Goal: Task Accomplishment & Management: Use online tool/utility

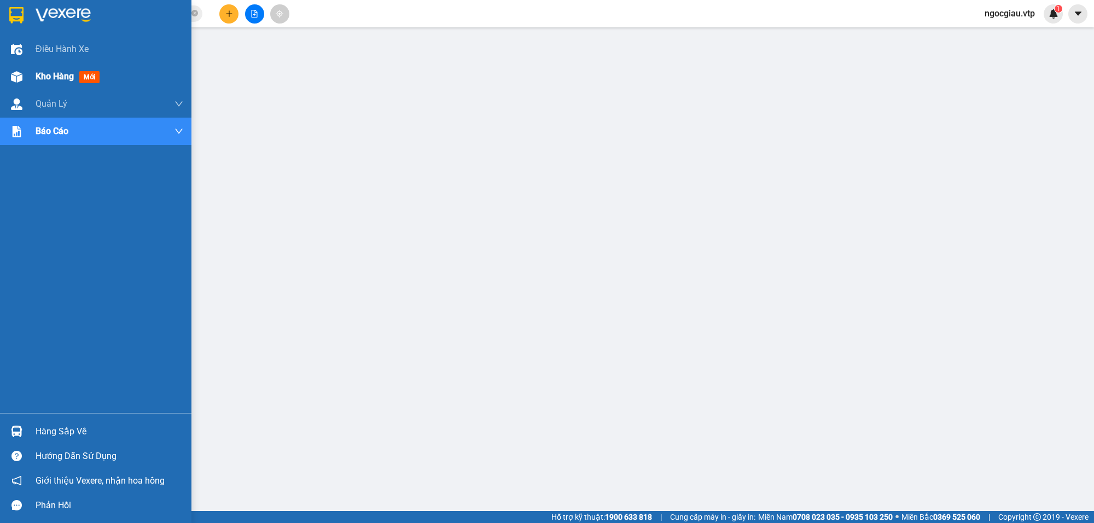
click at [88, 78] on span "mới" at bounding box center [89, 77] width 20 height 12
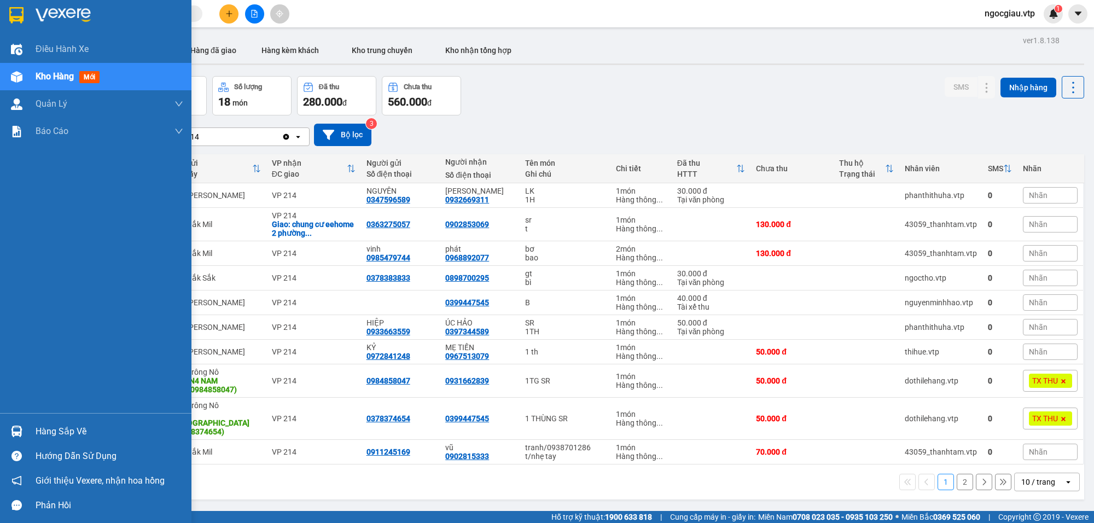
click at [77, 427] on div "Hàng sắp về" at bounding box center [110, 431] width 148 height 16
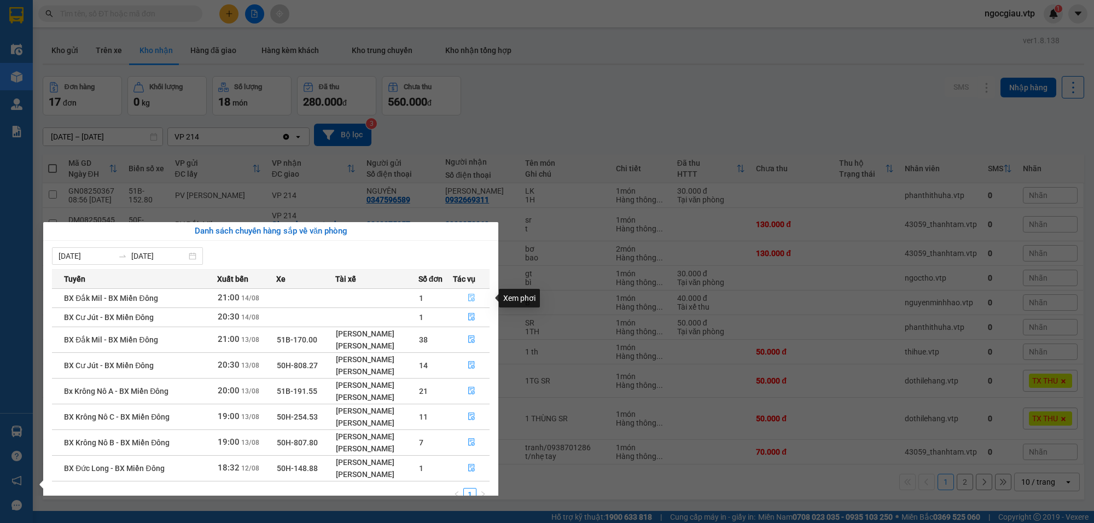
click at [469, 303] on span "file-done" at bounding box center [472, 298] width 8 height 9
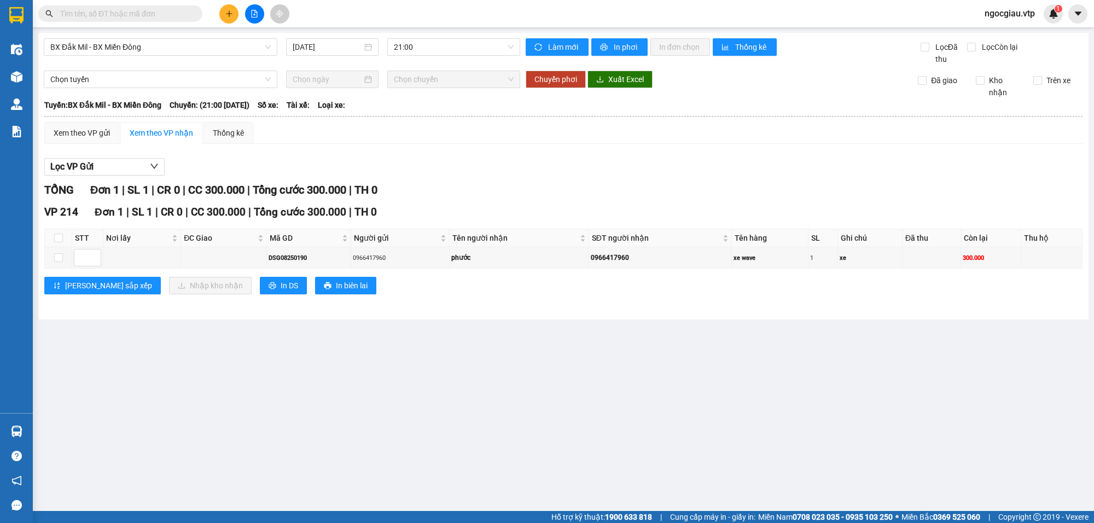
type input "[DATE]"
click at [61, 257] on input "checkbox" at bounding box center [58, 257] width 9 height 9
checkbox input "true"
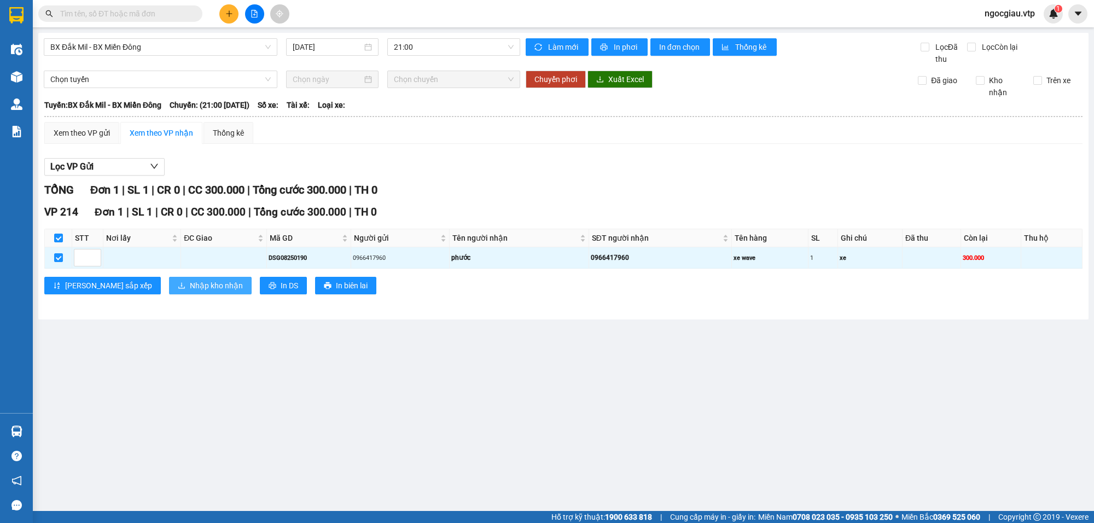
click at [190, 286] on span "Nhập kho nhận" at bounding box center [216, 286] width 53 height 12
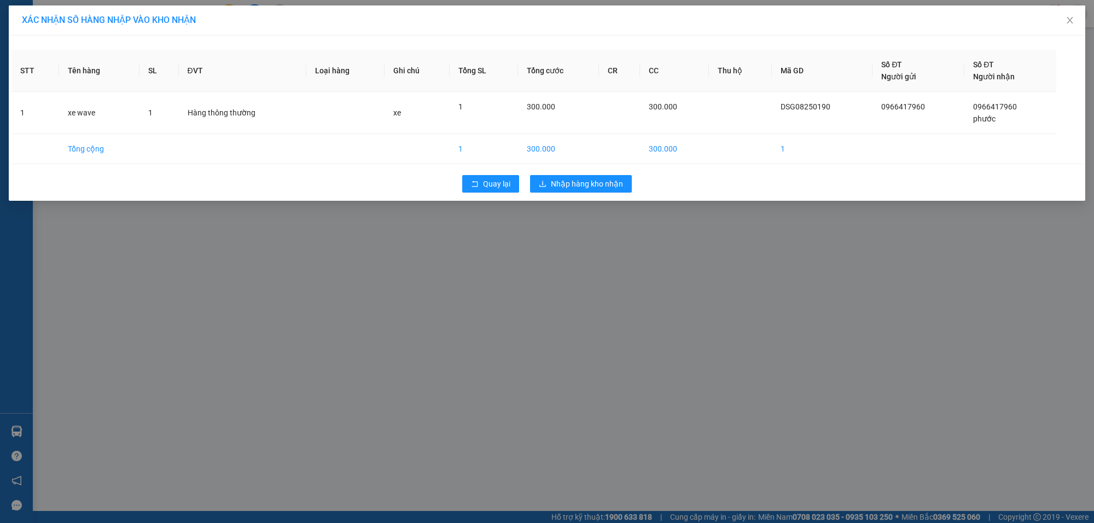
click at [572, 229] on div "XÁC NHẬN SỐ HÀNG NHẬP VÀO KHO NHẬN STT Tên hàng SL ĐVT Loại hàng Ghi chú Tổng S…" at bounding box center [547, 261] width 1094 height 523
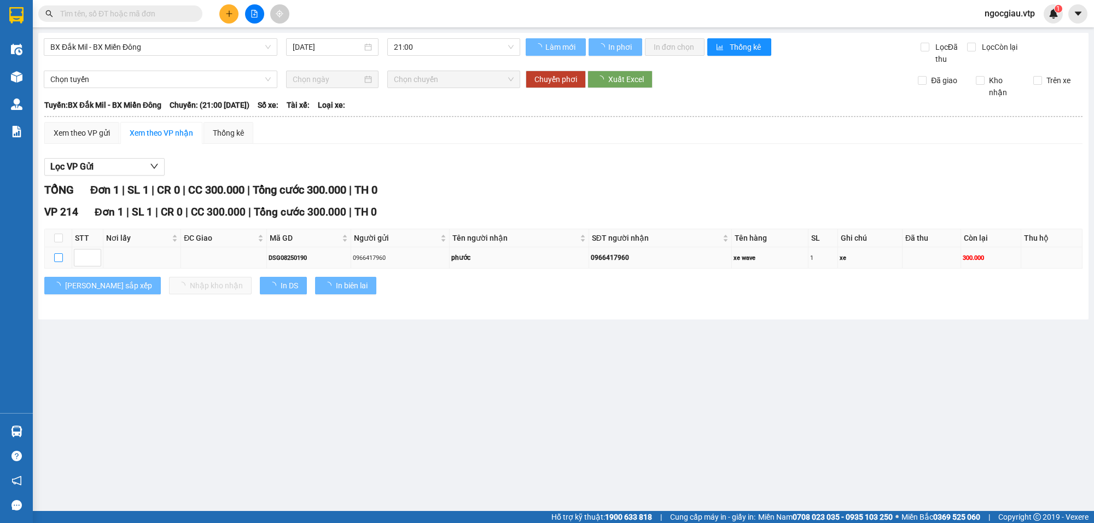
click at [54, 258] on input "checkbox" at bounding box center [58, 257] width 9 height 9
checkbox input "true"
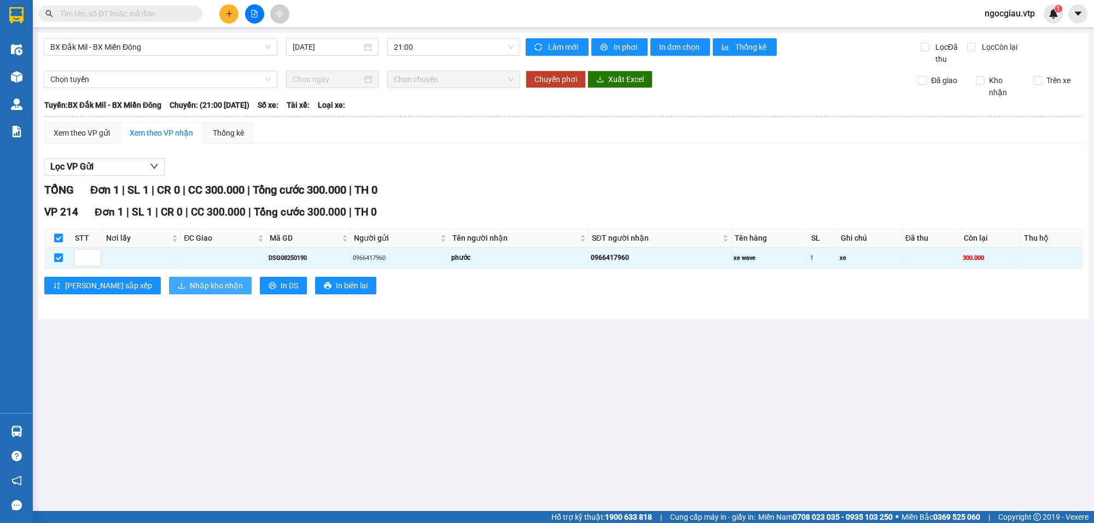
click at [190, 290] on span "Nhập kho nhận" at bounding box center [216, 286] width 53 height 12
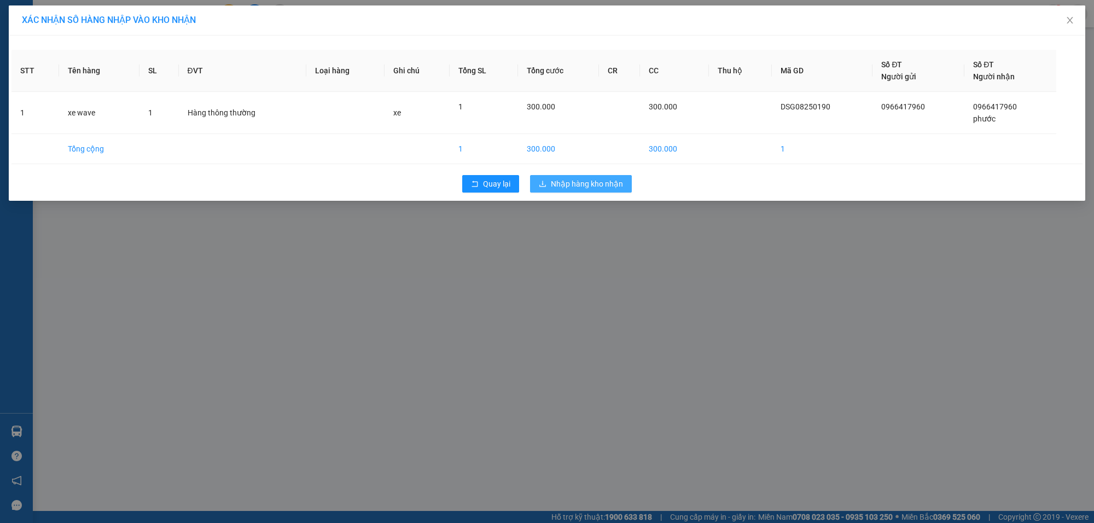
click at [597, 179] on span "Nhập hàng kho nhận" at bounding box center [587, 184] width 72 height 12
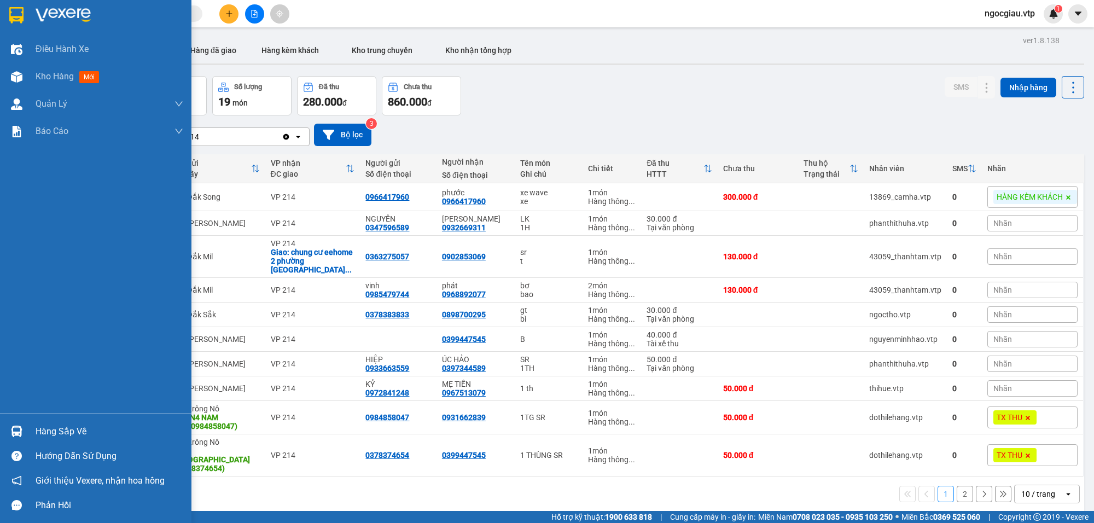
click at [61, 427] on div "Hàng sắp về" at bounding box center [110, 431] width 148 height 16
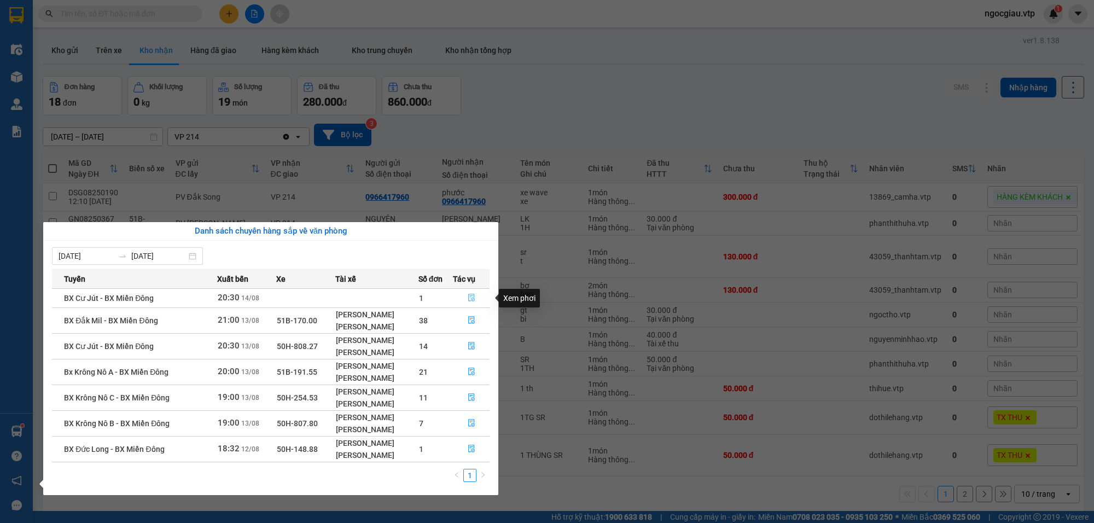
click at [474, 297] on icon "file-done" at bounding box center [472, 298] width 8 height 8
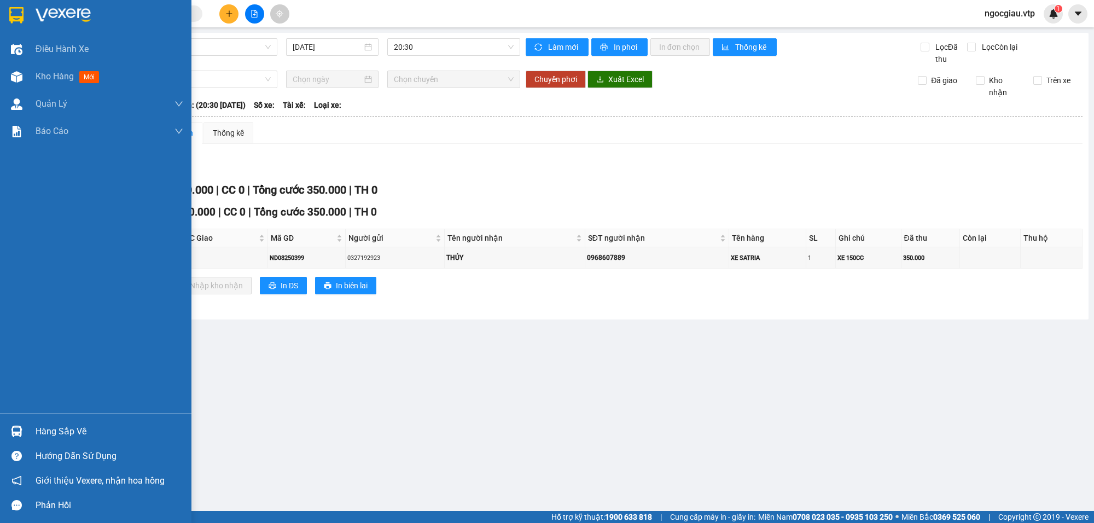
click at [66, 428] on div "Hàng sắp về" at bounding box center [110, 431] width 148 height 16
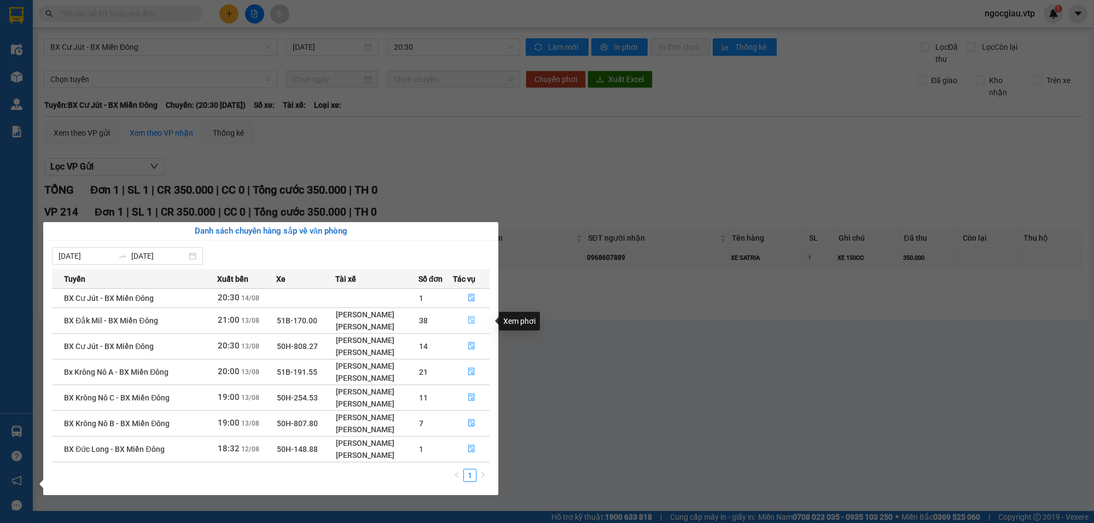
click at [476, 324] on button "button" at bounding box center [472, 321] width 36 height 18
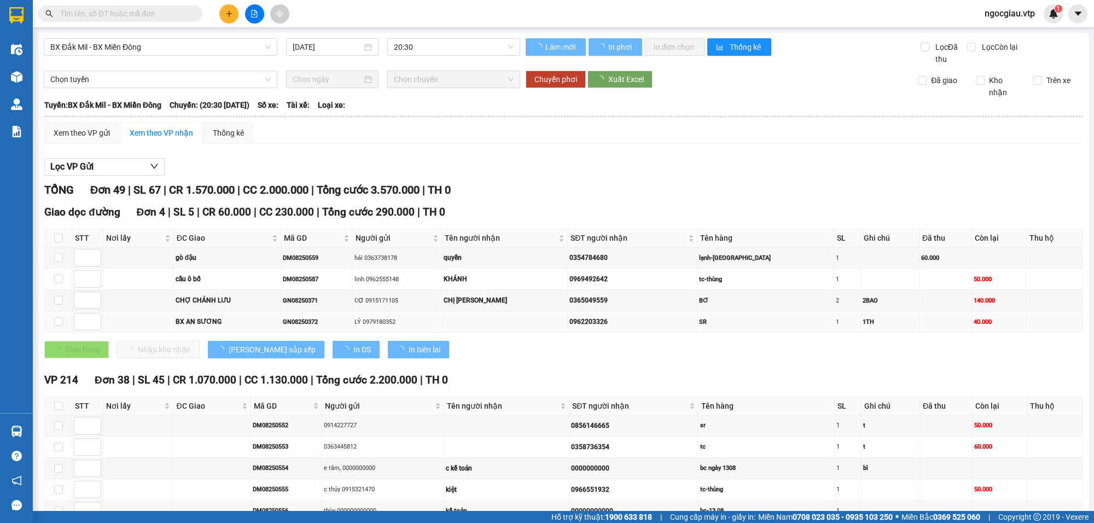
type input "13/08/2025"
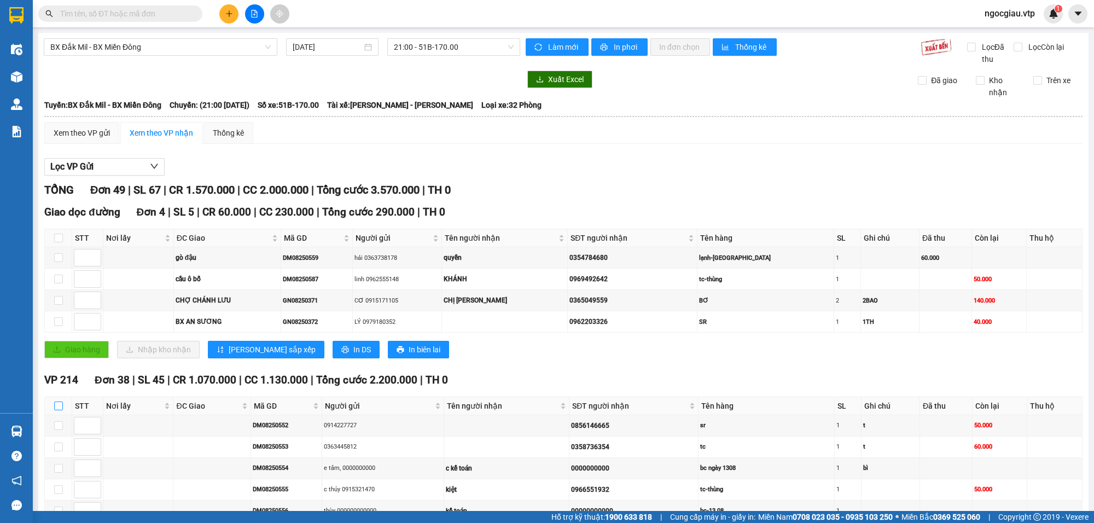
click at [60, 409] on input "checkbox" at bounding box center [58, 406] width 9 height 9
checkbox input "true"
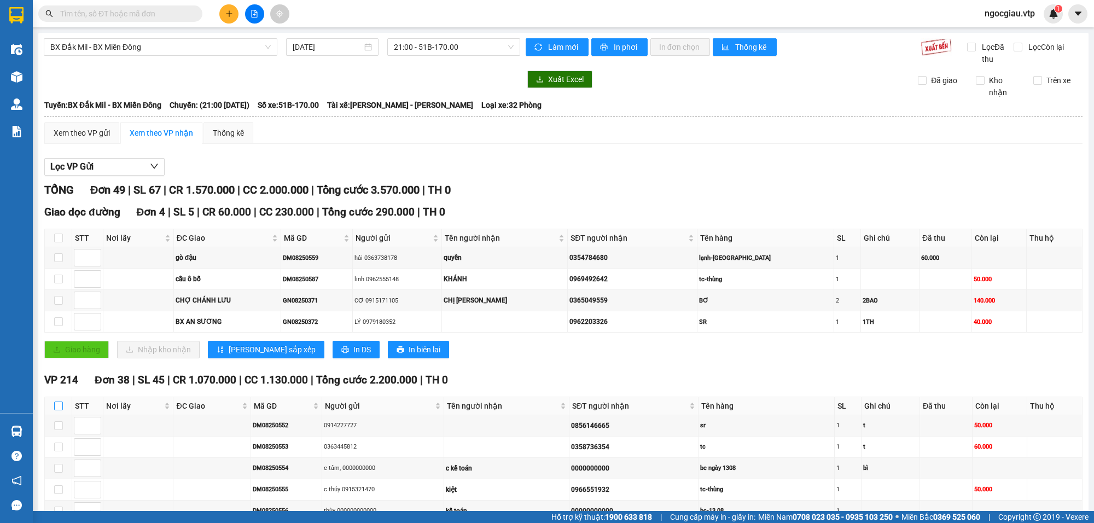
checkbox input "true"
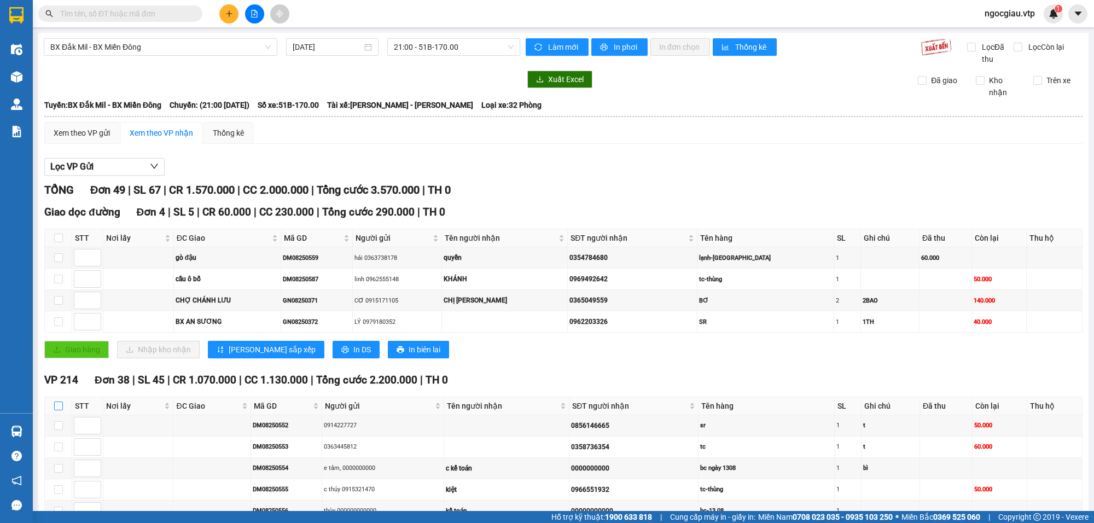
checkbox input "true"
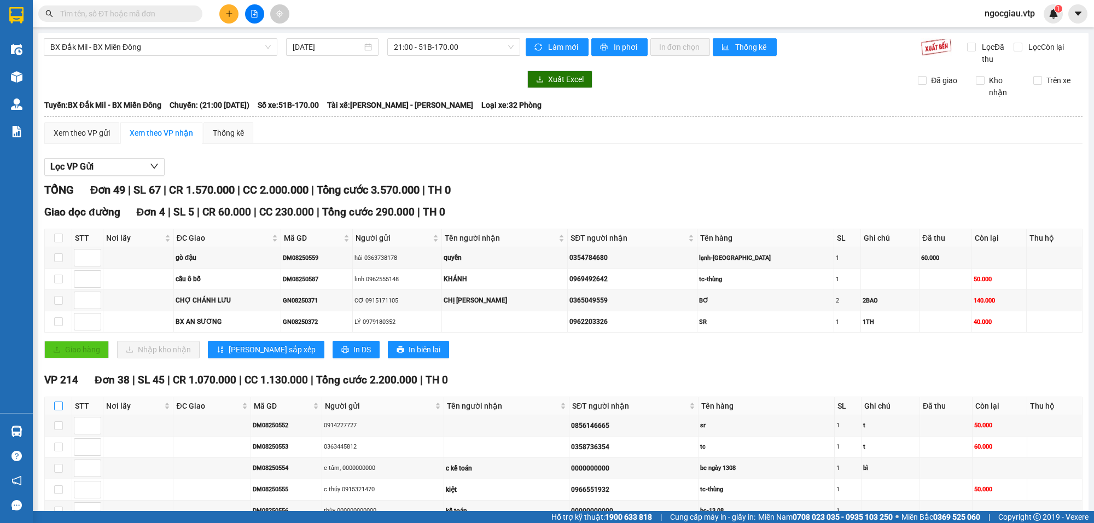
checkbox input "true"
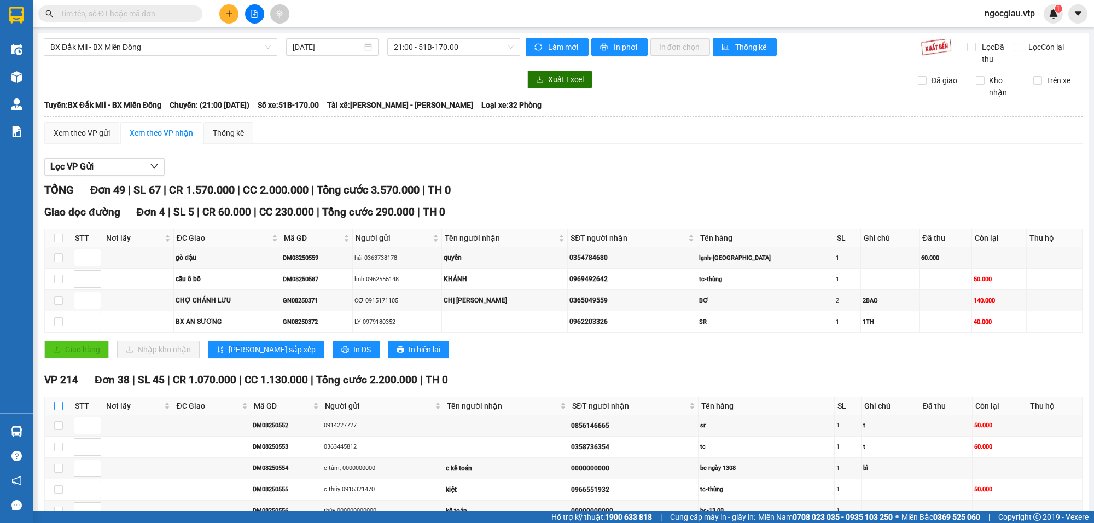
checkbox input "true"
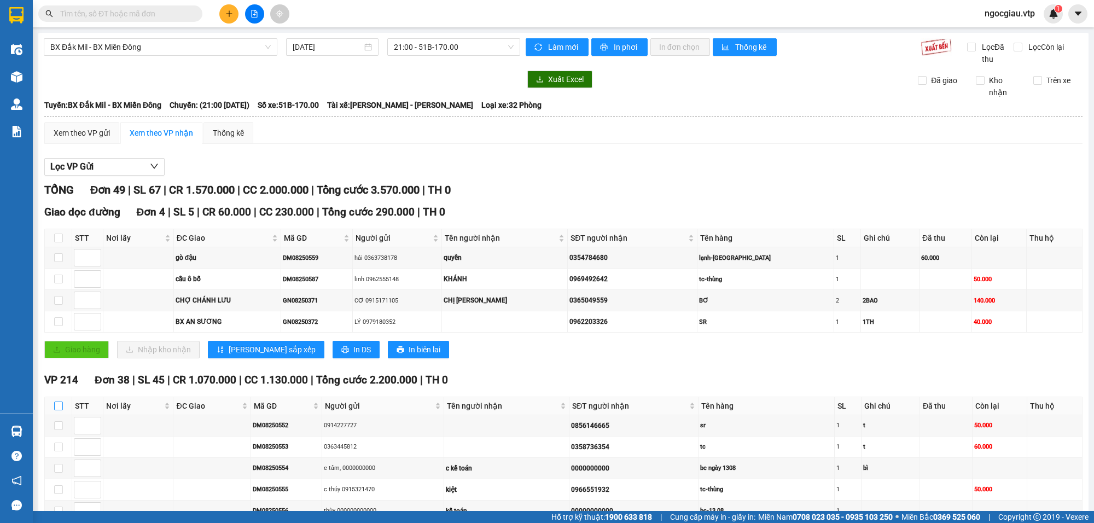
checkbox input "true"
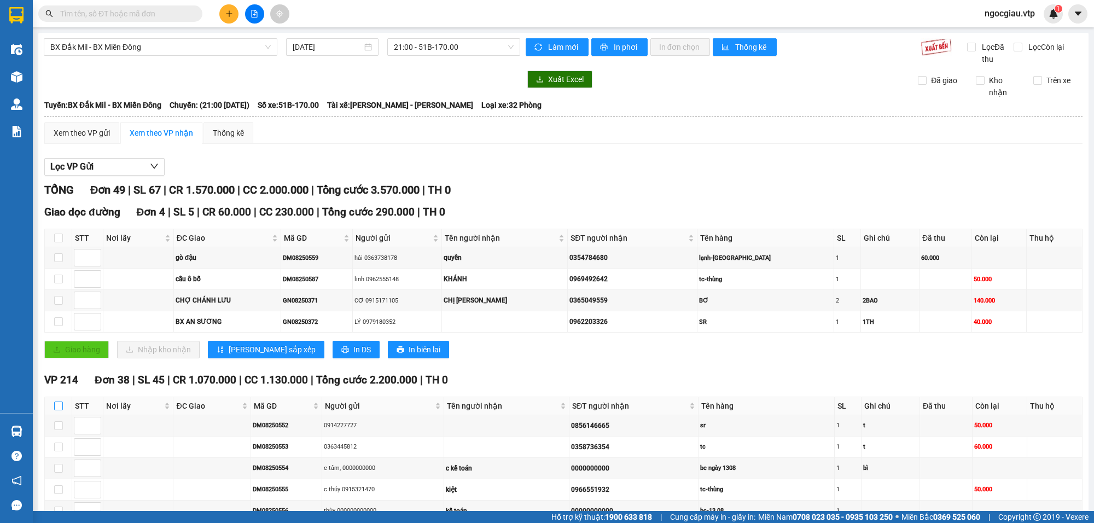
checkbox input "true"
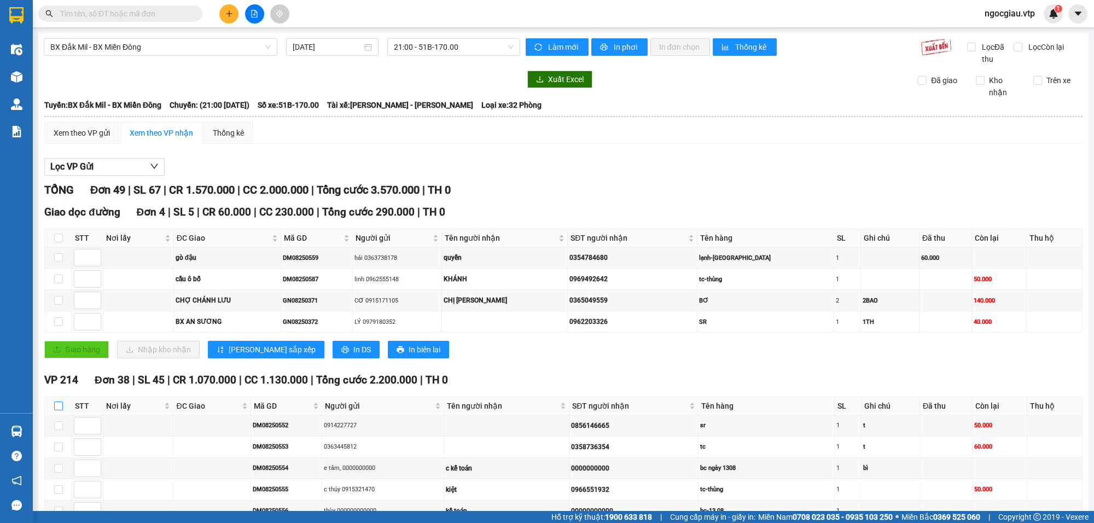
checkbox input "true"
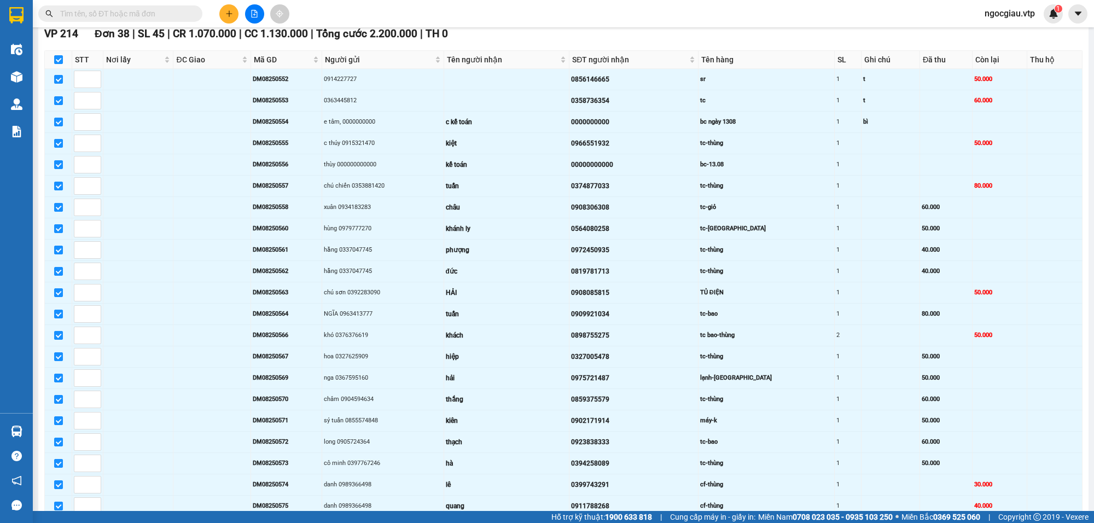
scroll to position [1190, 0]
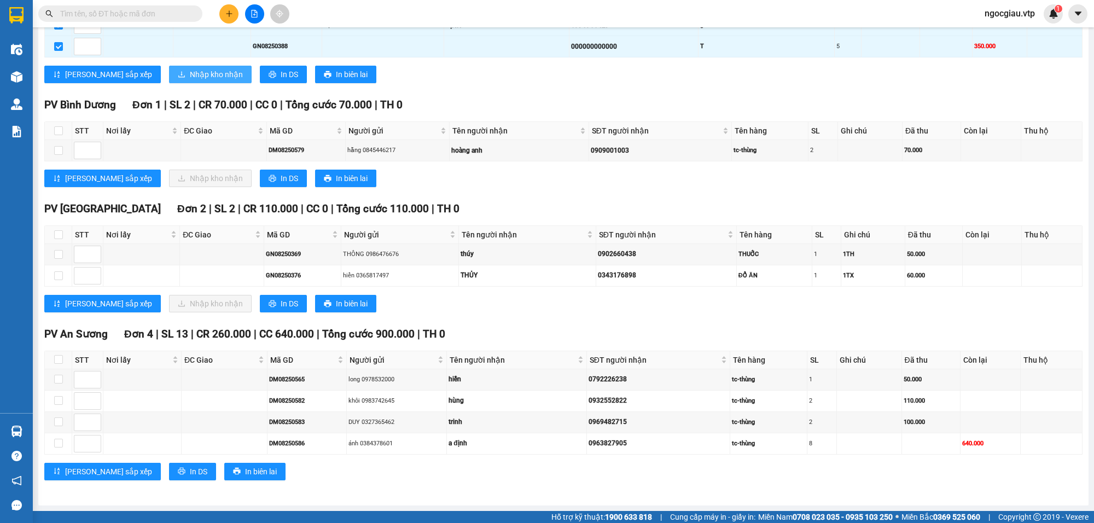
click at [184, 66] on button "Nhập kho nhận" at bounding box center [210, 75] width 83 height 18
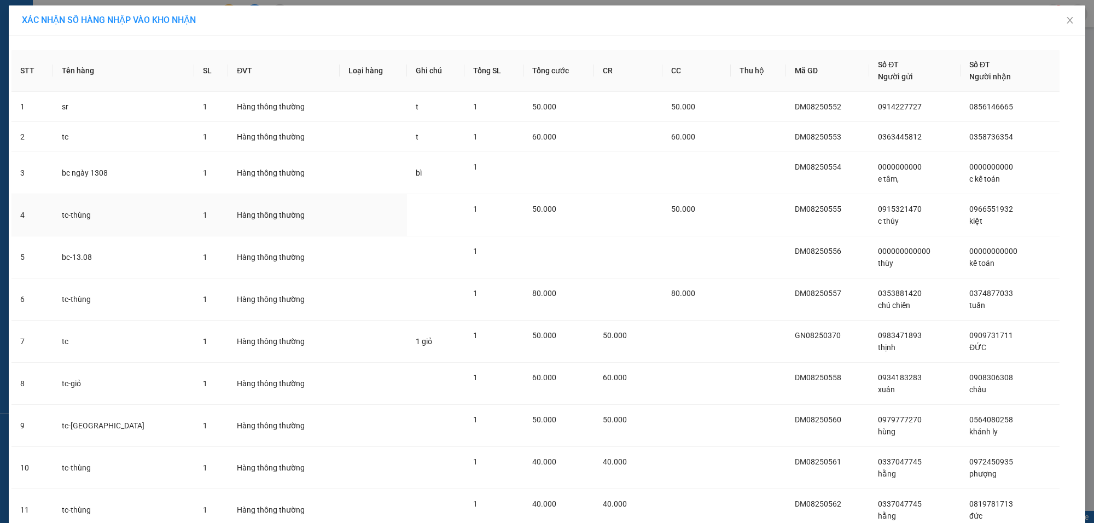
click at [594, 233] on td at bounding box center [628, 215] width 68 height 42
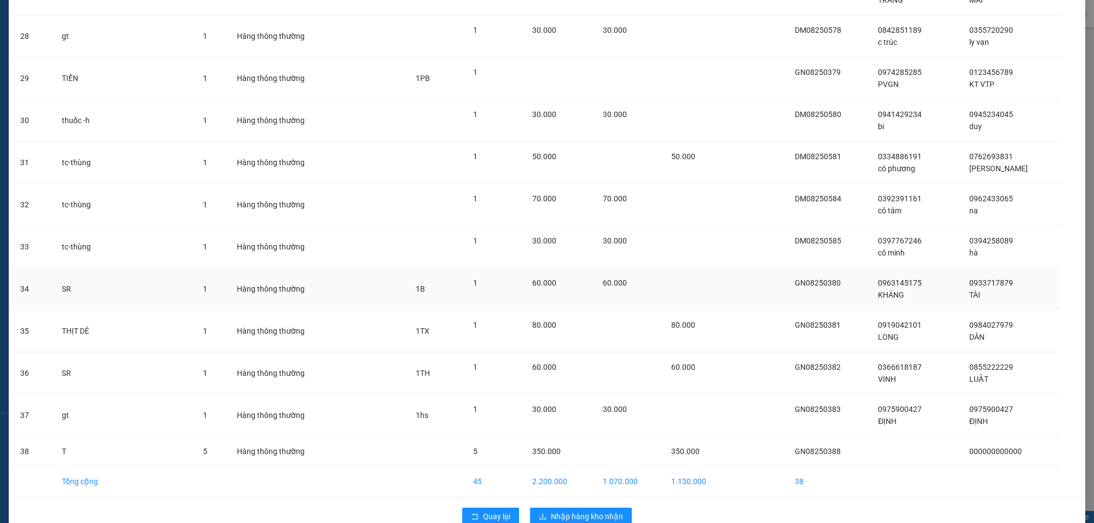
scroll to position [1218, 0]
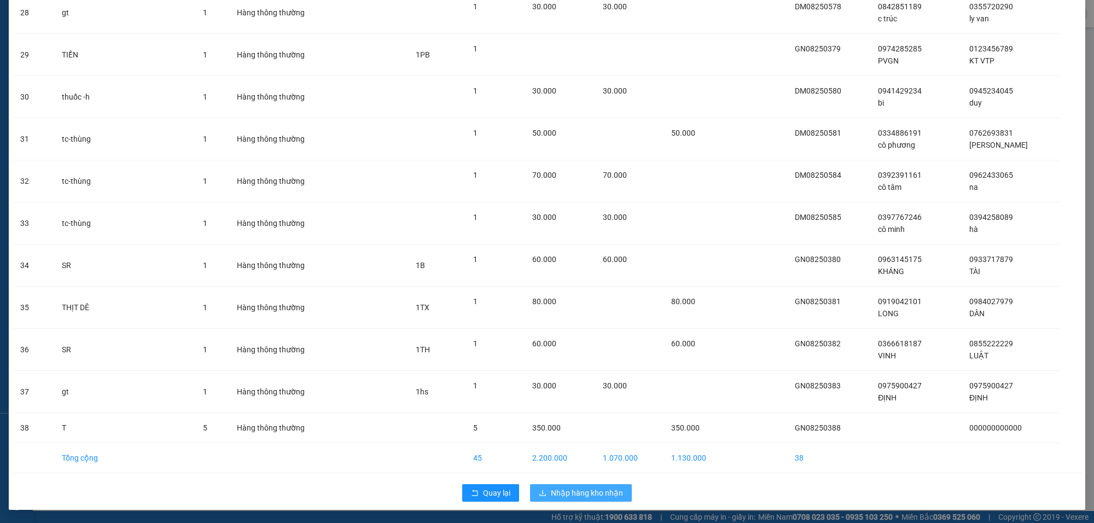
click at [589, 486] on button "Nhập hàng kho nhận" at bounding box center [581, 493] width 102 height 18
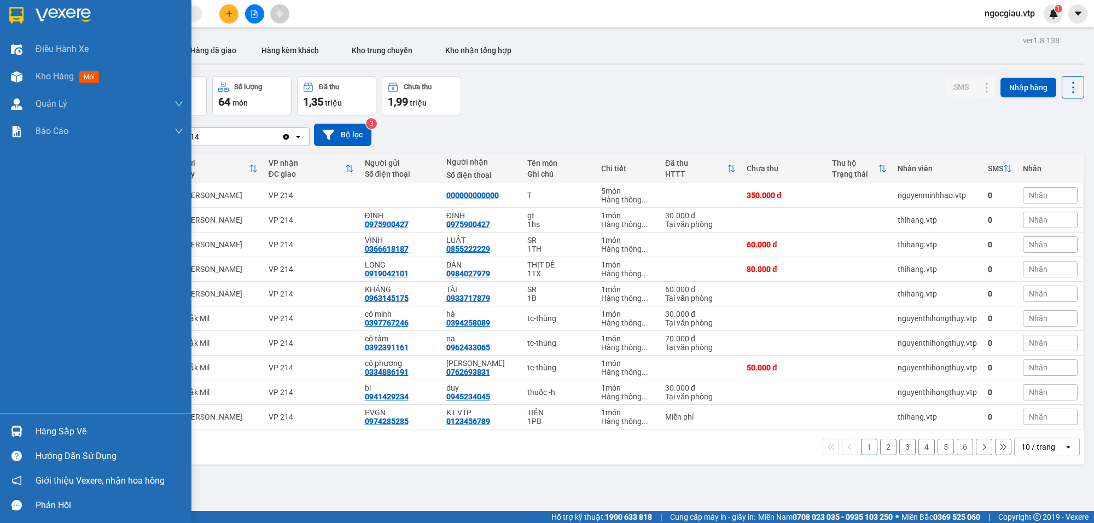
click at [72, 431] on div "Hàng sắp về" at bounding box center [110, 431] width 148 height 16
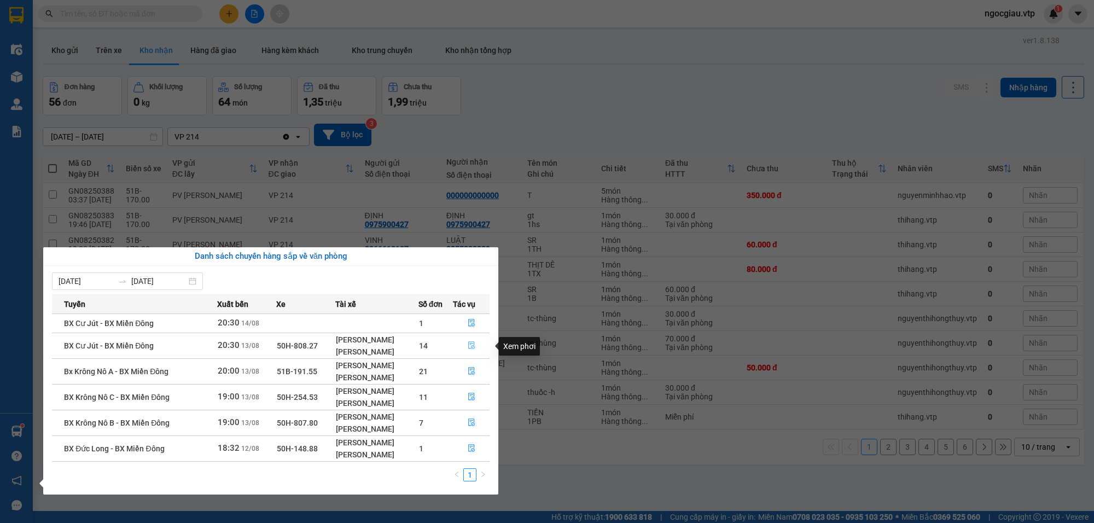
click at [472, 343] on icon "file-done" at bounding box center [472, 345] width 8 height 8
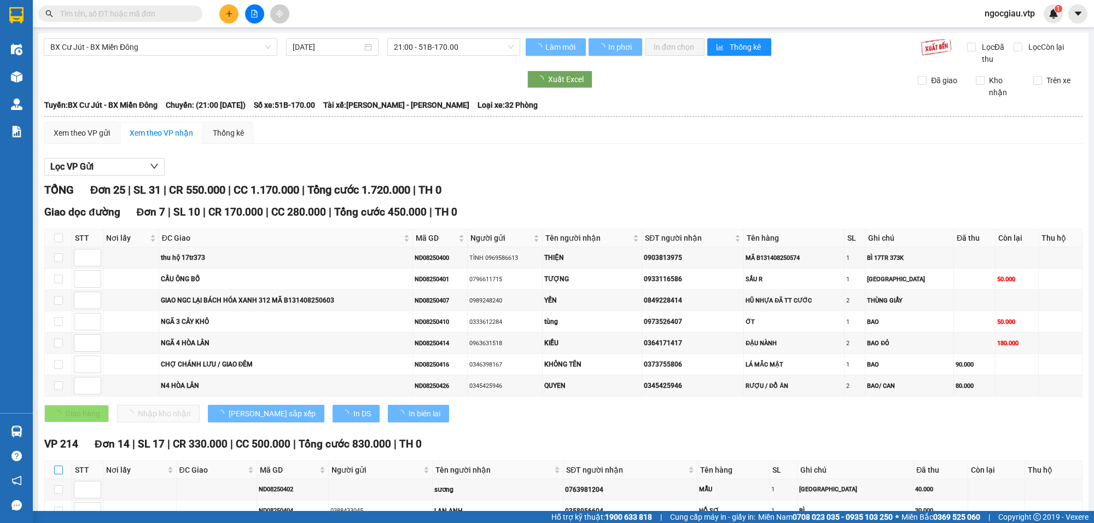
click at [57, 474] on input "checkbox" at bounding box center [58, 470] width 9 height 9
checkbox input "true"
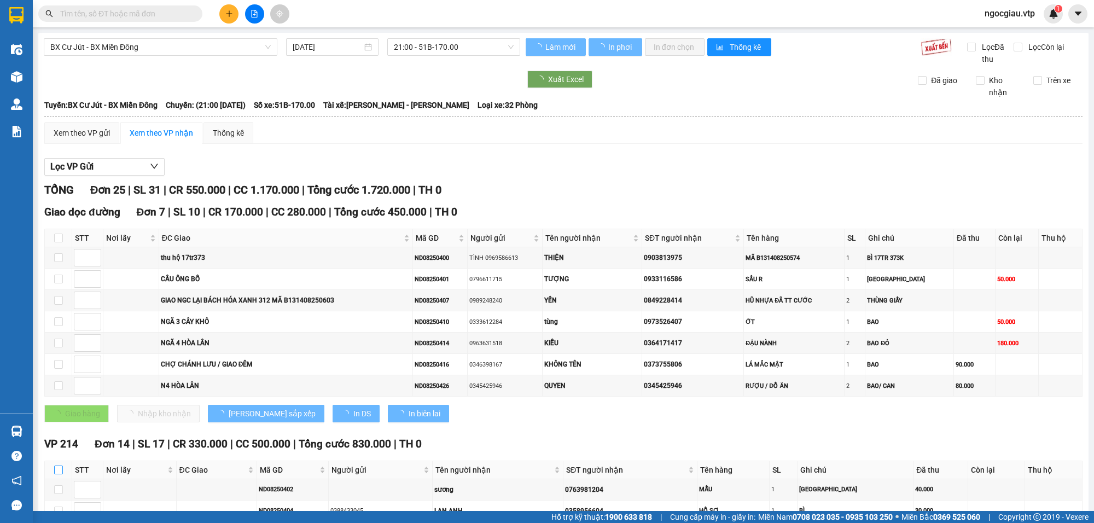
checkbox input "true"
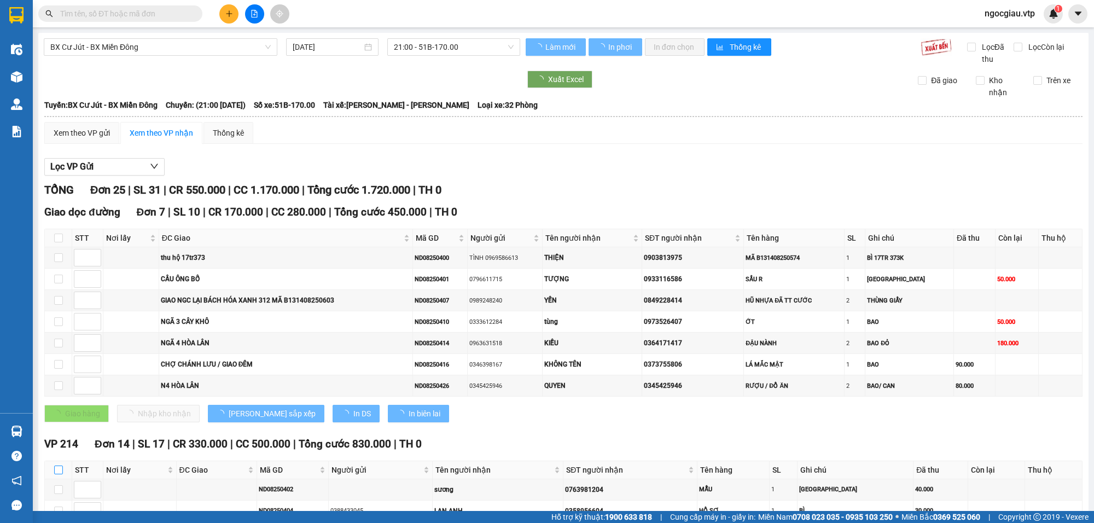
checkbox input "true"
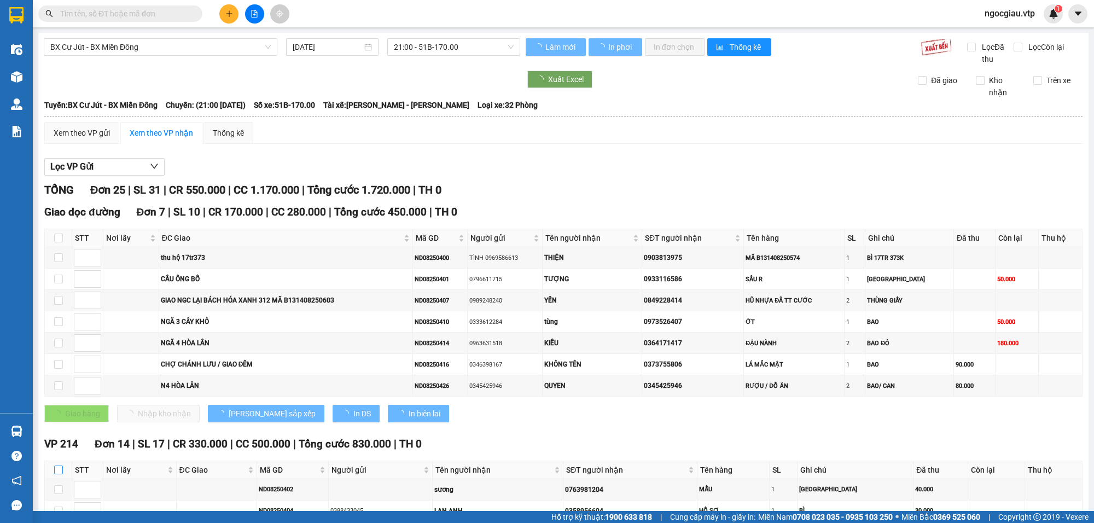
checkbox input "true"
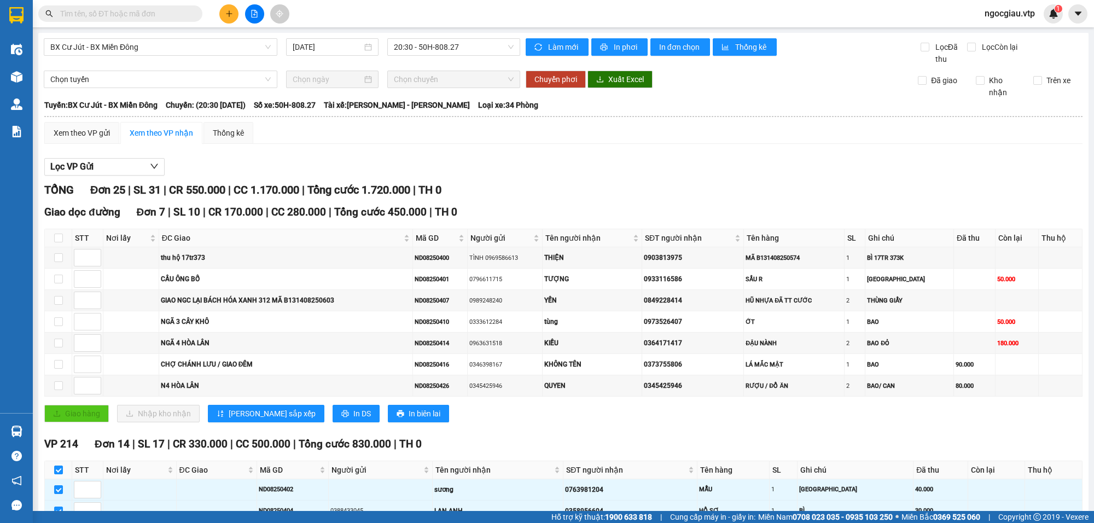
scroll to position [668, 0]
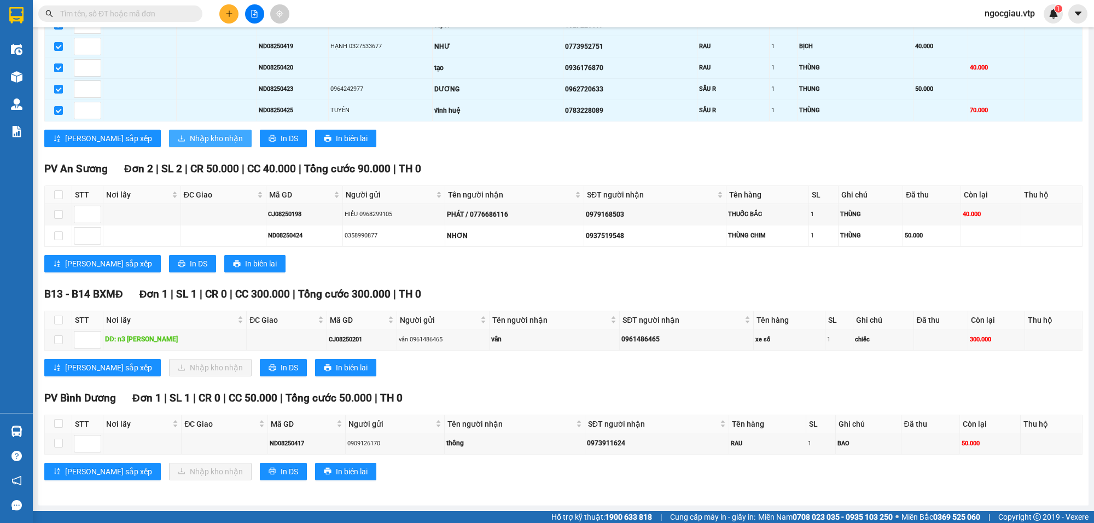
click at [190, 132] on span "Nhập kho nhận" at bounding box center [216, 138] width 53 height 12
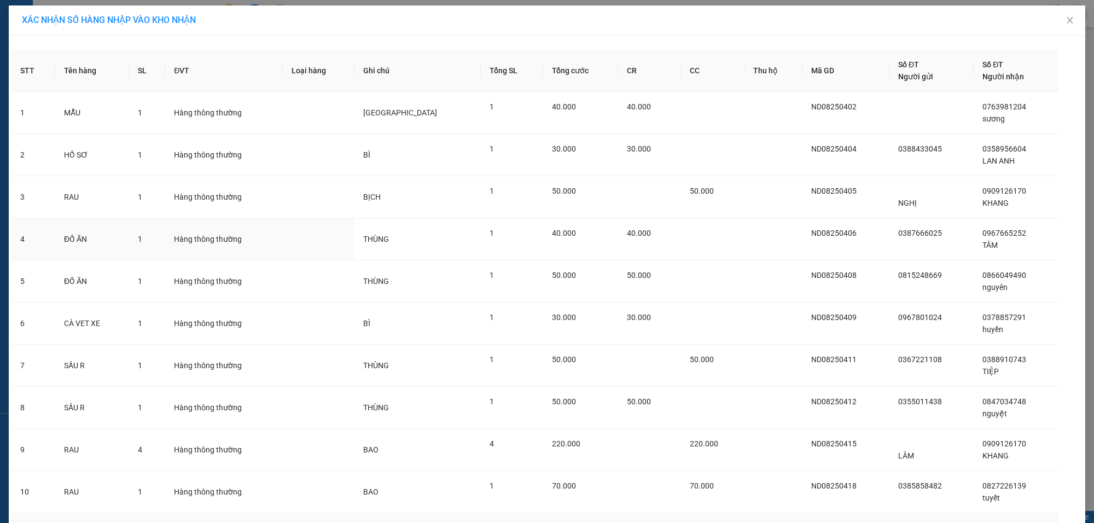
scroll to position [241, 0]
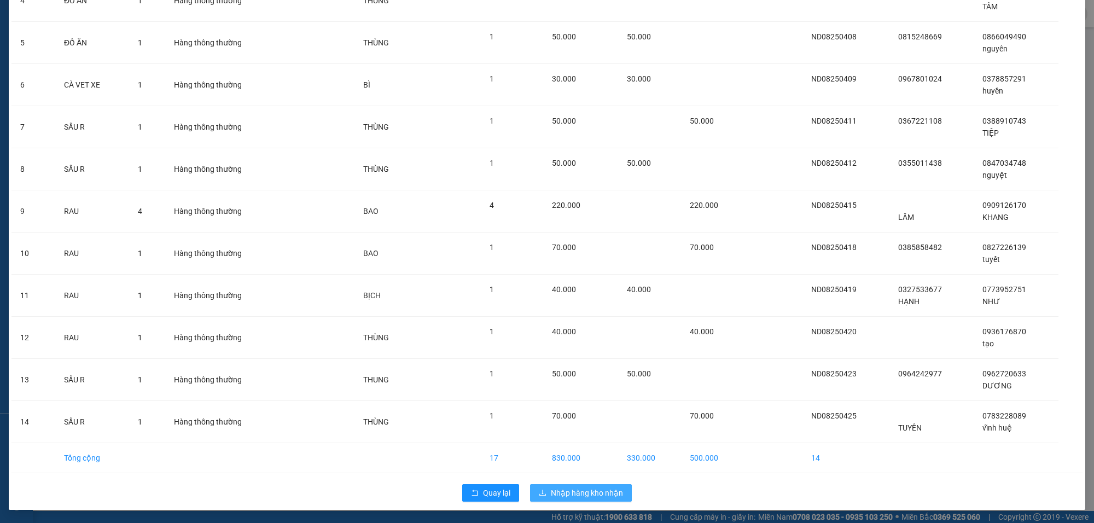
click at [581, 490] on span "Nhập hàng kho nhận" at bounding box center [587, 493] width 72 height 12
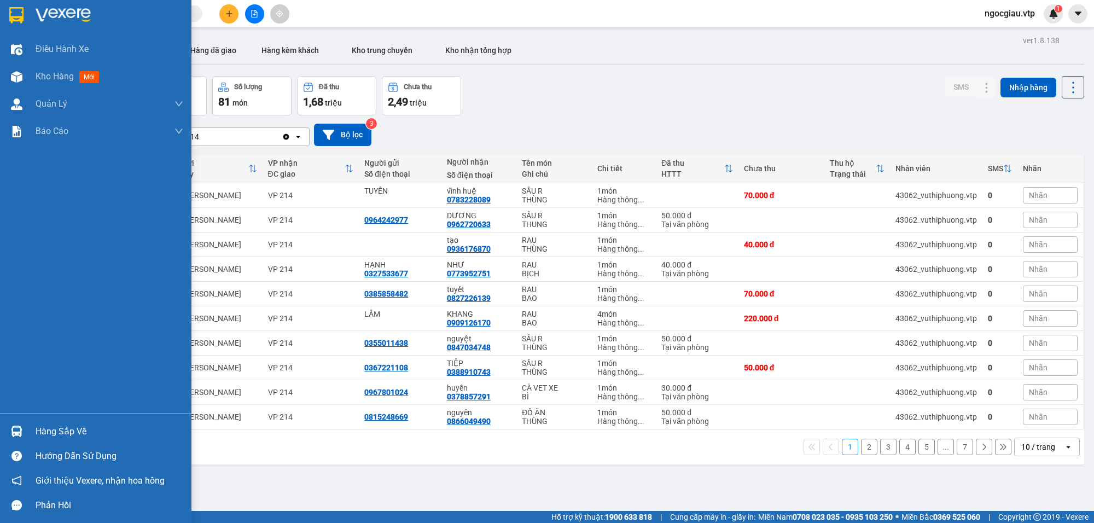
click at [59, 433] on div "Hàng sắp về" at bounding box center [110, 431] width 148 height 16
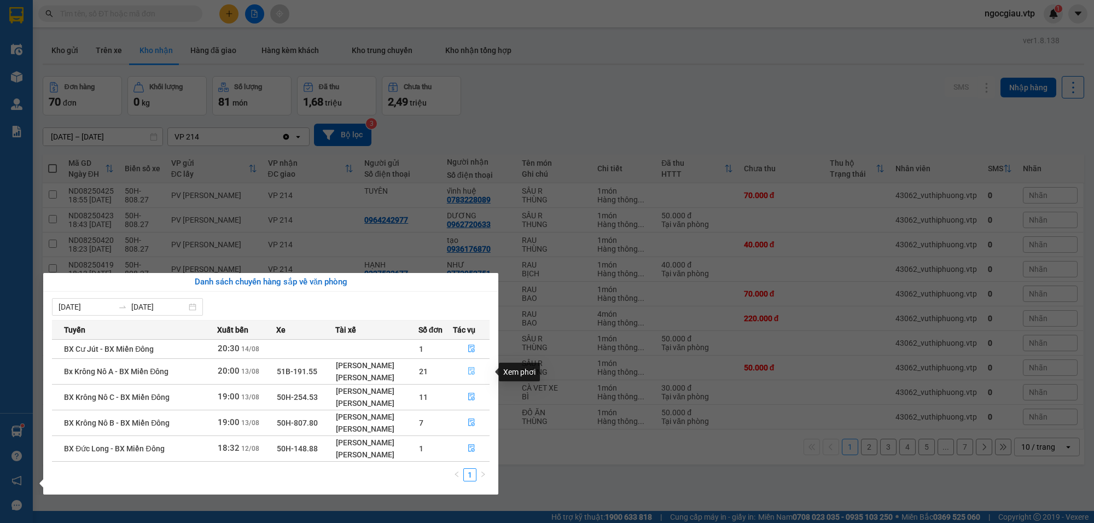
click at [472, 368] on icon "file-done" at bounding box center [472, 371] width 8 height 8
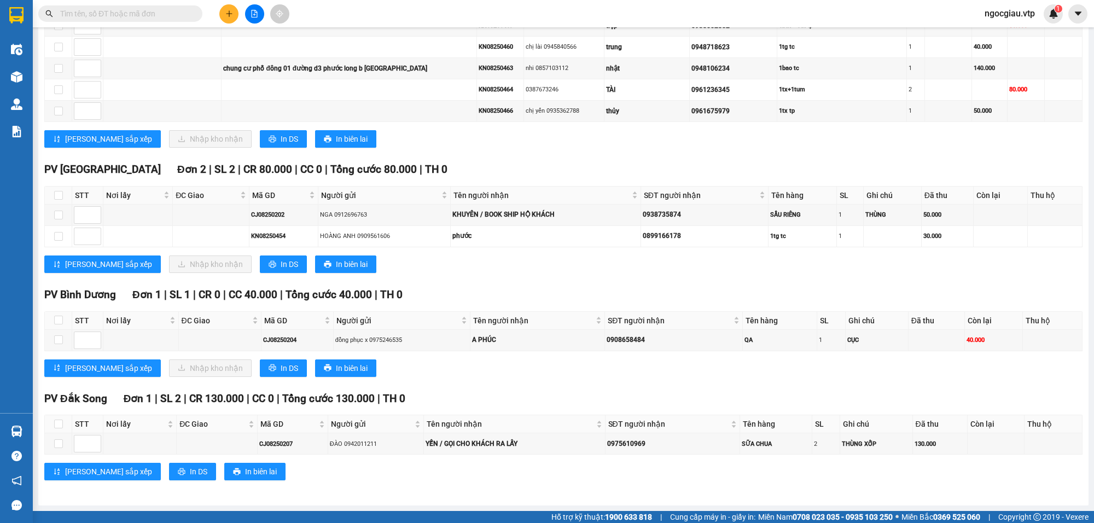
scroll to position [968, 0]
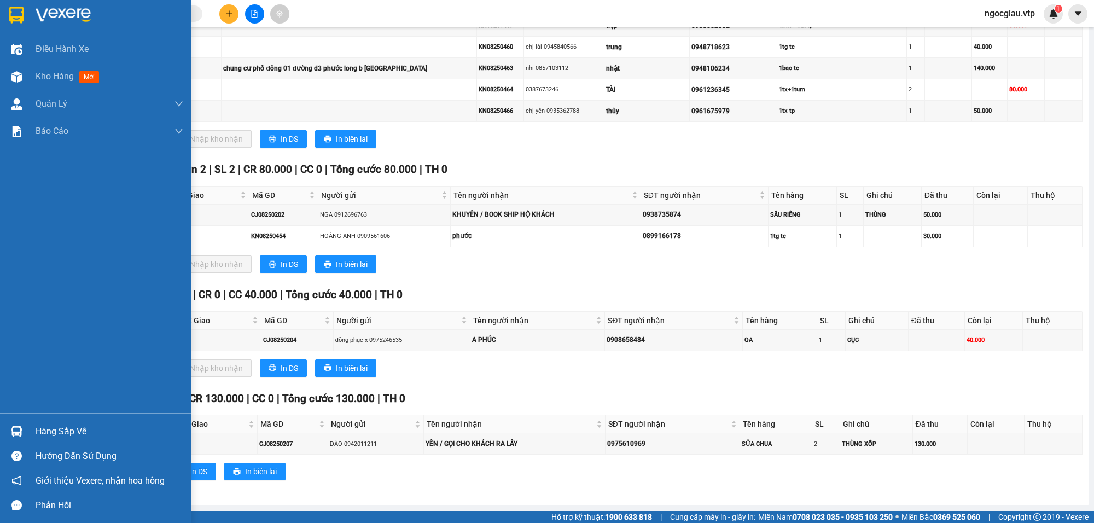
click at [51, 430] on div "Hàng sắp về" at bounding box center [110, 431] width 148 height 16
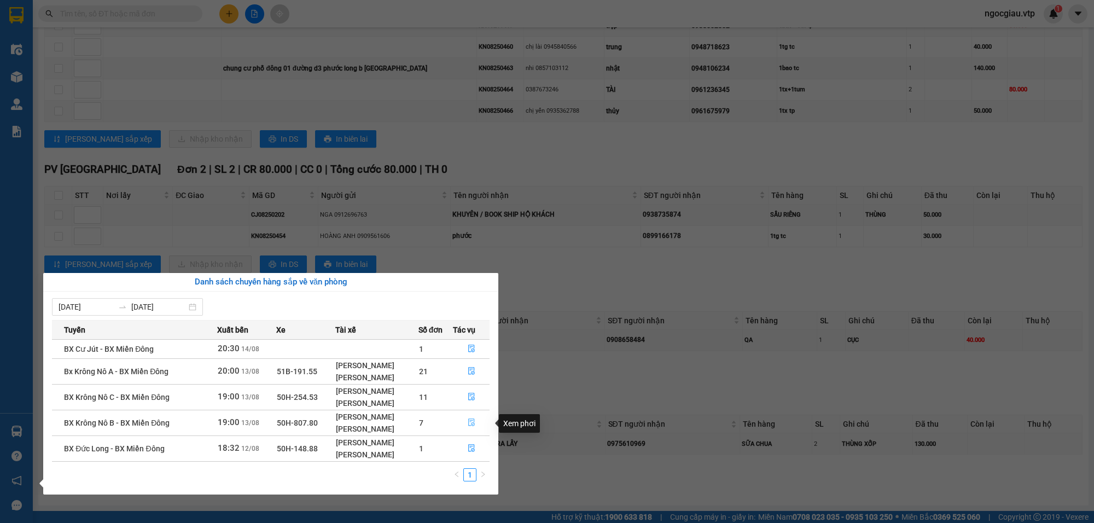
click at [470, 422] on icon "file-done" at bounding box center [472, 423] width 8 height 8
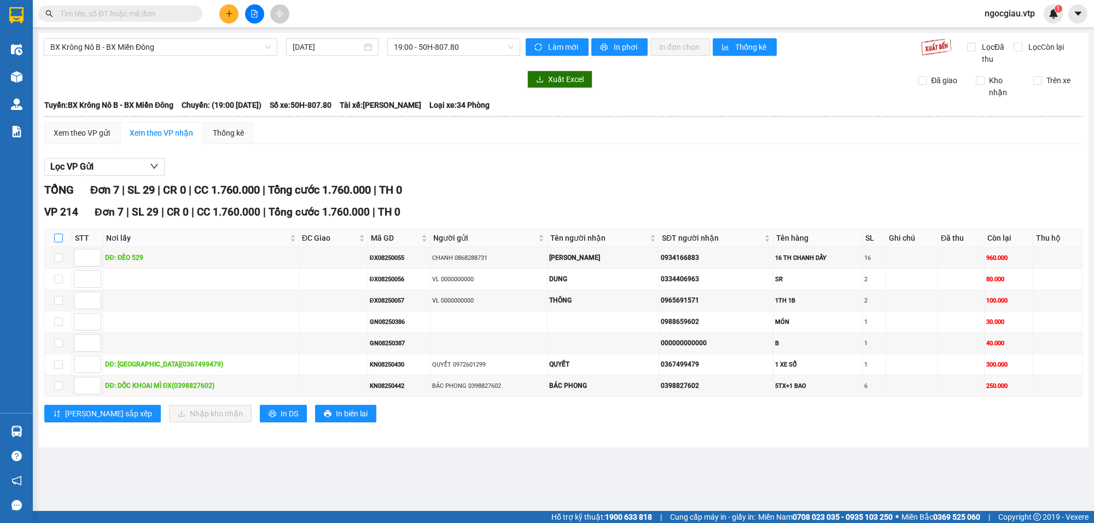
click at [57, 241] on input "checkbox" at bounding box center [58, 238] width 9 height 9
checkbox input "true"
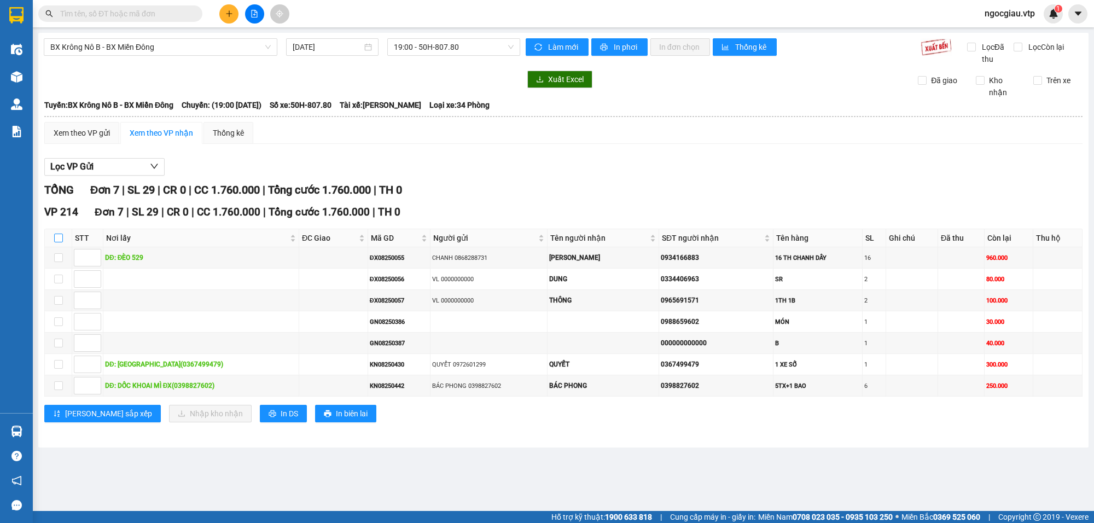
checkbox input "true"
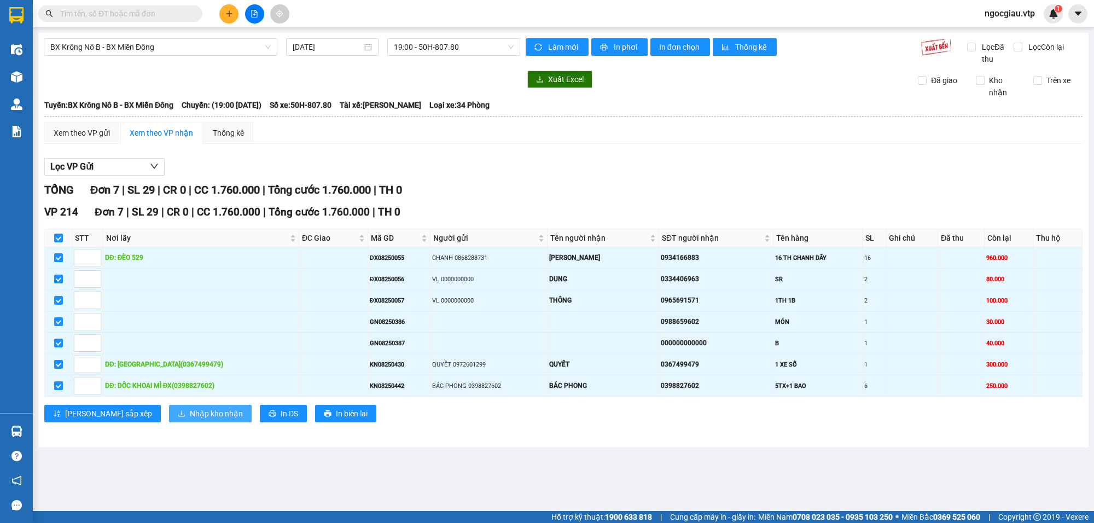
click at [190, 420] on span "Nhập kho nhận" at bounding box center [216, 414] width 53 height 12
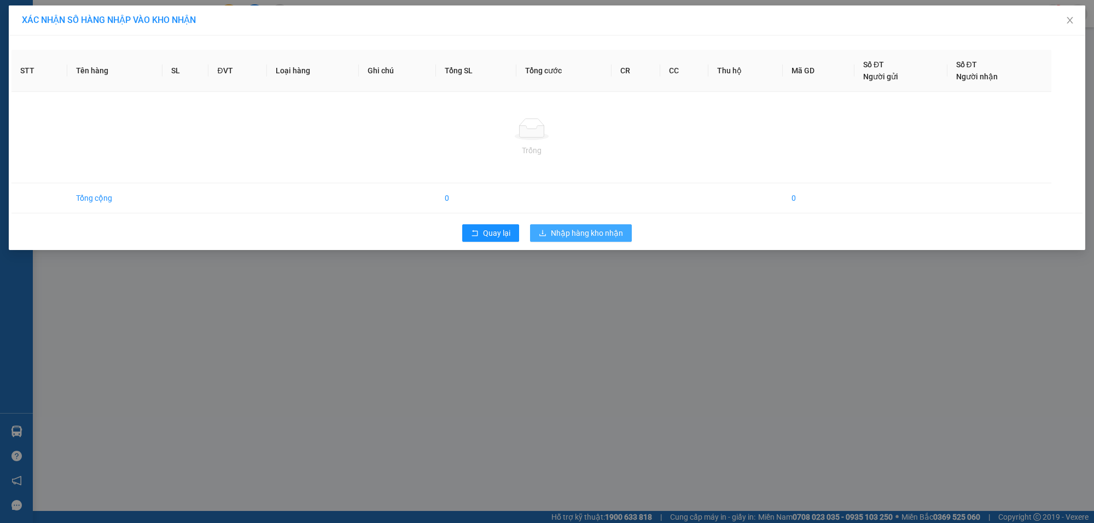
click at [592, 231] on span "Nhập hàng kho nhận" at bounding box center [587, 233] width 72 height 12
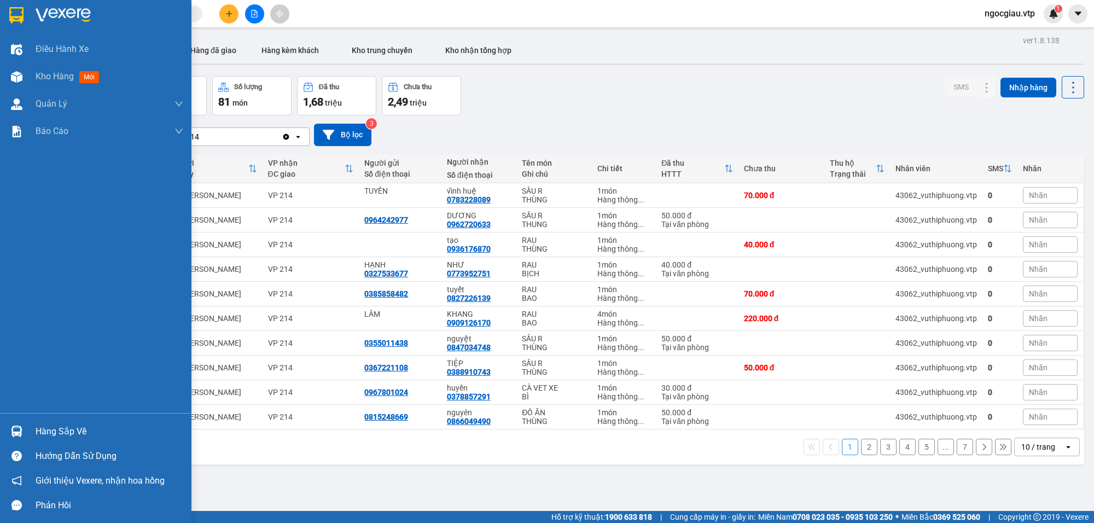
click at [80, 430] on div "Hàng sắp về" at bounding box center [110, 431] width 148 height 16
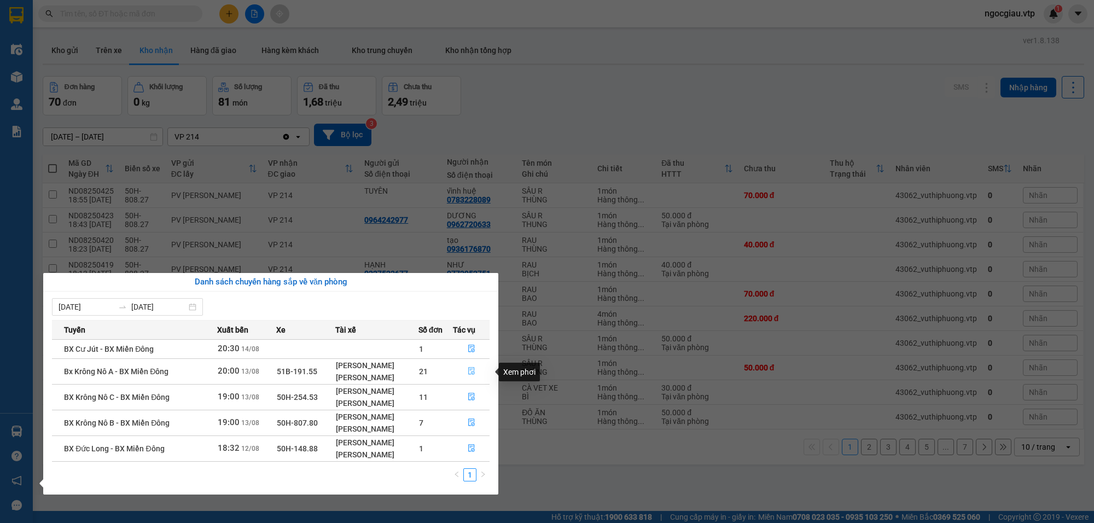
click at [475, 372] on icon "file-done" at bounding box center [472, 371] width 8 height 8
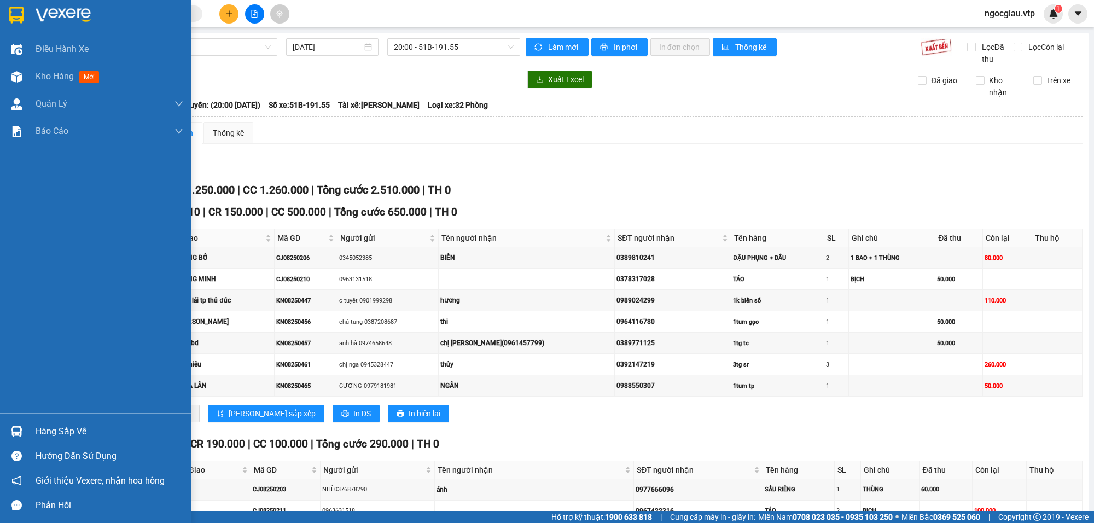
click at [89, 431] on div "Hàng sắp về" at bounding box center [110, 431] width 148 height 16
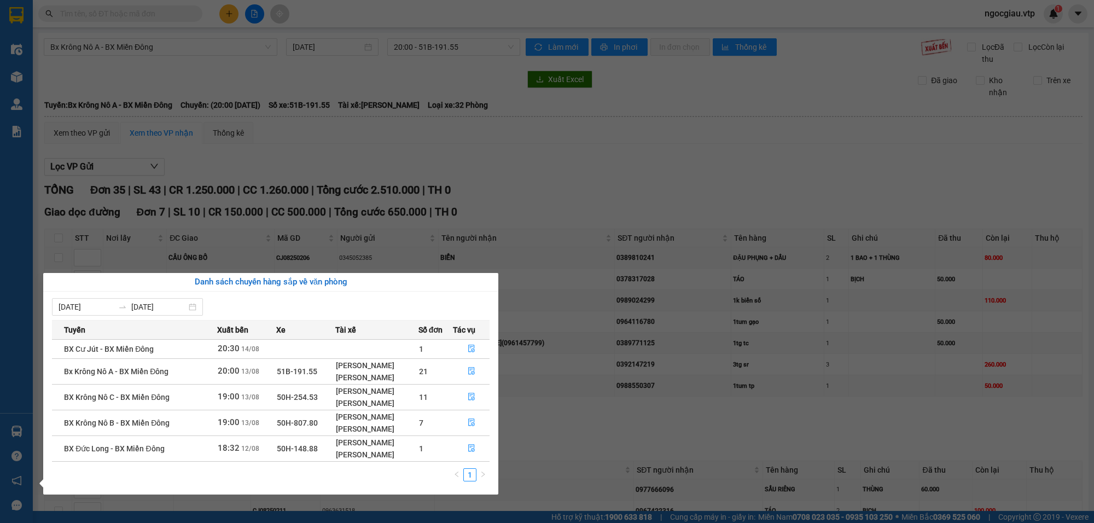
click at [713, 183] on section "Kết quả tìm kiếm ( 0 ) Bộ lọc No Data ngocgiau.vtp 1 Điều hành xe Kho hàng mới …" at bounding box center [547, 261] width 1094 height 523
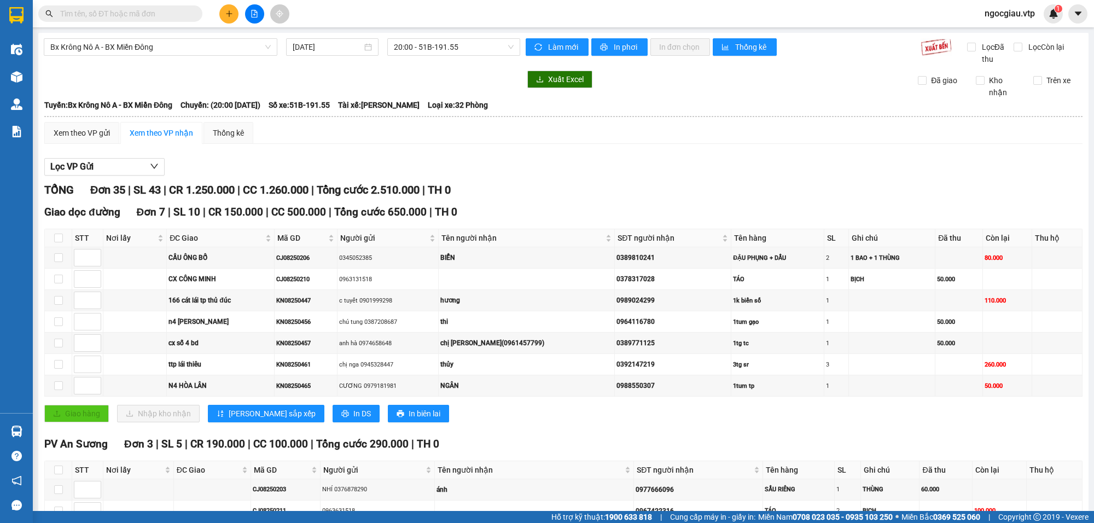
click at [189, 18] on input "text" at bounding box center [124, 14] width 129 height 12
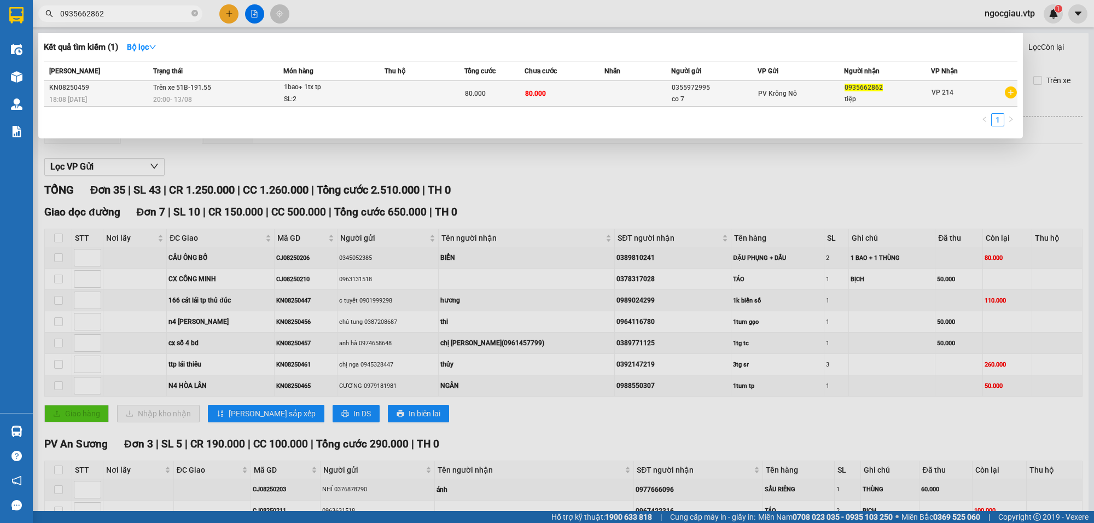
type input "0935662862"
click at [464, 94] on td "80.000" at bounding box center [494, 94] width 60 height 26
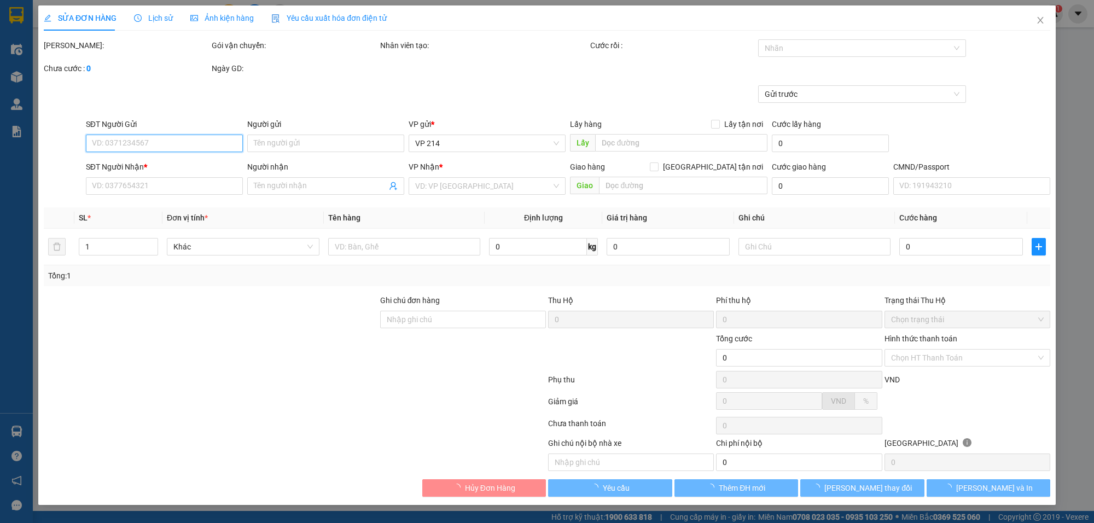
type input "4.000"
type input "0355972995"
type input "co 7"
type input "0935662862"
type input "tiệp"
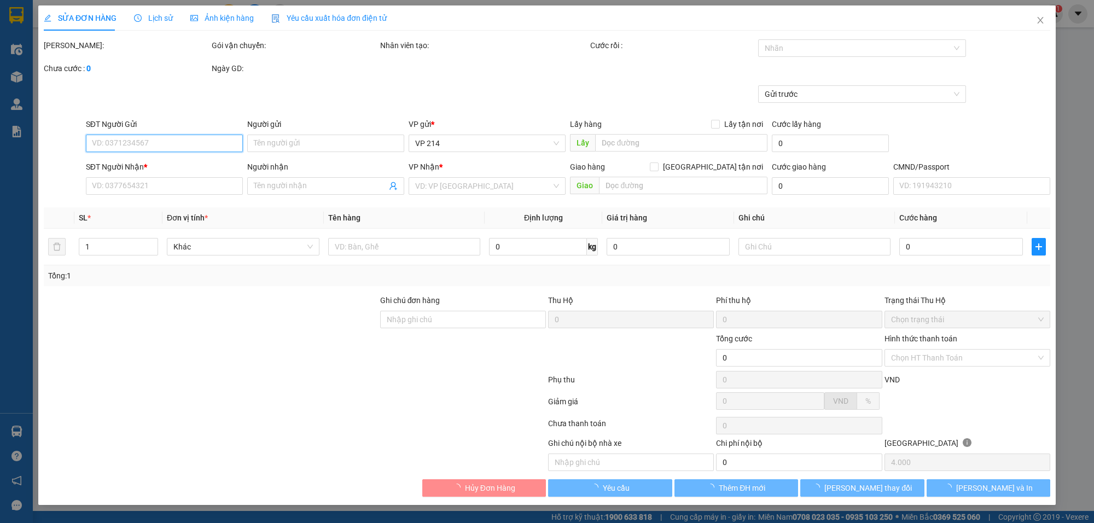
type input "80.000"
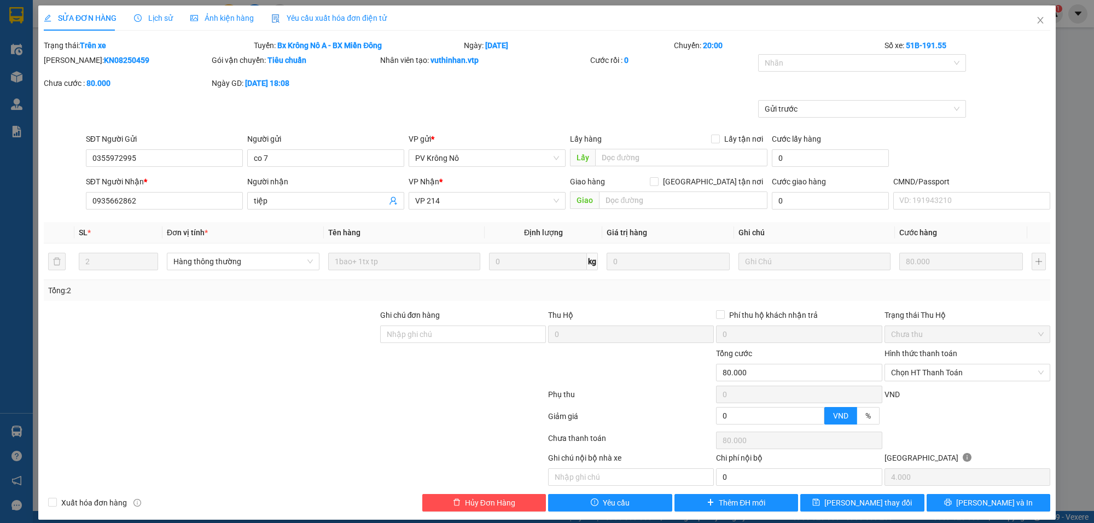
click at [16, 431] on div "SỬA ĐƠN HÀNG Lịch sử Ảnh kiện hàng Yêu cầu xuất hóa đơn điện tử Total Paid Fee …" at bounding box center [547, 261] width 1094 height 523
click at [1036, 18] on icon "close" at bounding box center [1040, 20] width 9 height 9
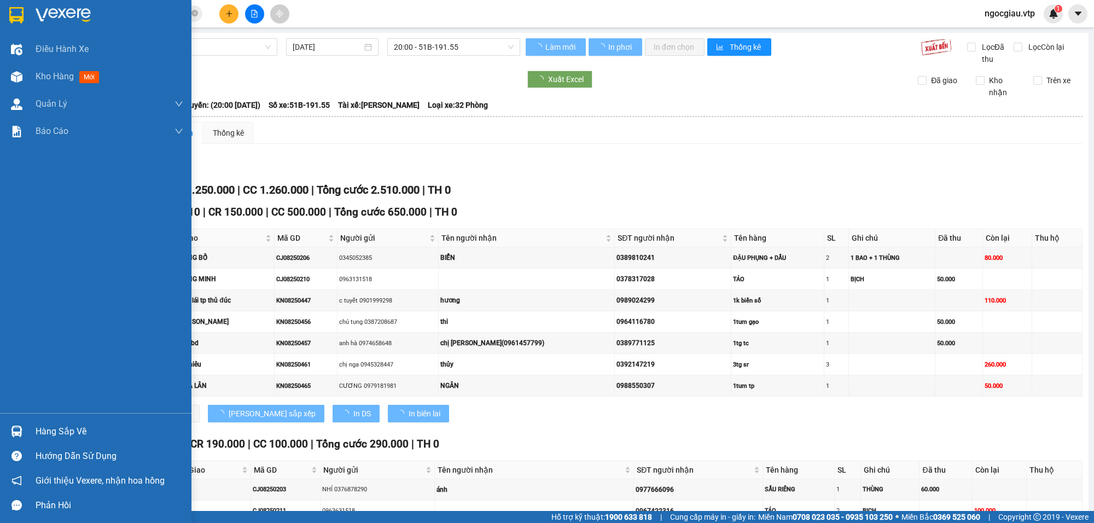
click at [45, 430] on div "Hàng sắp về" at bounding box center [110, 431] width 148 height 16
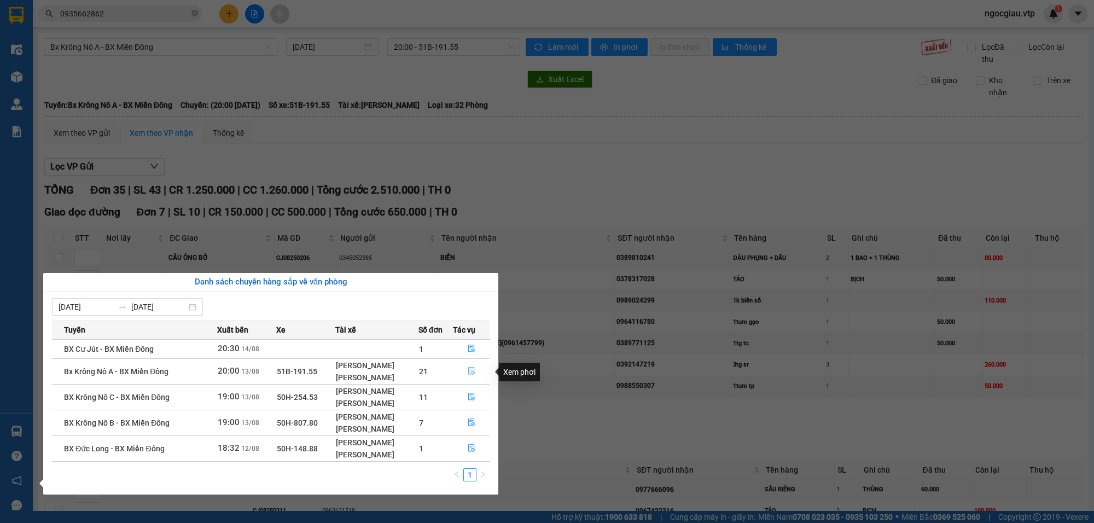
click at [474, 372] on icon "file-done" at bounding box center [472, 371] width 8 height 8
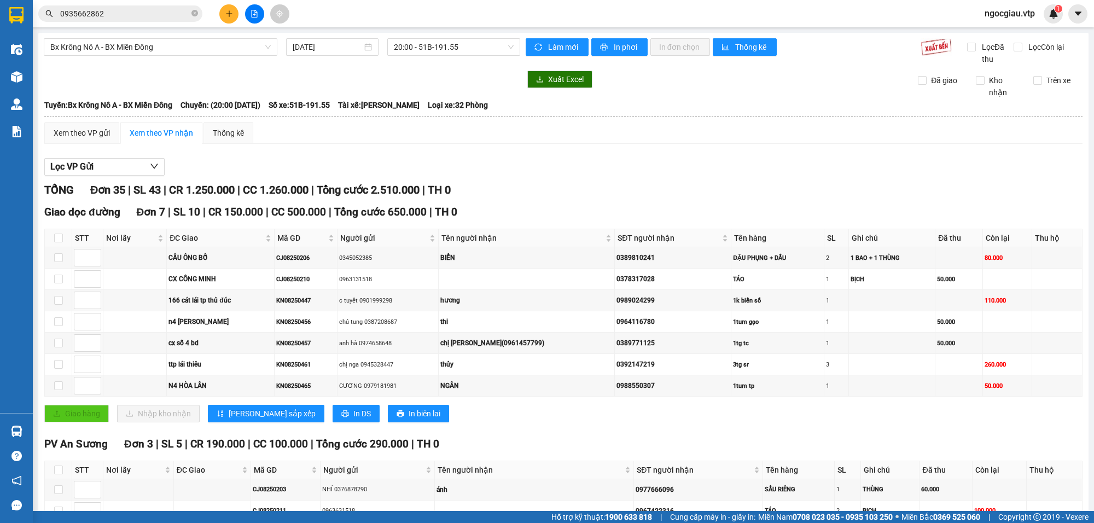
click at [171, 11] on input "0935662862" at bounding box center [124, 14] width 129 height 12
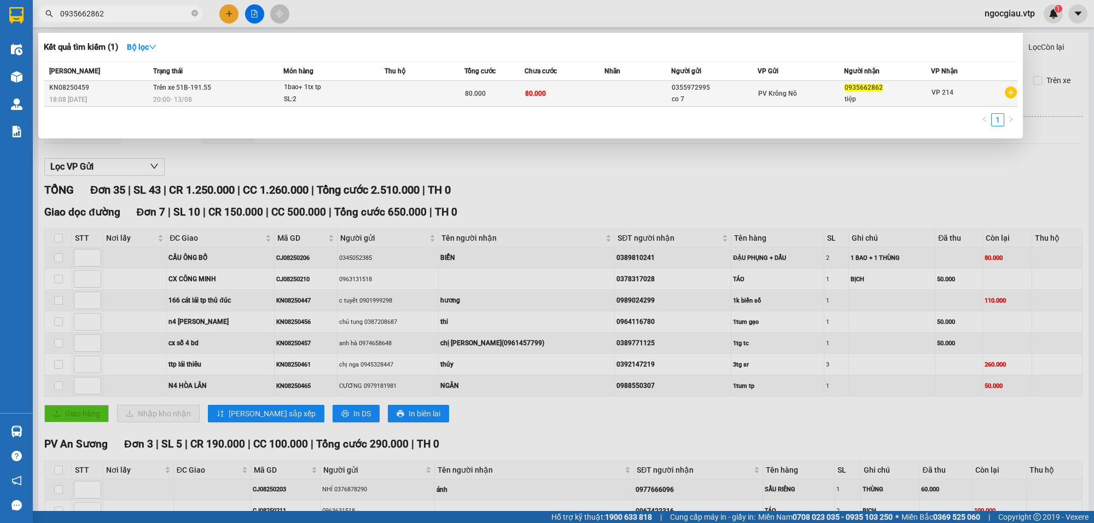
click at [746, 91] on div "0355972995" at bounding box center [714, 87] width 85 height 11
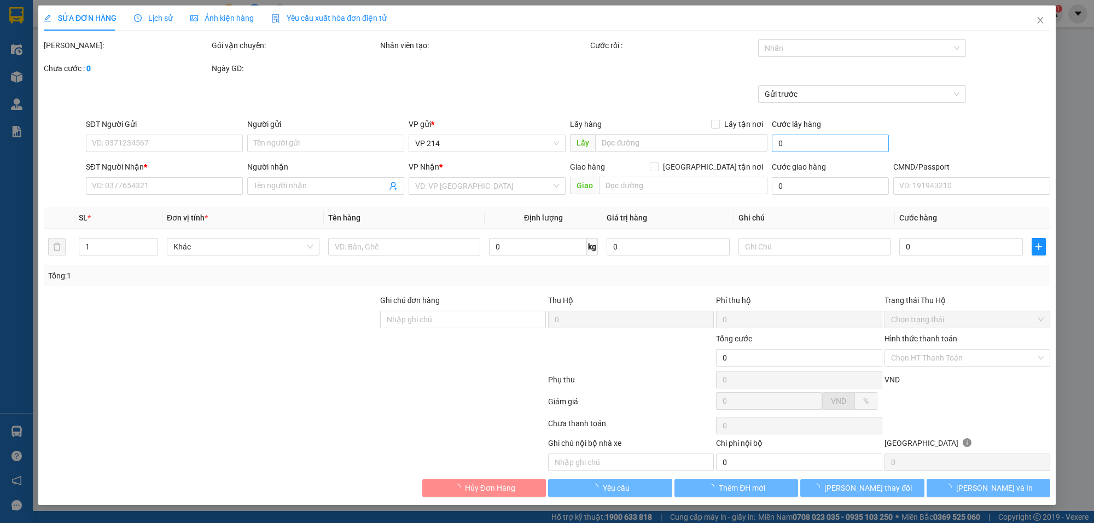
type input "4.000"
type input "0355972995"
type input "co 7"
type input "0935662862"
type input "tiệp"
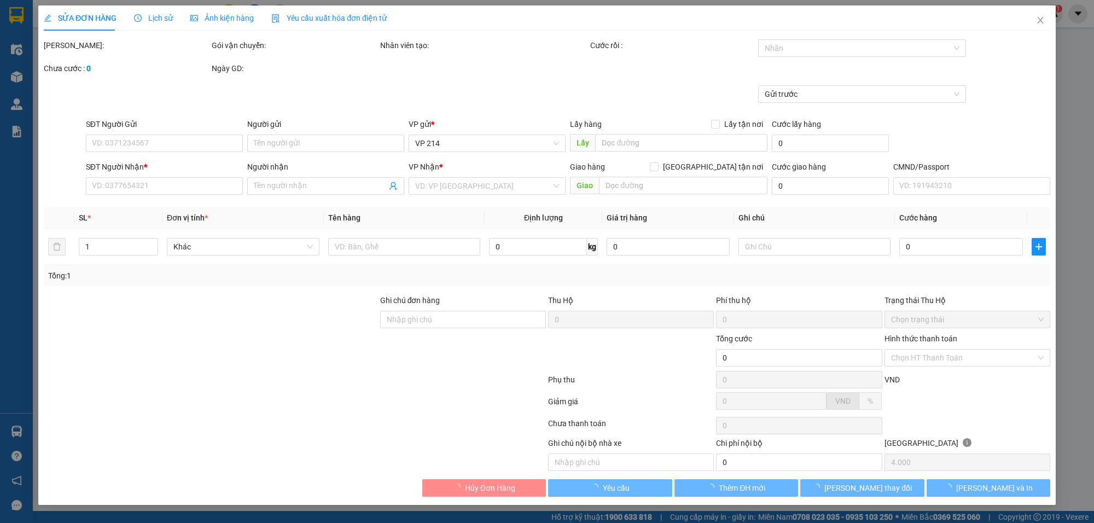
type input "80.000"
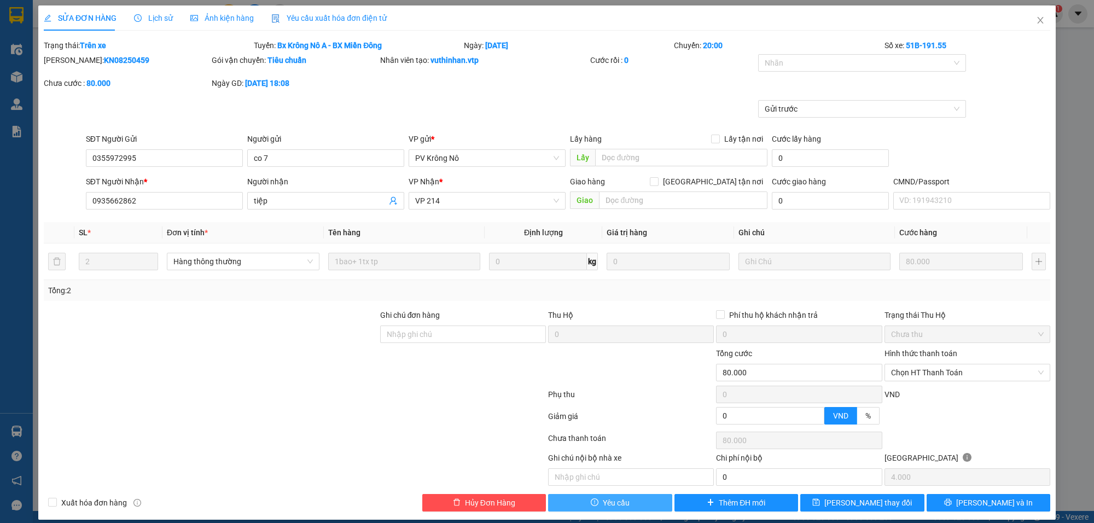
click at [629, 506] on button "Yêu cầu" at bounding box center [610, 503] width 124 height 18
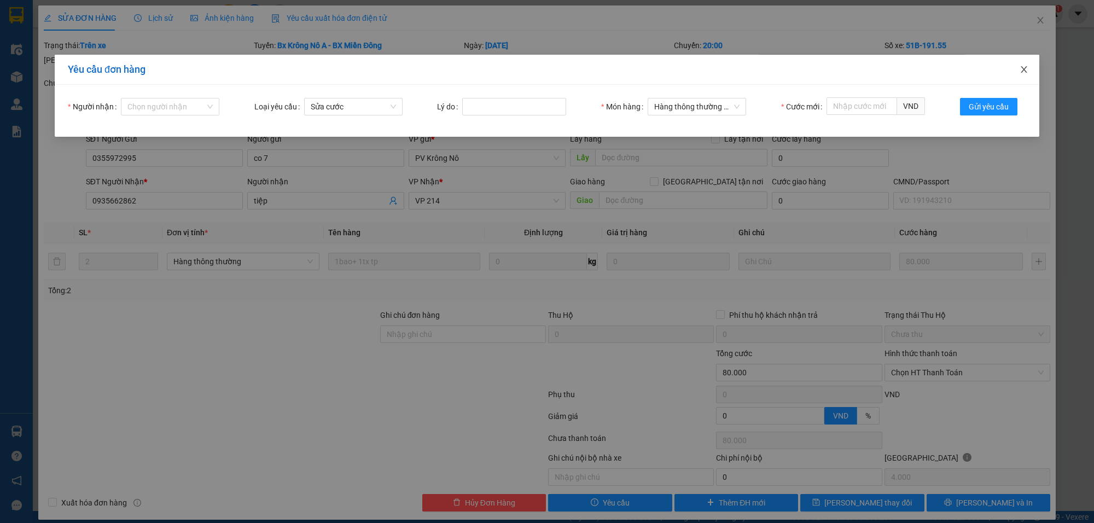
click at [1026, 69] on icon "close" at bounding box center [1024, 69] width 9 height 9
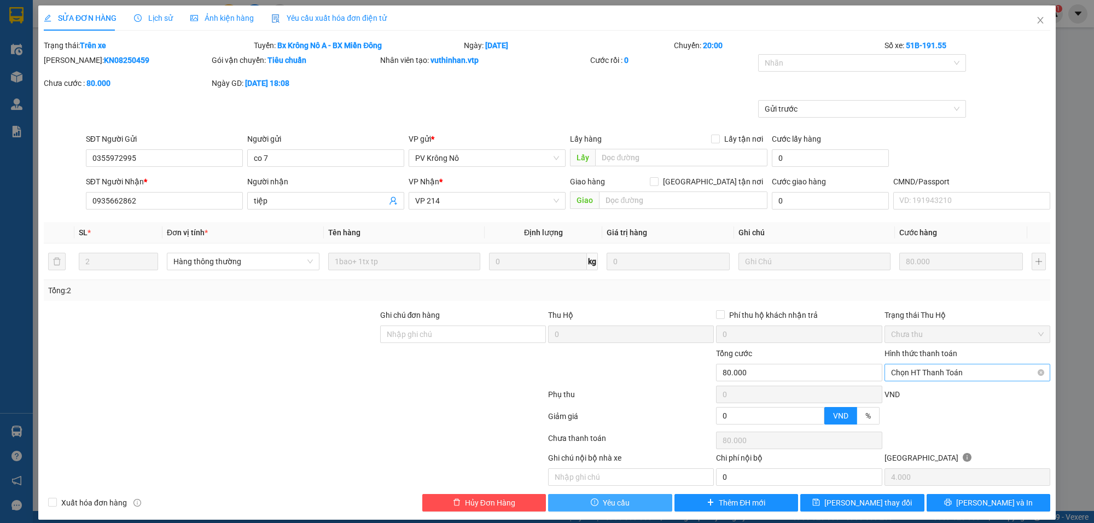
click at [922, 373] on span "Chọn HT Thanh Toán" at bounding box center [967, 372] width 153 height 16
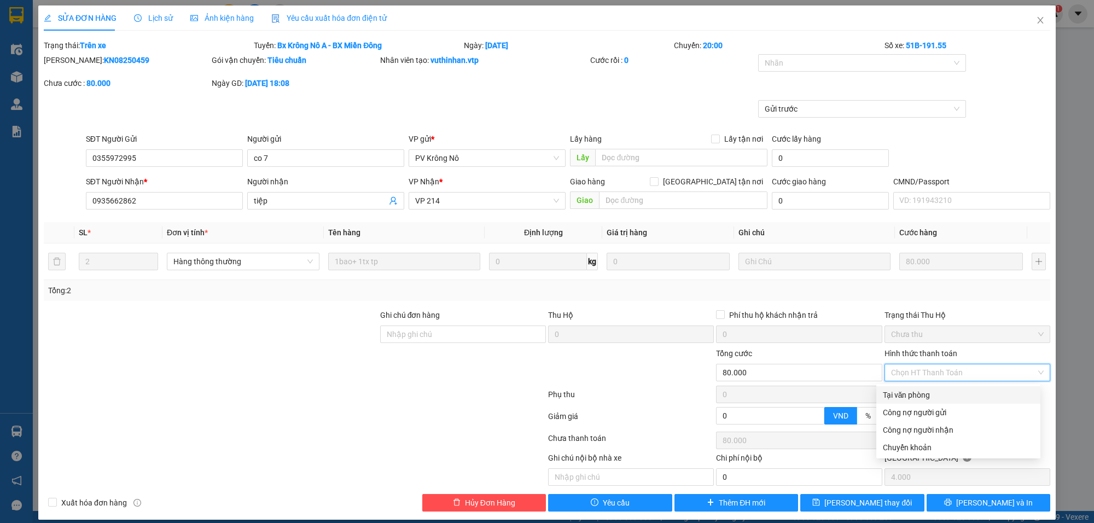
click at [931, 396] on div "Tại văn phòng" at bounding box center [958, 395] width 151 height 12
type input "0"
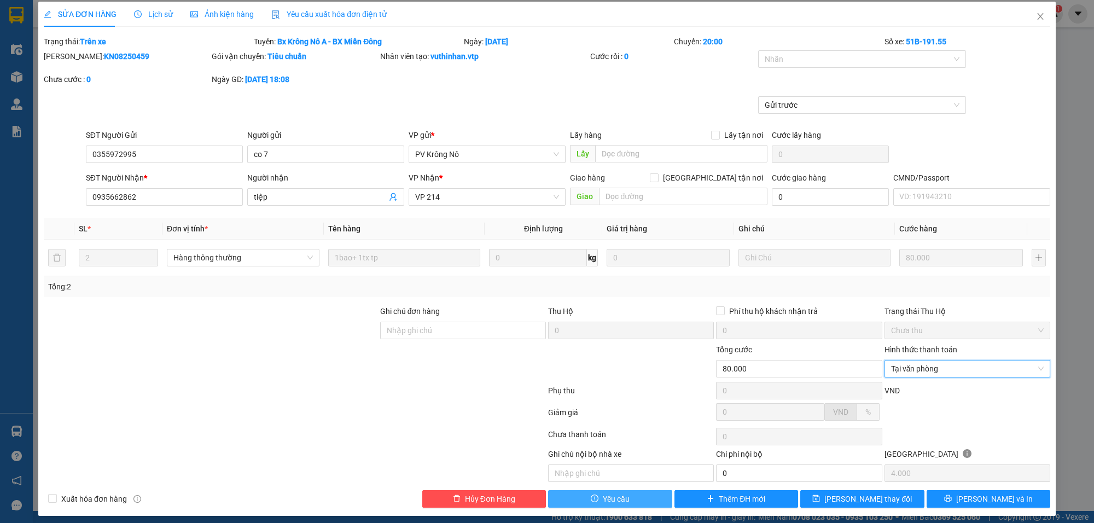
scroll to position [11, 0]
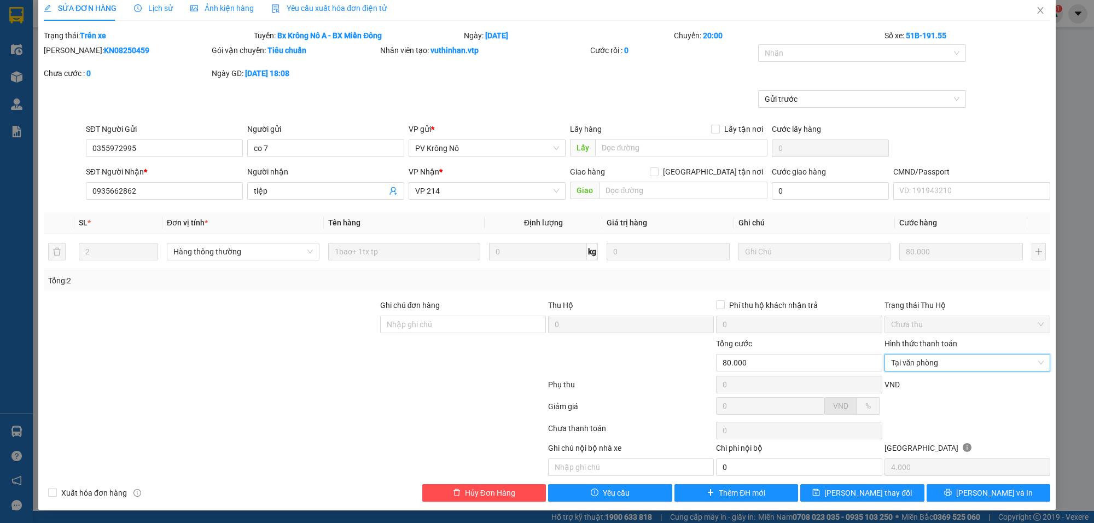
click at [22, 430] on div "SỬA ĐƠN HÀNG Lịch sử Ảnh kiện hàng Yêu cầu xuất hóa đơn điện tử Total Paid Fee …" at bounding box center [547, 261] width 1094 height 523
click at [1036, 13] on icon "close" at bounding box center [1040, 10] width 9 height 9
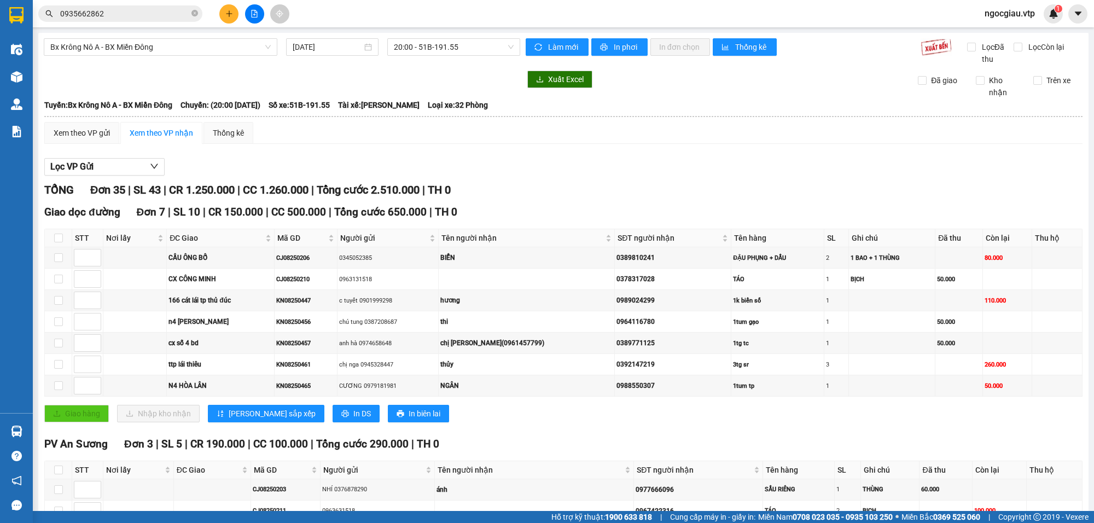
click at [77, 428] on div "Giao dọc đường Đơn 7 | SL 10 | CR 150.000 | CC 500.000 | Tổng cước 650.000 | TH…" at bounding box center [563, 317] width 1038 height 226
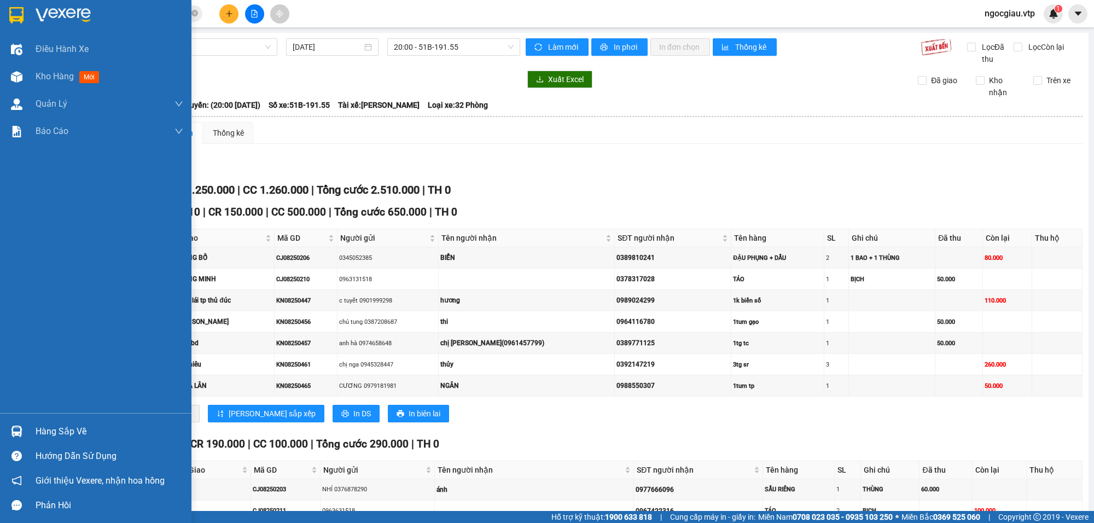
click at [61, 432] on div "Hàng sắp về" at bounding box center [110, 431] width 148 height 16
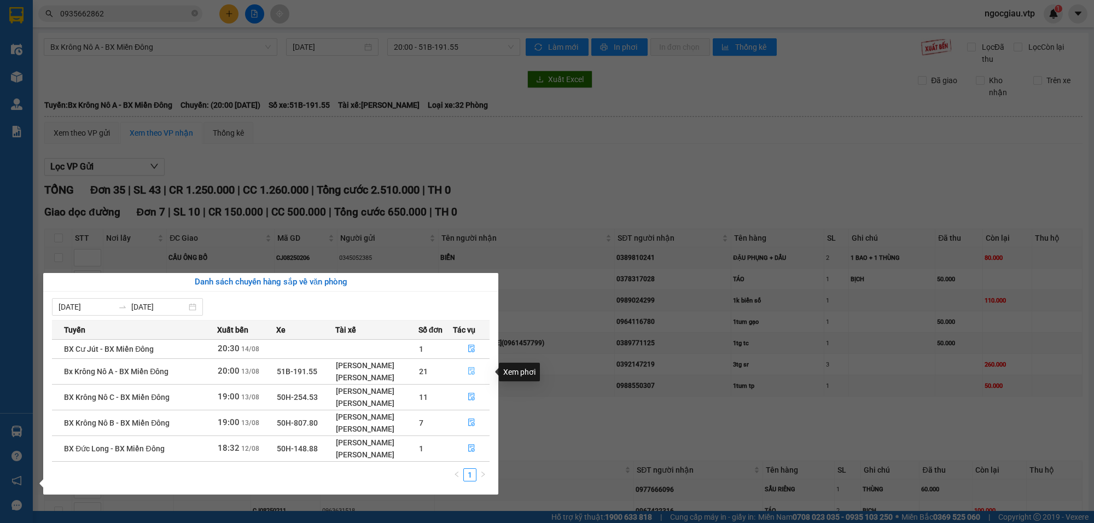
click at [470, 375] on icon "file-done" at bounding box center [471, 371] width 7 height 8
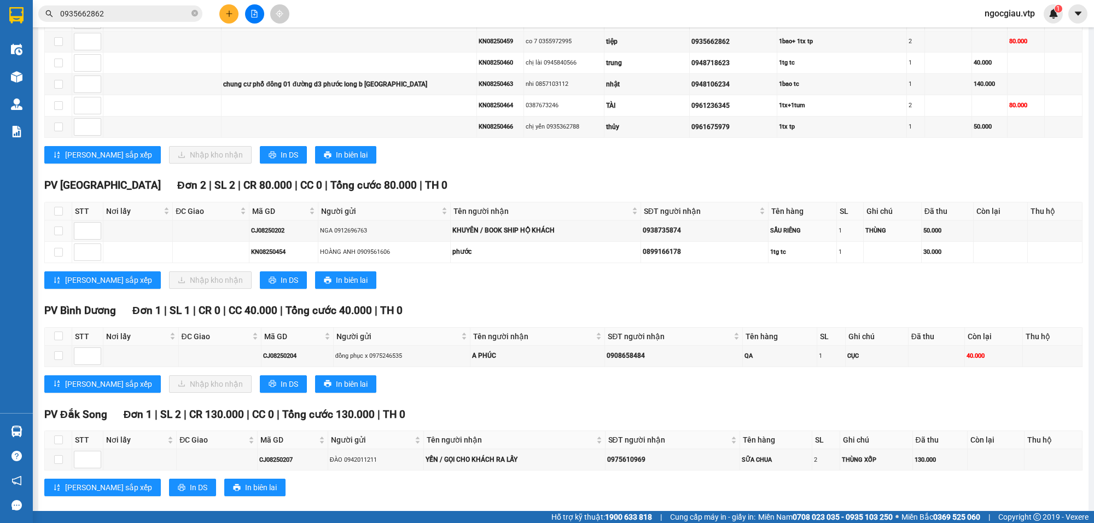
scroll to position [968, 0]
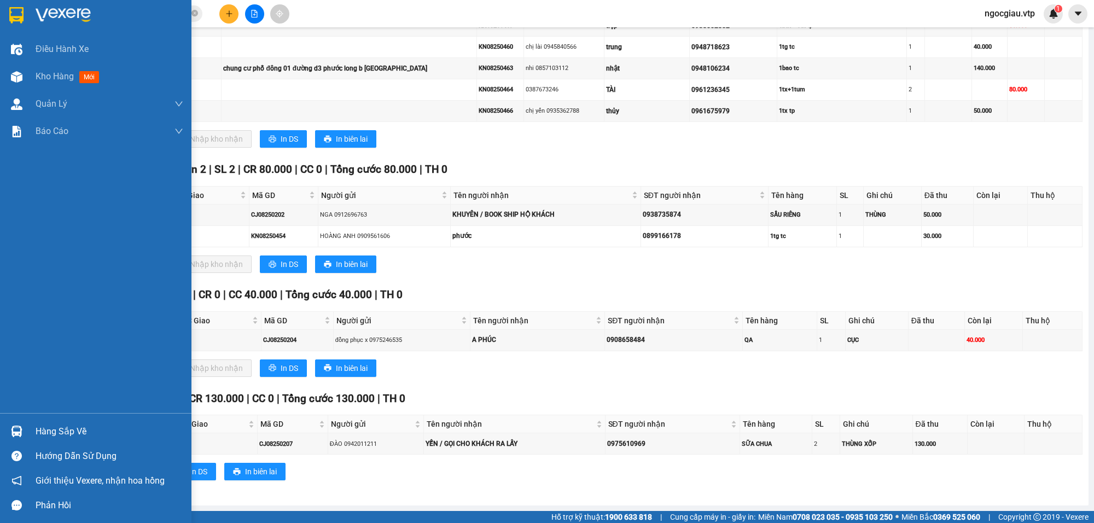
click at [88, 430] on div "Hàng sắp về" at bounding box center [110, 431] width 148 height 16
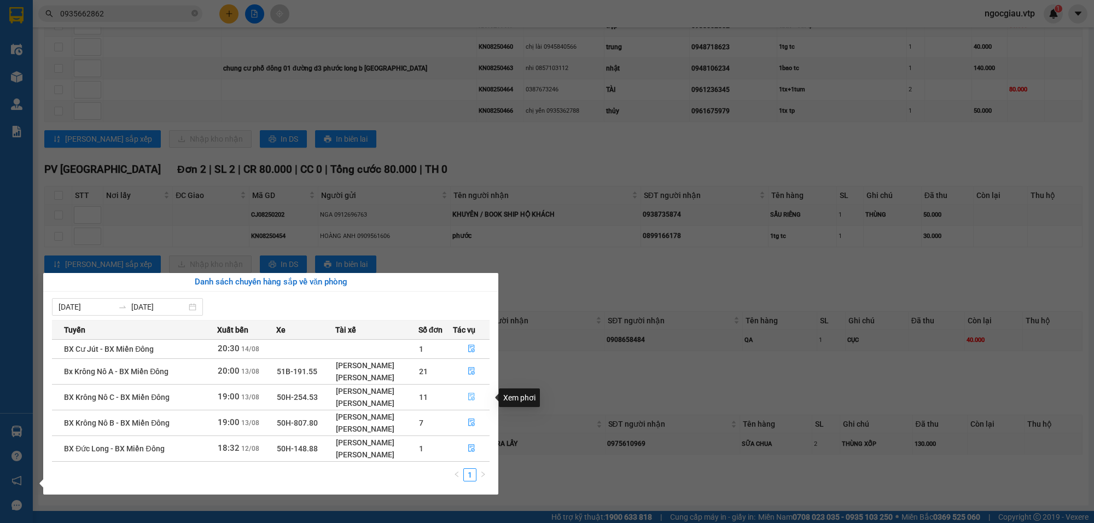
click at [472, 400] on icon "file-done" at bounding box center [472, 397] width 8 height 8
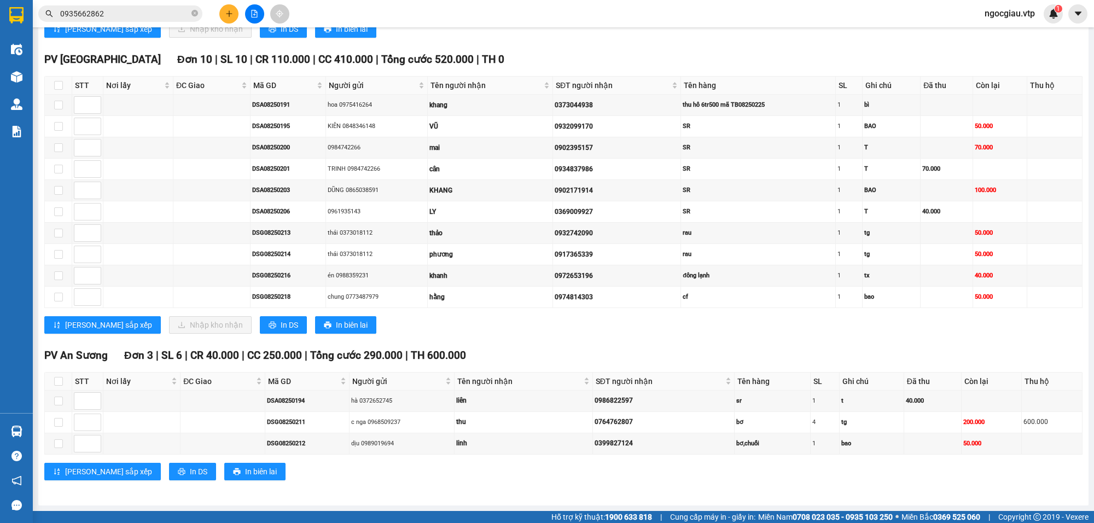
scroll to position [672, 0]
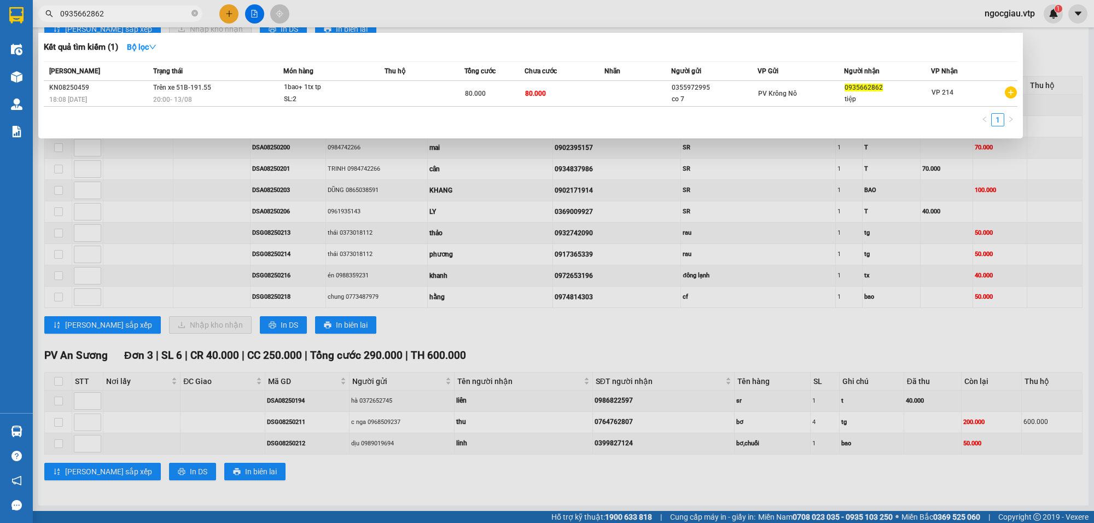
click at [159, 11] on input "0935662862" at bounding box center [124, 14] width 129 height 12
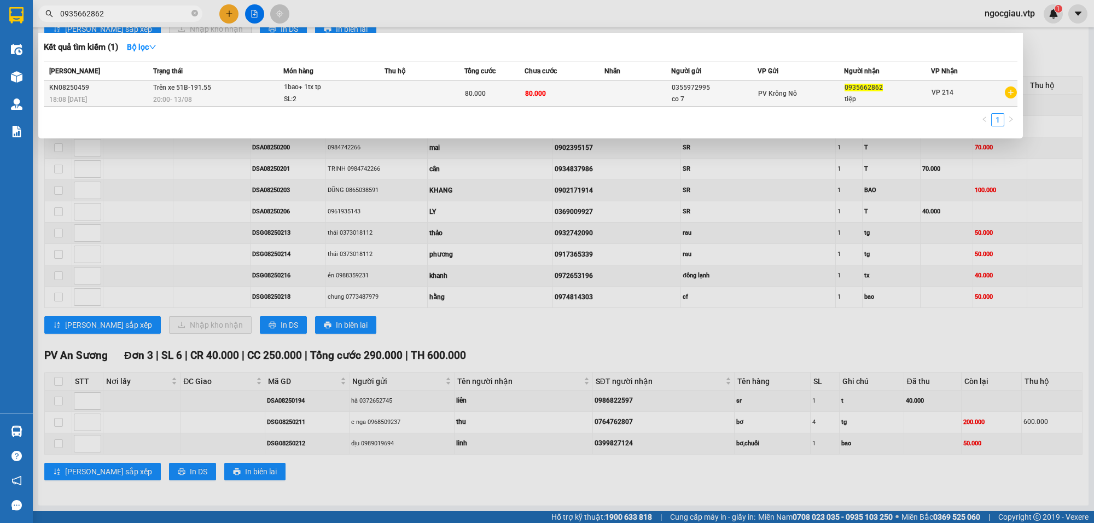
click at [670, 96] on td at bounding box center [638, 94] width 67 height 26
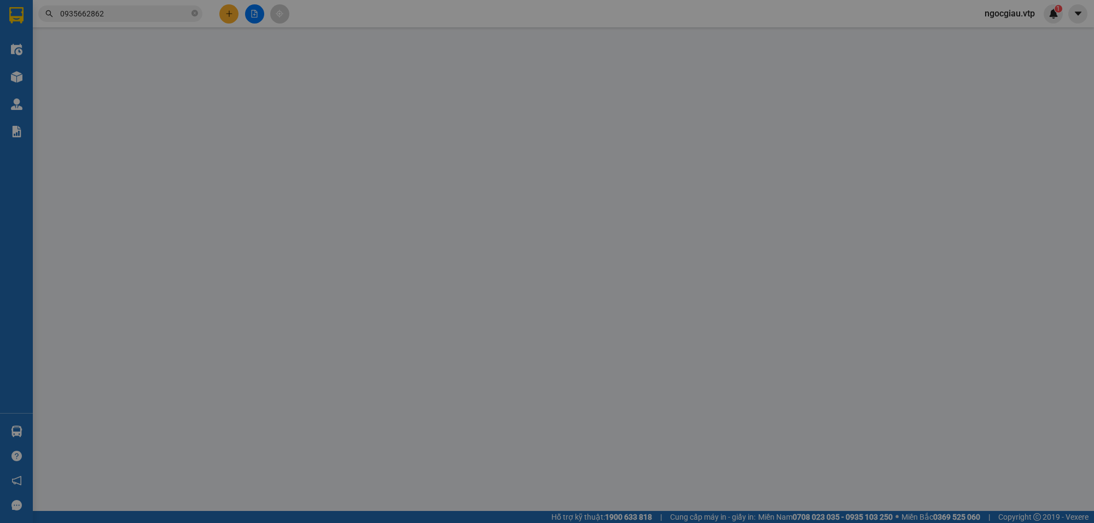
type input "0355972995"
type input "co 7"
type input "0935662862"
type input "tiệp"
type input "80.000"
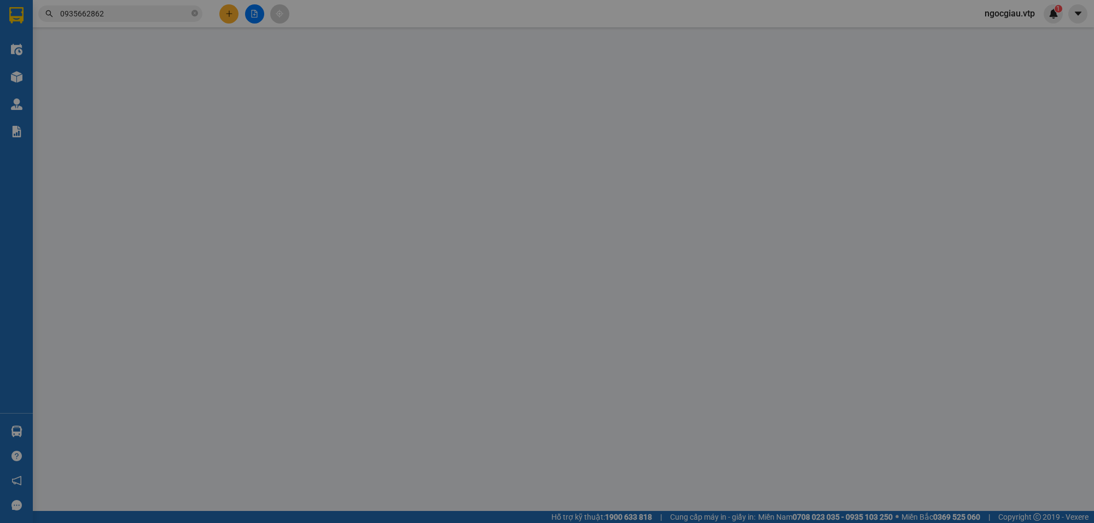
type input "80.000"
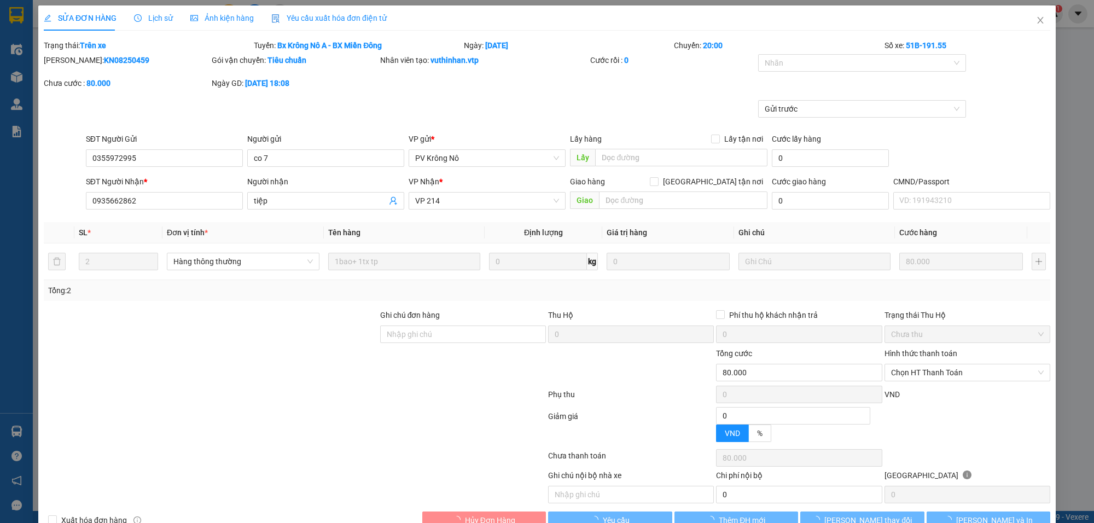
type input "4.000"
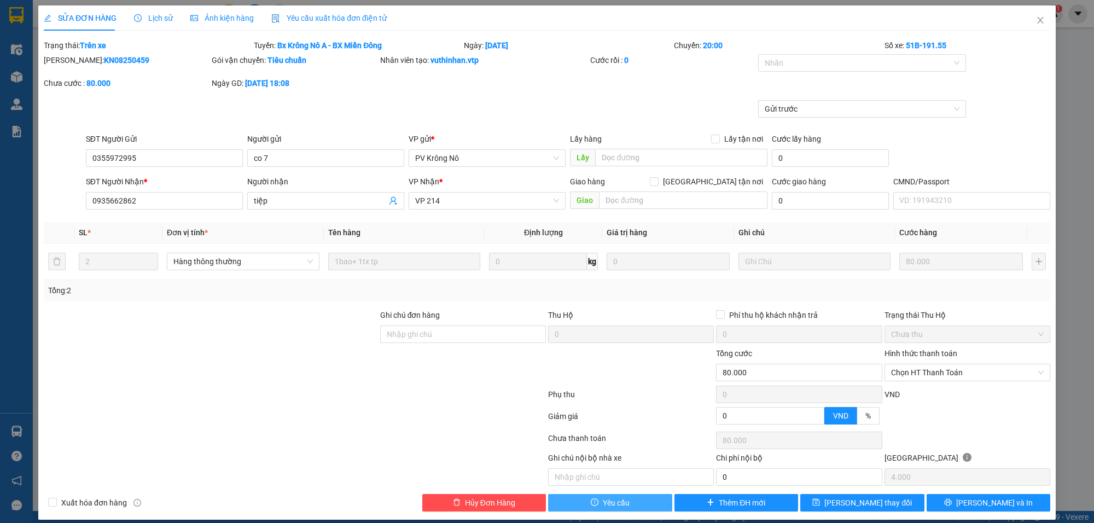
click at [631, 512] on button "Yêu cầu" at bounding box center [610, 503] width 124 height 18
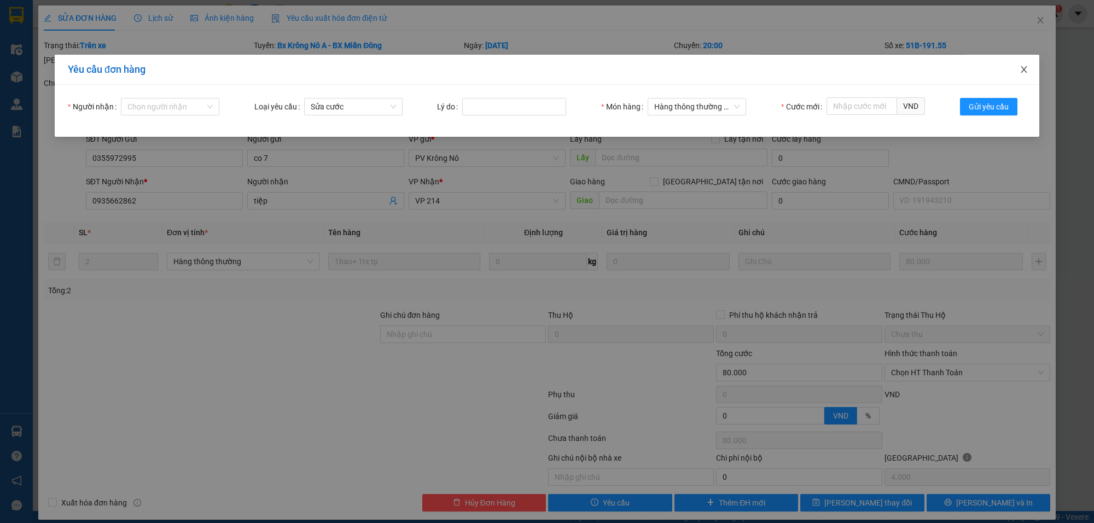
click at [1020, 74] on span "Close" at bounding box center [1024, 70] width 31 height 31
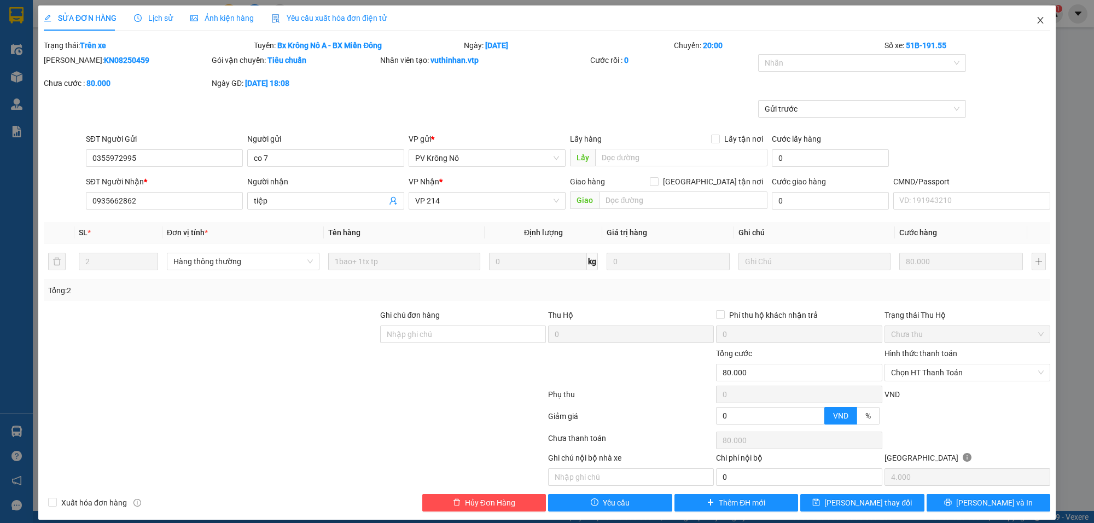
click at [1036, 18] on icon "close" at bounding box center [1040, 20] width 9 height 9
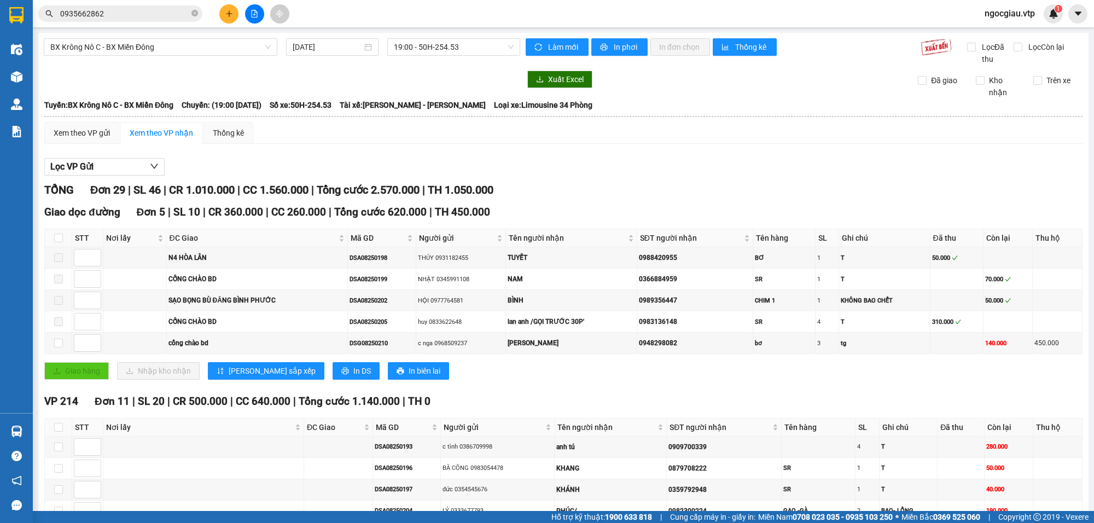
click at [148, 9] on input "0935662862" at bounding box center [124, 14] width 129 height 12
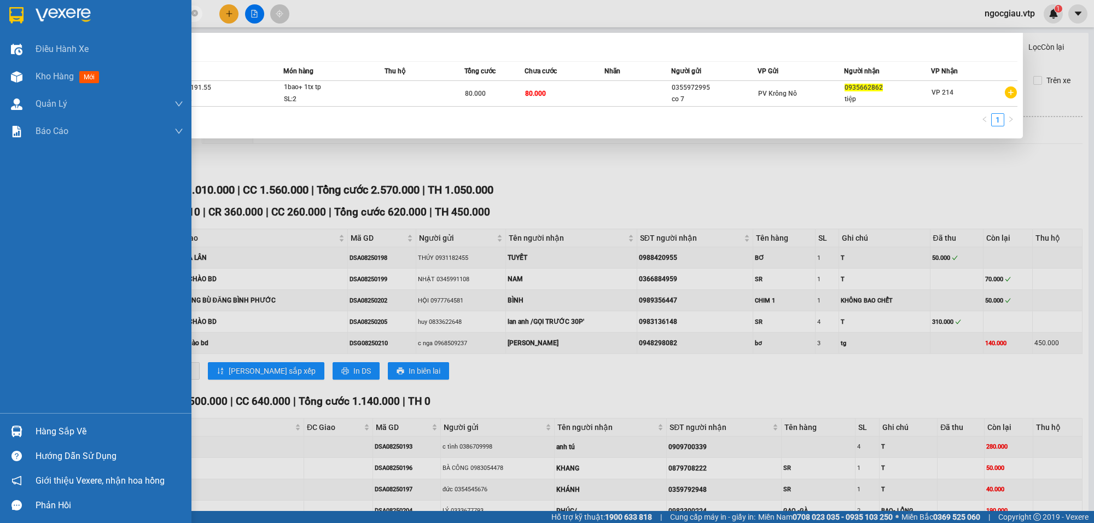
drag, startPoint x: 124, startPoint y: 17, endPoint x: 108, endPoint y: 42, distance: 29.3
click at [0, 33] on section "Kết quả tìm kiếm ( 1 ) Bộ lọc Mã ĐH Trạng thái Món hàng Thu hộ Tổng cước Chưa c…" at bounding box center [547, 261] width 1094 height 523
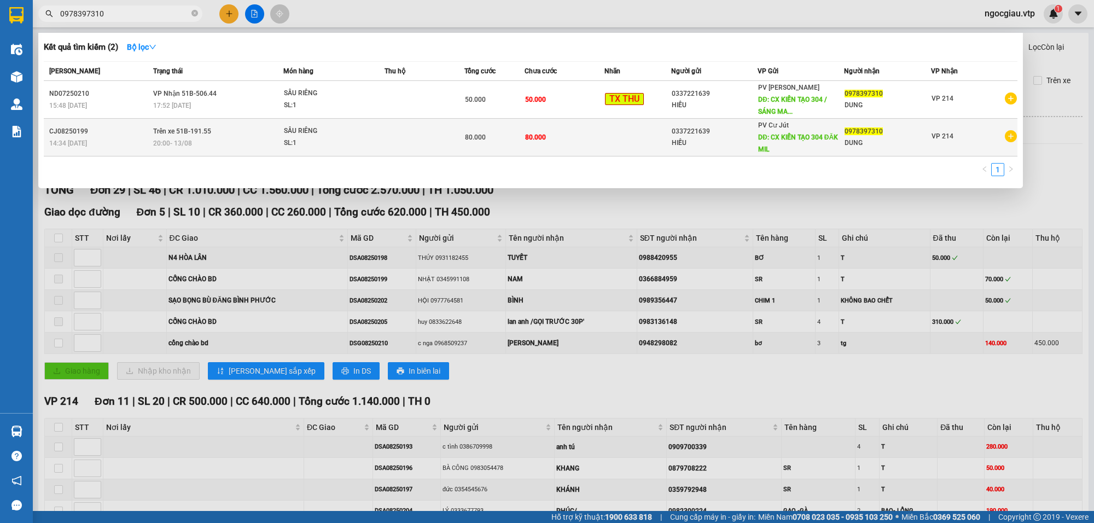
type input "0978397310"
click at [536, 134] on span "80.000" at bounding box center [535, 137] width 21 height 8
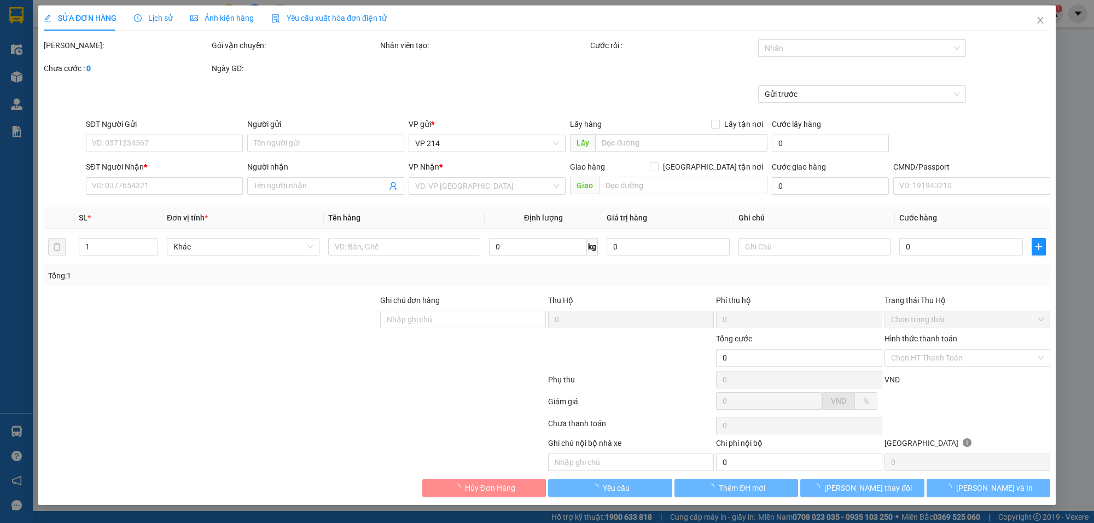
type input "0337221639"
type input "HIẾU"
type input "CX KIẾN TẠO 304 ĐĂK MIL"
type input "0978397310"
type input "DUNG"
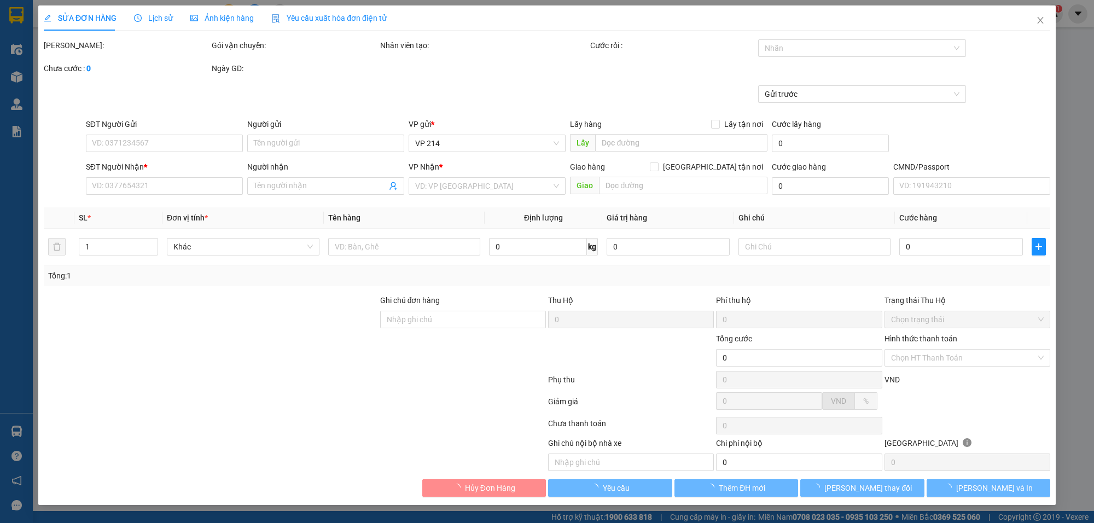
type input "80.000"
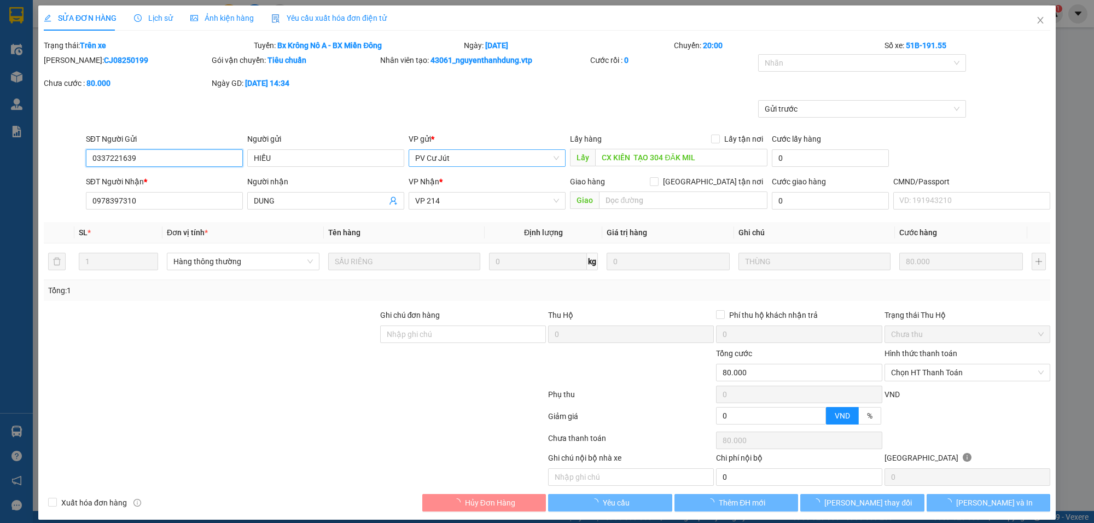
type input "4.000"
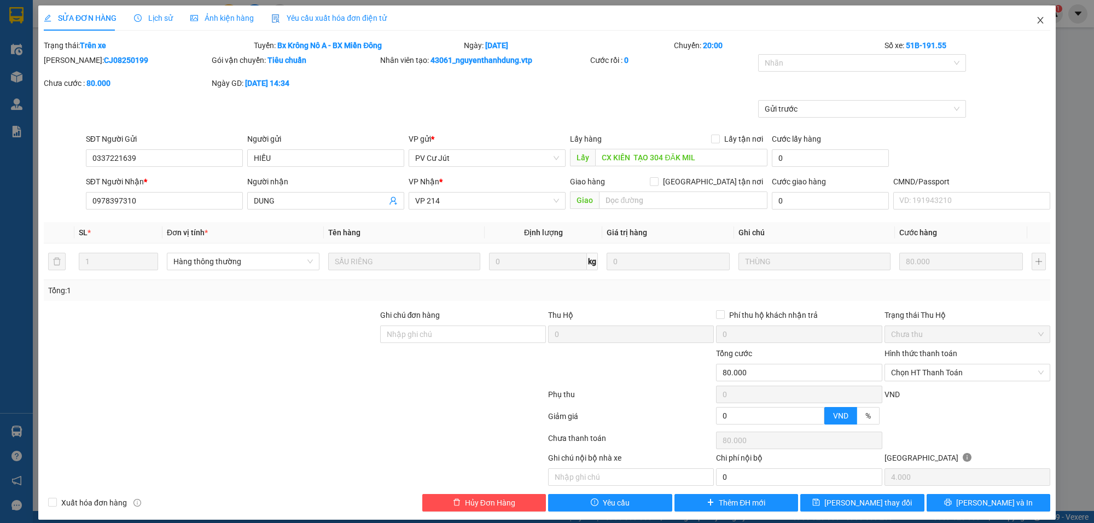
click at [1037, 22] on icon "close" at bounding box center [1040, 20] width 6 height 7
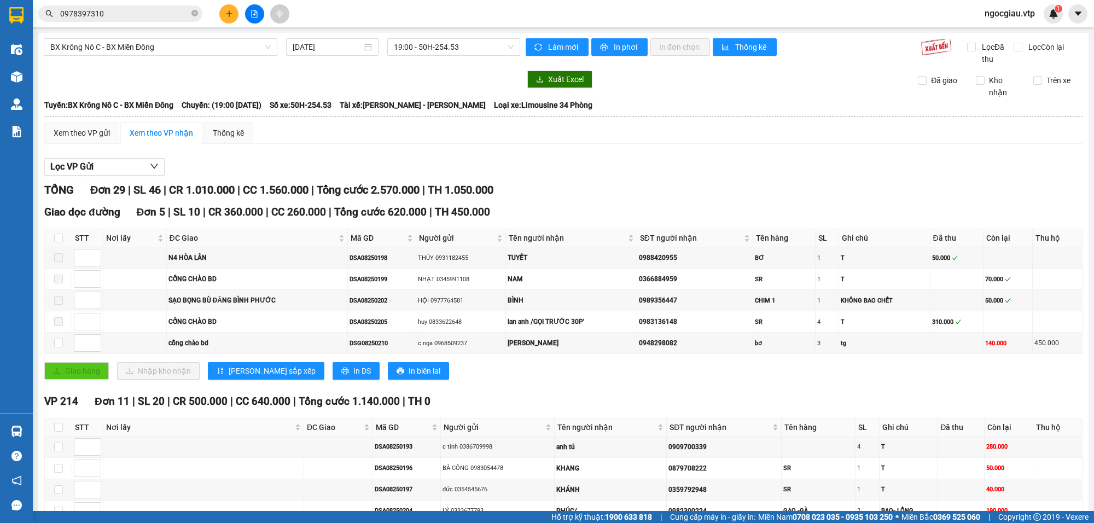
click at [84, 431] on th "STT" at bounding box center [87, 428] width 31 height 18
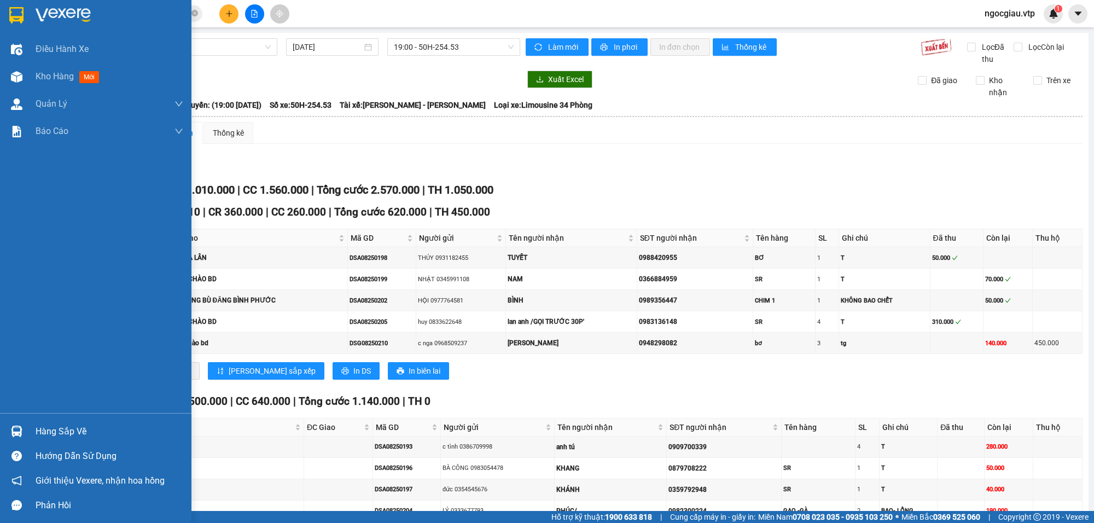
click at [55, 424] on div "Hàng sắp về" at bounding box center [110, 431] width 148 height 16
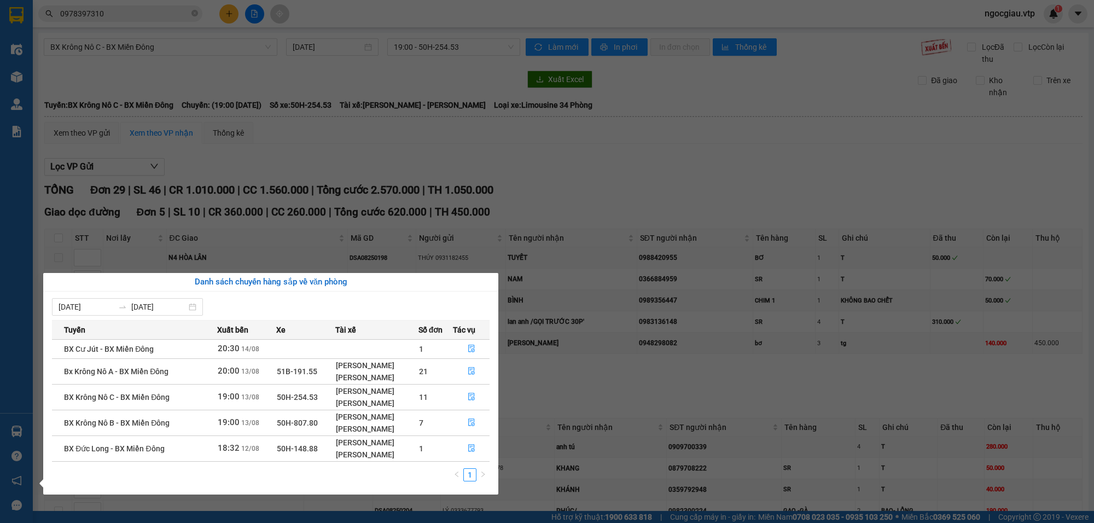
click at [410, 376] on div "Kim Thanh Tăng" at bounding box center [377, 377] width 82 height 12
click at [470, 370] on icon "file-done" at bounding box center [472, 371] width 8 height 8
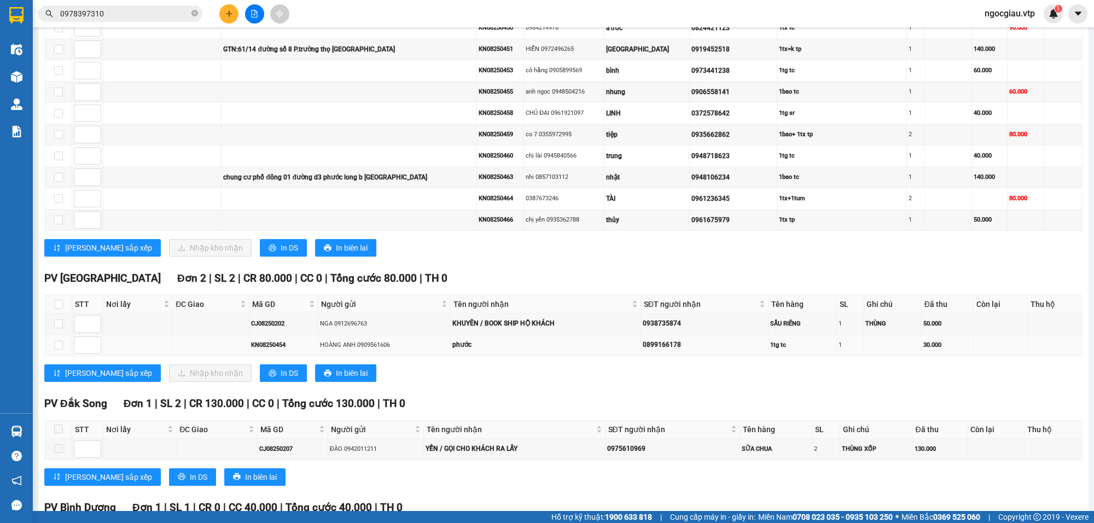
scroll to position [968, 0]
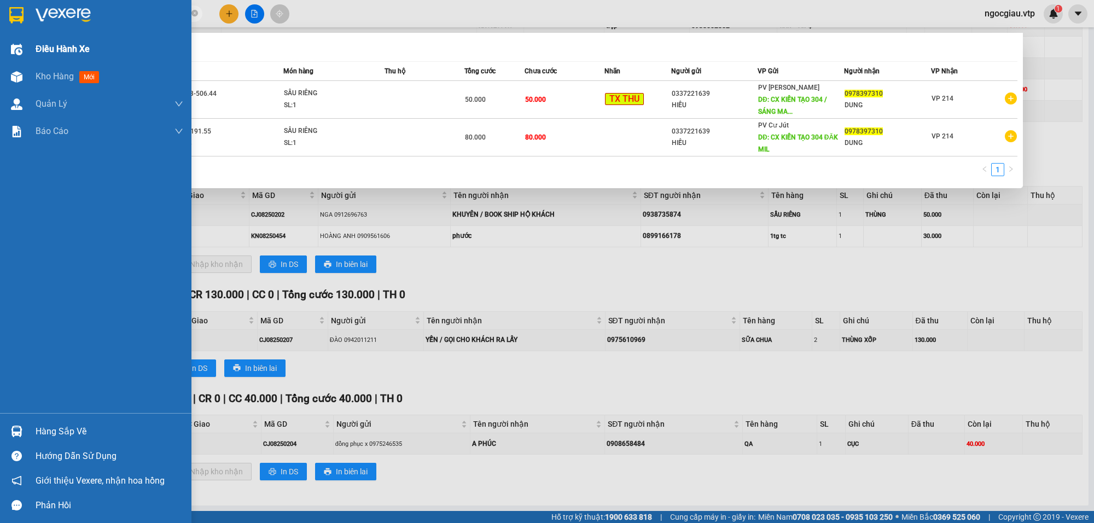
drag, startPoint x: 123, startPoint y: 9, endPoint x: 9, endPoint y: 38, distance: 117.4
click at [9, 38] on section "Kết quả tìm kiếm ( 2 ) Bộ lọc Mã ĐH Trạng thái Món hàng Thu hộ Tổng cước Chưa c…" at bounding box center [547, 261] width 1094 height 523
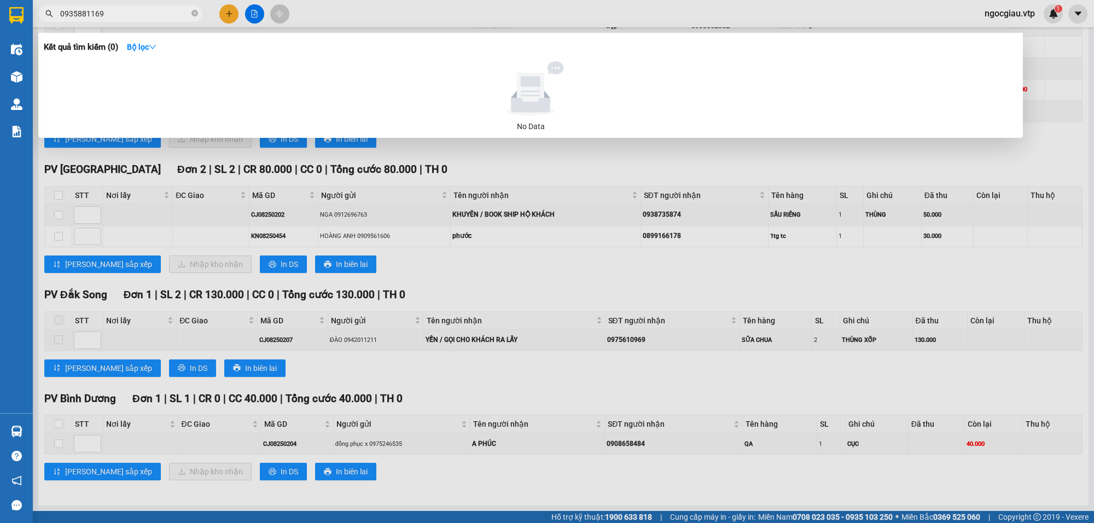
drag, startPoint x: 126, startPoint y: 15, endPoint x: 34, endPoint y: 19, distance: 92.0
click at [34, 19] on div "0935881169" at bounding box center [106, 13] width 213 height 16
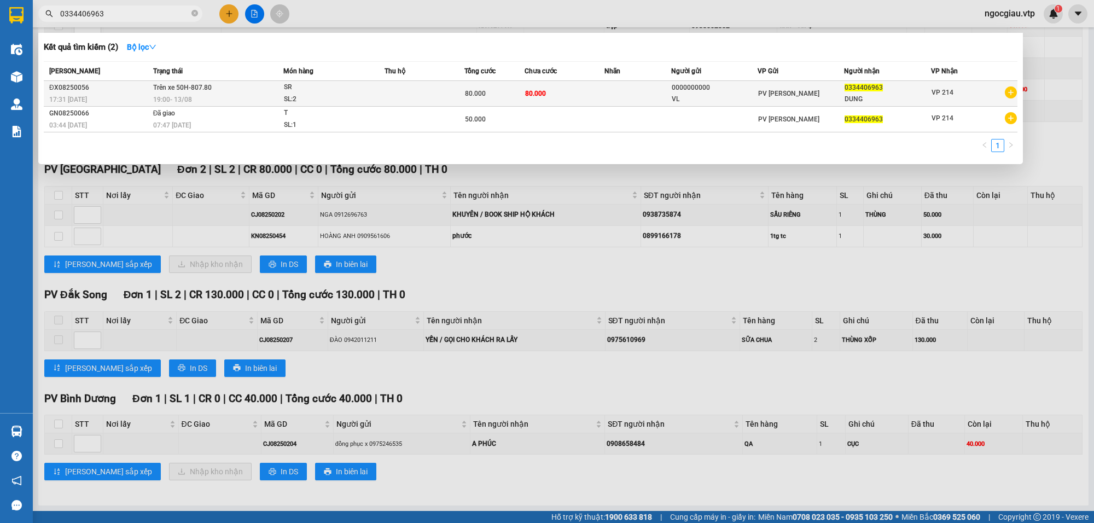
type input "0334406963"
click at [521, 96] on div "80.000" at bounding box center [494, 94] width 59 height 12
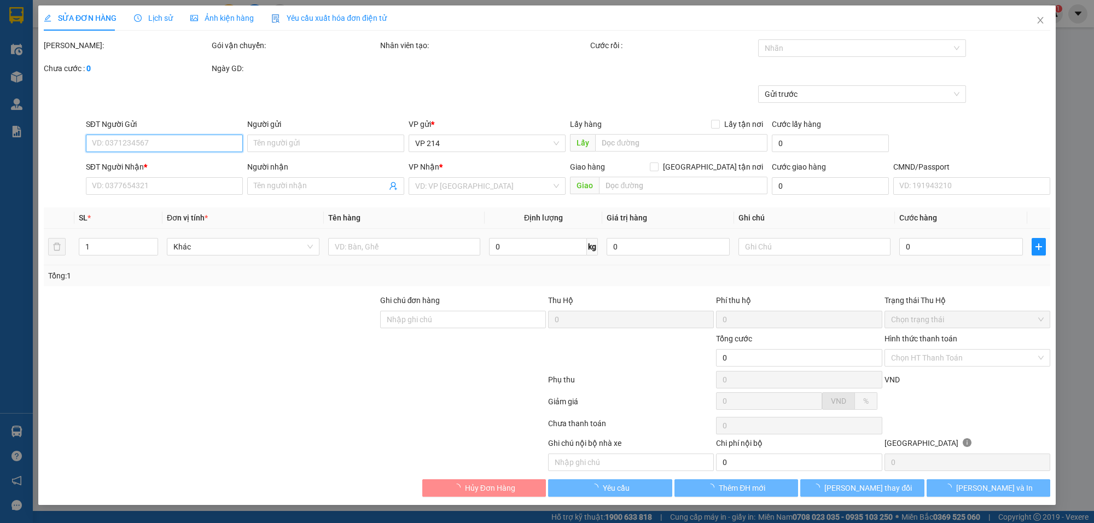
type input "4.000"
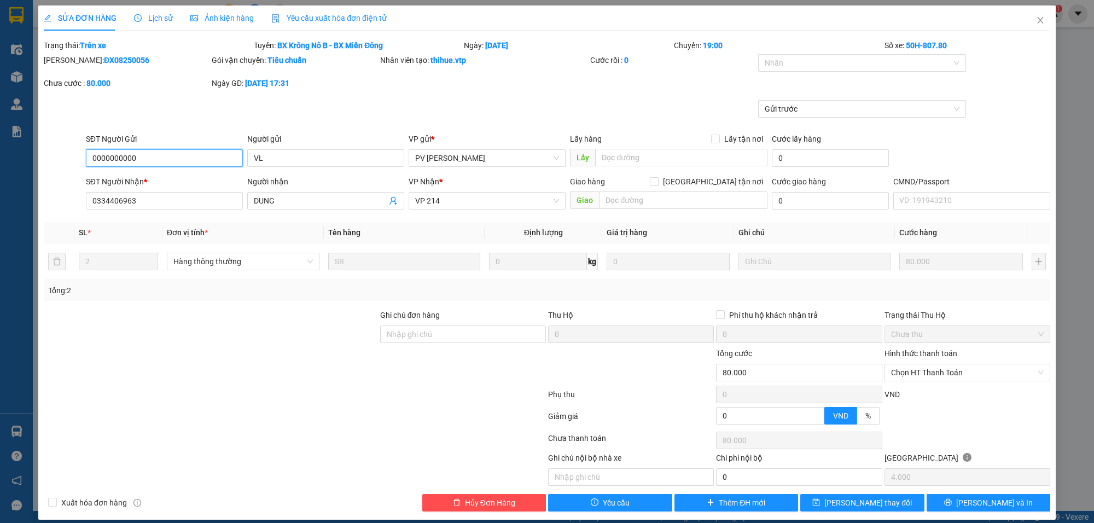
type input "0000000000"
type input "VL"
type input "0334406963"
type input "DUNG"
type input "80.000"
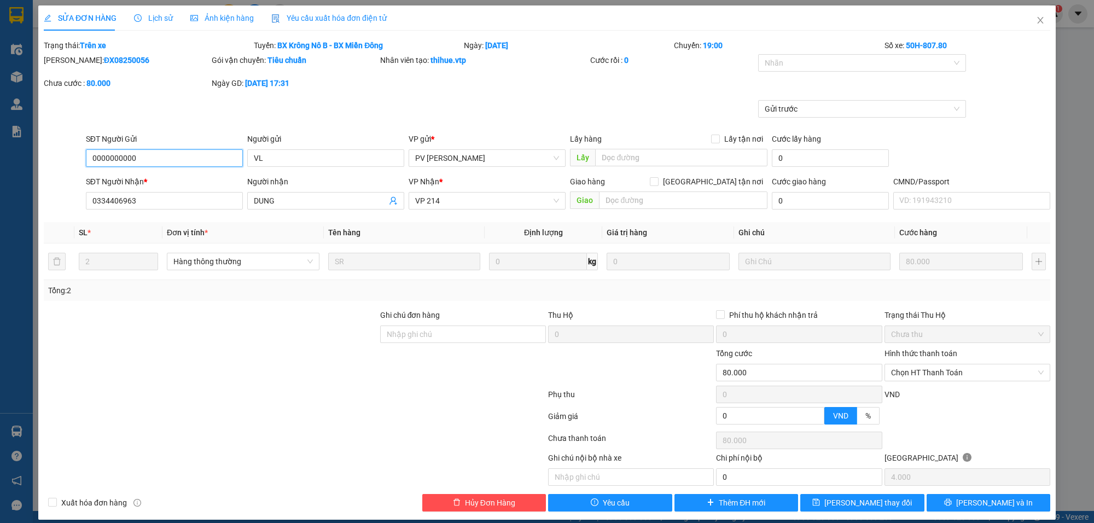
type input "80.000"
click at [1036, 21] on icon "close" at bounding box center [1040, 20] width 9 height 9
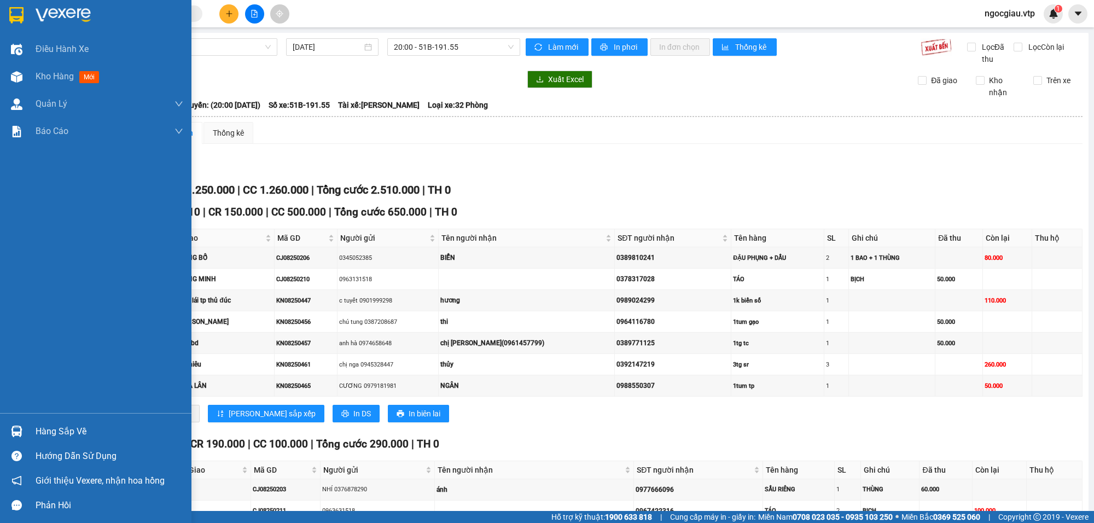
click at [83, 431] on div "Hàng sắp về" at bounding box center [110, 431] width 148 height 16
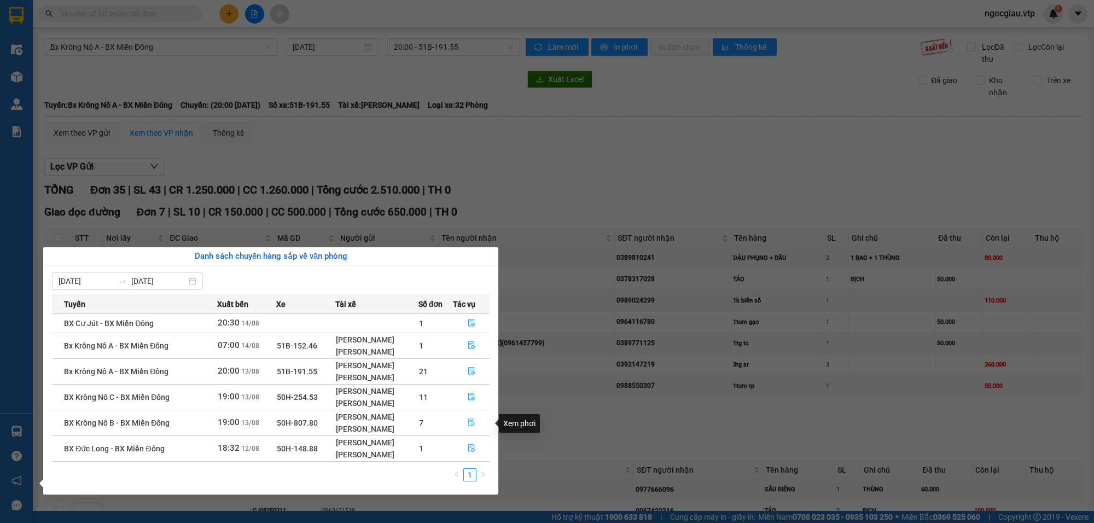
click at [474, 425] on icon "file-done" at bounding box center [471, 423] width 7 height 8
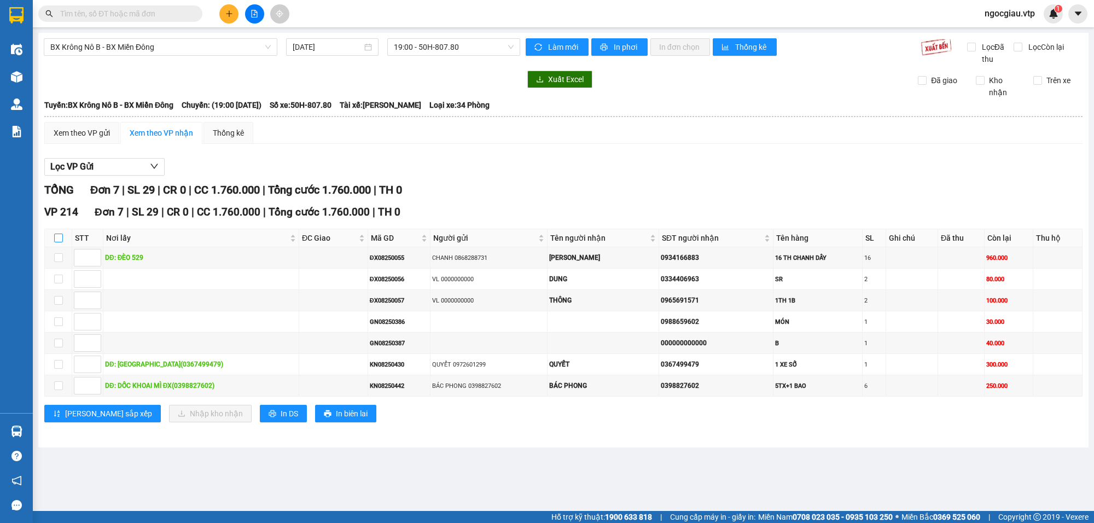
click at [60, 237] on input "checkbox" at bounding box center [58, 238] width 9 height 9
checkbox input "true"
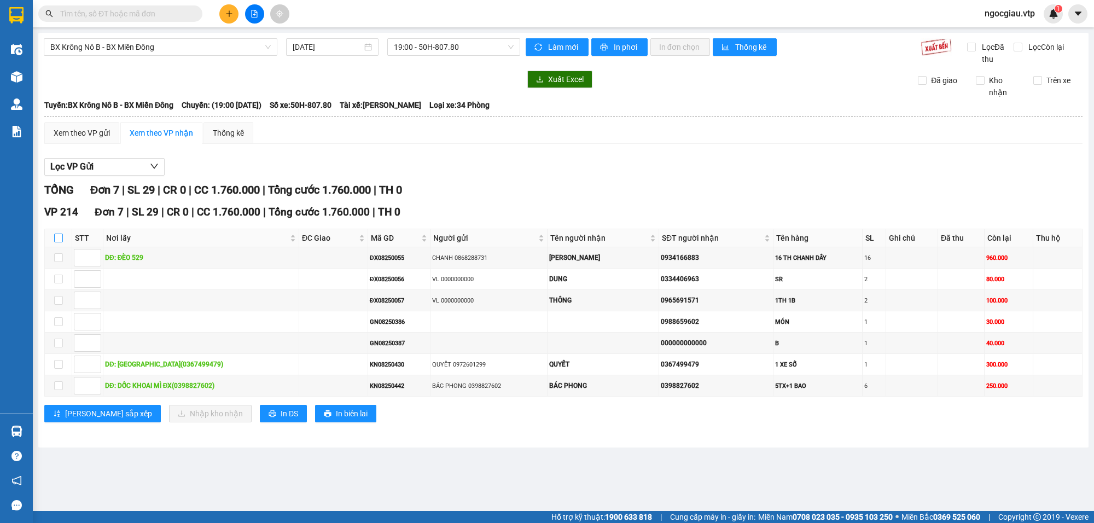
checkbox input "true"
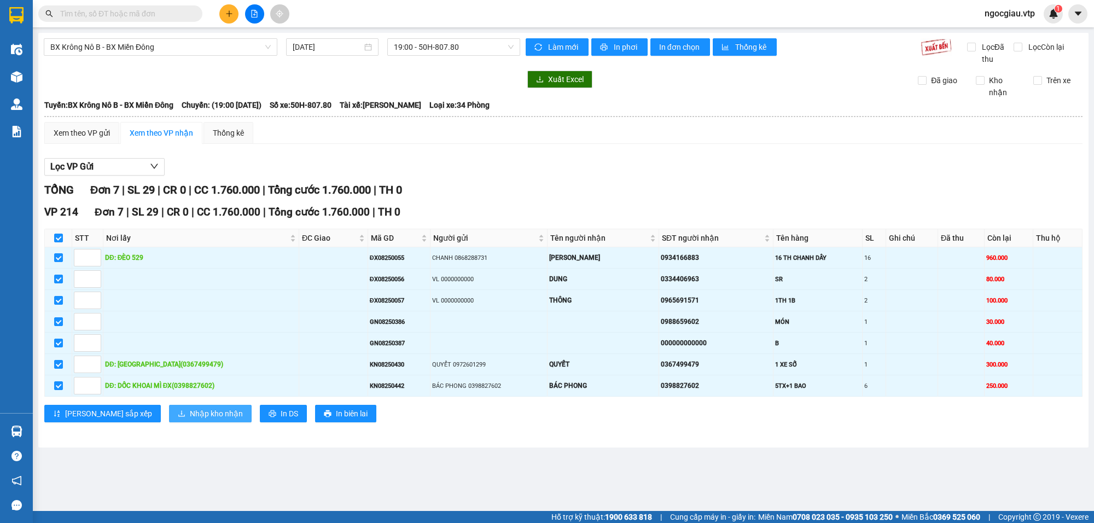
click at [190, 414] on span "Nhập kho nhận" at bounding box center [216, 414] width 53 height 12
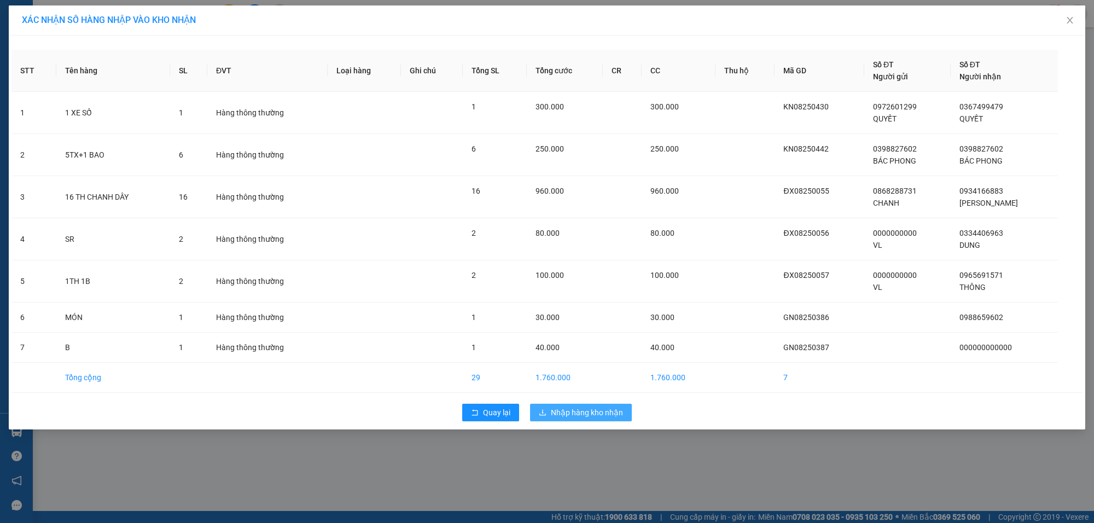
click at [578, 410] on span "Nhập hàng kho nhận" at bounding box center [587, 412] width 72 height 12
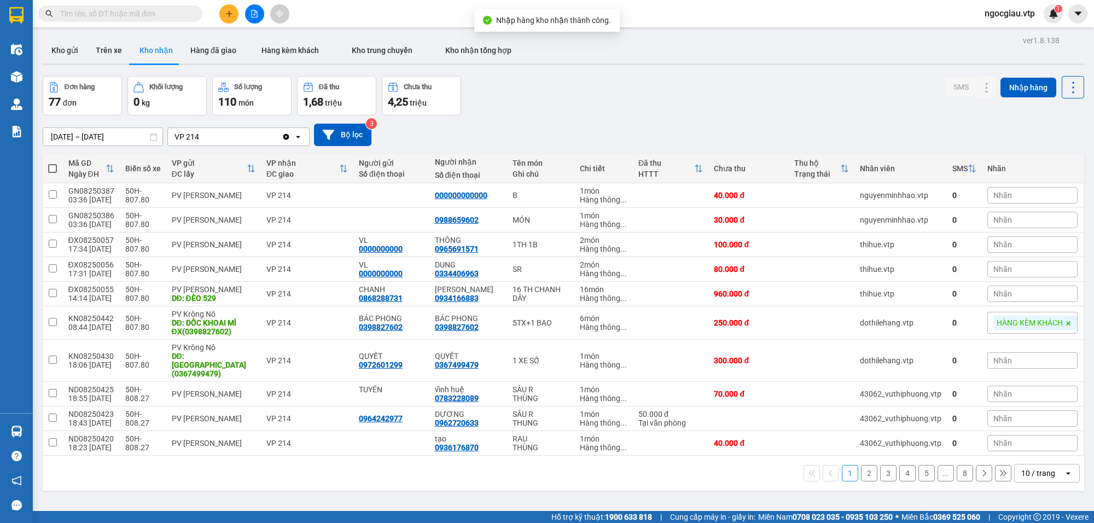
click at [168, 13] on input "text" at bounding box center [124, 14] width 129 height 12
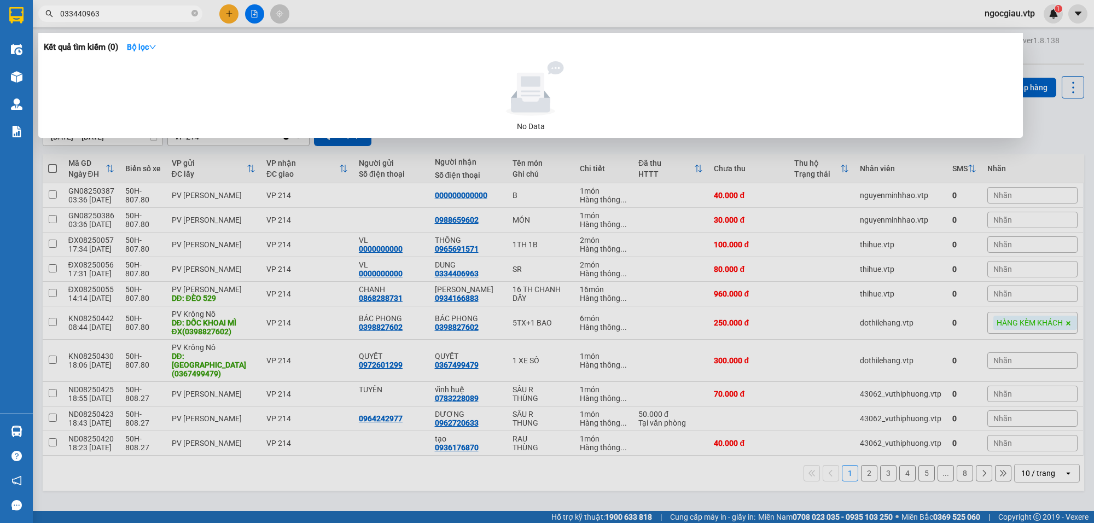
click at [83, 15] on input "033440963" at bounding box center [124, 14] width 129 height 12
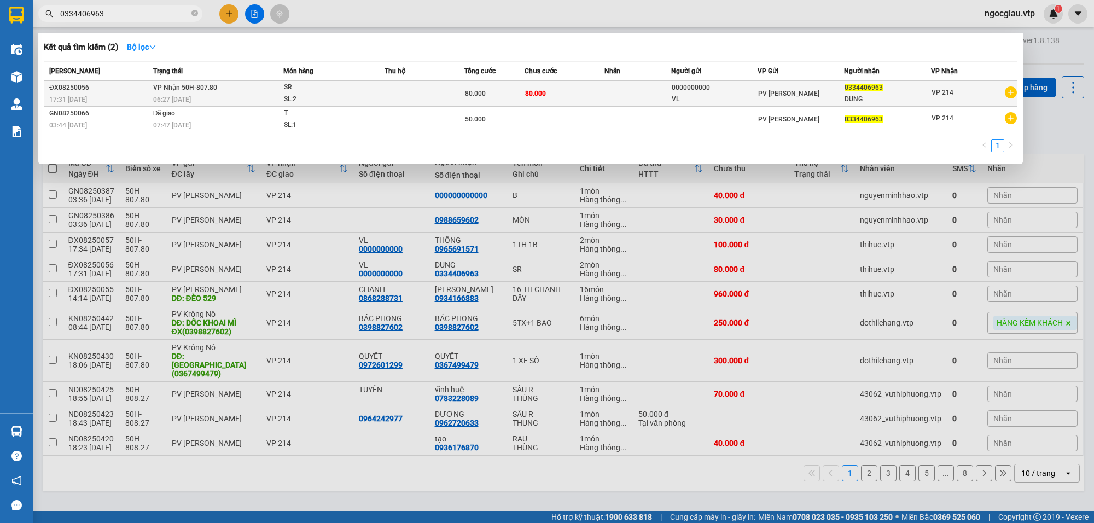
type input "0334406963"
click at [592, 96] on td "80.000" at bounding box center [565, 94] width 80 height 26
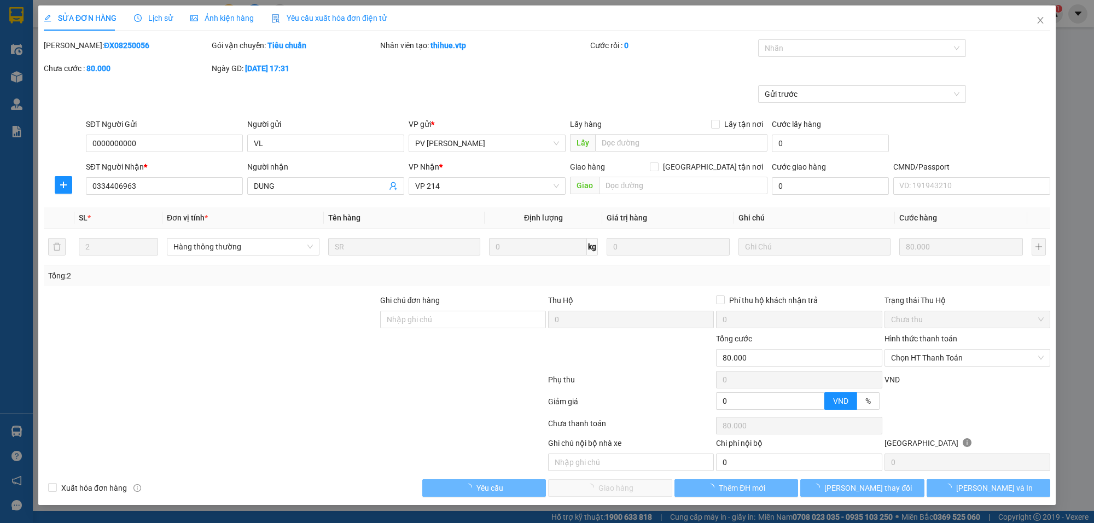
type input "4.000"
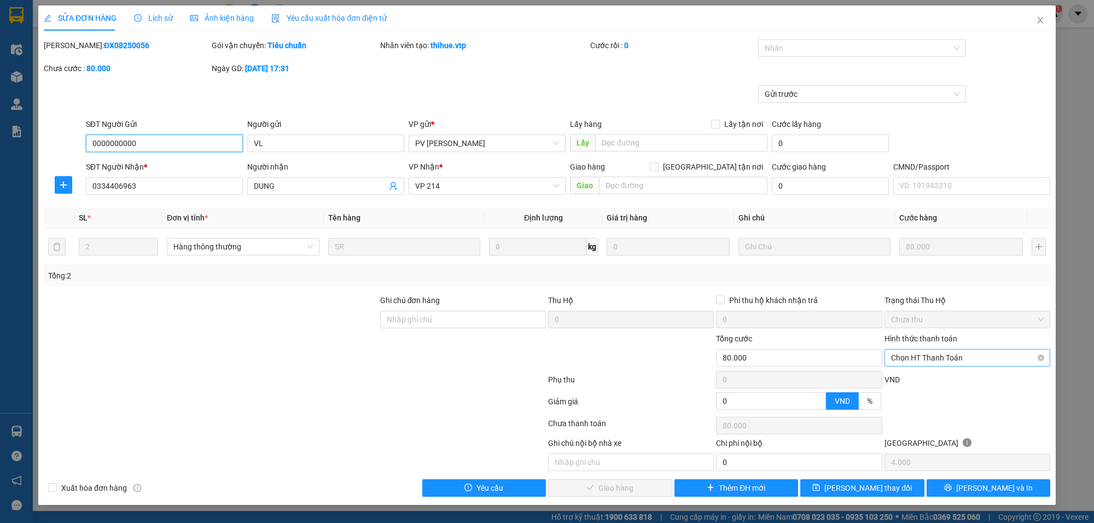
click at [894, 358] on span "Chọn HT Thanh Toán" at bounding box center [967, 358] width 153 height 16
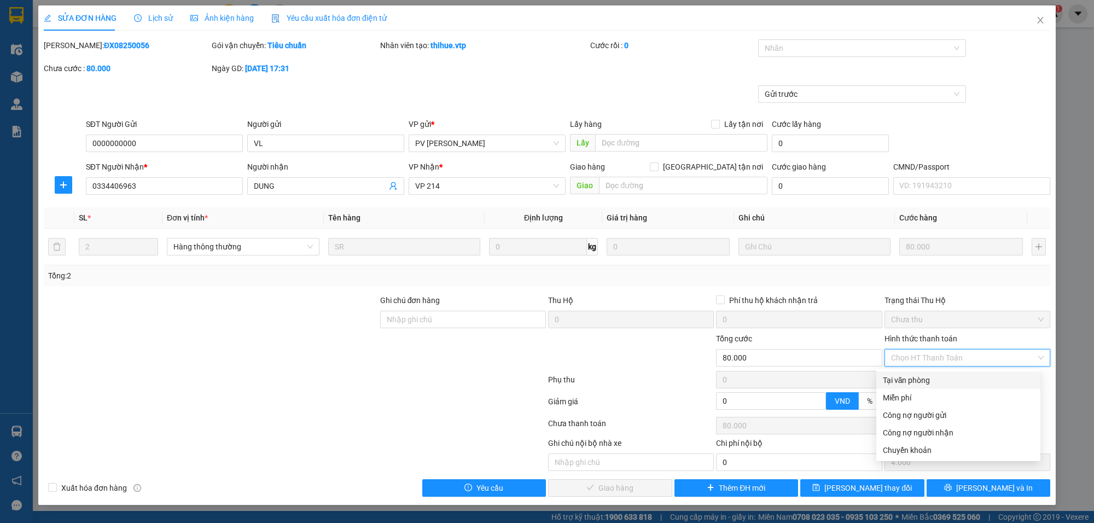
click at [883, 381] on div "Tại văn phòng" at bounding box center [958, 380] width 151 height 12
type input "0"
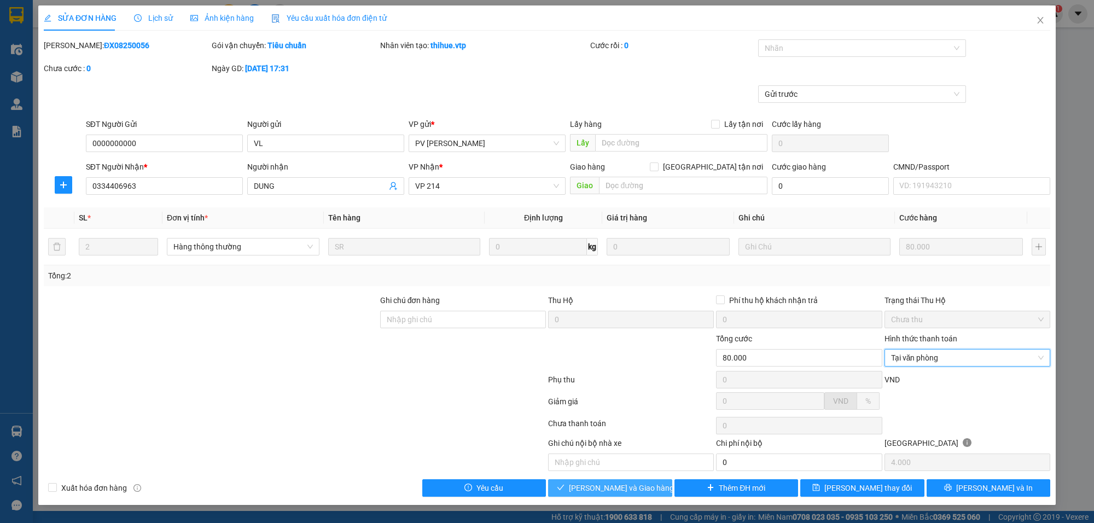
click at [600, 485] on span "[PERSON_NAME] và Giao hàng" at bounding box center [621, 488] width 105 height 12
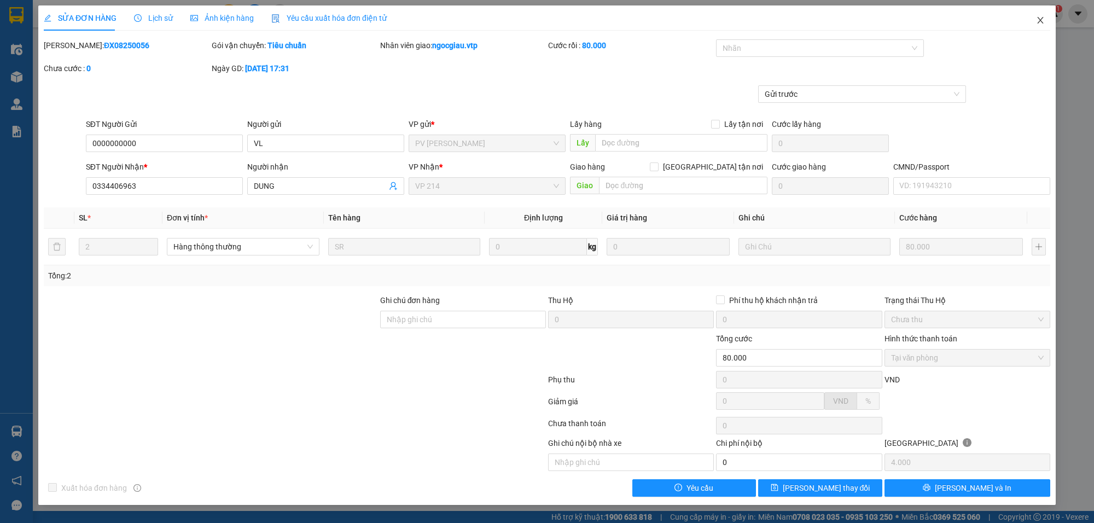
click at [1043, 20] on icon "close" at bounding box center [1040, 20] width 9 height 9
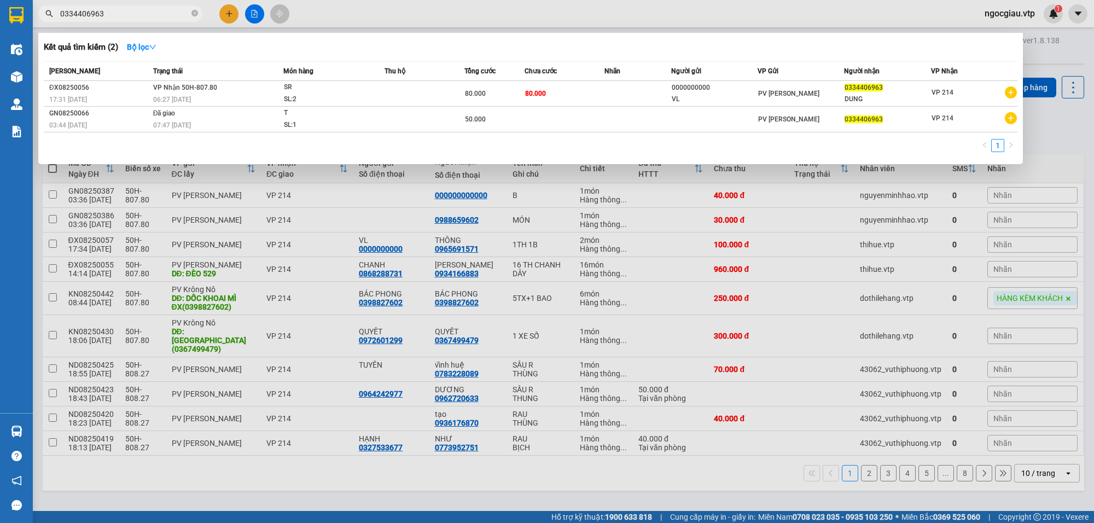
click at [140, 18] on input "0334406963" at bounding box center [124, 14] width 129 height 12
drag, startPoint x: 137, startPoint y: 18, endPoint x: 37, endPoint y: 21, distance: 100.7
click at [37, 21] on div "0334406963" at bounding box center [106, 13] width 213 height 16
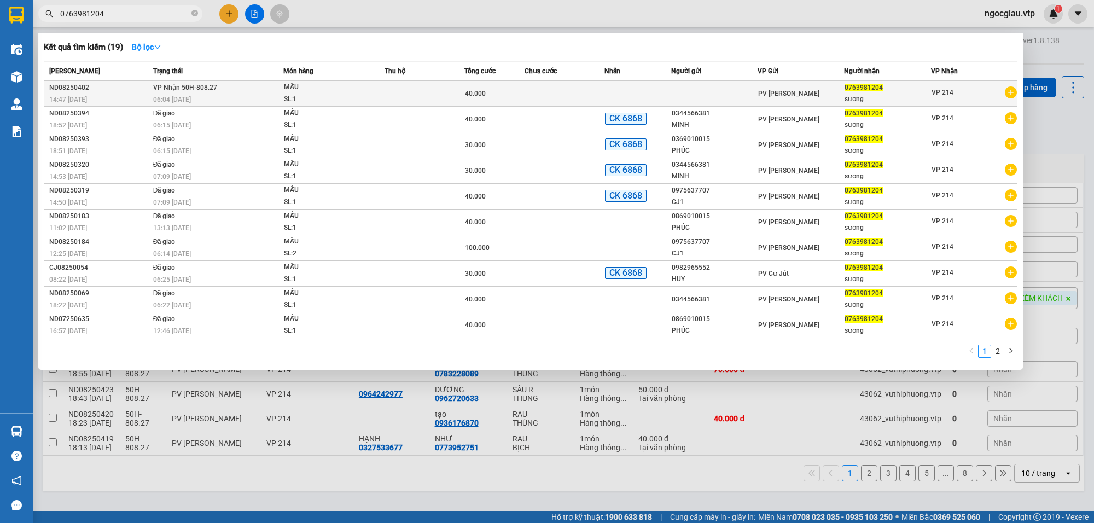
type input "0763981204"
click at [400, 89] on td at bounding box center [425, 94] width 80 height 26
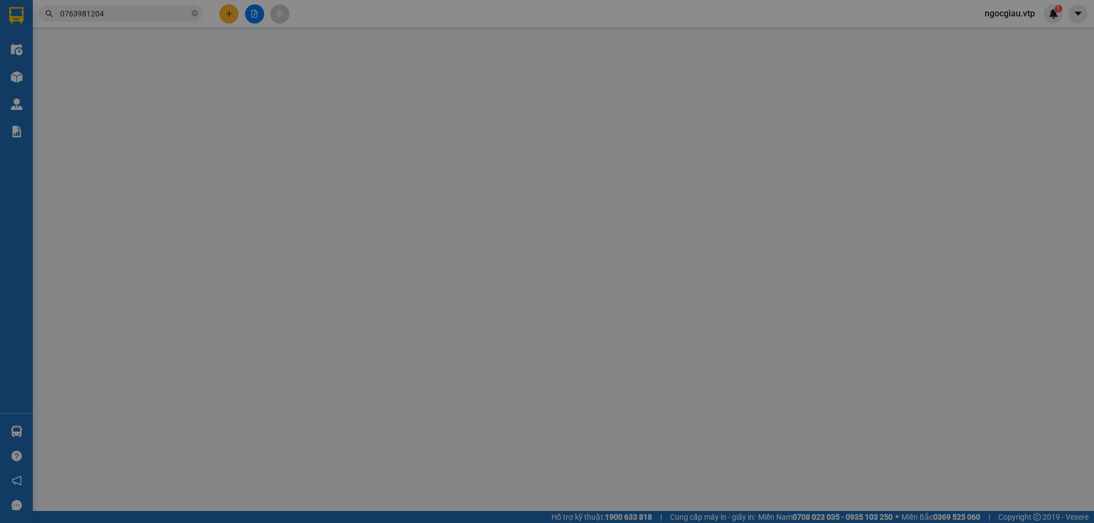
type input "0763981204"
type input "sương"
type input "40.000"
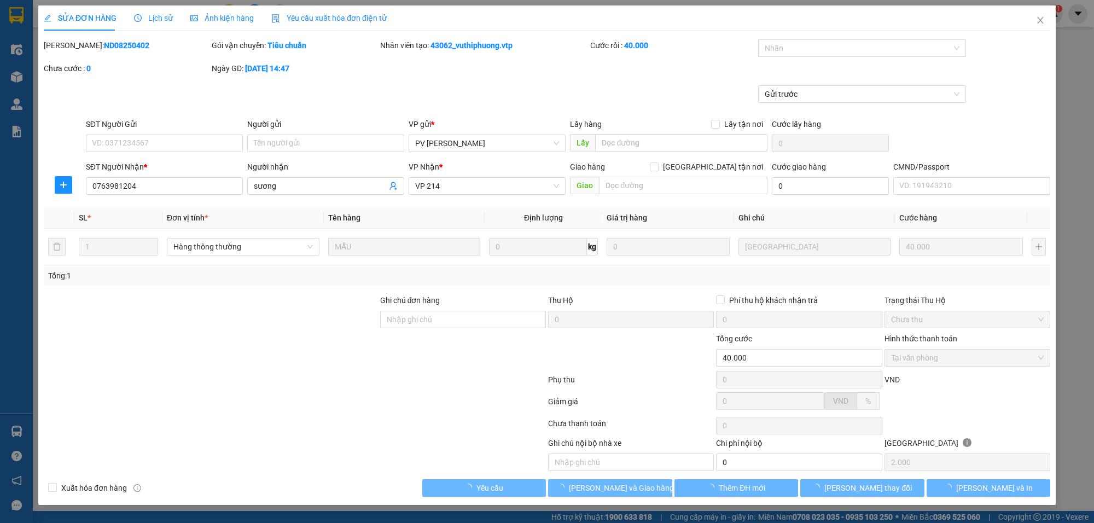
type input "2.000"
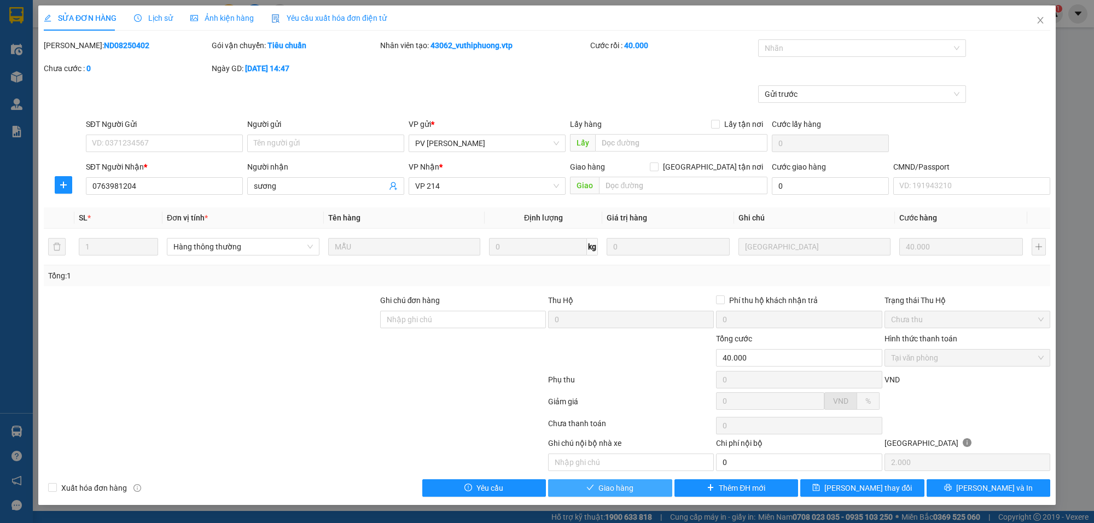
click at [611, 492] on span "Giao hàng" at bounding box center [615, 488] width 35 height 12
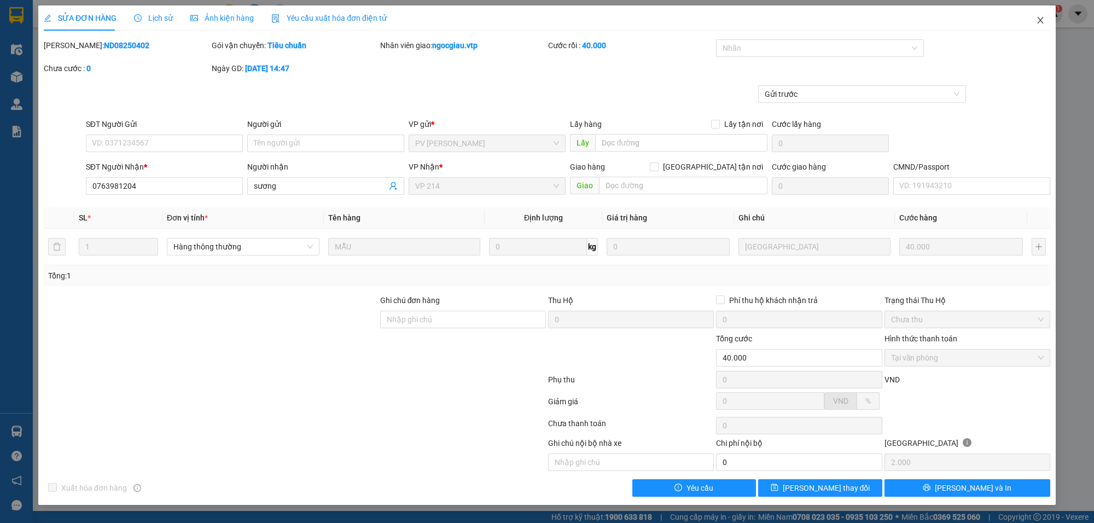
click at [1044, 18] on icon "close" at bounding box center [1040, 20] width 9 height 9
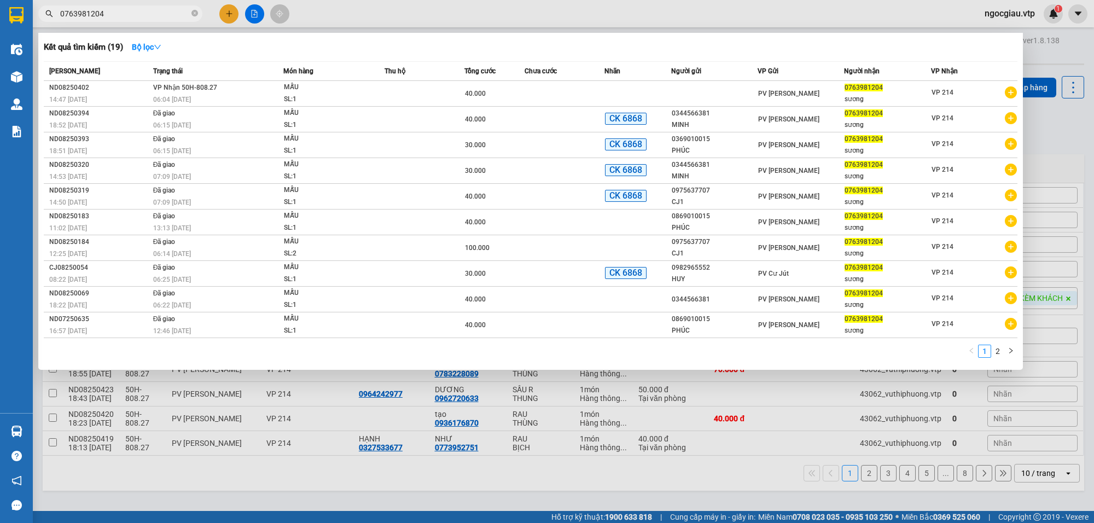
drag, startPoint x: 146, startPoint y: 16, endPoint x: 43, endPoint y: 29, distance: 103.6
click at [43, 24] on div "Kết quả tìm kiếm ( 19 ) Bộ lọc Mã ĐH Trạng thái Món hàng Thu hộ Tổng cước Chưa …" at bounding box center [106, 13] width 213 height 19
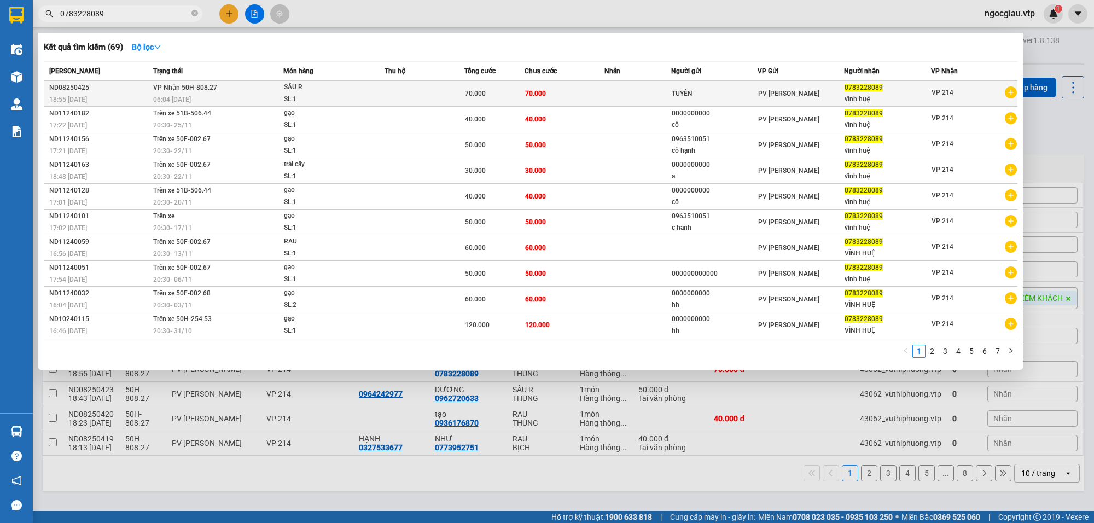
type input "0783228089"
click at [253, 100] on div "06:04 [DATE]" at bounding box center [218, 100] width 130 height 12
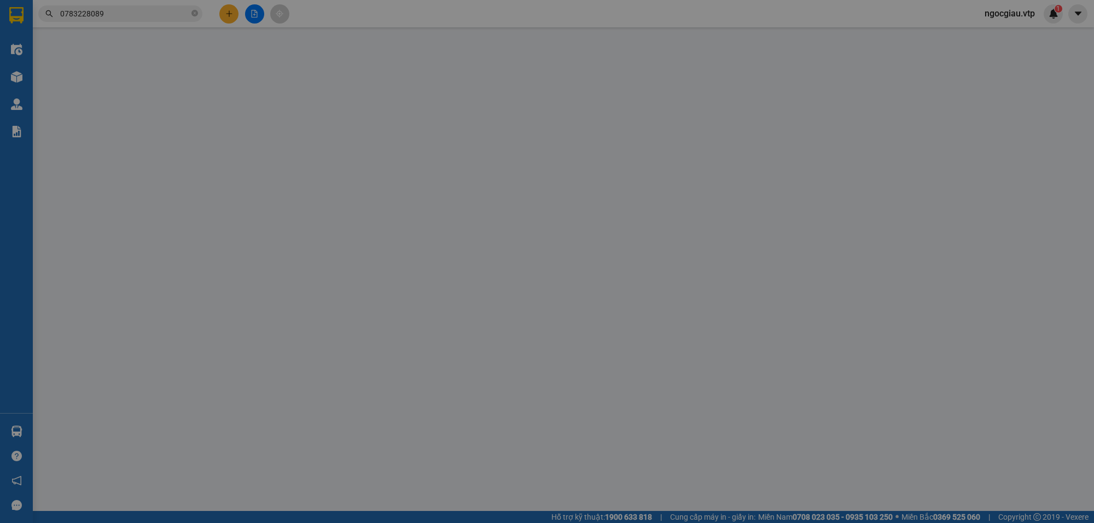
type input "TUYÊN"
type input "0783228089"
type input "vĩnh huệ"
type input "70.000"
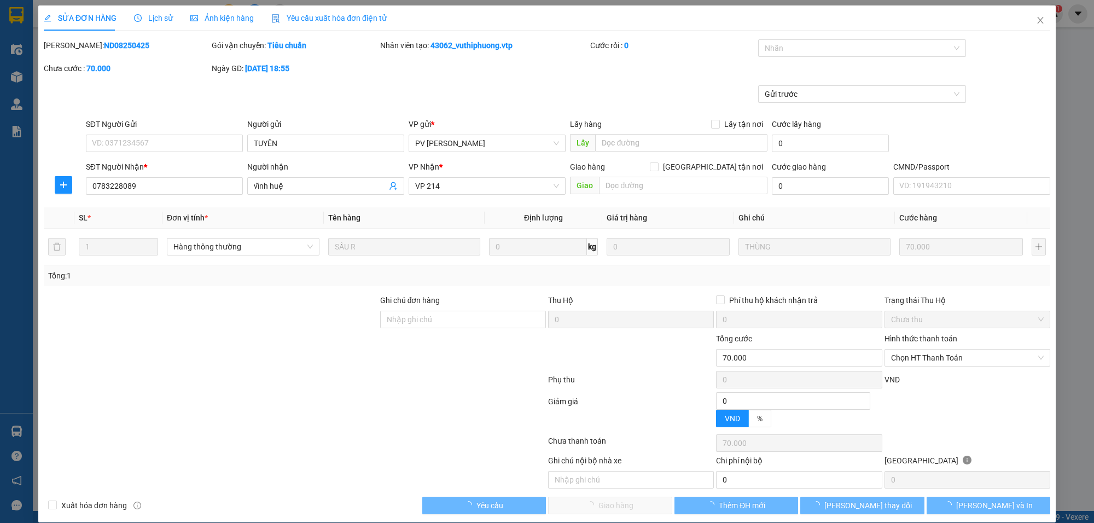
type input "3.500"
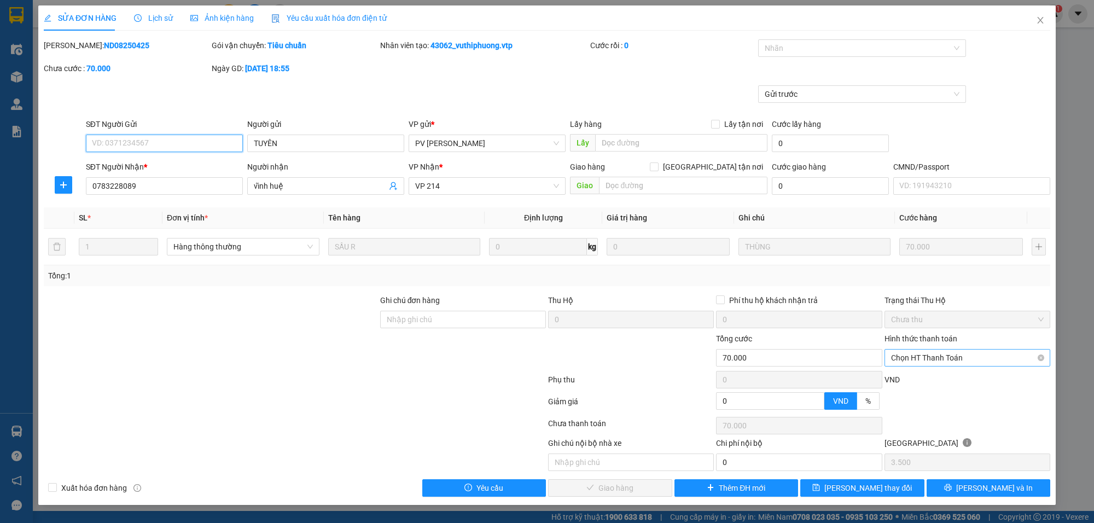
click at [968, 358] on span "Chọn HT Thanh Toán" at bounding box center [967, 358] width 153 height 16
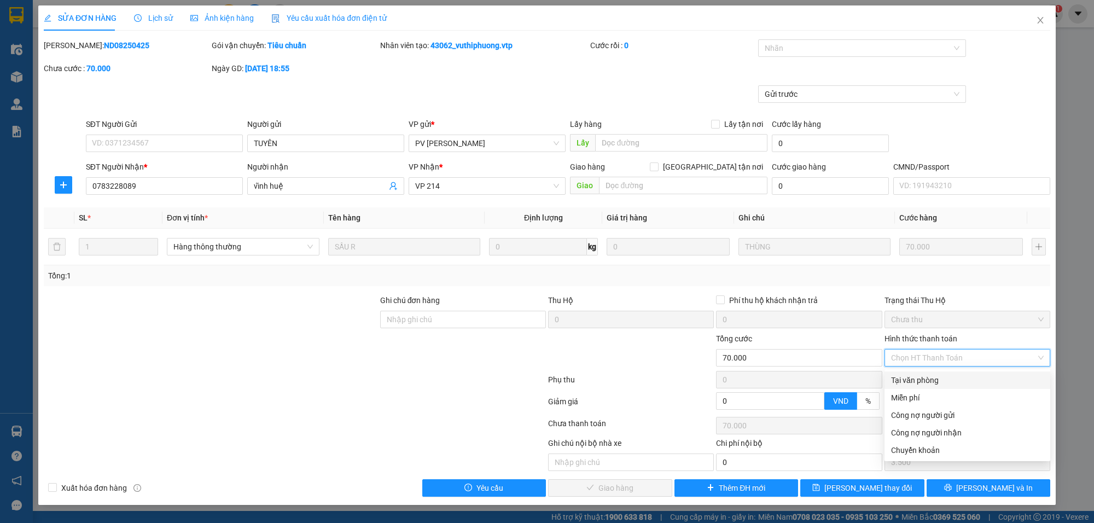
click at [898, 379] on div "Tại văn phòng" at bounding box center [967, 380] width 153 height 12
type input "0"
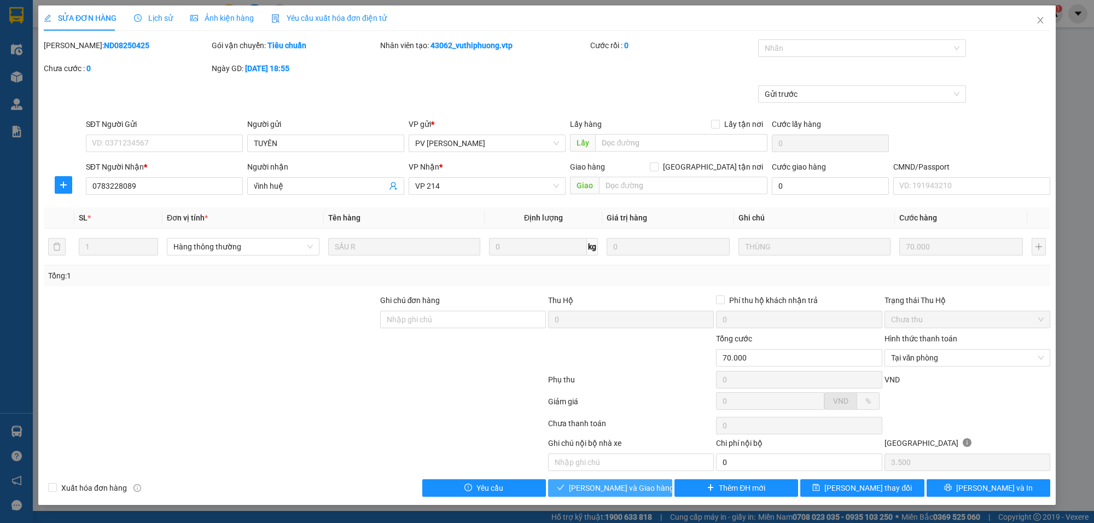
click at [583, 490] on button "[PERSON_NAME] và Giao hàng" at bounding box center [610, 488] width 124 height 18
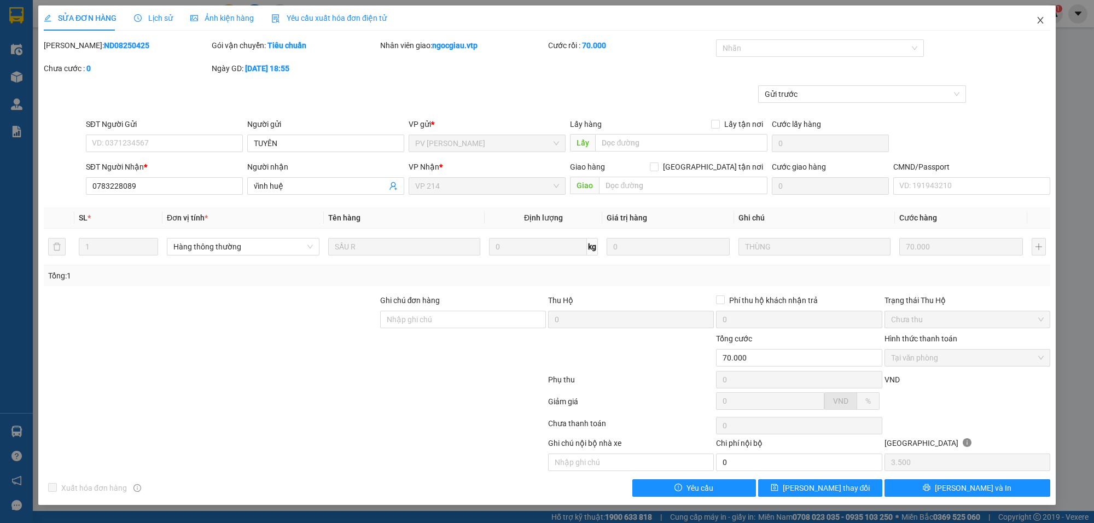
click at [1043, 22] on icon "close" at bounding box center [1040, 20] width 9 height 9
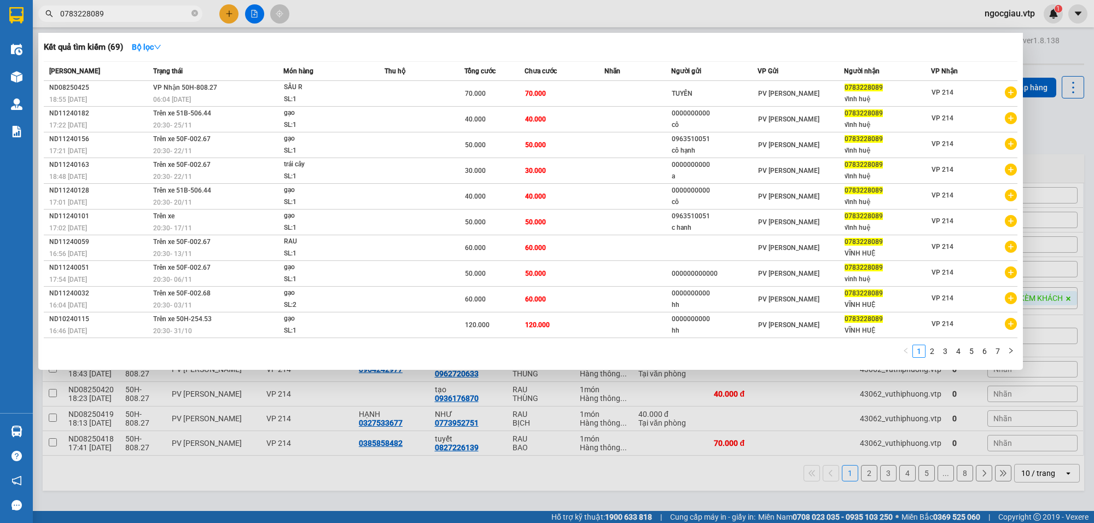
click at [117, 8] on input "0783228089" at bounding box center [124, 14] width 129 height 12
drag, startPoint x: 117, startPoint y: 8, endPoint x: 37, endPoint y: 24, distance: 80.8
click at [37, 24] on div "Kết quả tìm kiếm ( 69 ) Bộ lọc Mã ĐH Trạng thái Món hàng Thu hộ Tổng cước Chưa …" at bounding box center [106, 13] width 213 height 19
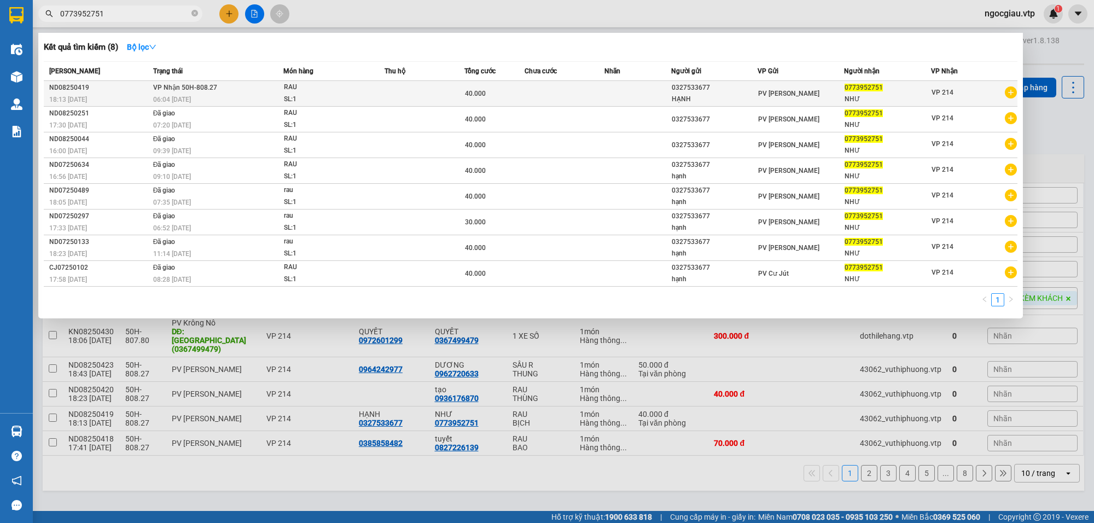
type input "0773952751"
click at [531, 100] on td at bounding box center [565, 94] width 80 height 26
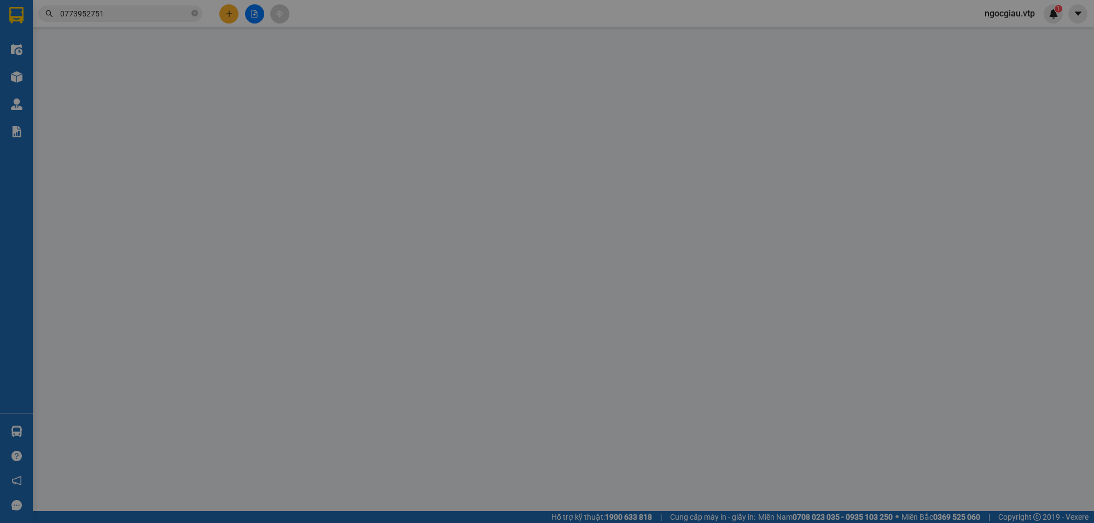
type input "0327533677"
type input "HẠNH"
type input "0773952751"
type input "NHƯ"
type input "40.000"
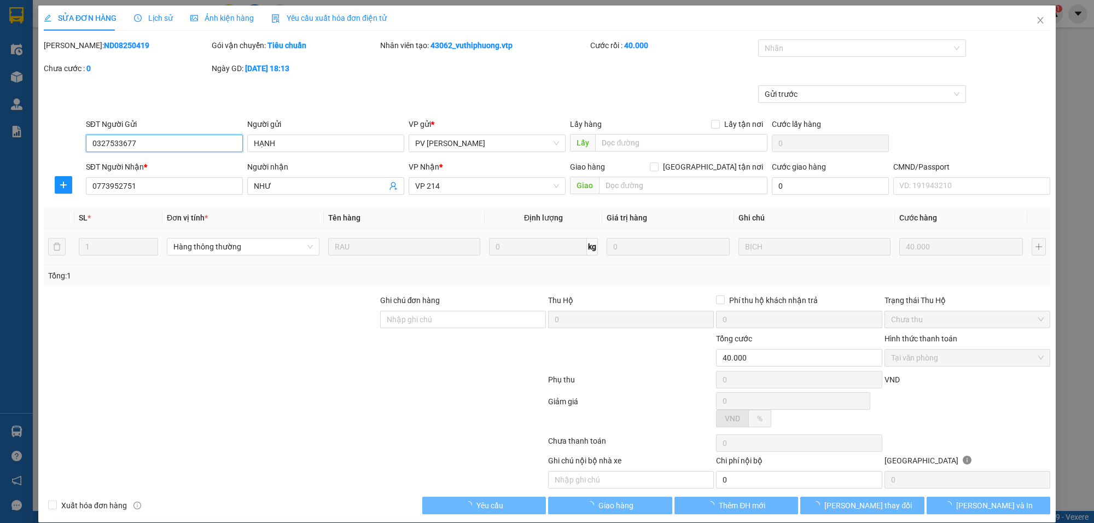
type input "2.000"
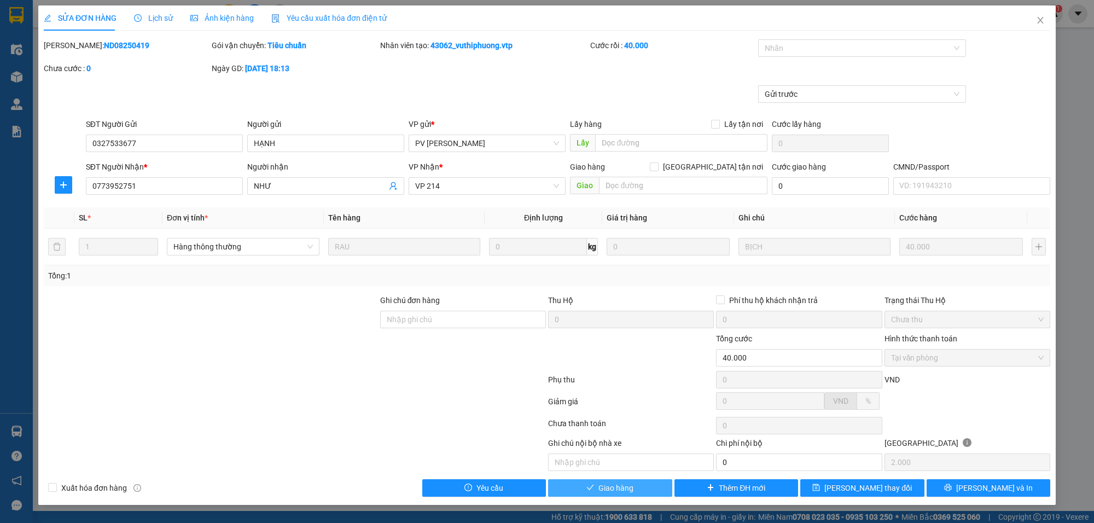
click at [627, 490] on span "Giao hàng" at bounding box center [615, 488] width 35 height 12
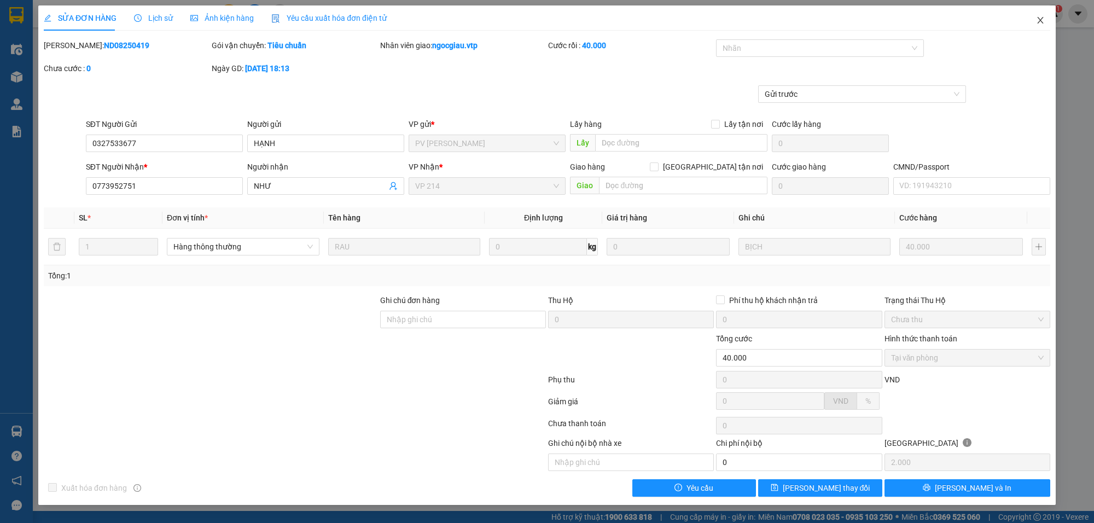
click at [1038, 21] on icon "close" at bounding box center [1040, 20] width 9 height 9
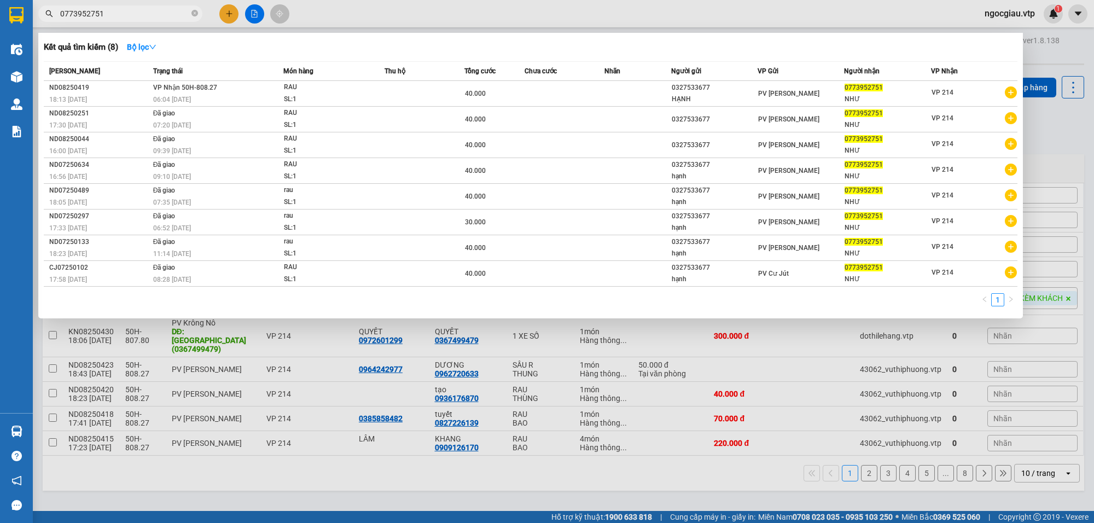
drag, startPoint x: 132, startPoint y: 15, endPoint x: 58, endPoint y: 25, distance: 75.0
click at [61, 24] on div "Kết quả tìm kiếm ( 8 ) Bộ lọc Mã ĐH Trạng thái Món hàng Thu hộ Tổng cước Chưa c…" at bounding box center [106, 13] width 213 height 19
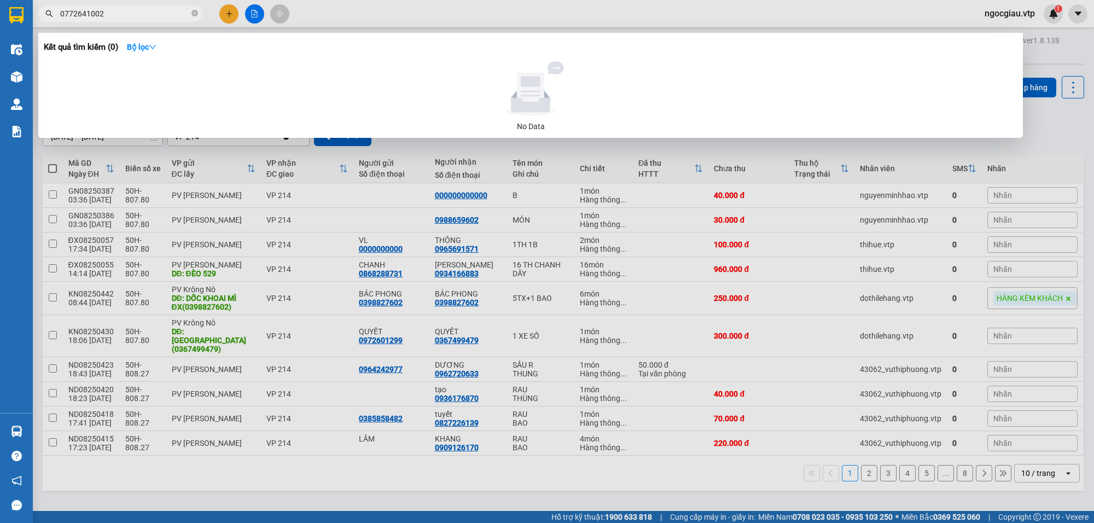
click at [986, 280] on div at bounding box center [547, 261] width 1094 height 523
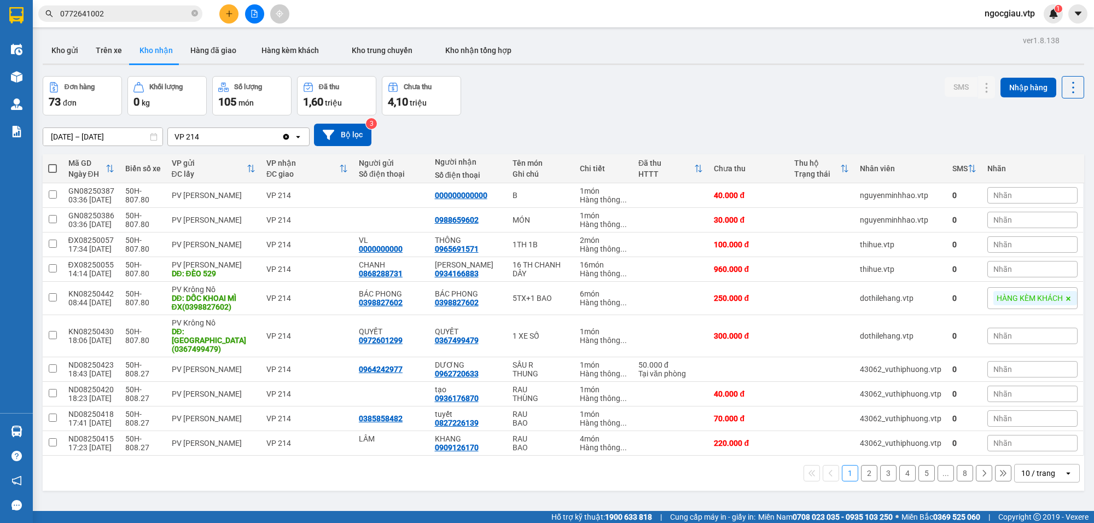
click at [155, 24] on div "Kết quả tìm kiếm ( 0 ) Bộ lọc No Data 0772641002 ngocgiau.vtp 1" at bounding box center [547, 13] width 1094 height 27
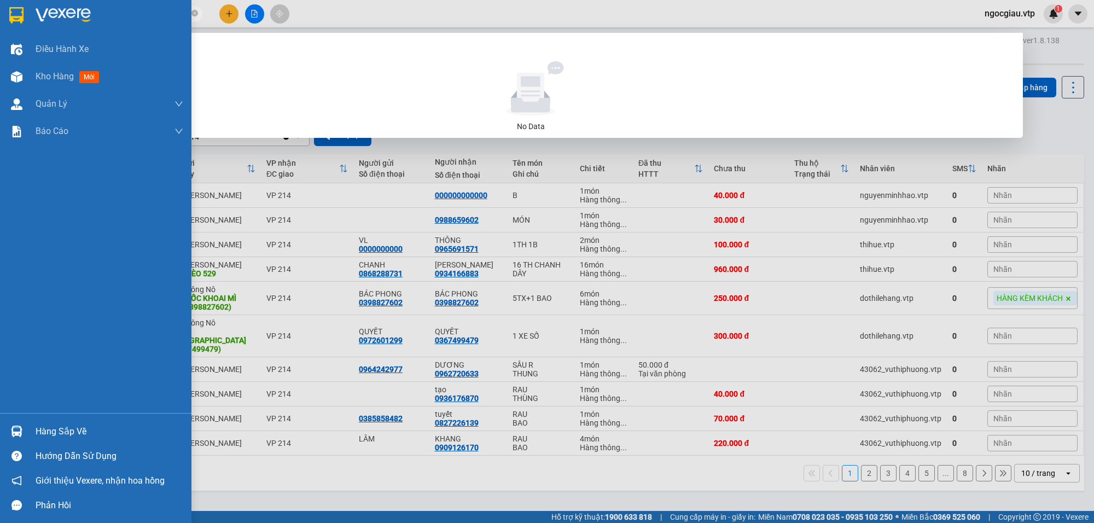
drag, startPoint x: 148, startPoint y: 14, endPoint x: 820, endPoint y: 132, distance: 681.7
click at [2, 26] on section "Kết quả tìm kiếm ( 0 ) Bộ lọc No Data 0772641002 ngocgiau.vtp 1 Điều hành xe Kh…" at bounding box center [547, 261] width 1094 height 523
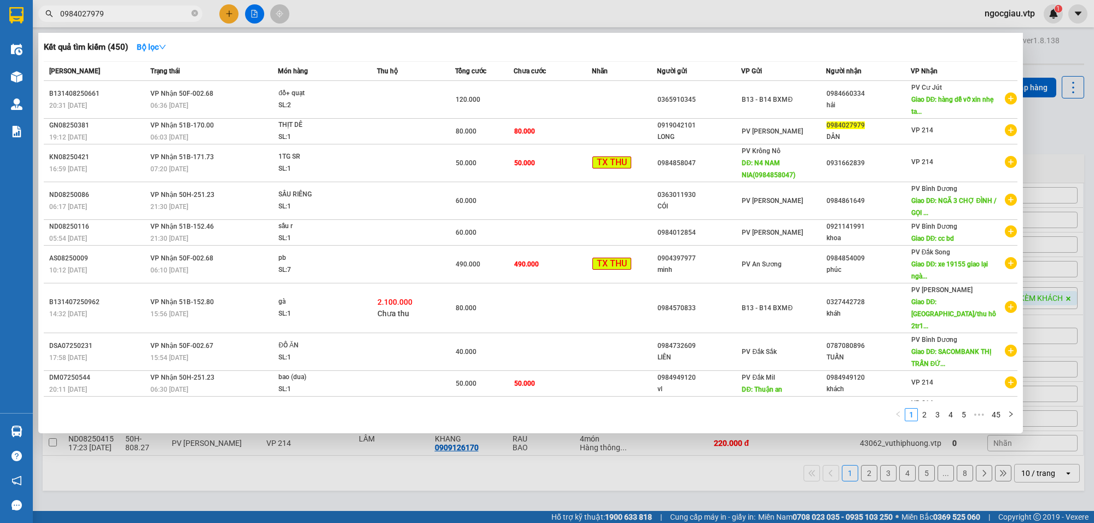
type input "0984027979"
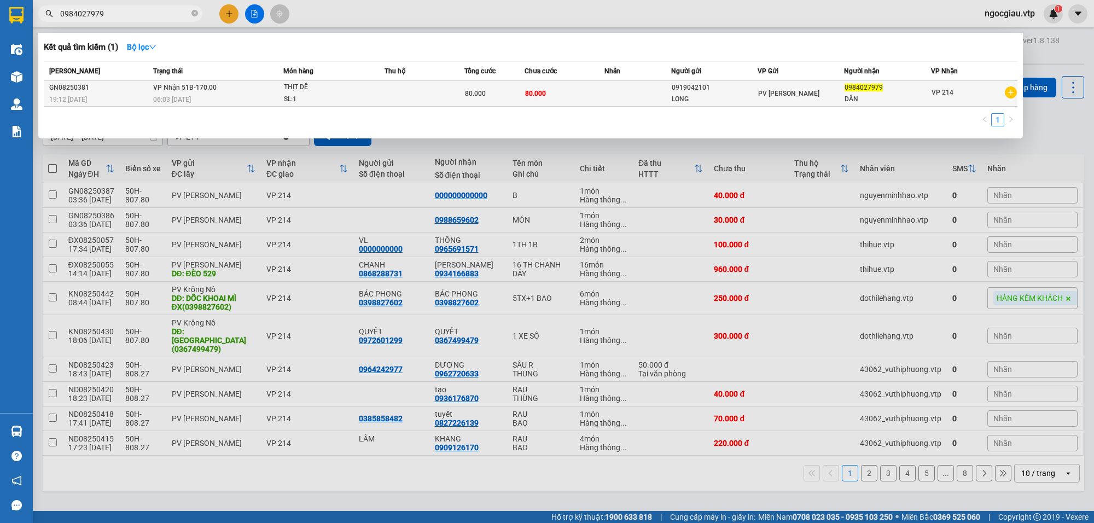
click at [415, 93] on td at bounding box center [425, 94] width 80 height 26
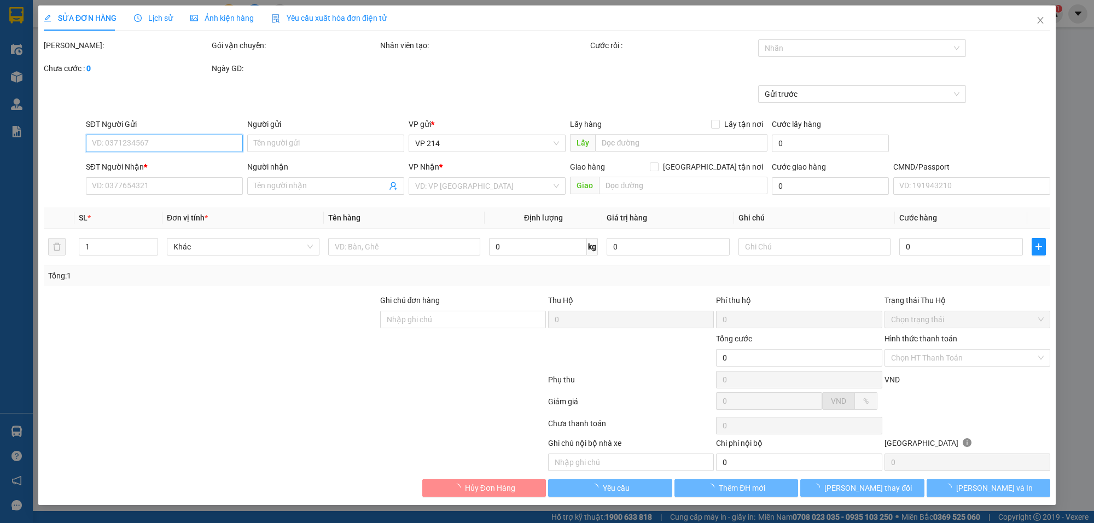
type input "0919042101"
type input "LONG"
type input "0984027979"
type input "DÂN"
type input "80.000"
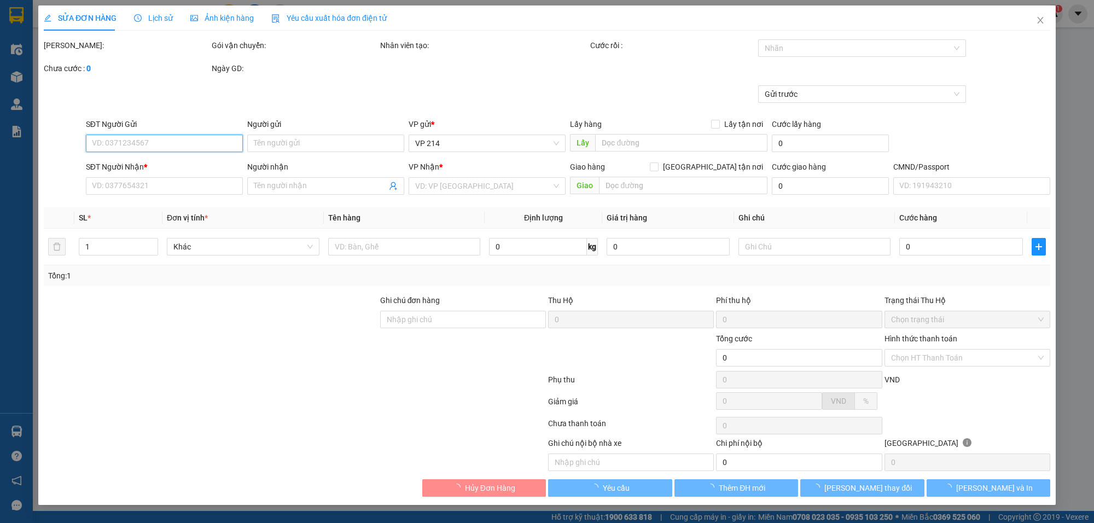
type input "80.000"
type input "4.000"
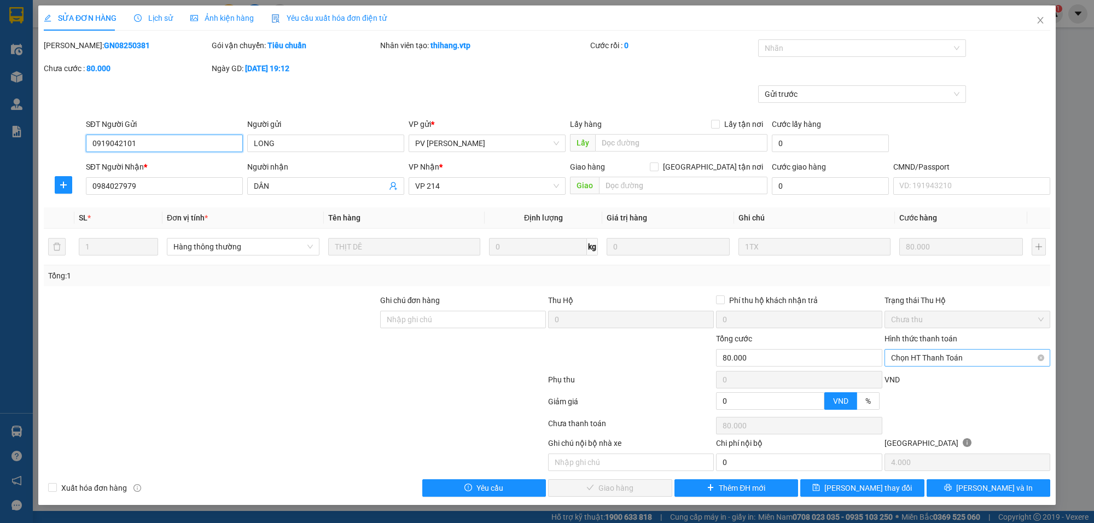
click at [972, 353] on span "Chọn HT Thanh Toán" at bounding box center [967, 358] width 153 height 16
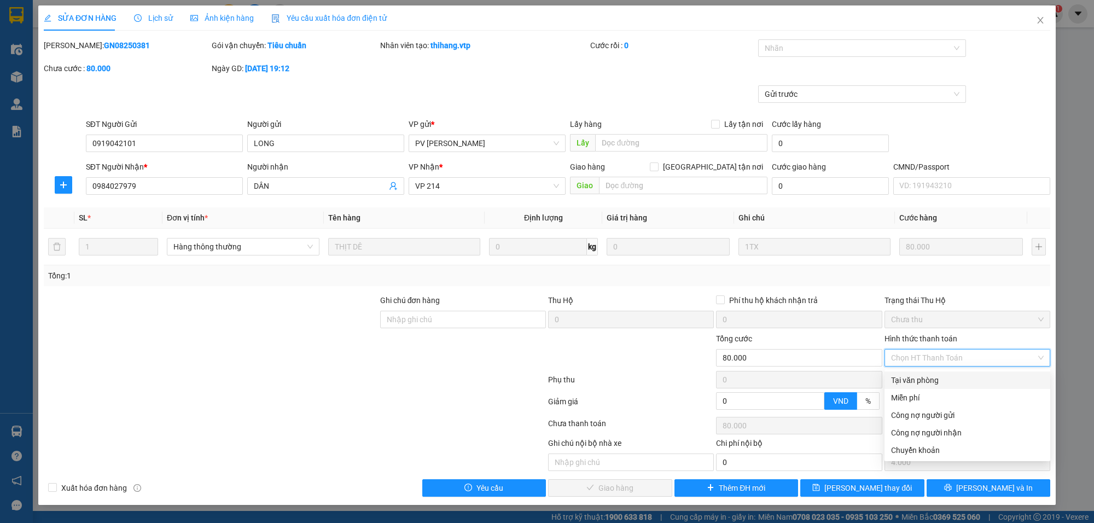
click at [939, 384] on div "Tại văn phòng" at bounding box center [967, 380] width 153 height 12
type input "0"
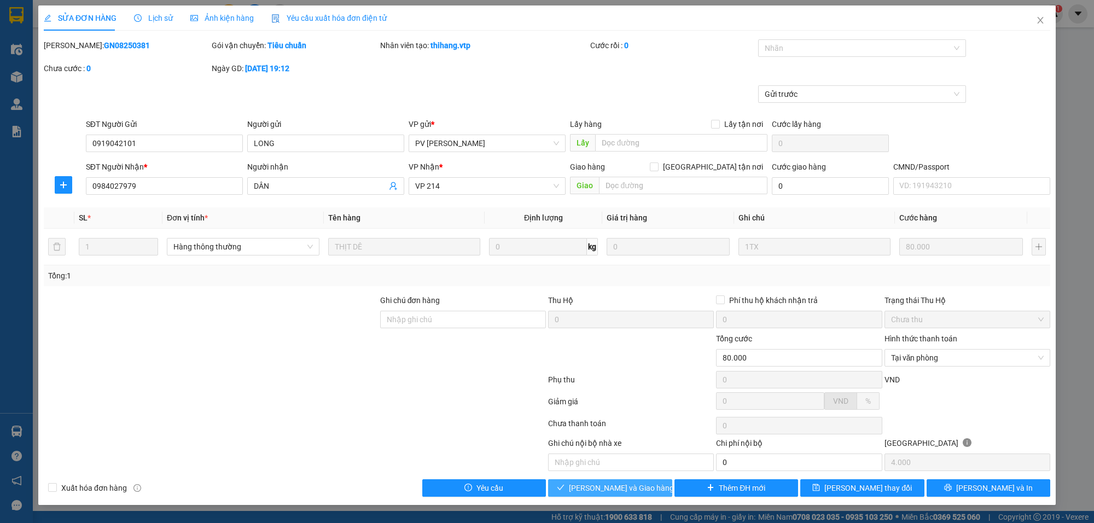
click at [635, 493] on span "[PERSON_NAME] và Giao hàng" at bounding box center [621, 488] width 105 height 12
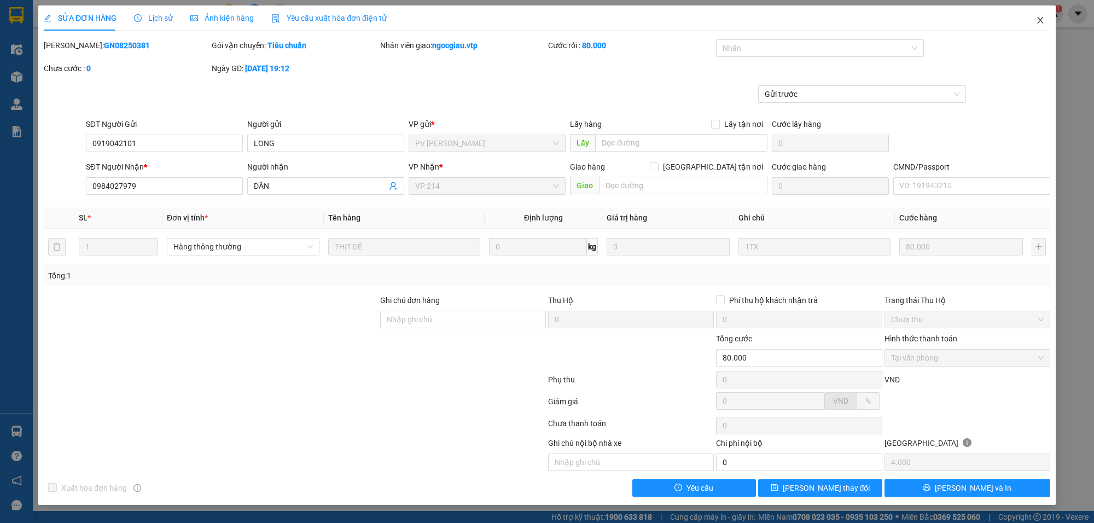
click at [1041, 22] on icon "close" at bounding box center [1040, 20] width 9 height 9
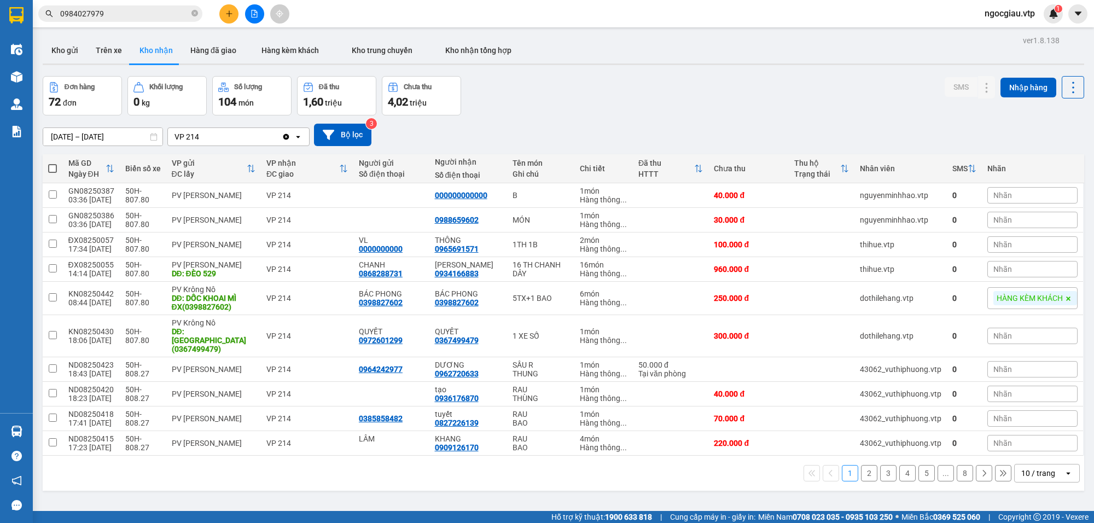
click at [130, 11] on input "0984027979" at bounding box center [124, 14] width 129 height 12
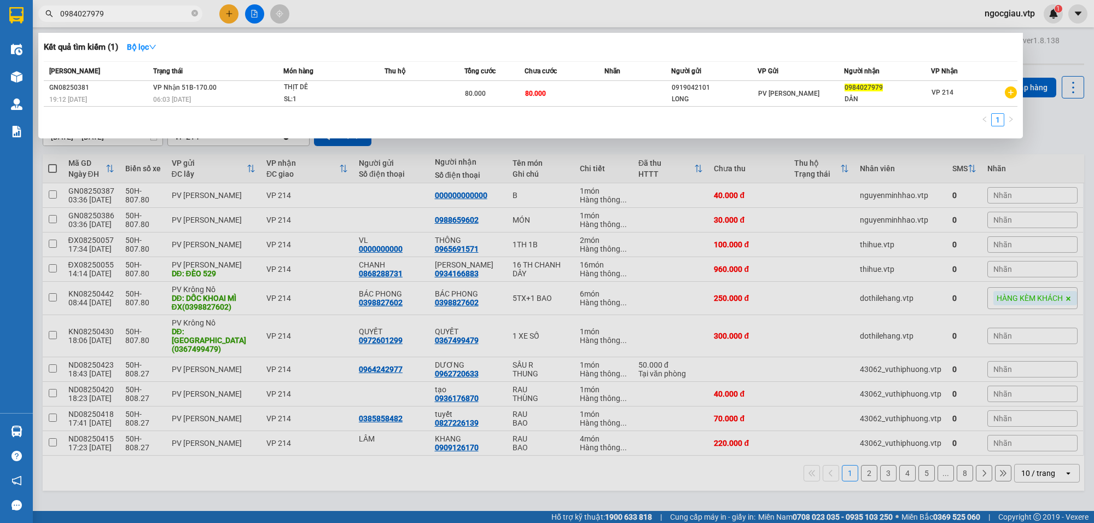
drag, startPoint x: 130, startPoint y: 11, endPoint x: 52, endPoint y: 28, distance: 79.5
click at [54, 24] on div "Kết quả tìm kiếm ( 1 ) Bộ lọc Mã ĐH Trạng thái Món hàng Thu hộ Tổng cước Chưa c…" at bounding box center [106, 13] width 213 height 19
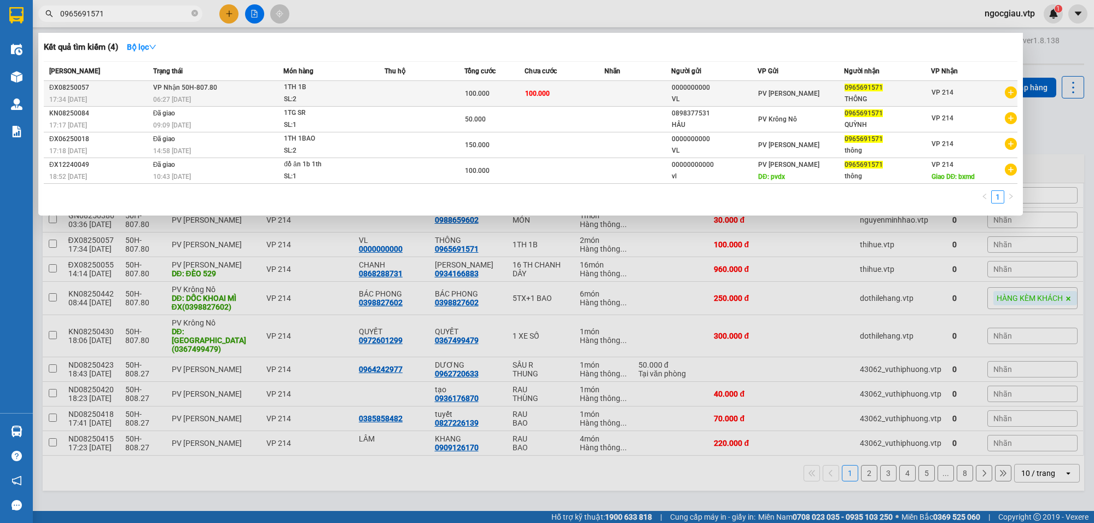
type input "0965691571"
click at [491, 99] on div "100.000" at bounding box center [494, 94] width 59 height 12
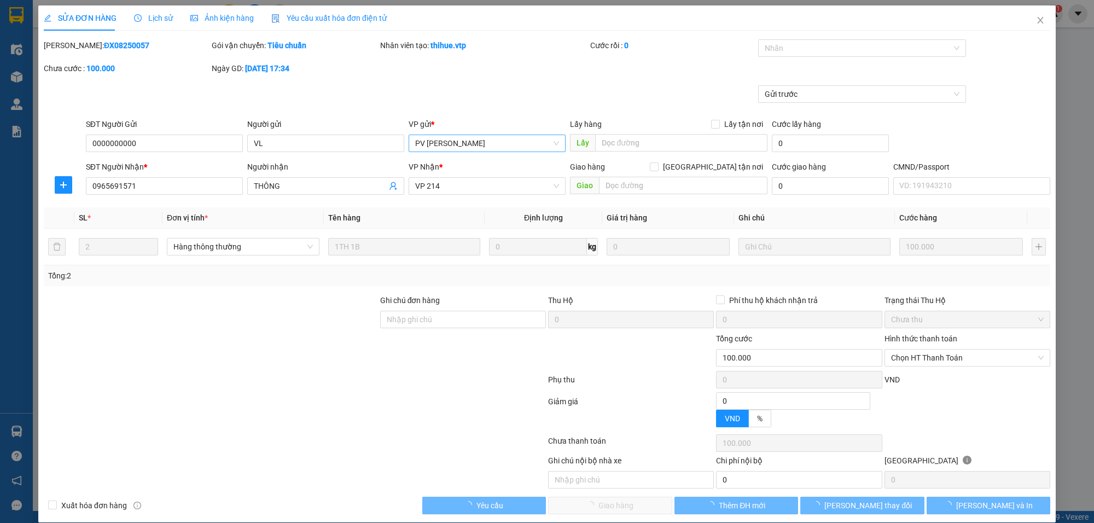
type input "5.000"
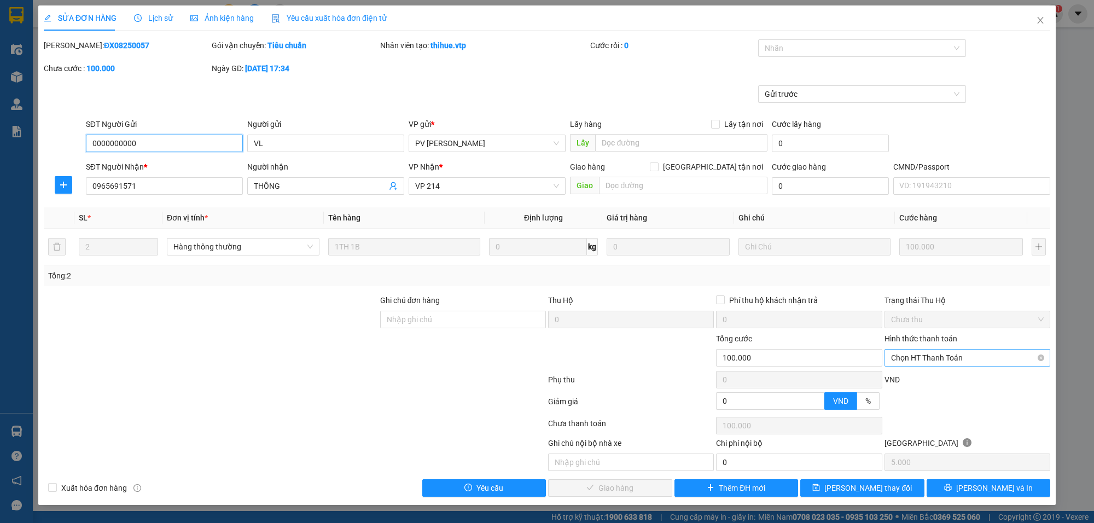
click at [942, 353] on span "Chọn HT Thanh Toán" at bounding box center [967, 358] width 153 height 16
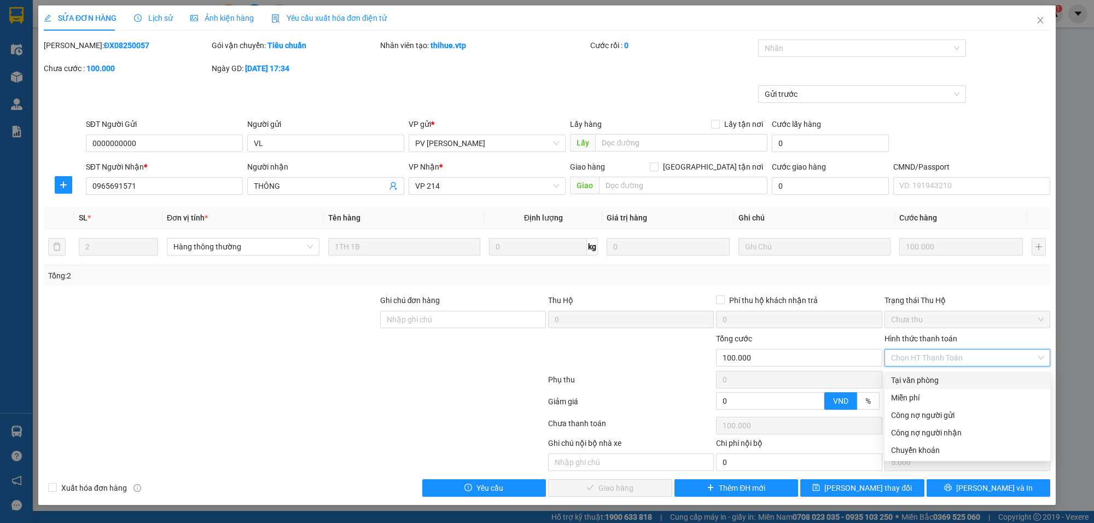
click at [934, 385] on div "Tại văn phòng" at bounding box center [967, 380] width 153 height 12
type input "0"
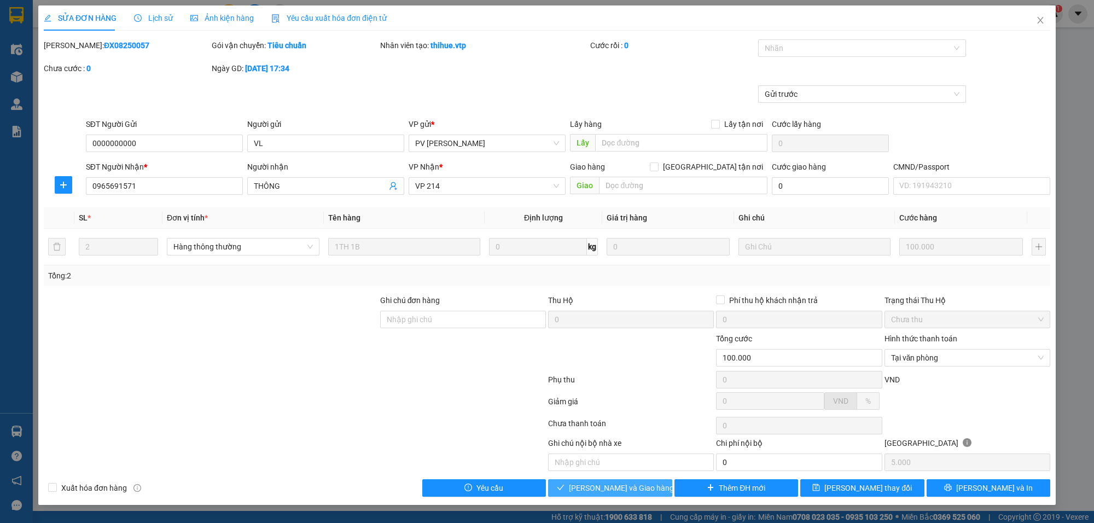
click at [613, 490] on span "[PERSON_NAME] và Giao hàng" at bounding box center [621, 488] width 105 height 12
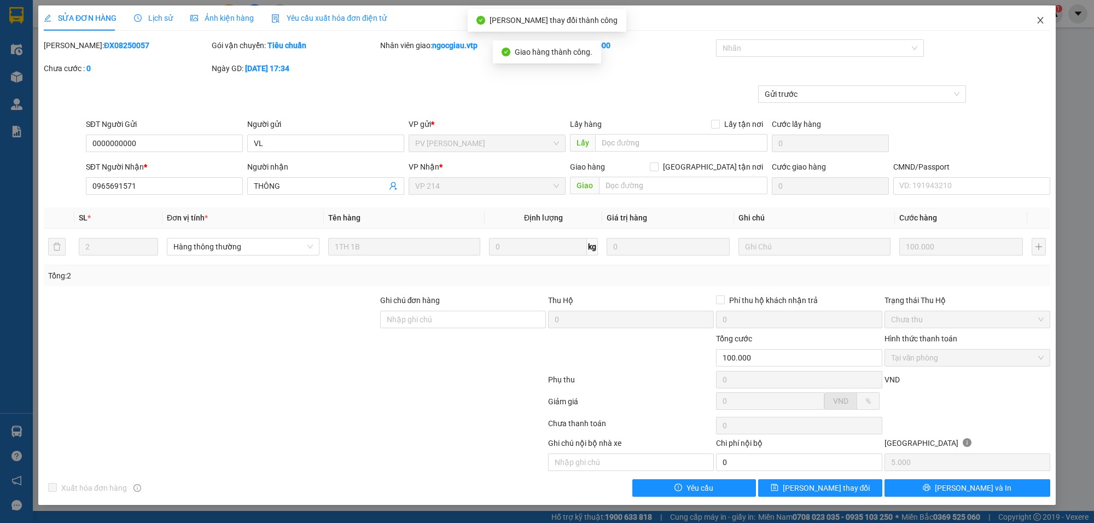
click at [1037, 18] on icon "close" at bounding box center [1040, 20] width 9 height 9
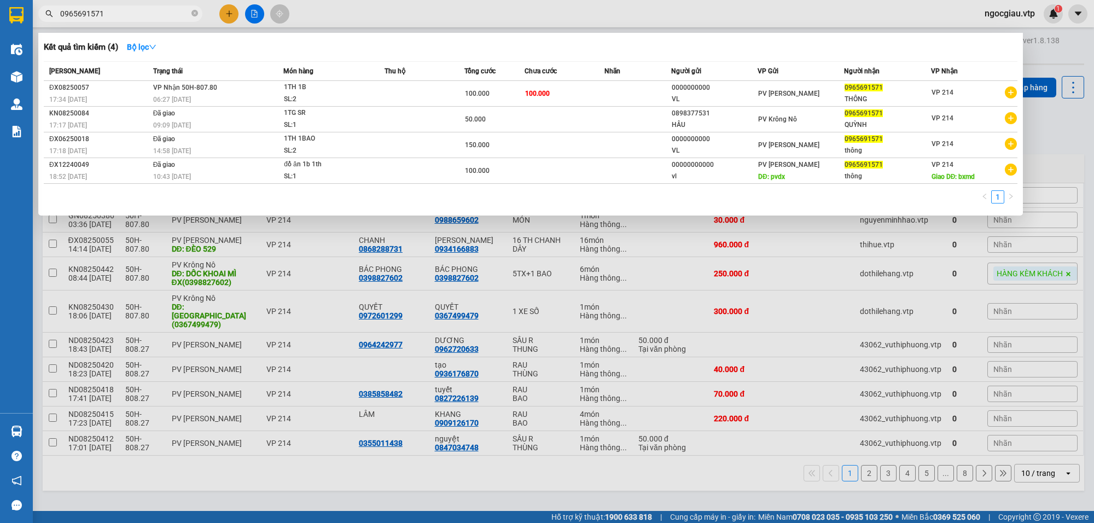
drag, startPoint x: 105, startPoint y: 13, endPoint x: 22, endPoint y: 27, distance: 83.9
click at [22, 27] on section "Kết quả tìm kiếm ( 4 ) Bộ lọc Mã ĐH Trạng thái Món hàng Thu hộ Tổng cước Chưa c…" at bounding box center [547, 261] width 1094 height 523
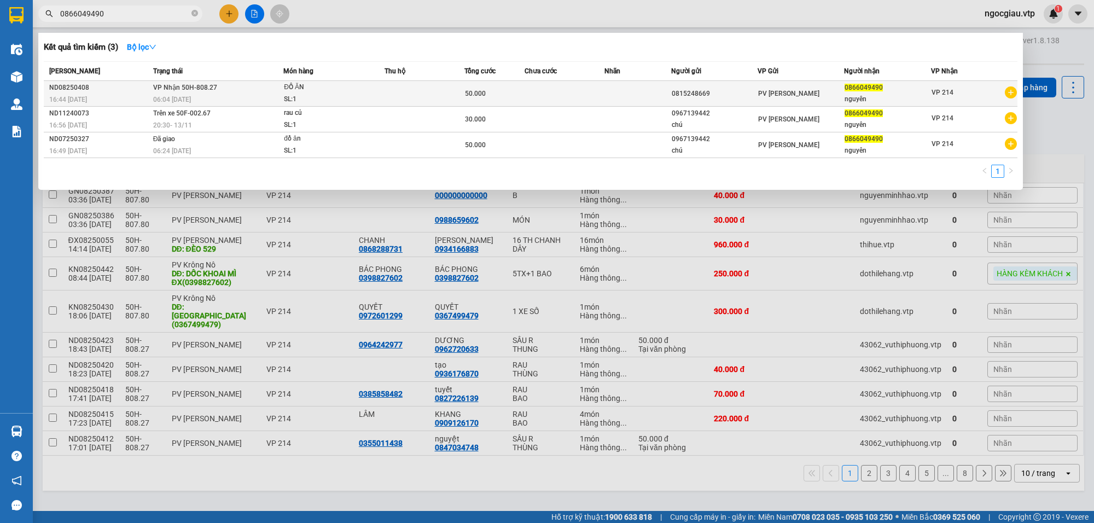
type input "0866049490"
click at [315, 89] on div "ĐỒ ĂN" at bounding box center [325, 88] width 82 height 12
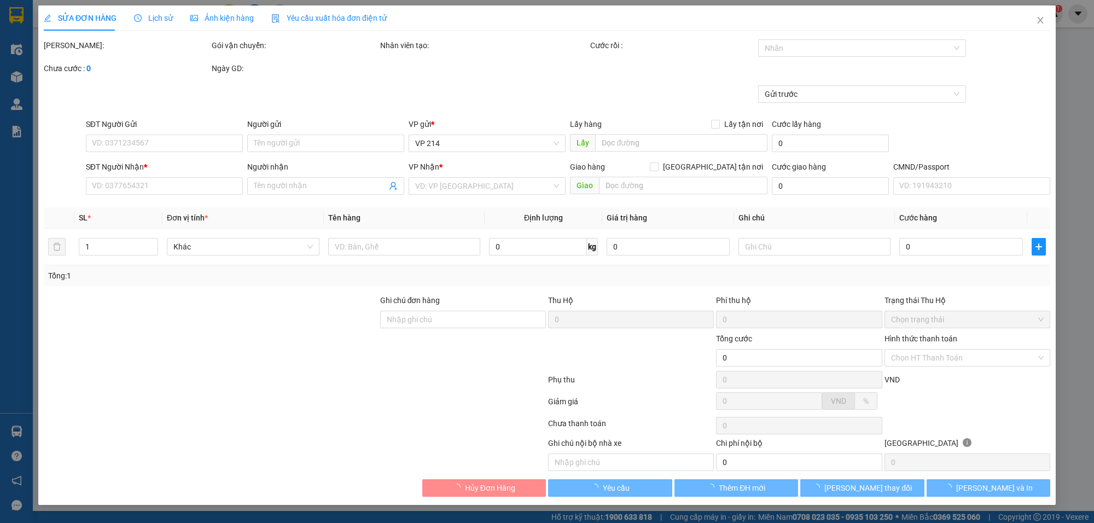
type input "2.500"
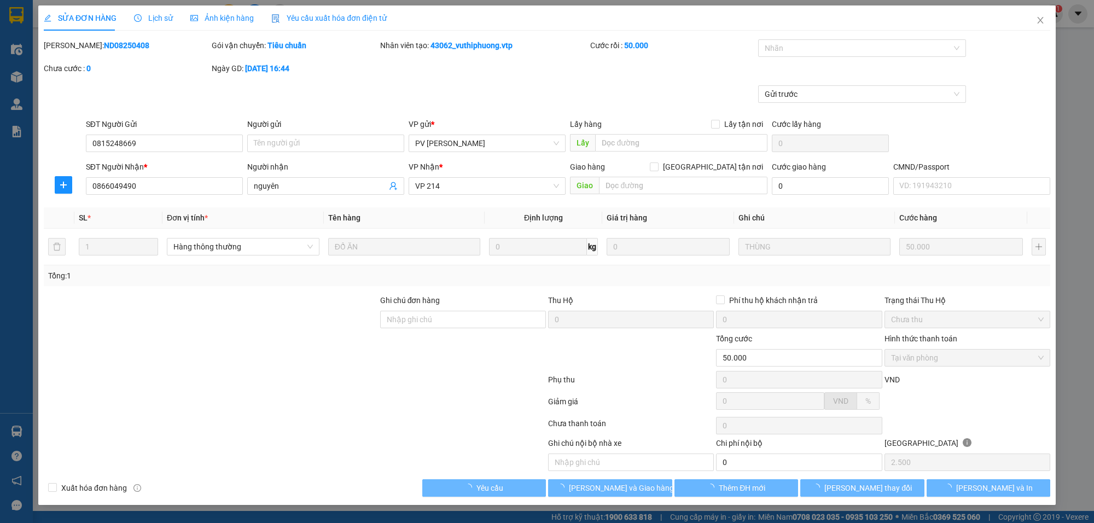
type input "0815248669"
type input "0866049490"
type input "nguyên"
type input "50.000"
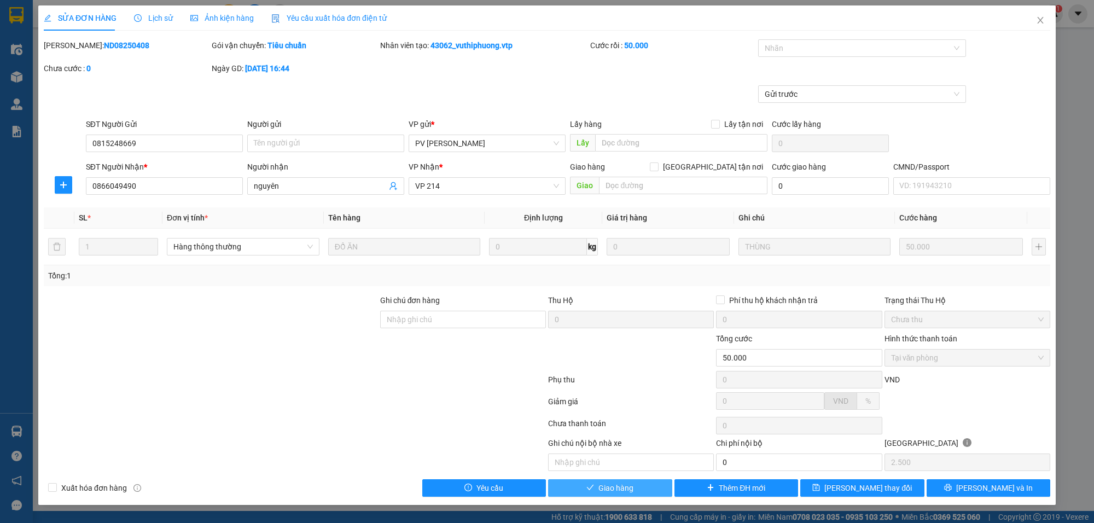
click at [625, 481] on button "Giao hàng" at bounding box center [610, 488] width 124 height 18
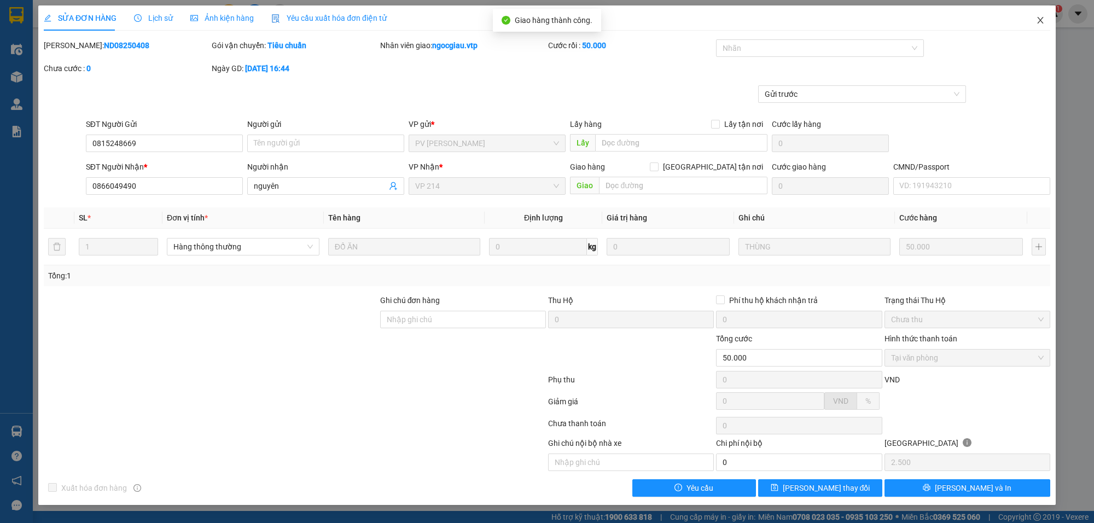
click at [1041, 20] on icon "close" at bounding box center [1040, 20] width 9 height 9
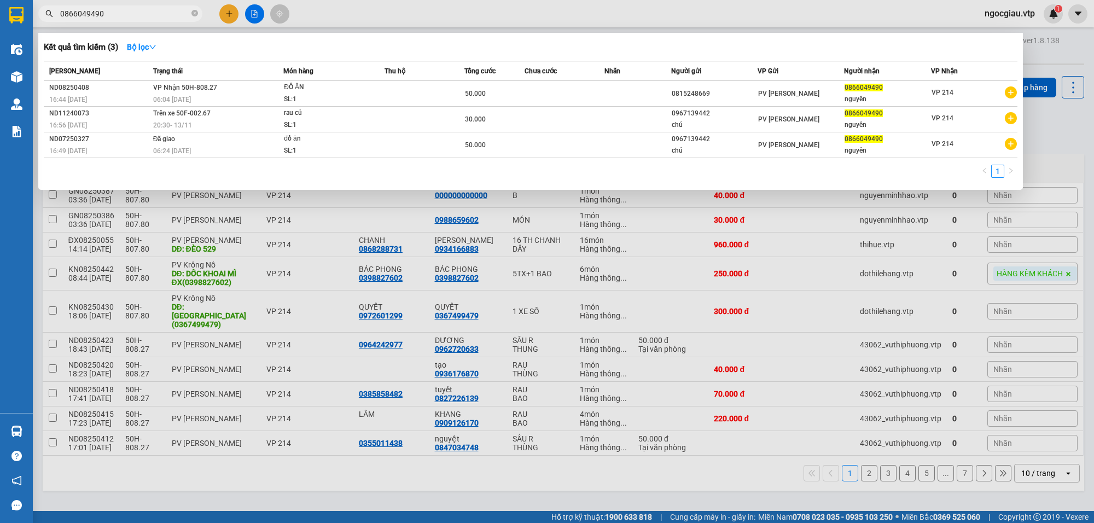
click at [131, 13] on input "0866049490" at bounding box center [124, 14] width 129 height 12
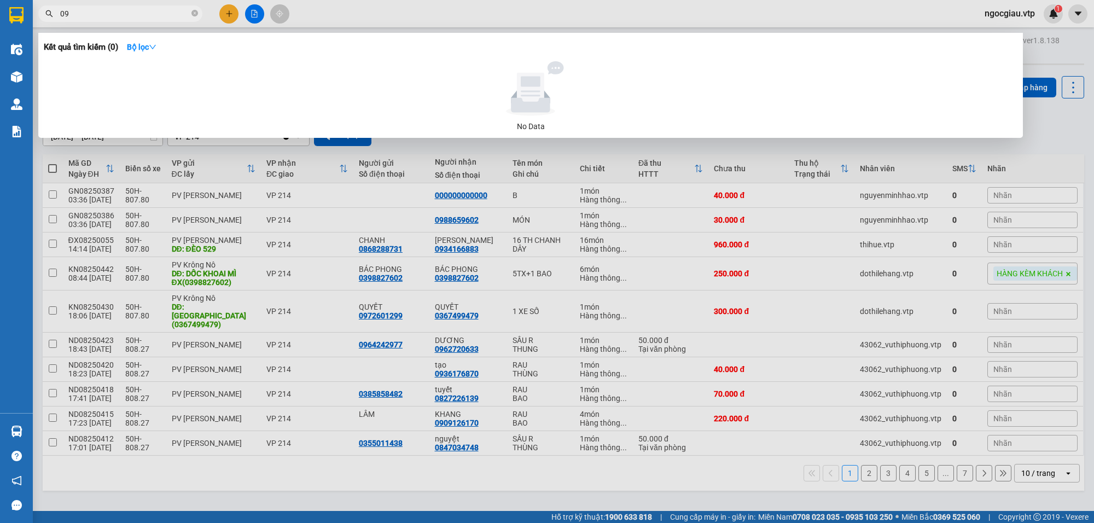
type input "0"
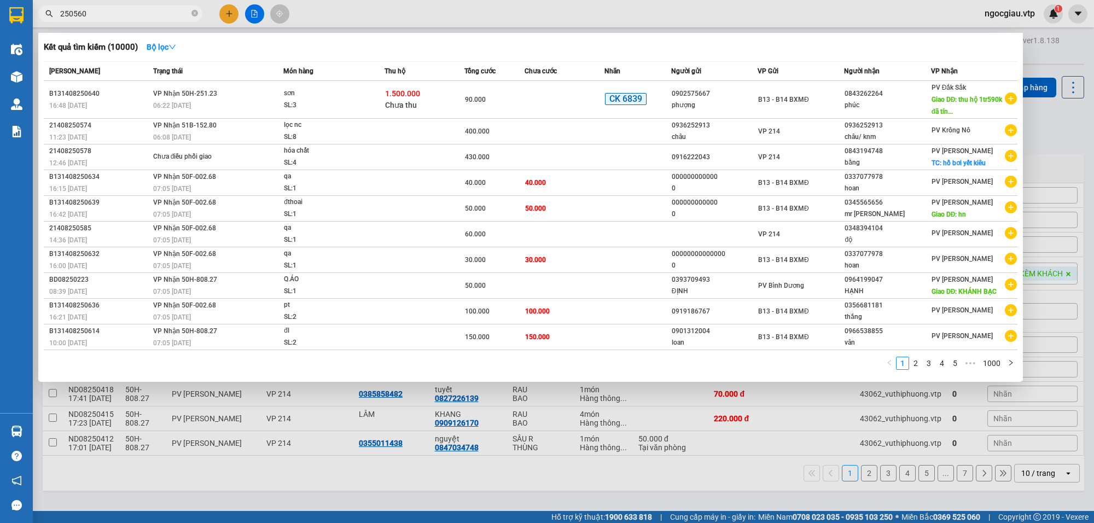
type input "250560"
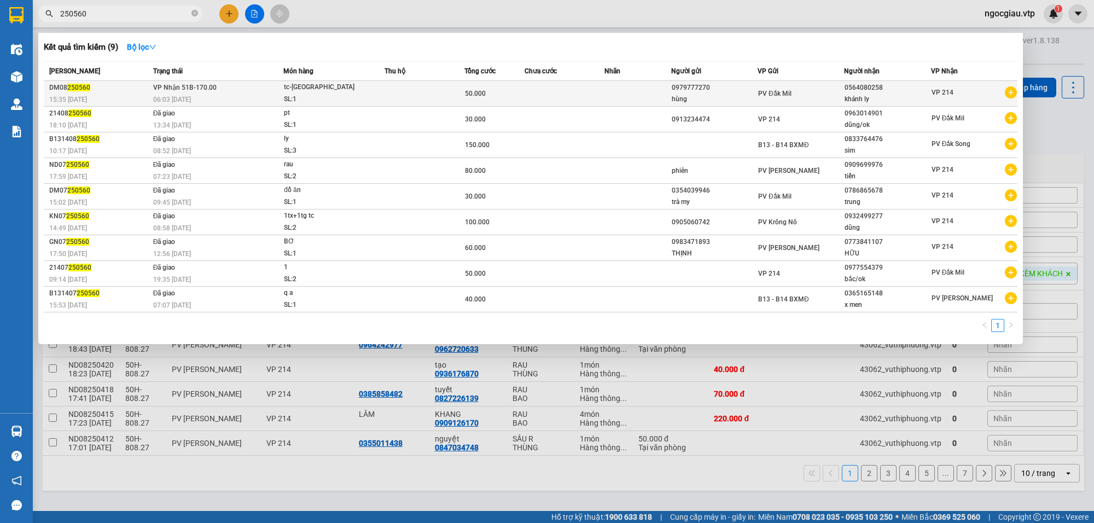
click at [564, 82] on td at bounding box center [565, 94] width 80 height 26
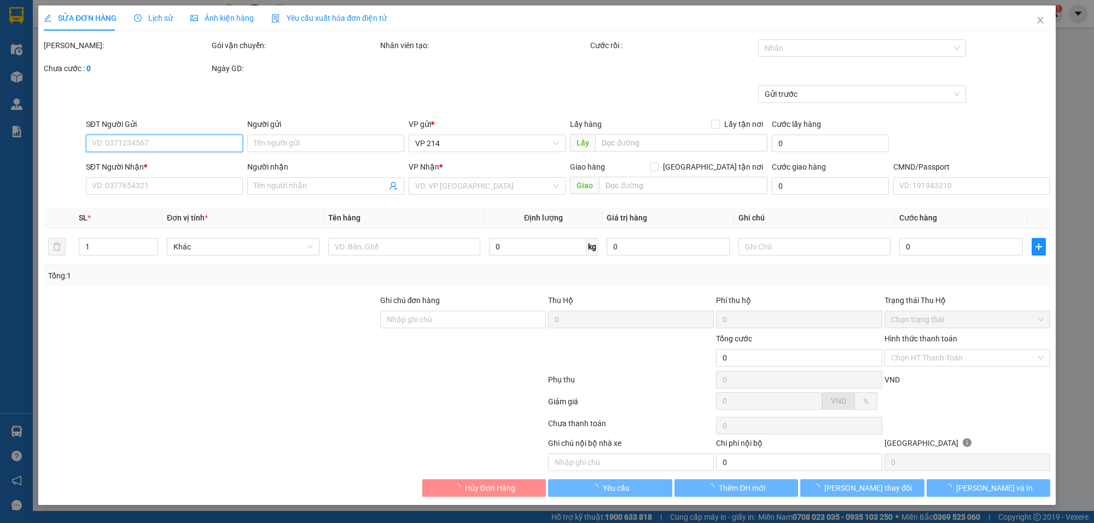
type input "0979777270"
type input "hùng"
type input "0564080258"
type input "khánh ly"
type input "50.000"
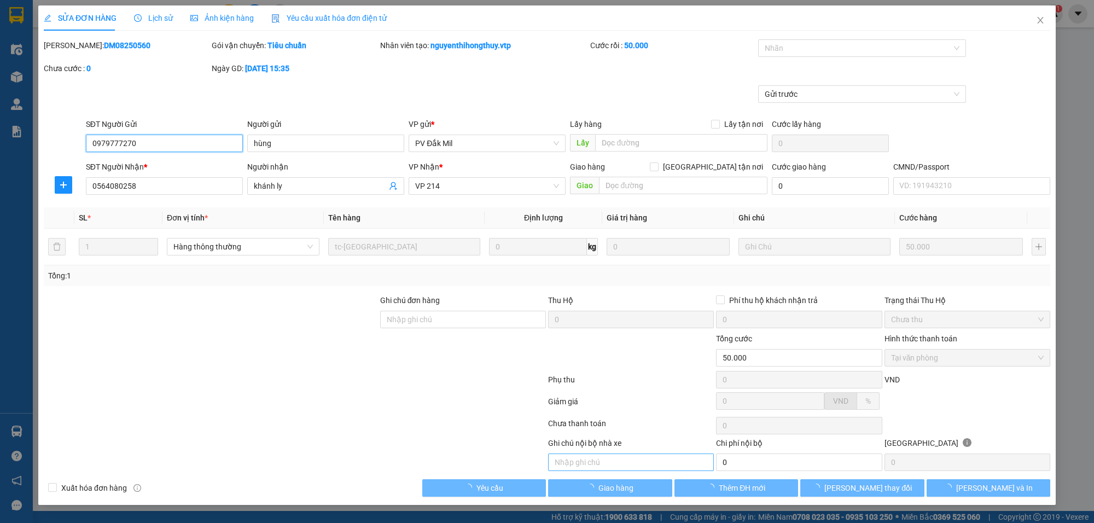
type input "2.500"
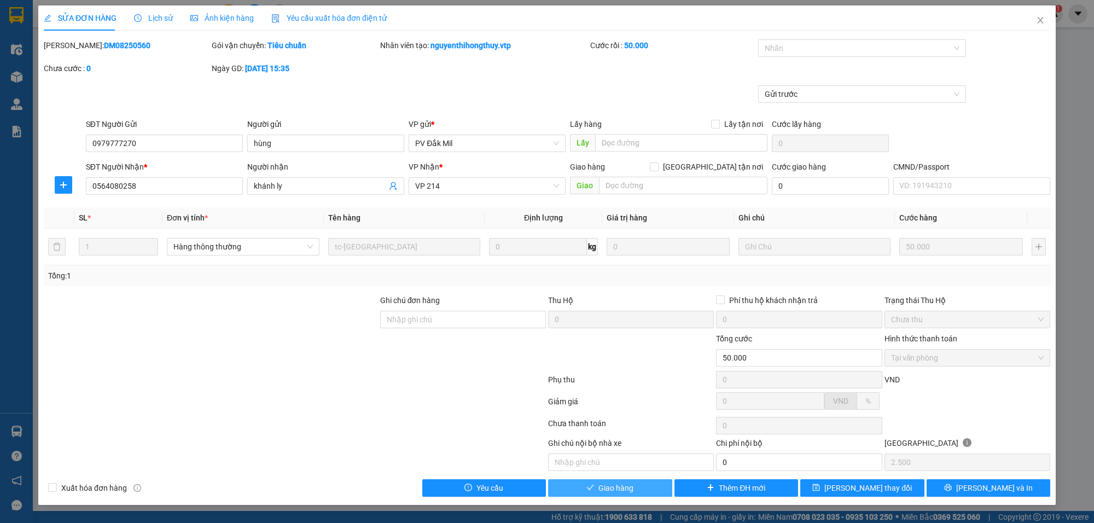
click at [601, 491] on span "Giao hàng" at bounding box center [615, 488] width 35 height 12
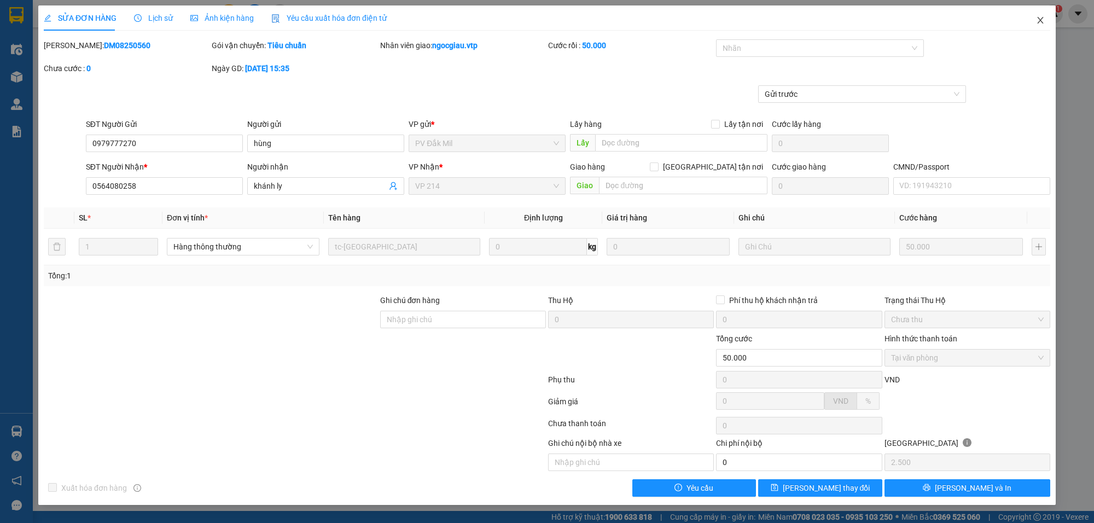
click at [1038, 18] on icon "close" at bounding box center [1040, 20] width 6 height 7
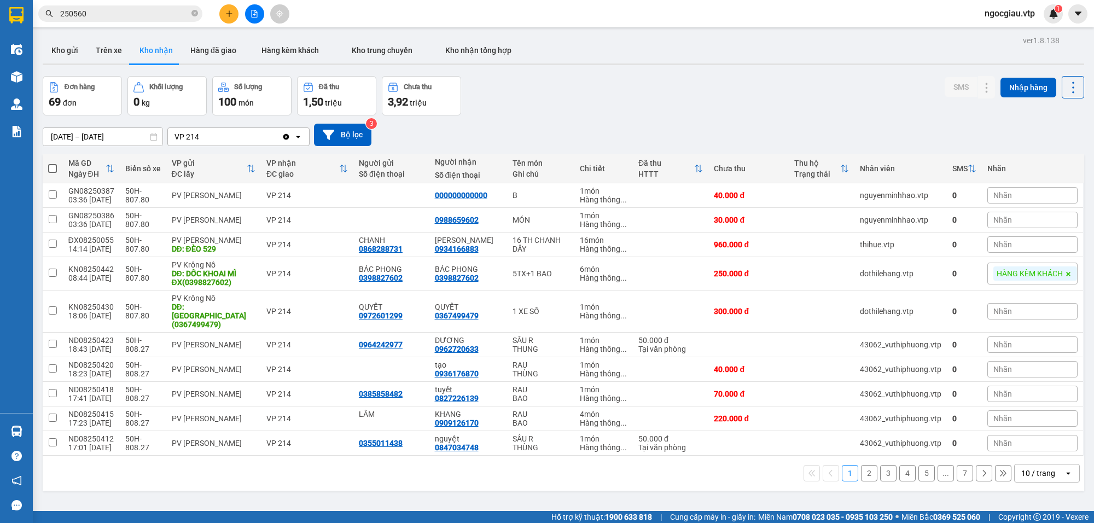
click at [100, 9] on input "250560" at bounding box center [124, 14] width 129 height 12
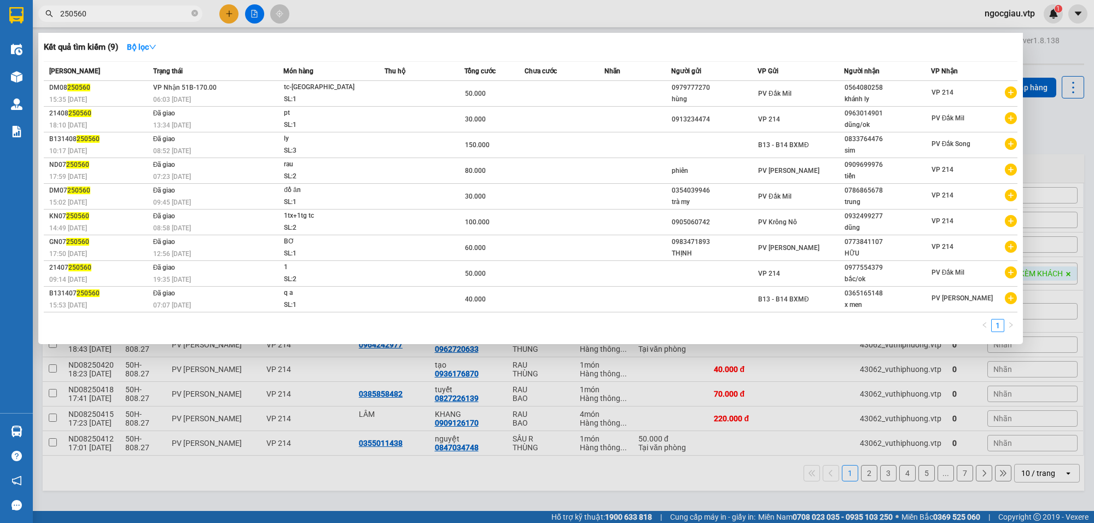
click at [100, 9] on input "250560" at bounding box center [124, 14] width 129 height 12
type input "0902303849"
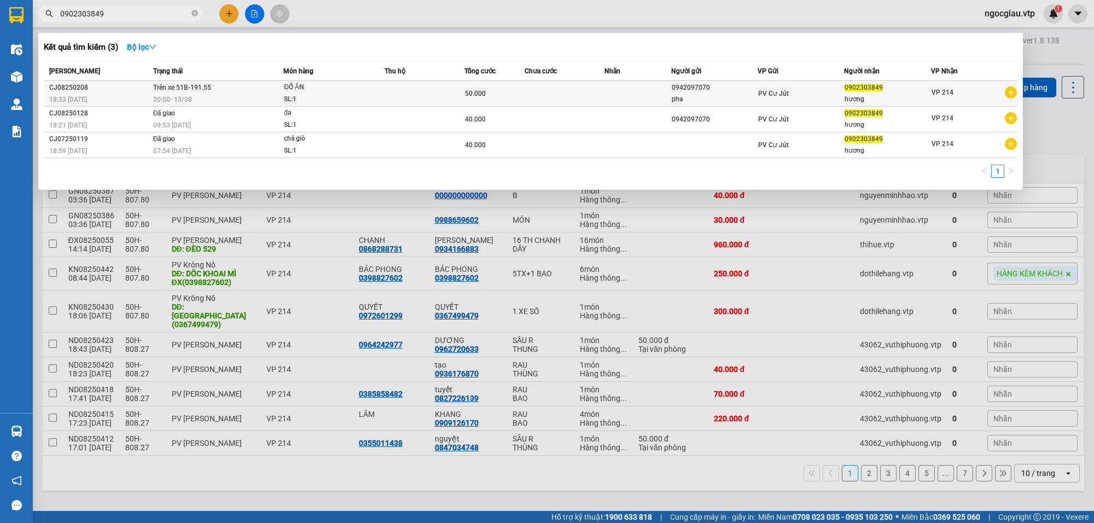
click at [461, 91] on td at bounding box center [425, 94] width 80 height 26
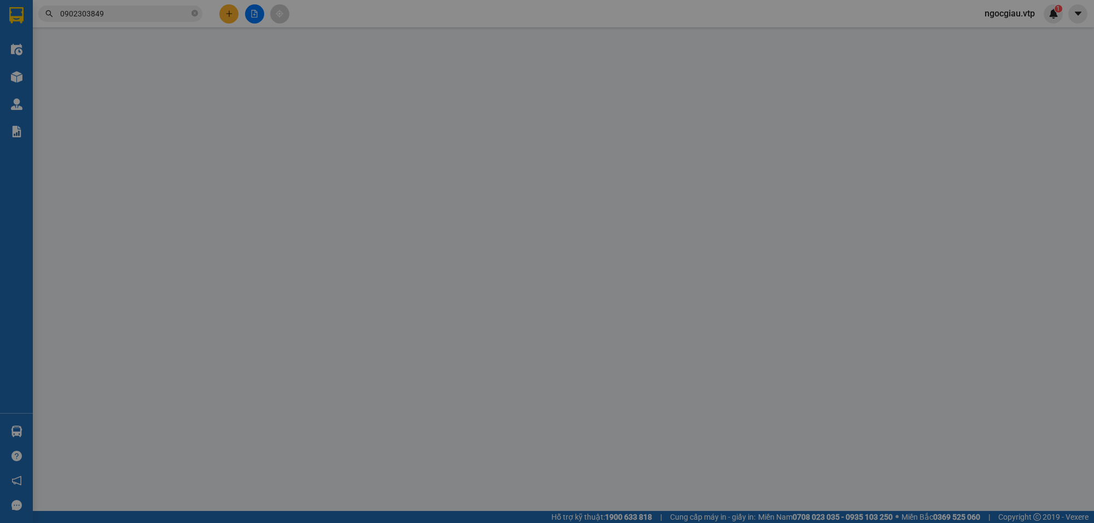
type input "0942097070"
type input "pha"
type input "0902303849"
type input "hương"
type input "50.000"
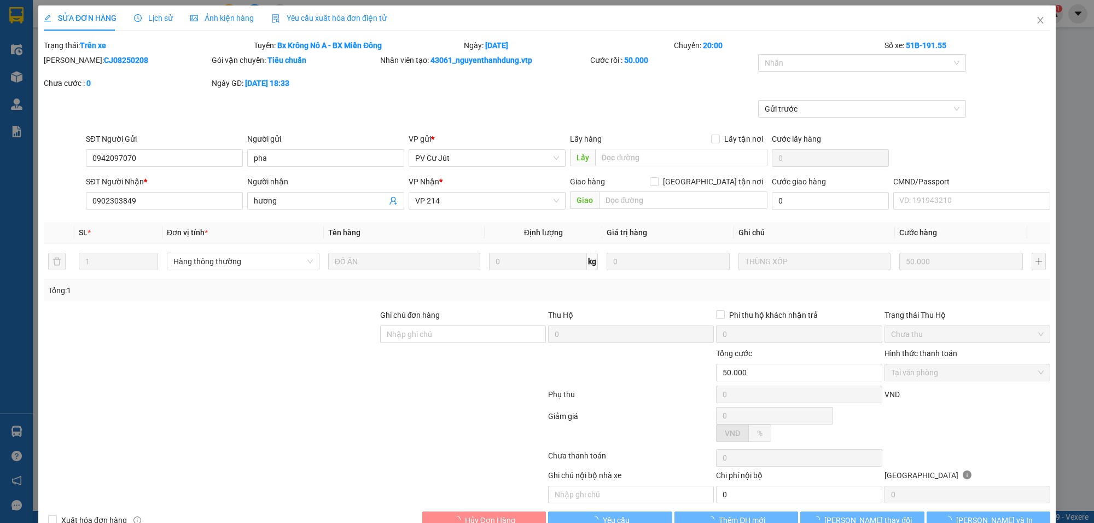
type input "2.500"
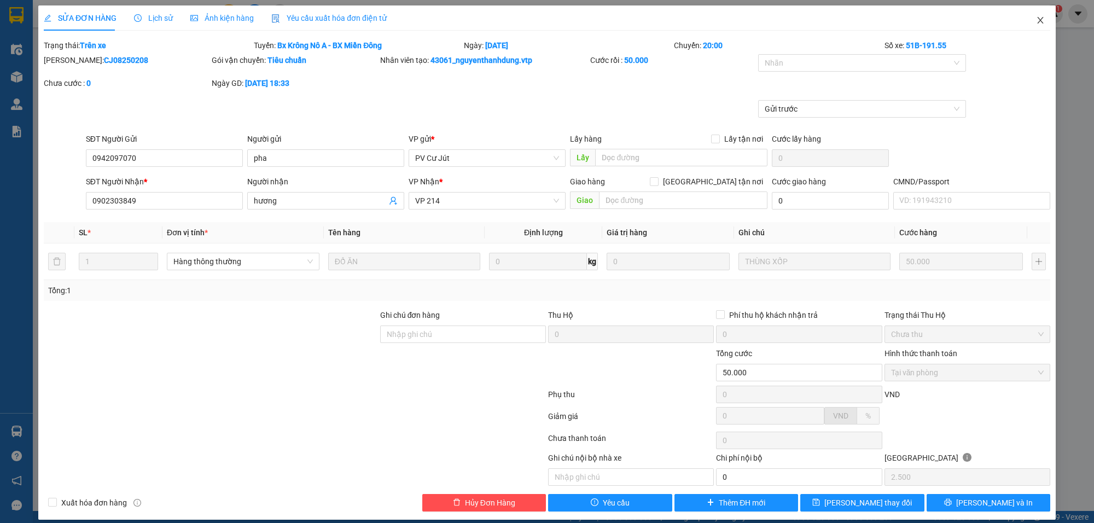
click at [1036, 17] on icon "close" at bounding box center [1040, 20] width 9 height 9
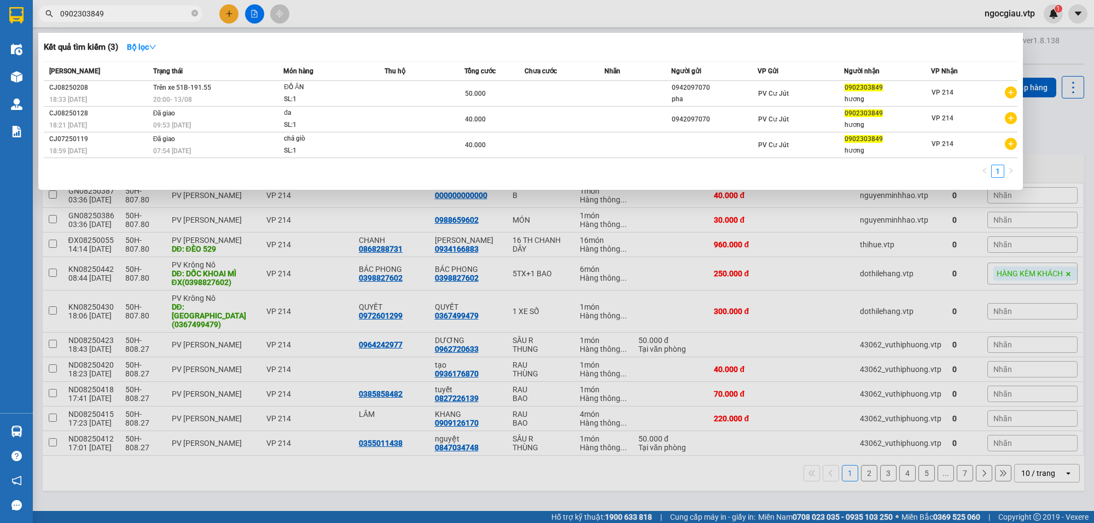
click at [123, 15] on input "0902303849" at bounding box center [124, 14] width 129 height 12
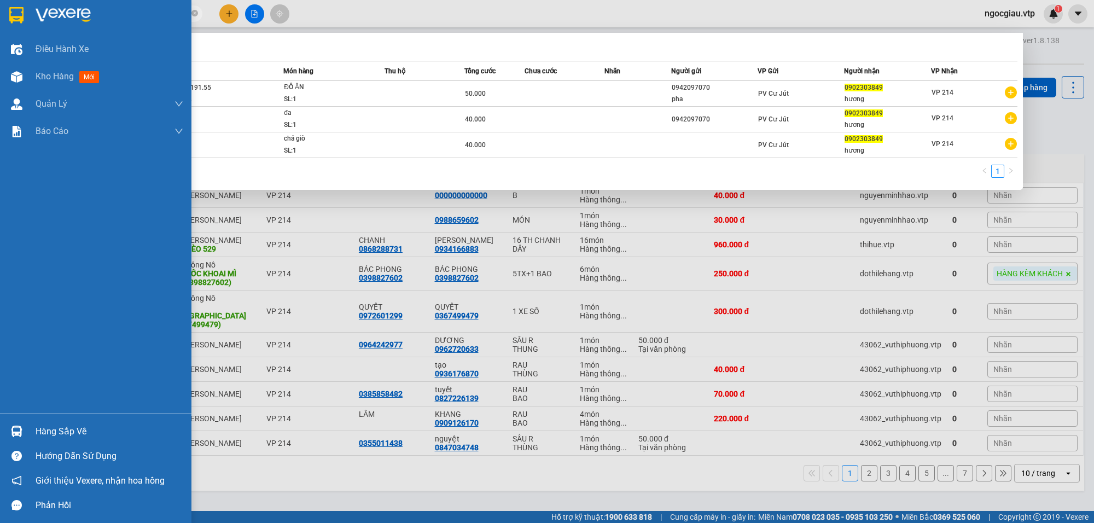
click at [11, 430] on img at bounding box center [16, 431] width 11 height 11
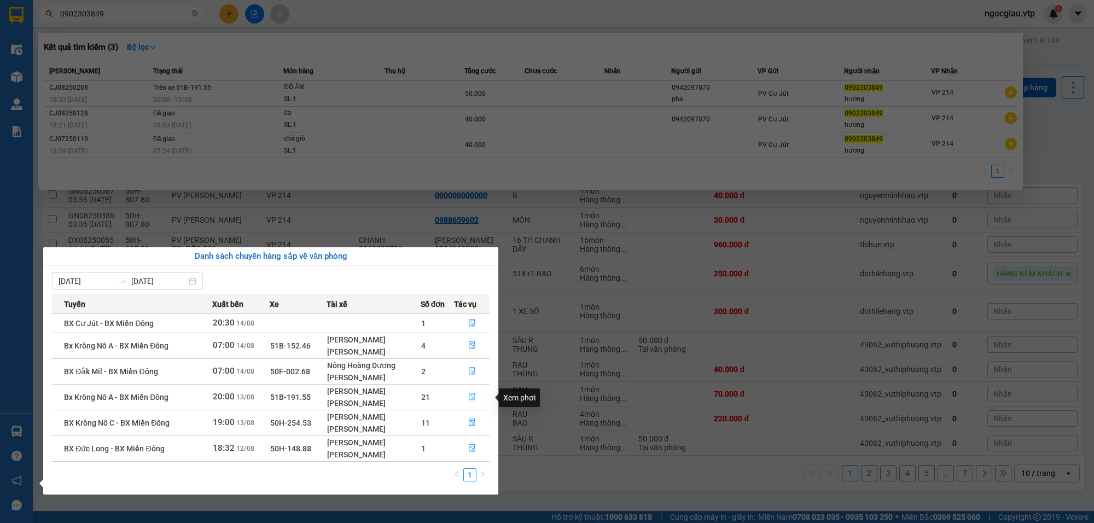
click at [477, 394] on button "button" at bounding box center [472, 397] width 34 height 18
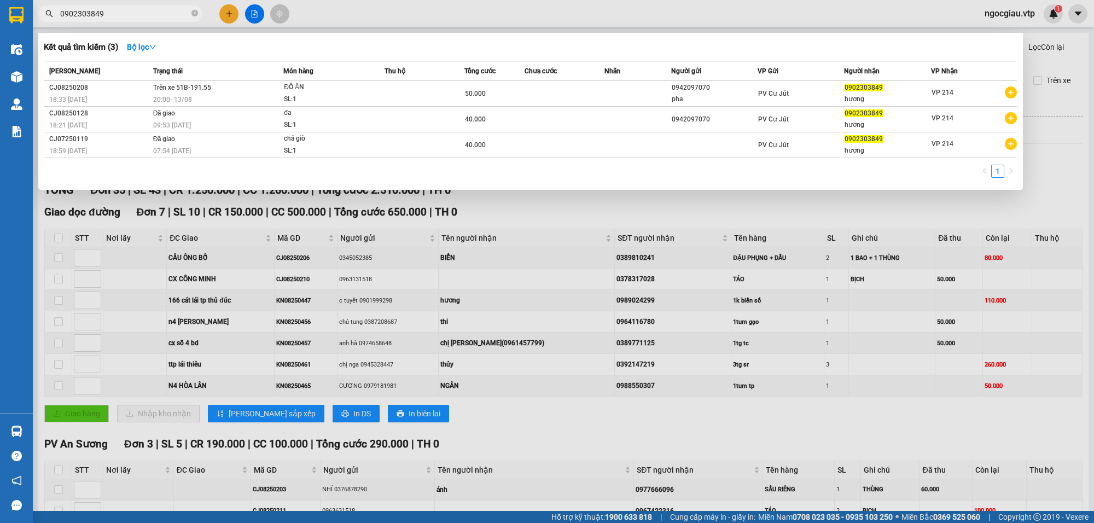
click at [1064, 148] on div at bounding box center [547, 261] width 1094 height 523
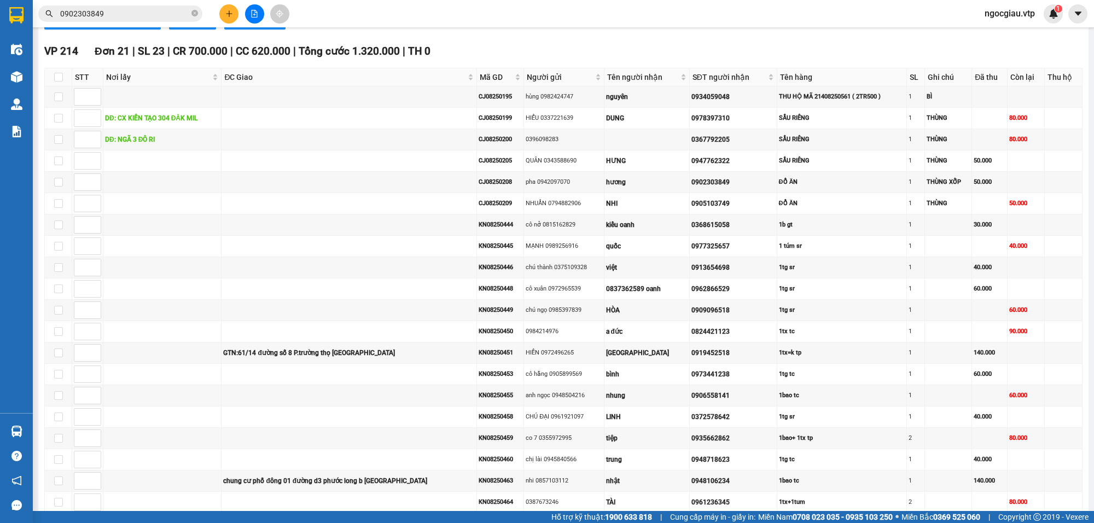
scroll to position [498, 0]
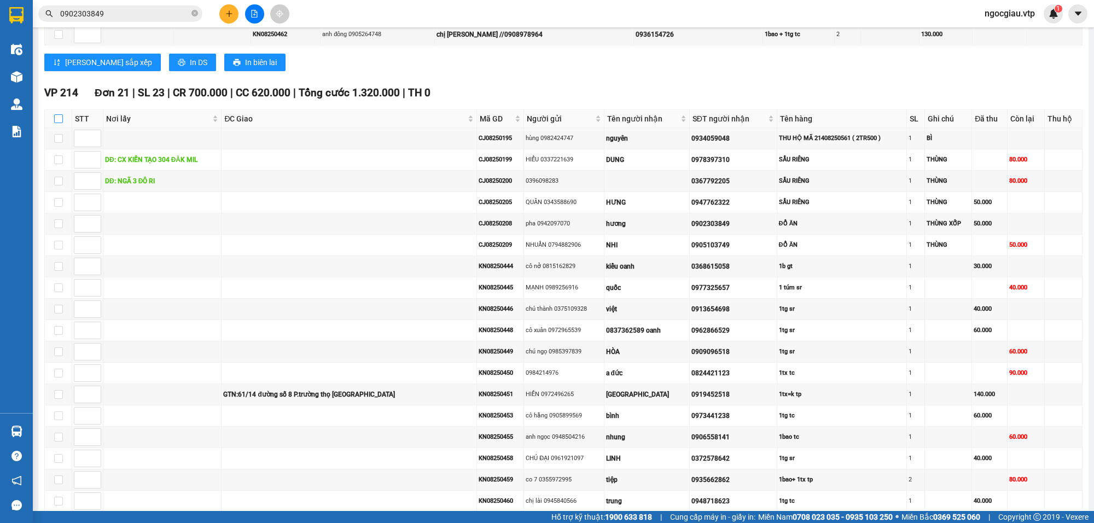
click at [60, 123] on input "checkbox" at bounding box center [58, 118] width 9 height 9
checkbox input "true"
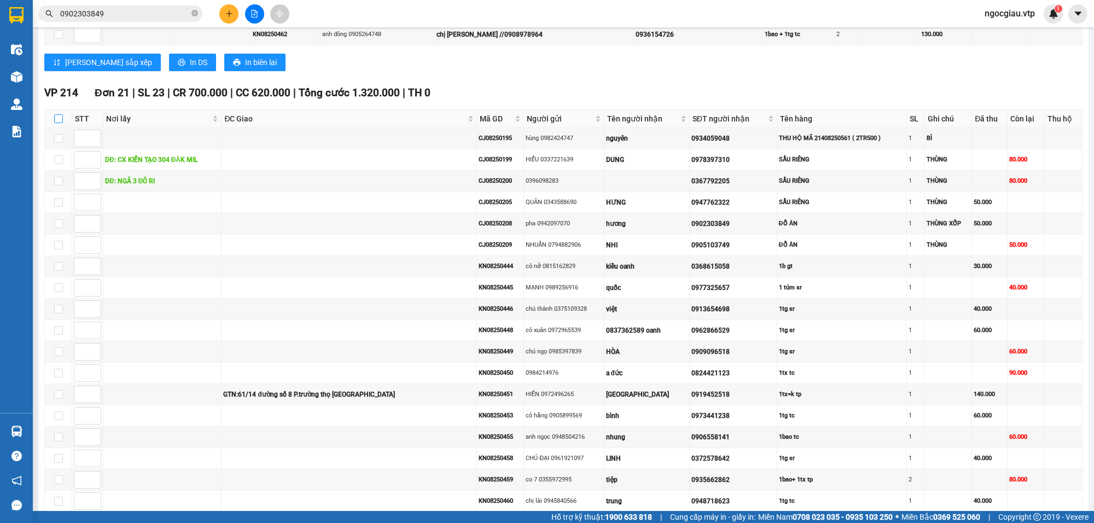
checkbox input "true"
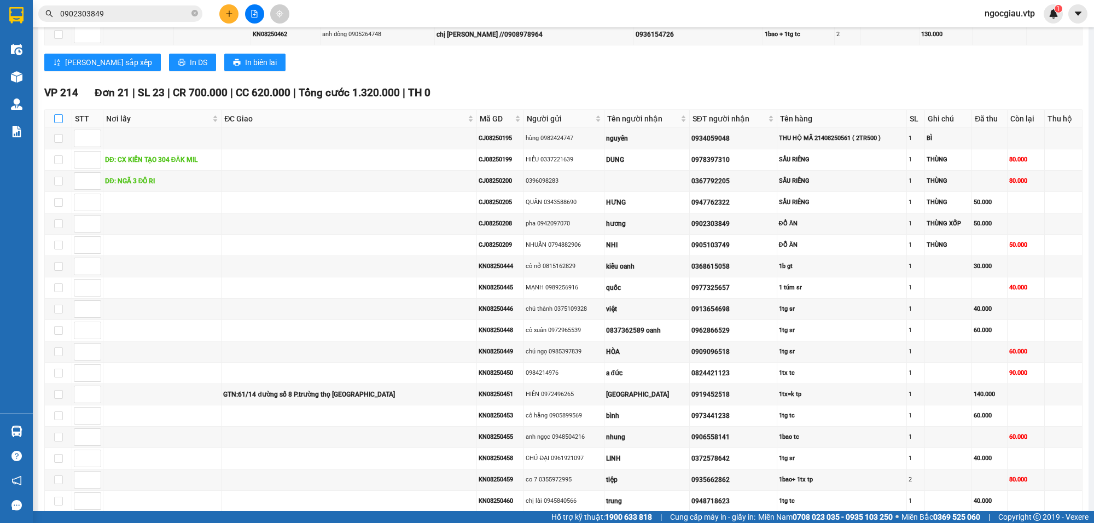
checkbox input "true"
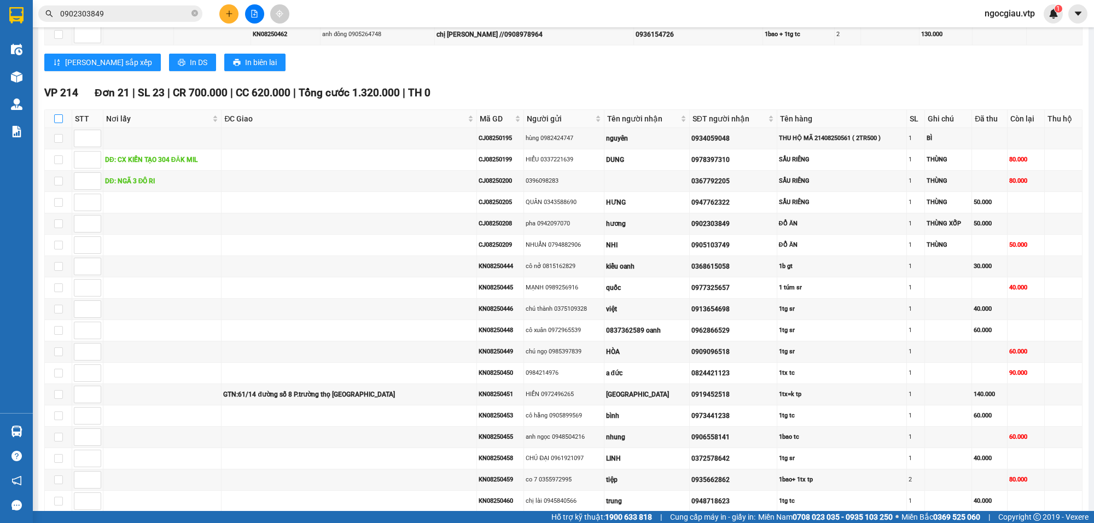
checkbox input "true"
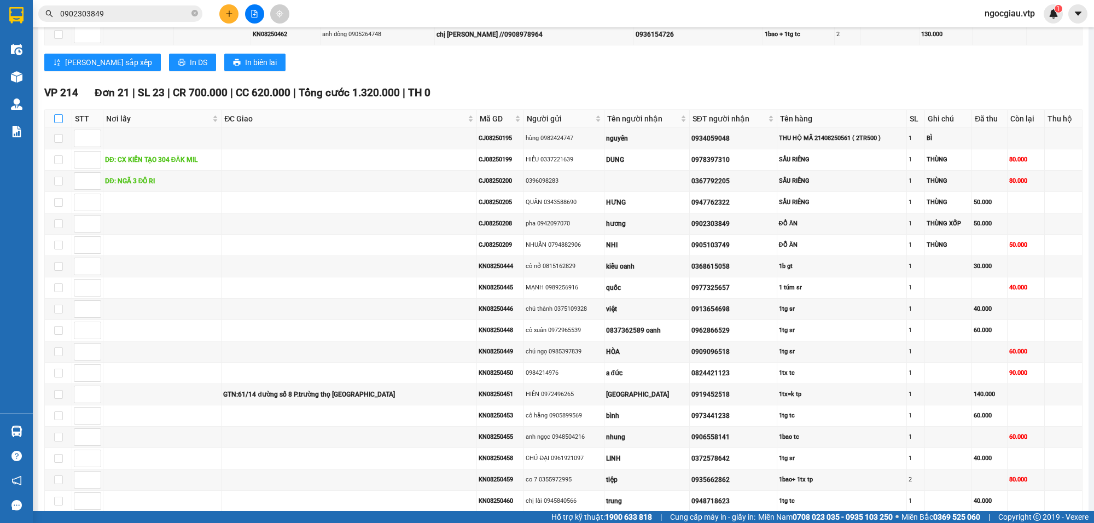
checkbox input "true"
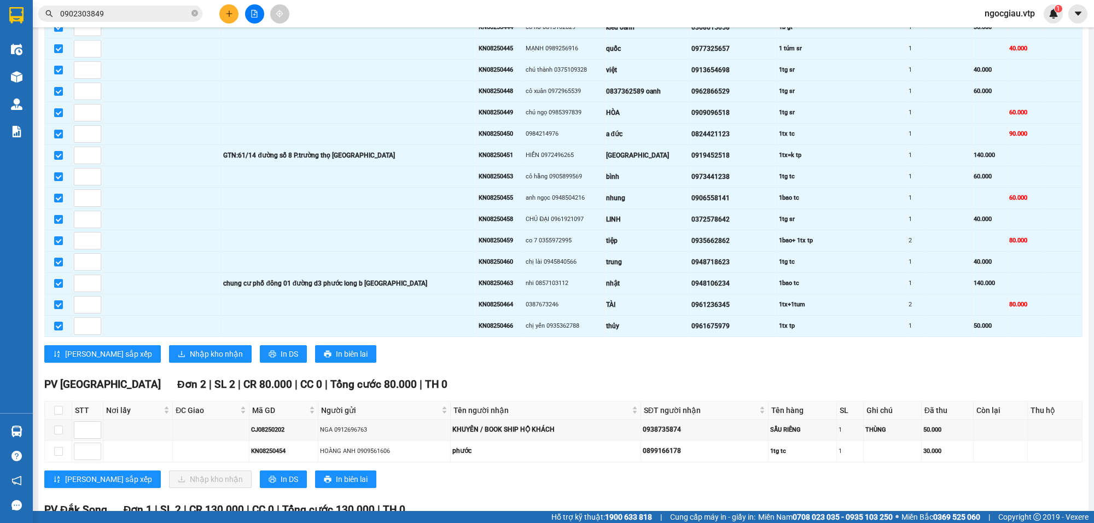
scroll to position [787, 0]
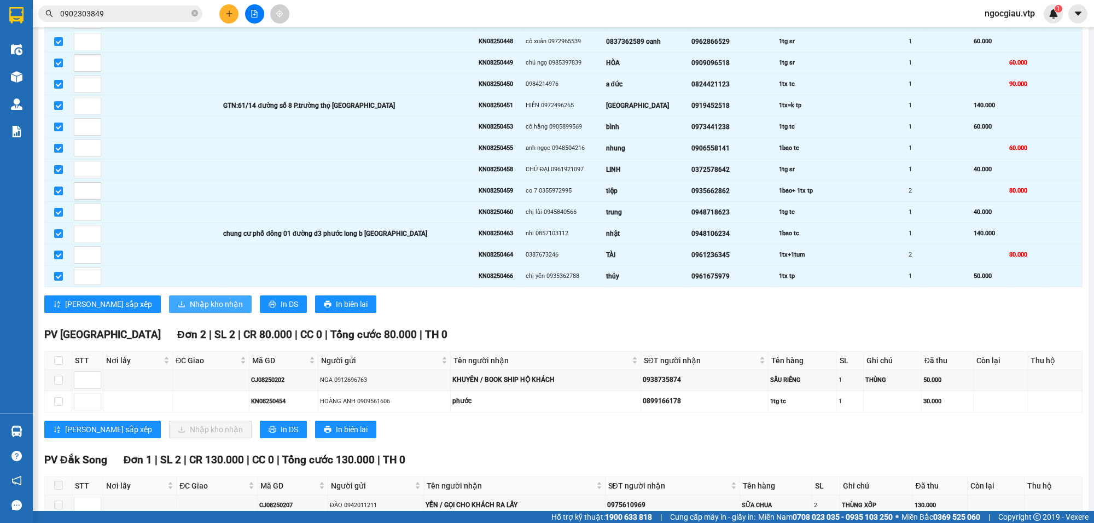
click at [169, 308] on button "Nhập kho nhận" at bounding box center [210, 304] width 83 height 18
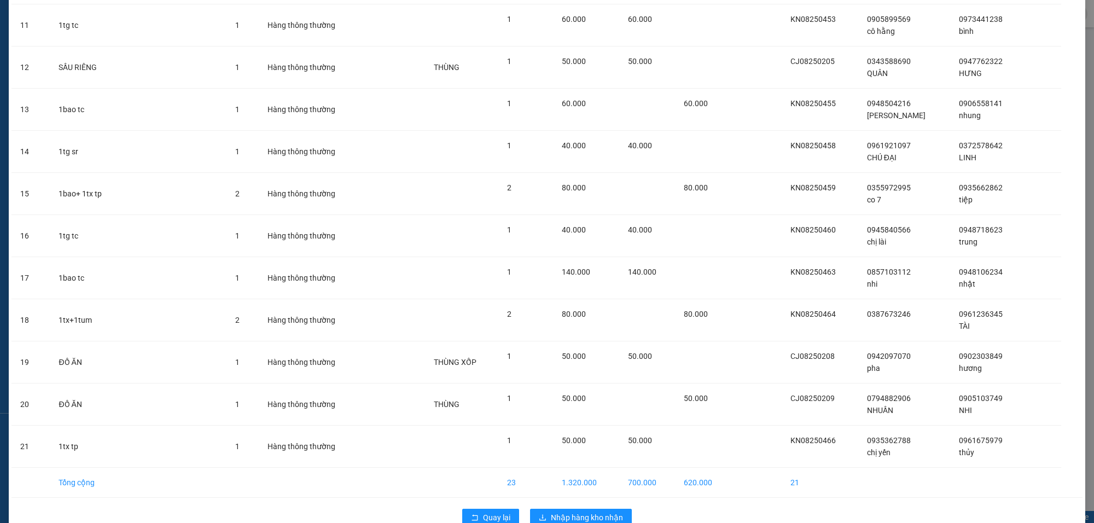
scroll to position [524, 0]
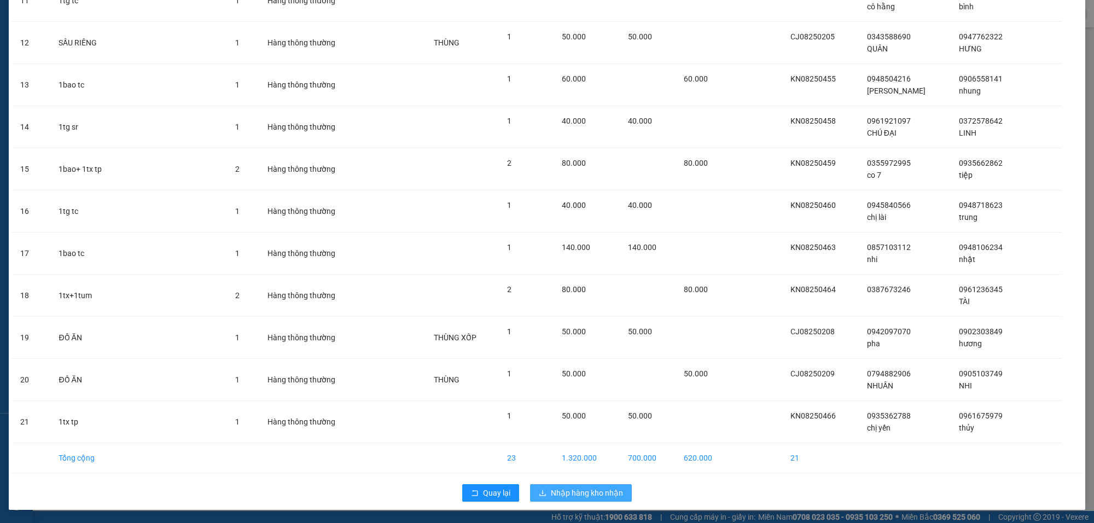
click at [581, 487] on span "Nhập hàng kho nhận" at bounding box center [587, 493] width 72 height 12
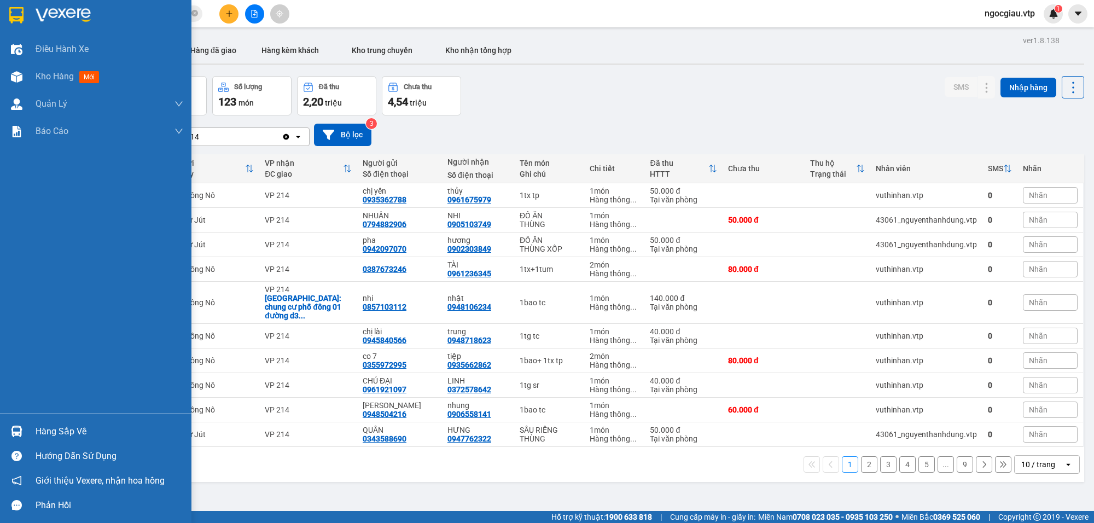
click at [45, 428] on div "Hàng sắp về" at bounding box center [110, 431] width 148 height 16
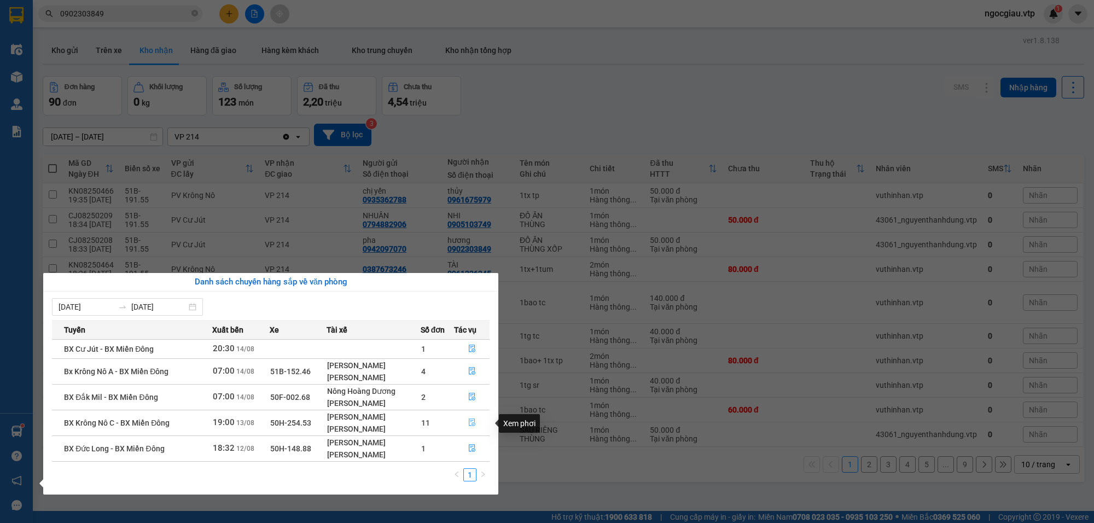
click at [479, 424] on button "button" at bounding box center [472, 423] width 34 height 18
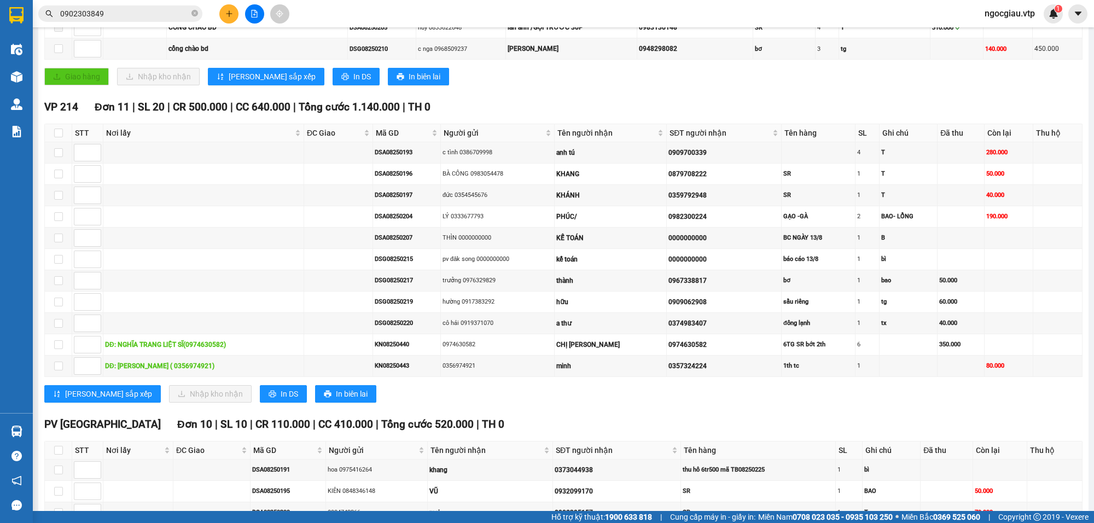
scroll to position [301, 0]
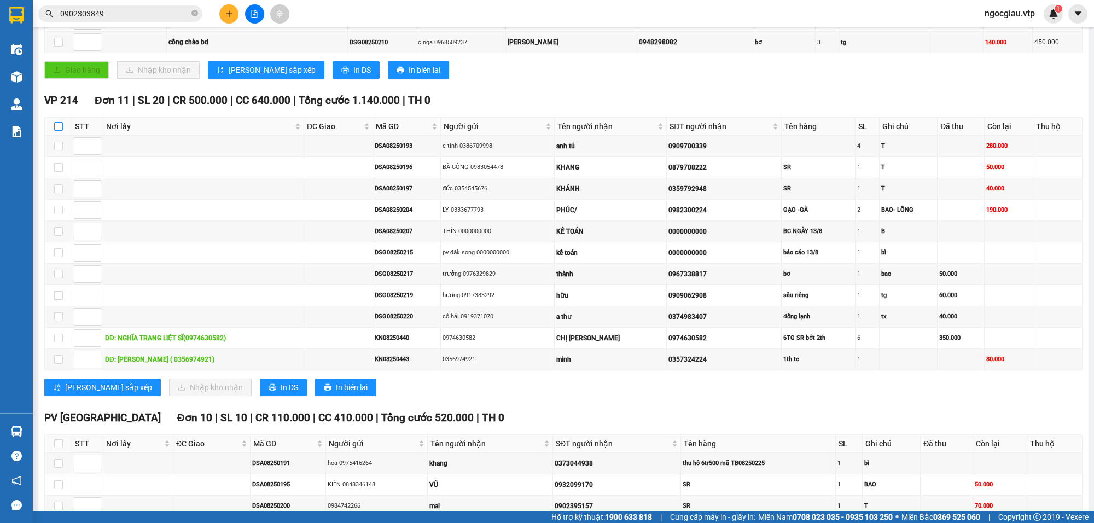
click at [55, 127] on input "checkbox" at bounding box center [58, 126] width 9 height 9
checkbox input "true"
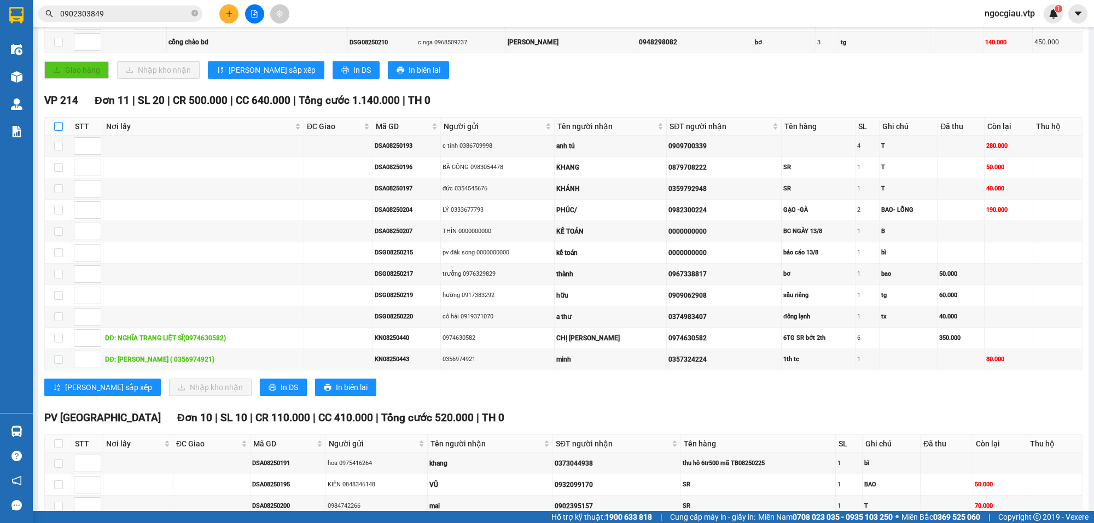
checkbox input "true"
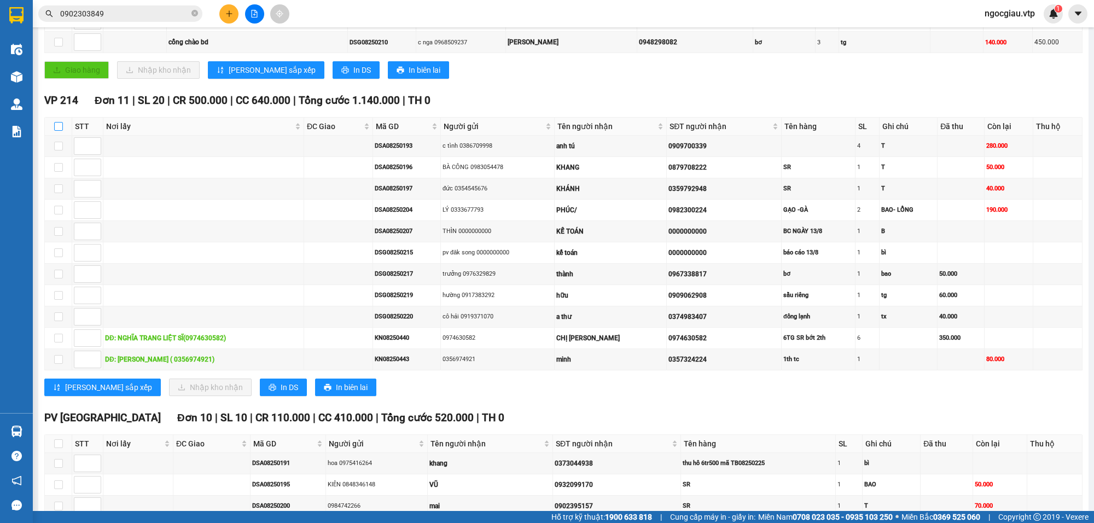
checkbox input "true"
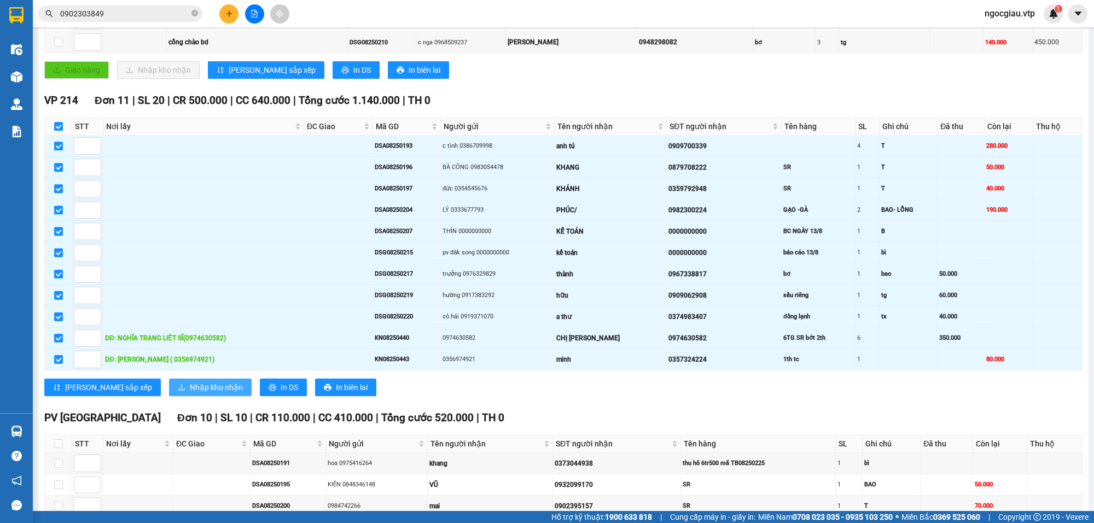
click at [190, 393] on span "Nhập kho nhận" at bounding box center [216, 387] width 53 height 12
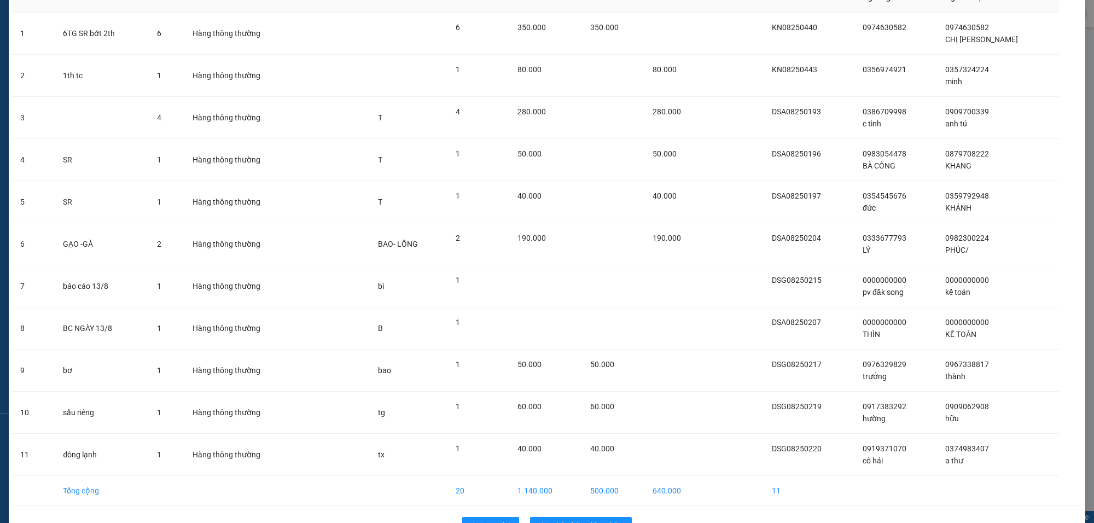
scroll to position [113, 0]
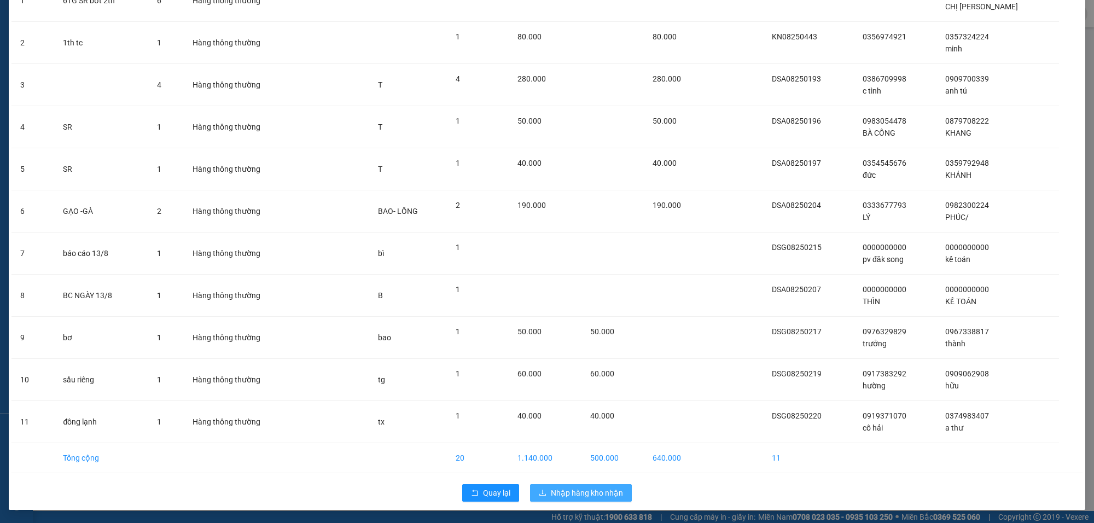
click at [603, 501] on button "Nhập hàng kho nhận" at bounding box center [581, 493] width 102 height 18
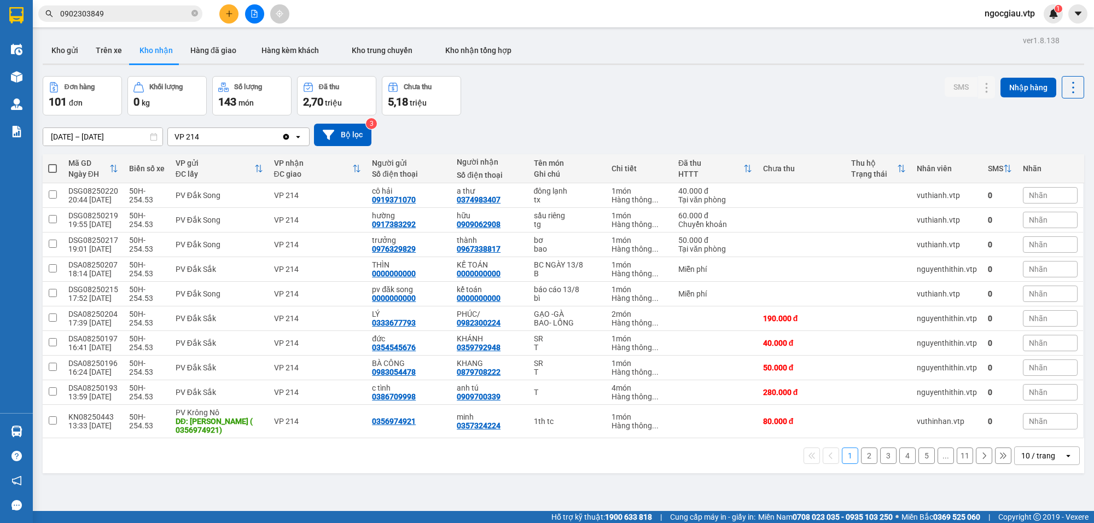
click at [122, 16] on input "0902303849" at bounding box center [124, 14] width 129 height 12
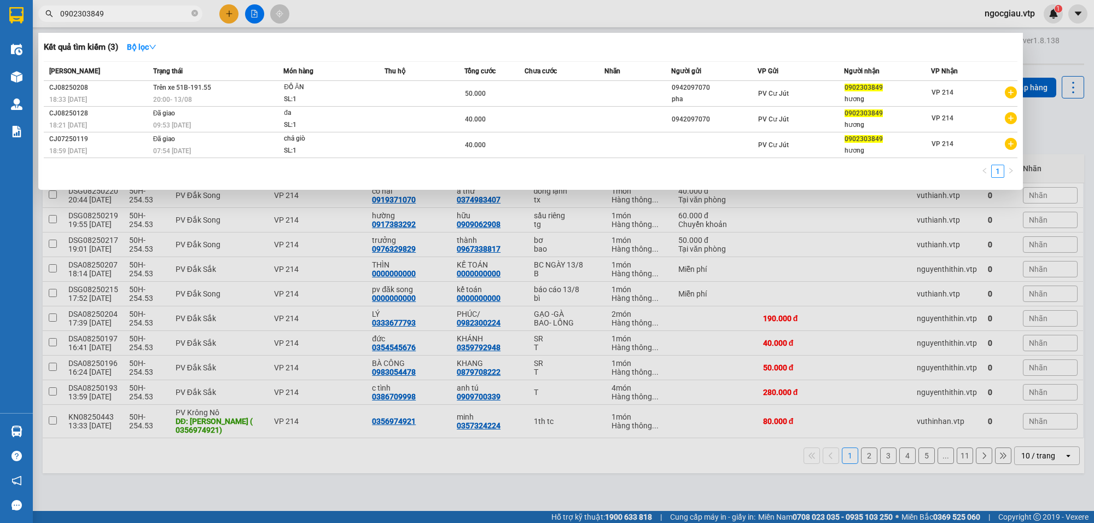
click at [122, 16] on input "0902303849" at bounding box center [124, 14] width 129 height 12
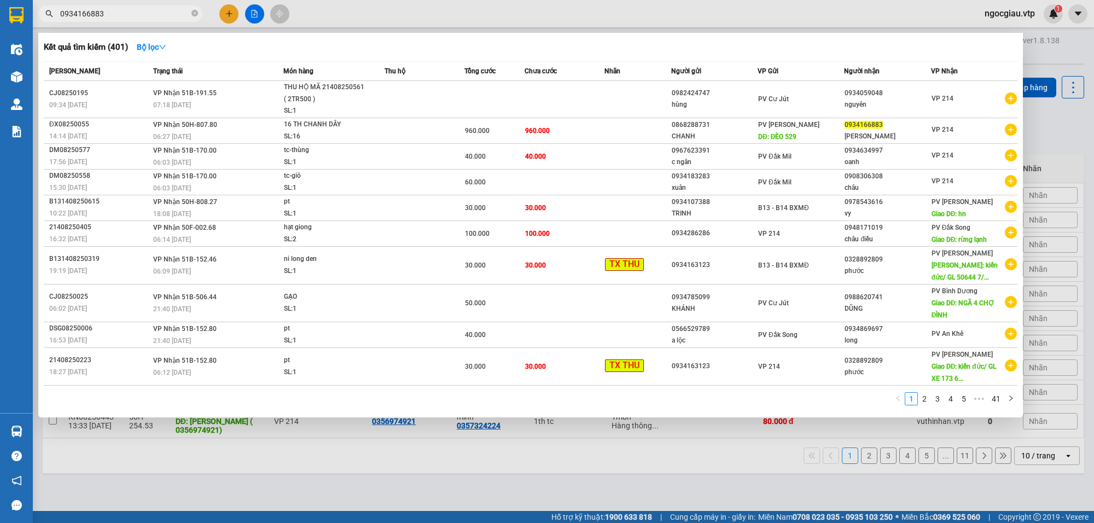
type input "0934166883"
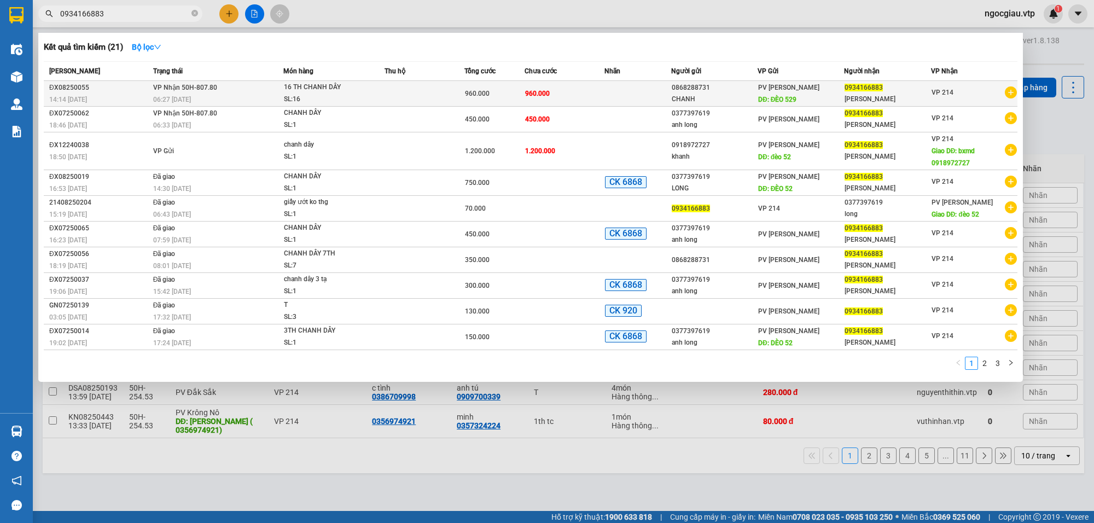
click at [577, 91] on td "960.000" at bounding box center [565, 94] width 80 height 26
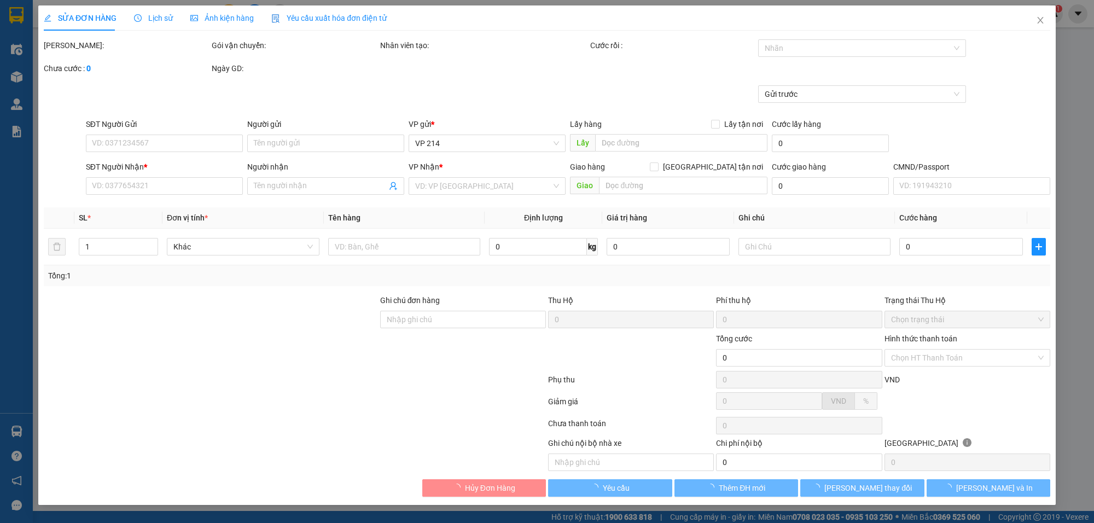
type input "0868288731"
type input "CHANH"
type input "ĐÈO 529"
type input "0934166883"
type input "KIM ANH"
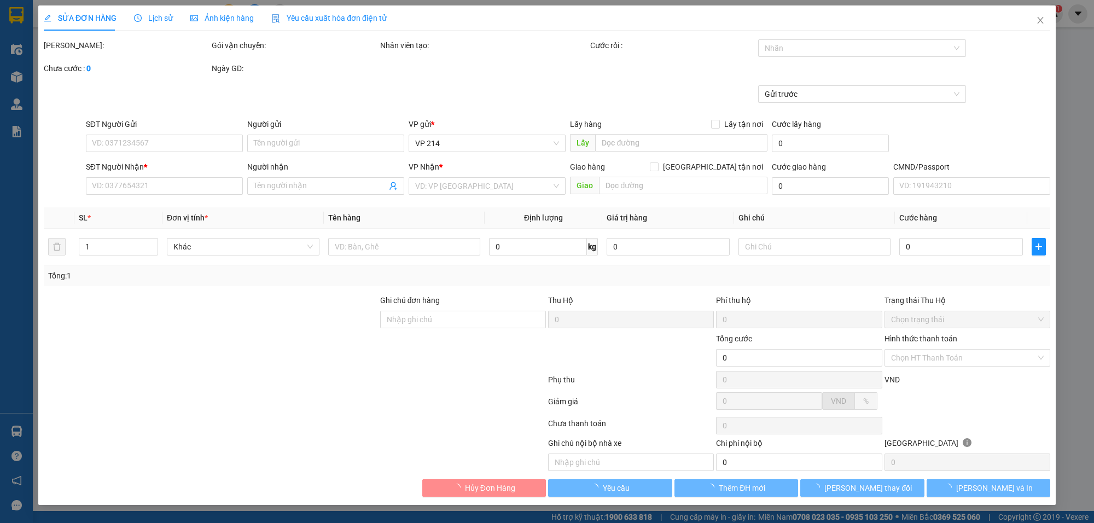
type input "960.000"
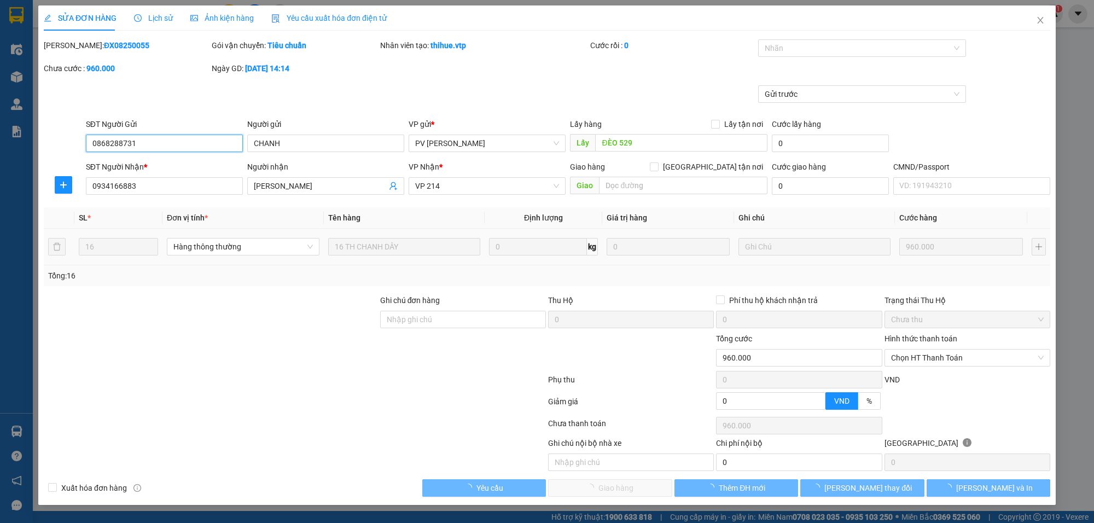
type input "48.000"
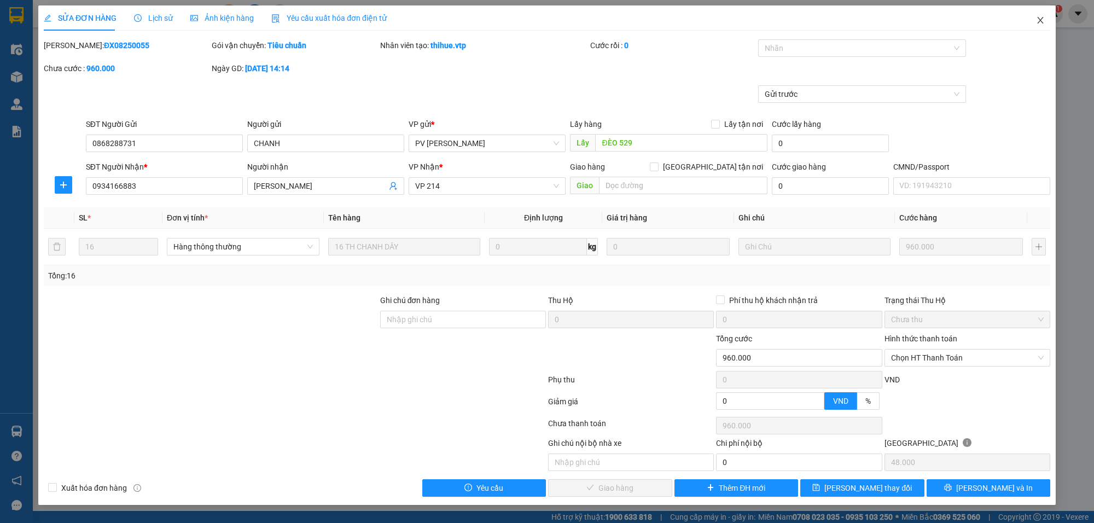
click at [1040, 22] on icon "close" at bounding box center [1040, 20] width 9 height 9
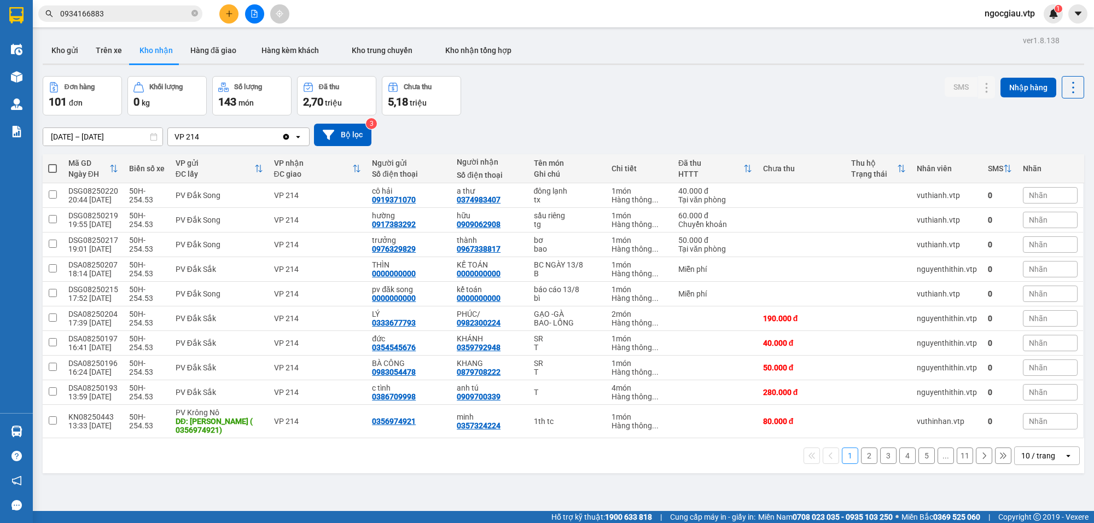
click at [127, 11] on input "0934166883" at bounding box center [124, 14] width 129 height 12
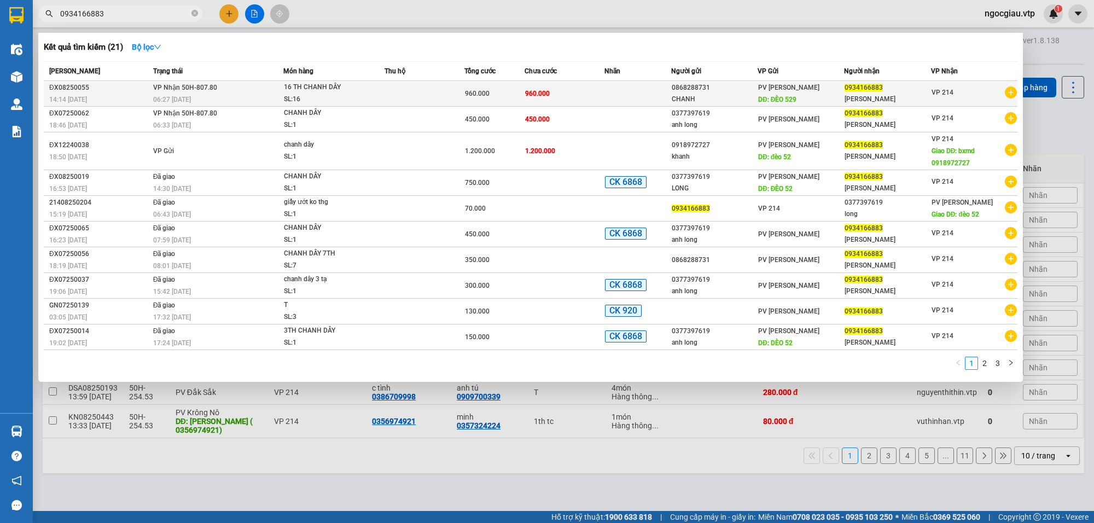
click at [595, 92] on td "960.000" at bounding box center [565, 94] width 80 height 26
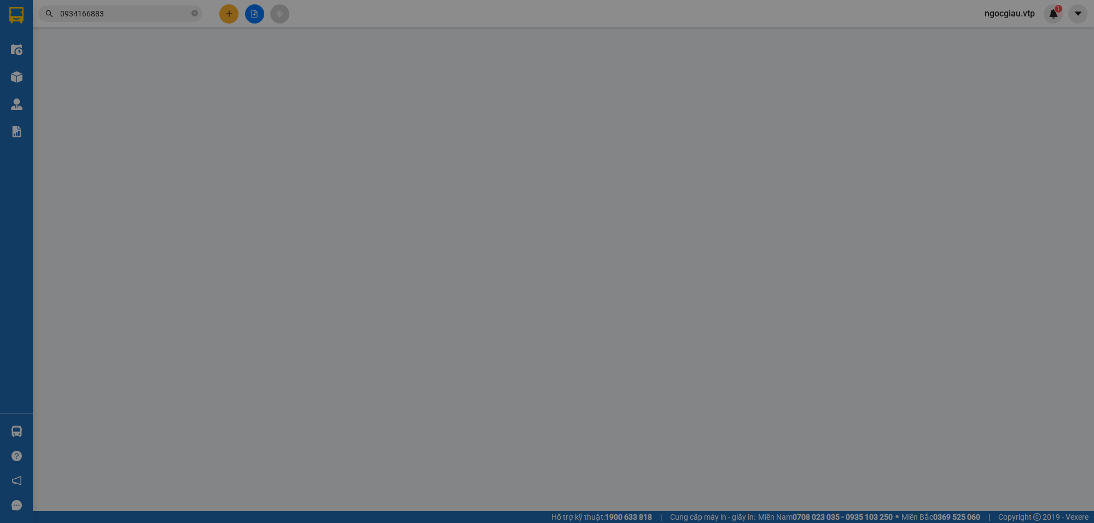
type input "48.000"
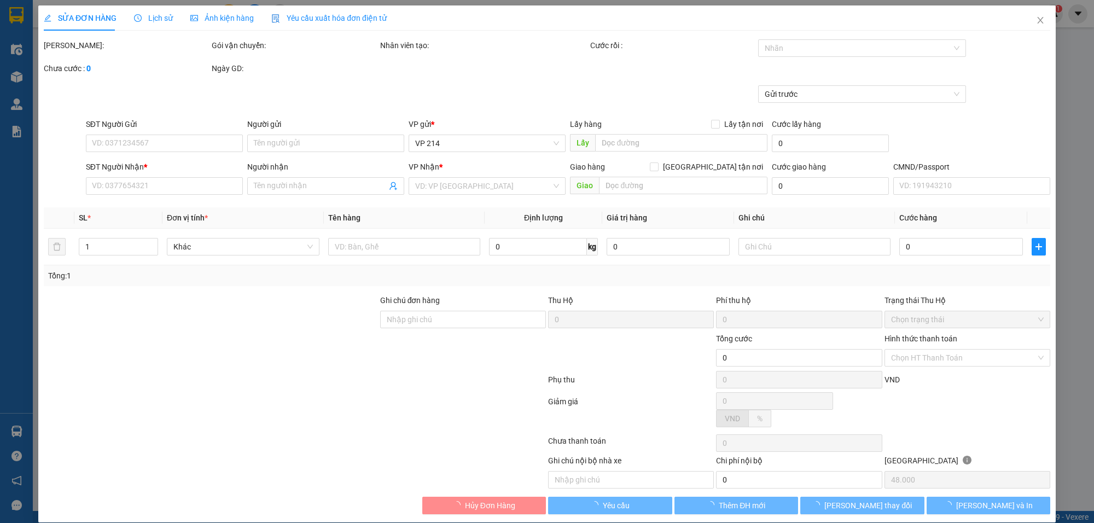
type input "0868288731"
type input "CHANH"
type input "ĐÈO 529"
type input "0934166883"
type input "KIM ANH"
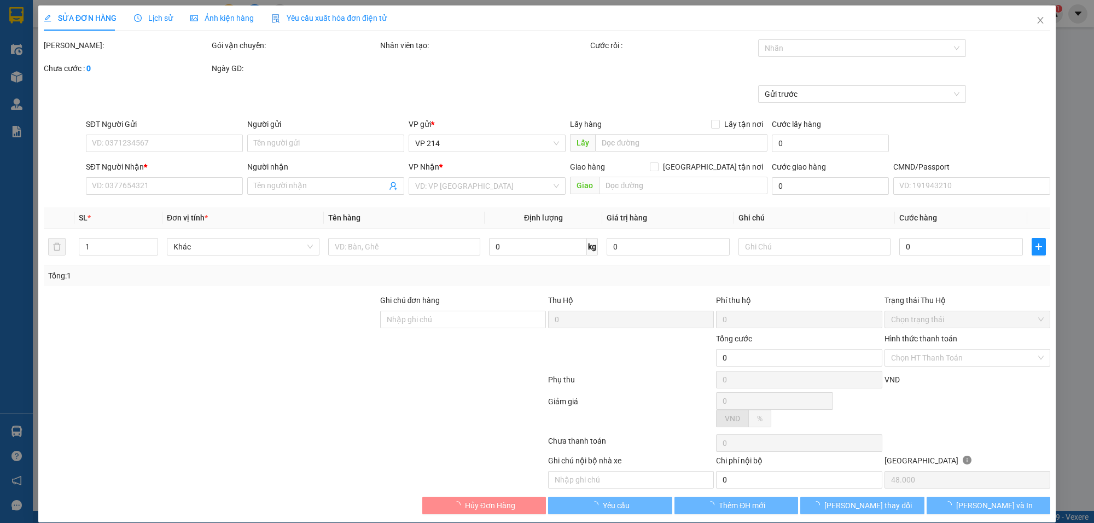
type input "960.000"
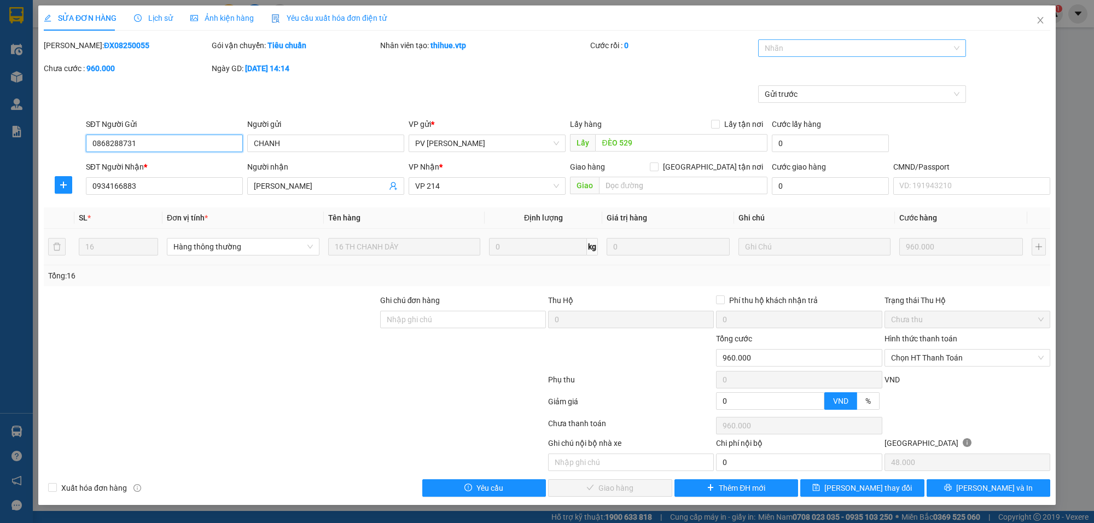
click at [788, 50] on div at bounding box center [856, 48] width 191 height 13
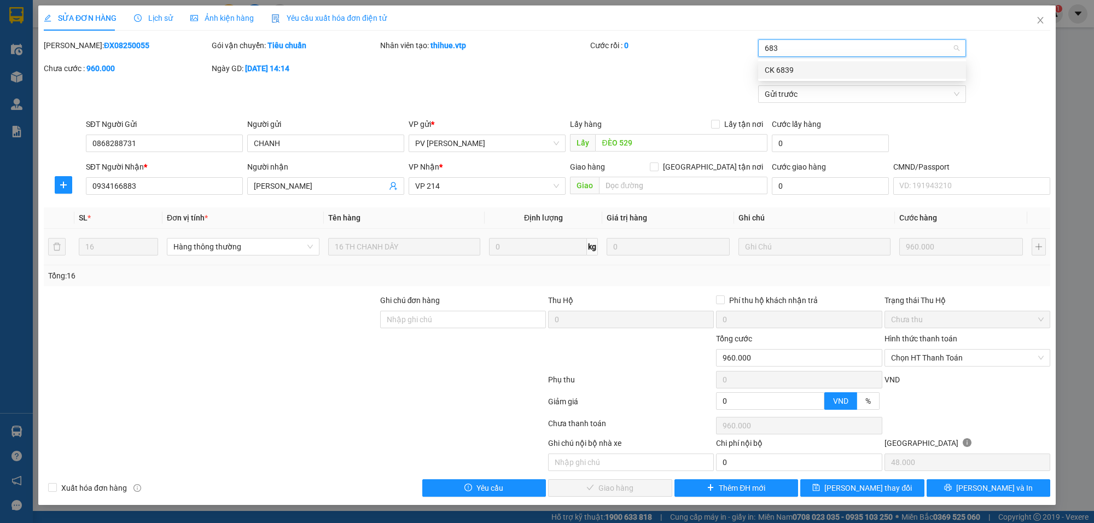
type input "6839"
click at [792, 65] on div "CK 6839" at bounding box center [862, 70] width 195 height 12
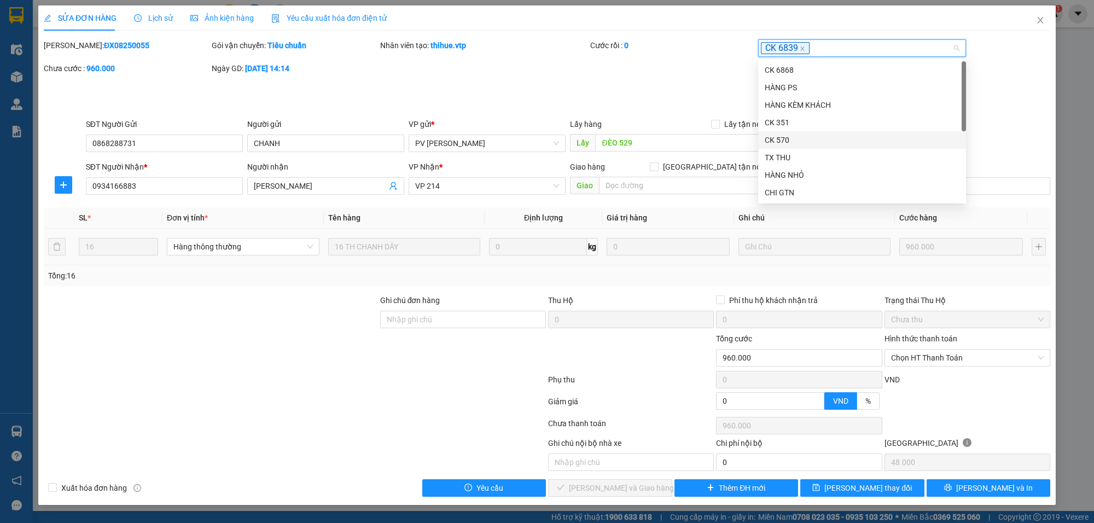
click at [1003, 115] on div "Gửi trước" at bounding box center [547, 101] width 1009 height 33
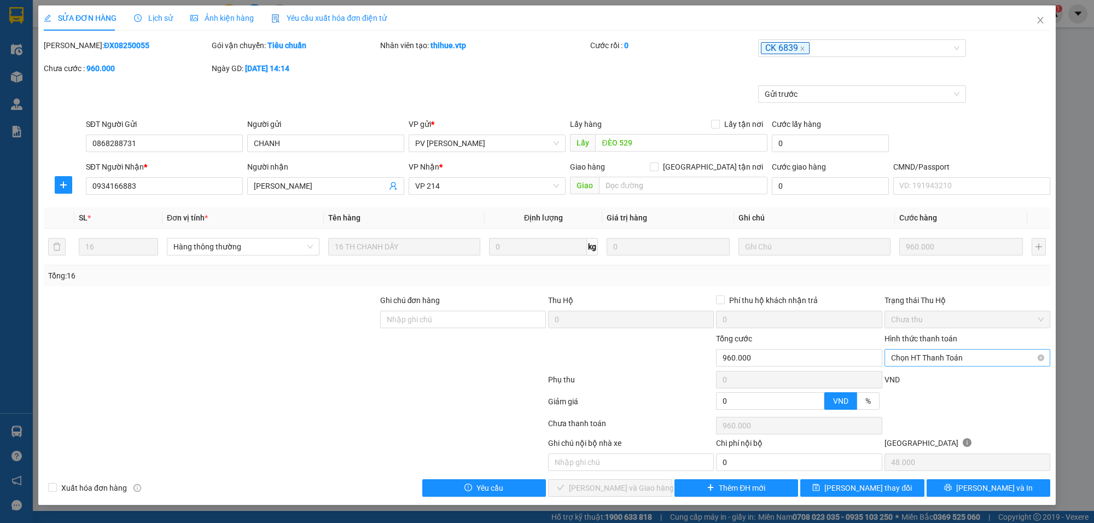
click at [948, 362] on span "Chọn HT Thanh Toán" at bounding box center [967, 358] width 153 height 16
click at [925, 449] on div "Chuyển khoản" at bounding box center [967, 450] width 153 height 12
type input "0"
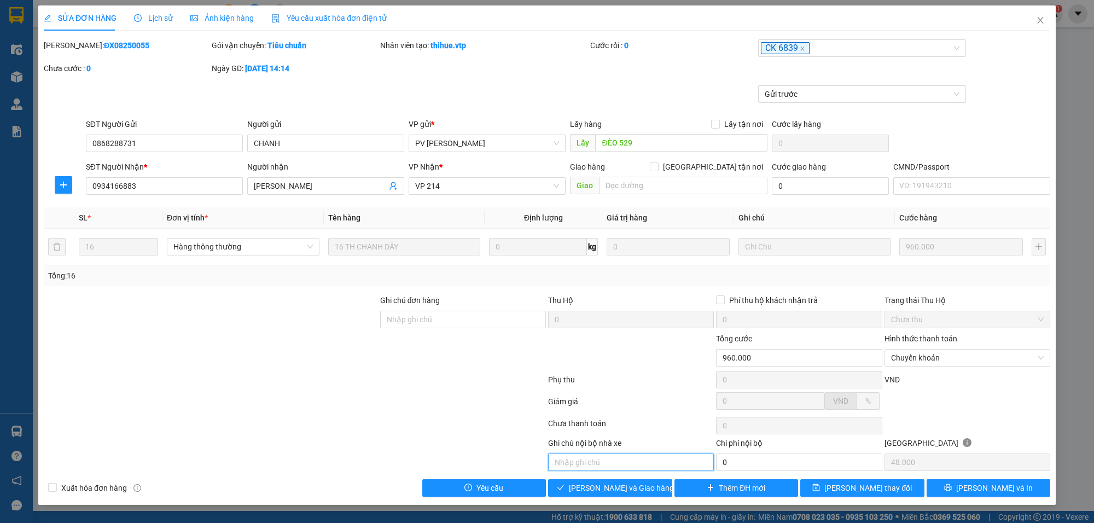
click at [614, 463] on input "text" at bounding box center [631, 463] width 166 height 18
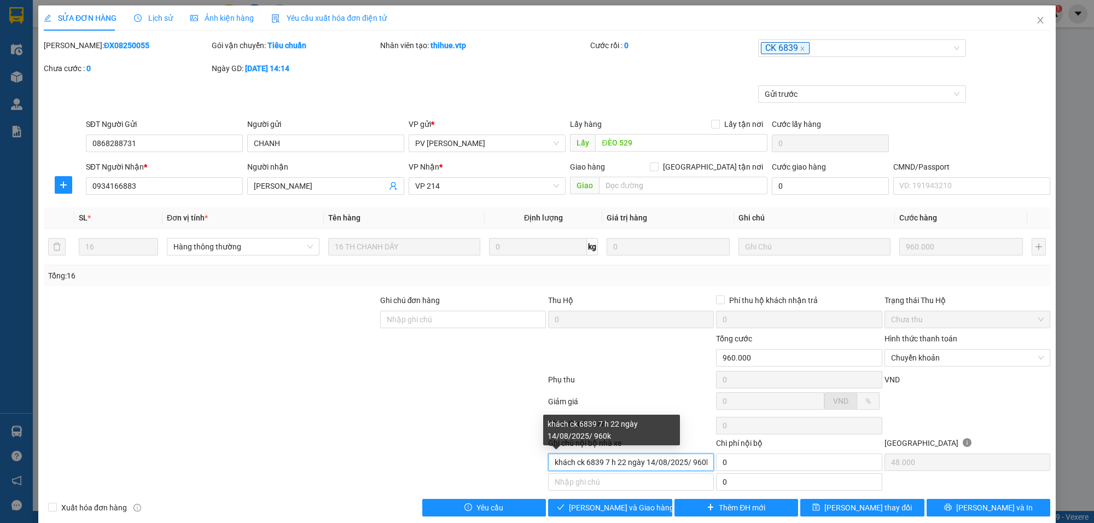
click at [704, 467] on input "khách ck 6839 7 h 22 ngày 14/08/2025/ 960k" at bounding box center [631, 463] width 166 height 18
click at [700, 467] on input "khách ck 6839 7 h 22 ngày 14/08/2025/ 960k" at bounding box center [631, 463] width 166 height 18
click at [699, 465] on input "khách ck 6839 7 h 22 ngày 14/08/2025/ 960k" at bounding box center [631, 463] width 166 height 18
click at [703, 467] on input "khách ck 6839 7 h 22 ngày 14/08/2025/ 960k" at bounding box center [631, 463] width 166 height 18
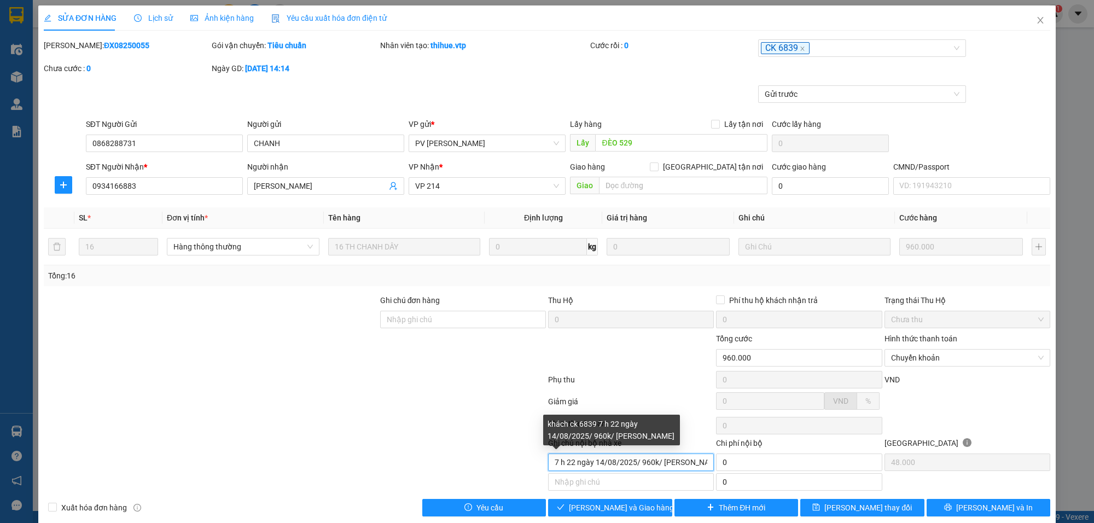
click at [561, 464] on input "khách ck 6839 7 h 22 ngày 14/08/2025/ 960k/ lý thi kim hân" at bounding box center [631, 463] width 166 height 18
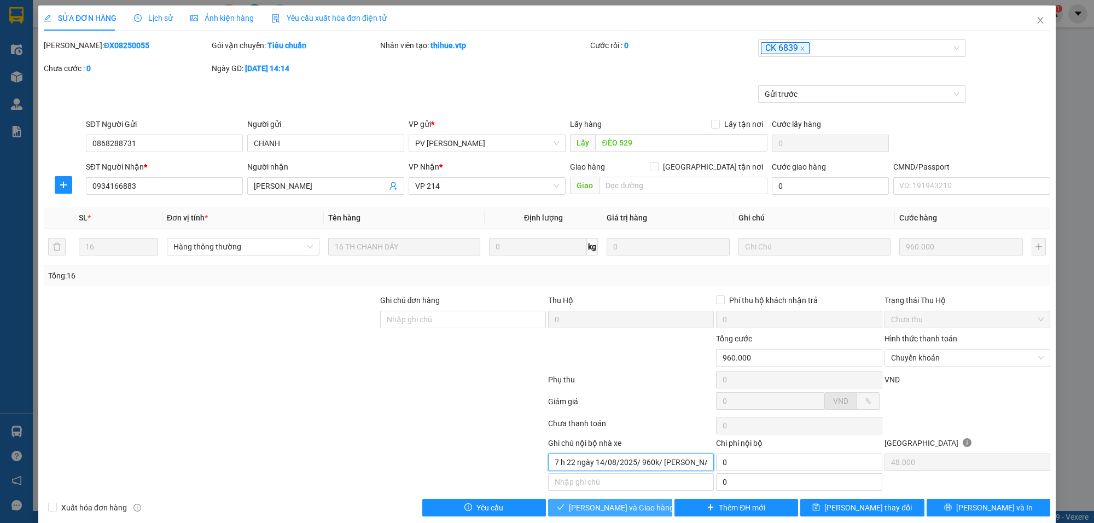
type input "khách ck 6839 7 h 22 ngày 14/08/2025/ 960k/ lý thi kim hân"
click at [646, 512] on button "[PERSON_NAME] và Giao hàng" at bounding box center [610, 508] width 124 height 18
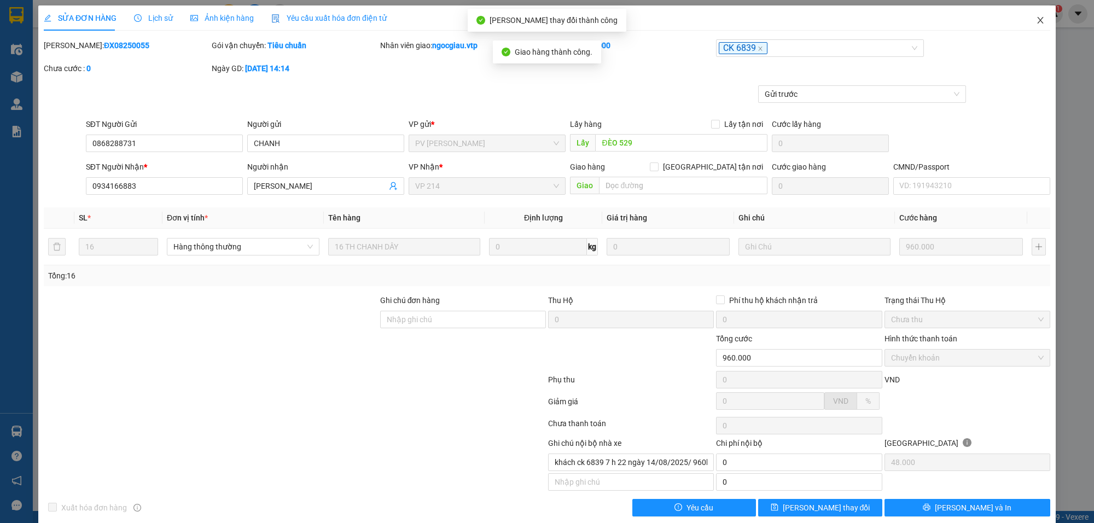
click at [1037, 12] on span "Close" at bounding box center [1040, 20] width 31 height 31
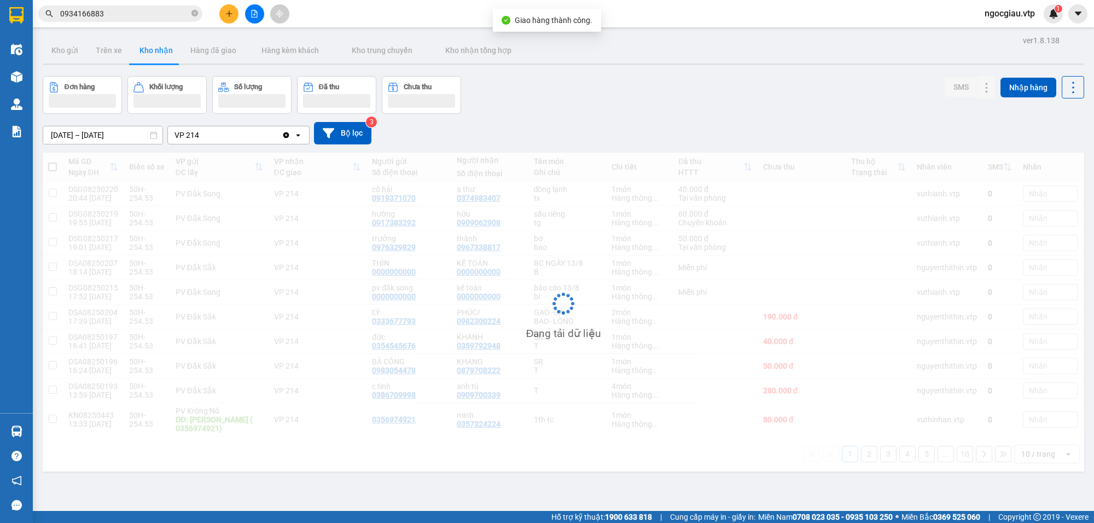
click at [132, 11] on input "0934166883" at bounding box center [124, 14] width 129 height 12
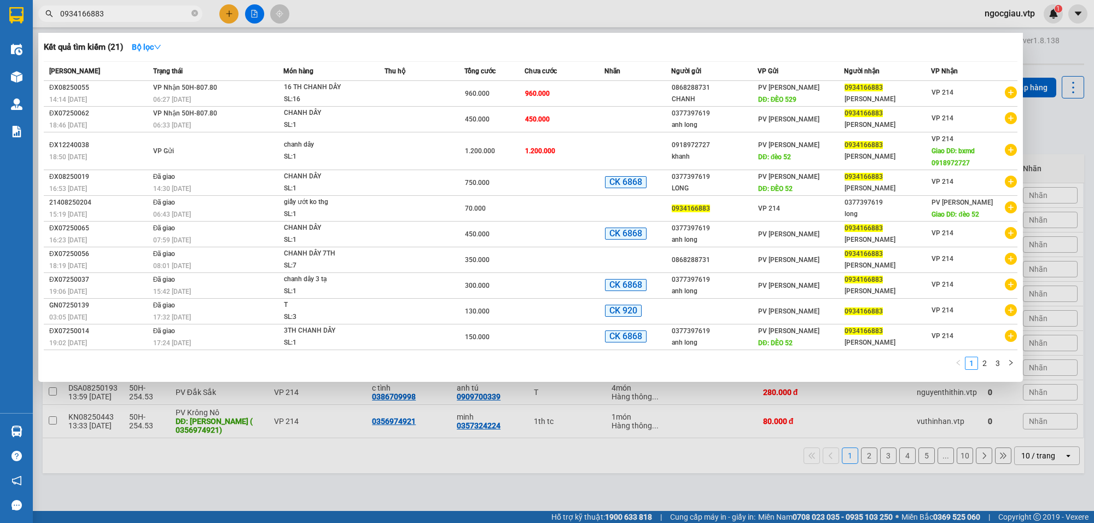
click at [132, 11] on input "0934166883" at bounding box center [124, 14] width 129 height 12
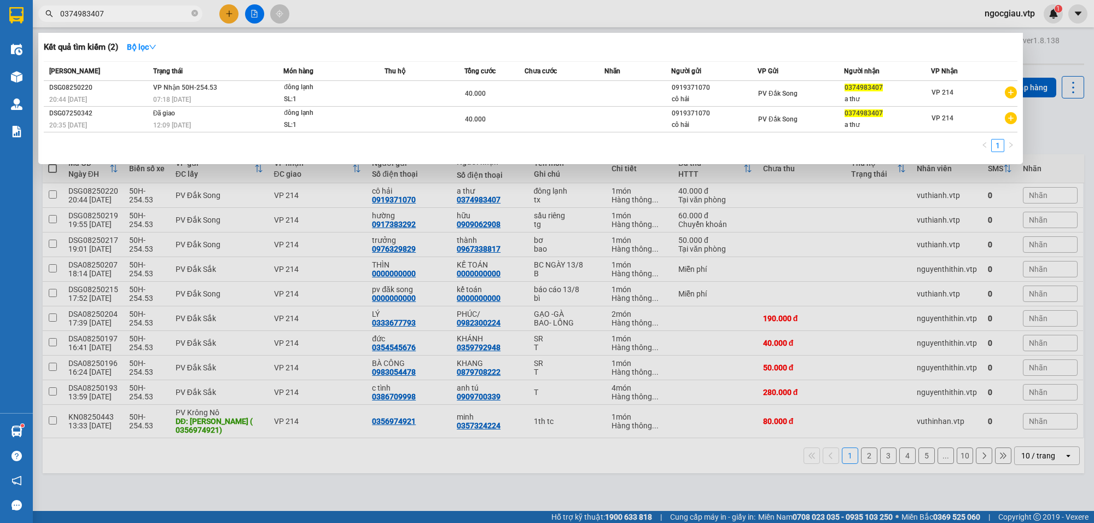
type input "0374983407"
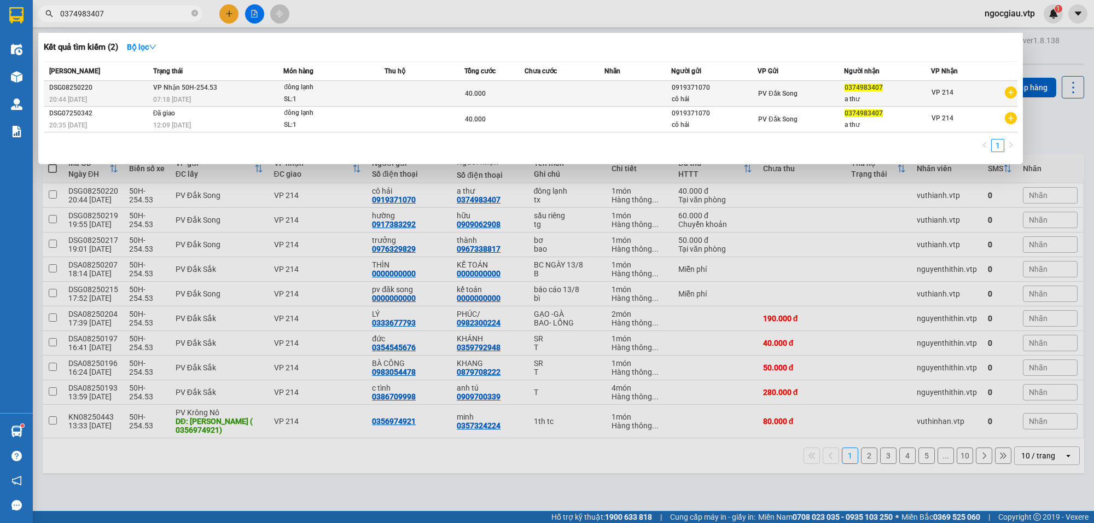
click at [350, 94] on div "SL: 1" at bounding box center [325, 100] width 82 height 12
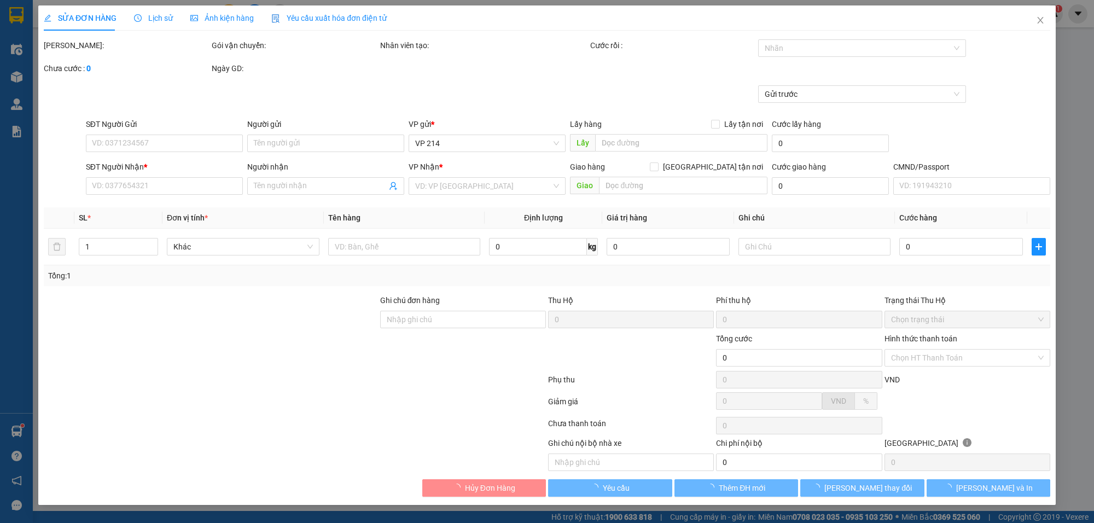
type input "0919371070"
type input "cô hải"
type input "0374983407"
type input "a thư"
type input "40.000"
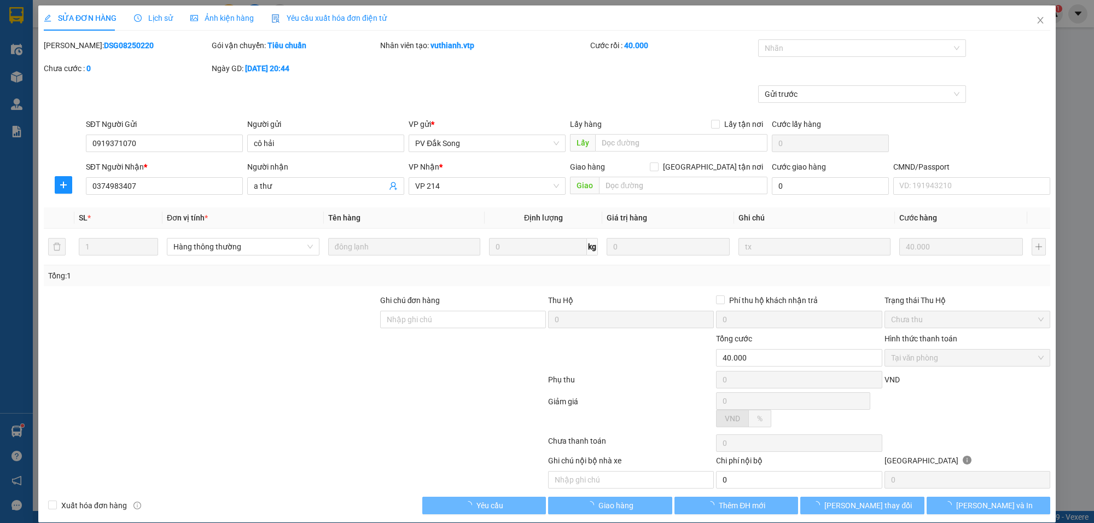
type input "2.000"
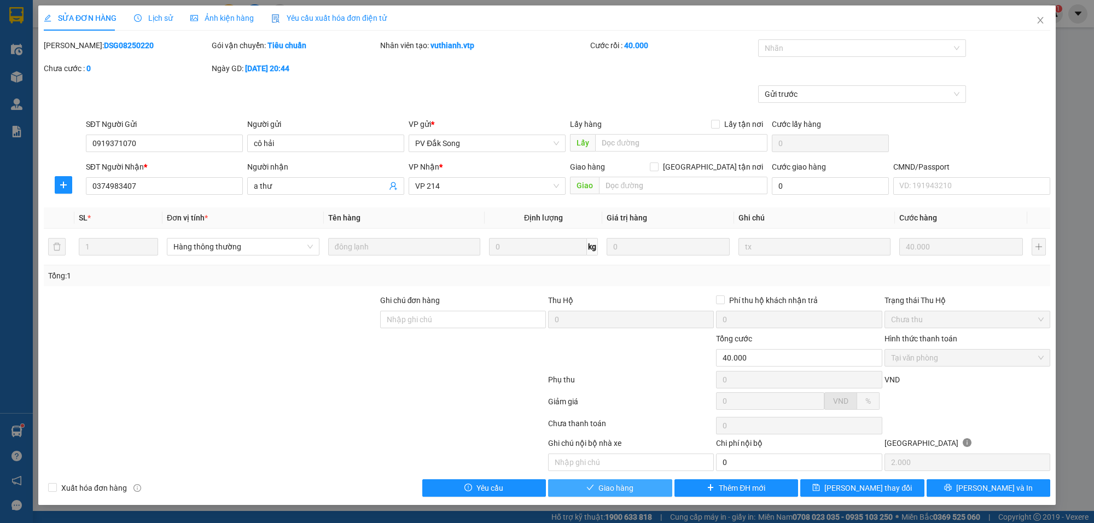
click at [622, 490] on span "Giao hàng" at bounding box center [615, 488] width 35 height 12
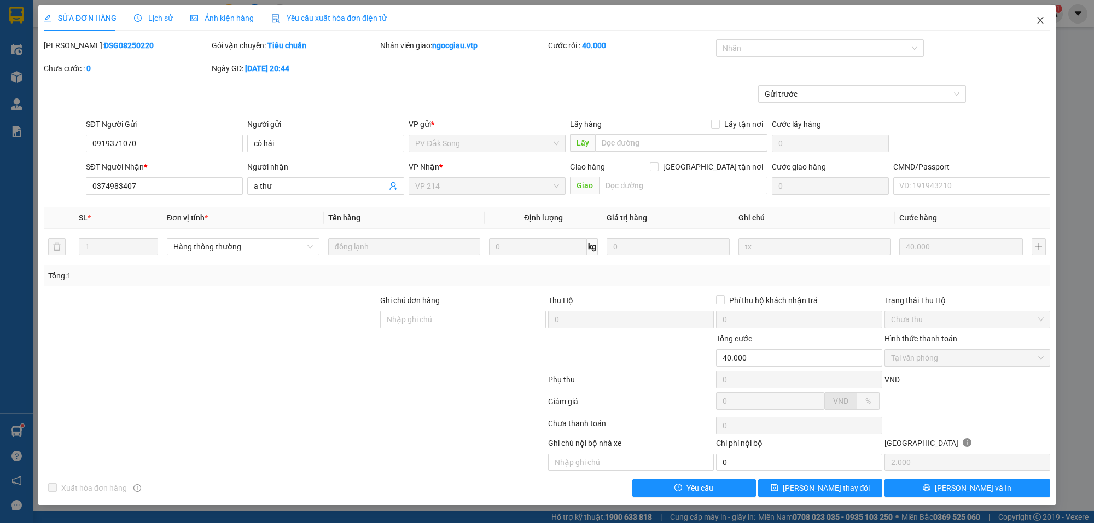
click at [1044, 15] on span "Close" at bounding box center [1040, 20] width 31 height 31
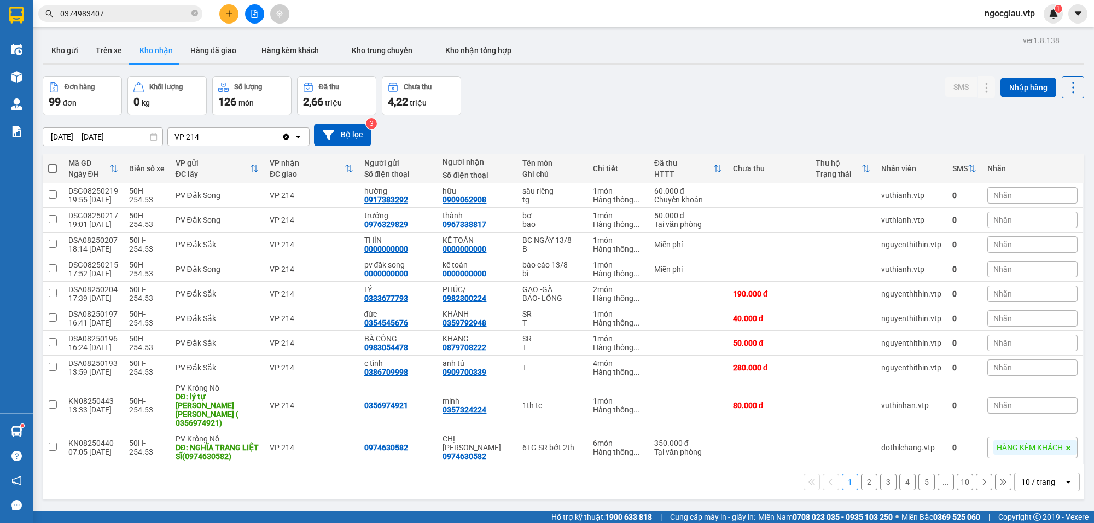
click at [129, 9] on input "0374983407" at bounding box center [124, 14] width 129 height 12
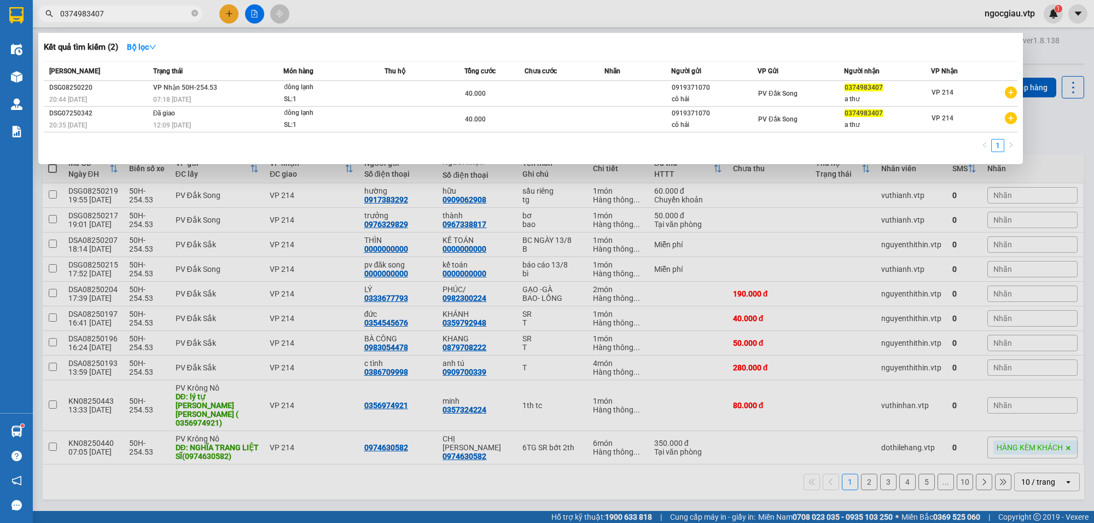
click at [129, 9] on input "0374983407" at bounding box center [124, 14] width 129 height 12
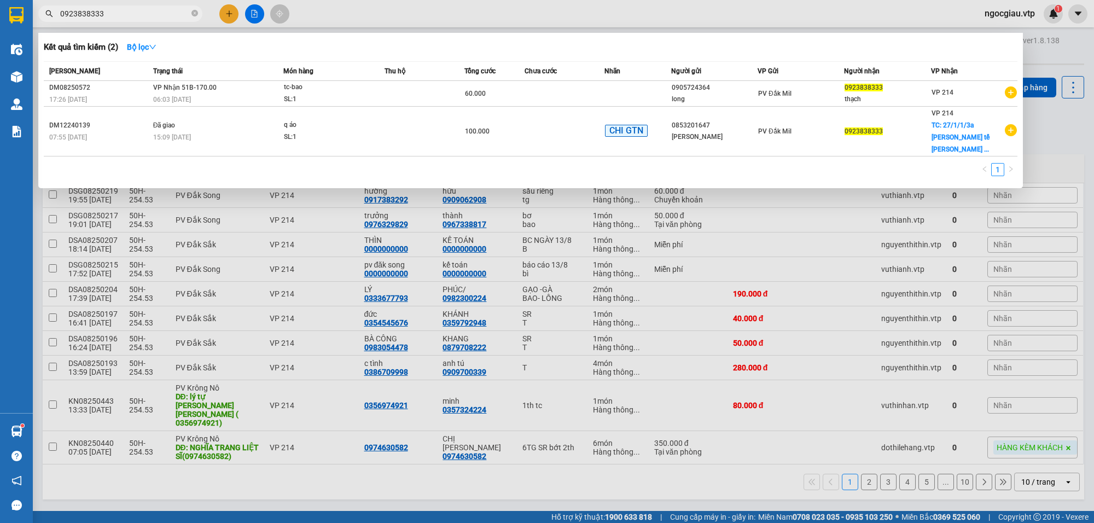
type input "0923838333"
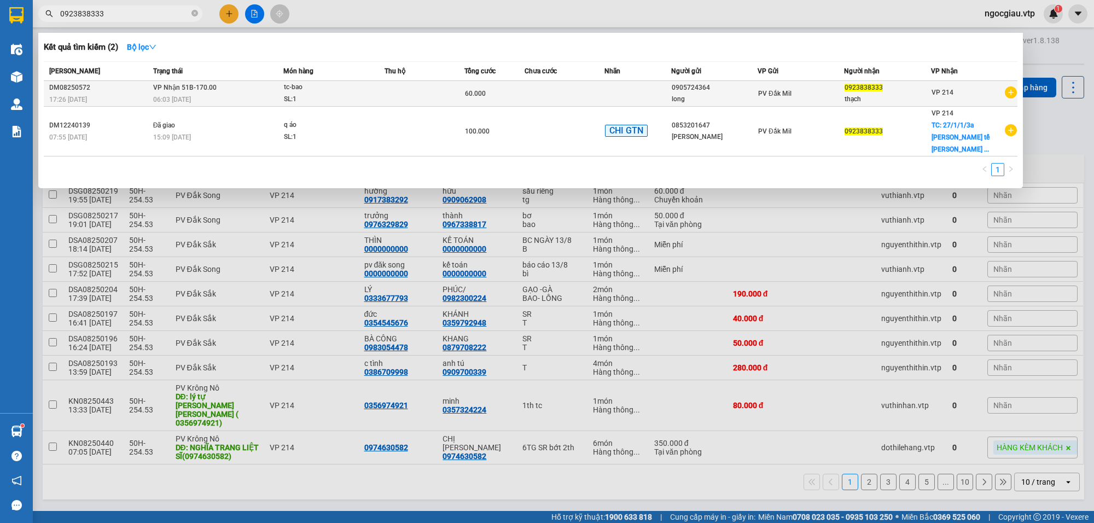
click at [534, 97] on td at bounding box center [565, 94] width 80 height 26
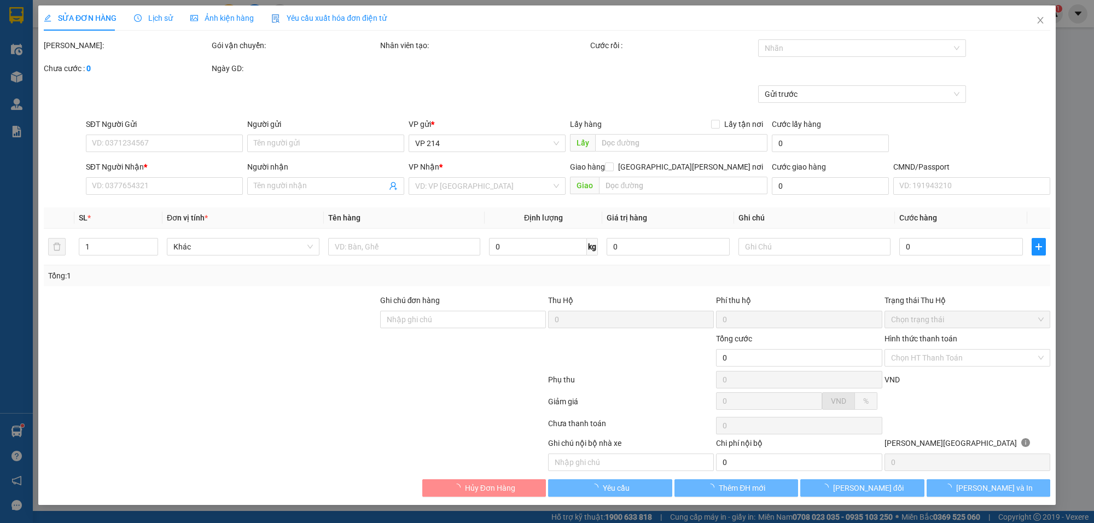
type input "0905724364"
type input "long"
type input "0923838333"
type input "thạch"
type input "60.000"
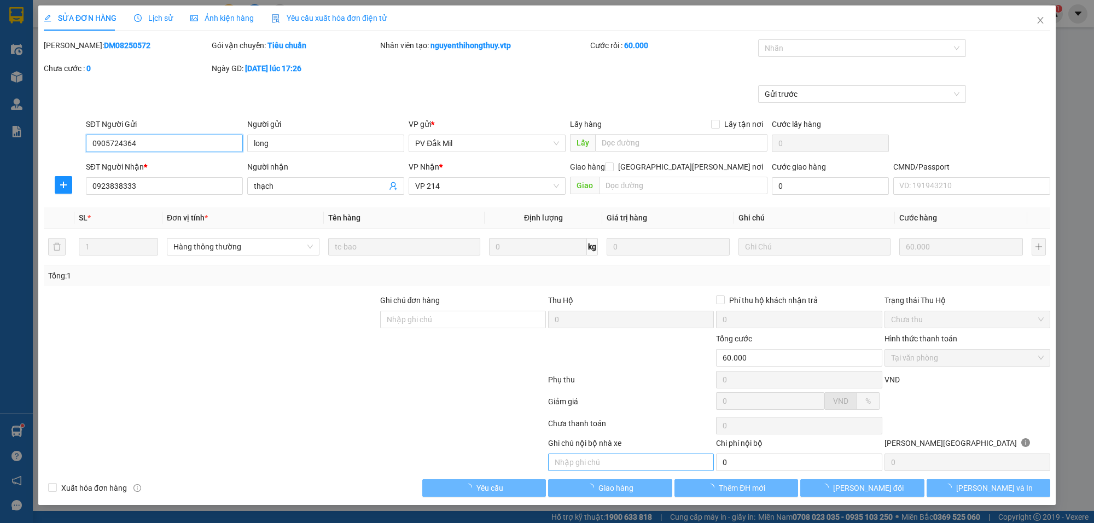
type input "3.000"
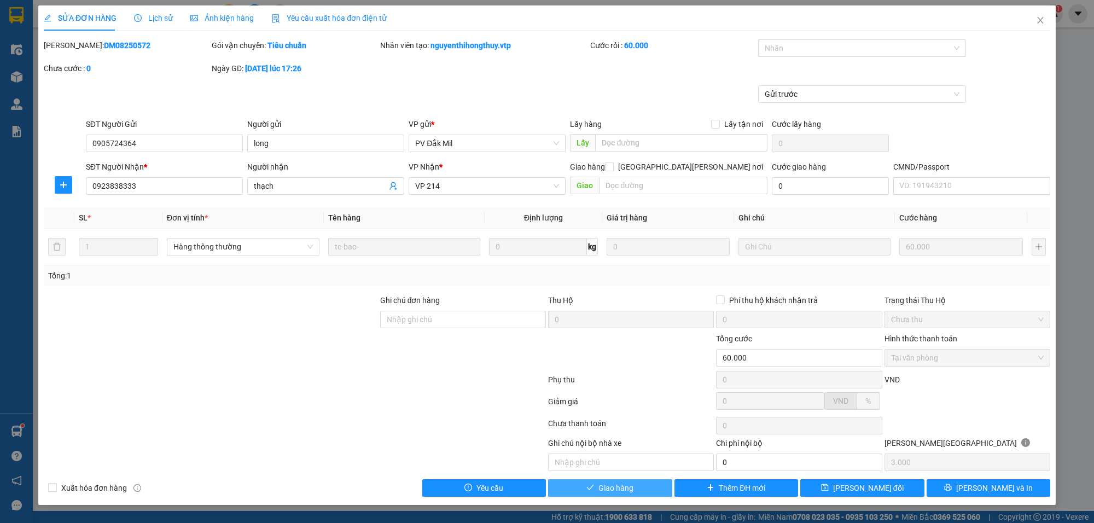
click at [623, 488] on span "Giao hàng" at bounding box center [615, 488] width 35 height 12
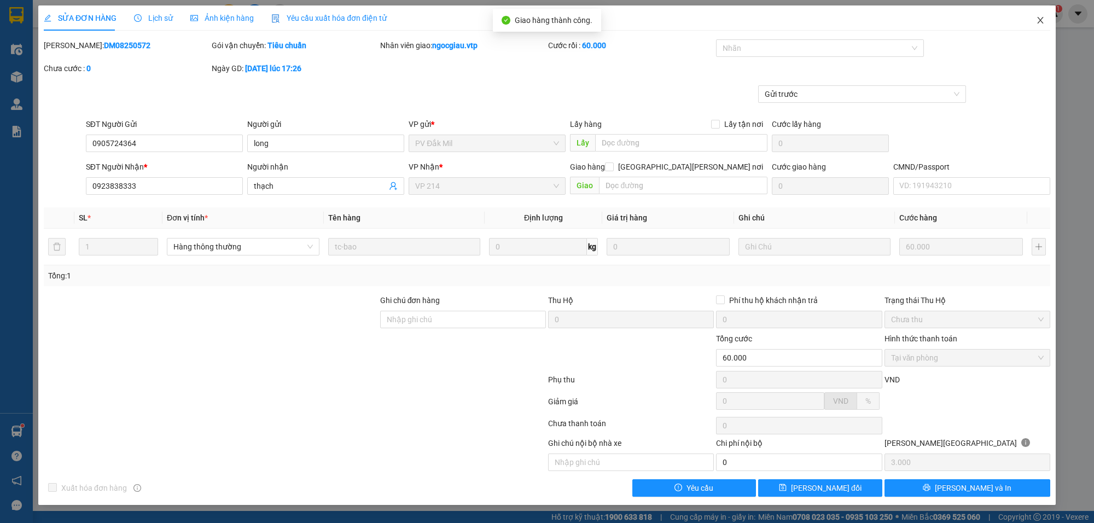
click at [1041, 20] on icon "close" at bounding box center [1040, 20] width 6 height 7
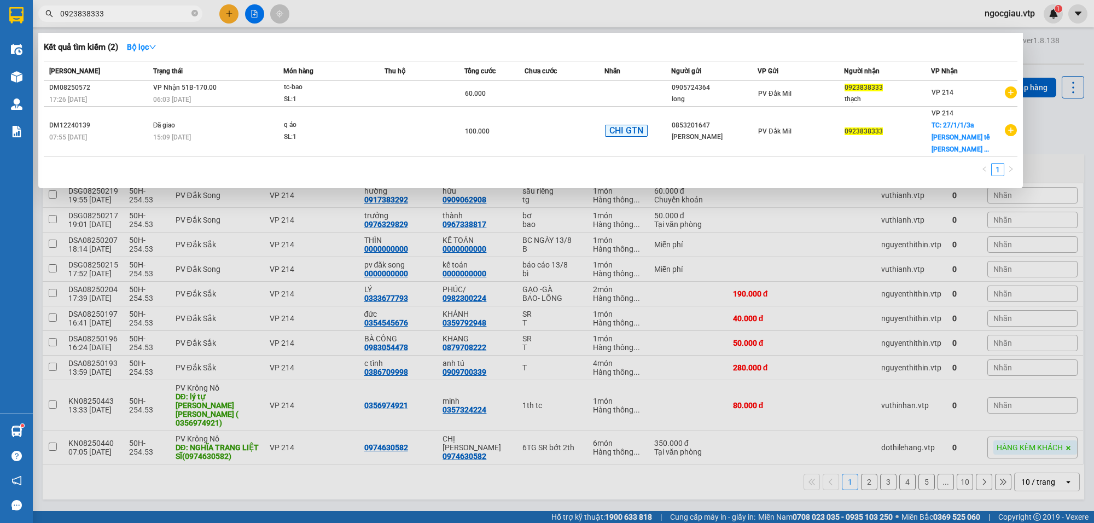
click at [140, 20] on span "0923838333" at bounding box center [120, 13] width 164 height 16
click at [149, 14] on input "0923838333" at bounding box center [124, 14] width 129 height 12
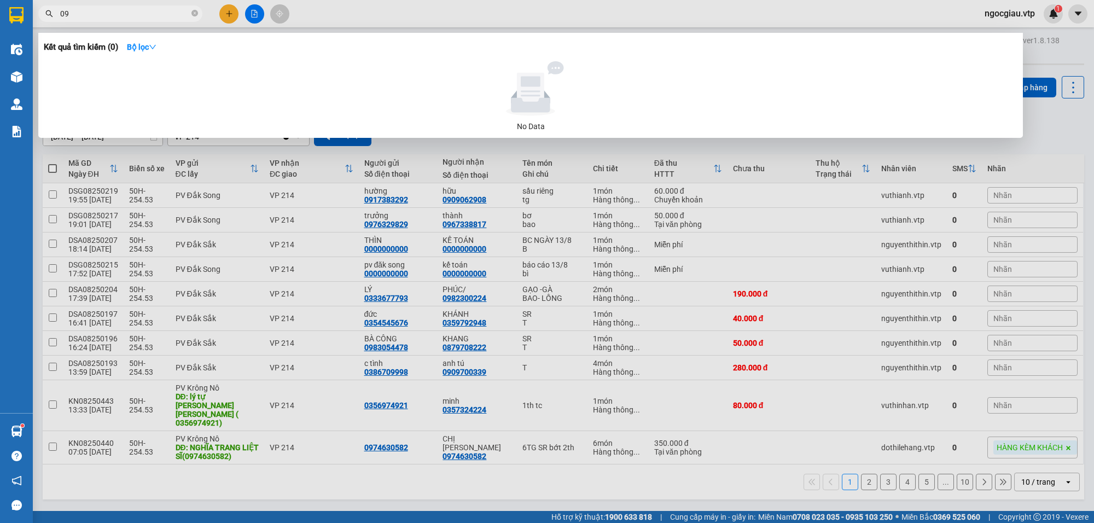
type input "0"
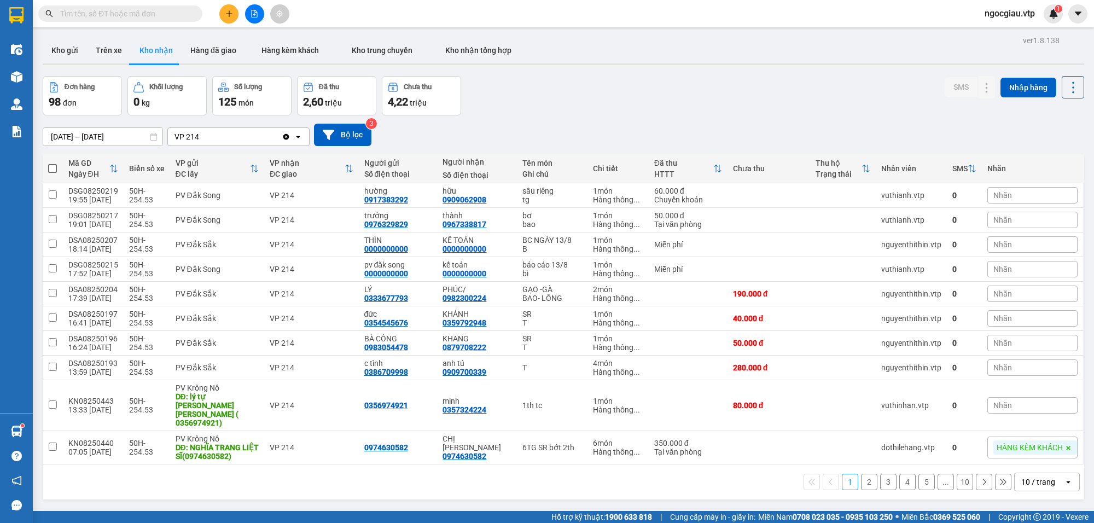
click at [108, 11] on input "text" at bounding box center [124, 14] width 129 height 12
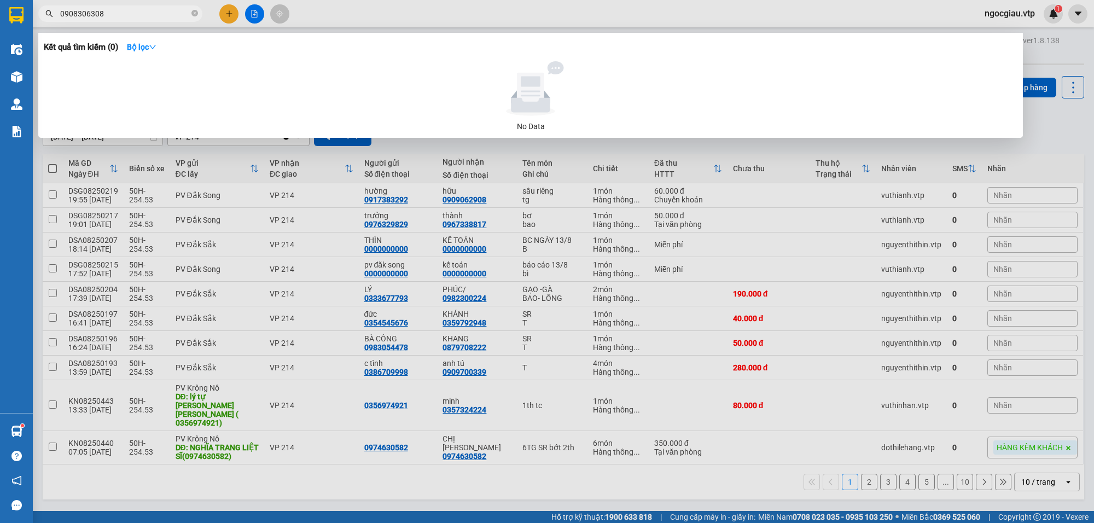
type input "0908306308"
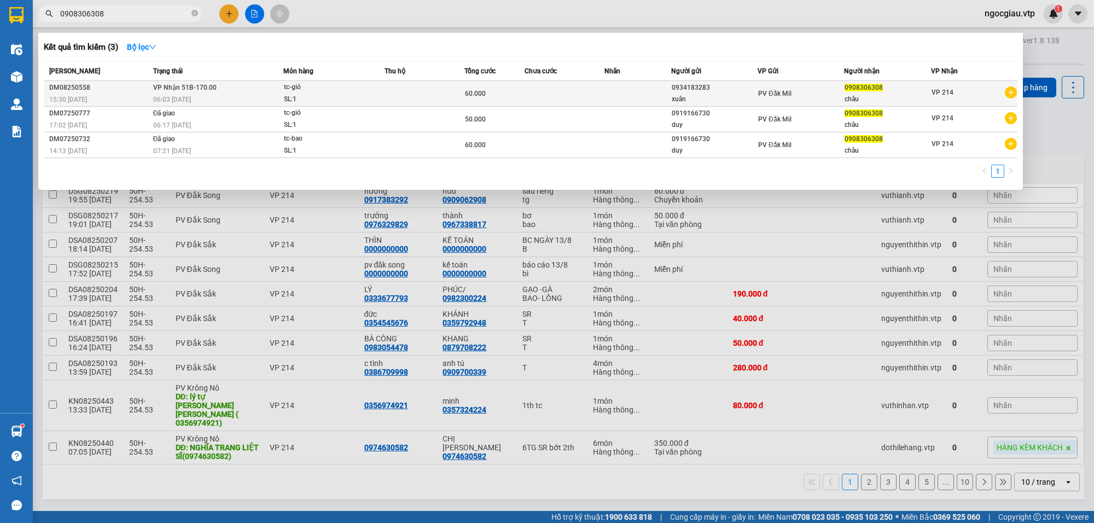
click at [474, 94] on span "60.000" at bounding box center [475, 94] width 21 height 8
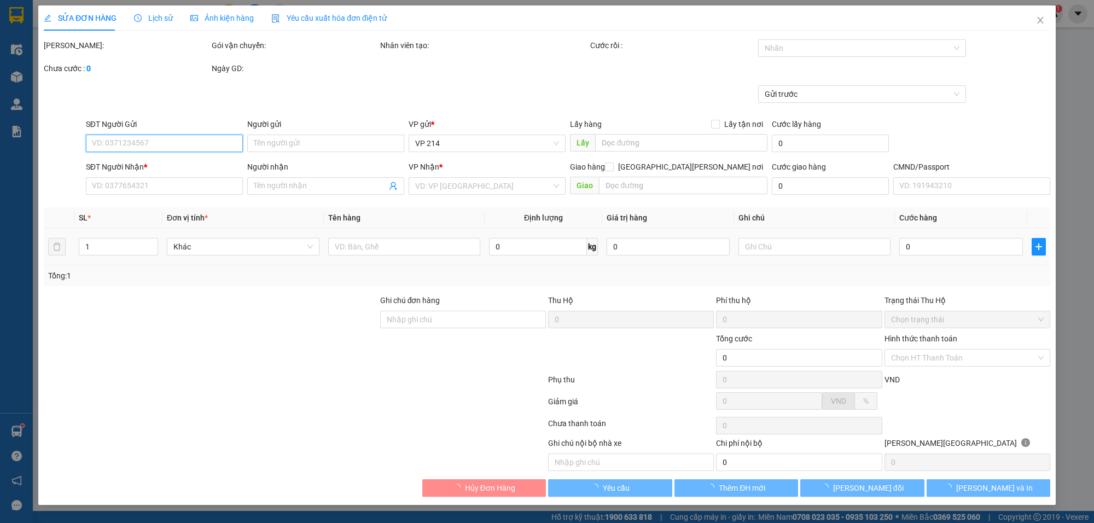
type input "3.000"
type input "0934183283"
type input "xuân"
type input "0908306308"
type input "châu"
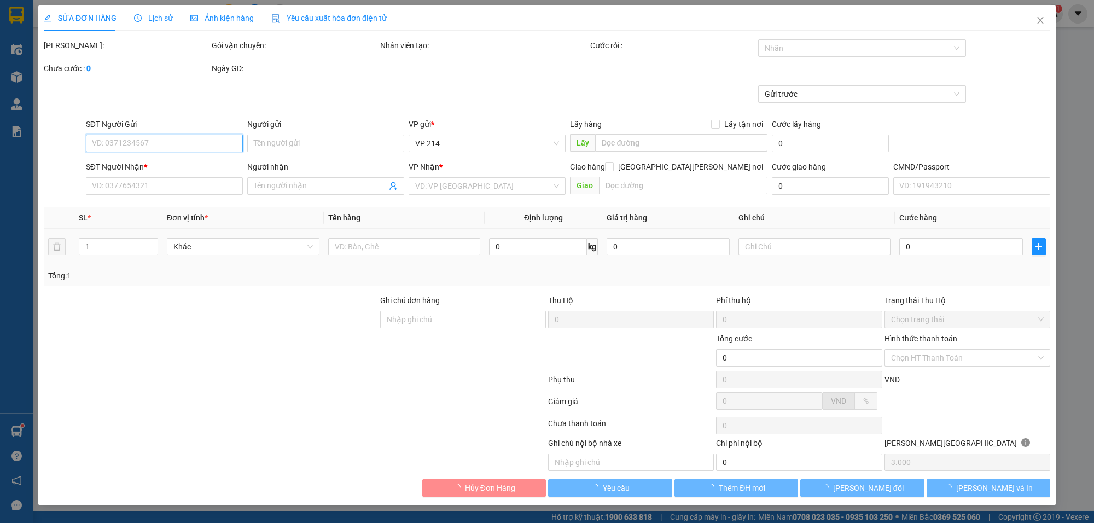
type input "60.000"
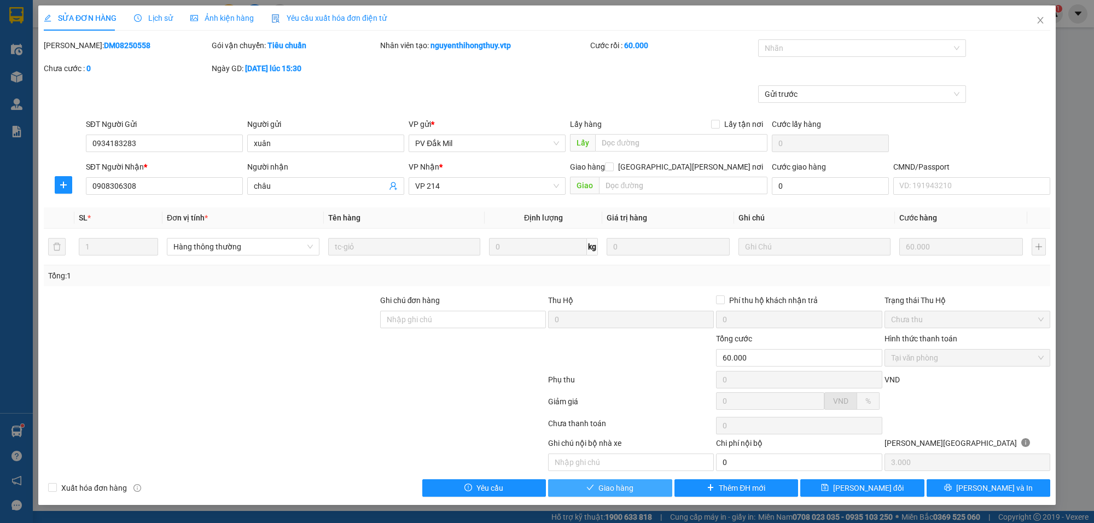
click at [628, 485] on span "Giao hàng" at bounding box center [615, 488] width 35 height 12
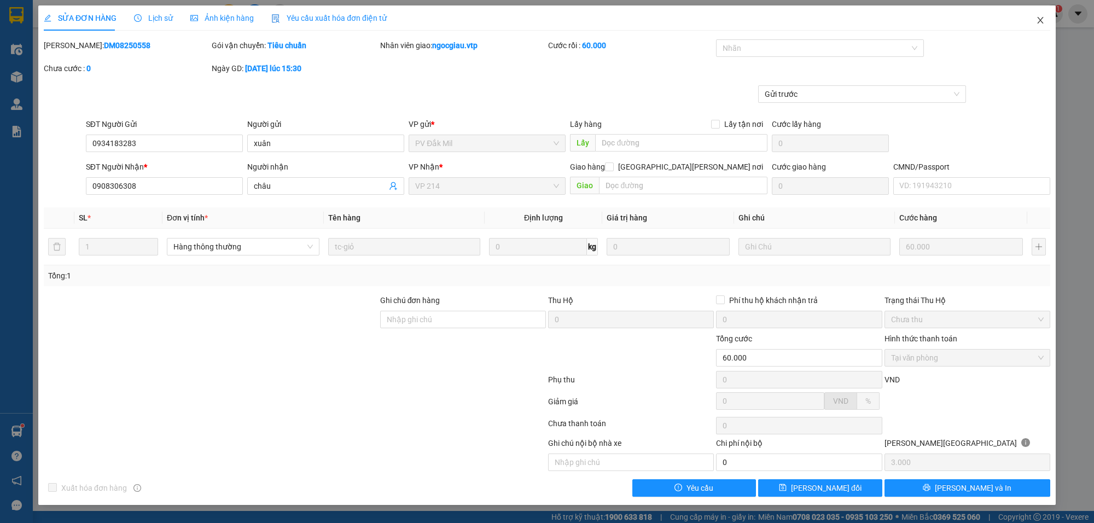
click at [1046, 15] on span "Close" at bounding box center [1040, 20] width 31 height 31
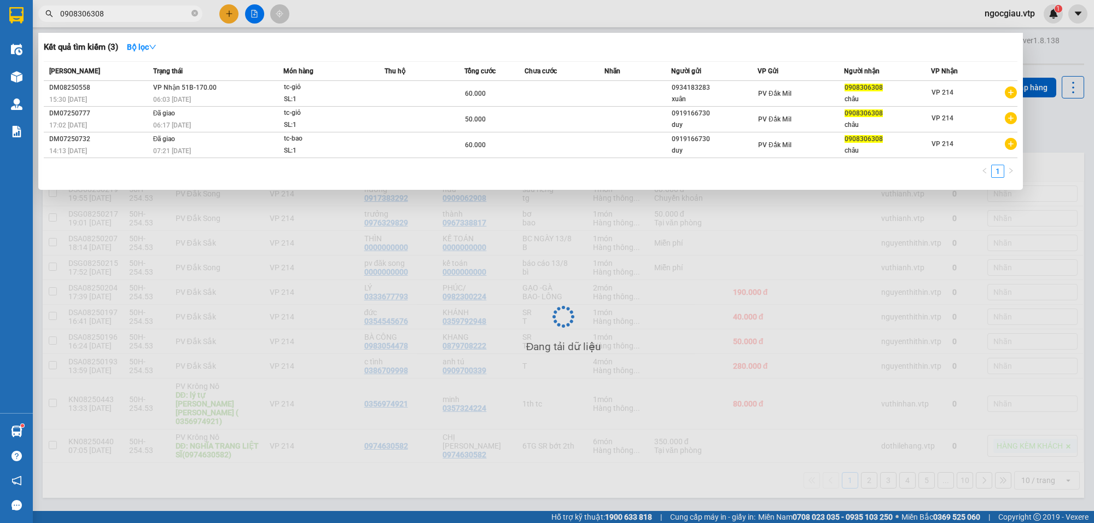
click at [118, 15] on input "0908306308" at bounding box center [124, 14] width 129 height 12
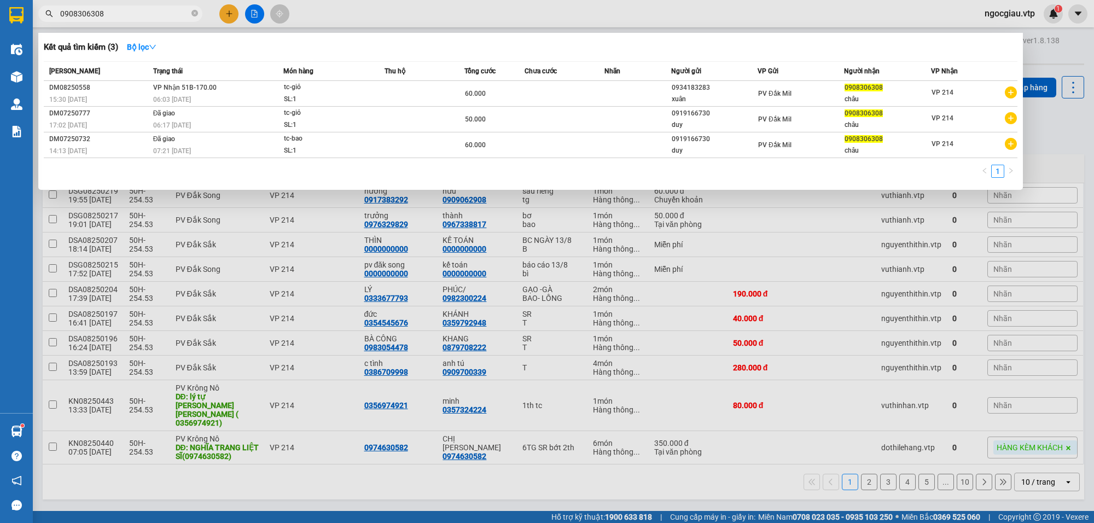
click at [118, 15] on input "0908306308" at bounding box center [124, 14] width 129 height 12
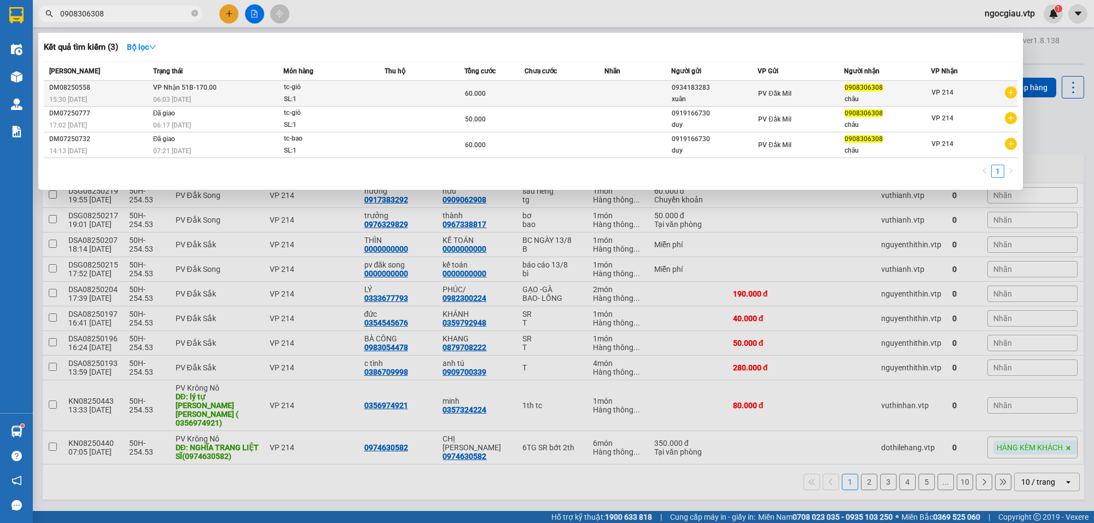
click at [383, 90] on span "tc-giỏ SL: 1" at bounding box center [334, 94] width 100 height 24
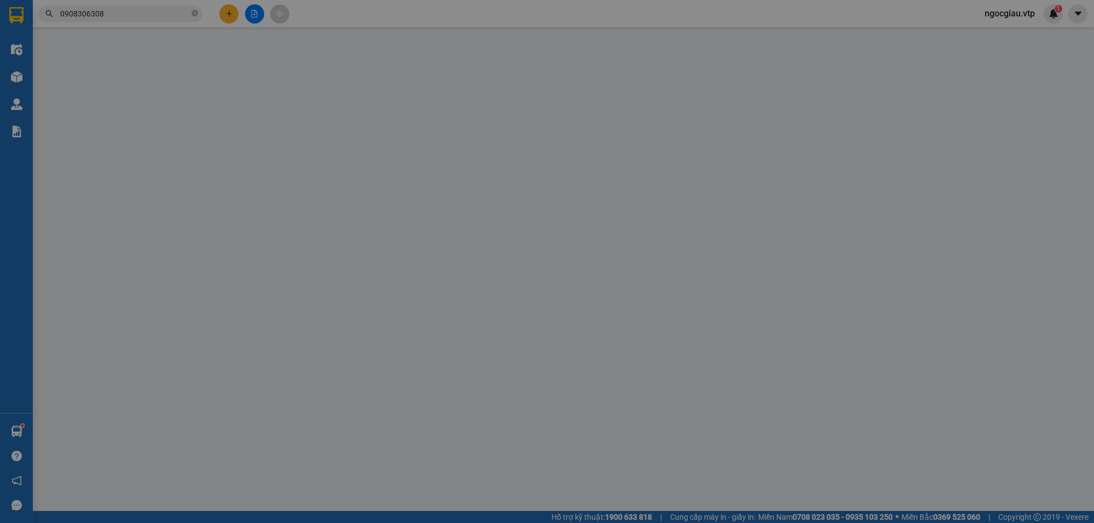
type input "3.000"
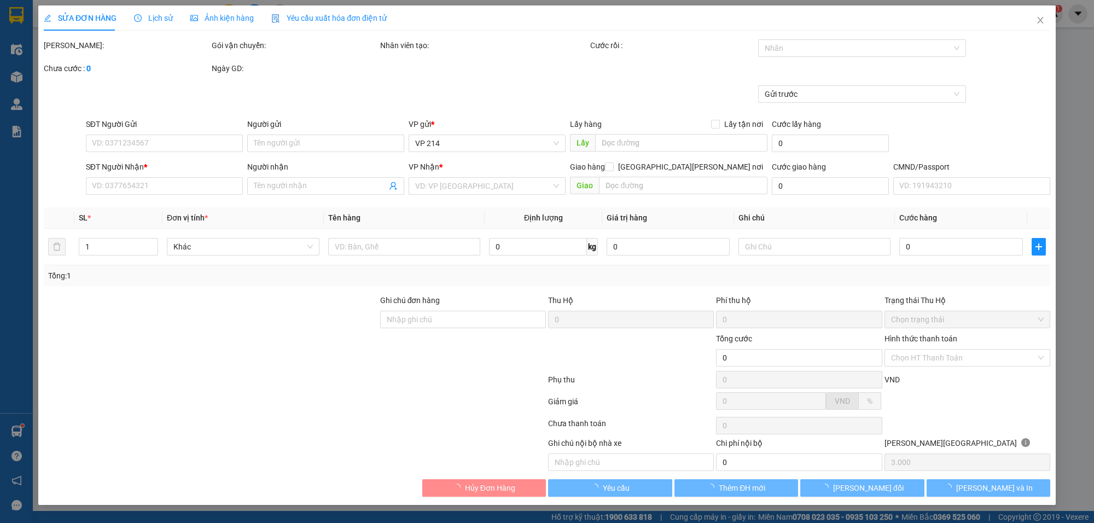
type input "0934183283"
type input "xuân"
type input "0908306308"
type input "châu"
type input "60.000"
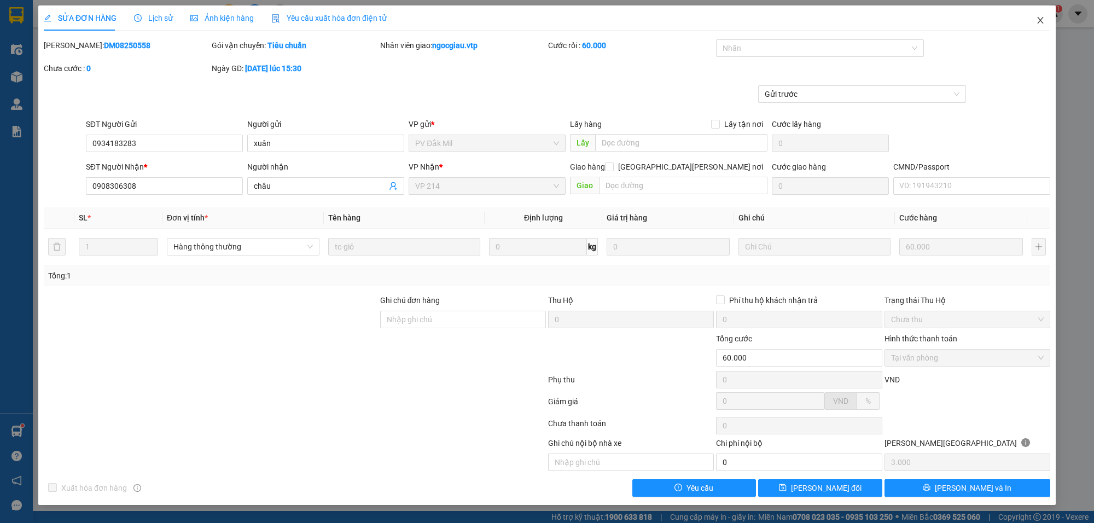
click at [1043, 19] on icon "close" at bounding box center [1040, 20] width 9 height 9
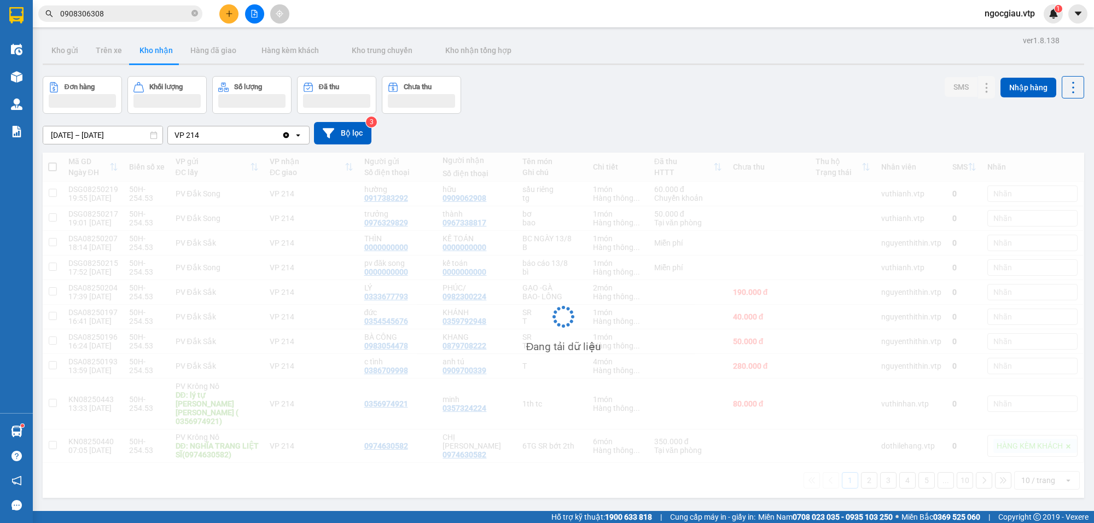
click at [134, 15] on input "0908306308" at bounding box center [124, 14] width 129 height 12
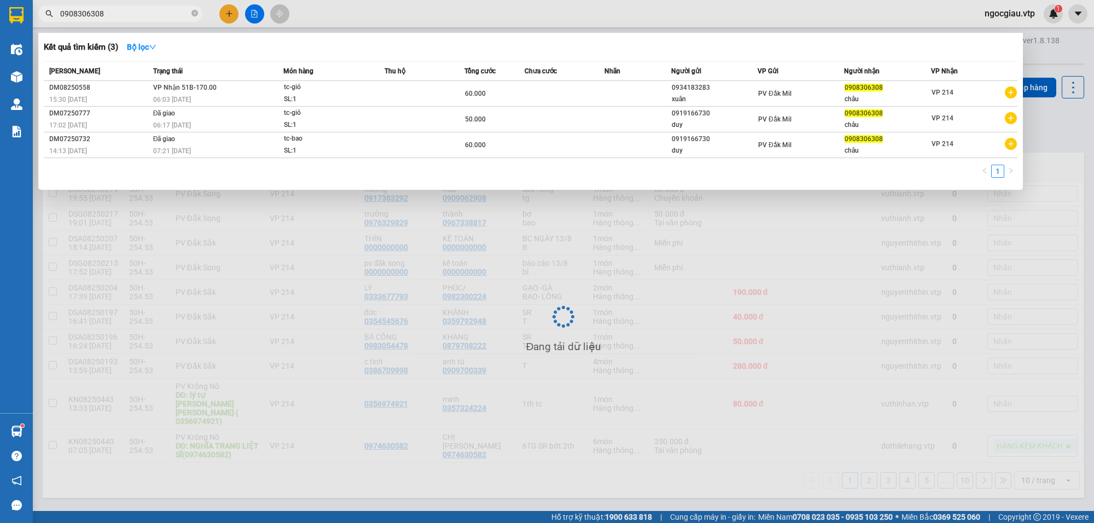
click at [134, 15] on input "0908306308" at bounding box center [124, 14] width 129 height 12
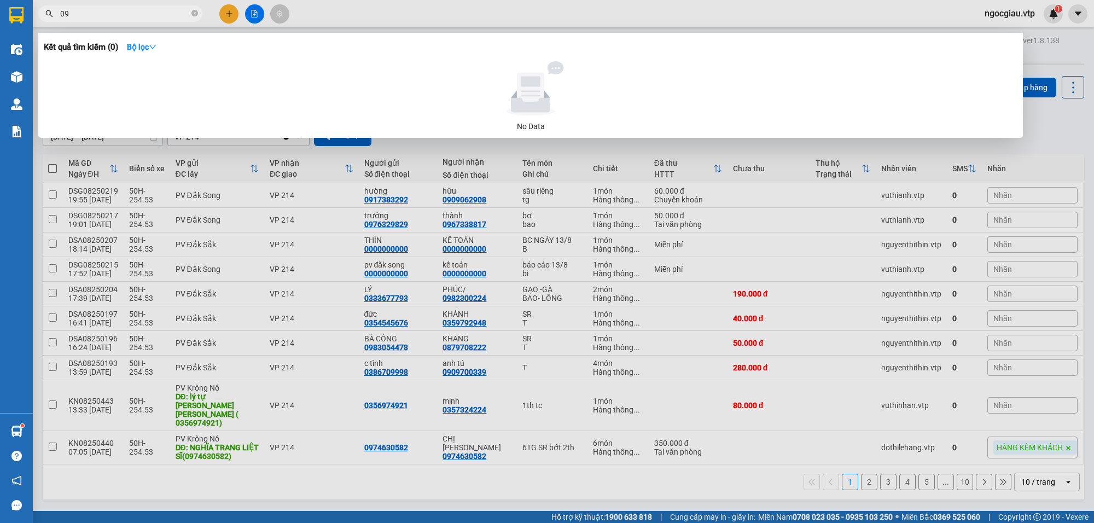
type input "0"
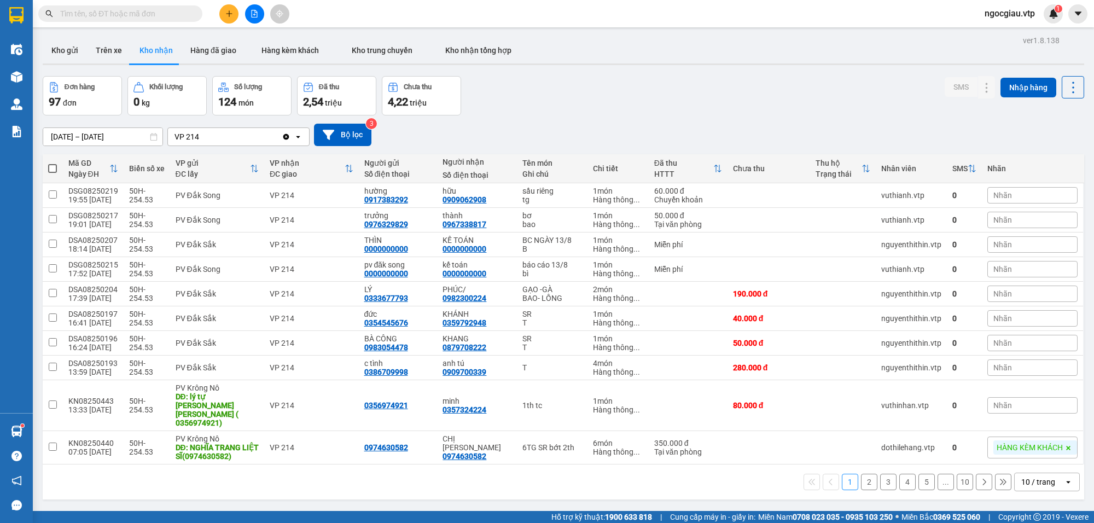
click at [113, 15] on input "text" at bounding box center [124, 14] width 129 height 12
click at [175, 10] on input "text" at bounding box center [124, 14] width 129 height 12
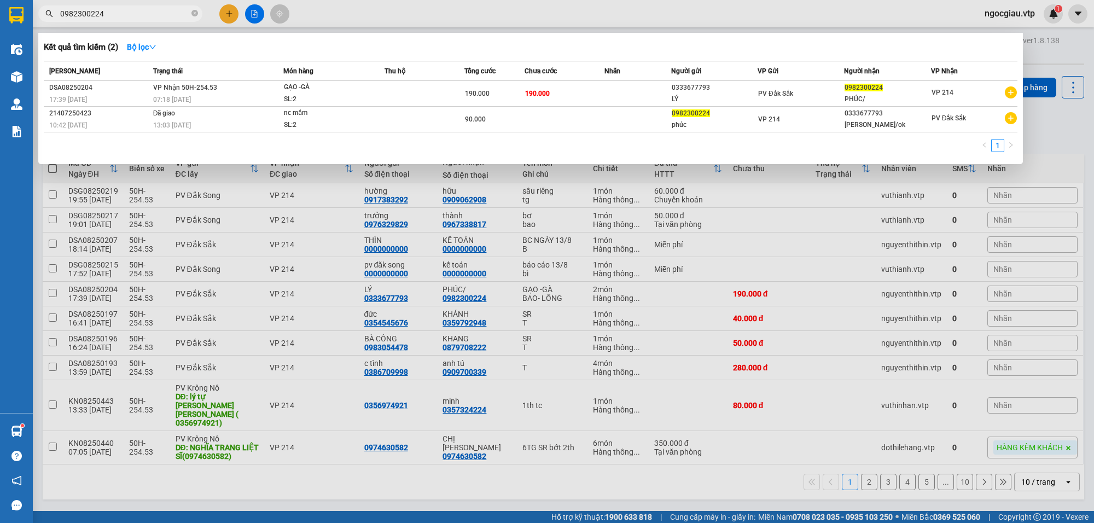
type input "0982300224"
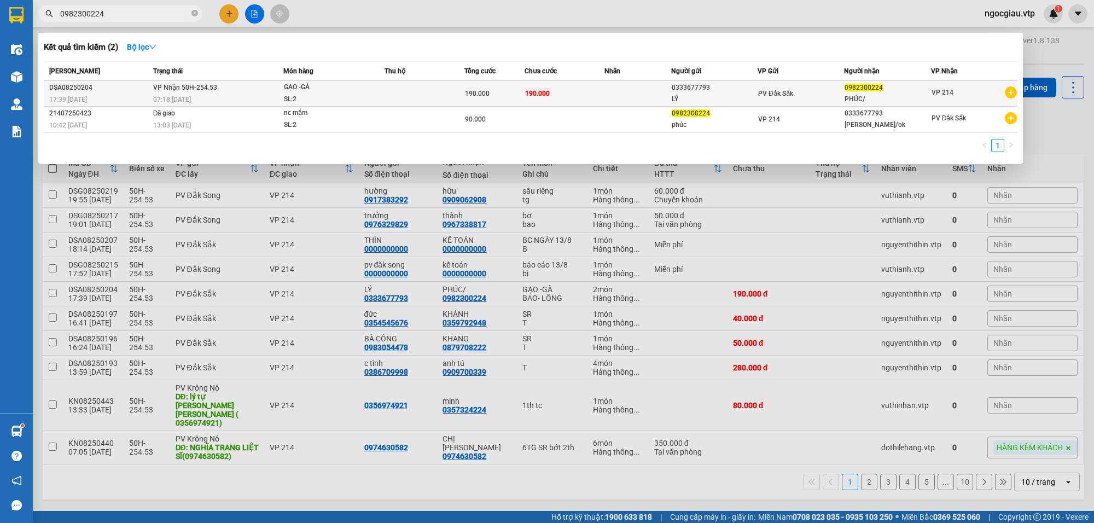
click at [588, 92] on td "190.000" at bounding box center [565, 94] width 80 height 26
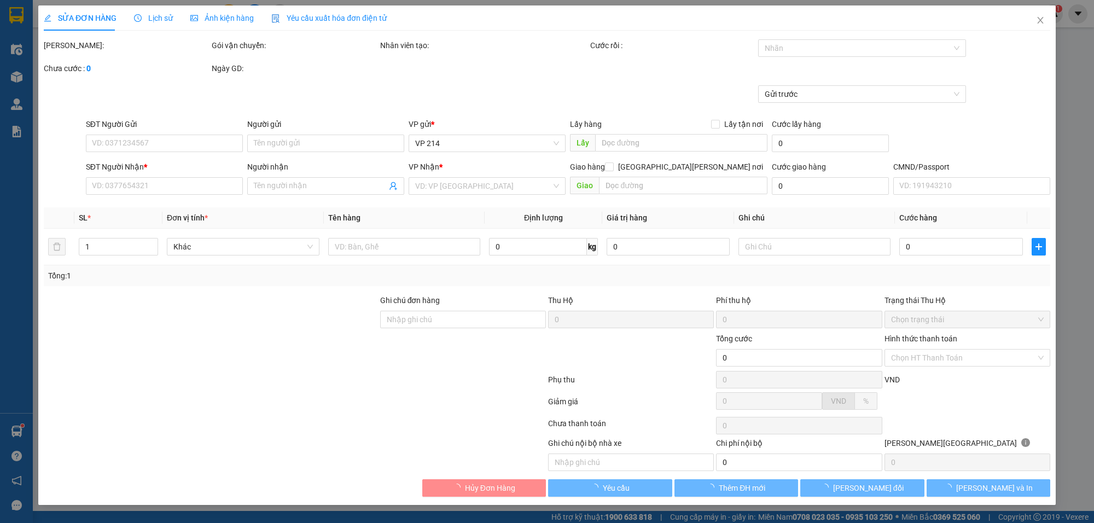
type input "0333677793"
type input "LÝ"
type input "0982300224"
type input "PHÚC/"
type input "không bao chết"
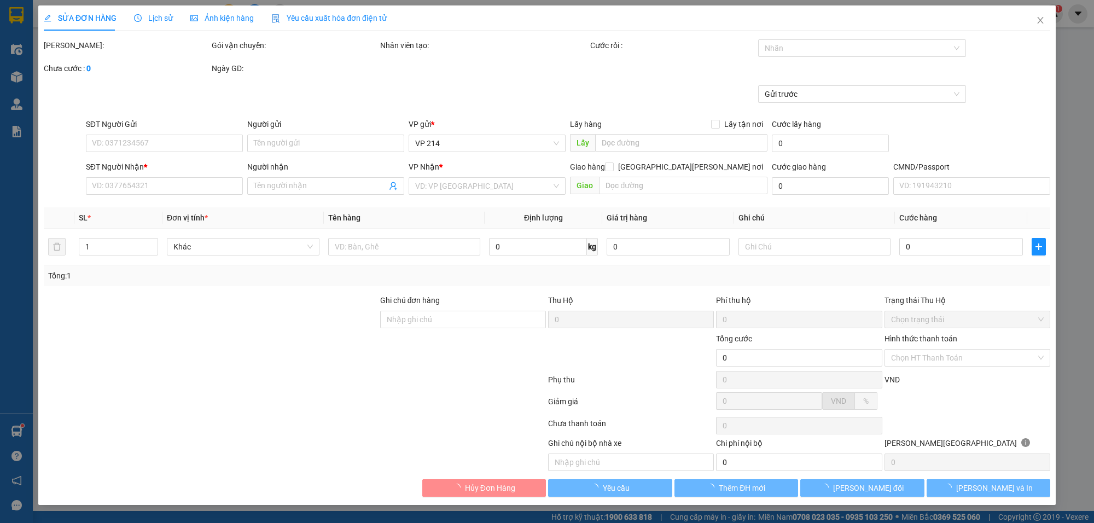
type input "190.000"
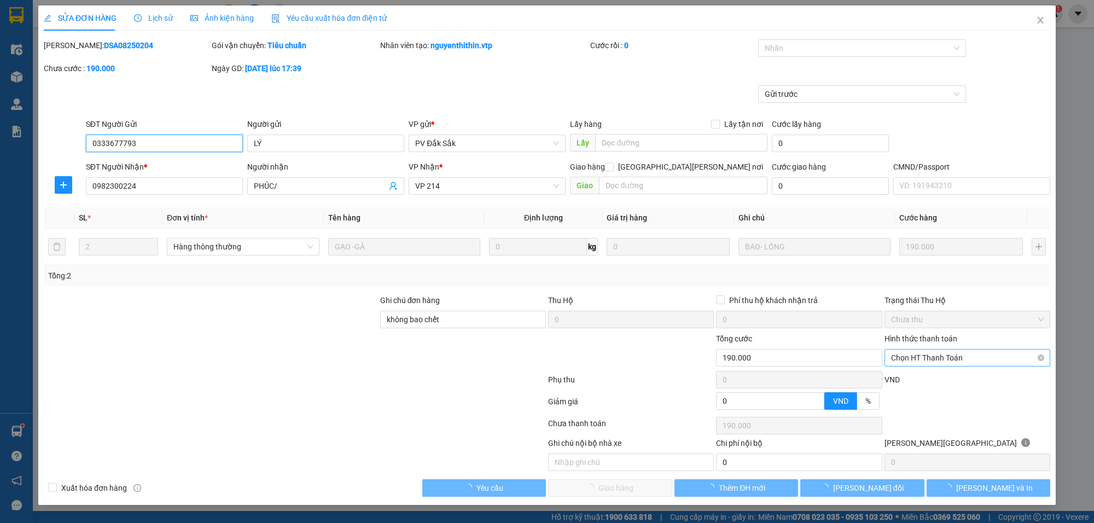
type input "9.500"
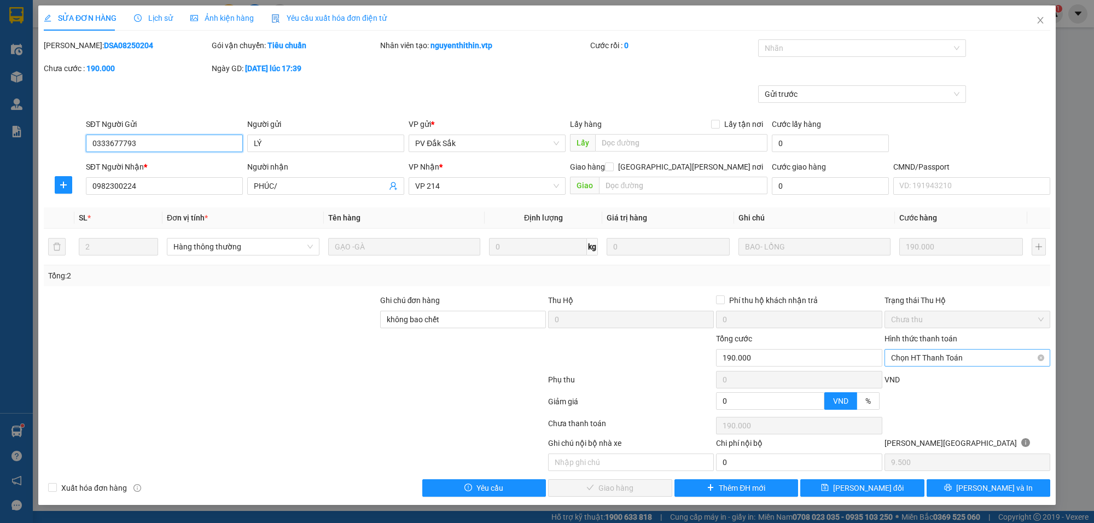
click at [913, 354] on span "Chọn HT Thanh Toán" at bounding box center [967, 358] width 153 height 16
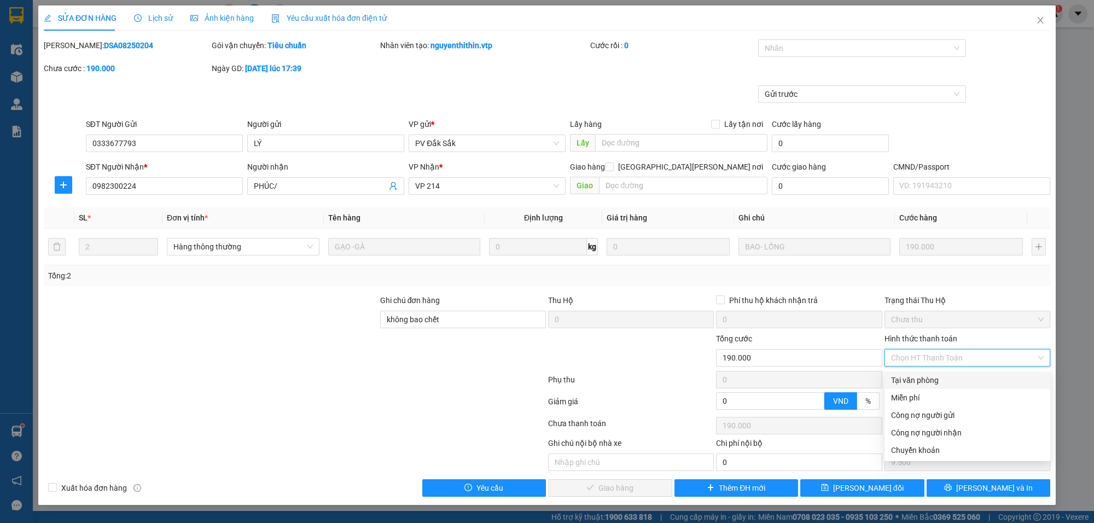
click at [921, 374] on div "Tại văn phòng" at bounding box center [967, 380] width 153 height 12
type input "0"
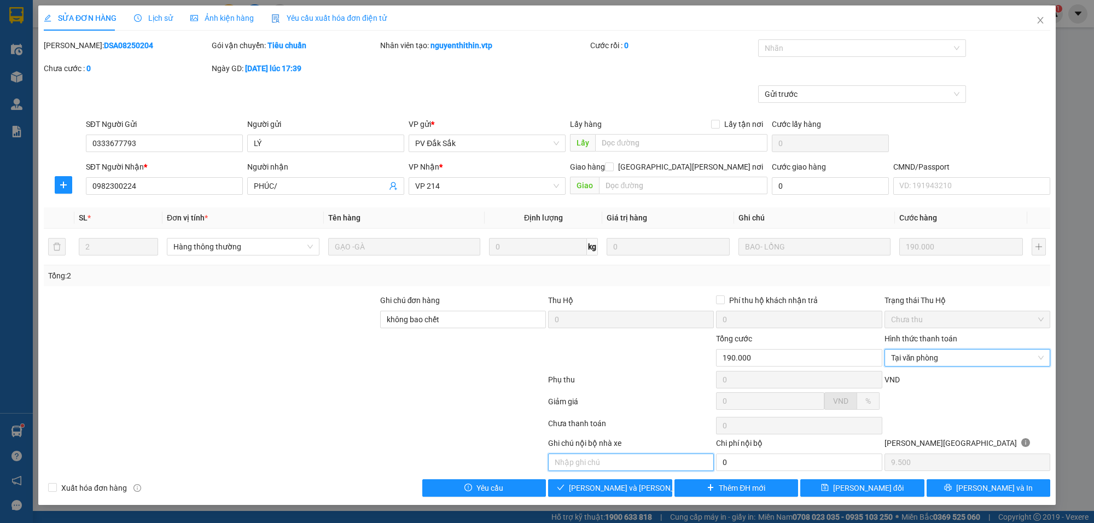
click at [602, 468] on input "text" at bounding box center [631, 463] width 166 height 18
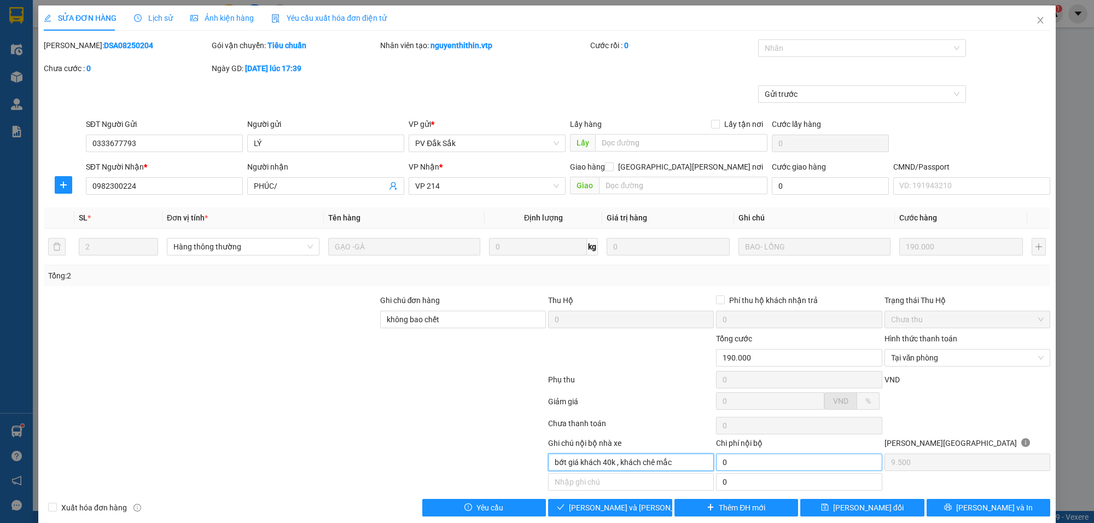
type input "bớt giá khách 40k , khách chê mắc"
click at [744, 461] on input "0" at bounding box center [799, 463] width 166 height 18
click at [637, 505] on span "[PERSON_NAME] và Giao hàng" at bounding box center [643, 508] width 148 height 12
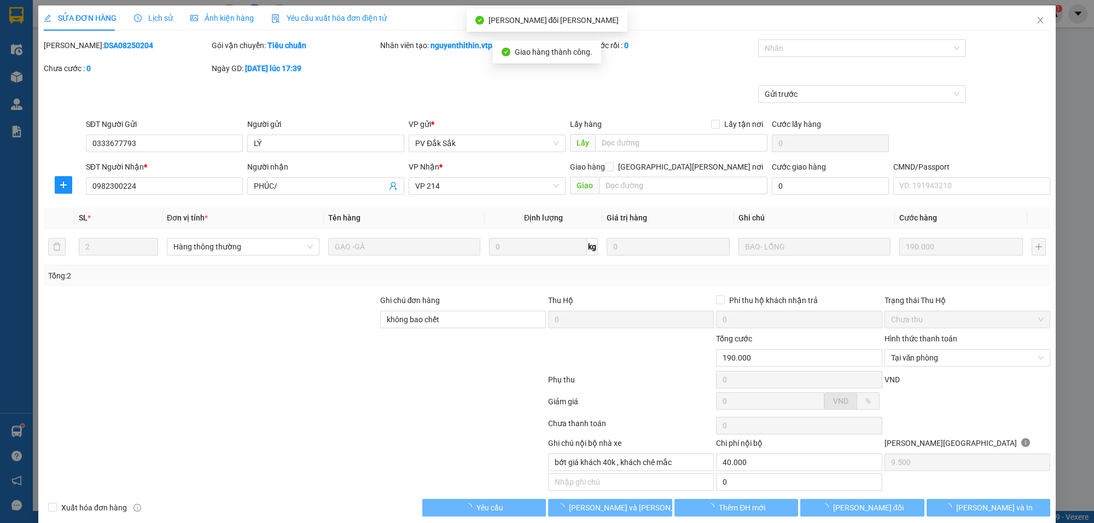
type input "40.000"
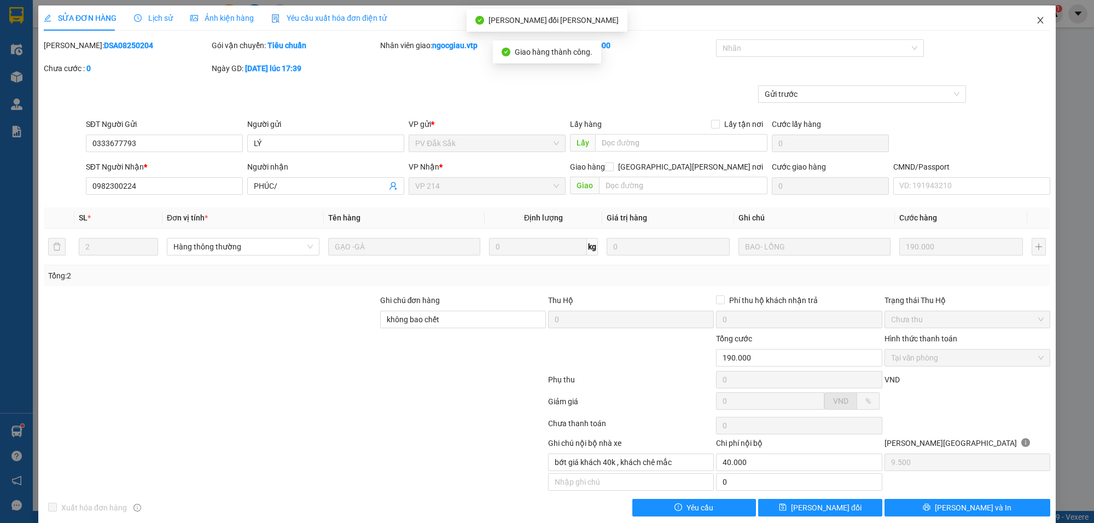
click at [1039, 14] on span "Close" at bounding box center [1040, 20] width 31 height 31
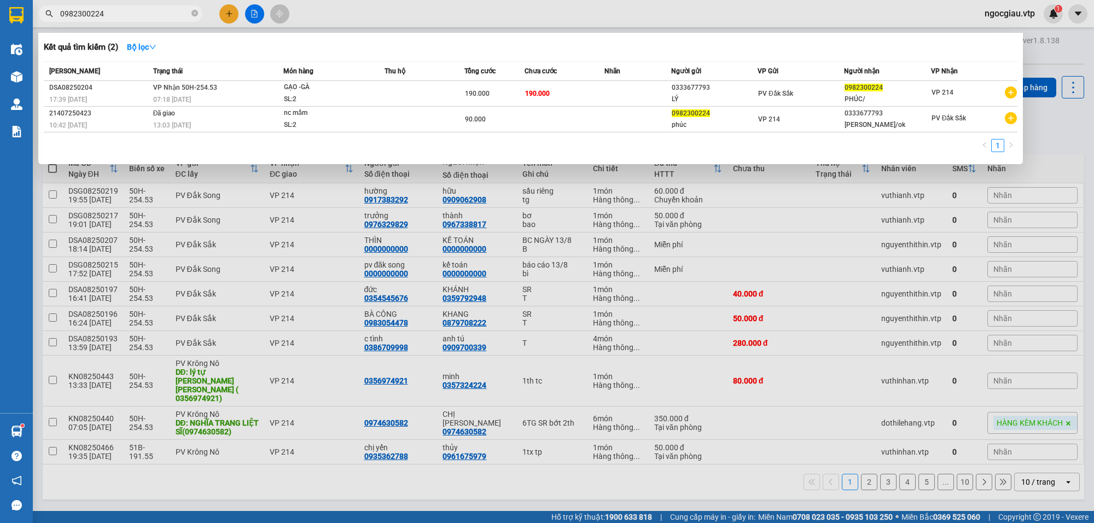
click at [121, 15] on input "0982300224" at bounding box center [124, 14] width 129 height 12
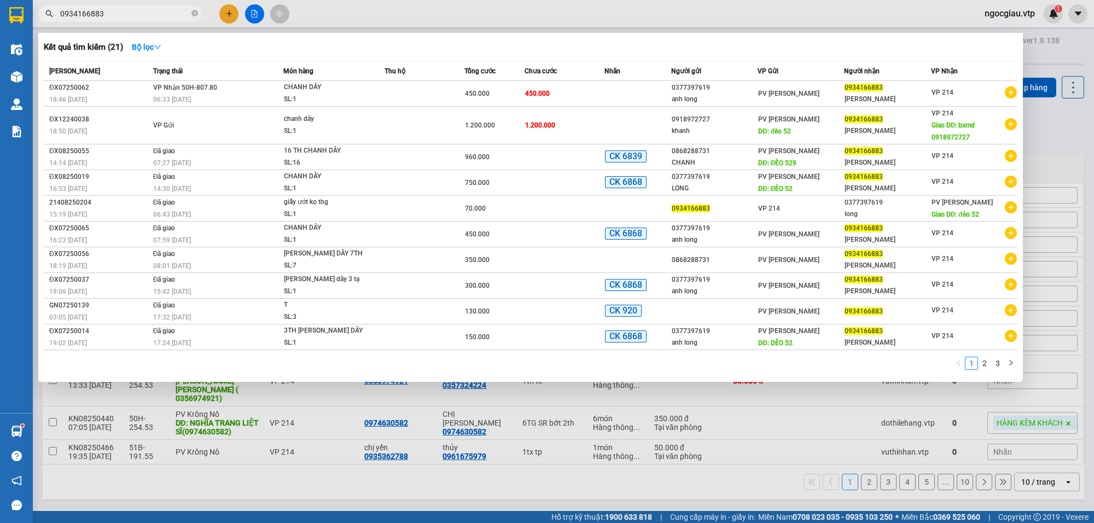
click at [107, 9] on input "0934166883" at bounding box center [124, 14] width 129 height 12
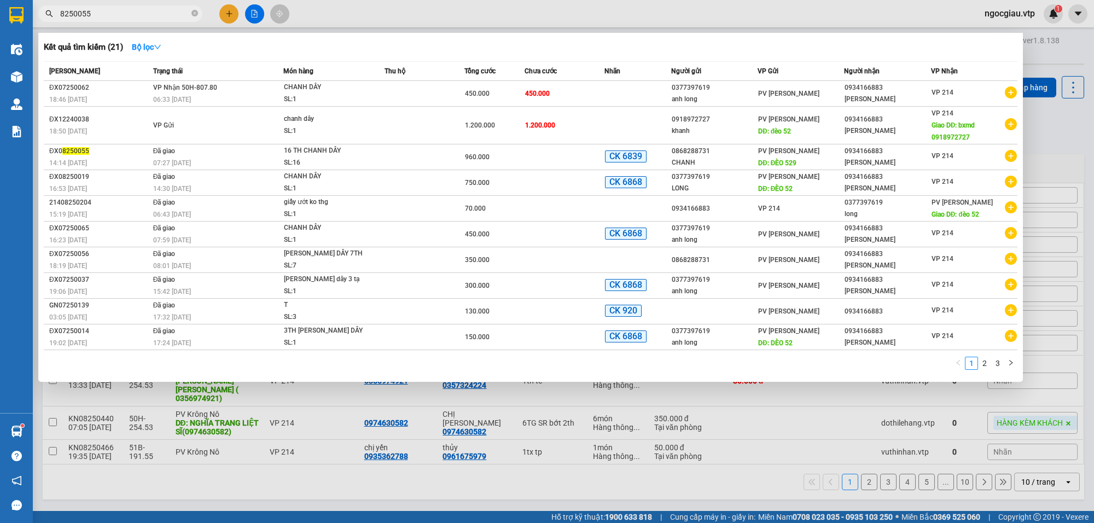
type input "8250055"
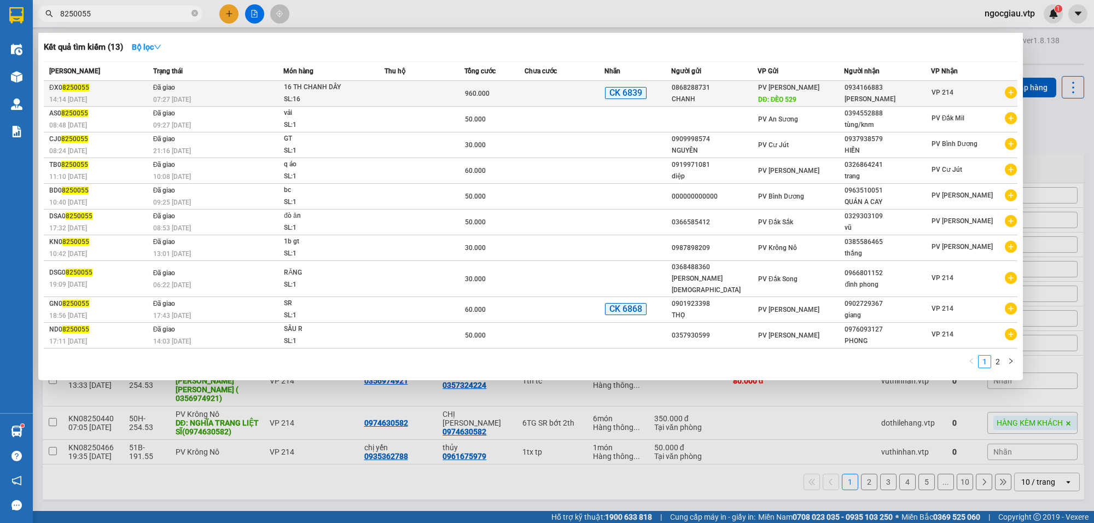
click at [547, 91] on td at bounding box center [565, 94] width 80 height 26
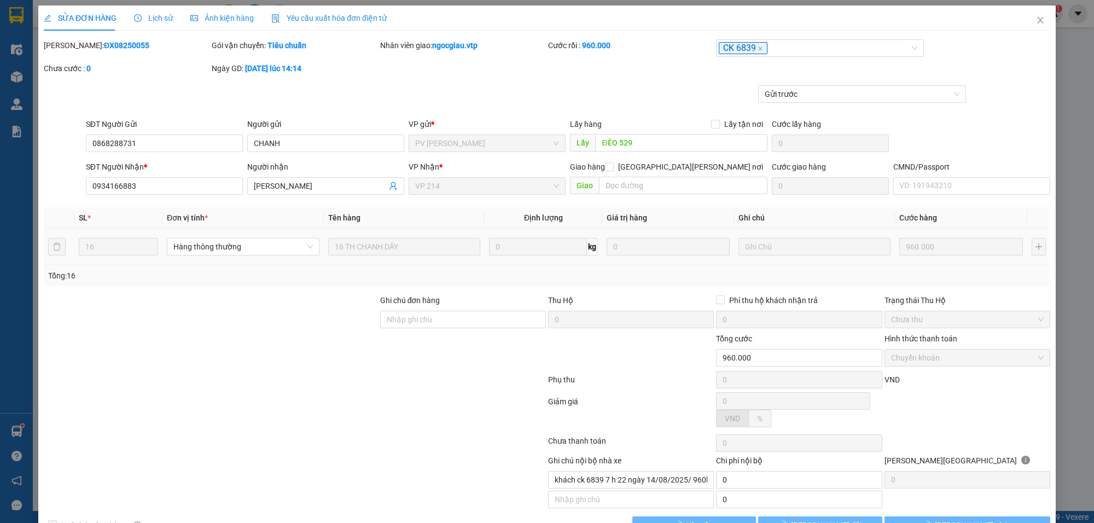
type input "48.000"
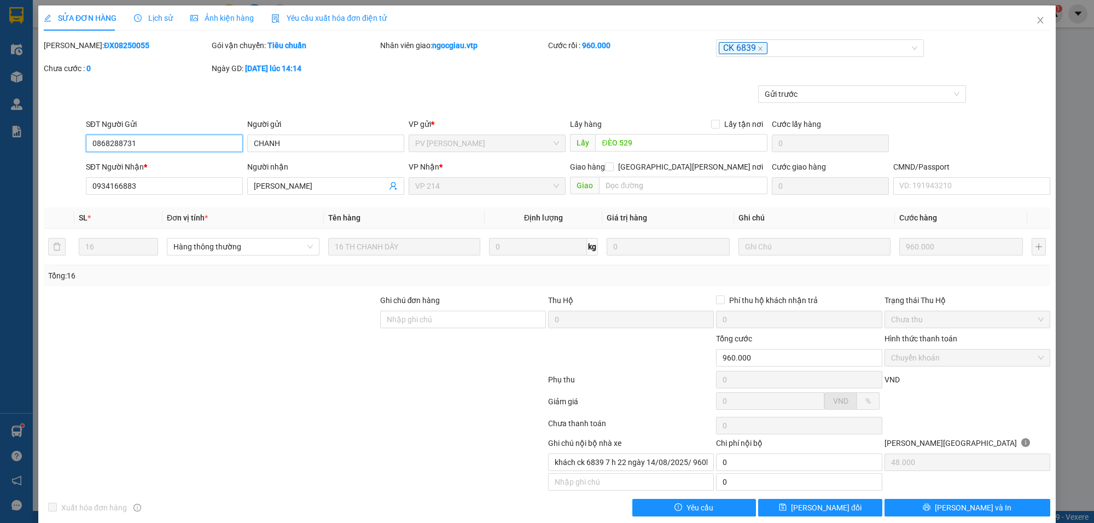
scroll to position [16, 0]
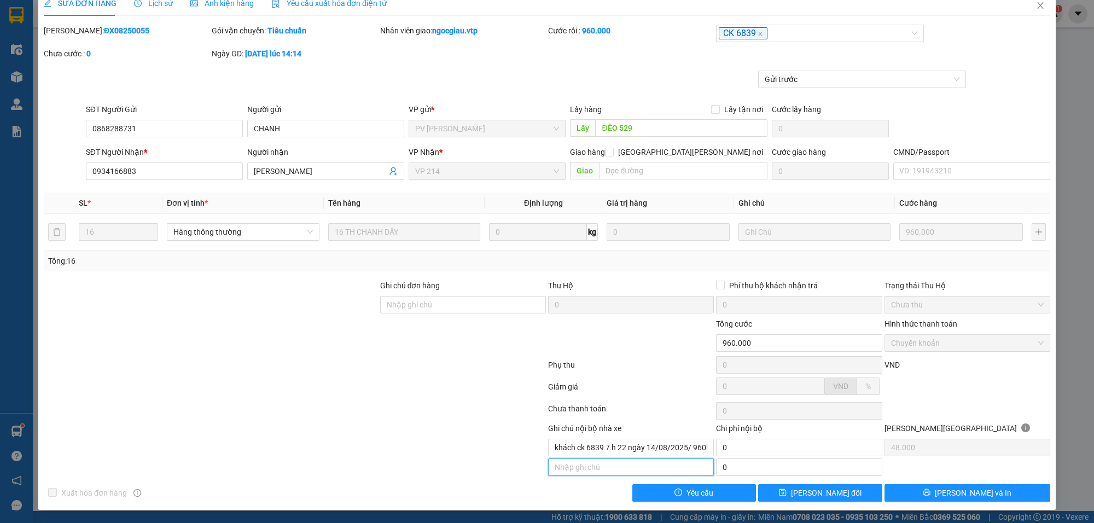
click at [599, 468] on input "text" at bounding box center [631, 467] width 166 height 18
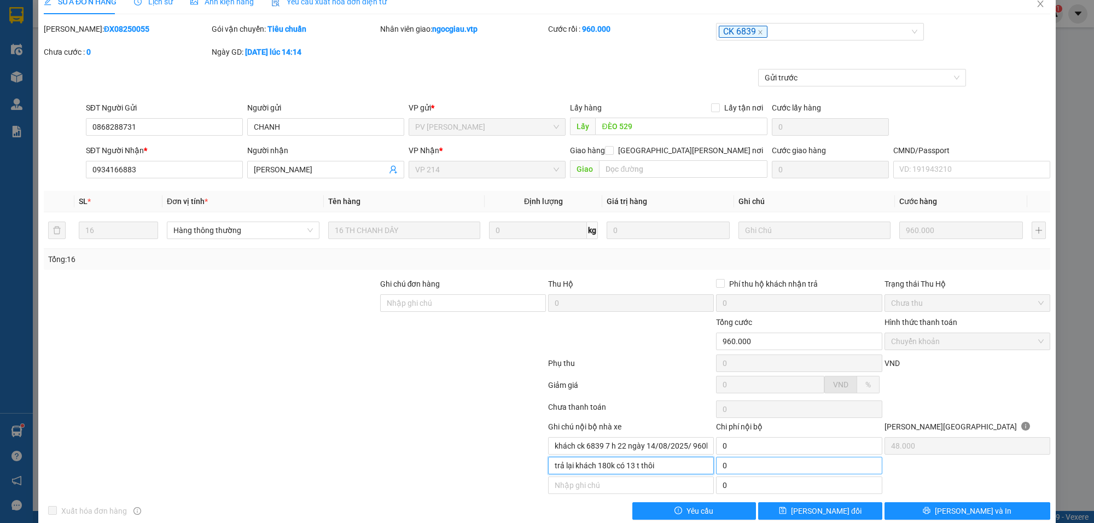
type input "trả lại khách 180k có 13 t thôi"
click at [789, 474] on input "0" at bounding box center [799, 466] width 166 height 18
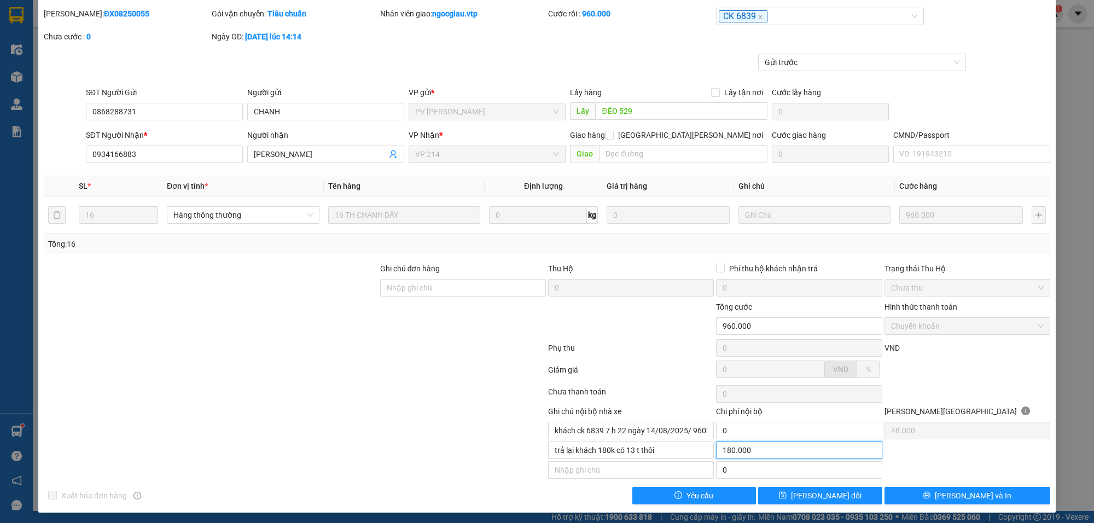
scroll to position [37, 0]
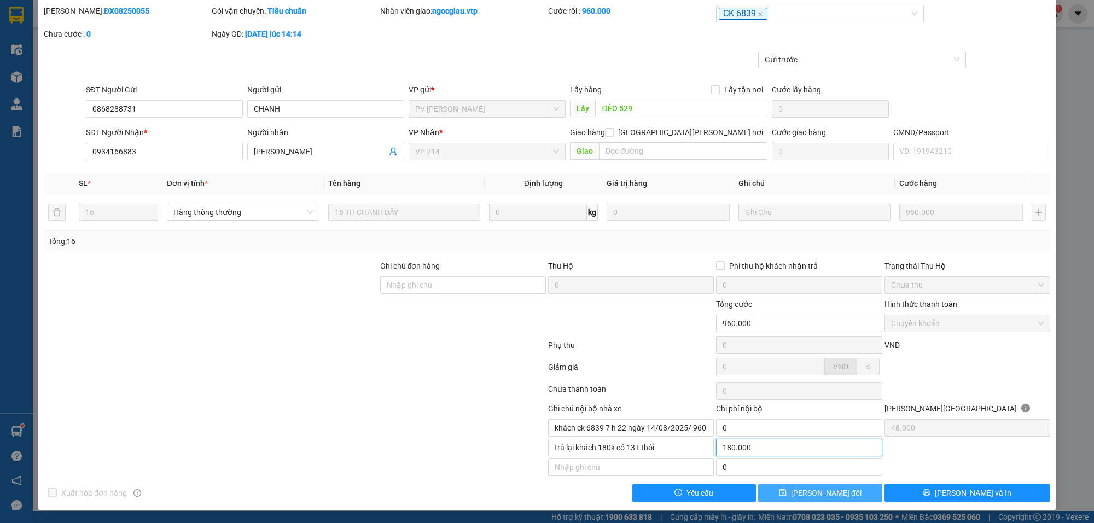
type input "180.000"
click at [806, 490] on span "[PERSON_NAME] thay đổi" at bounding box center [826, 493] width 71 height 12
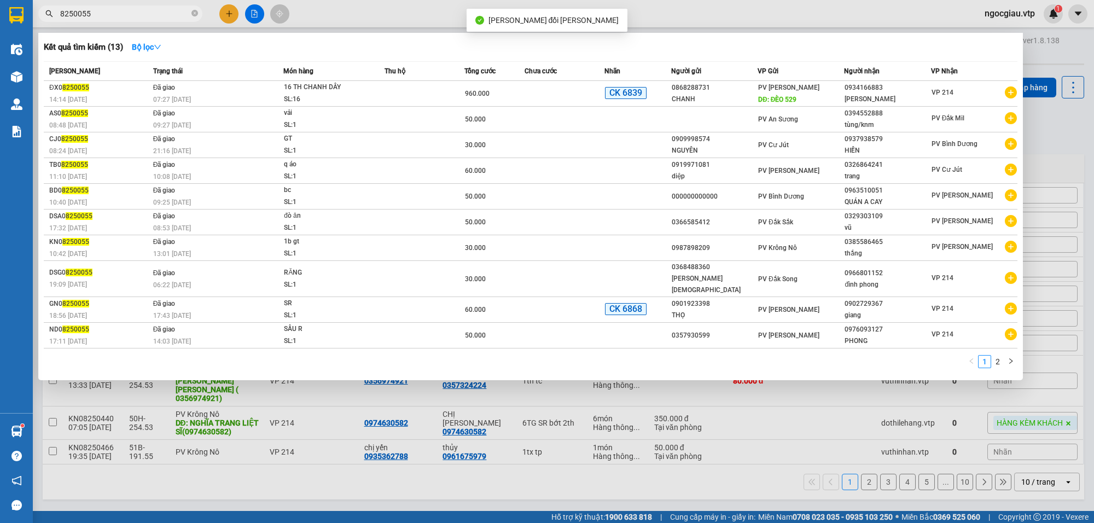
click at [146, 12] on input "8250055" at bounding box center [124, 14] width 129 height 12
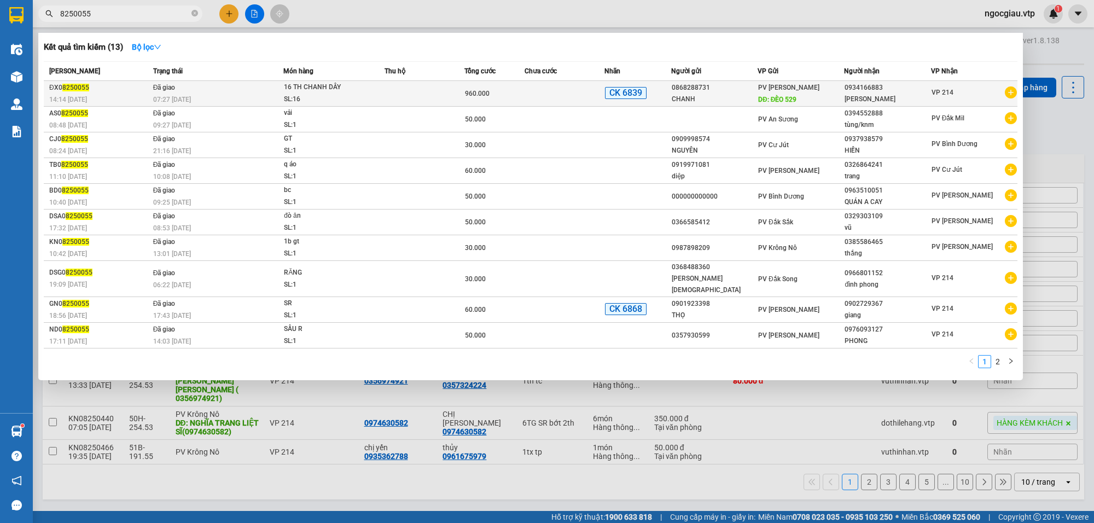
click at [590, 96] on td at bounding box center [565, 94] width 80 height 26
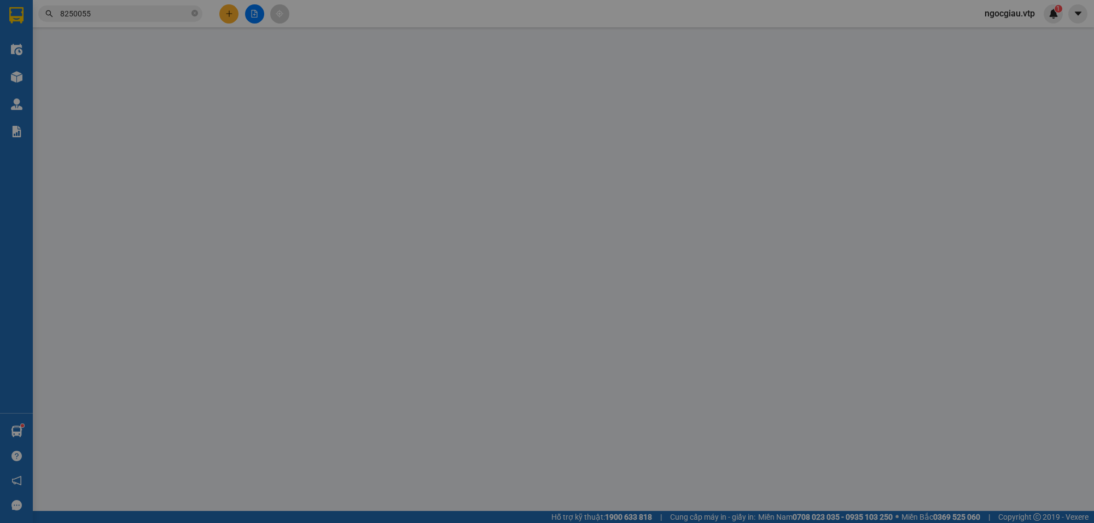
type input "0868288731"
type input "CHANH"
type input "ĐÈO 529"
type input "0934166883"
type input "KIM ANH"
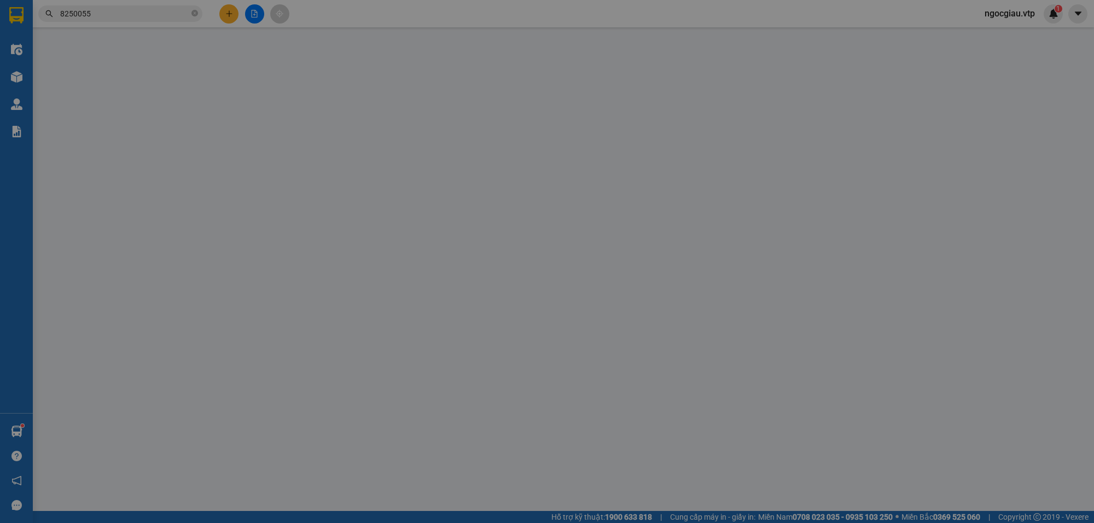
type input "960.000"
type input "trả lại khách 180k có 13 t thôi"
type input "180.000"
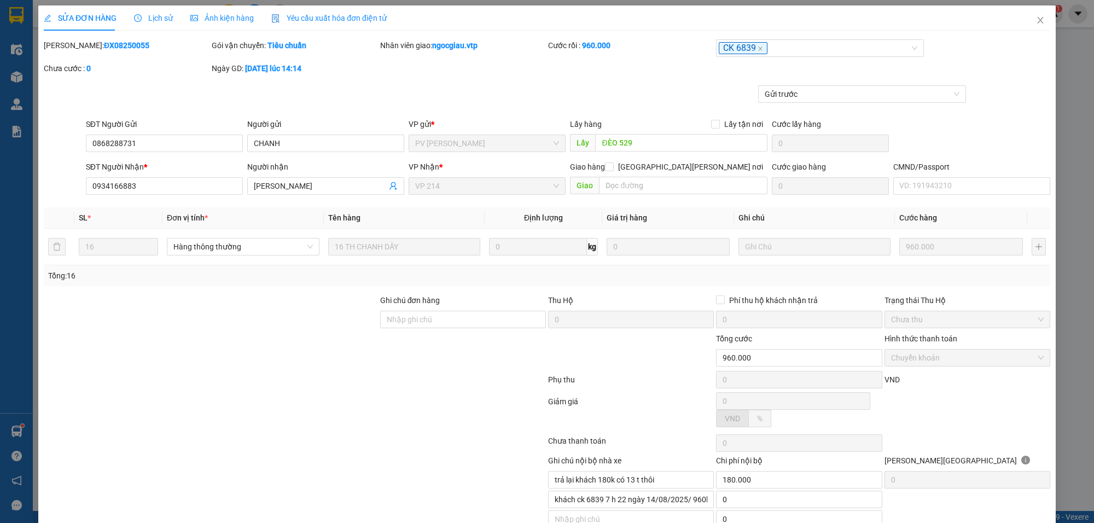
type input "48.000"
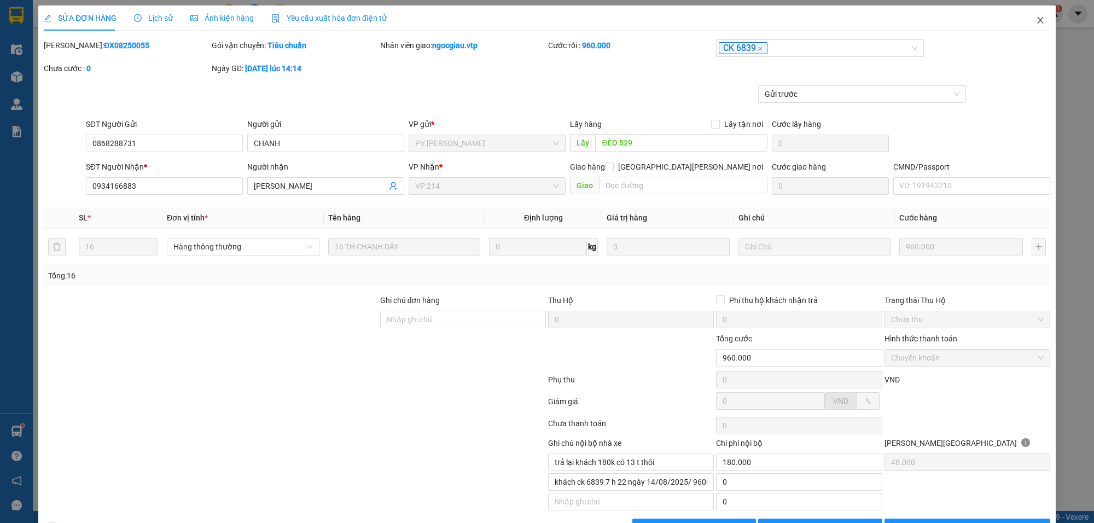
click at [1037, 23] on icon "close" at bounding box center [1040, 20] width 6 height 7
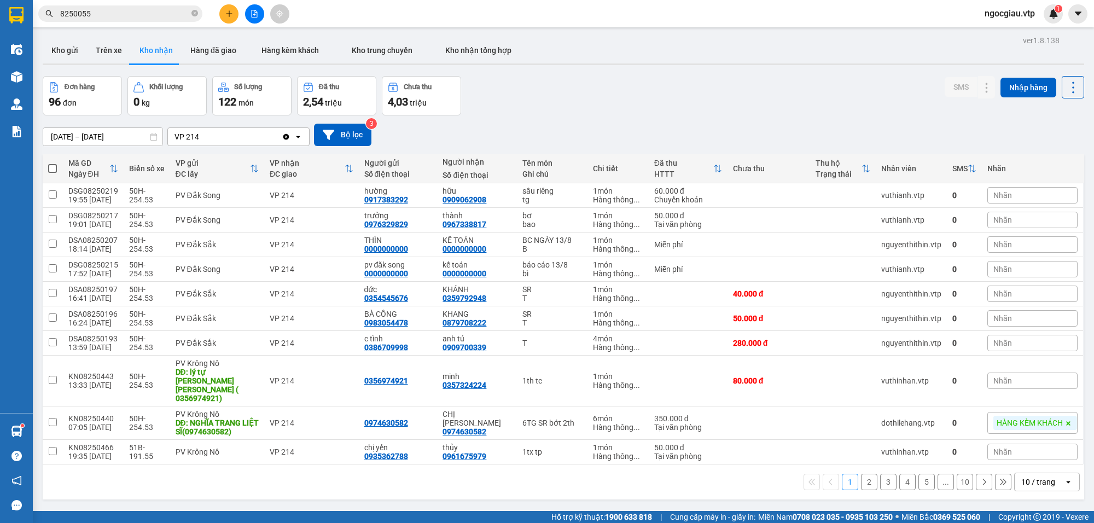
click at [120, 8] on input "8250055" at bounding box center [124, 14] width 129 height 12
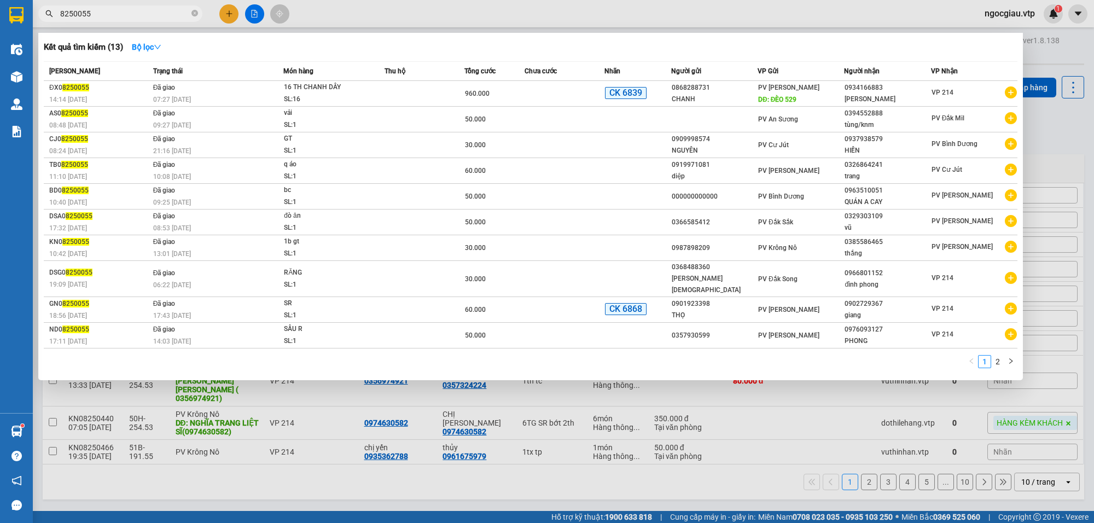
click at [120, 8] on input "8250055" at bounding box center [124, 14] width 129 height 12
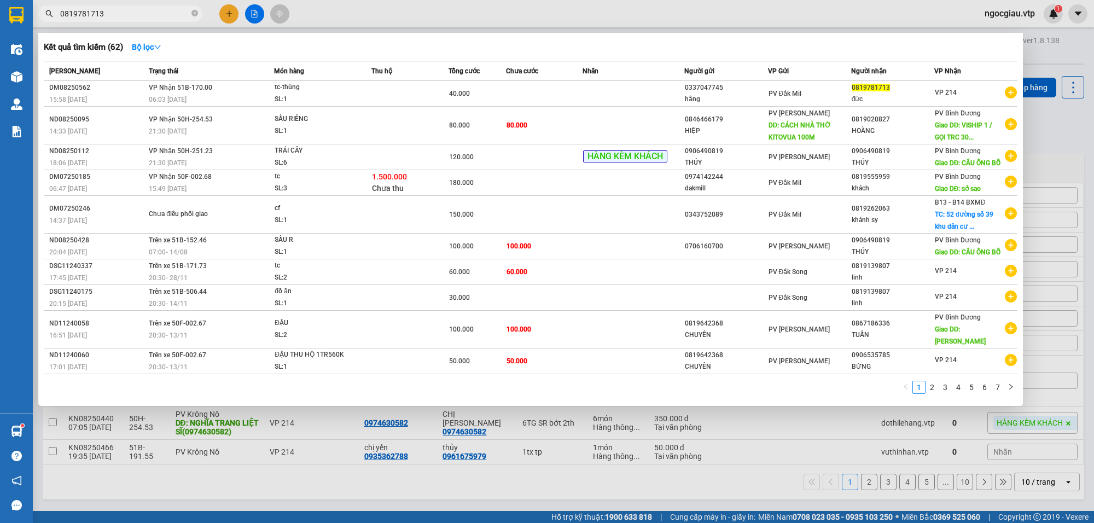
type input "0819781713"
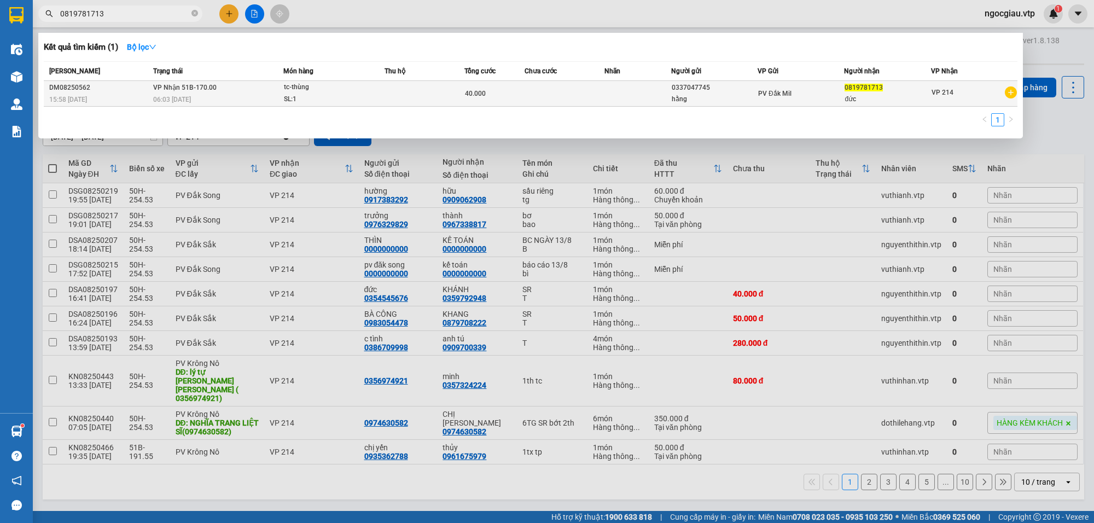
click at [379, 92] on span "tc-thùng SL: 1" at bounding box center [334, 94] width 100 height 24
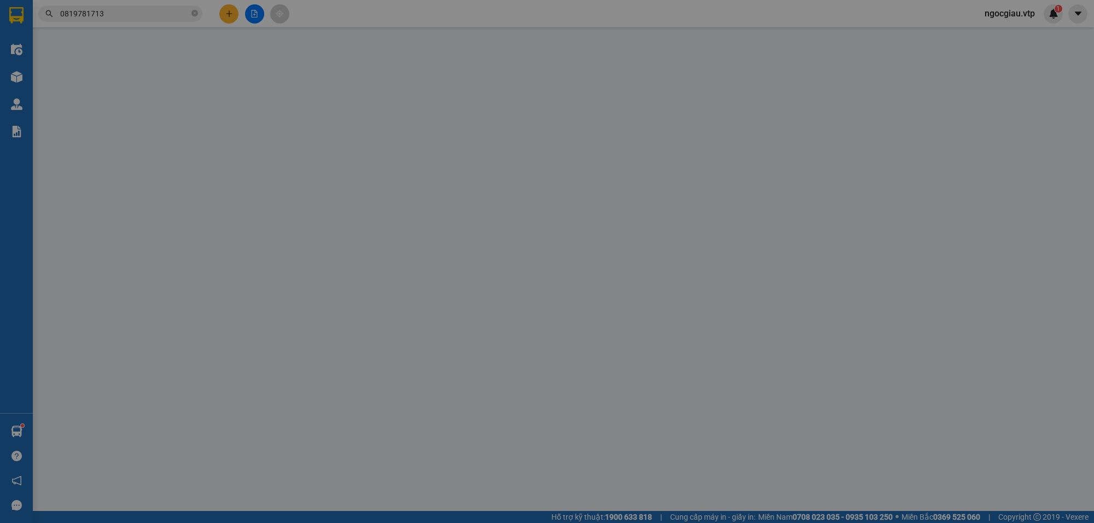
type input "2.000"
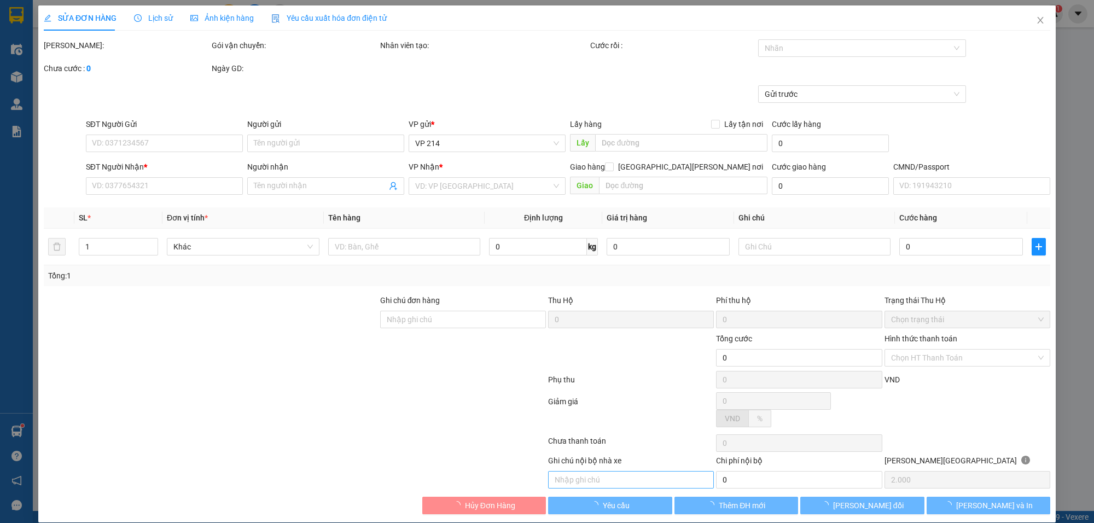
type input "0337047745"
type input "hằng"
type input "0819781713"
type input "đức"
type input "40.000"
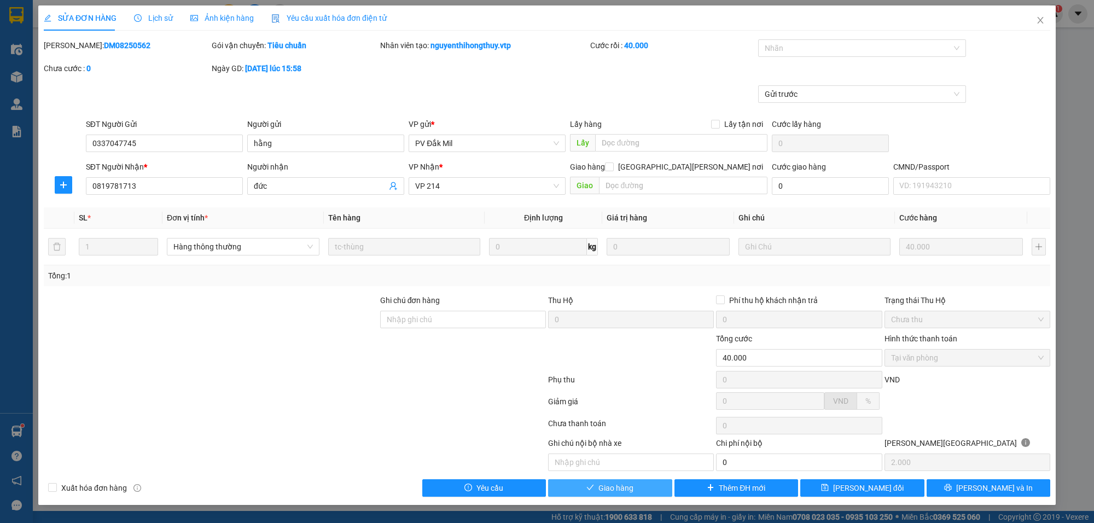
click at [628, 487] on span "Giao hàng" at bounding box center [615, 488] width 35 height 12
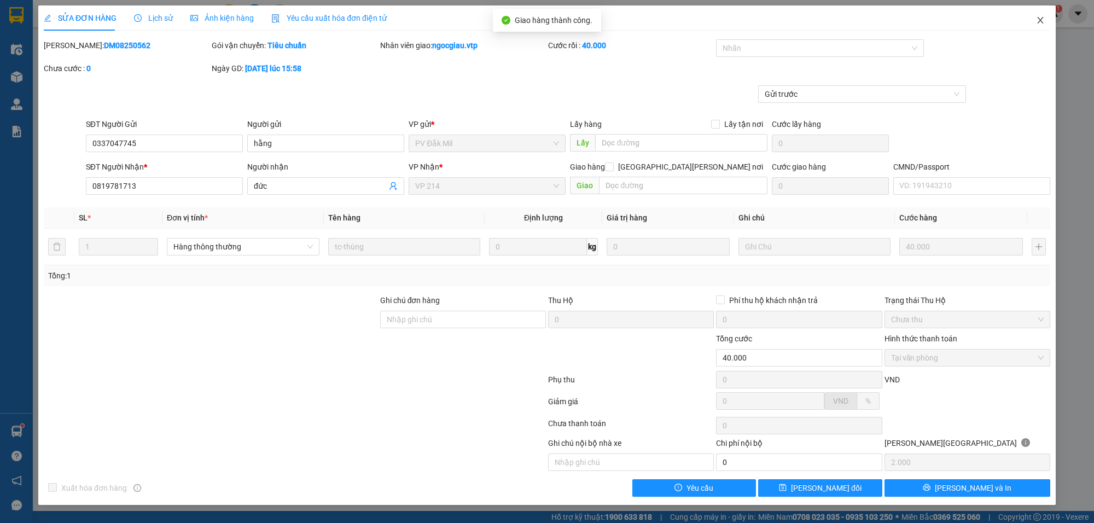
click at [1045, 17] on span "Close" at bounding box center [1040, 20] width 31 height 31
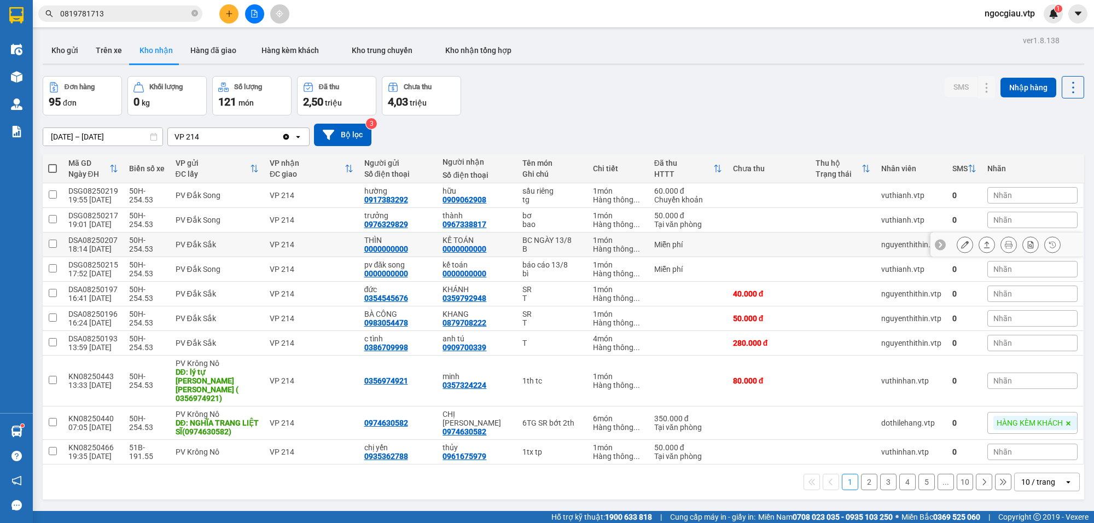
click at [958, 242] on button at bounding box center [964, 244] width 15 height 19
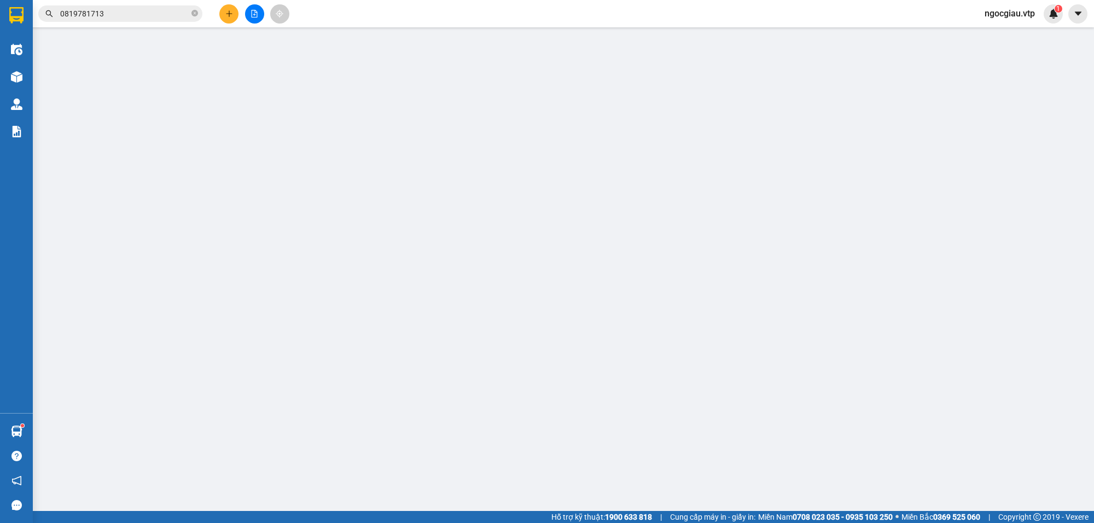
type input "0000000000"
type input "THÌN"
type input "0000000000"
type input "KẾ TOÁN"
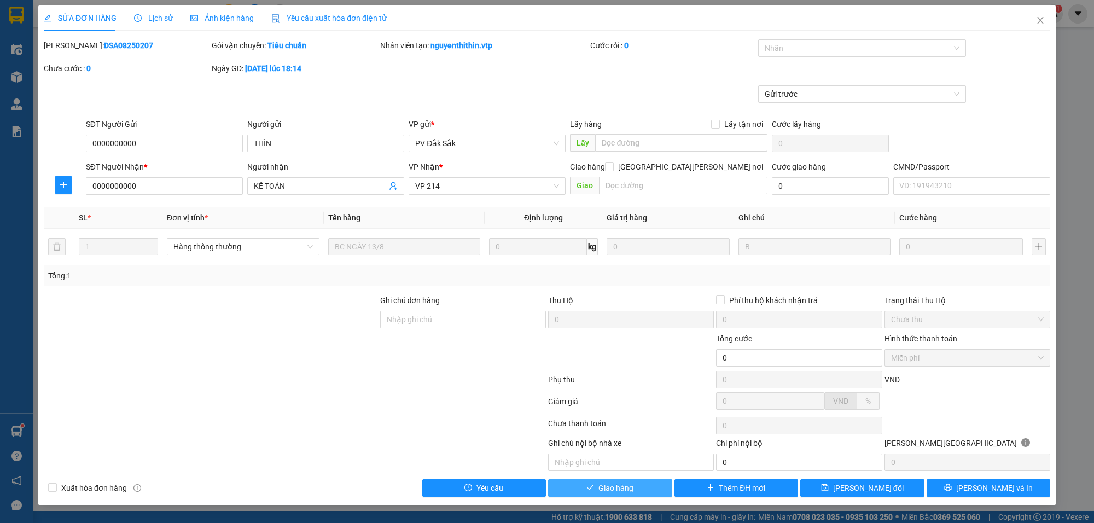
click at [639, 494] on button "Giao hàng" at bounding box center [610, 488] width 124 height 18
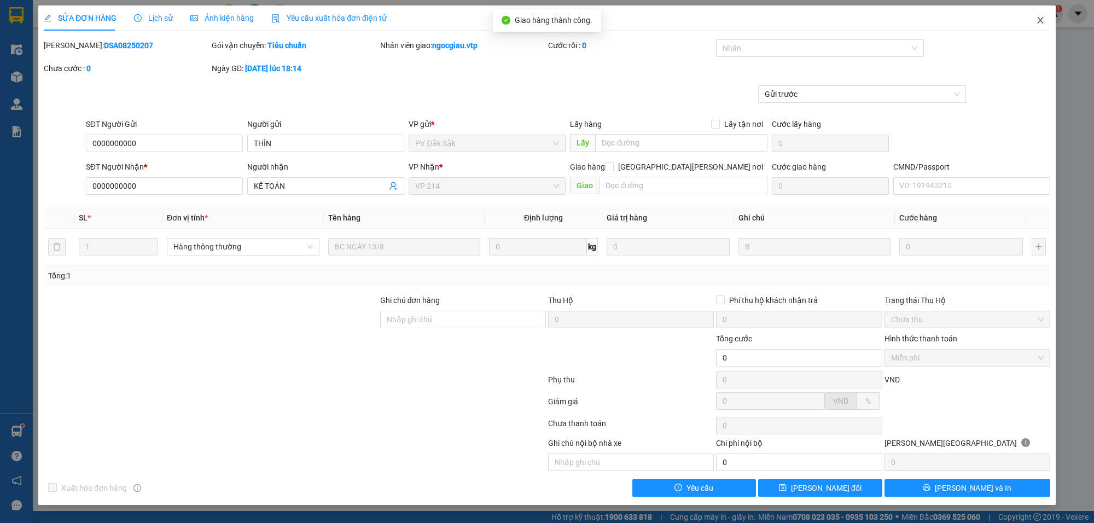
click at [1039, 17] on icon "close" at bounding box center [1040, 20] width 9 height 9
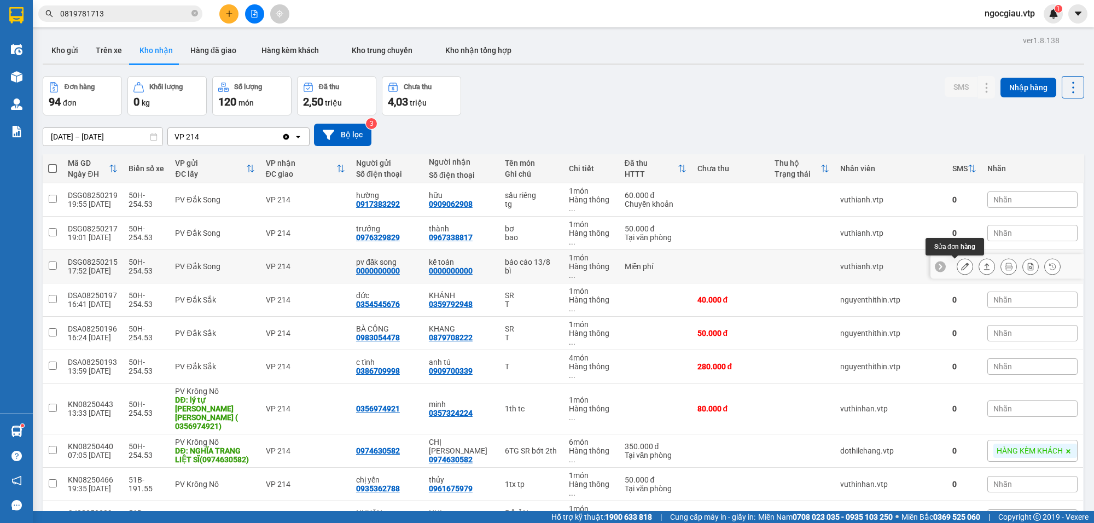
click at [961, 265] on icon at bounding box center [965, 267] width 8 height 8
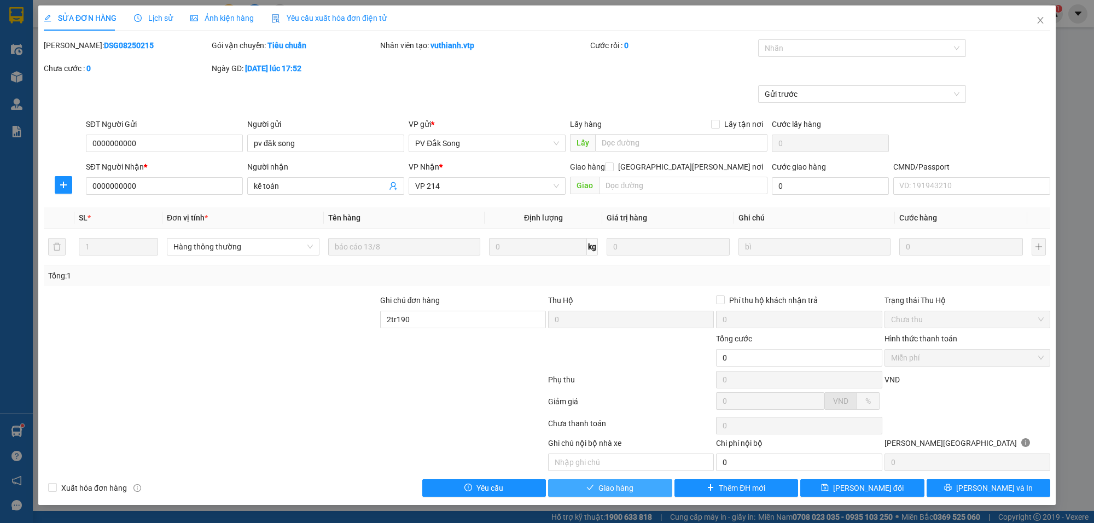
click at [598, 494] on span "Giao hàng" at bounding box center [615, 488] width 35 height 12
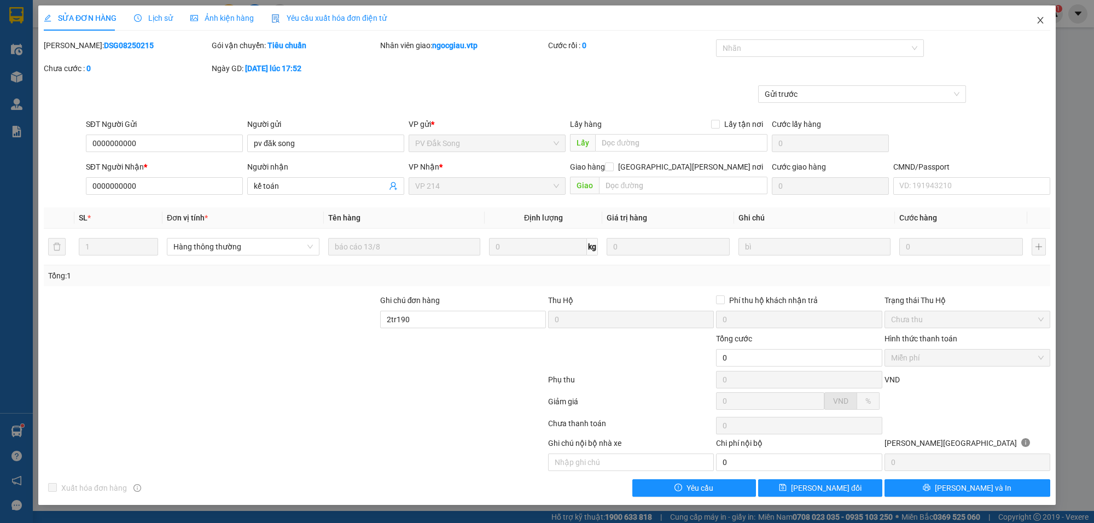
click at [1041, 21] on icon "close" at bounding box center [1040, 20] width 6 height 7
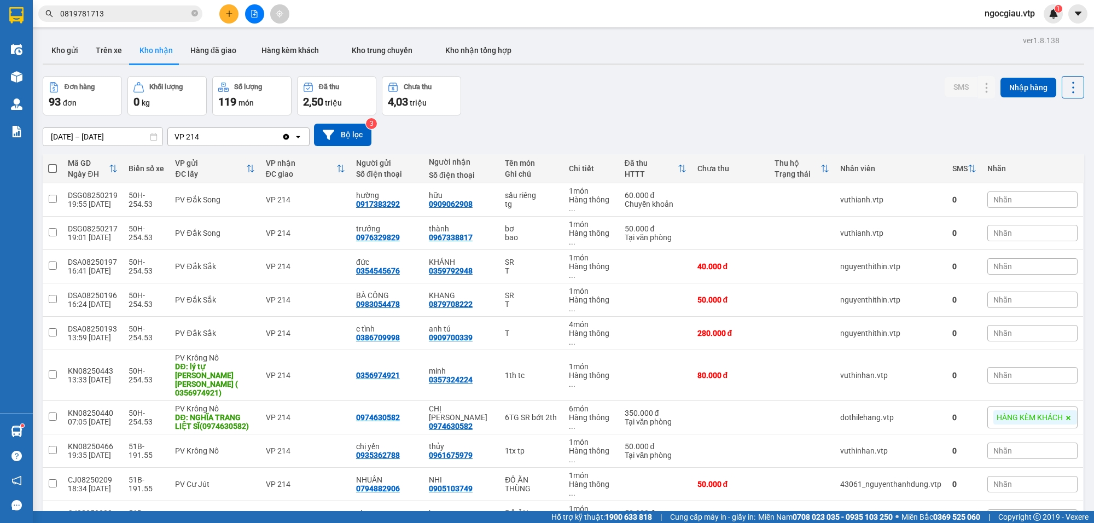
click at [121, 15] on input "0819781713" at bounding box center [124, 14] width 129 height 12
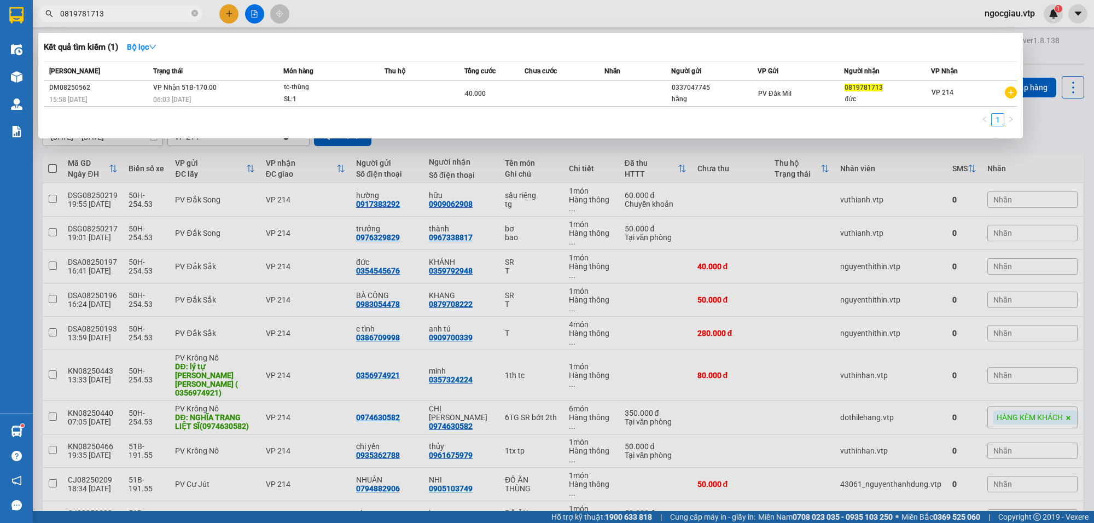
click at [121, 15] on input "0819781713" at bounding box center [124, 14] width 129 height 12
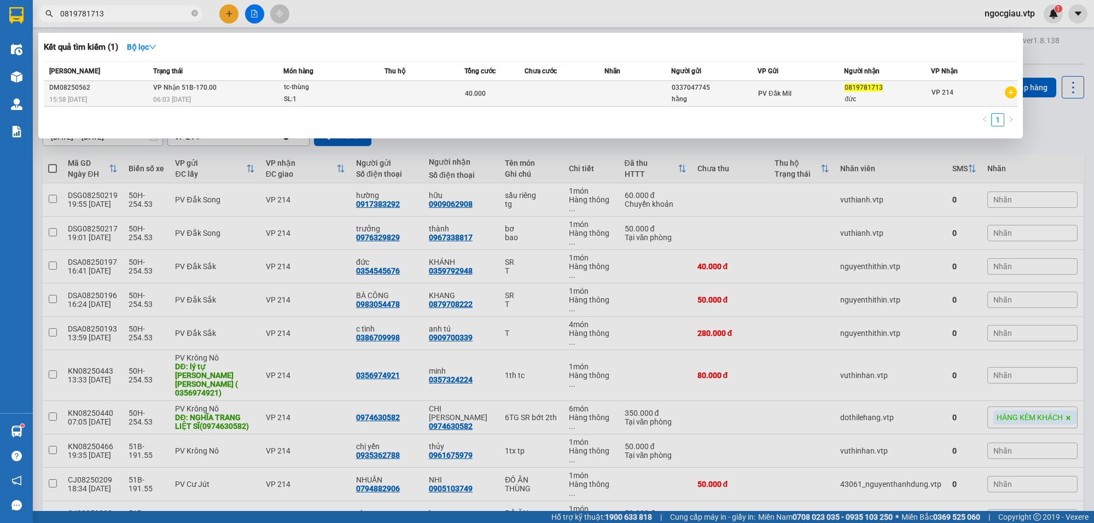
click at [419, 94] on td at bounding box center [425, 94] width 80 height 26
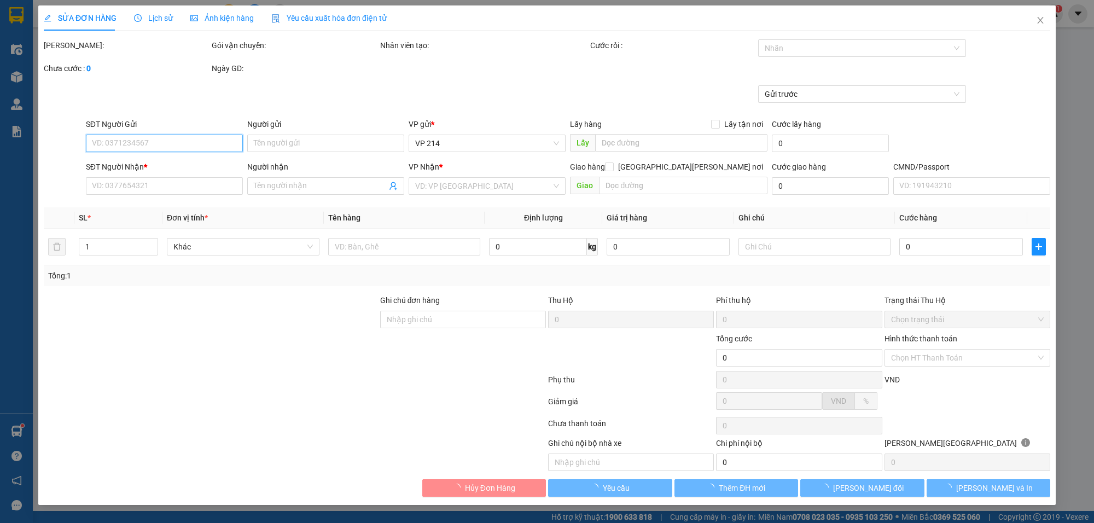
type input "2.000"
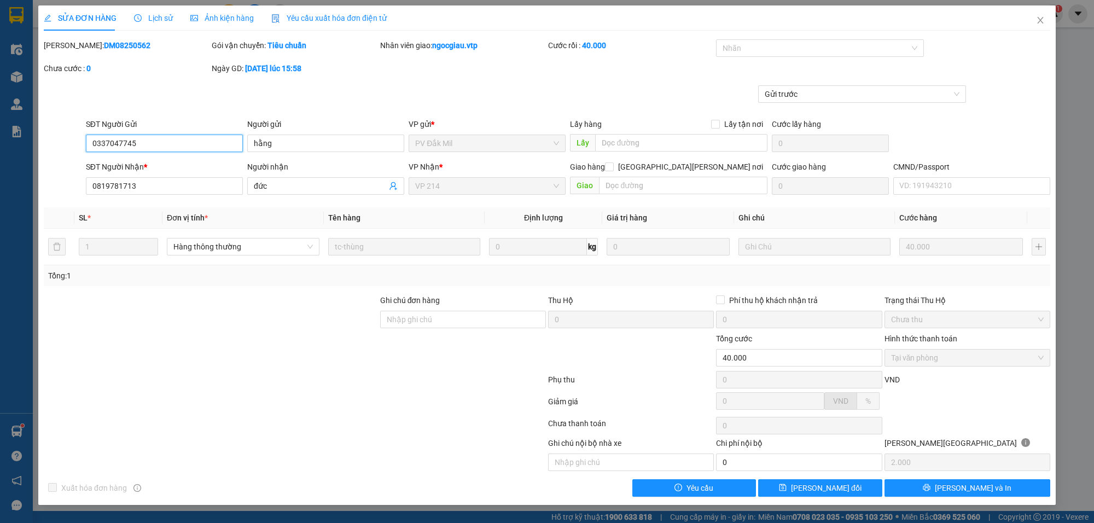
type input "0337047745"
type input "hằng"
type input "0819781713"
type input "đức"
type input "40.000"
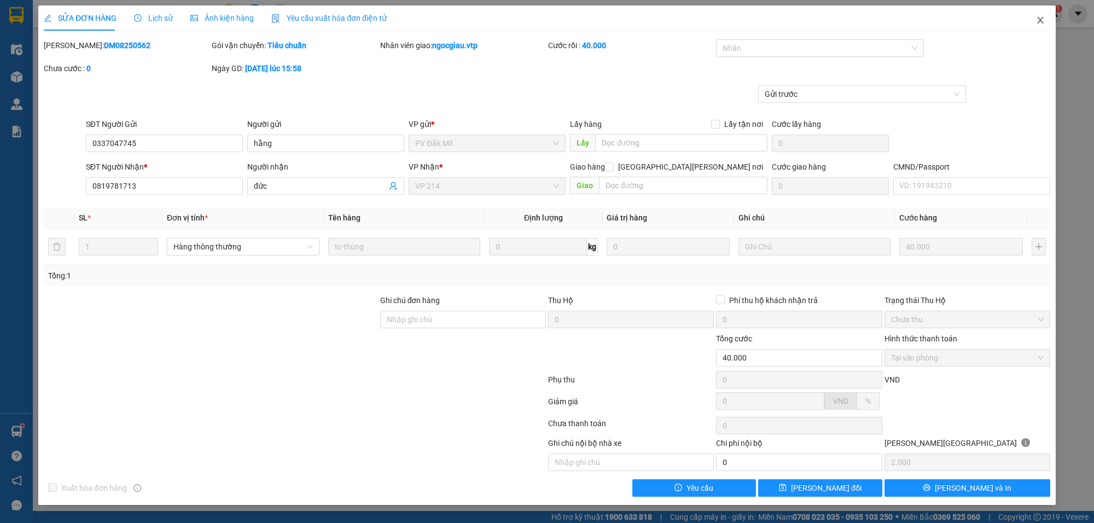
click at [1042, 18] on icon "close" at bounding box center [1040, 20] width 6 height 7
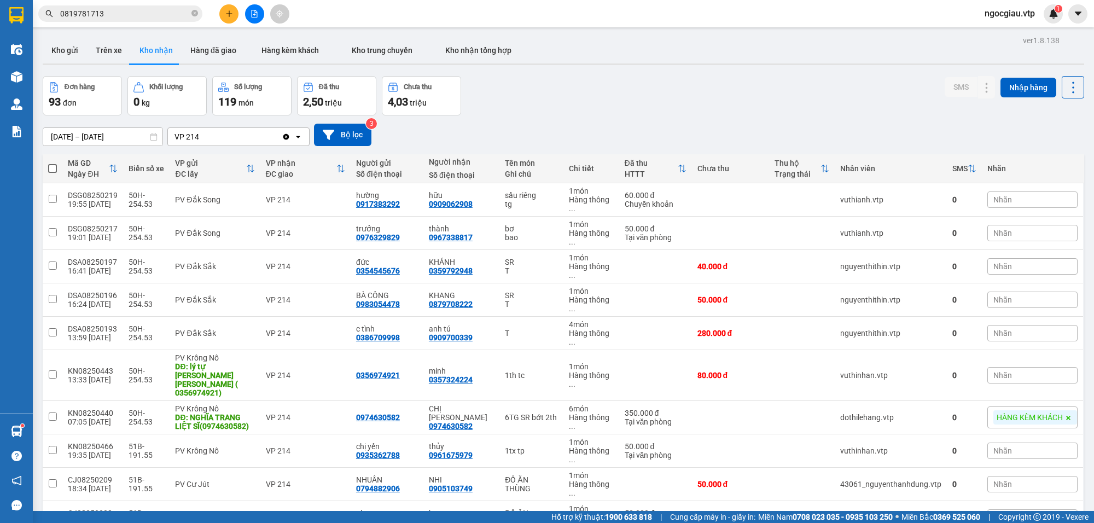
click at [132, 14] on input "0819781713" at bounding box center [124, 14] width 129 height 12
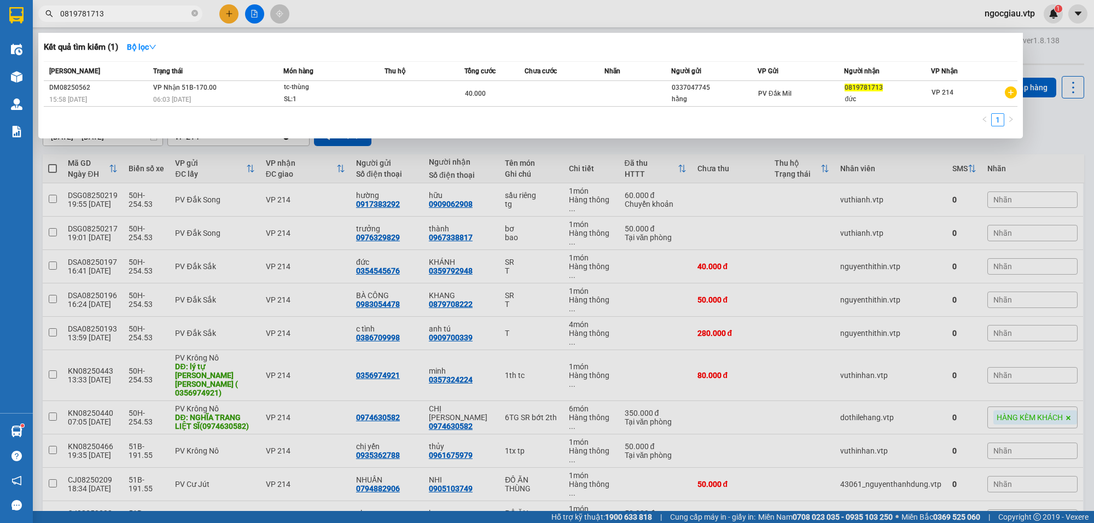
click at [132, 14] on input "0819781713" at bounding box center [124, 14] width 129 height 12
type input "0972450935"
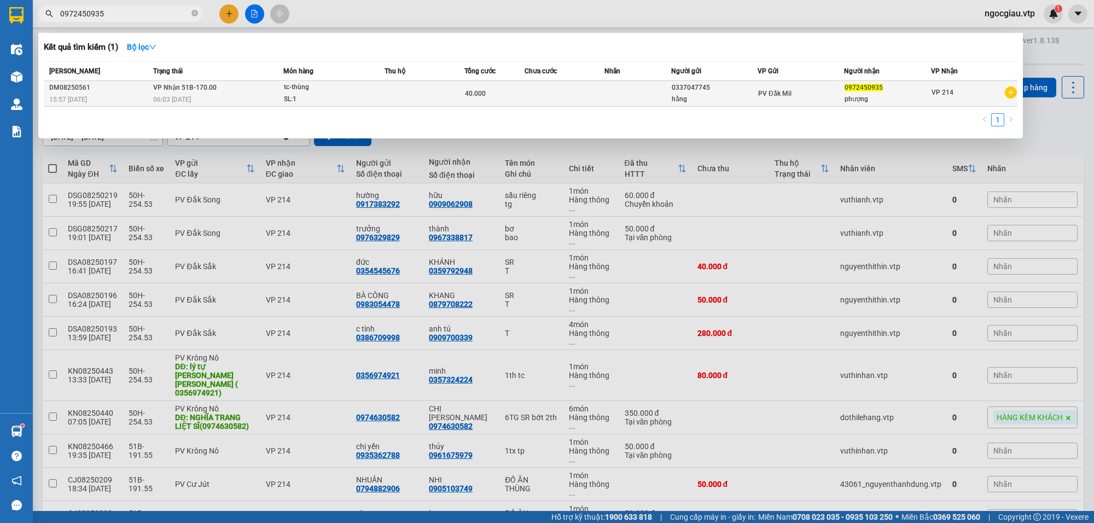
click at [420, 93] on td at bounding box center [425, 94] width 80 height 26
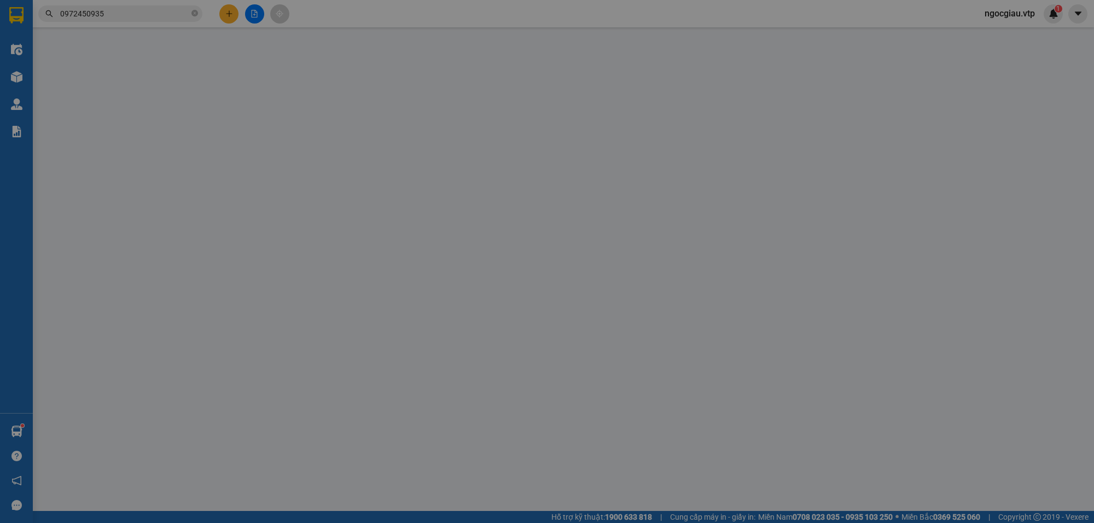
type input "0337047745"
type input "hằng"
type input "0972450935"
type input "phượng"
type input "40.000"
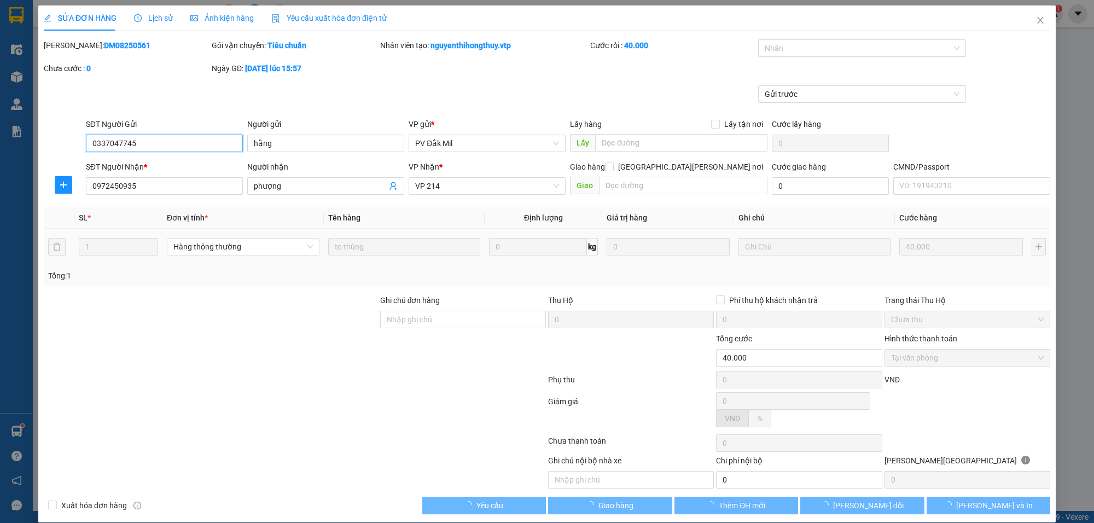
type input "2.000"
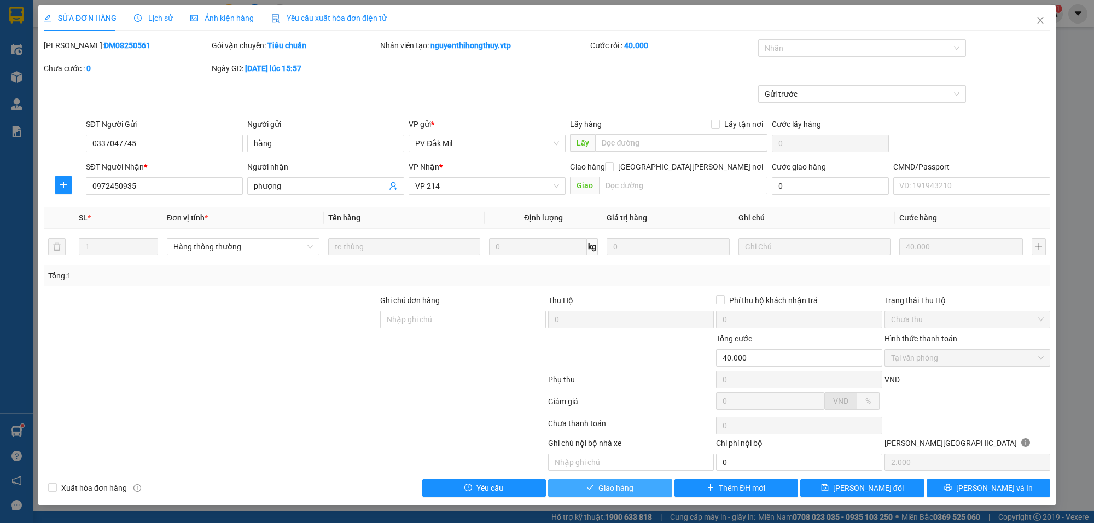
click at [641, 487] on button "Giao hàng" at bounding box center [610, 488] width 124 height 18
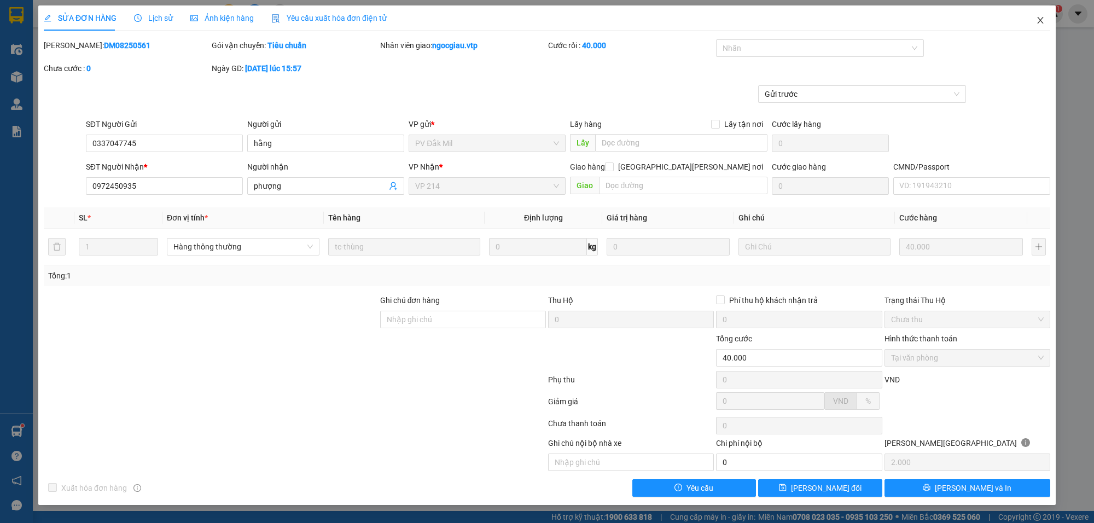
click at [1041, 18] on icon "close" at bounding box center [1040, 20] width 9 height 9
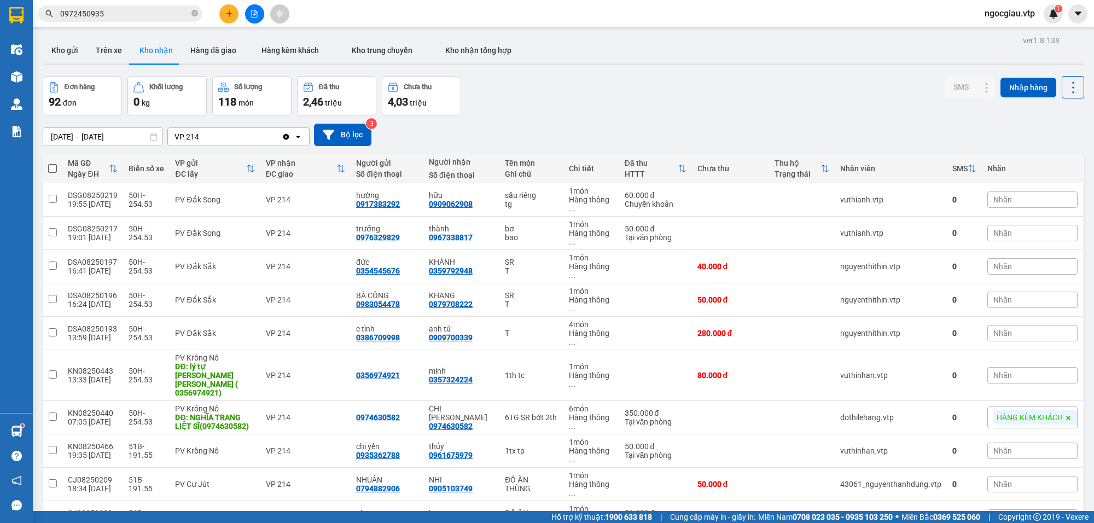
click at [134, 18] on input "0972450935" at bounding box center [124, 14] width 129 height 12
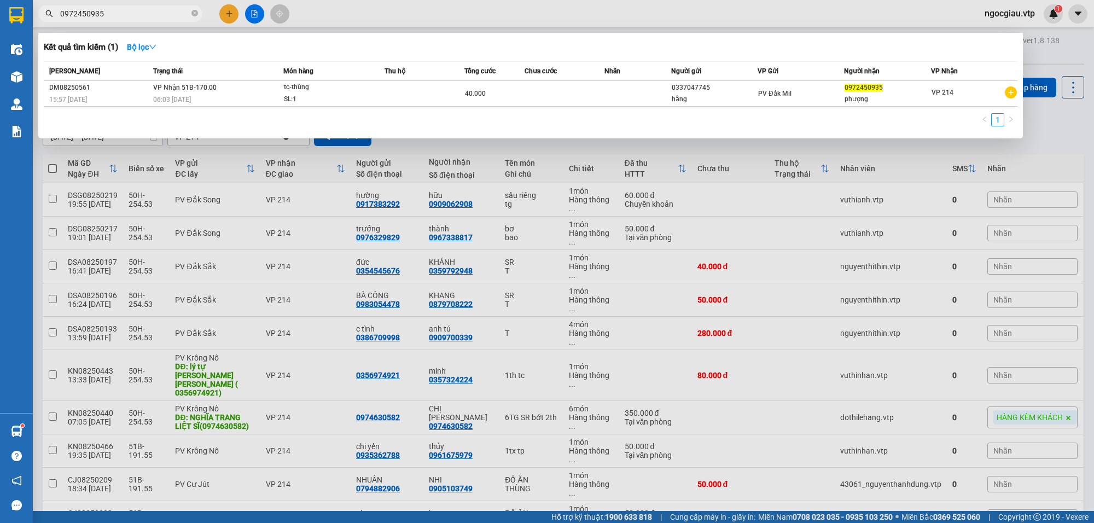
click at [134, 18] on input "0972450935" at bounding box center [124, 14] width 129 height 12
type input "0906558141"
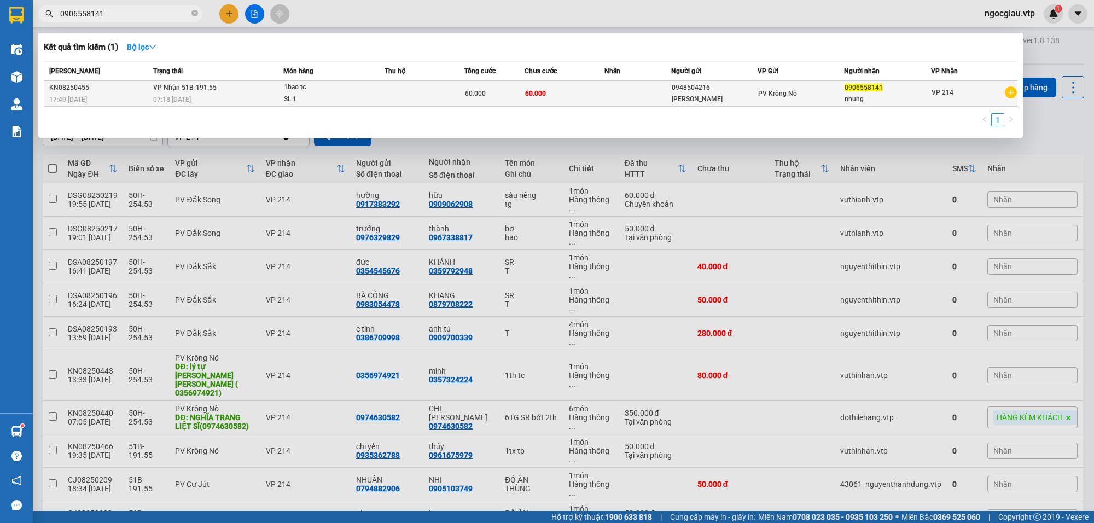
click at [455, 95] on td at bounding box center [425, 94] width 80 height 26
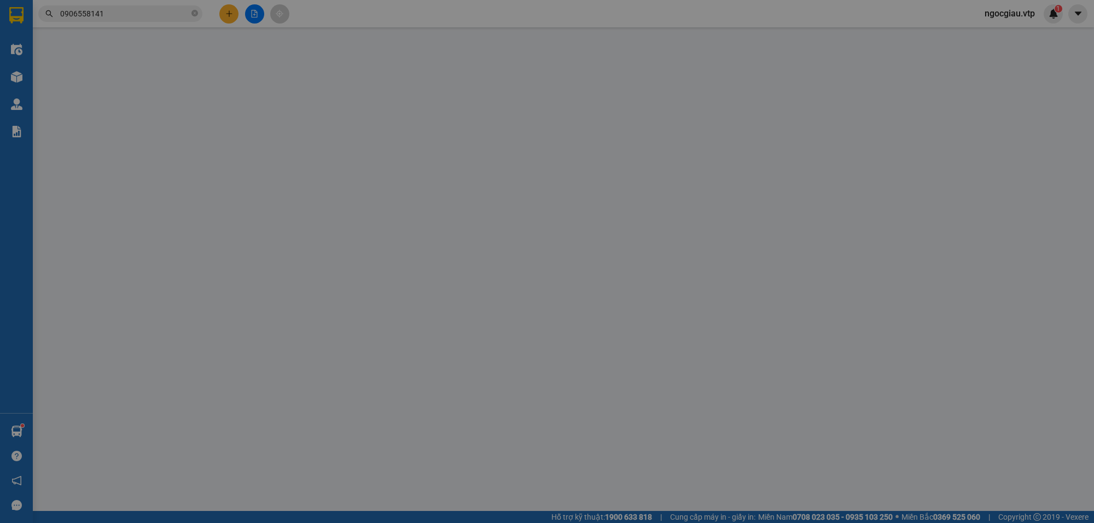
type input "3.000"
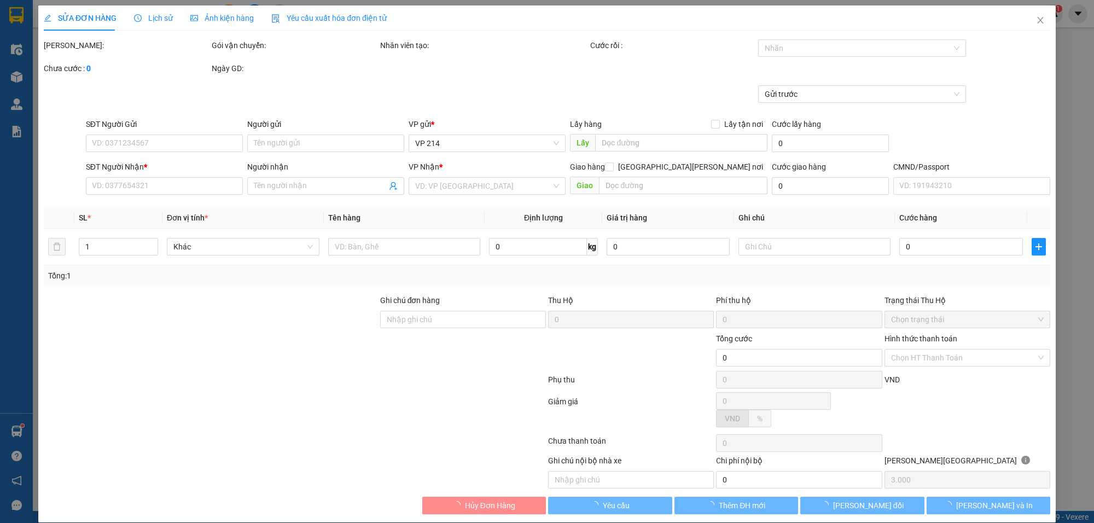
type input "0948504216"
type input "anh ngọc"
type input "0906558141"
type input "nhung"
type input "60.000"
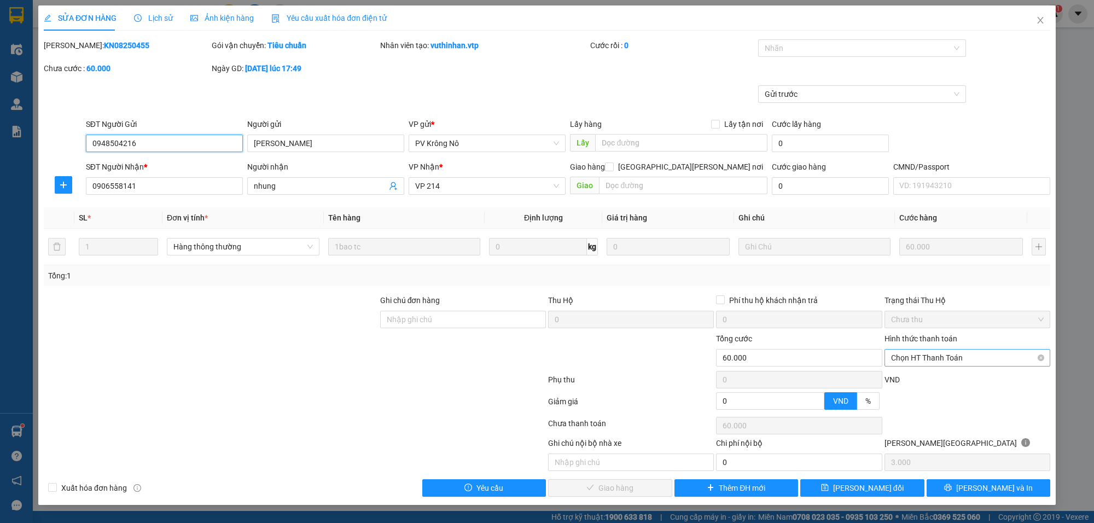
click at [933, 365] on span "Chọn HT Thanh Toán" at bounding box center [967, 358] width 153 height 16
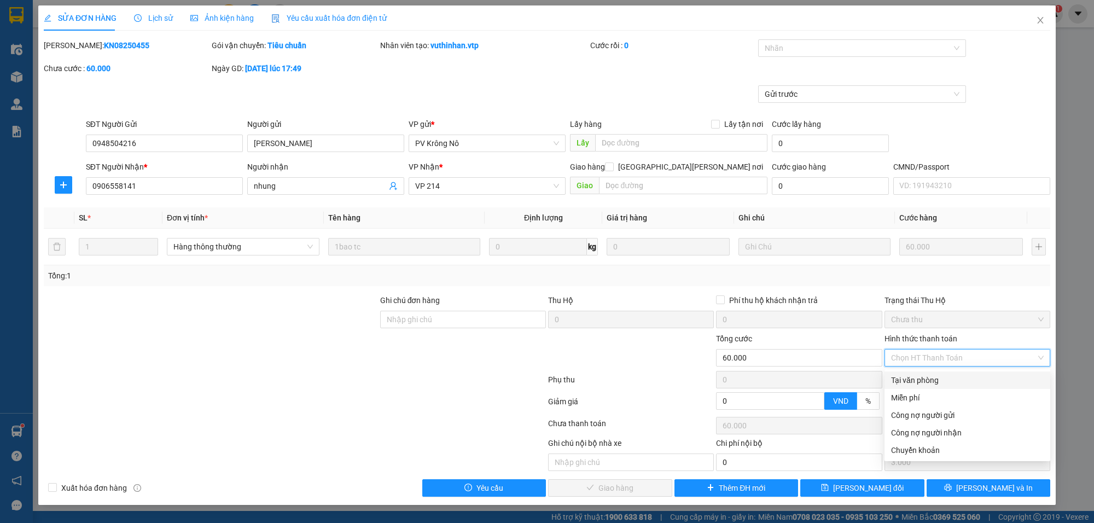
click at [913, 383] on div "Tại văn phòng" at bounding box center [967, 380] width 153 height 12
type input "0"
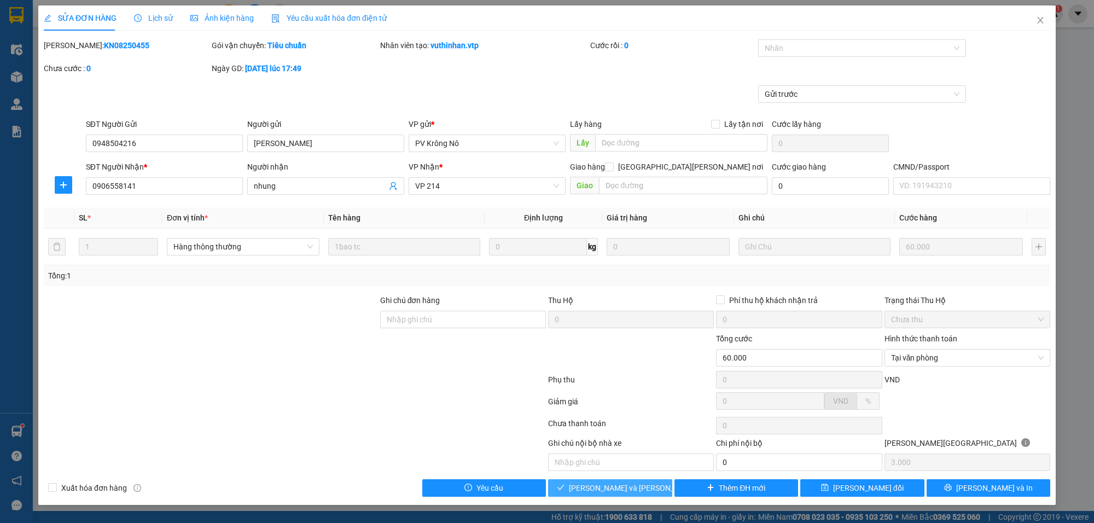
click at [605, 485] on span "[PERSON_NAME] và Giao hàng" at bounding box center [643, 488] width 148 height 12
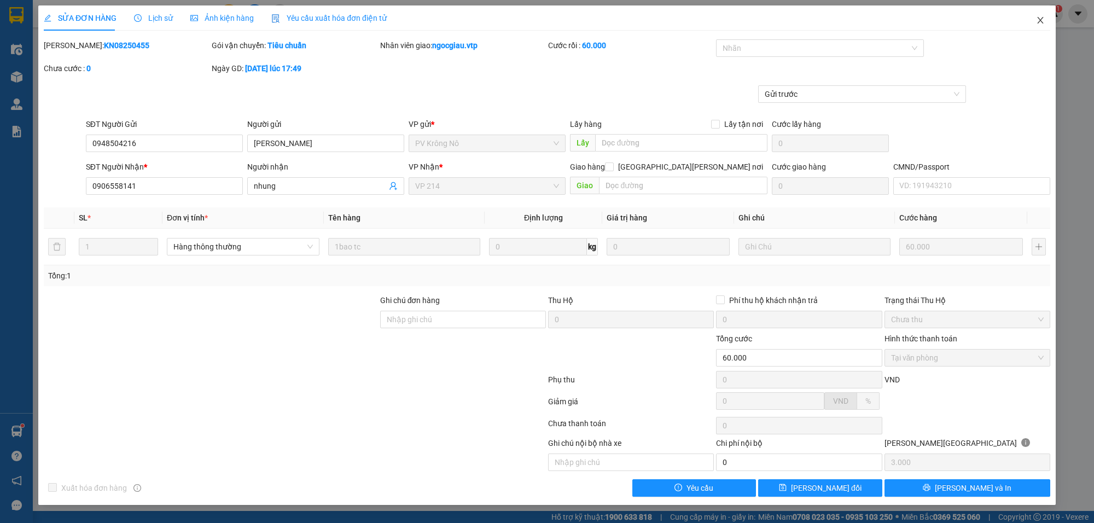
click at [1048, 18] on span "Close" at bounding box center [1040, 20] width 31 height 31
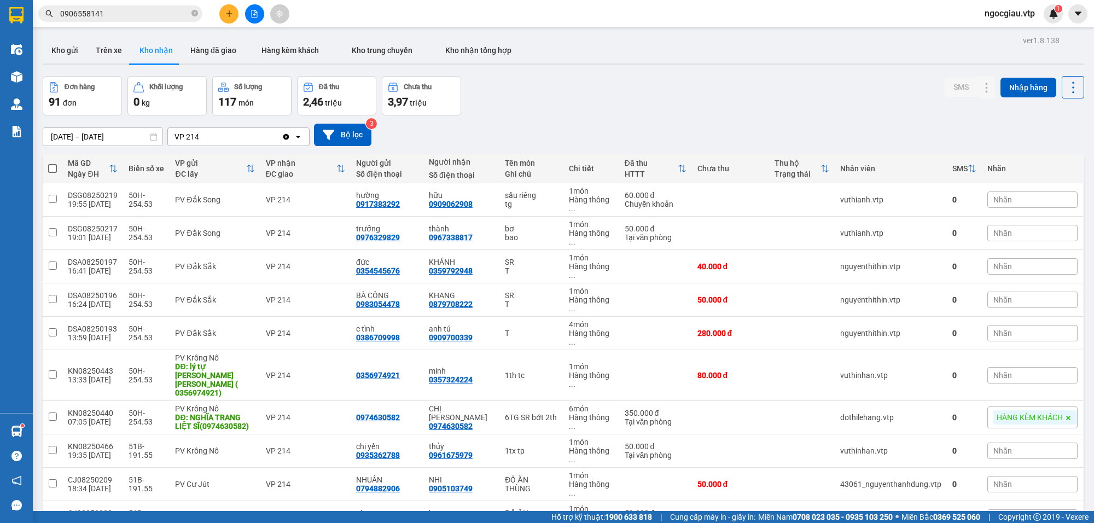
click at [121, 19] on input "0906558141" at bounding box center [124, 14] width 129 height 12
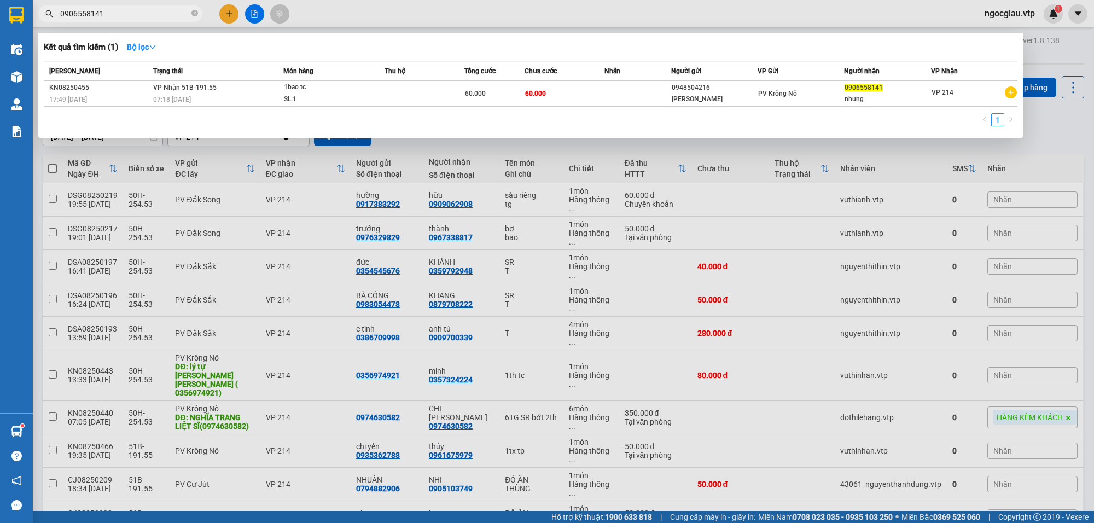
click at [121, 19] on input "0906558141" at bounding box center [124, 14] width 129 height 12
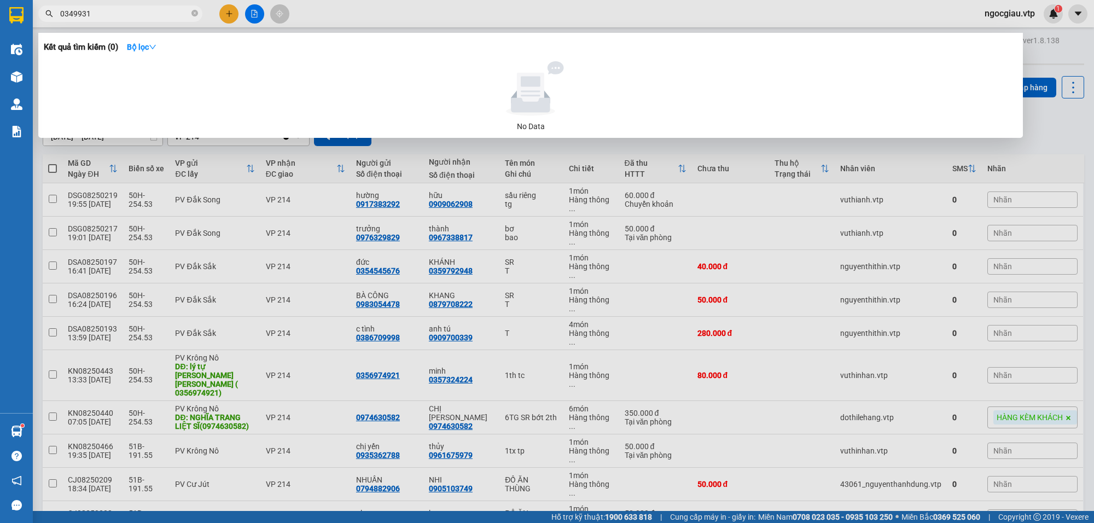
click at [108, 15] on input "0349931" at bounding box center [124, 14] width 129 height 12
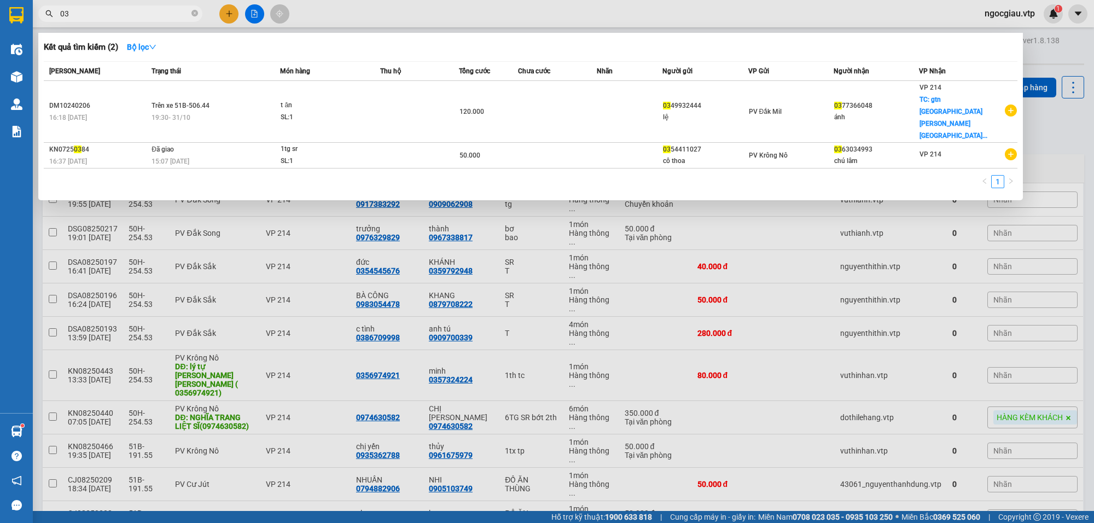
type input "0"
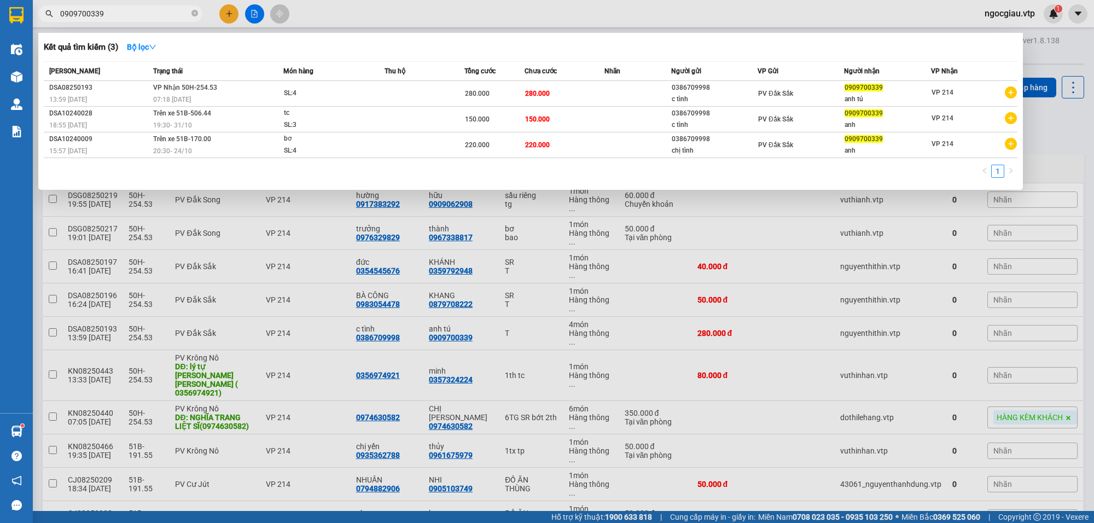
click at [147, 16] on input "0909700339" at bounding box center [124, 14] width 129 height 12
click at [124, 11] on input "0909700339" at bounding box center [124, 14] width 129 height 12
type input "0936176870"
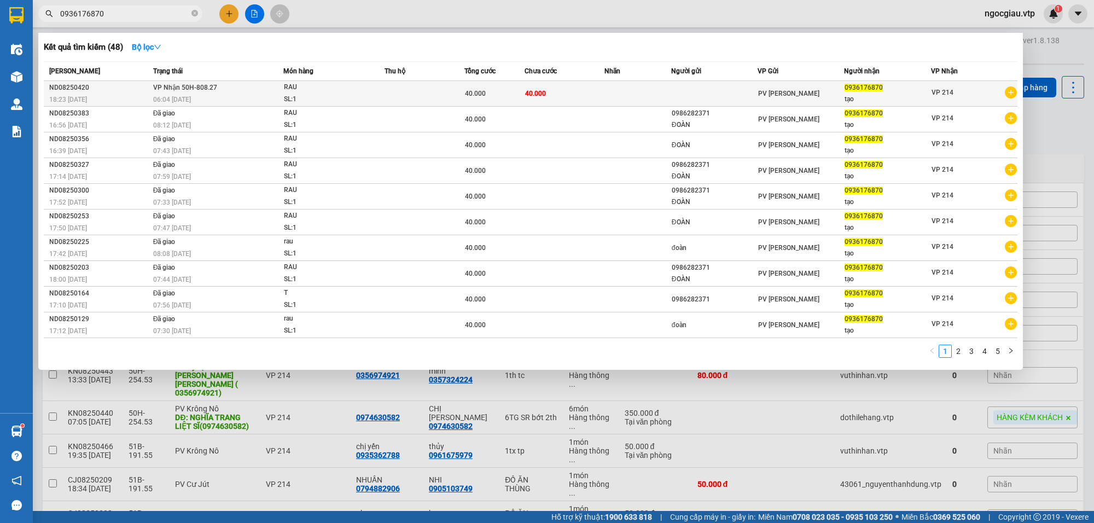
click at [561, 94] on td "40.000" at bounding box center [565, 94] width 80 height 26
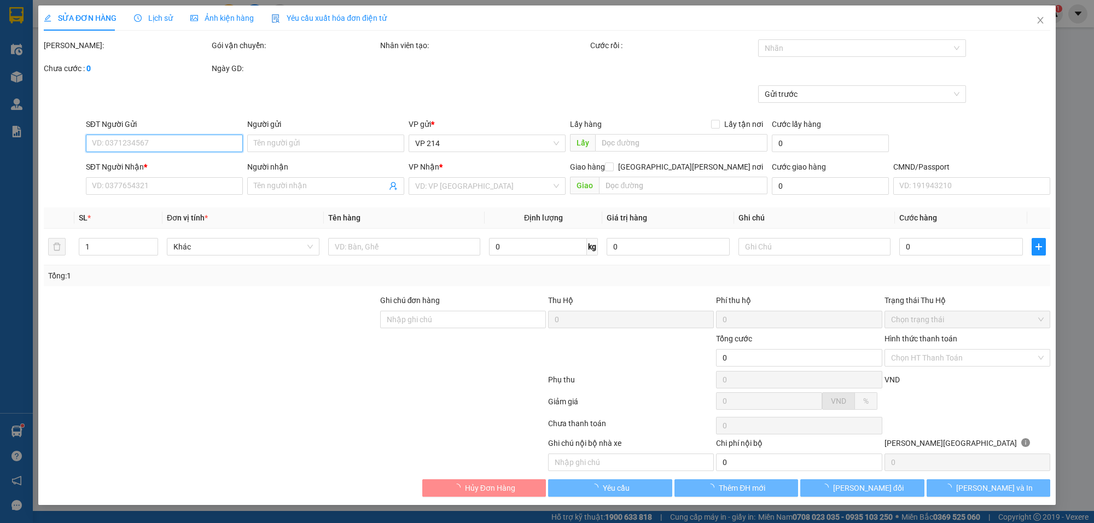
type input "2.000"
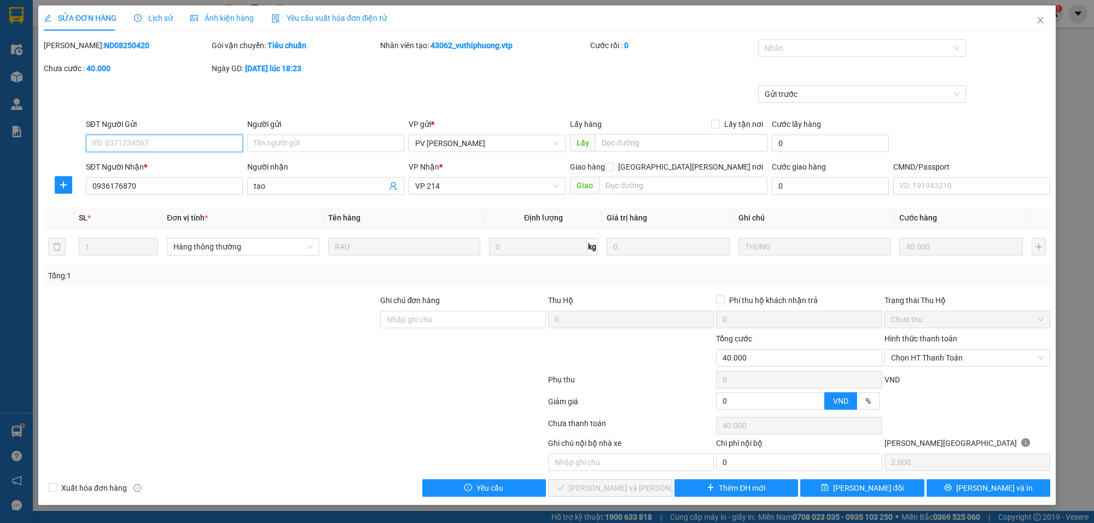
type input "0936176870"
type input "tạo"
type input "40.000"
click at [940, 351] on span "Chọn HT Thanh Toán" at bounding box center [967, 358] width 153 height 16
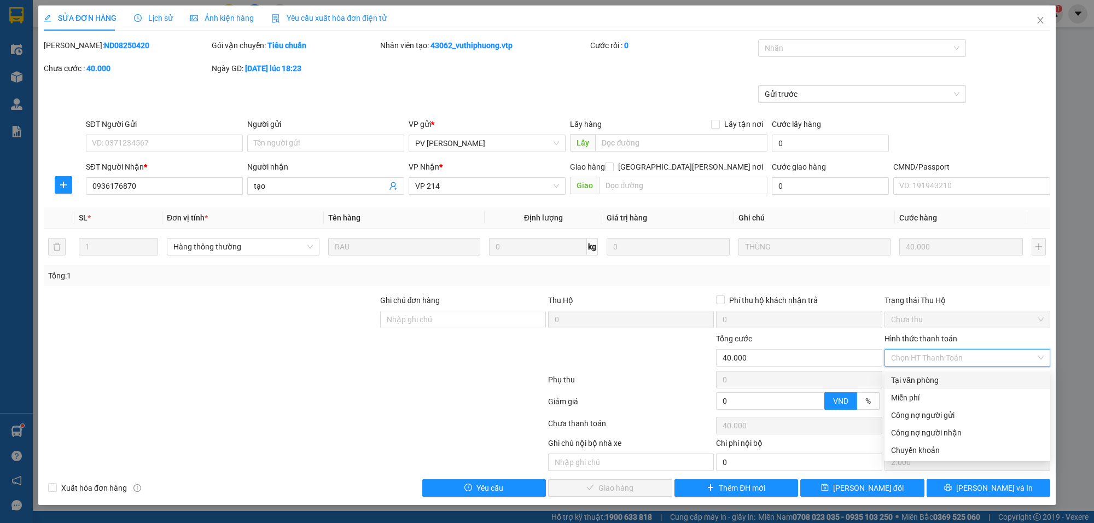
click at [931, 381] on div "Tại văn phòng" at bounding box center [967, 380] width 153 height 12
type input "0"
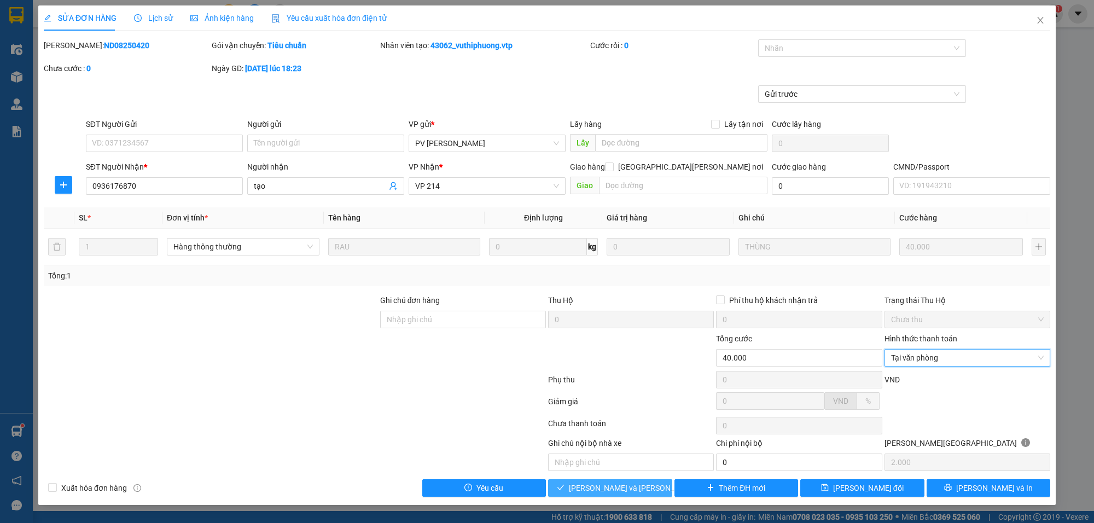
click at [638, 489] on span "[PERSON_NAME] và Giao hàng" at bounding box center [643, 488] width 148 height 12
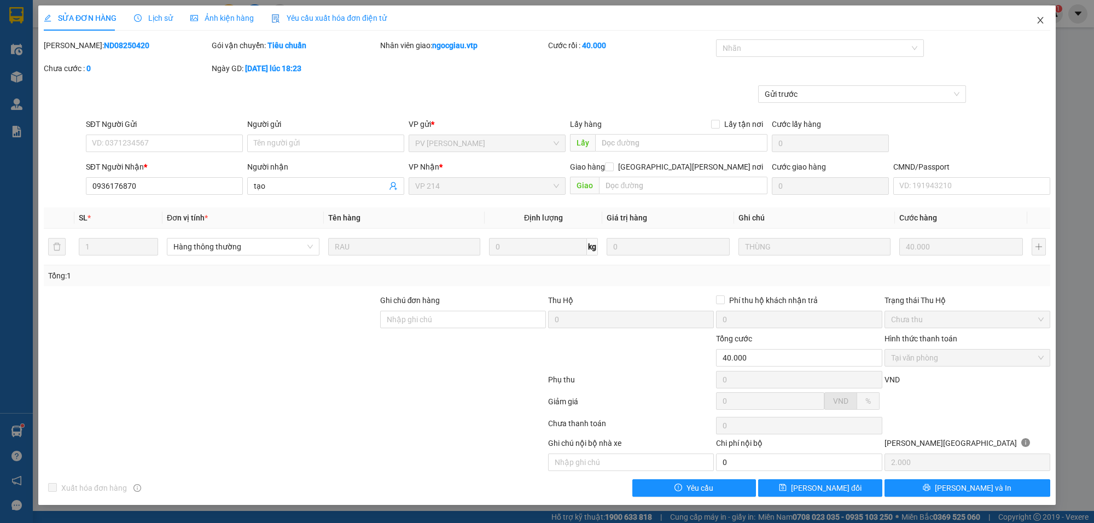
click at [1041, 18] on icon "close" at bounding box center [1040, 20] width 9 height 9
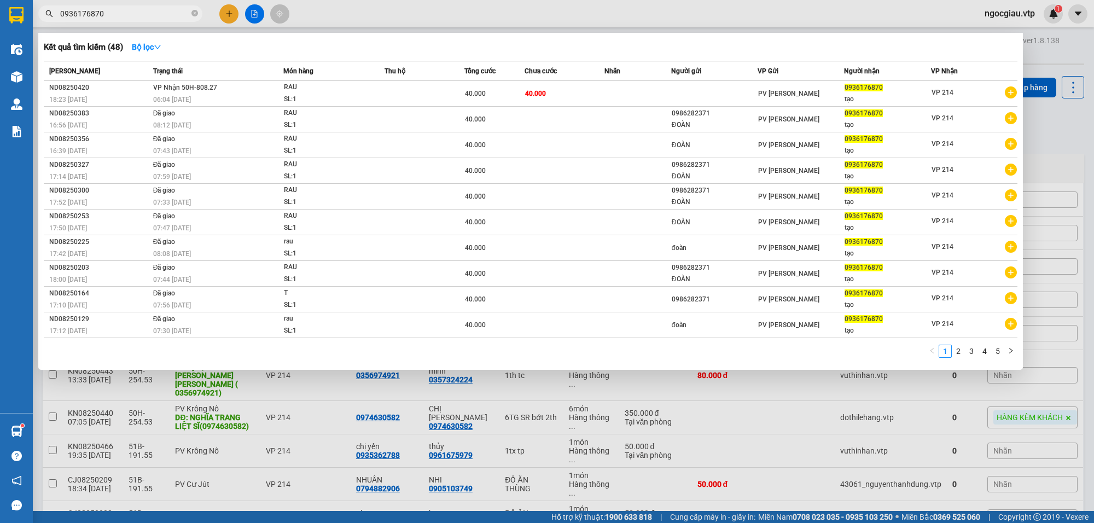
click at [126, 14] on input "0936176870" at bounding box center [124, 14] width 129 height 12
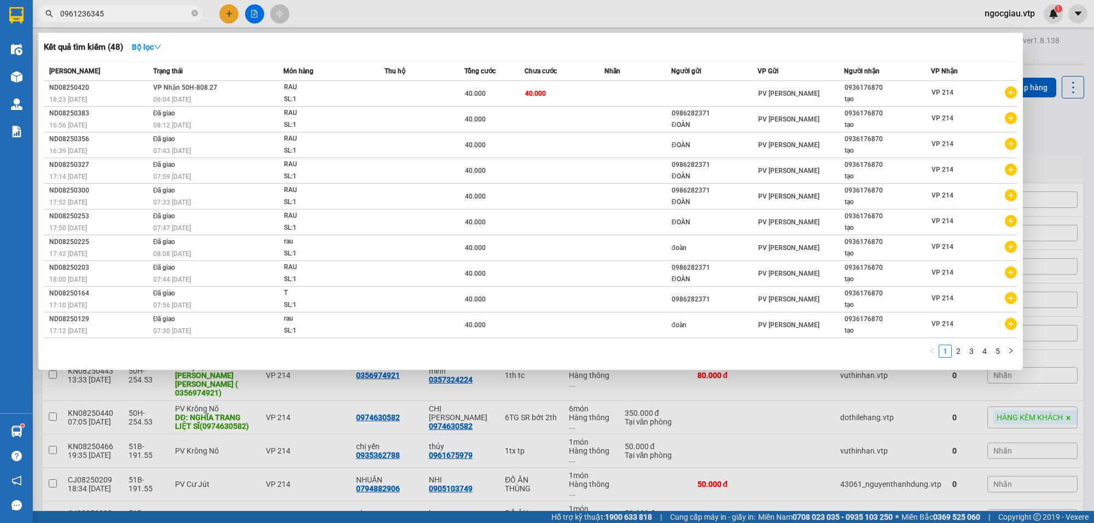
type input "0961236345"
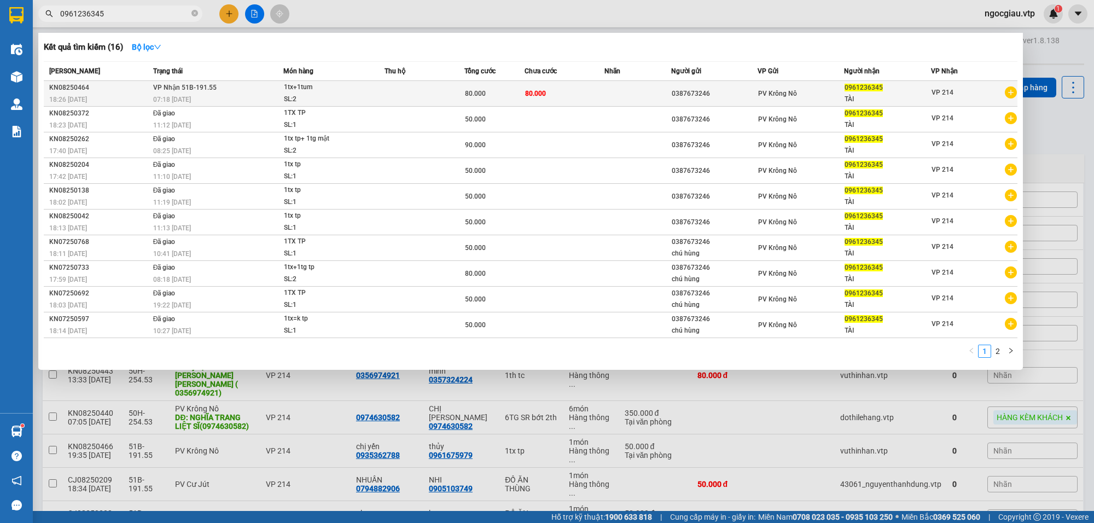
click at [481, 91] on span "80.000" at bounding box center [475, 94] width 21 height 8
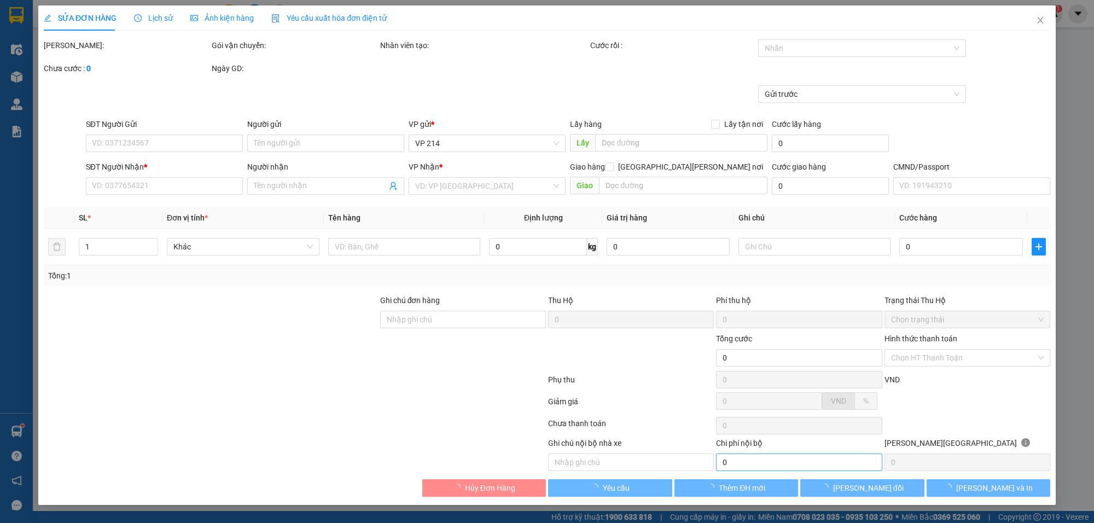
type input "0387673246"
type input "0961236345"
type input "TÀI"
type input "80.000"
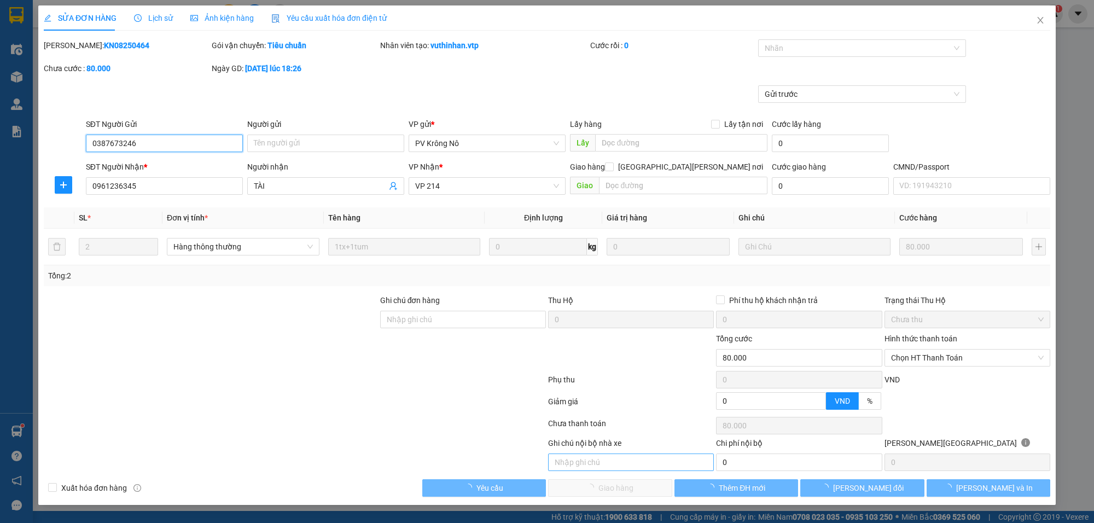
type input "4.000"
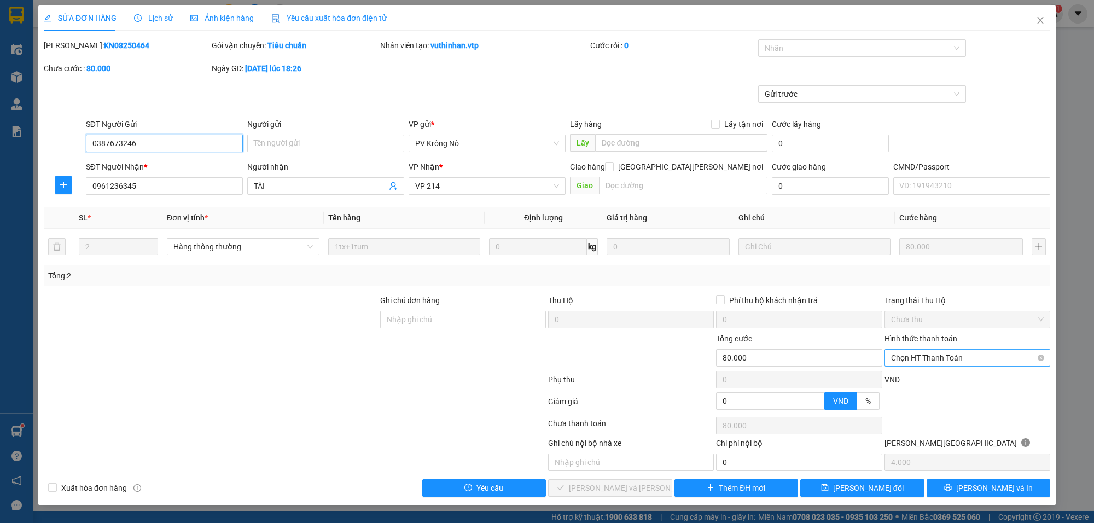
click at [945, 357] on span "Chọn HT Thanh Toán" at bounding box center [967, 358] width 153 height 16
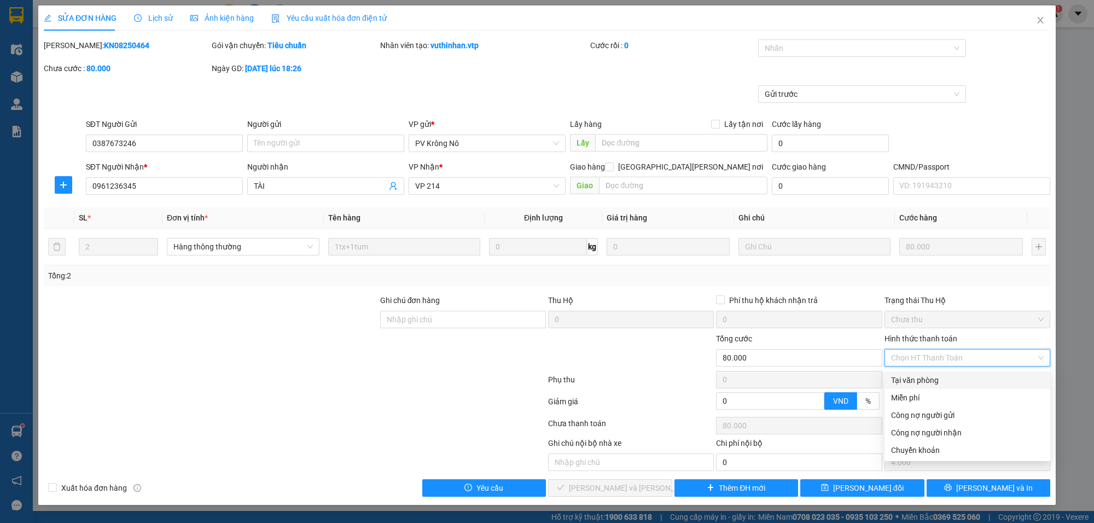
click at [919, 381] on div "Tại văn phòng" at bounding box center [967, 380] width 153 height 12
type input "0"
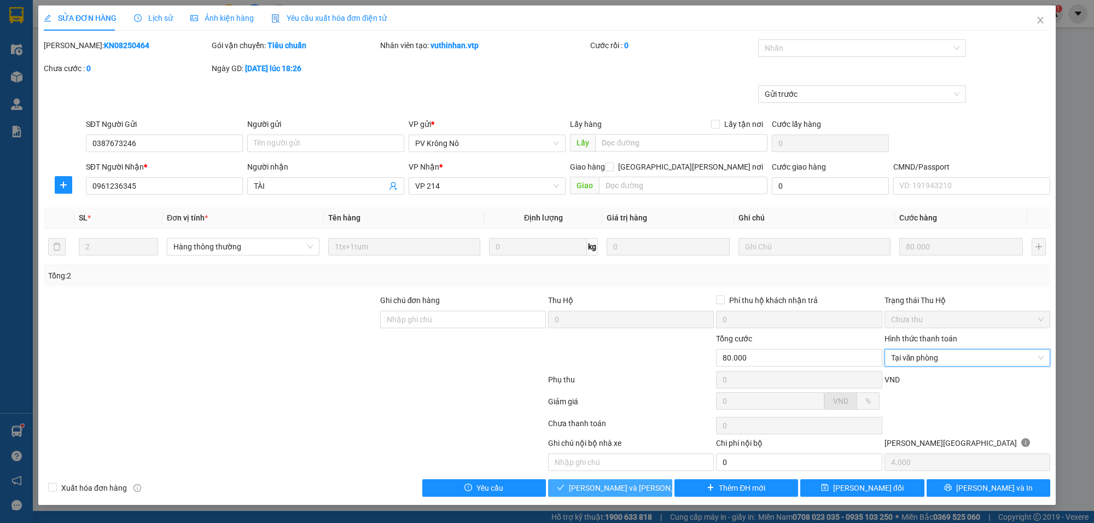
click at [615, 487] on span "[PERSON_NAME] và Giao hàng" at bounding box center [643, 488] width 148 height 12
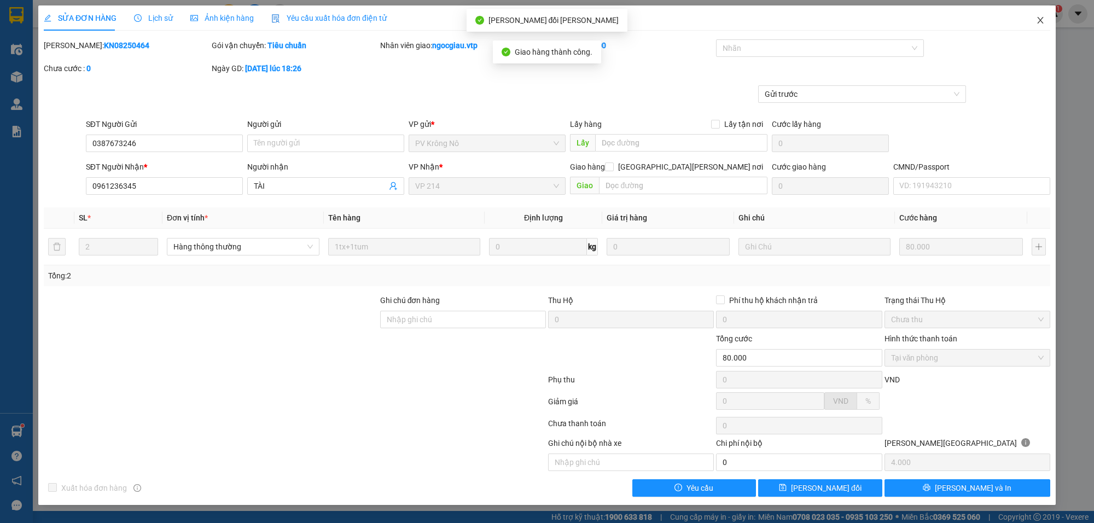
click at [1045, 18] on span "Close" at bounding box center [1040, 20] width 31 height 31
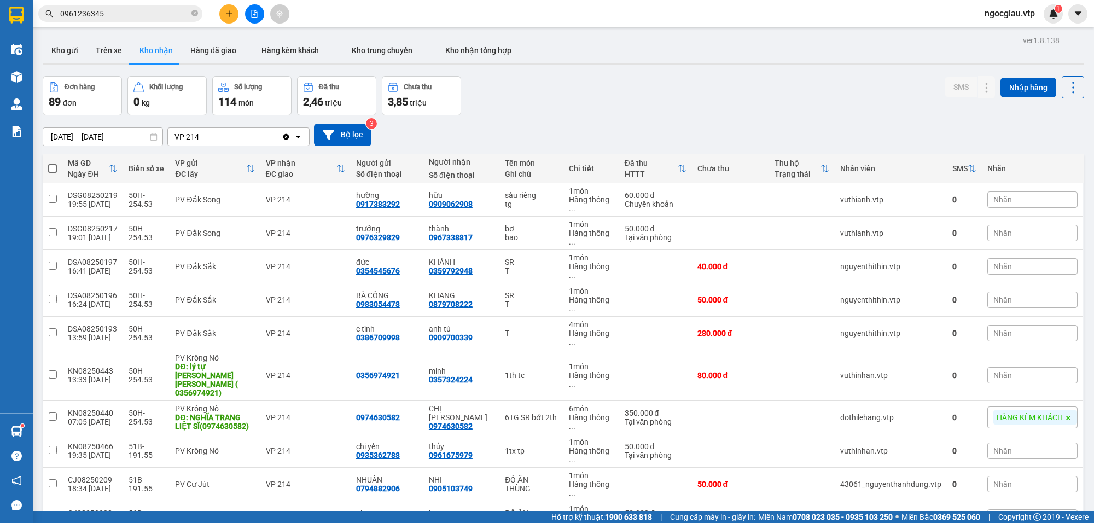
click at [119, 14] on input "0961236345" at bounding box center [124, 14] width 129 height 12
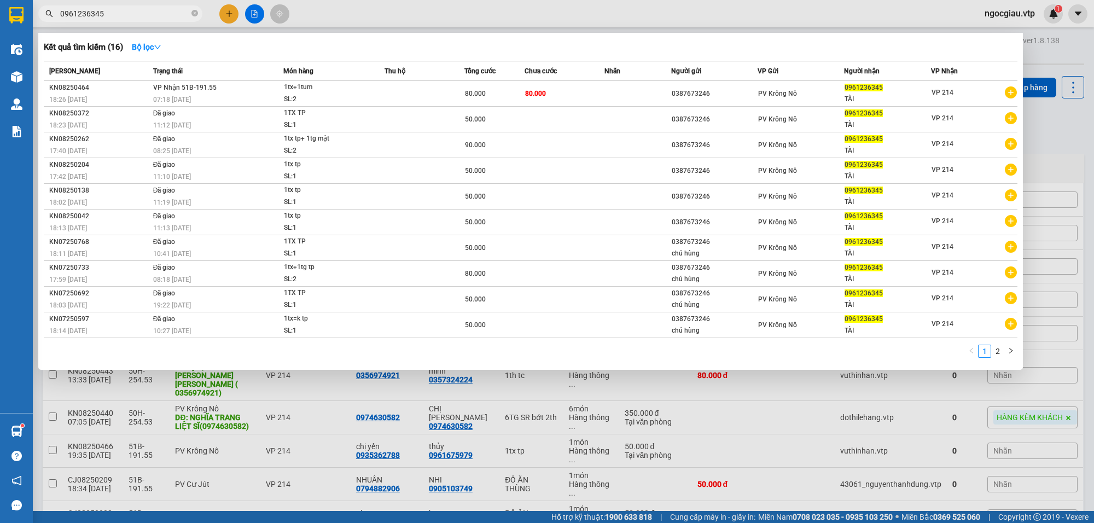
click at [119, 14] on input "0961236345" at bounding box center [124, 14] width 129 height 12
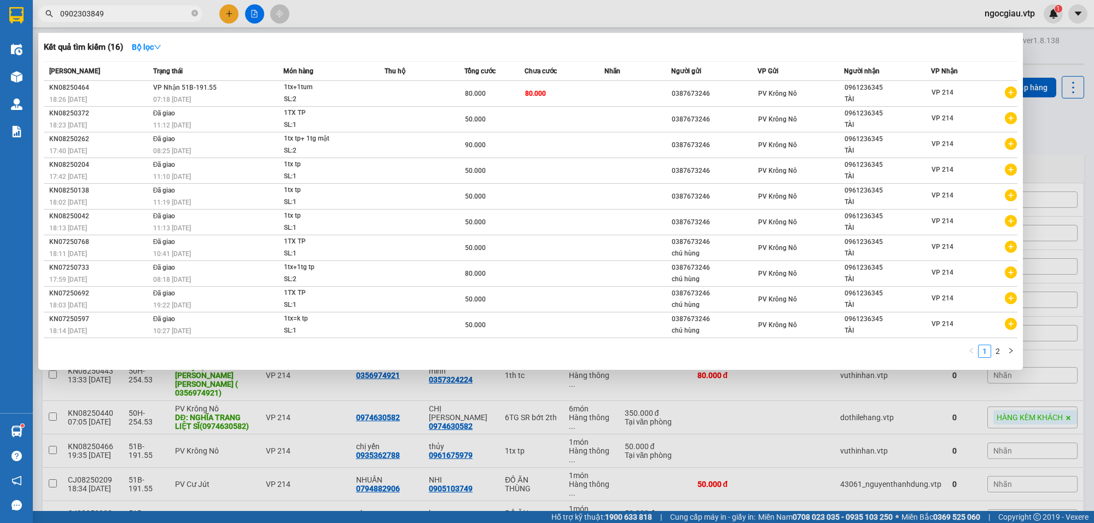
type input "0902303849"
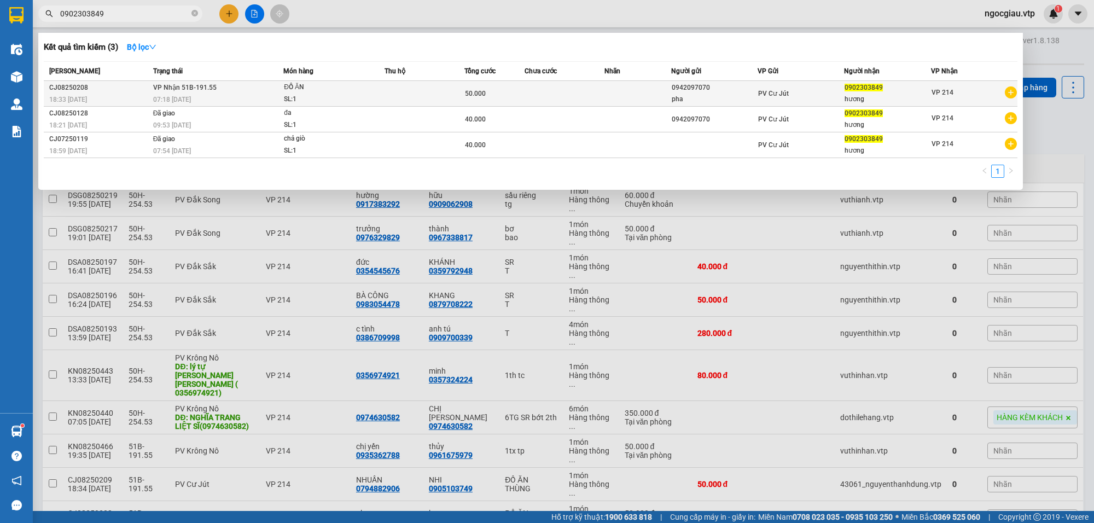
click at [356, 88] on div "ĐỒ ĂN" at bounding box center [325, 88] width 82 height 12
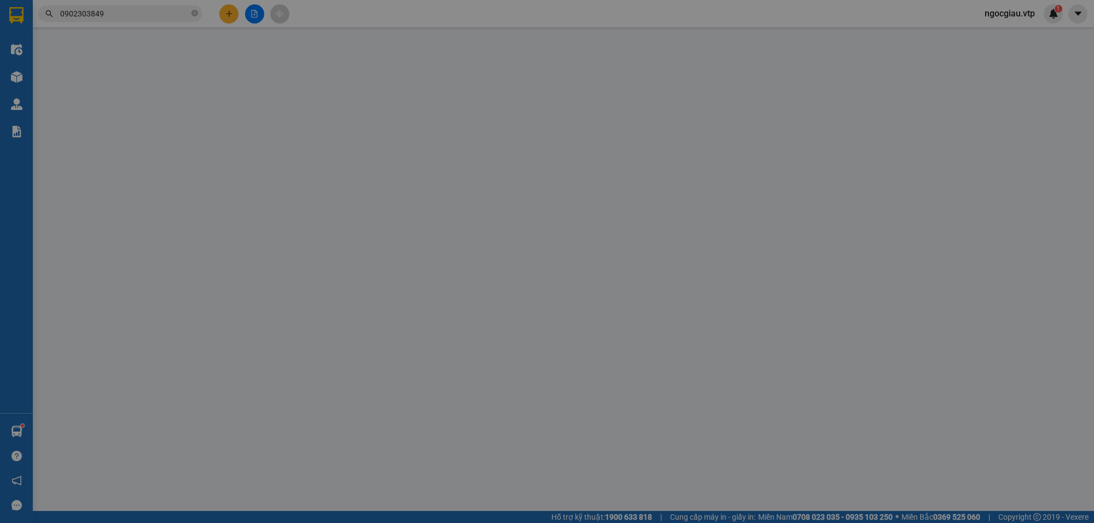
type input "2.500"
type input "0942097070"
type input "pha"
type input "0902303849"
type input "hương"
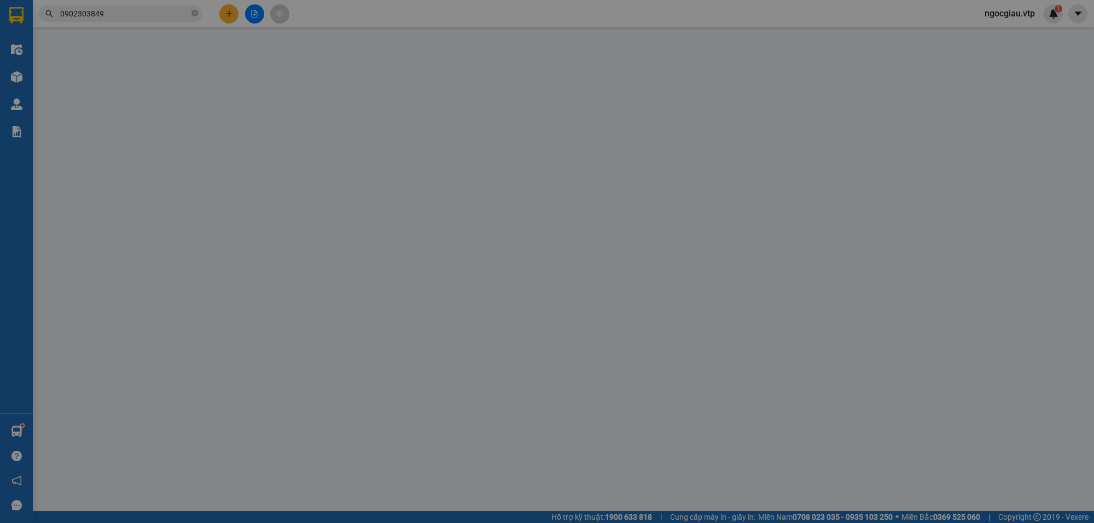
type input "50.000"
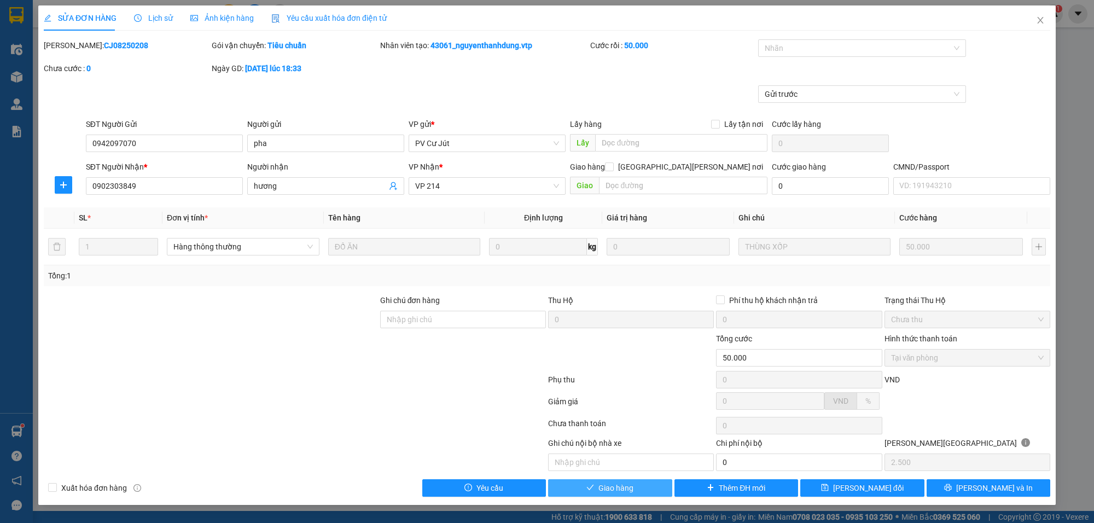
click at [646, 490] on button "Giao hàng" at bounding box center [610, 488] width 124 height 18
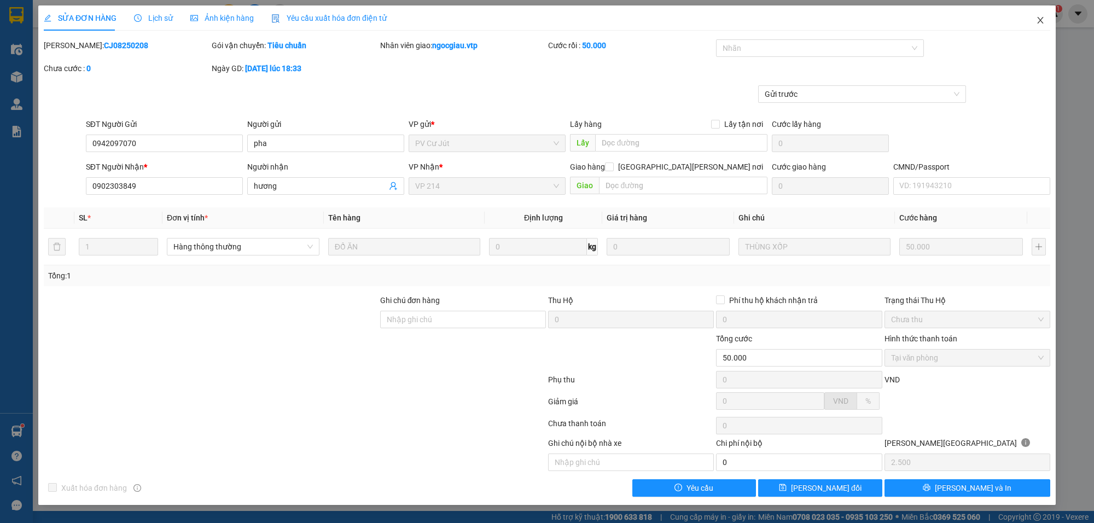
click at [1044, 13] on span "Close" at bounding box center [1040, 20] width 31 height 31
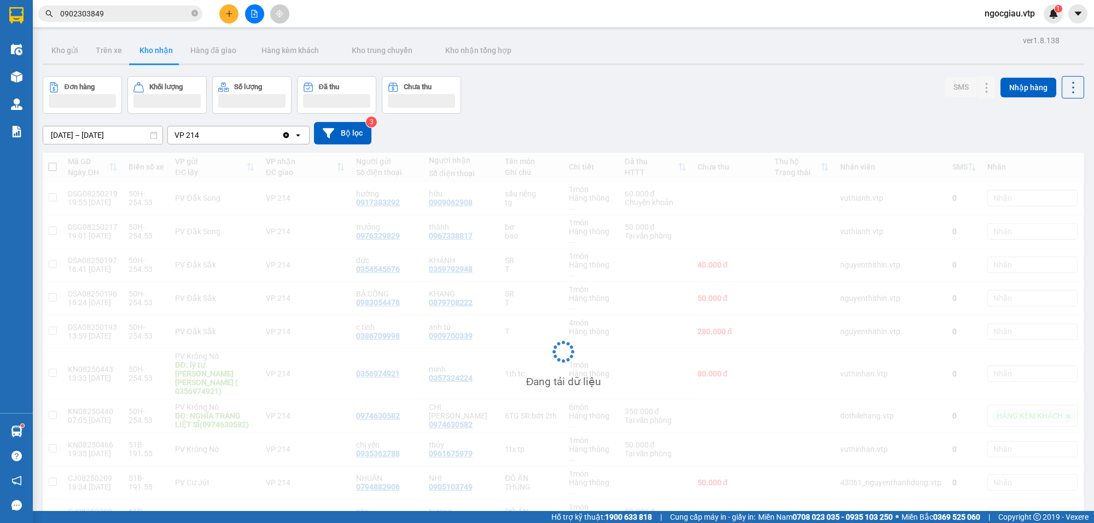
click at [111, 12] on input "0902303849" at bounding box center [124, 14] width 129 height 12
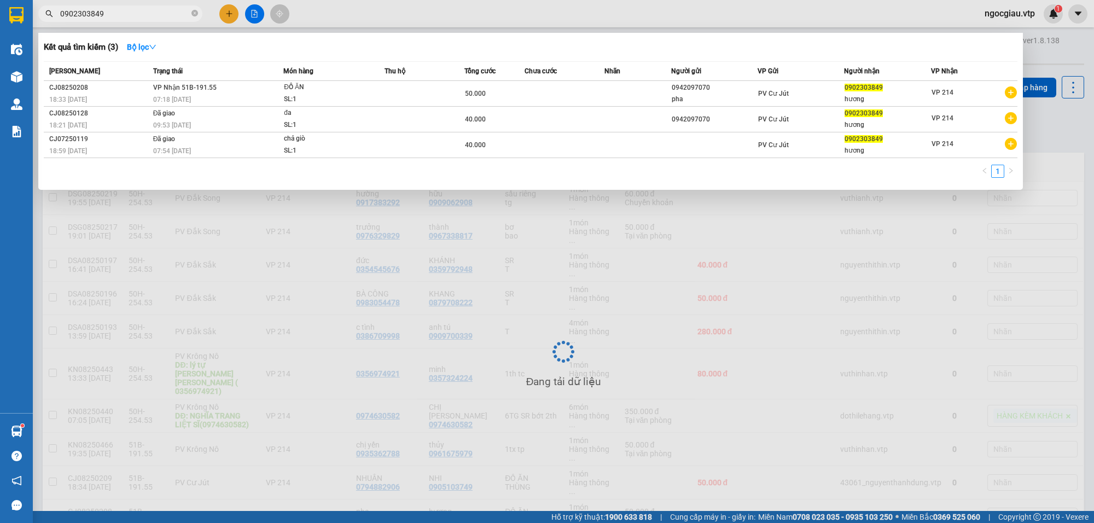
click at [111, 12] on input "0902303849" at bounding box center [124, 14] width 129 height 12
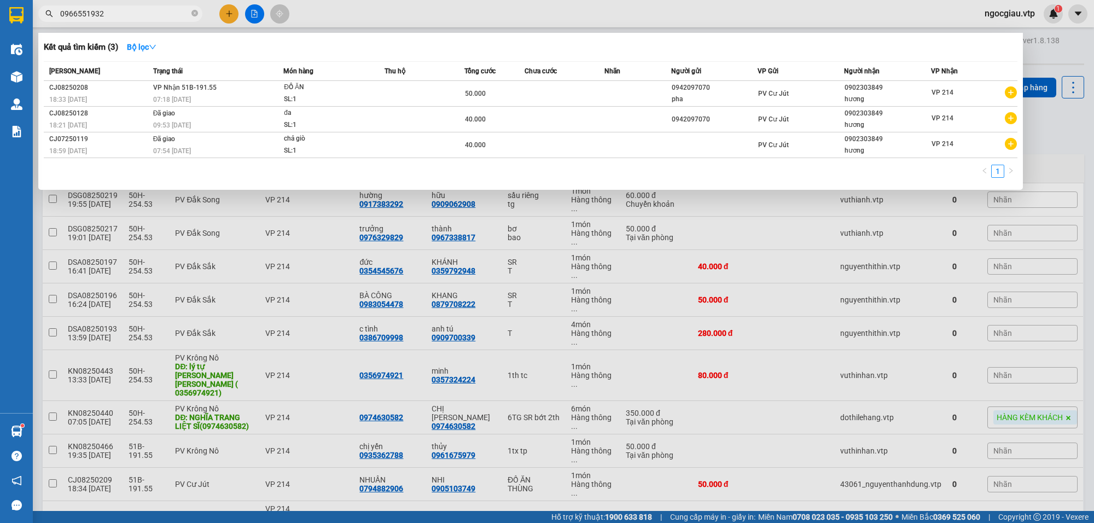
type input "0966551932"
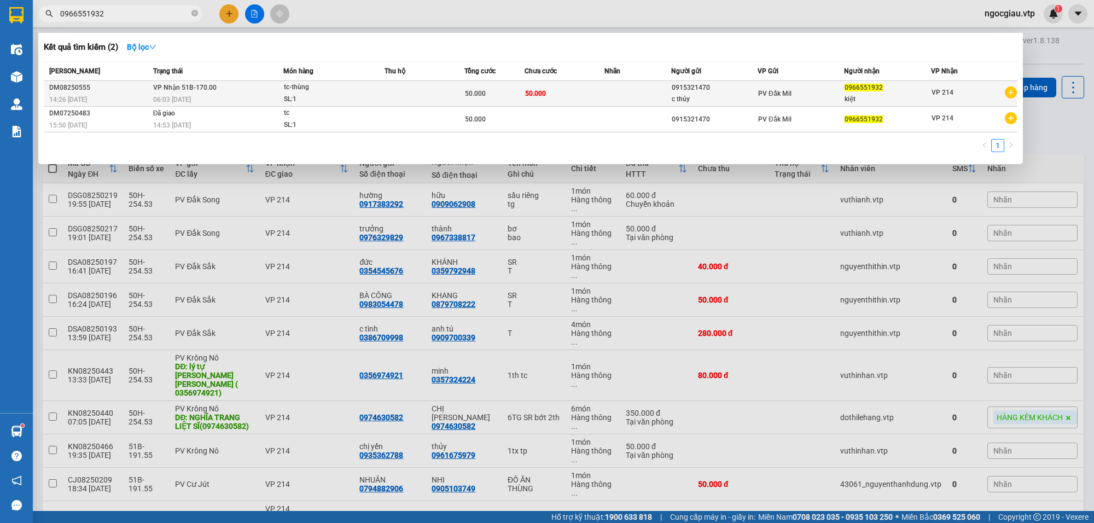
click at [447, 88] on td at bounding box center [425, 94] width 80 height 26
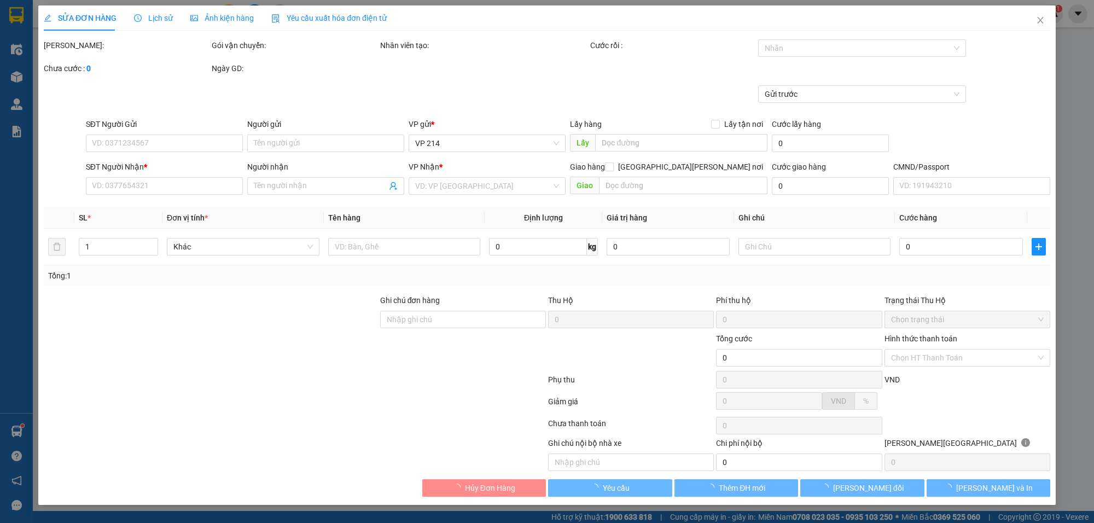
type input "0915321470"
type input "c thúy"
type input "0966551932"
type input "kiệt"
type input "50.000"
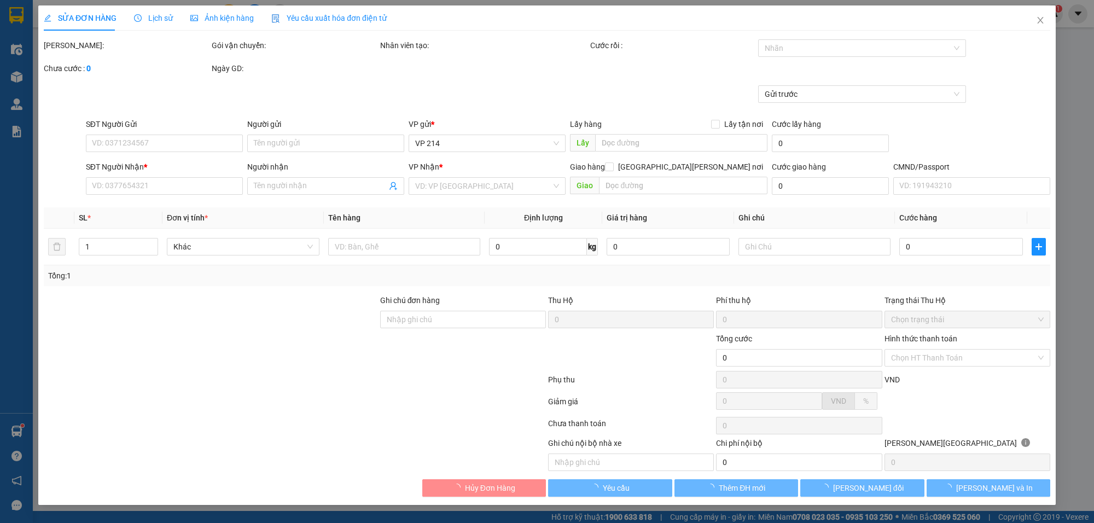
type input "50.000"
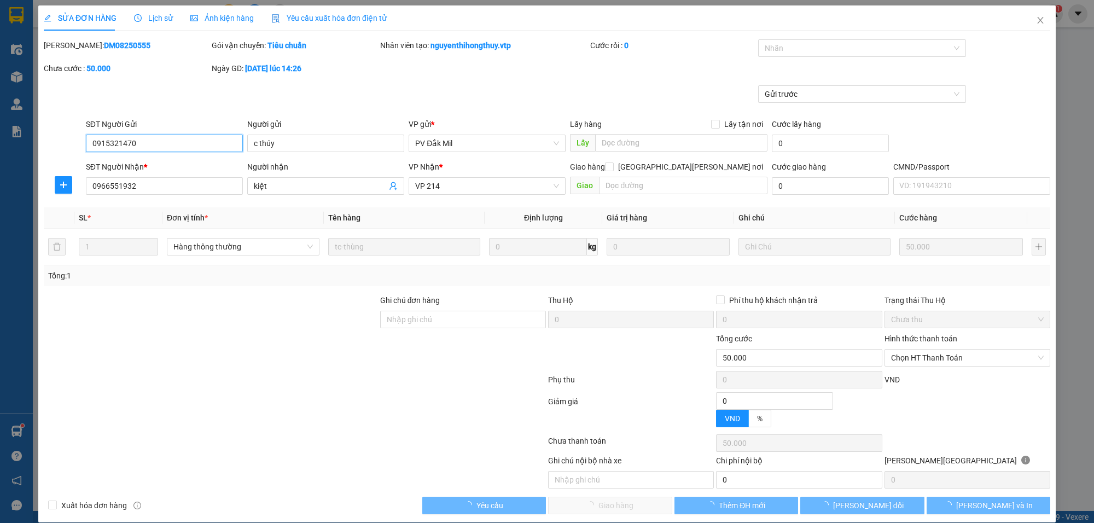
type input "2.500"
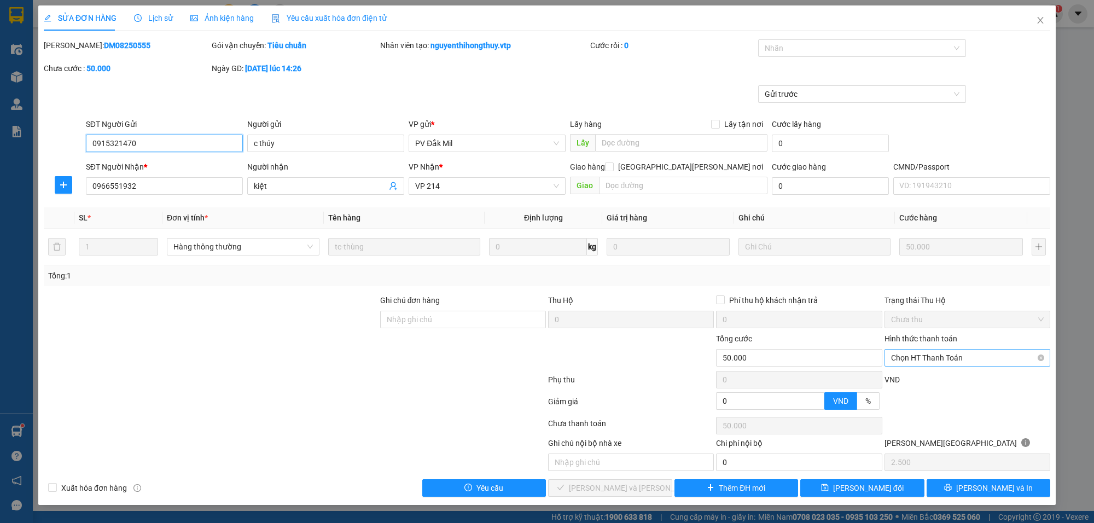
click at [942, 357] on span "Chọn HT Thanh Toán" at bounding box center [967, 358] width 153 height 16
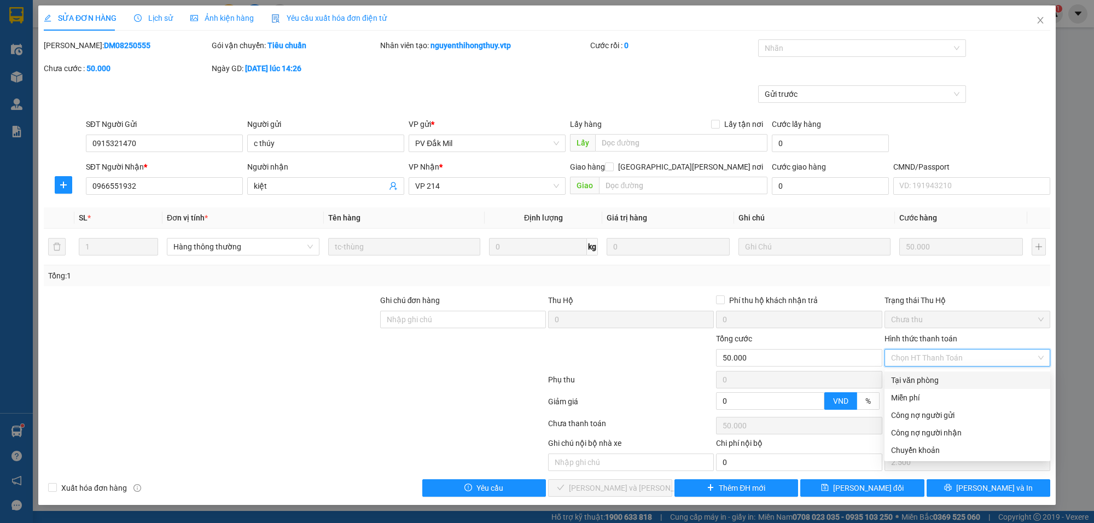
click at [920, 378] on div "Tại văn phòng" at bounding box center [967, 380] width 153 height 12
type input "0"
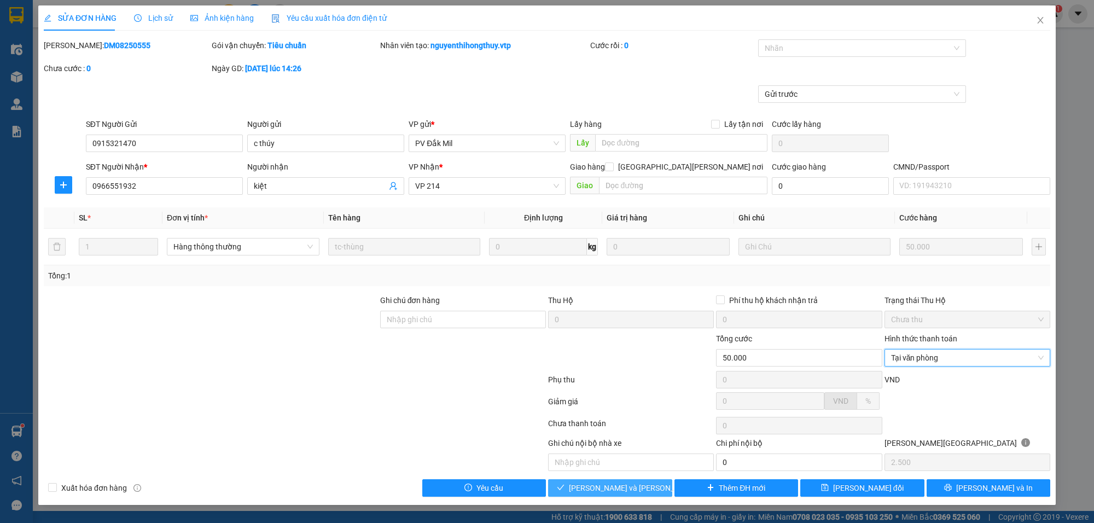
click at [621, 485] on span "[PERSON_NAME] và Giao hàng" at bounding box center [643, 488] width 148 height 12
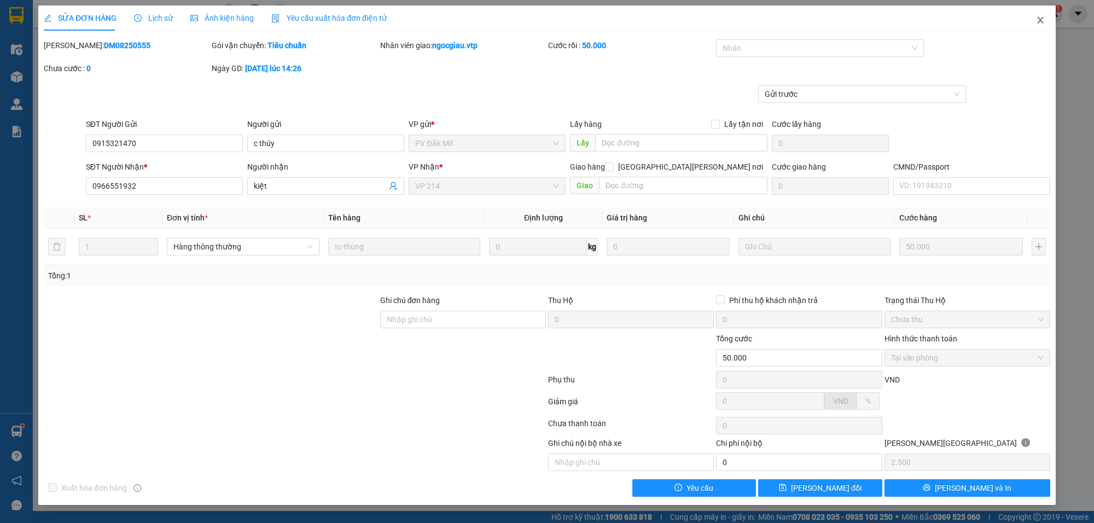
click at [1045, 18] on span "Close" at bounding box center [1040, 20] width 31 height 31
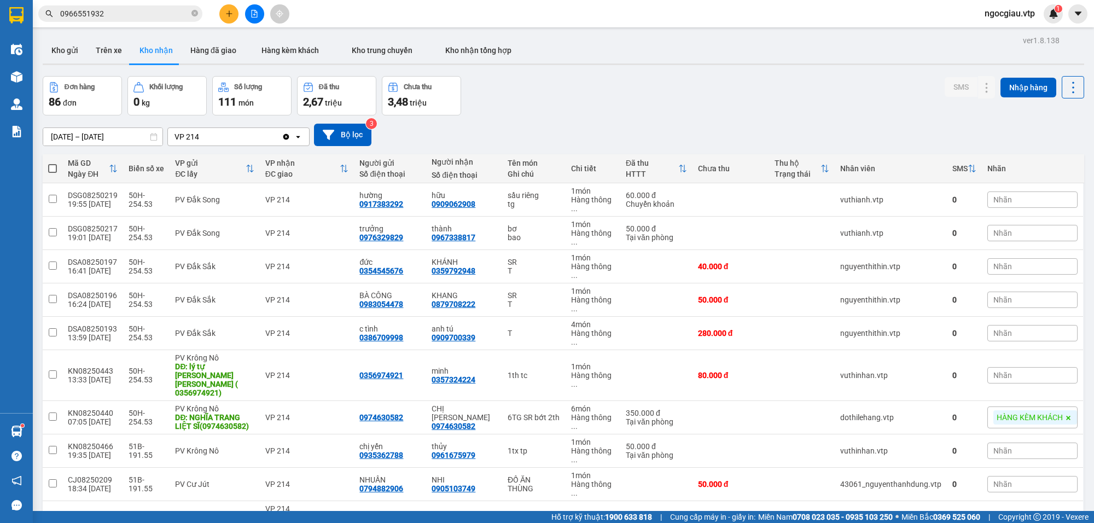
click at [143, 6] on span "0966551932" at bounding box center [120, 13] width 164 height 16
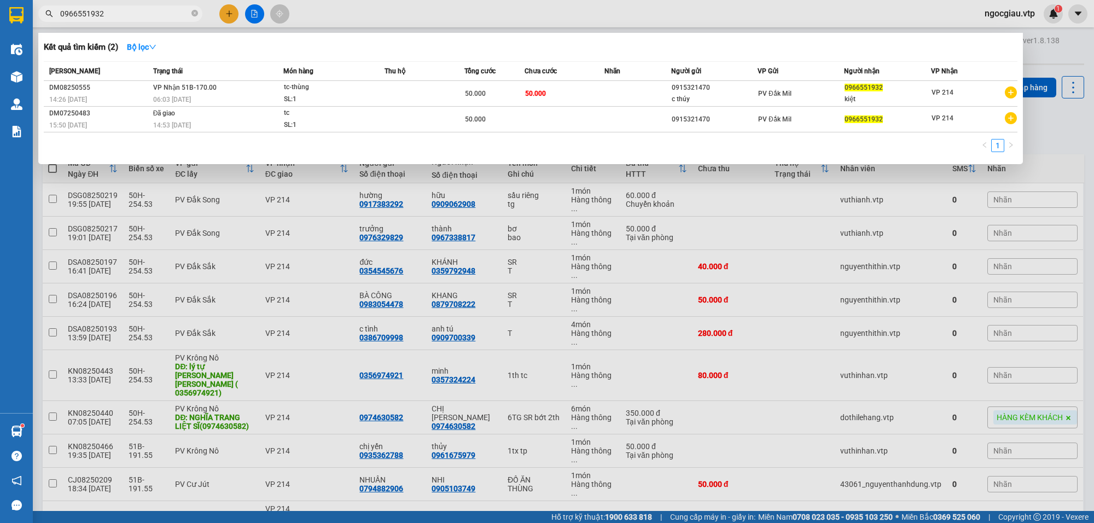
click at [146, 14] on input "0966551932" at bounding box center [124, 14] width 129 height 12
type input "0909096518"
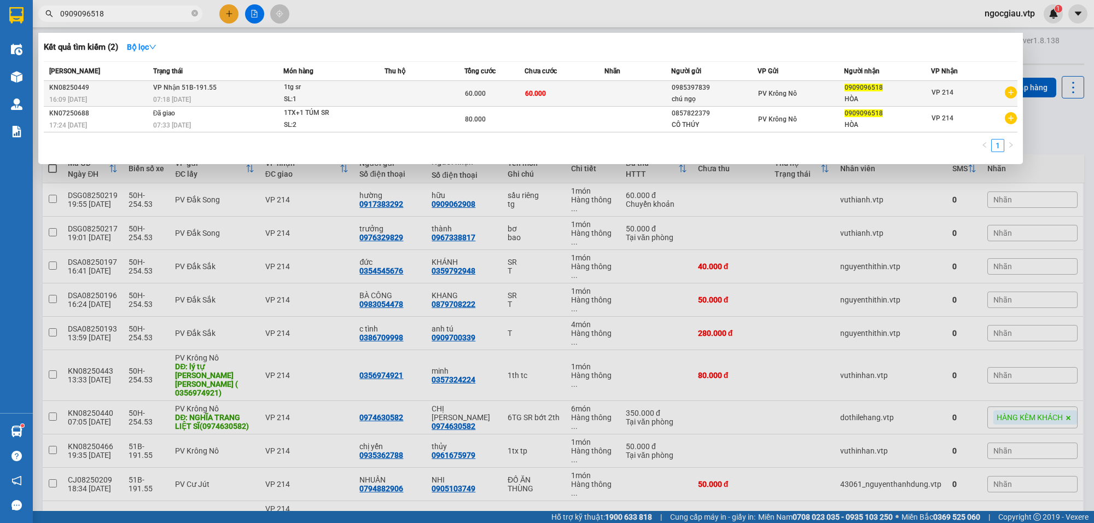
click at [488, 85] on td "60.000" at bounding box center [494, 94] width 60 height 26
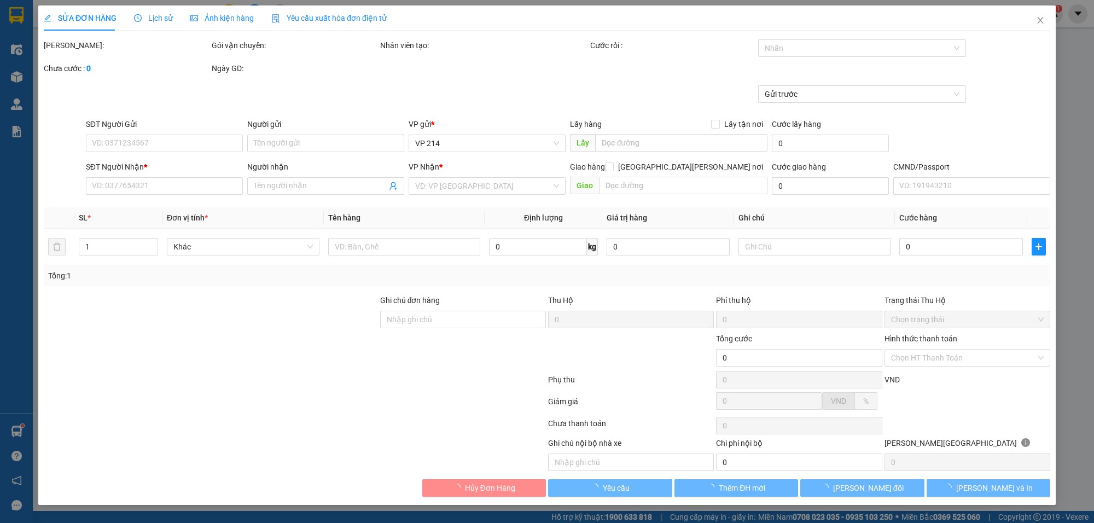
type input "0985397839"
type input "chú ngọ"
type input "0909096518"
type input "HÒA"
type input "60.000"
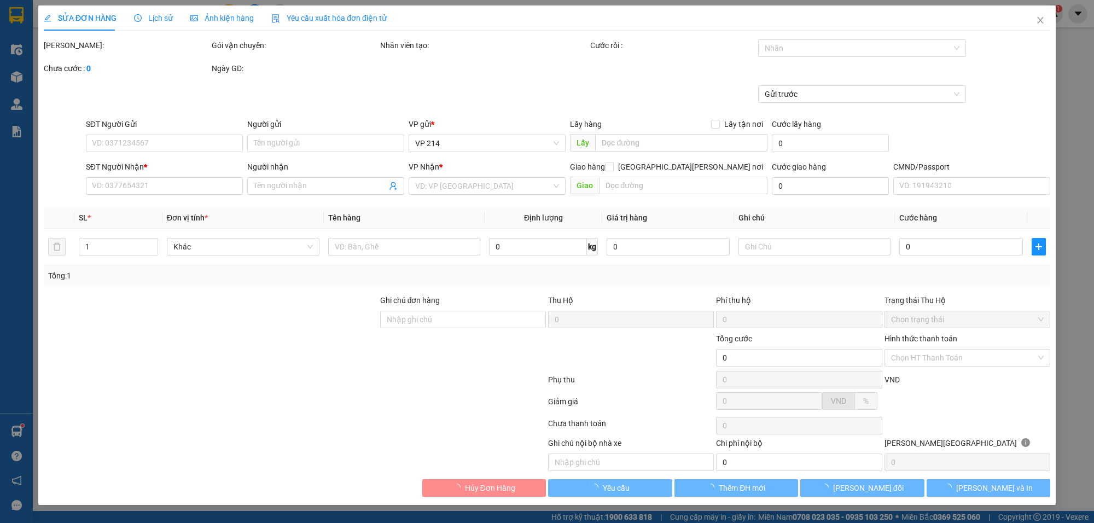
type input "60.000"
type input "3.000"
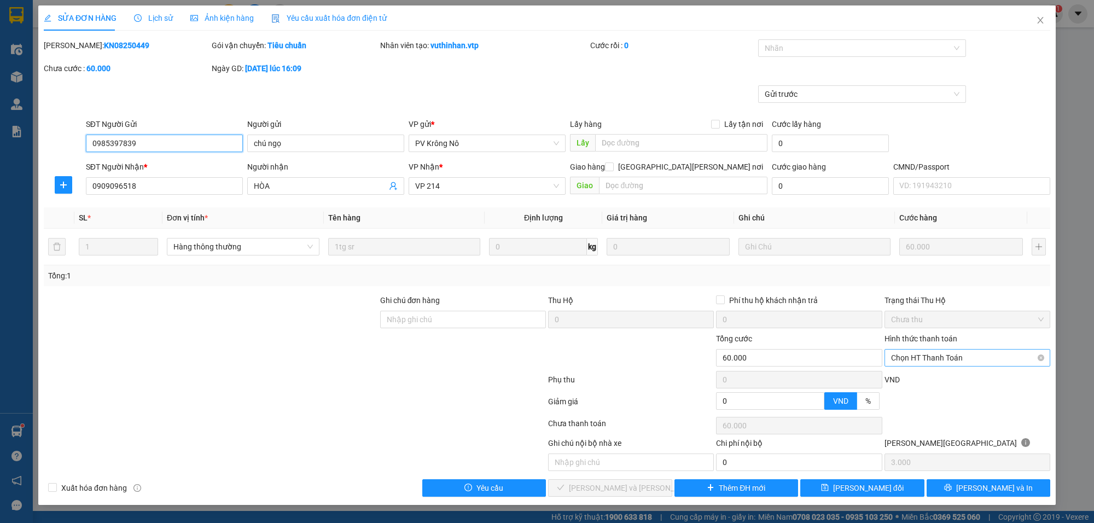
click at [920, 360] on span "Chọn HT Thanh Toán" at bounding box center [967, 358] width 153 height 16
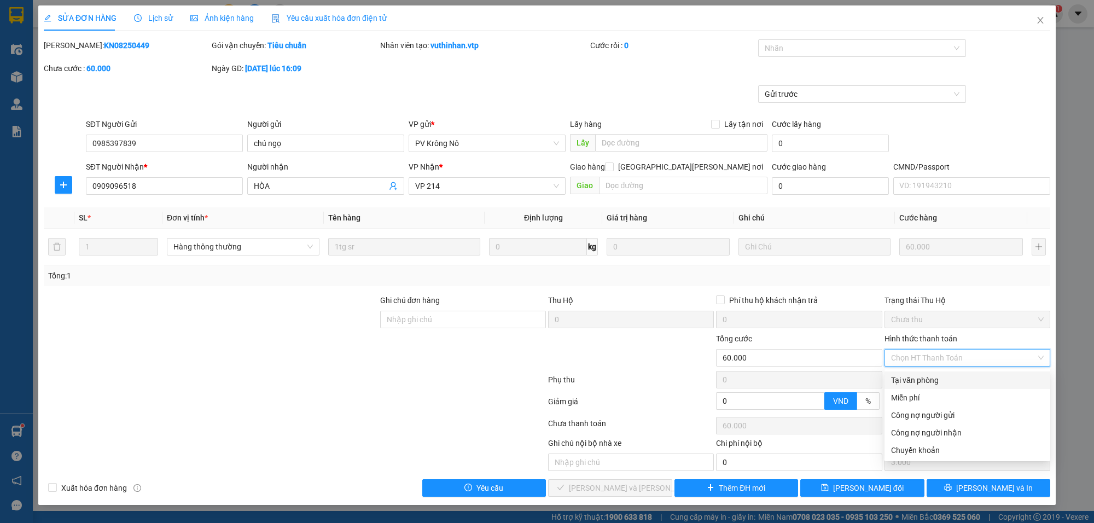
click at [913, 374] on div "Tại văn phòng" at bounding box center [967, 380] width 153 height 12
type input "0"
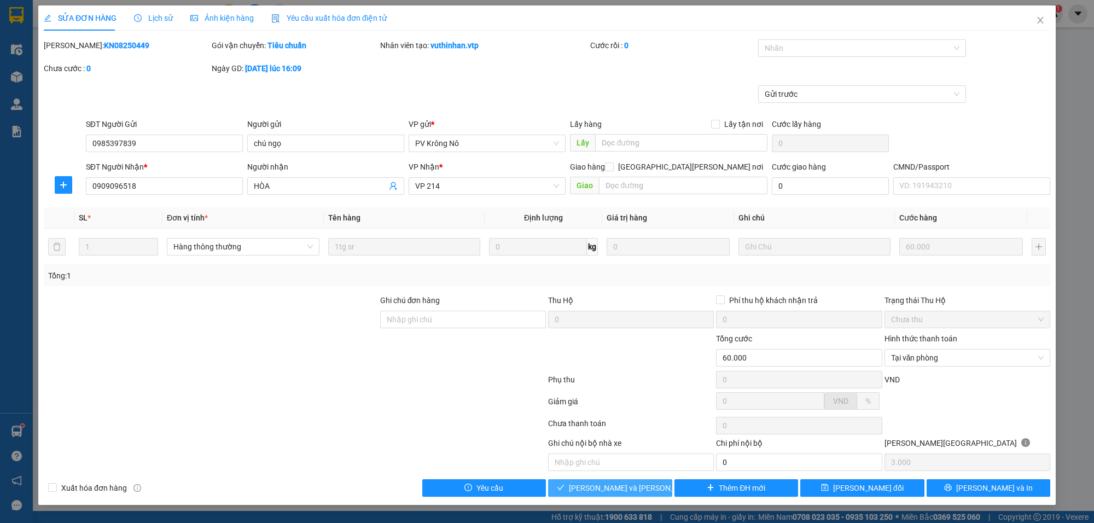
click at [632, 485] on span "[PERSON_NAME] và Giao hàng" at bounding box center [643, 488] width 148 height 12
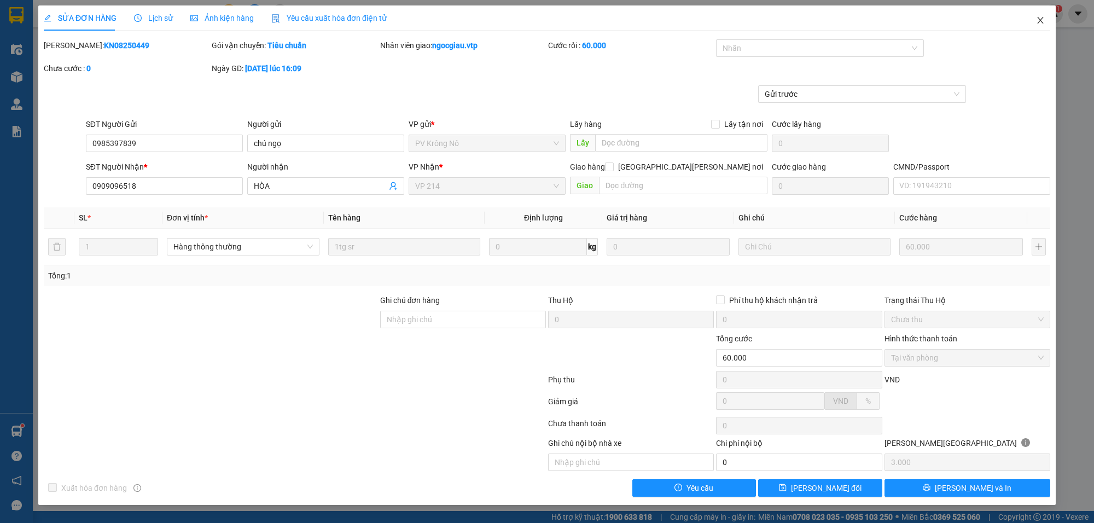
click at [1045, 17] on span "Close" at bounding box center [1040, 20] width 31 height 31
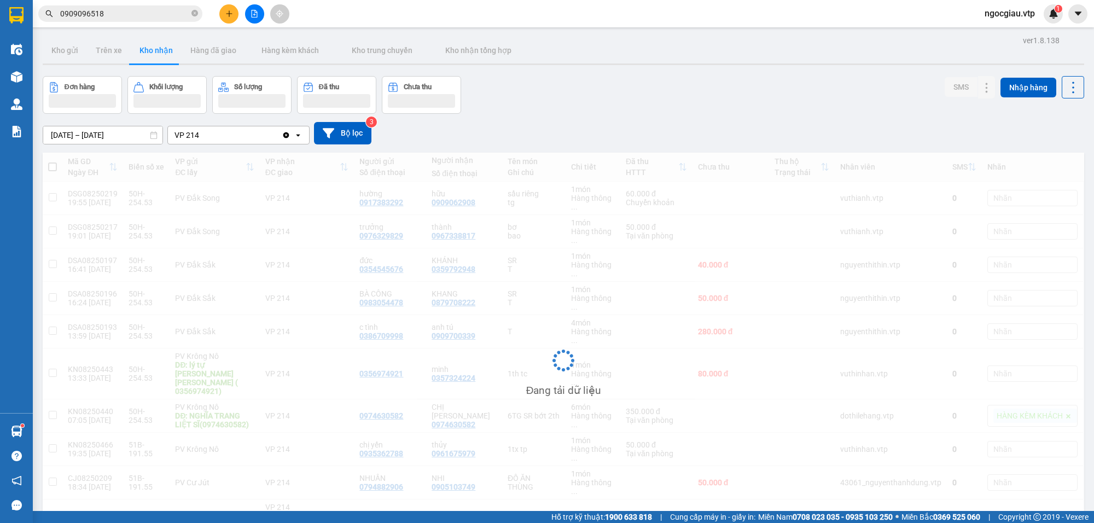
click at [121, 18] on input "0909096518" at bounding box center [124, 14] width 129 height 12
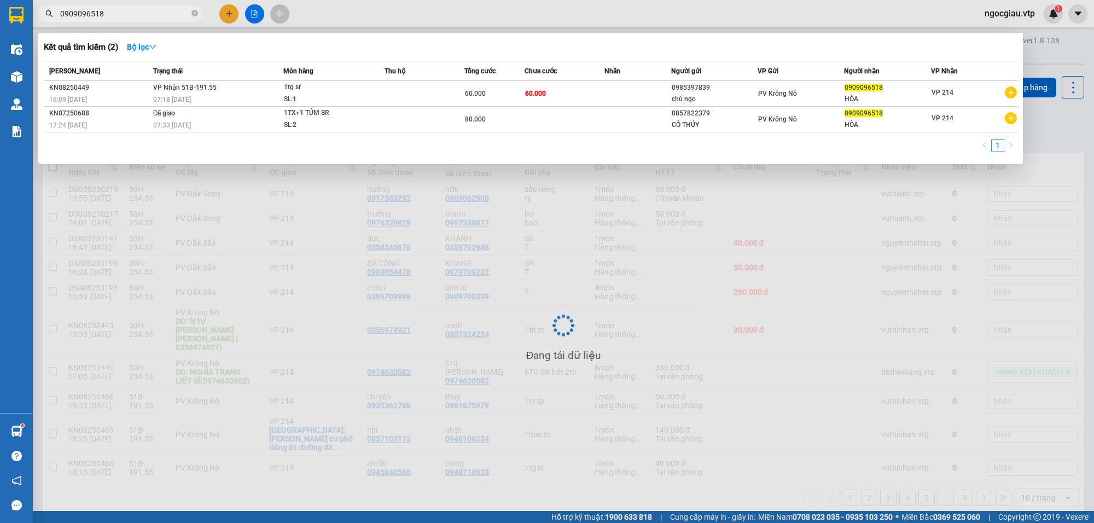
click at [121, 18] on input "0909096518" at bounding box center [124, 14] width 129 height 12
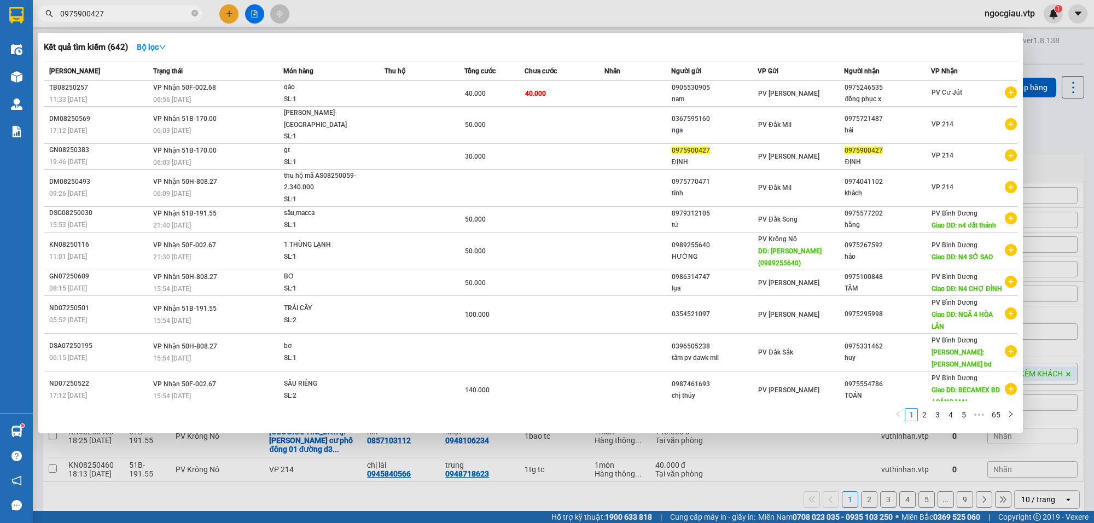
type input "0975900427"
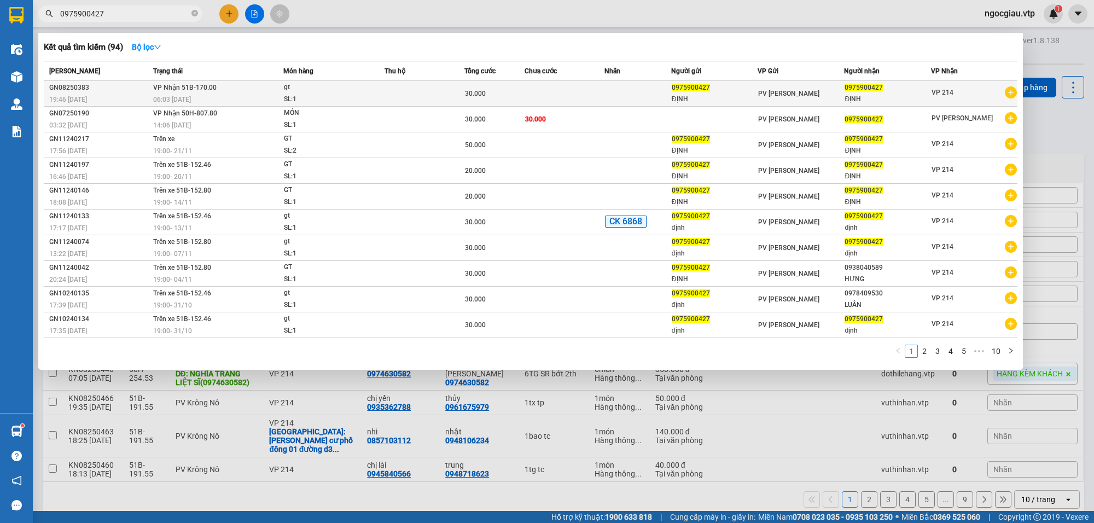
click at [516, 85] on td "30.000" at bounding box center [494, 94] width 60 height 26
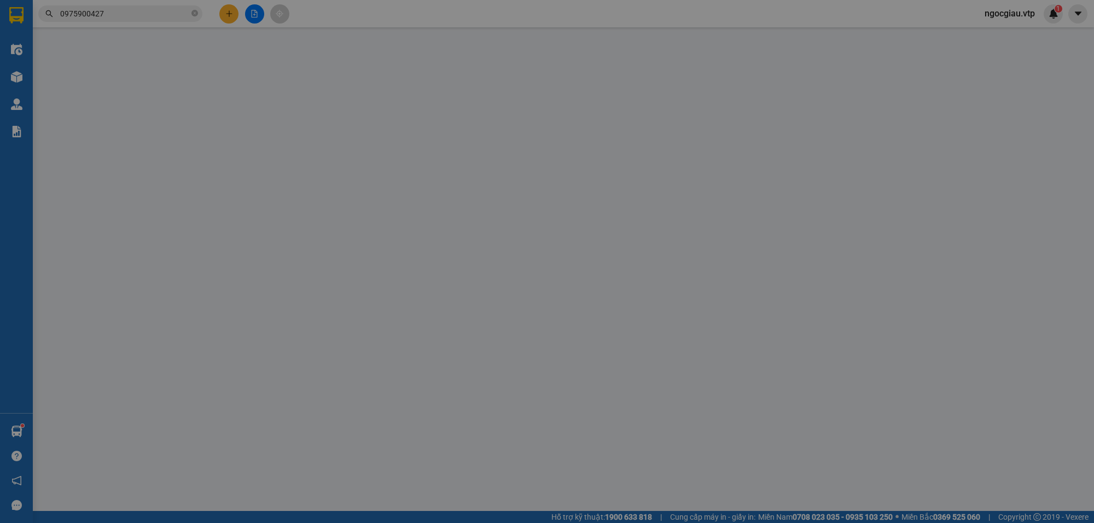
type input "0975900427"
type input "ĐỊNH"
type input "0975900427"
type input "ĐỊNH"
type input "30.000"
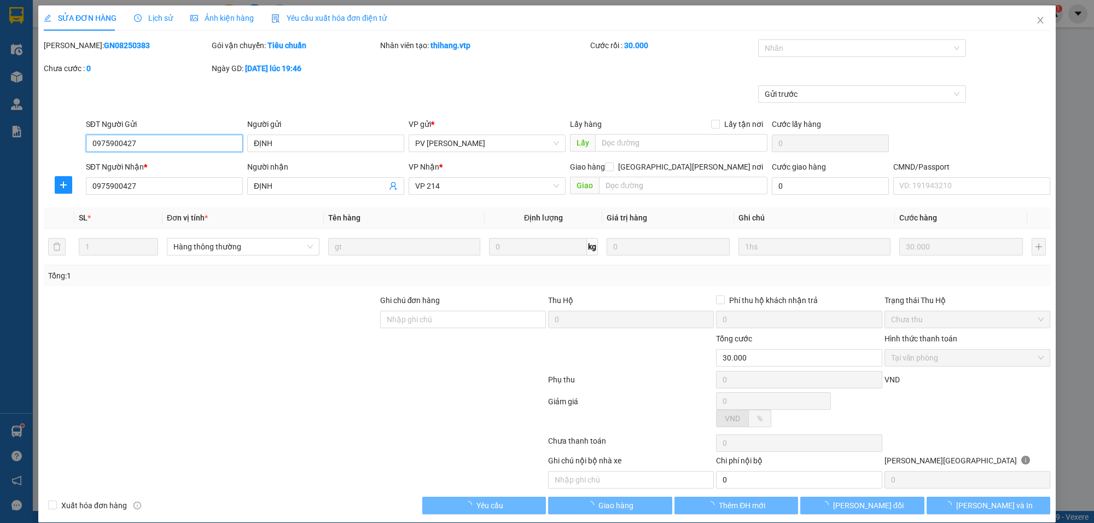
type input "1.500"
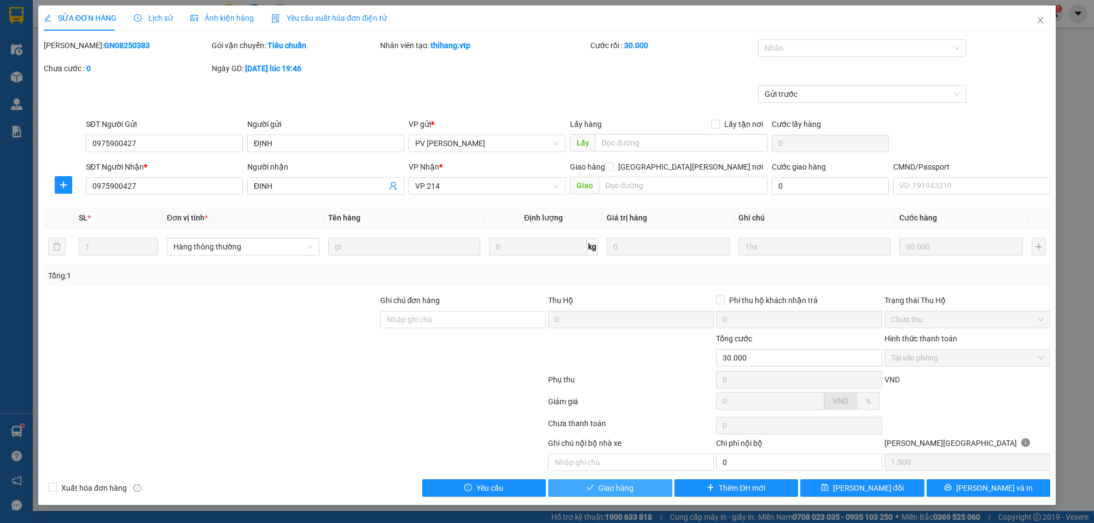
click at [590, 491] on icon "check" at bounding box center [590, 488] width 8 height 8
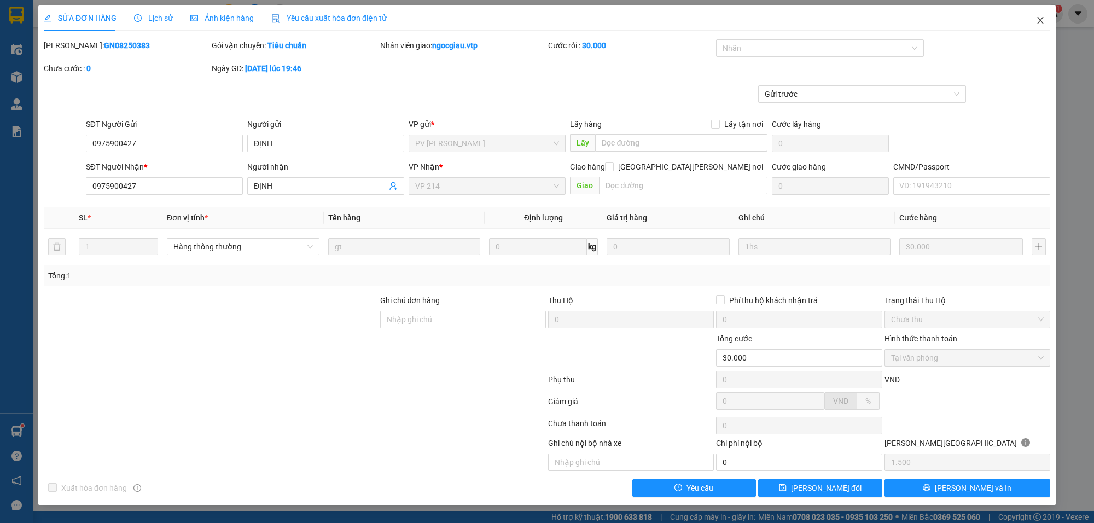
click at [1038, 14] on span "Close" at bounding box center [1040, 20] width 31 height 31
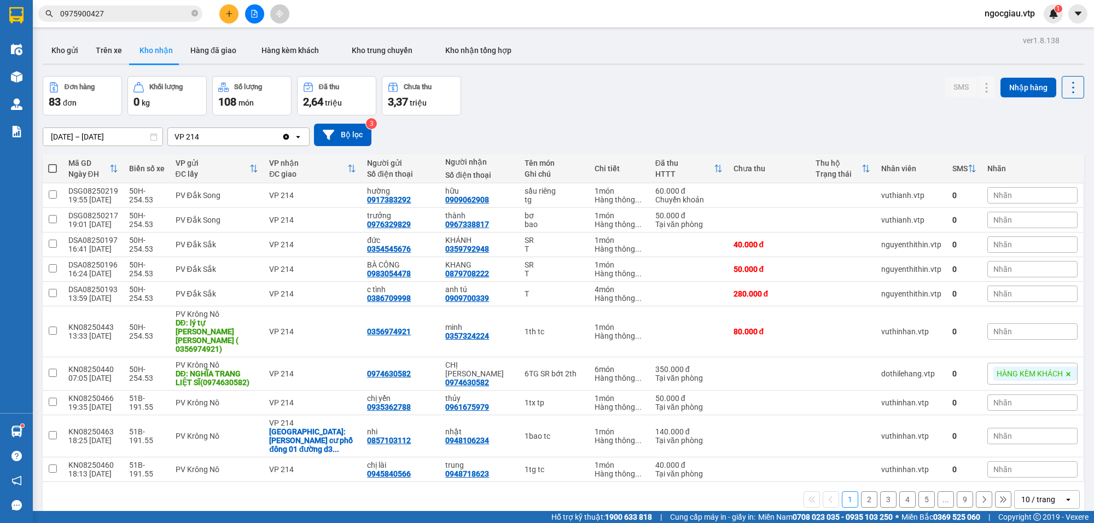
click at [107, 14] on input "0975900427" at bounding box center [124, 14] width 129 height 12
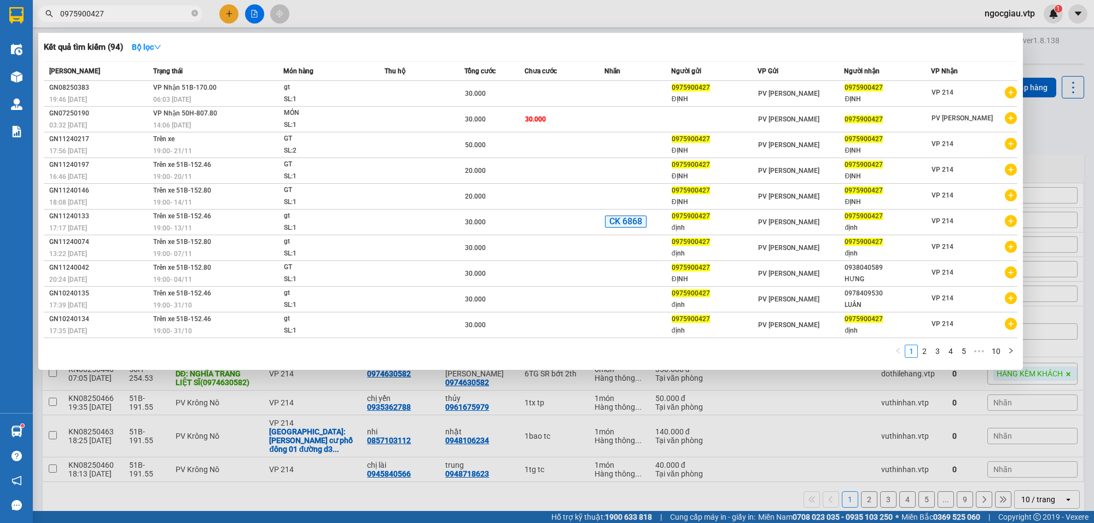
click at [107, 14] on input "0975900427" at bounding box center [124, 14] width 129 height 12
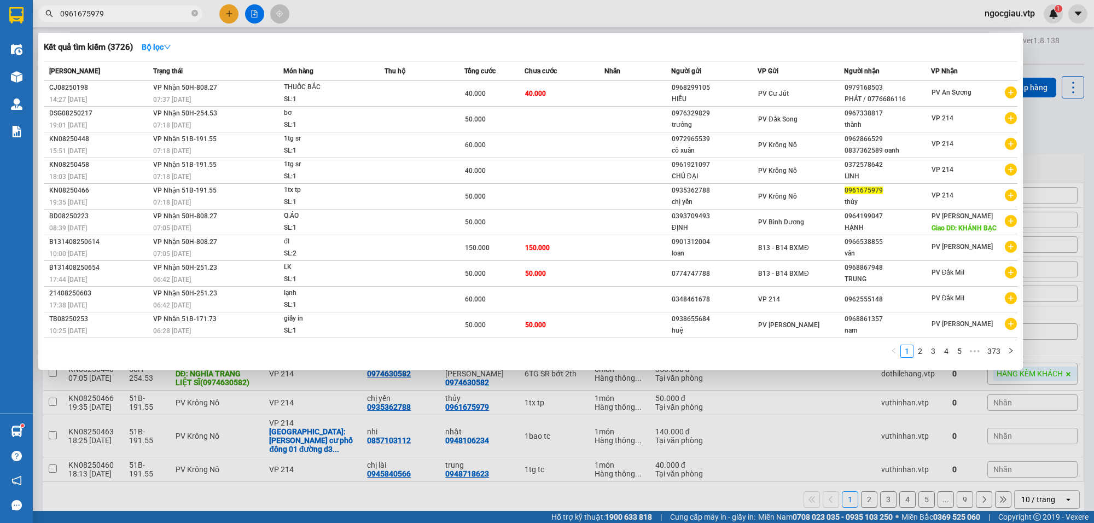
type input "0961675979"
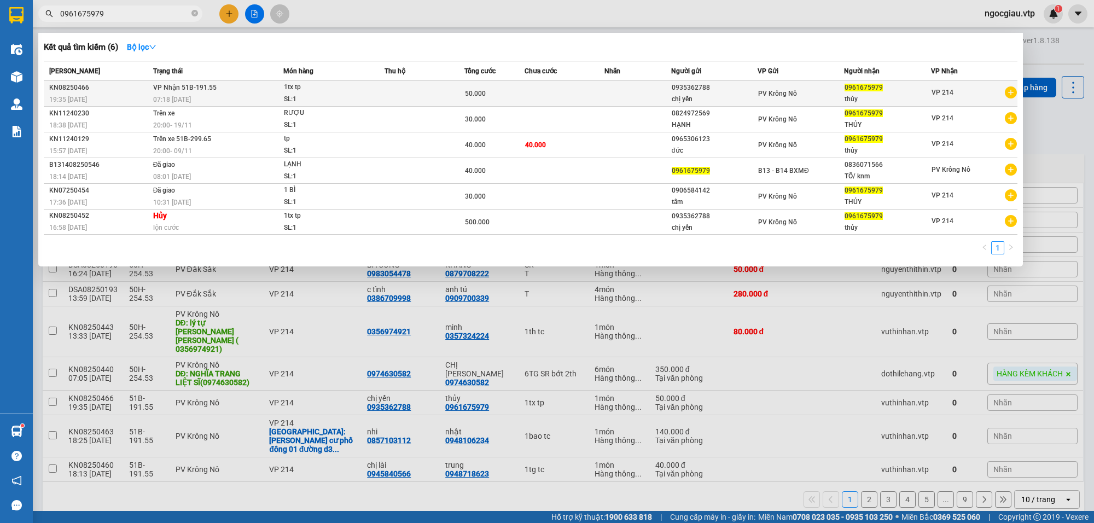
click at [512, 93] on div "50.000" at bounding box center [494, 94] width 59 height 12
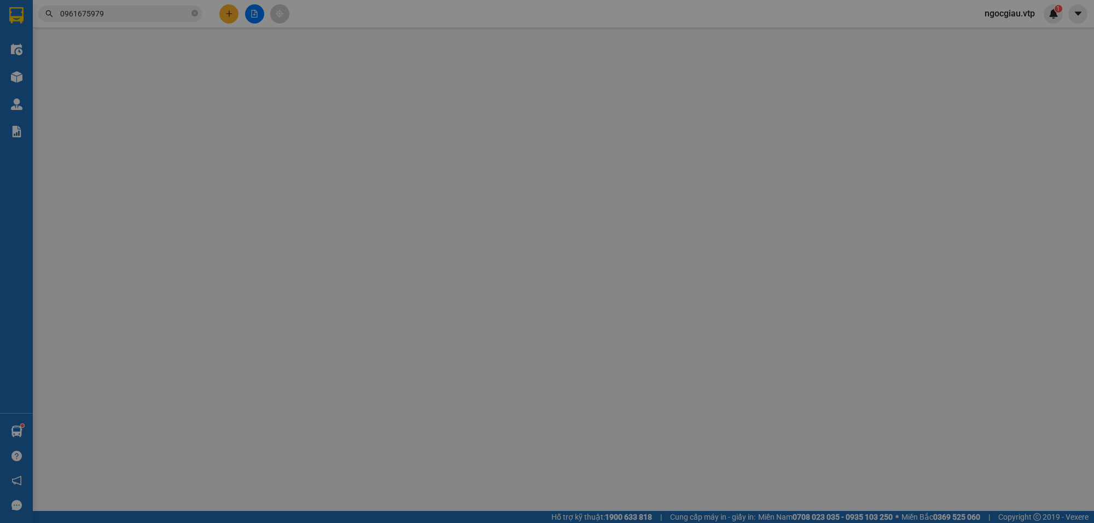
type input "0935362788"
type input "chị yến"
type input "0961675979"
type input "thủy"
type input "50.000"
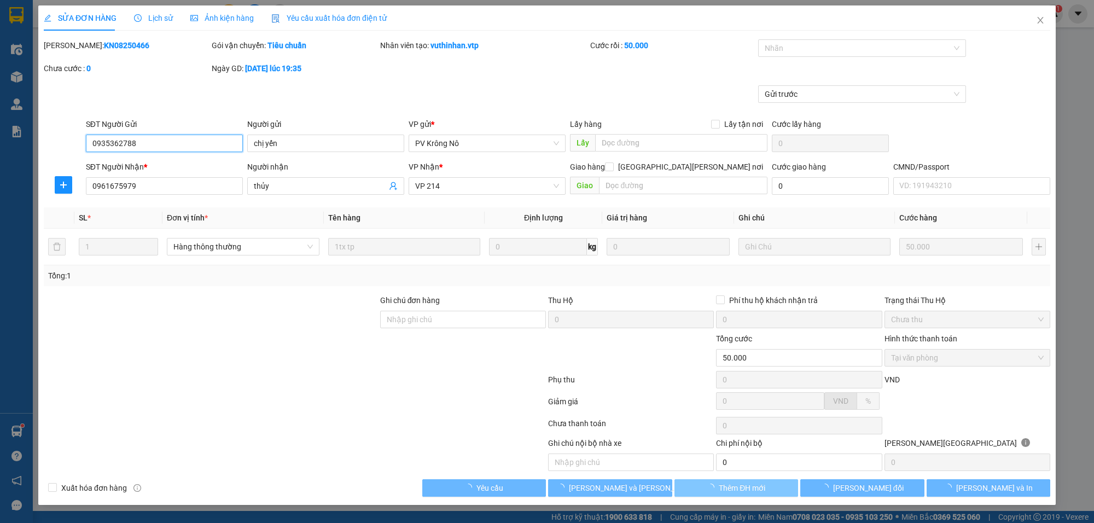
type input "2.500"
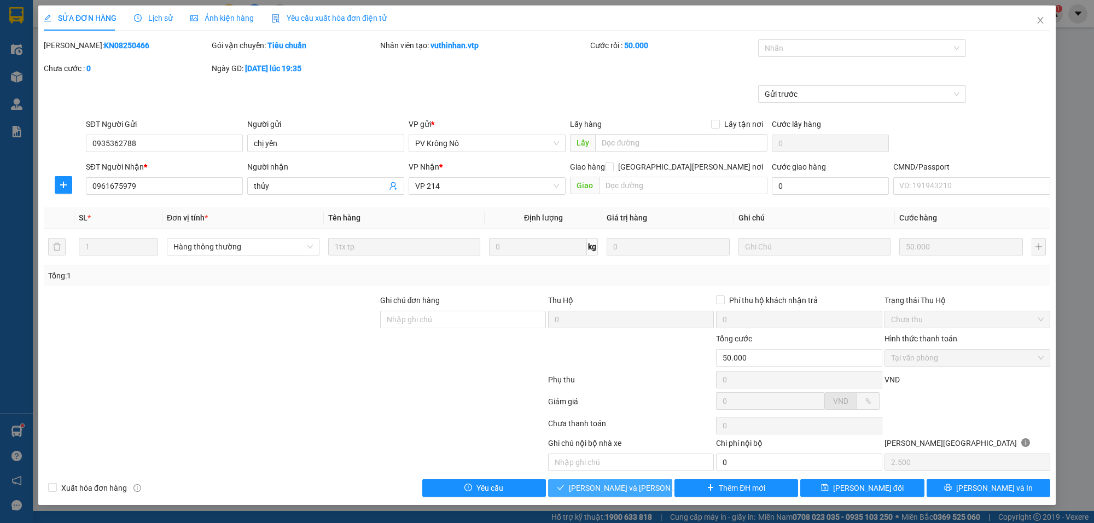
click at [638, 483] on span "[PERSON_NAME] và Giao hàng" at bounding box center [643, 488] width 148 height 12
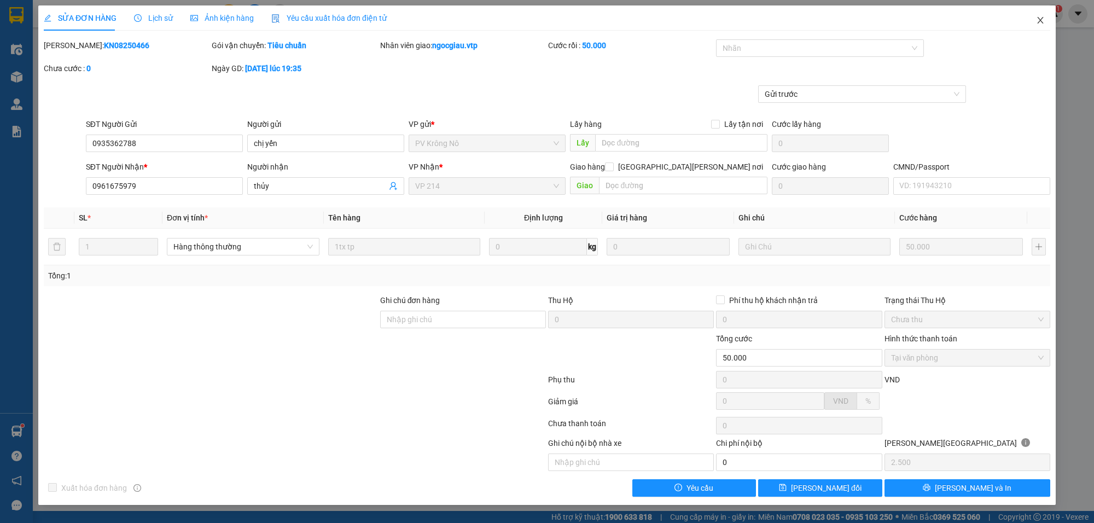
click at [1038, 21] on icon "close" at bounding box center [1040, 20] width 9 height 9
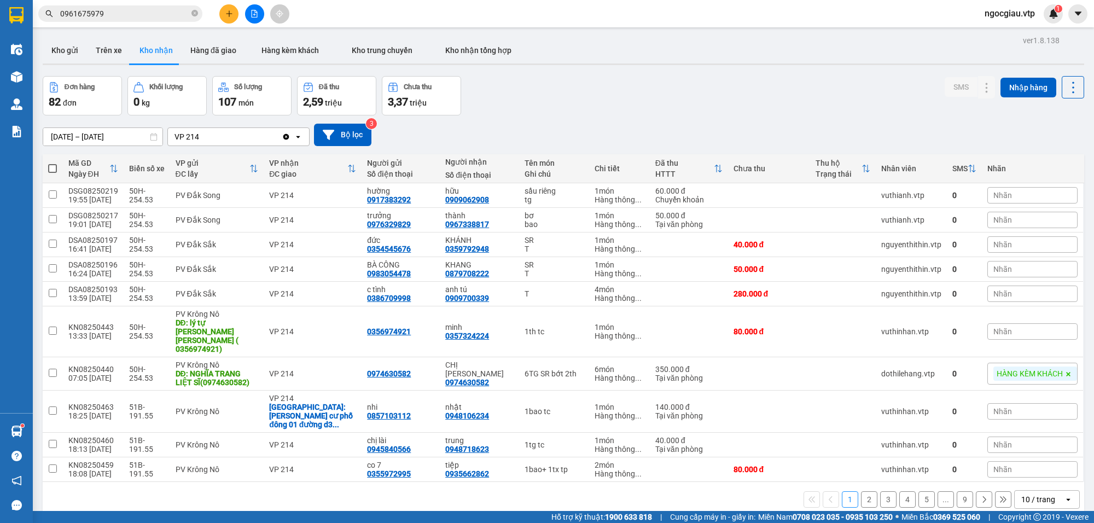
click at [113, 15] on input "0961675979" at bounding box center [124, 14] width 129 height 12
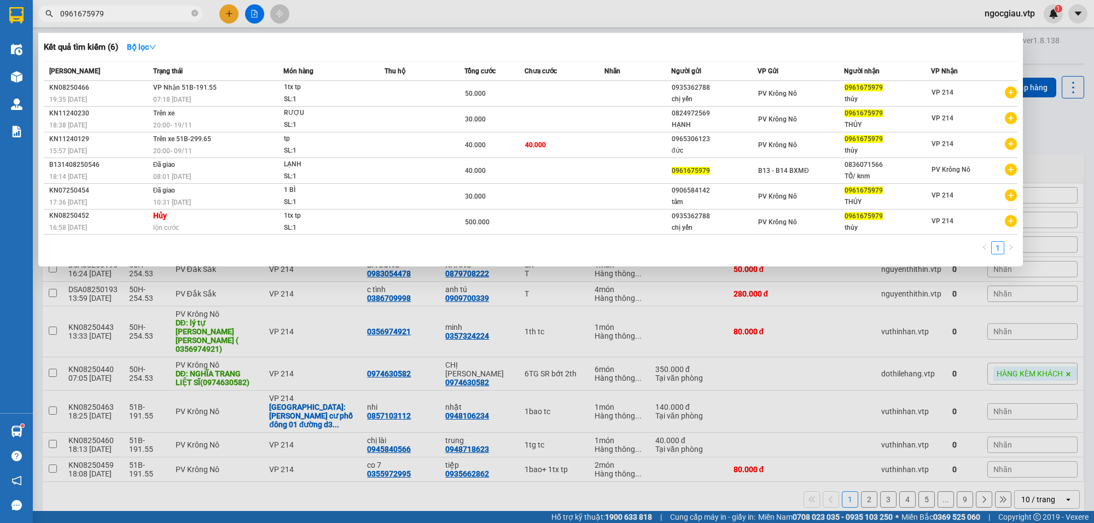
click at [113, 15] on input "0961675979" at bounding box center [124, 14] width 129 height 12
click at [126, 15] on input "0961675979" at bounding box center [124, 14] width 129 height 12
type input "0933717879"
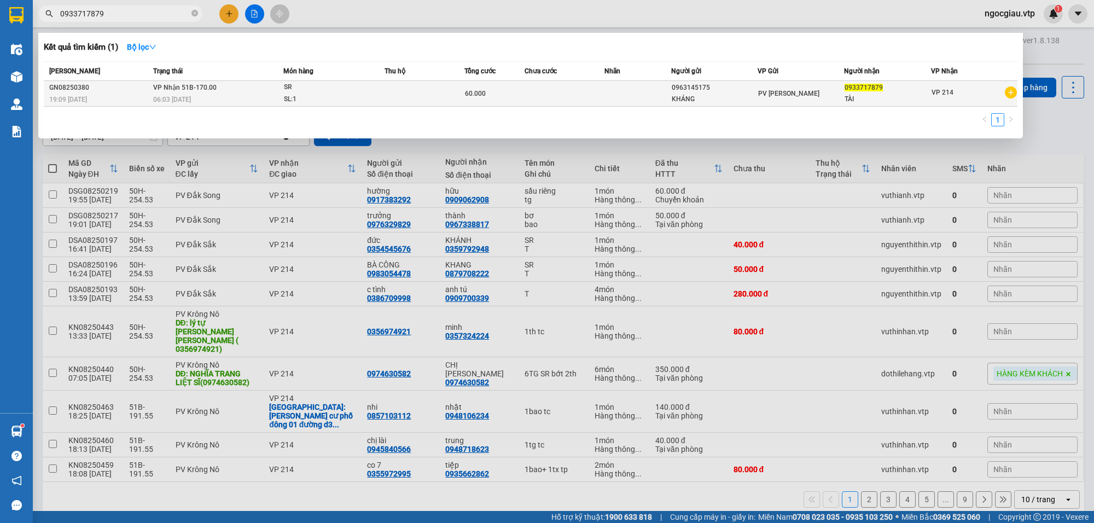
click at [428, 85] on td at bounding box center [425, 94] width 80 height 26
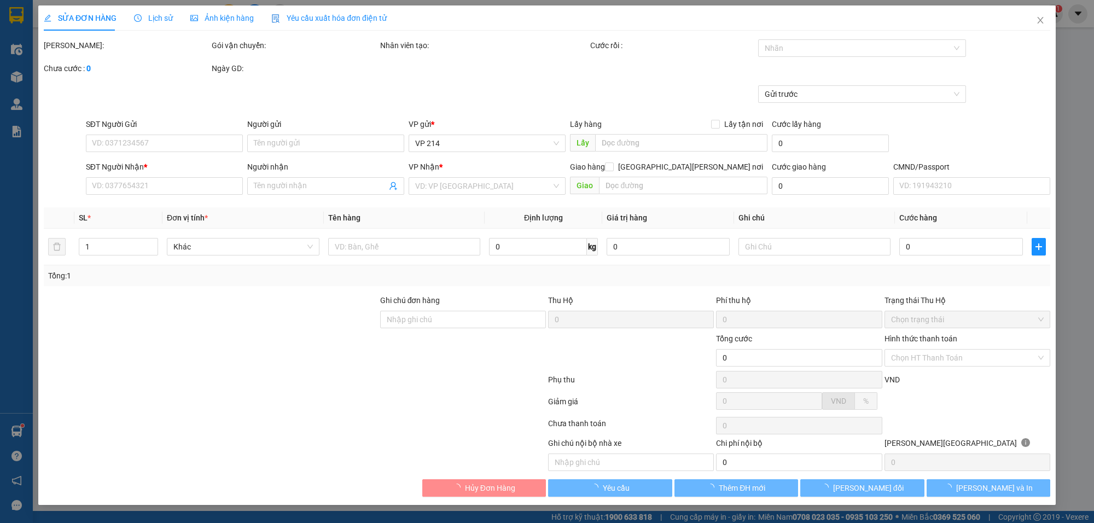
type input "0963145175"
type input "KHÁNG"
type input "0933717879"
type input "TÀI"
type input "60.000"
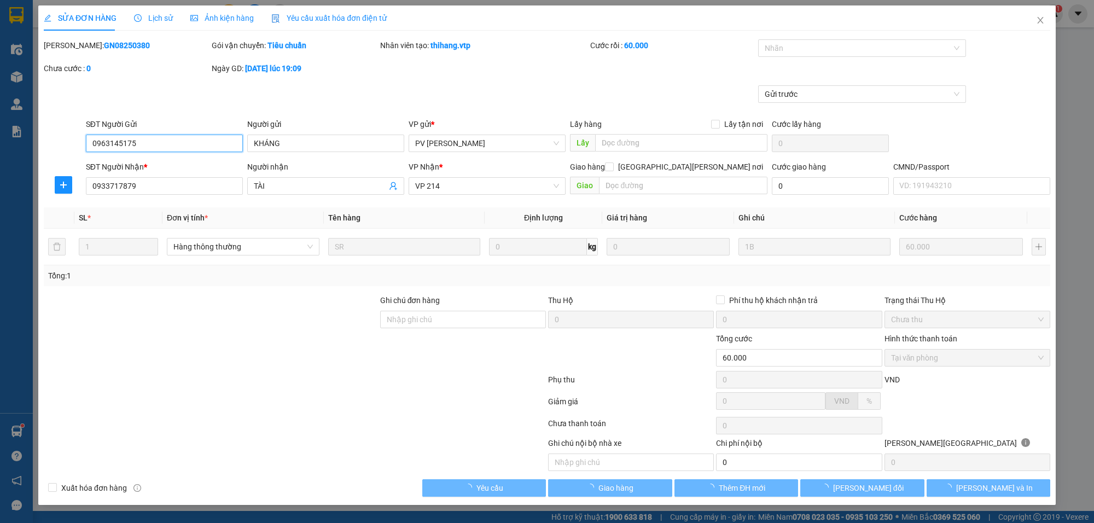
type input "3.000"
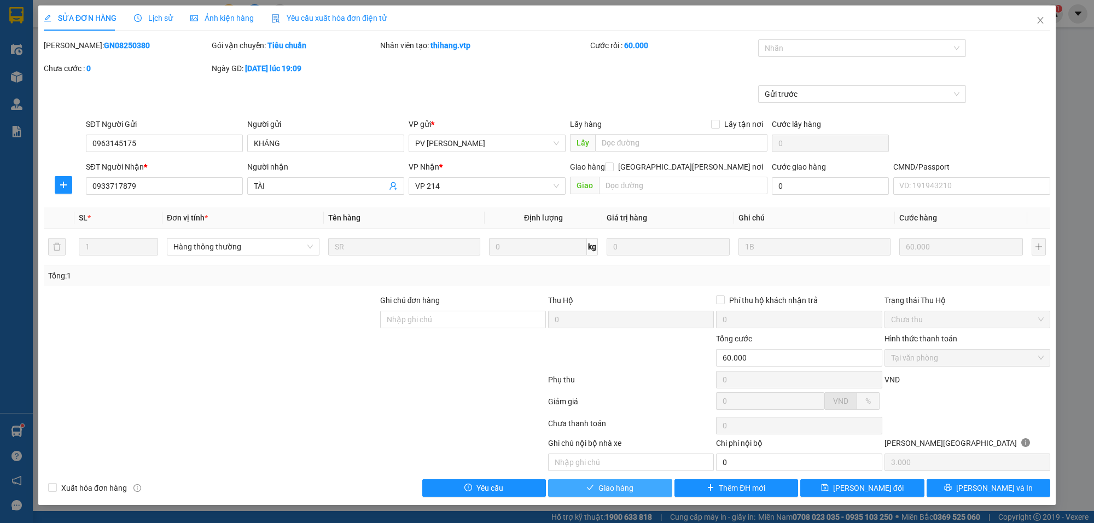
click at [618, 487] on span "Giao hàng" at bounding box center [615, 488] width 35 height 12
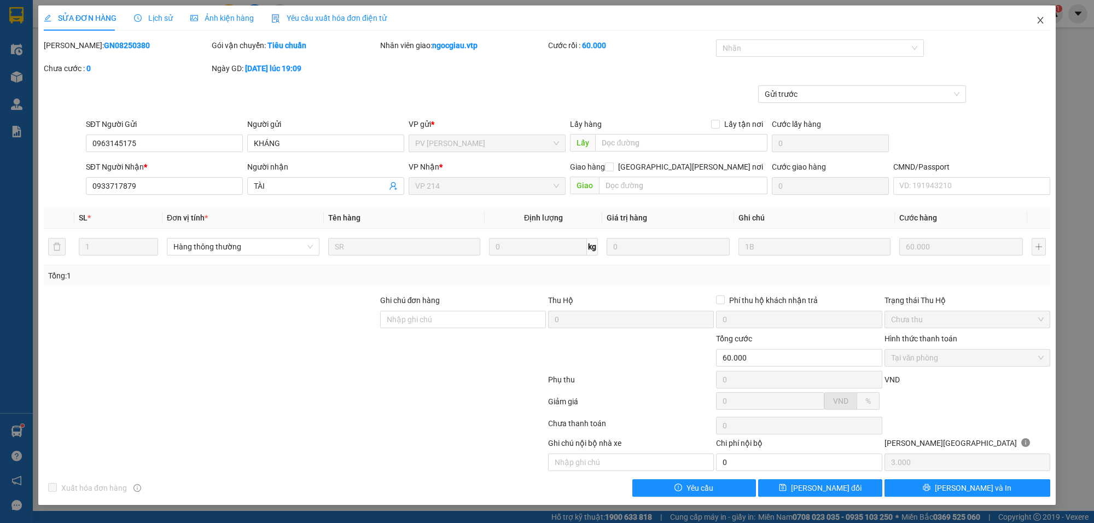
click at [1039, 11] on span "Close" at bounding box center [1040, 20] width 31 height 31
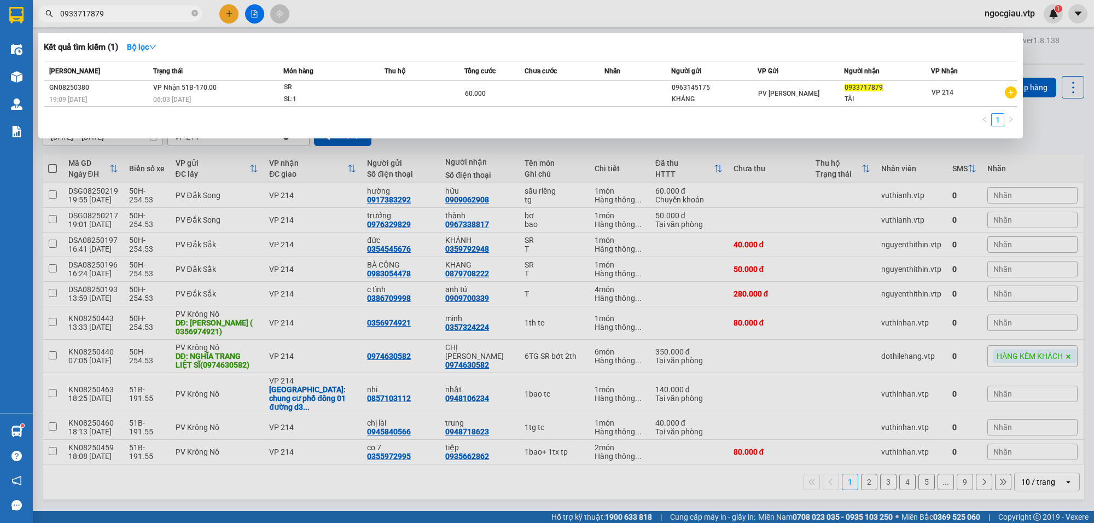
click at [121, 8] on input "0933717879" at bounding box center [124, 14] width 129 height 12
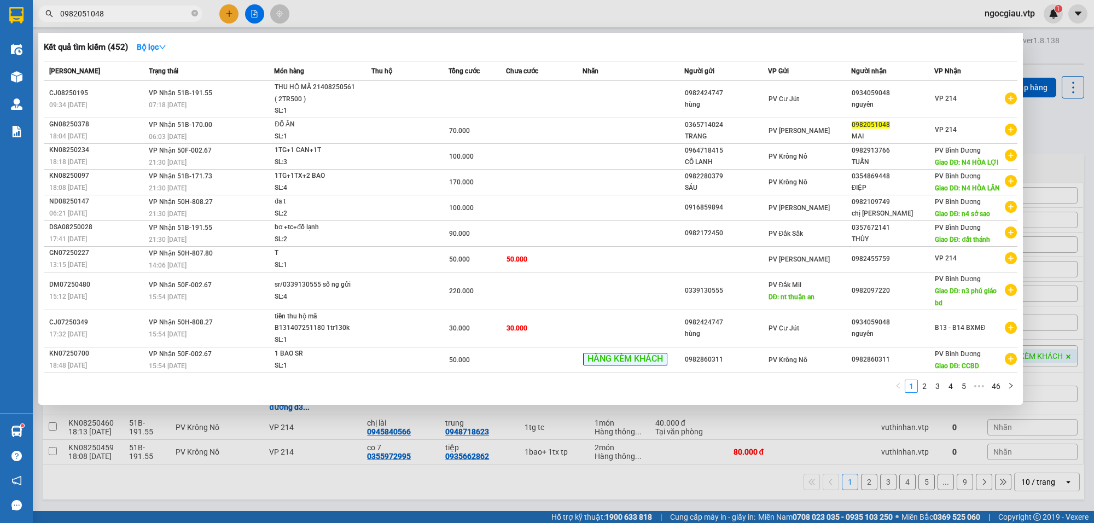
type input "0982051048"
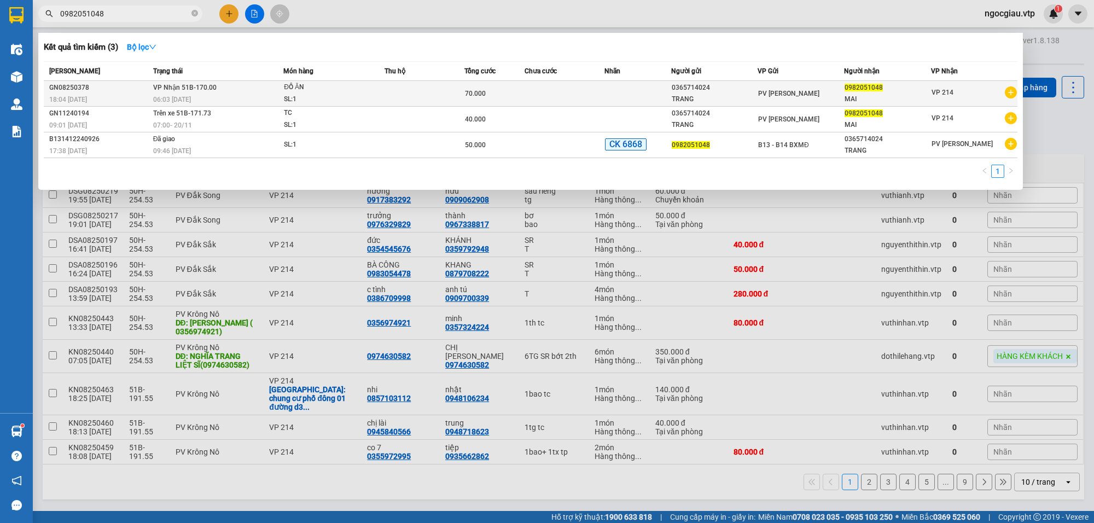
click at [362, 95] on div "SL: 1" at bounding box center [325, 100] width 82 height 12
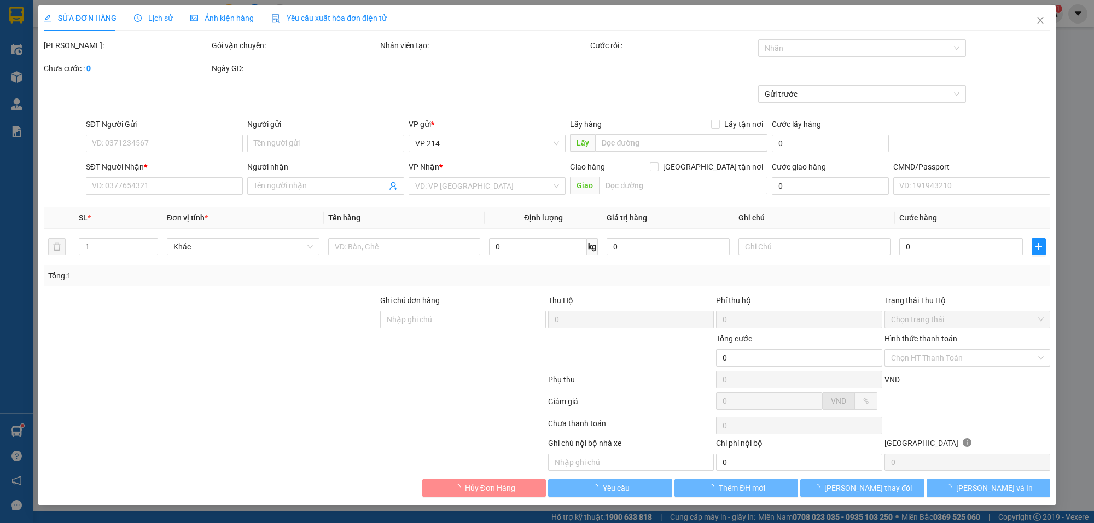
type input "3.500"
type input "0365714024"
type input "TRANG"
type input "0982051048"
type input "MAI"
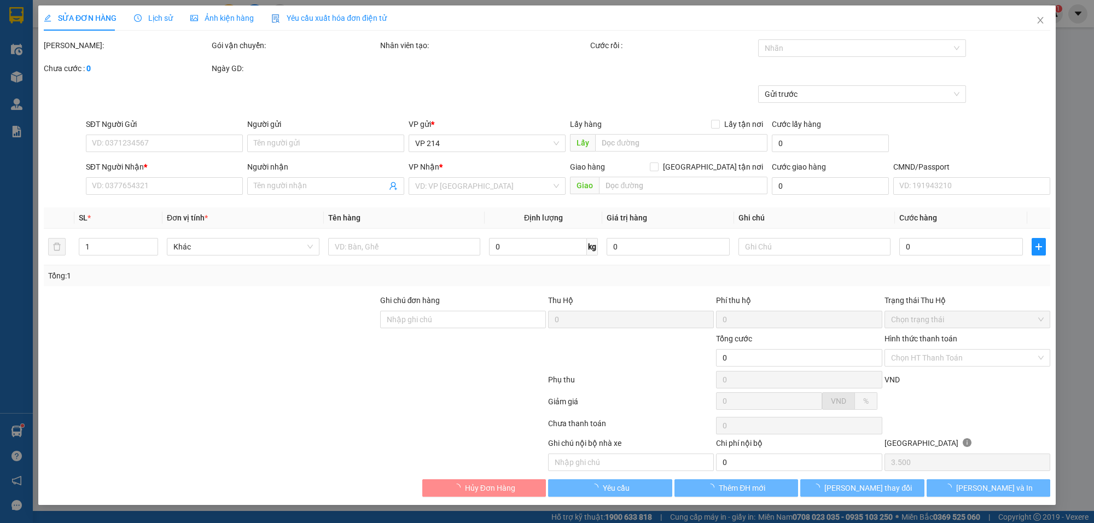
type input "70.000"
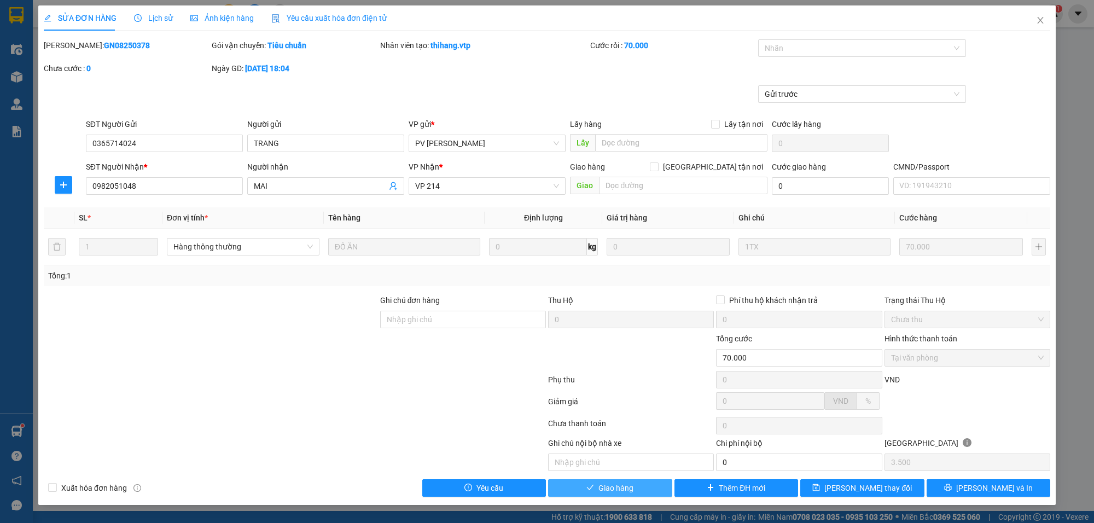
click at [621, 490] on span "Giao hàng" at bounding box center [615, 488] width 35 height 12
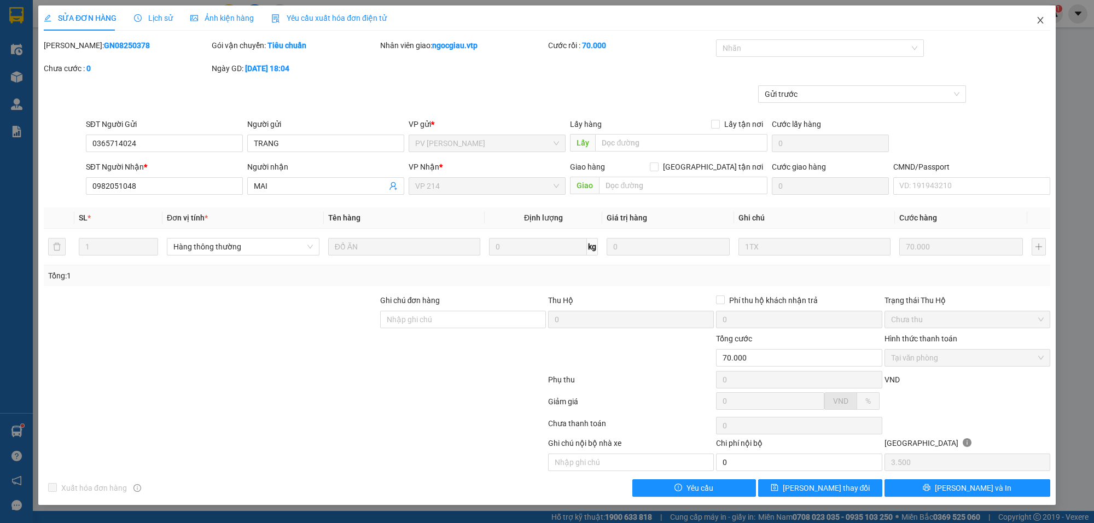
click at [1037, 16] on icon "close" at bounding box center [1040, 20] width 9 height 9
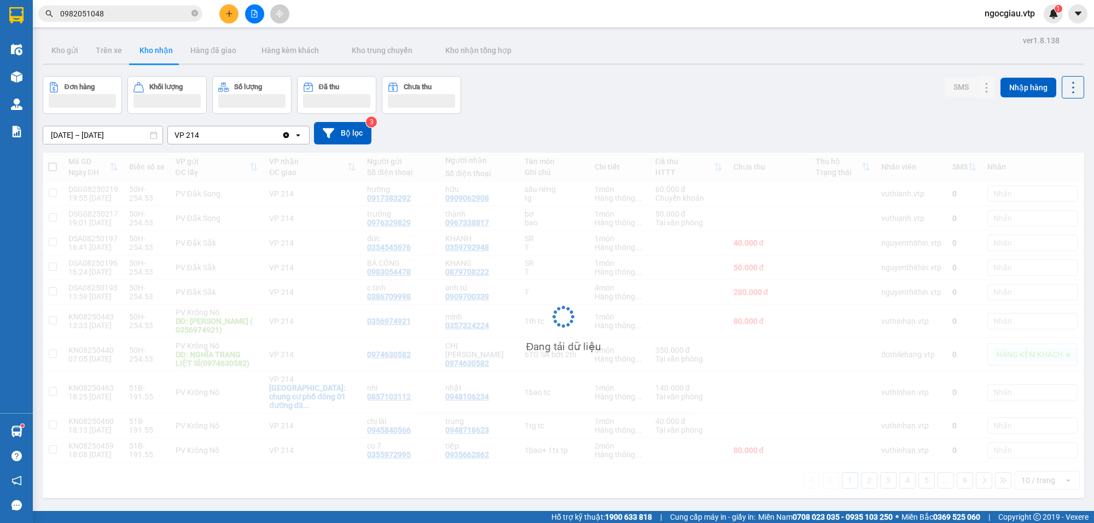
click at [121, 15] on input "0982051048" at bounding box center [124, 14] width 129 height 12
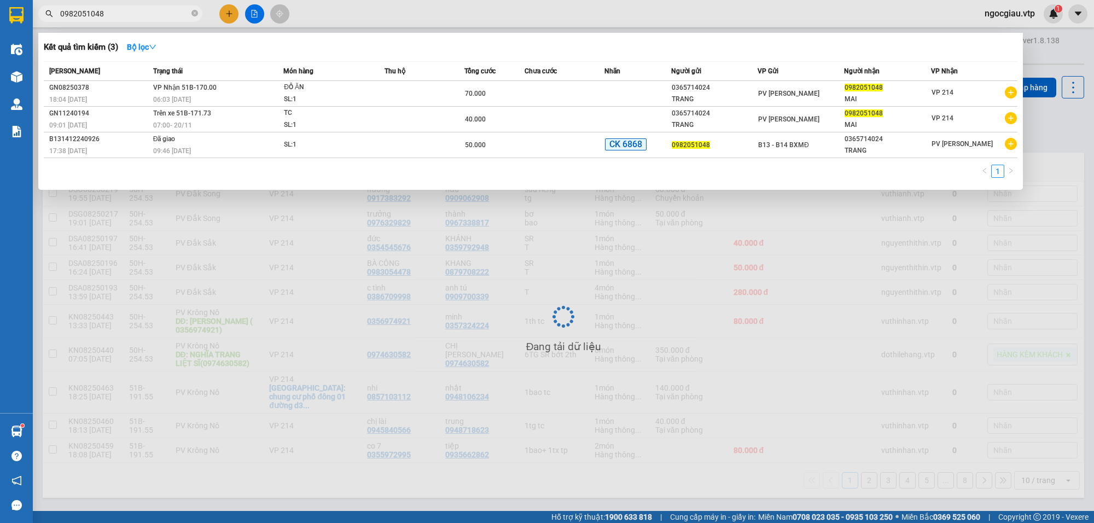
click at [121, 15] on input "0982051048" at bounding box center [124, 14] width 129 height 12
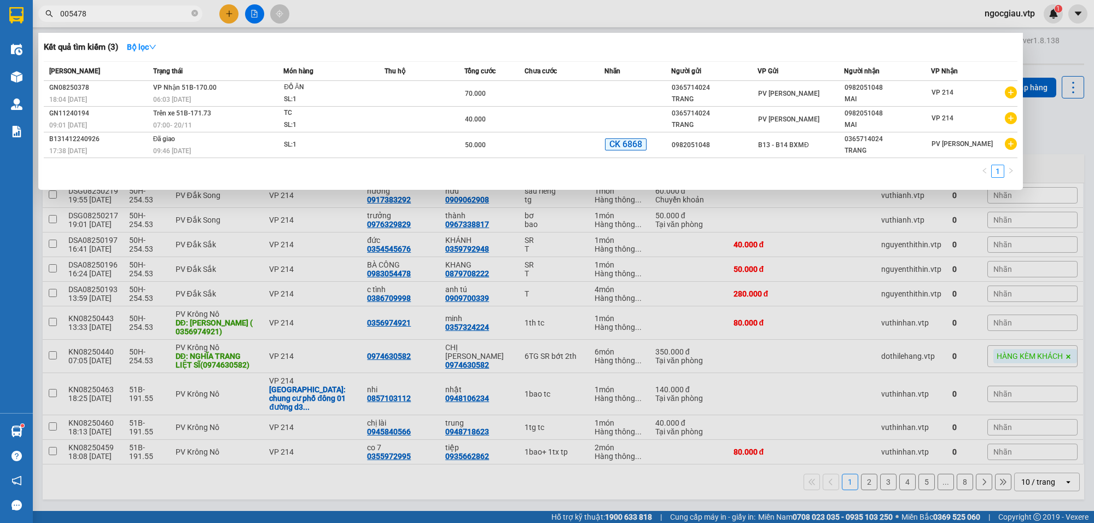
type input "005478"
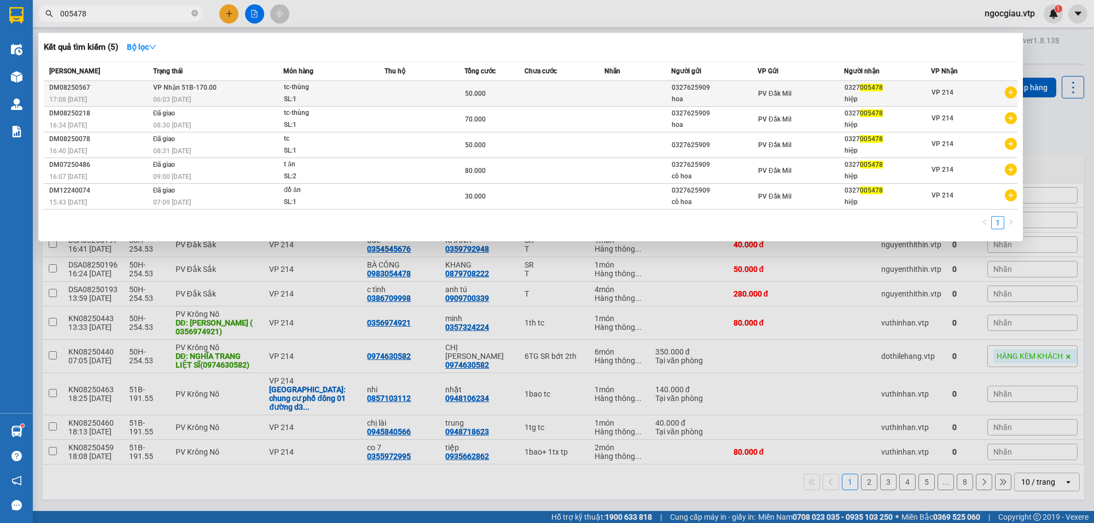
click at [375, 88] on span "tc-thùng SL: 1" at bounding box center [334, 94] width 100 height 24
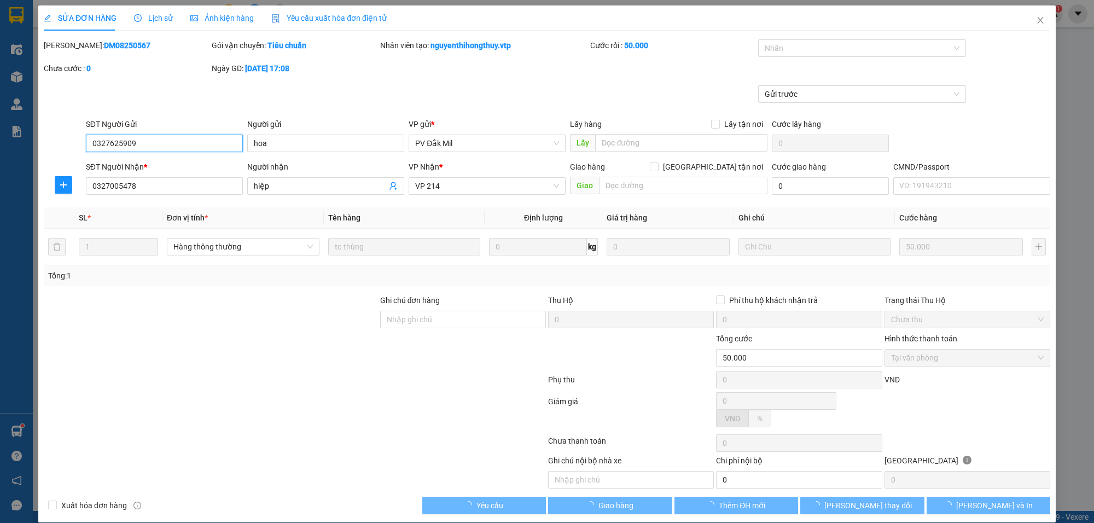
type input "2.500"
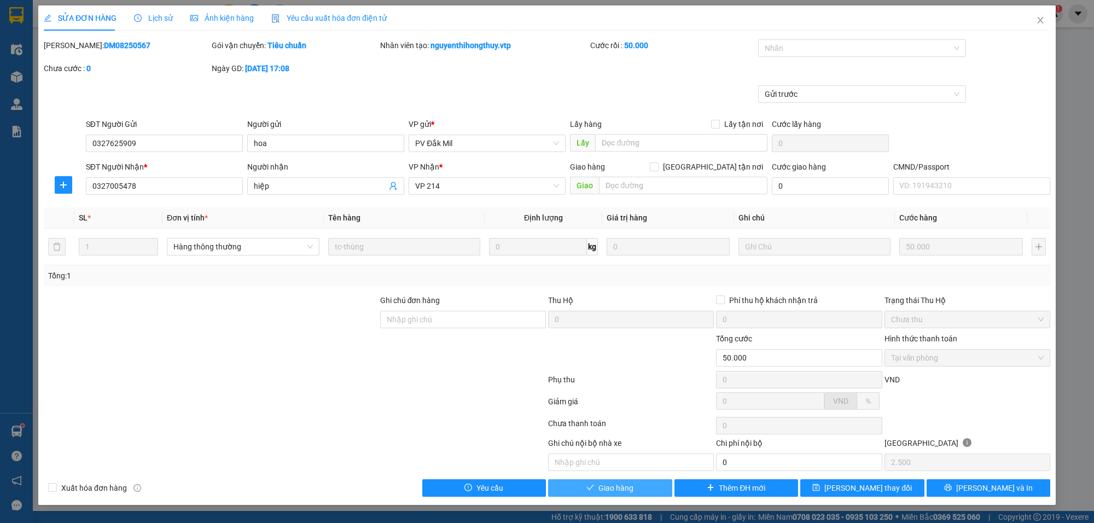
click at [659, 489] on button "Giao hàng" at bounding box center [610, 488] width 124 height 18
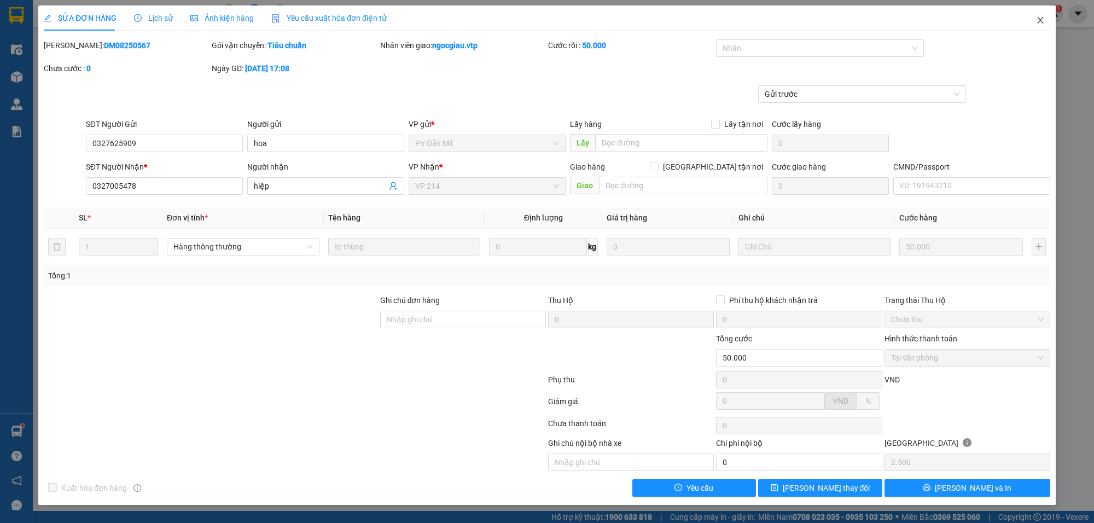
click at [1045, 22] on span "Close" at bounding box center [1040, 20] width 31 height 31
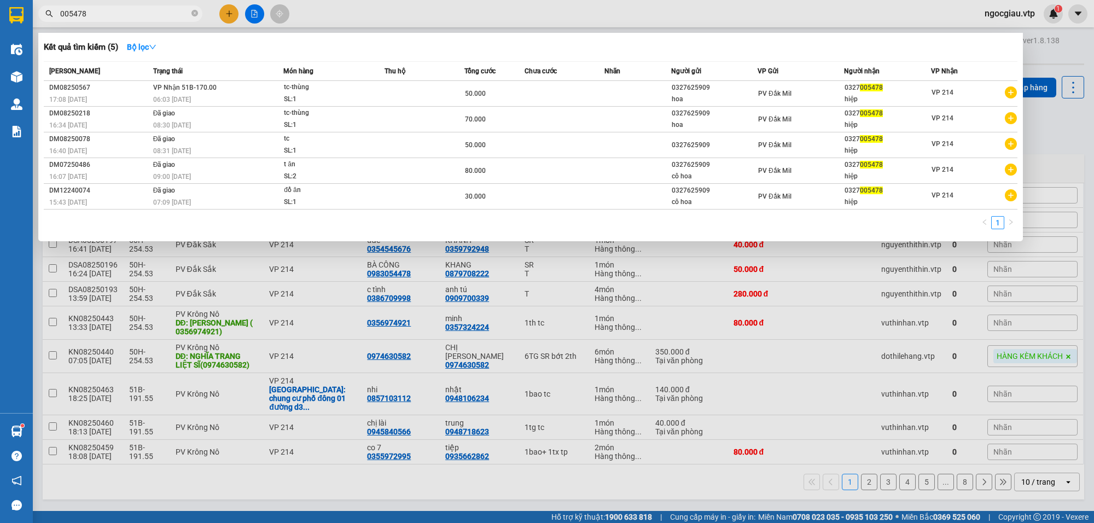
click at [101, 6] on span "005478" at bounding box center [120, 13] width 164 height 16
click at [99, 15] on input "005478" at bounding box center [124, 14] width 129 height 12
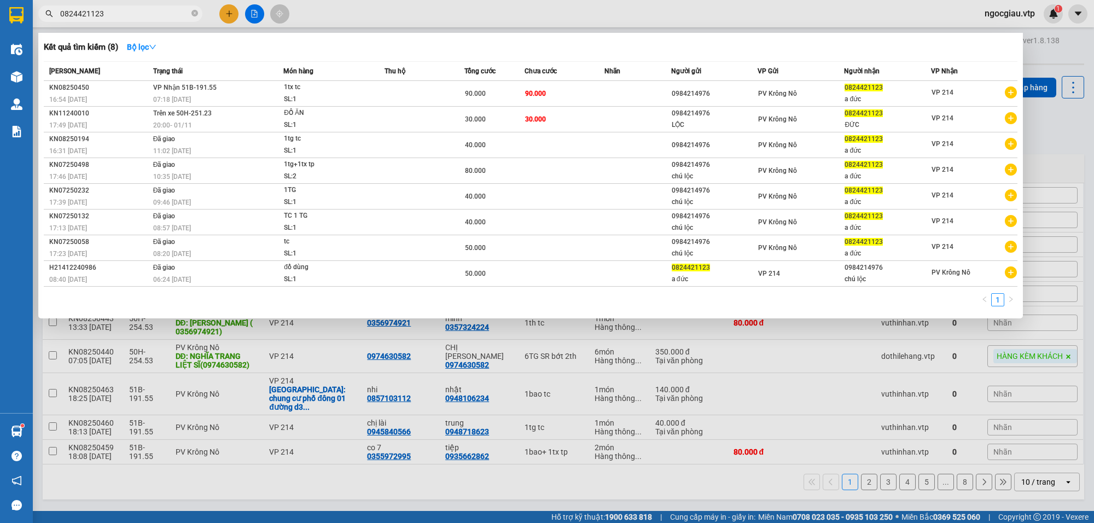
type input "0824421123"
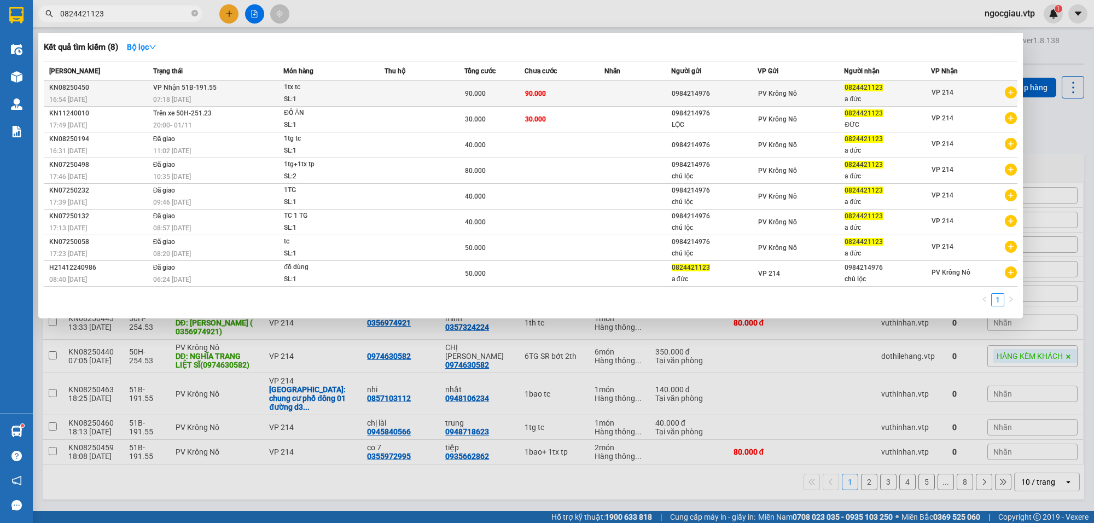
click at [468, 92] on span "90.000" at bounding box center [475, 94] width 21 height 8
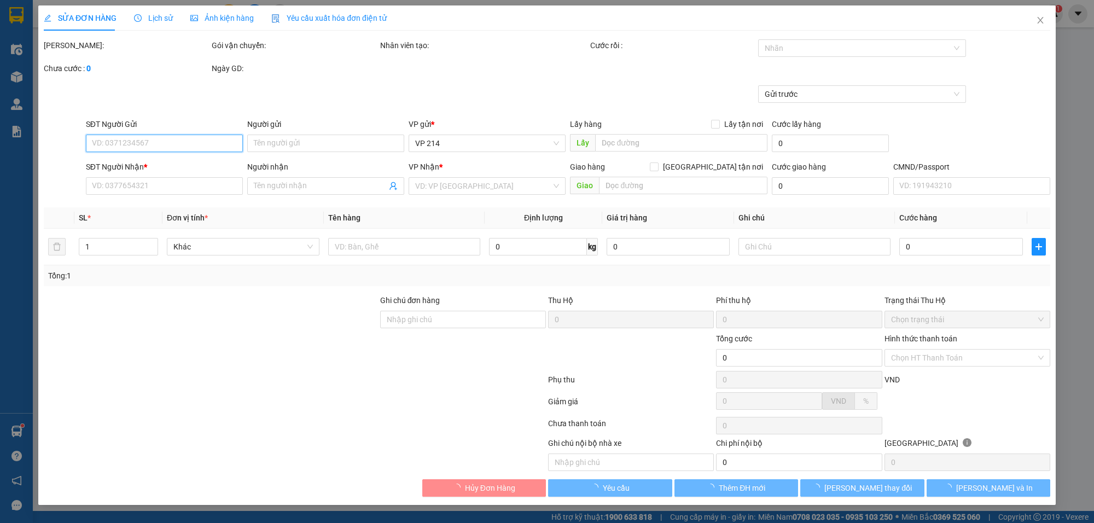
type input "0984214976"
type input "0824421123"
type input "a đức"
type input "90.000"
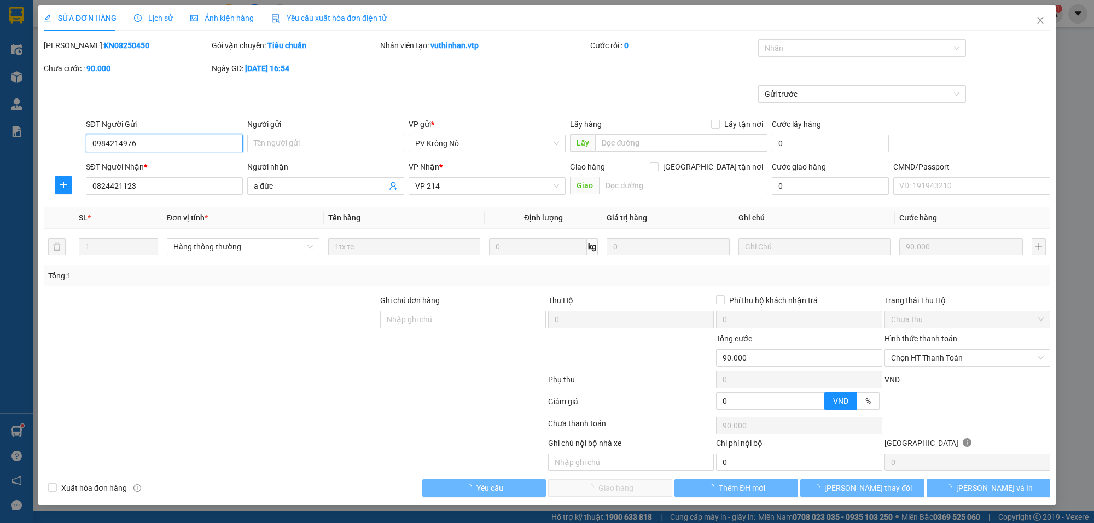
type input "4.500"
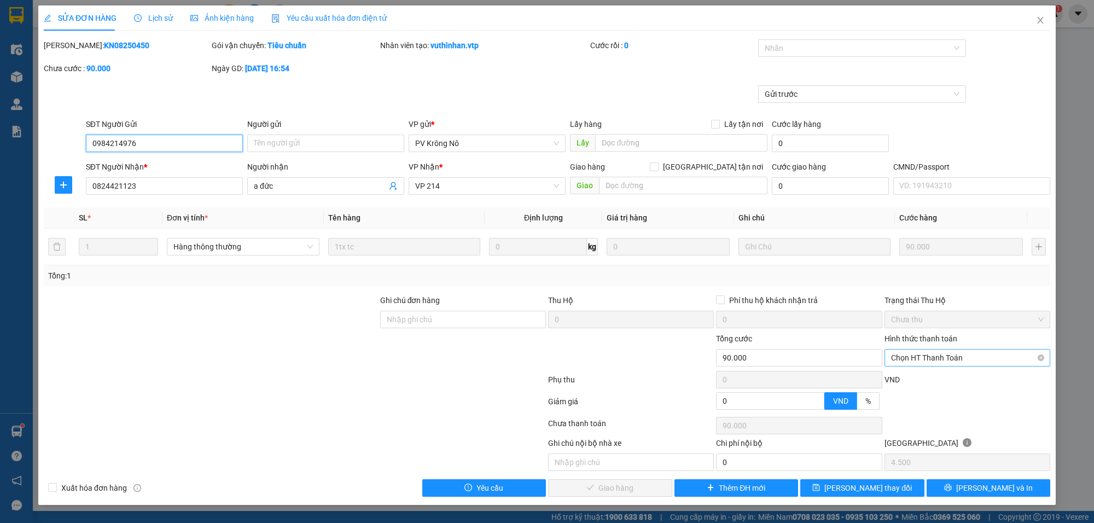
click at [927, 357] on span "Chọn HT Thanh Toán" at bounding box center [967, 358] width 153 height 16
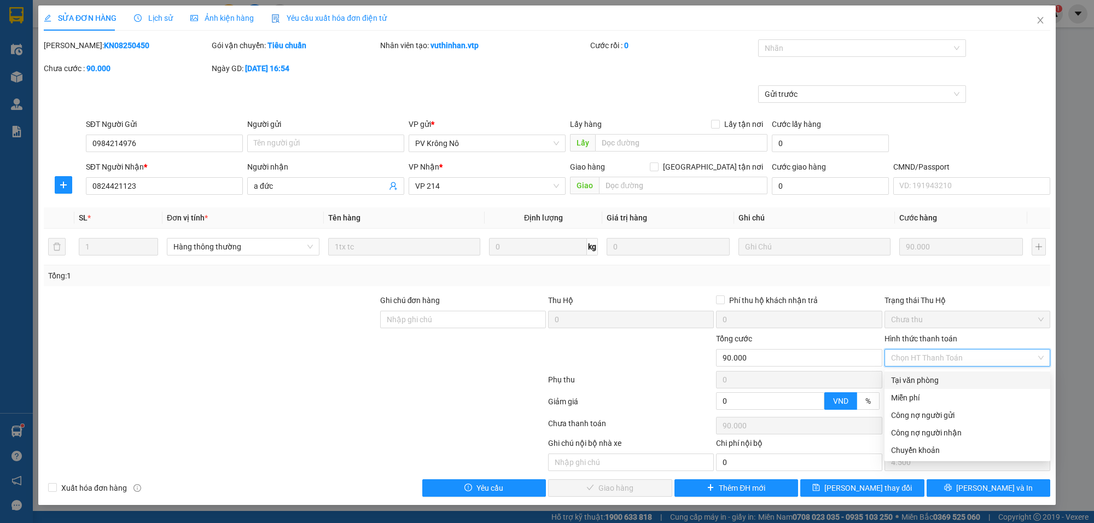
click at [930, 374] on div "Tại văn phòng" at bounding box center [967, 380] width 153 height 12
type input "0"
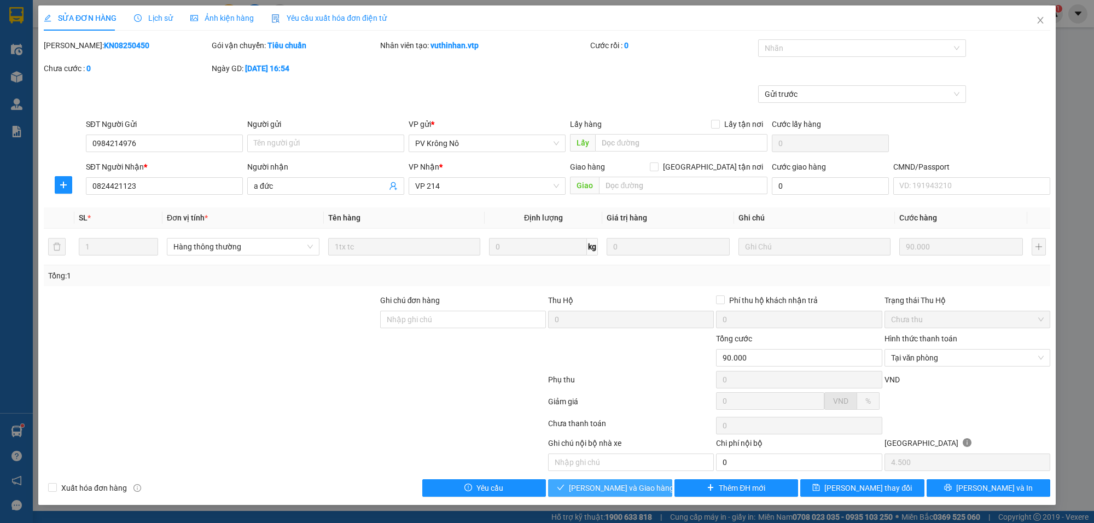
click at [650, 492] on button "[PERSON_NAME] và Giao hàng" at bounding box center [610, 488] width 124 height 18
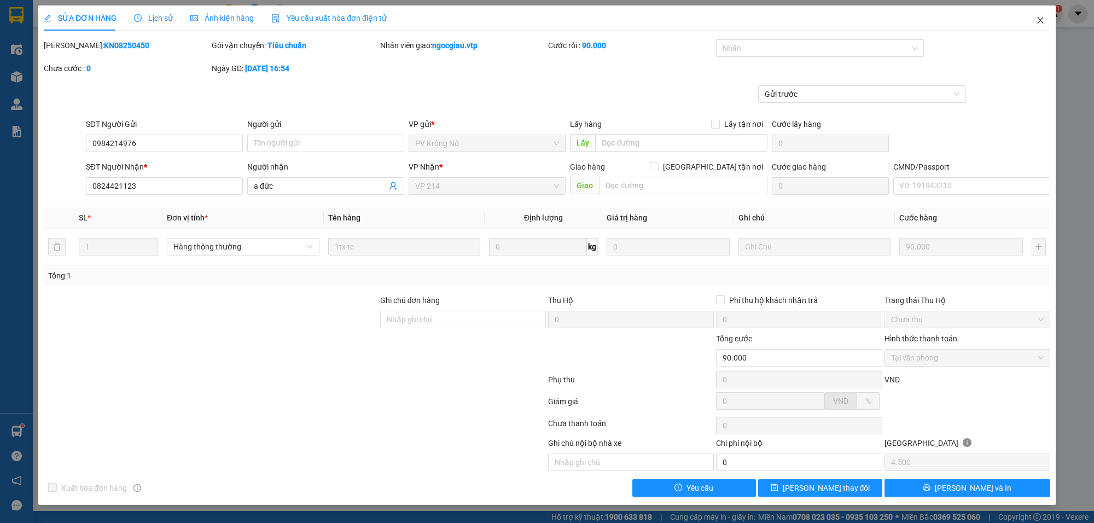
click at [1045, 17] on span "Close" at bounding box center [1040, 20] width 31 height 31
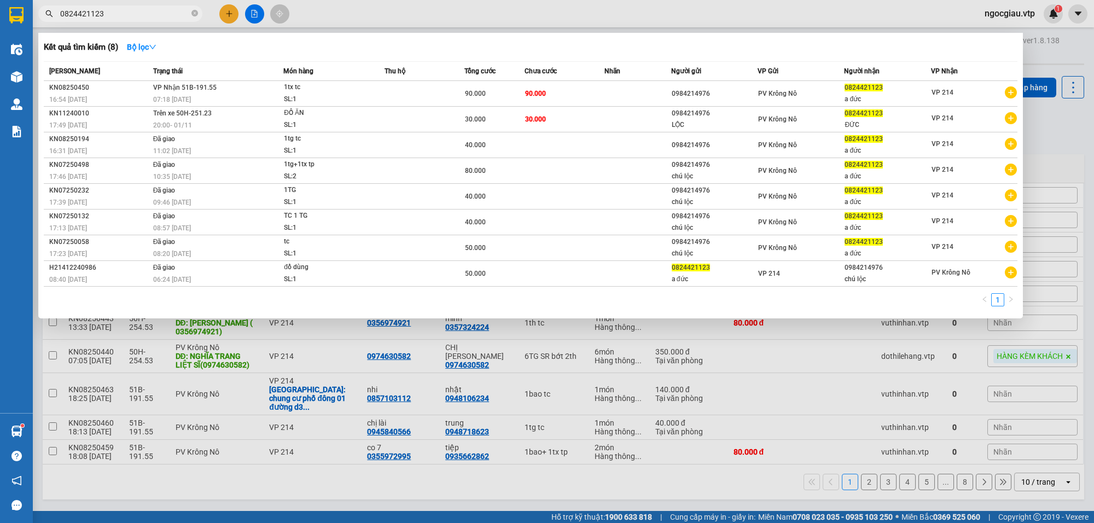
click at [129, 10] on input "0824421123" at bounding box center [124, 14] width 129 height 12
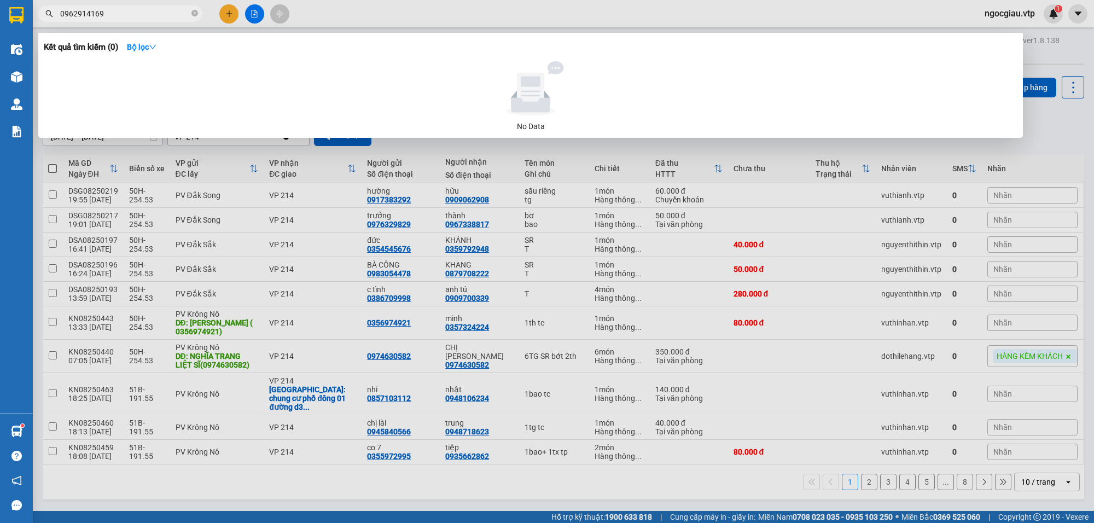
click at [129, 11] on input "0962914169" at bounding box center [124, 14] width 129 height 12
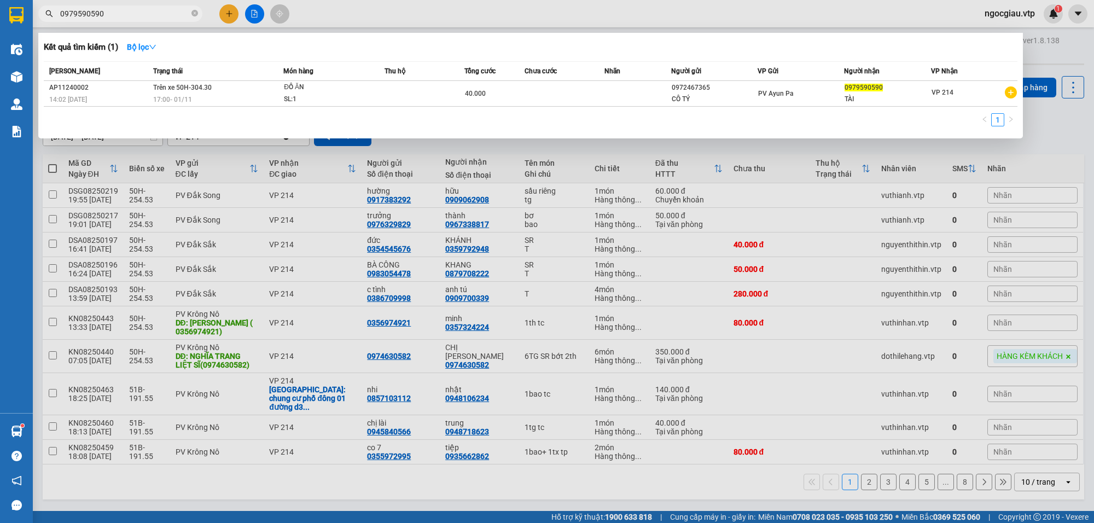
click at [119, 15] on input "0979590590" at bounding box center [124, 14] width 129 height 12
type input "0394258089"
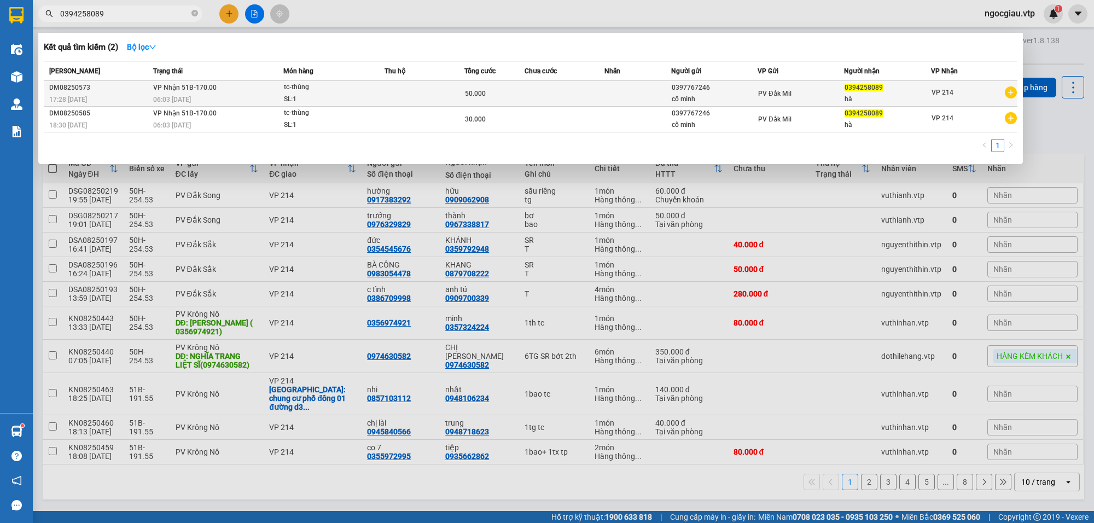
click at [526, 86] on td at bounding box center [565, 94] width 80 height 26
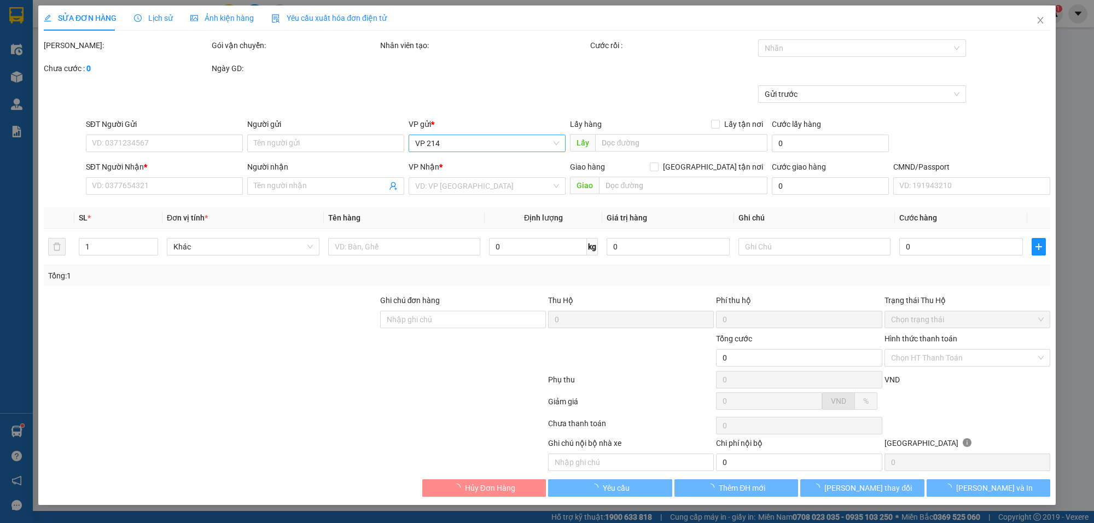
type input "2.500"
type input "0397767246"
type input "cô minh"
type input "0394258089"
type input "hà"
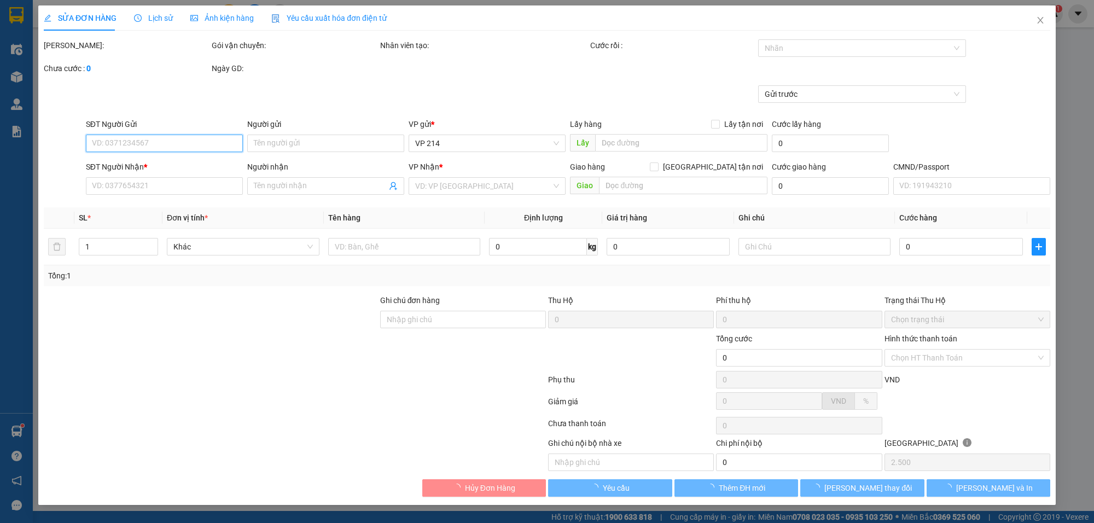
type input "50.000"
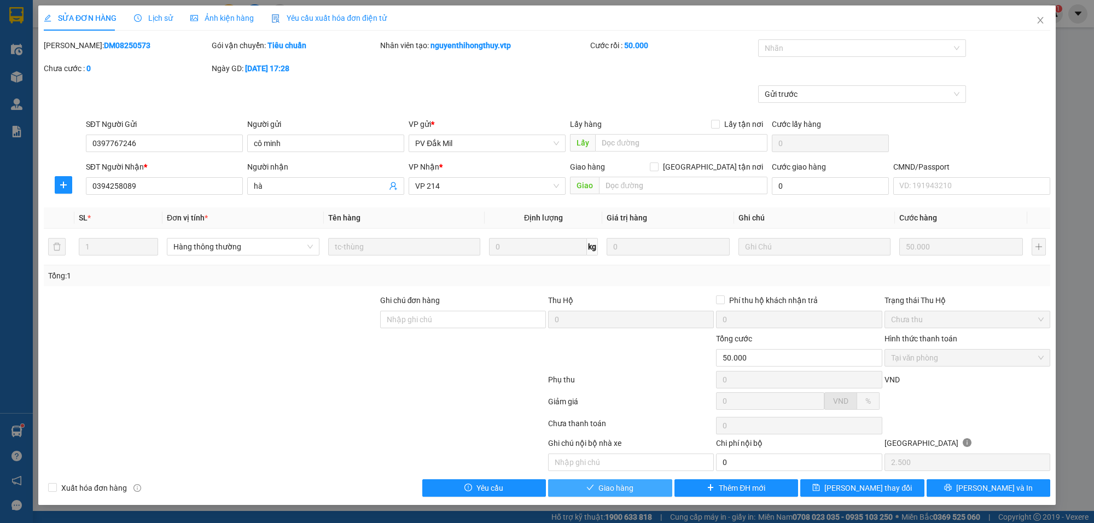
click at [650, 490] on button "Giao hàng" at bounding box center [610, 488] width 124 height 18
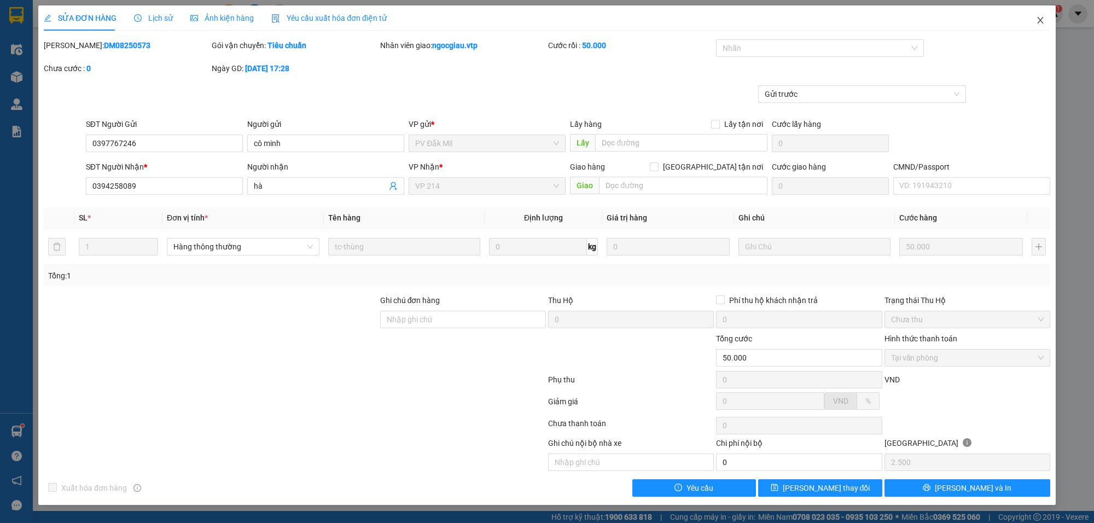
click at [1038, 20] on icon "close" at bounding box center [1040, 20] width 9 height 9
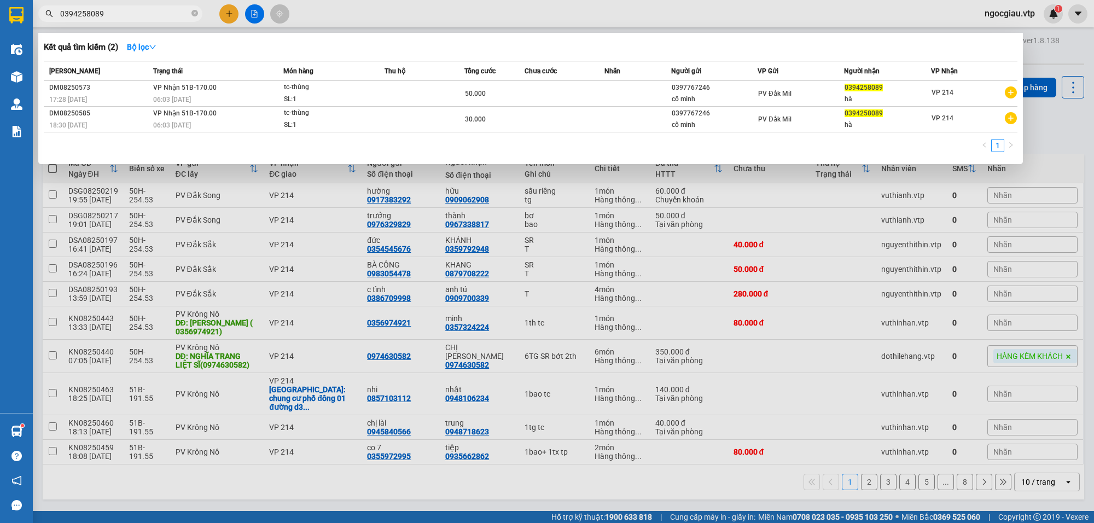
click at [124, 10] on input "0394258089" at bounding box center [124, 14] width 129 height 12
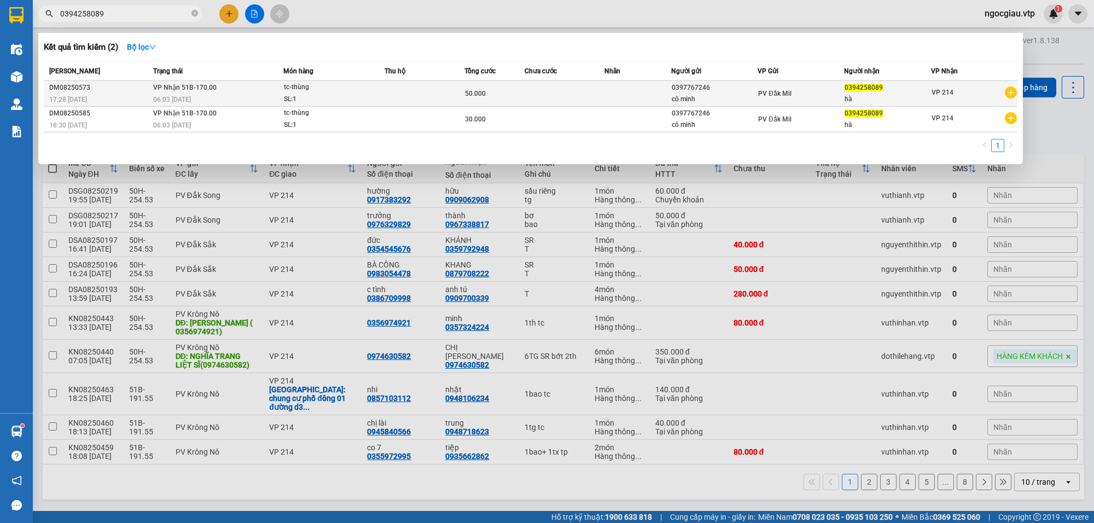
click at [256, 94] on div "06:03 [DATE]" at bounding box center [218, 100] width 130 height 12
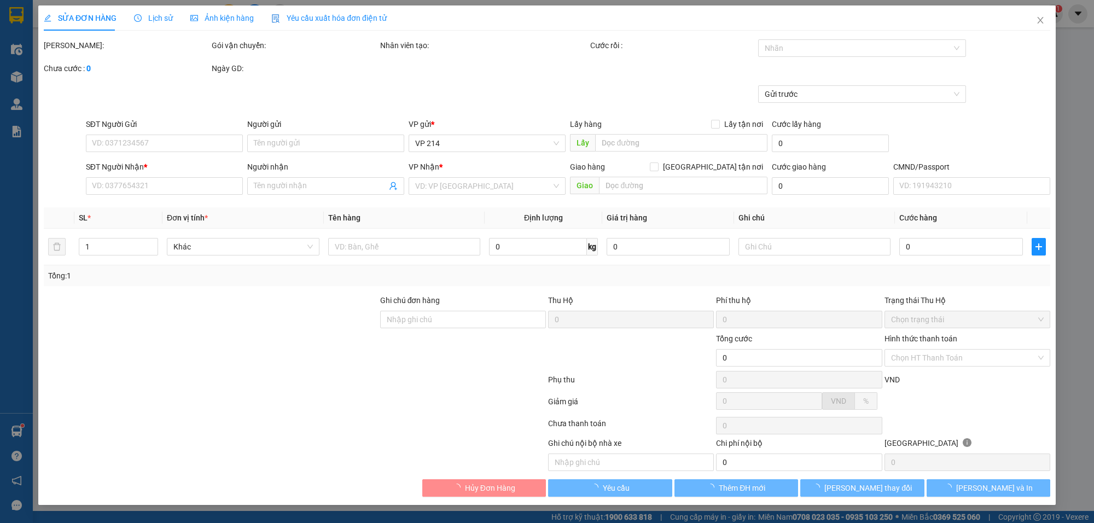
type input "2.500"
type input "0397767246"
type input "cô minh"
type input "0394258089"
type input "hà"
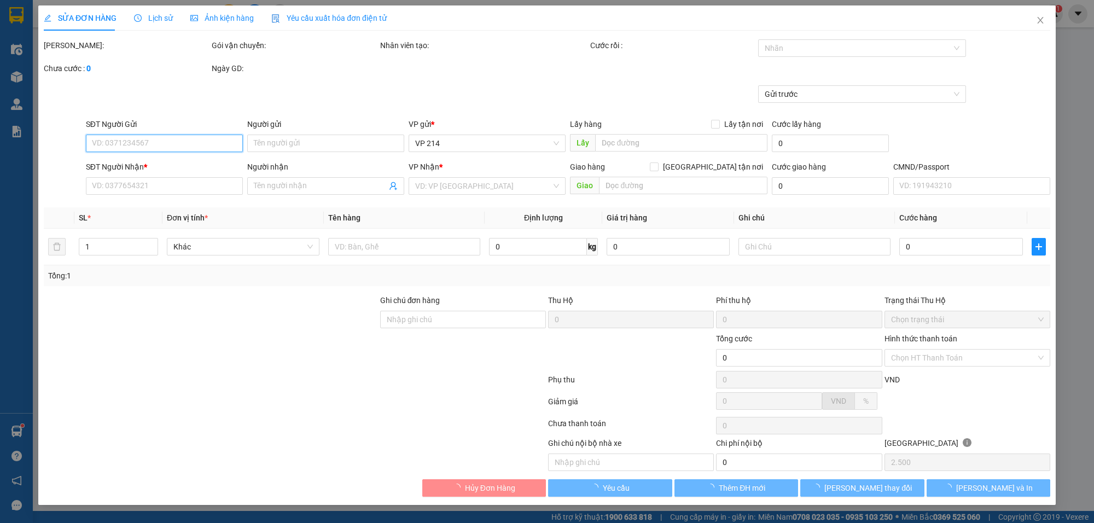
type input "50.000"
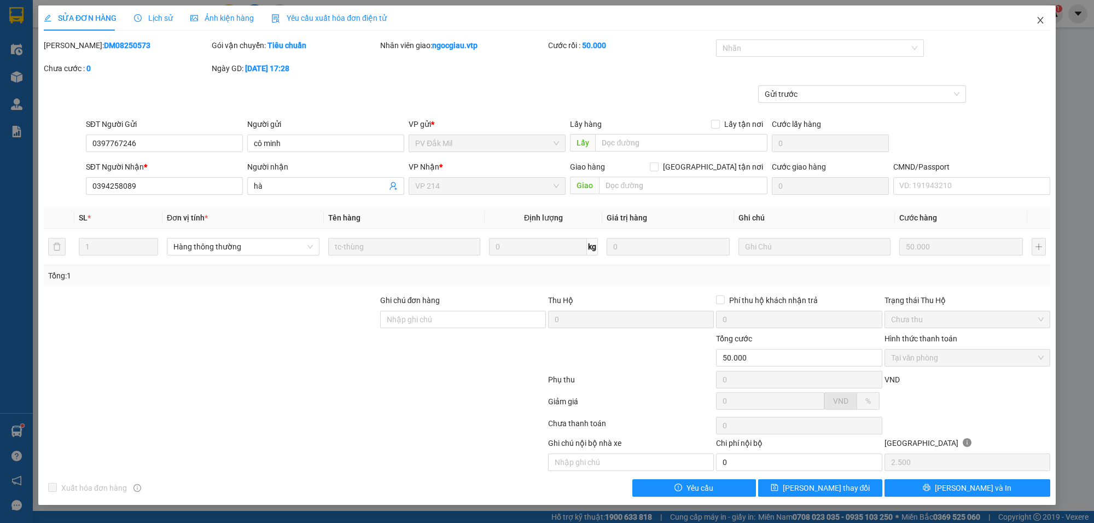
click at [1037, 17] on icon "close" at bounding box center [1040, 20] width 9 height 9
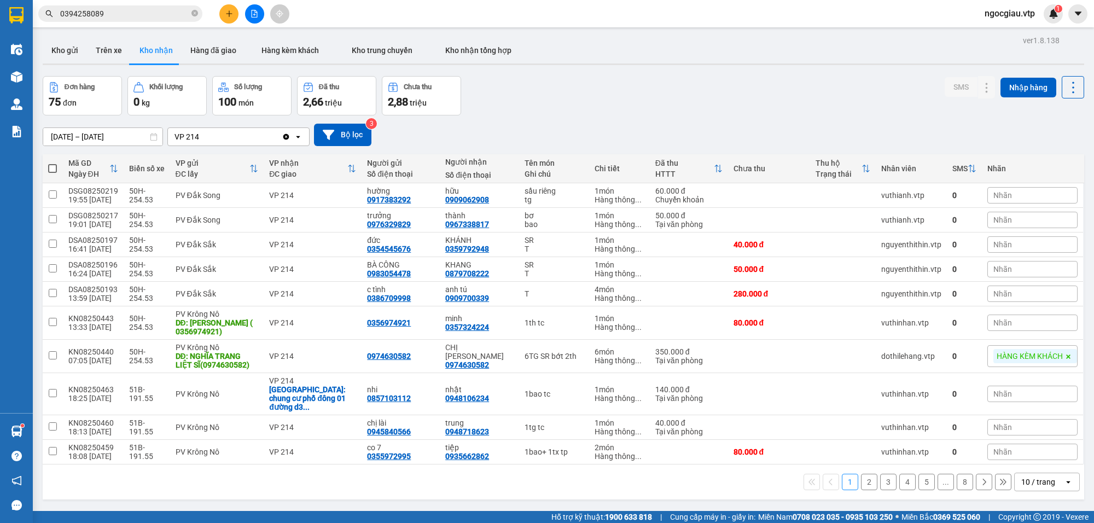
click at [132, 13] on input "0394258089" at bounding box center [124, 14] width 129 height 12
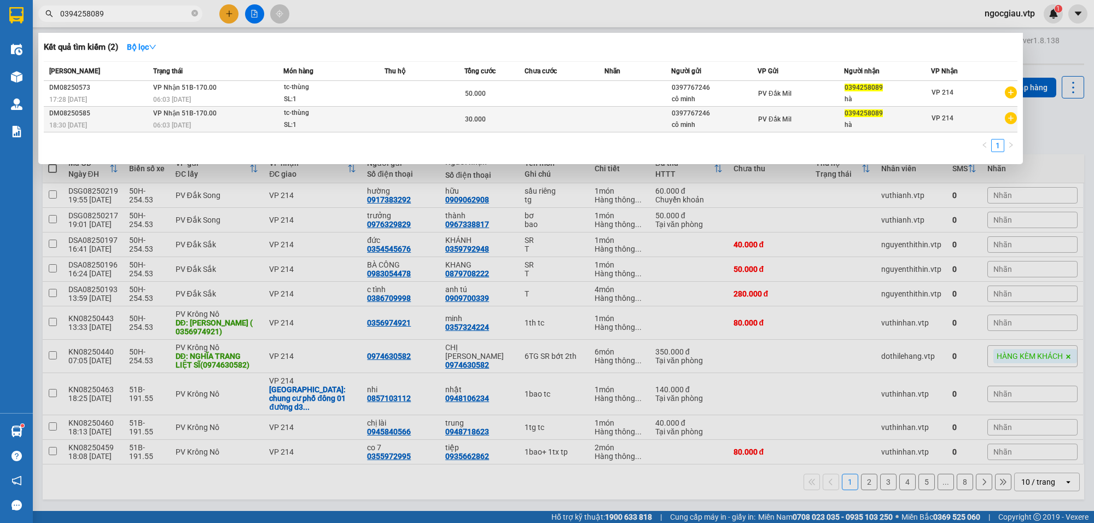
click at [499, 120] on div "30.000" at bounding box center [494, 119] width 59 height 12
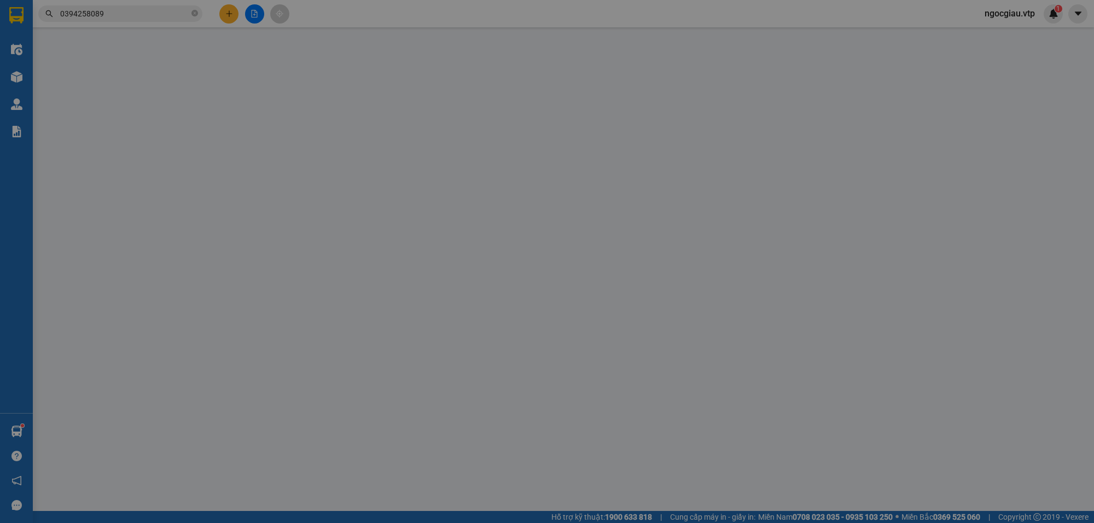
type input "0397767246"
type input "cô minh"
type input "0394258089"
type input "hà"
type input "30.000"
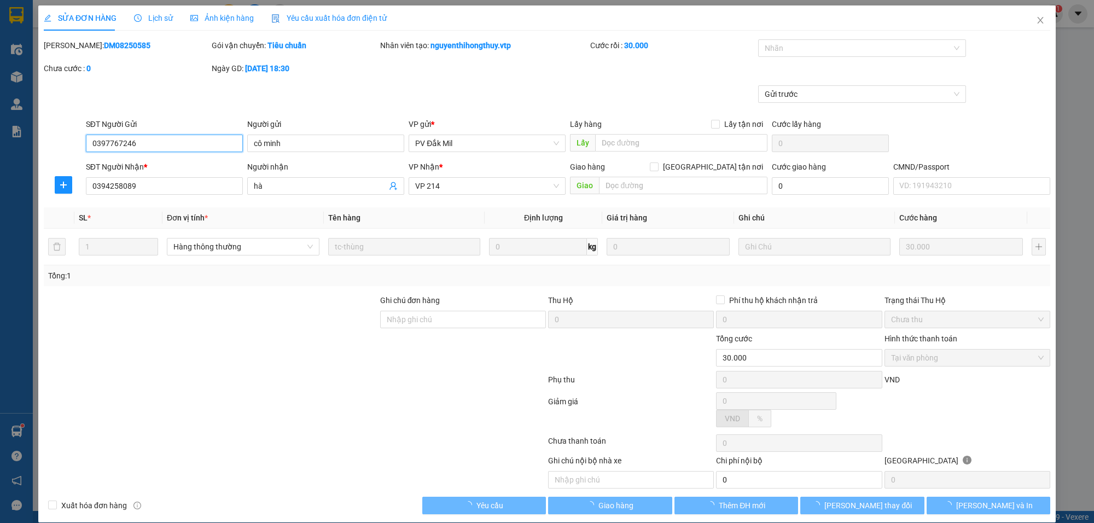
type input "1.500"
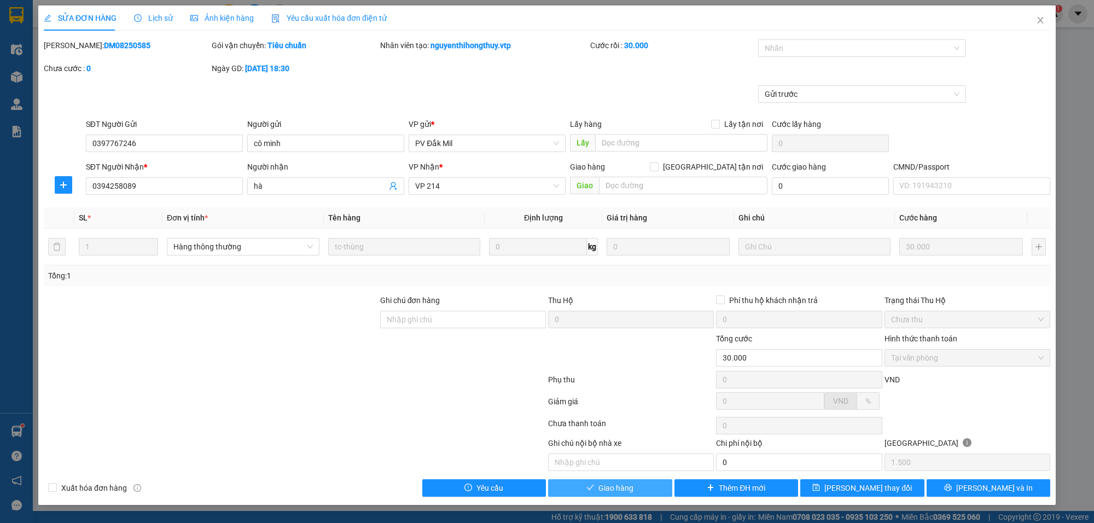
click at [636, 493] on button "Giao hàng" at bounding box center [610, 488] width 124 height 18
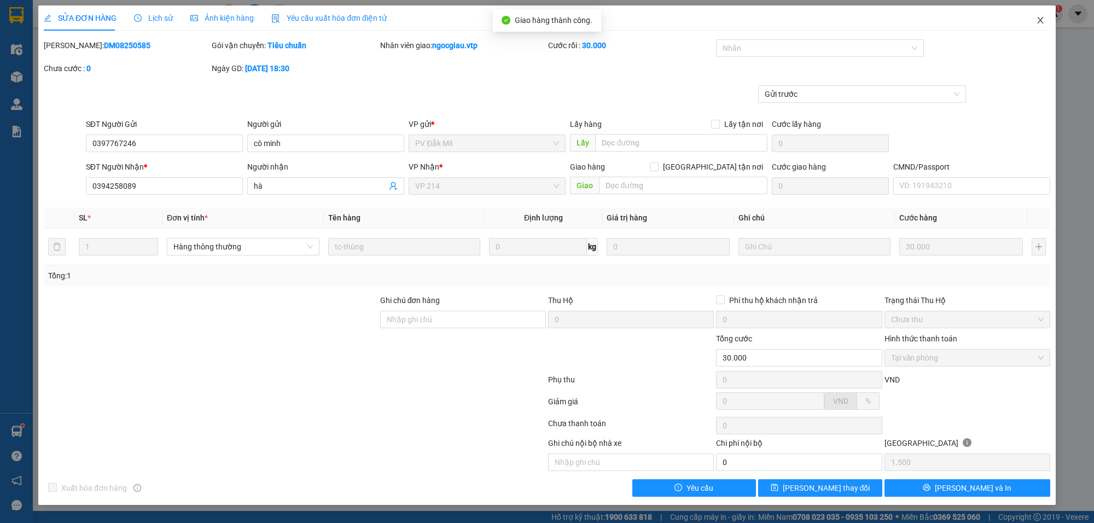
click at [1043, 19] on icon "close" at bounding box center [1040, 20] width 9 height 9
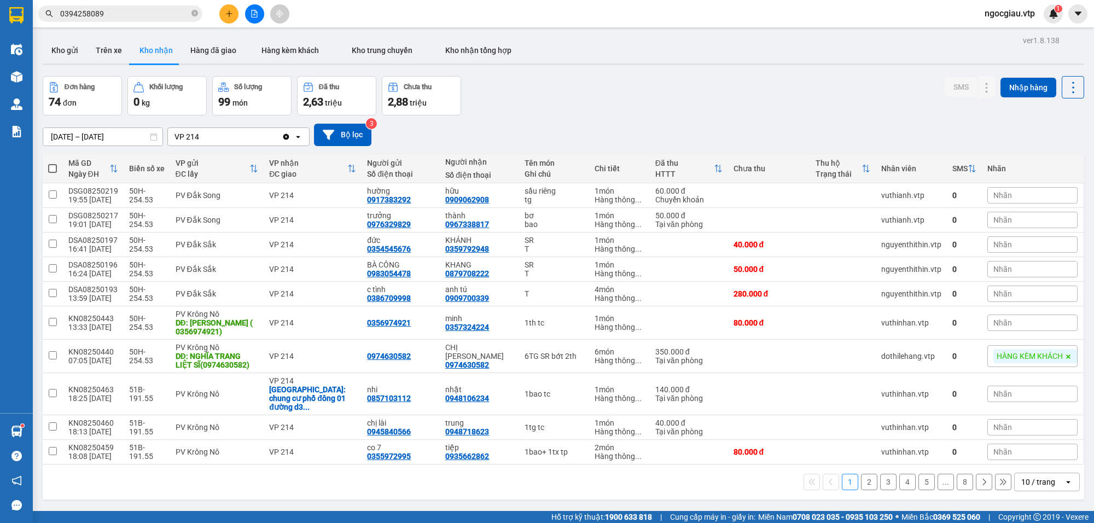
click at [137, 11] on input "0394258089" at bounding box center [124, 14] width 129 height 12
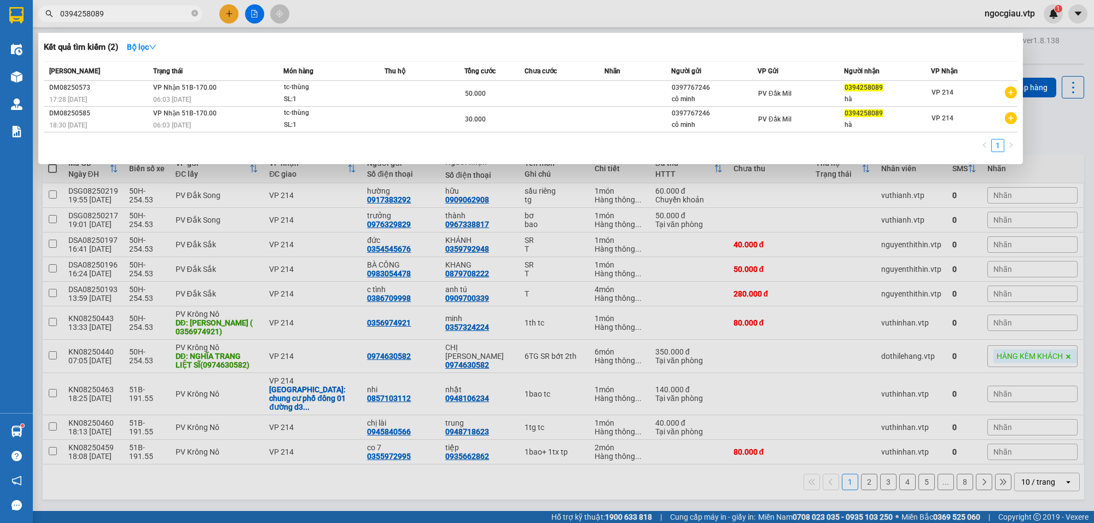
click at [137, 11] on input "0394258089" at bounding box center [124, 14] width 129 height 12
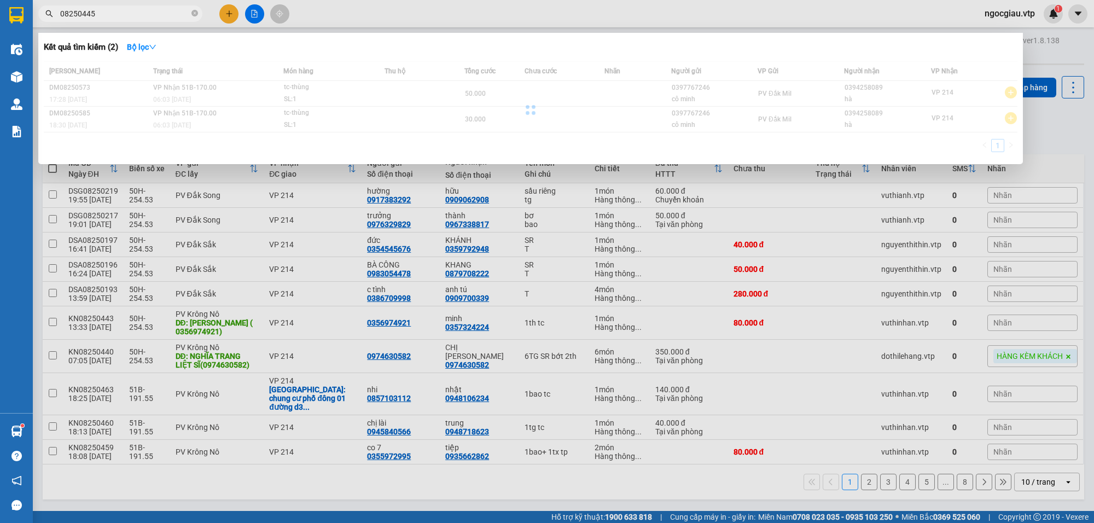
type input "08250445"
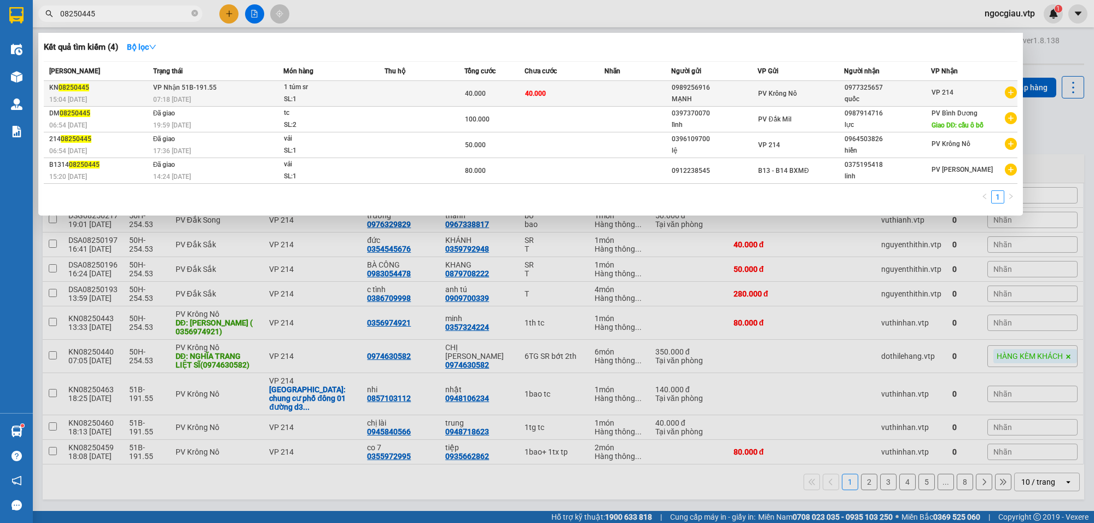
click at [385, 94] on td at bounding box center [425, 94] width 80 height 26
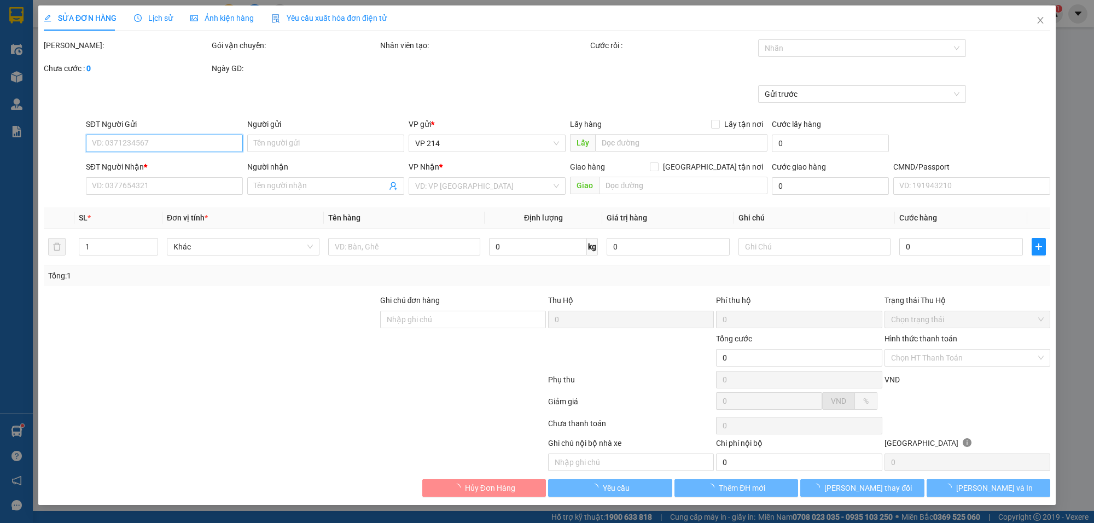
type input "2.000"
type input "0989256916"
type input "MẠNH"
type input "0977325657"
type input "quốc"
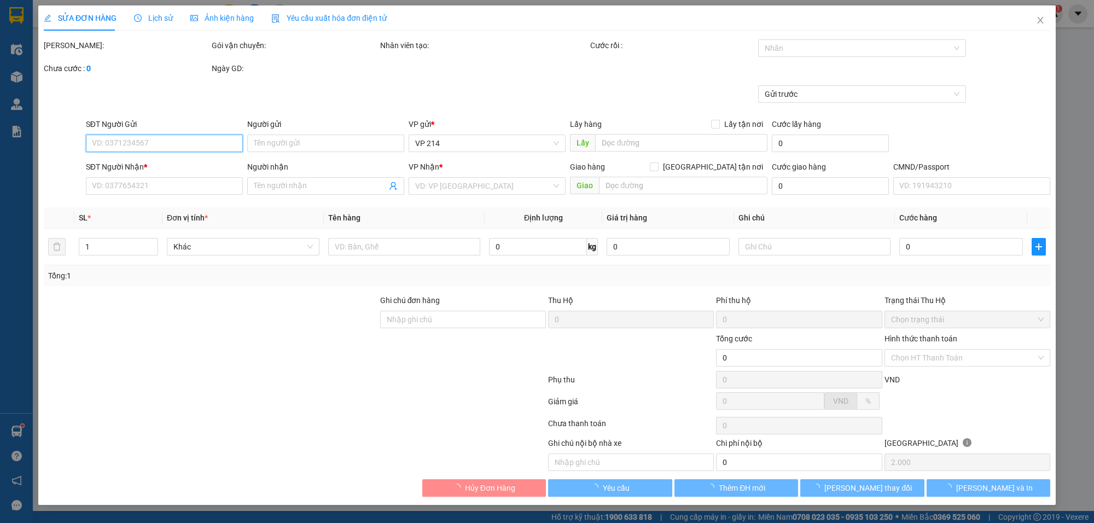
type input "40.000"
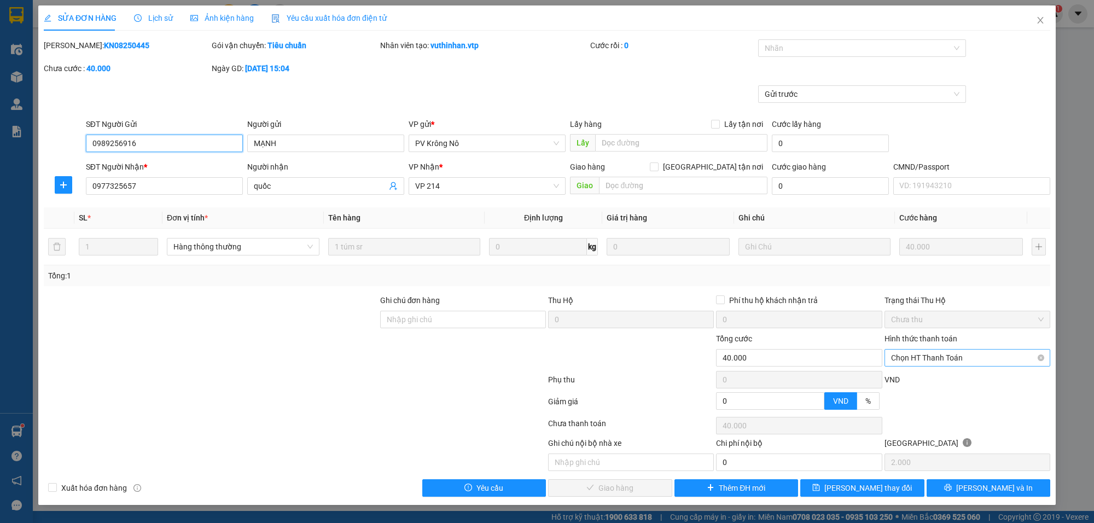
click at [925, 353] on span "Chọn HT Thanh Toán" at bounding box center [967, 358] width 153 height 16
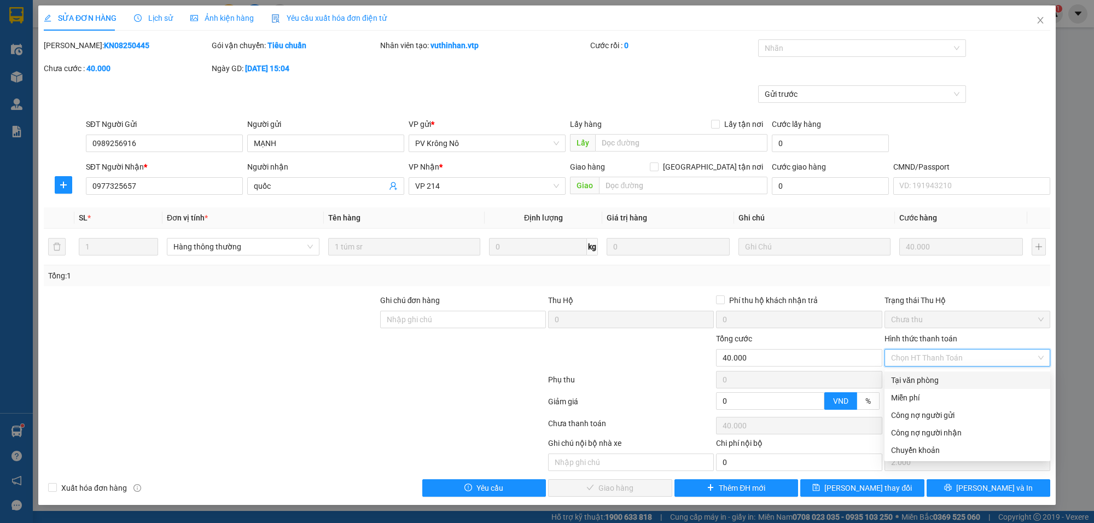
click at [915, 379] on div "Tại văn phòng" at bounding box center [967, 380] width 153 height 12
type input "0"
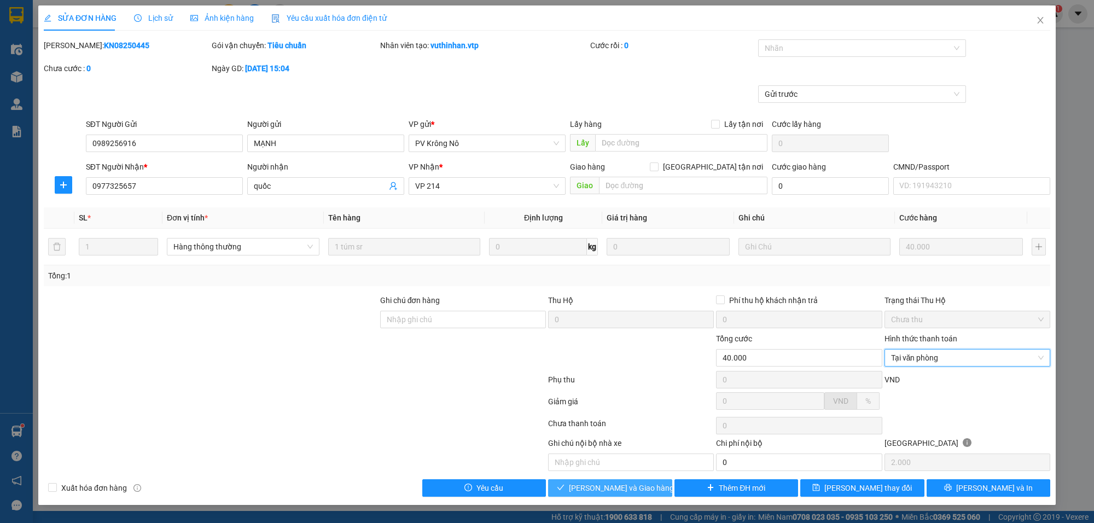
click at [636, 488] on span "[PERSON_NAME] và Giao hàng" at bounding box center [621, 488] width 105 height 12
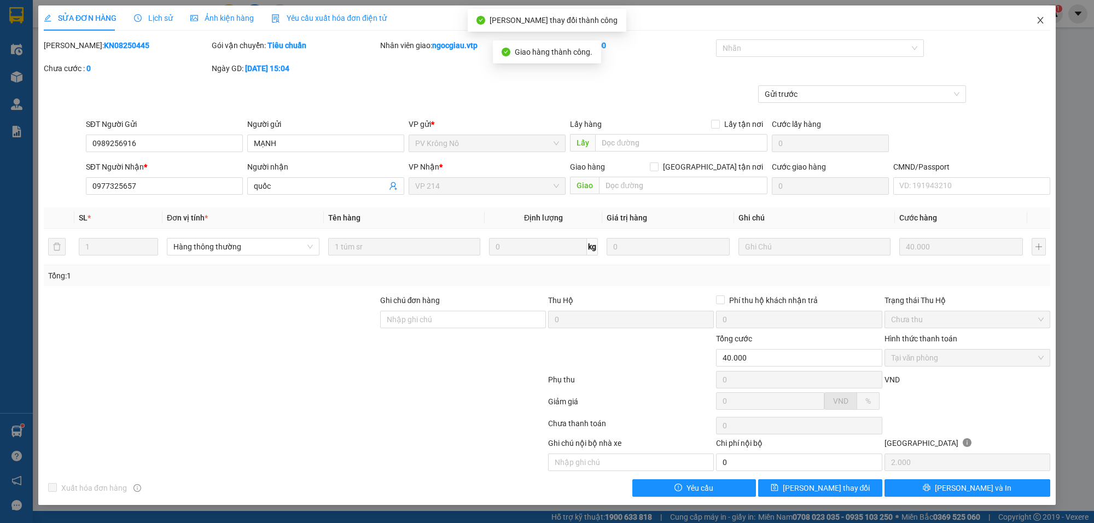
click at [1045, 15] on span "Close" at bounding box center [1040, 20] width 31 height 31
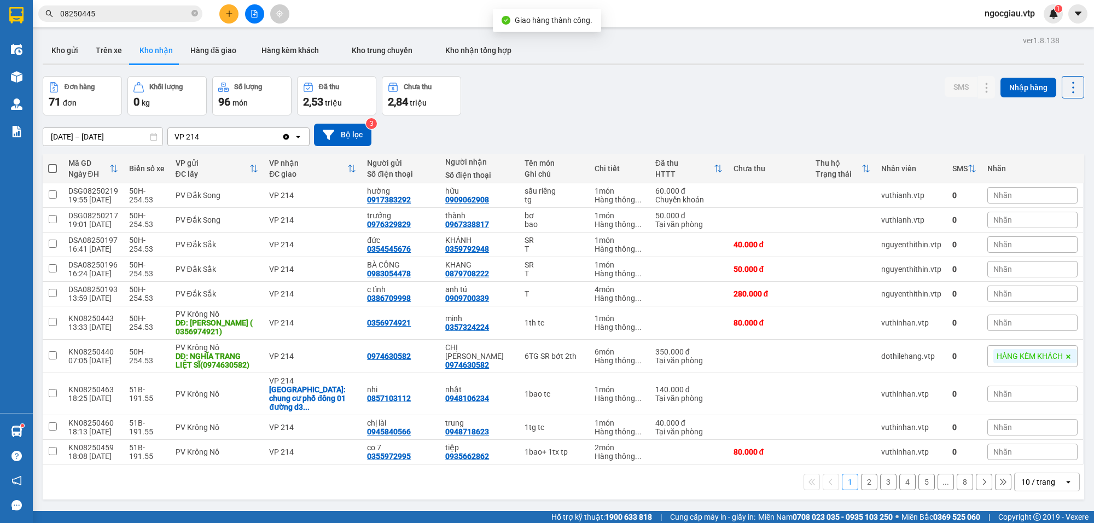
click at [116, 17] on input "08250445" at bounding box center [124, 14] width 129 height 12
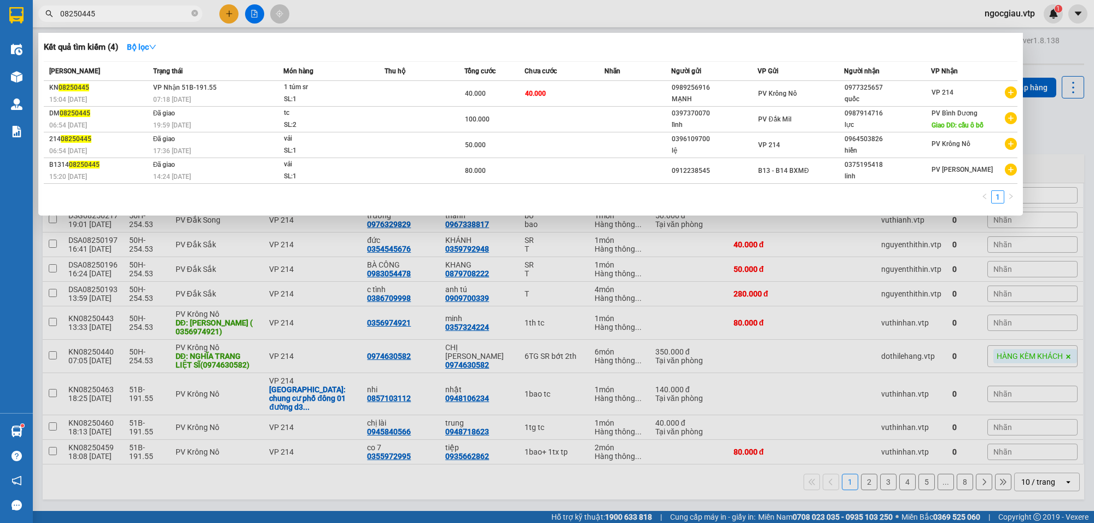
click at [116, 17] on input "08250445" at bounding box center [124, 14] width 129 height 12
type input "8250557"
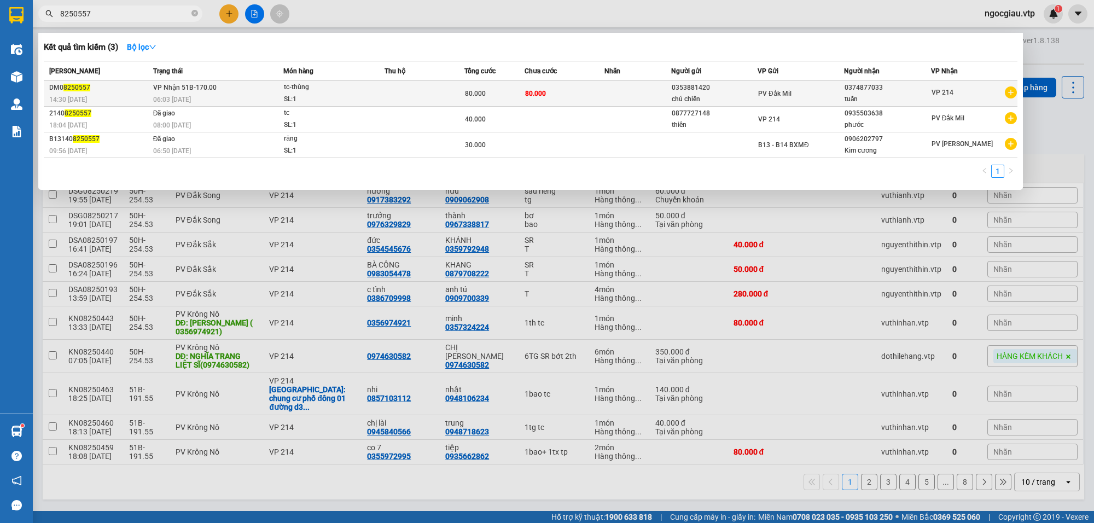
click at [462, 94] on td at bounding box center [425, 94] width 80 height 26
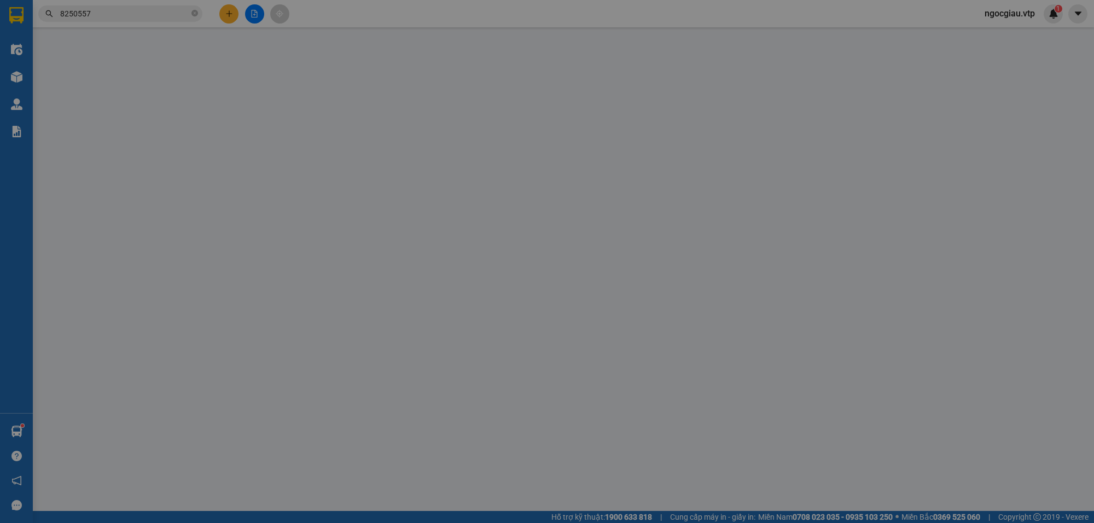
type input "0353881420"
type input "chú chiến"
type input "0374877033"
type input "tuấn"
type input "80.000"
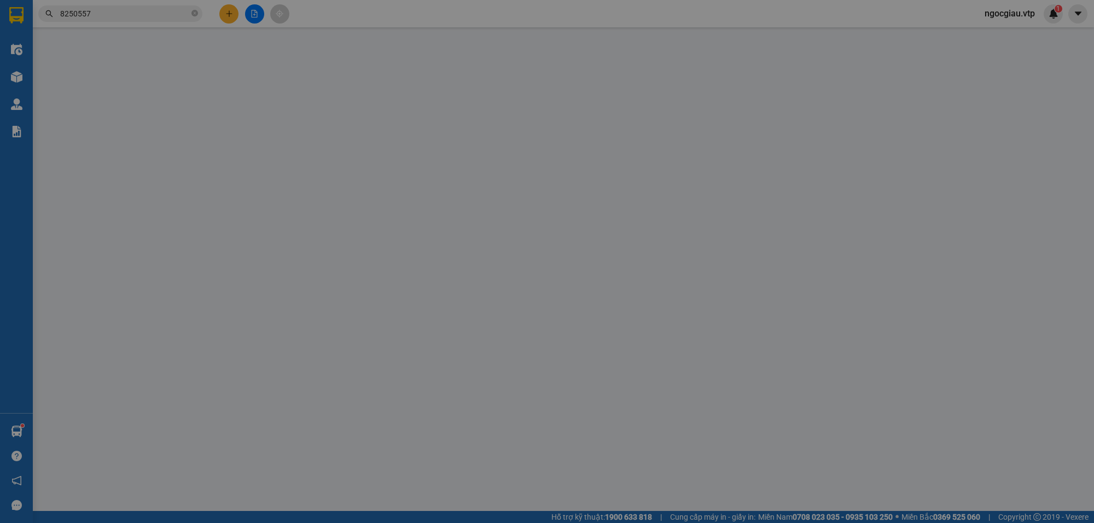
type input "80.000"
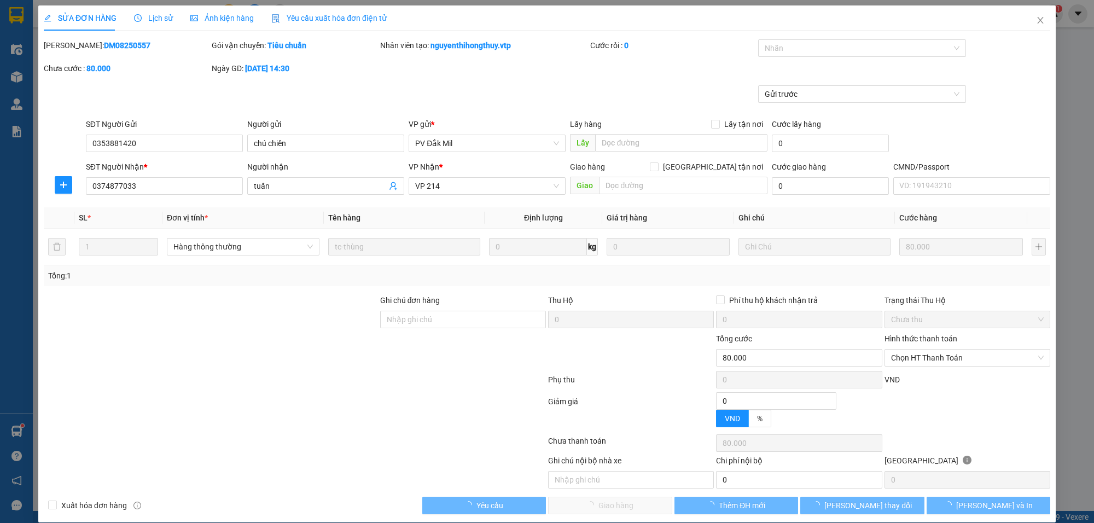
type input "4.000"
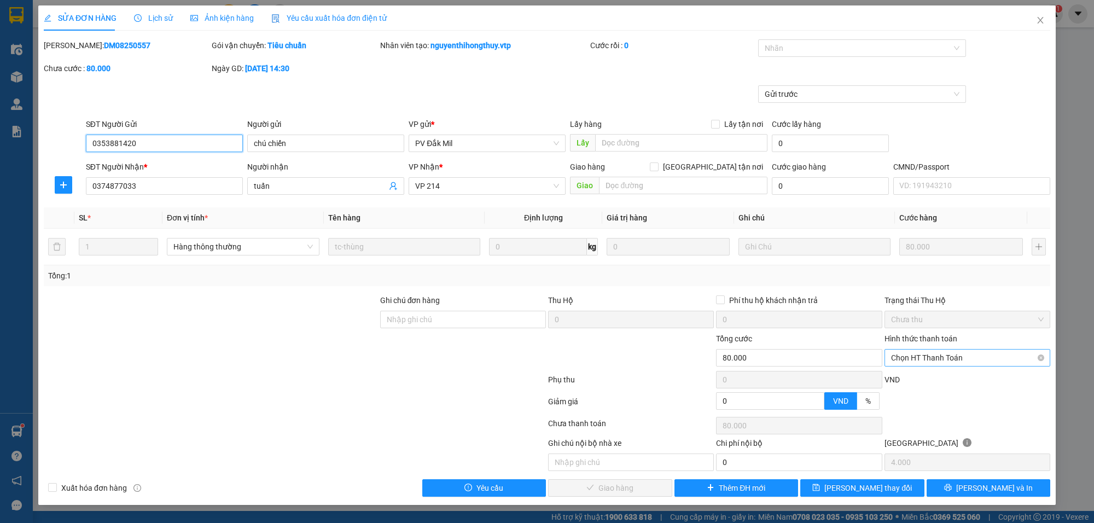
click at [941, 358] on span "Chọn HT Thanh Toán" at bounding box center [967, 358] width 153 height 16
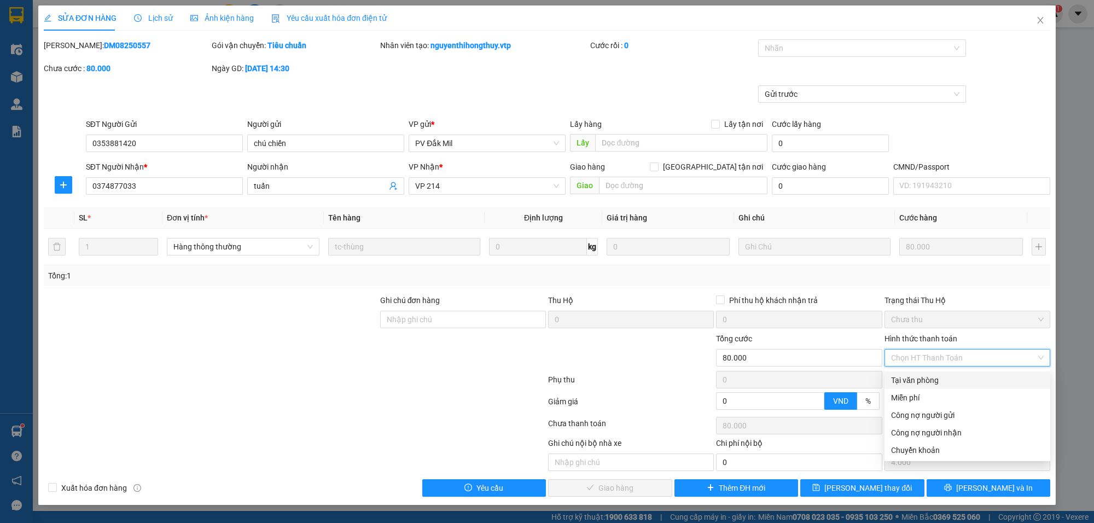
click at [923, 378] on div "Tại văn phòng" at bounding box center [967, 380] width 153 height 12
type input "0"
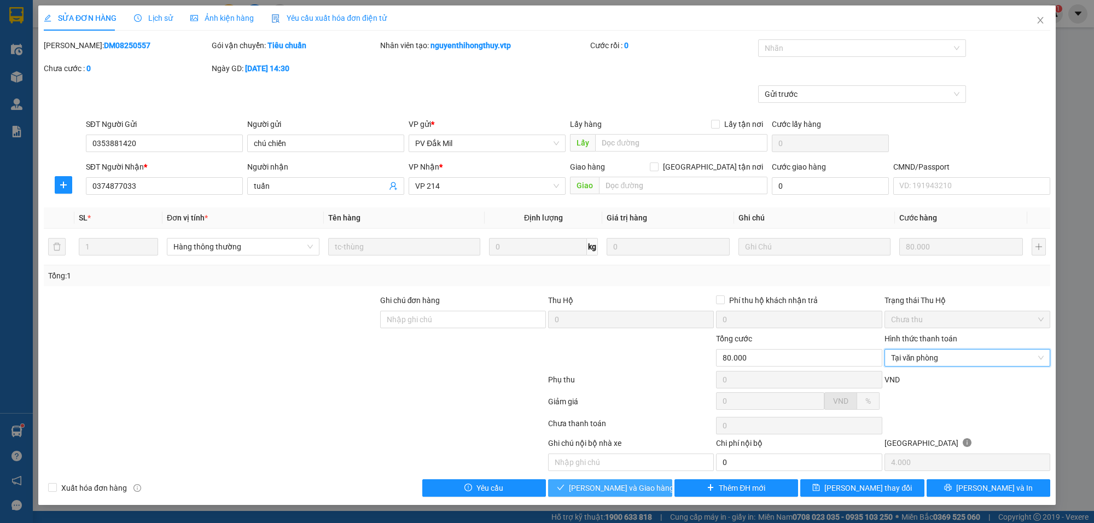
click at [636, 490] on span "[PERSON_NAME] và Giao hàng" at bounding box center [621, 488] width 105 height 12
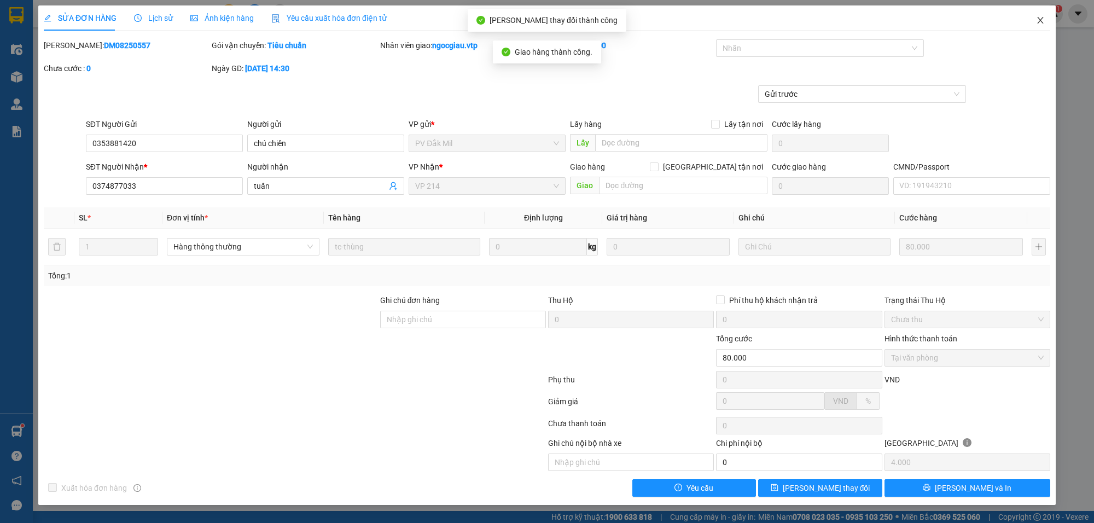
click at [1040, 17] on icon "close" at bounding box center [1040, 20] width 9 height 9
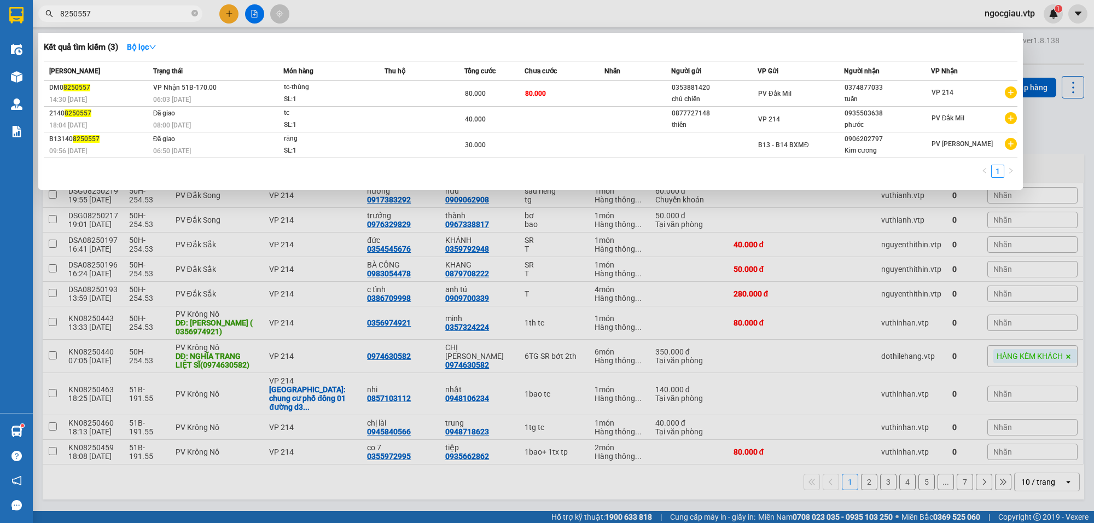
click at [121, 11] on input "8250557" at bounding box center [124, 14] width 129 height 12
type input "8250458"
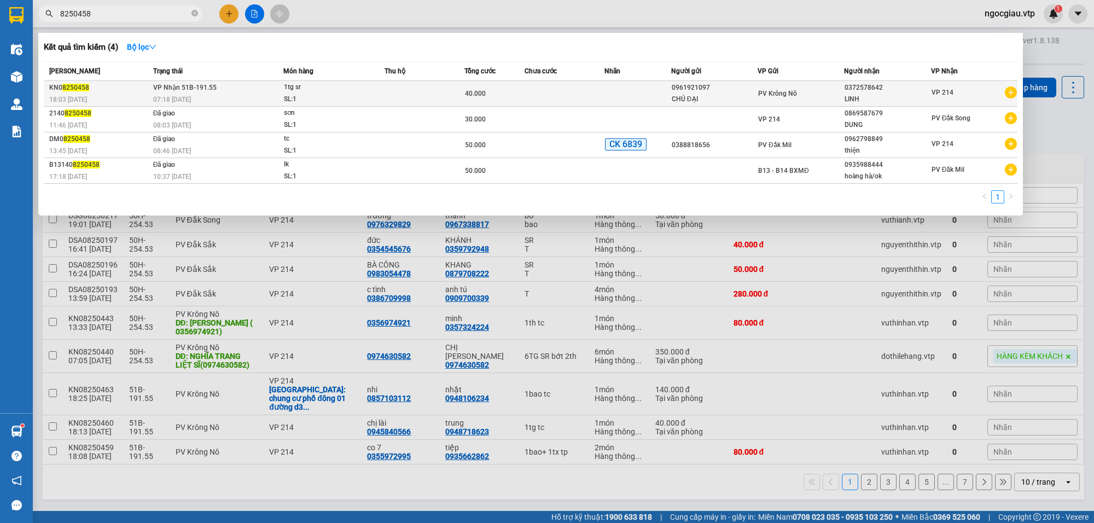
click at [439, 86] on td at bounding box center [425, 94] width 80 height 26
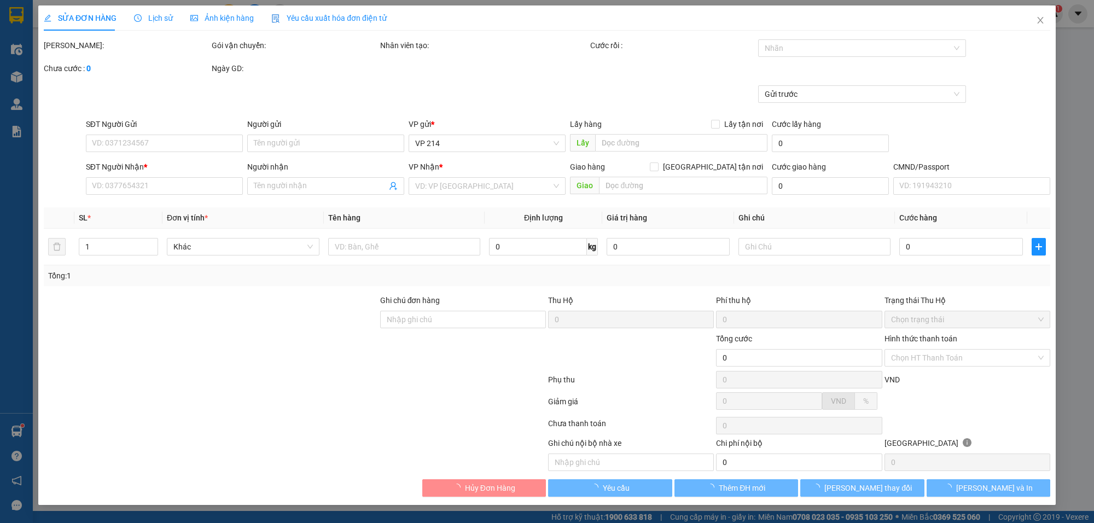
type input "2.000"
type input "0961921097"
type input "CHÚ ĐẠI"
type input "0372578642"
type input "LINH"
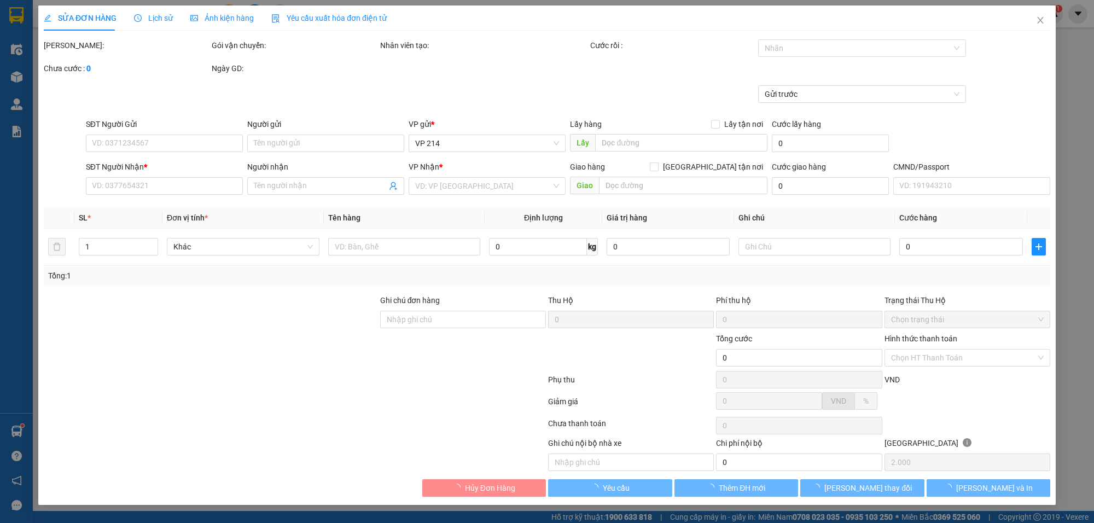
type input "40.000"
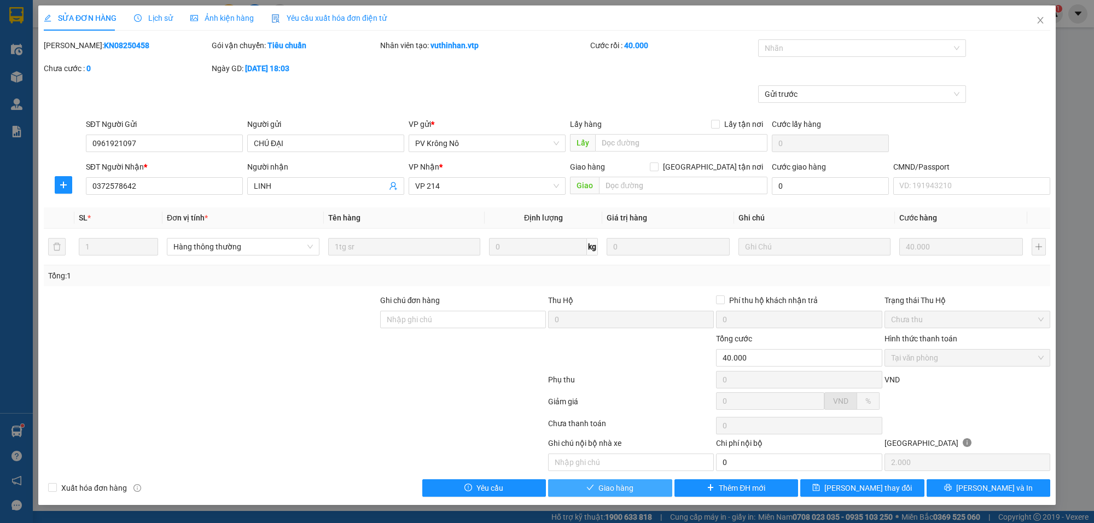
click at [643, 493] on button "Giao hàng" at bounding box center [610, 488] width 124 height 18
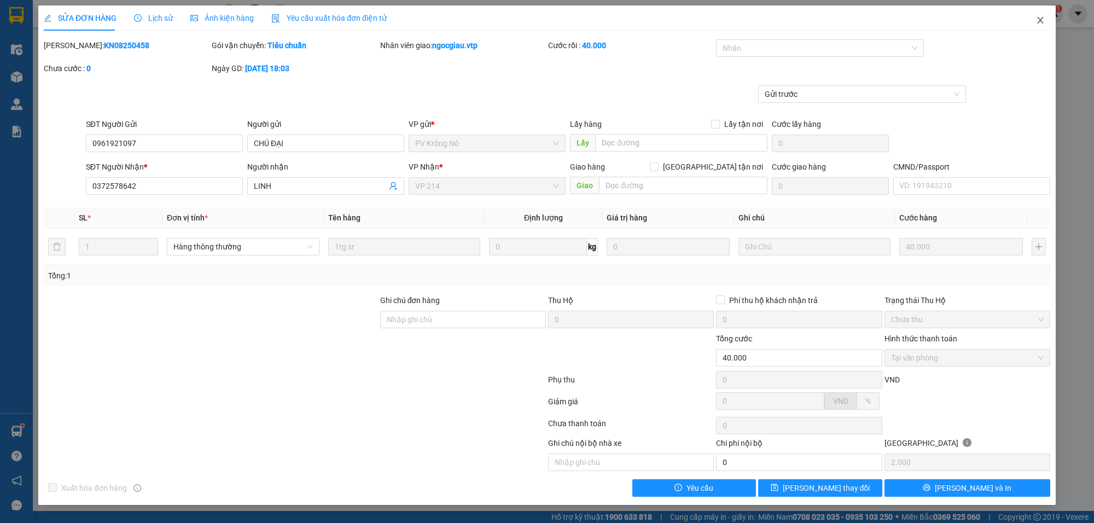
click at [1043, 15] on span "Close" at bounding box center [1040, 20] width 31 height 31
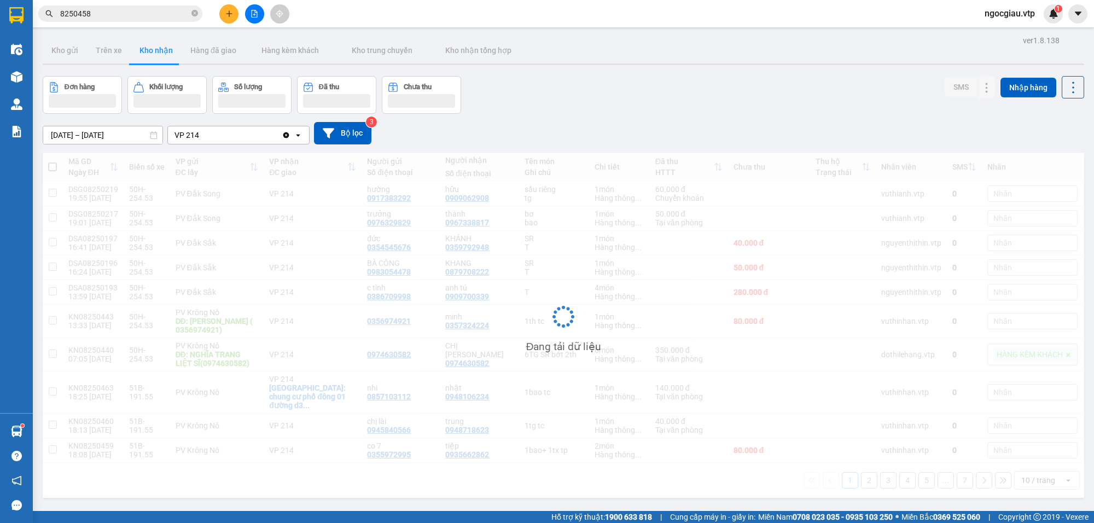
click at [146, 13] on input "8250458" at bounding box center [124, 14] width 129 height 12
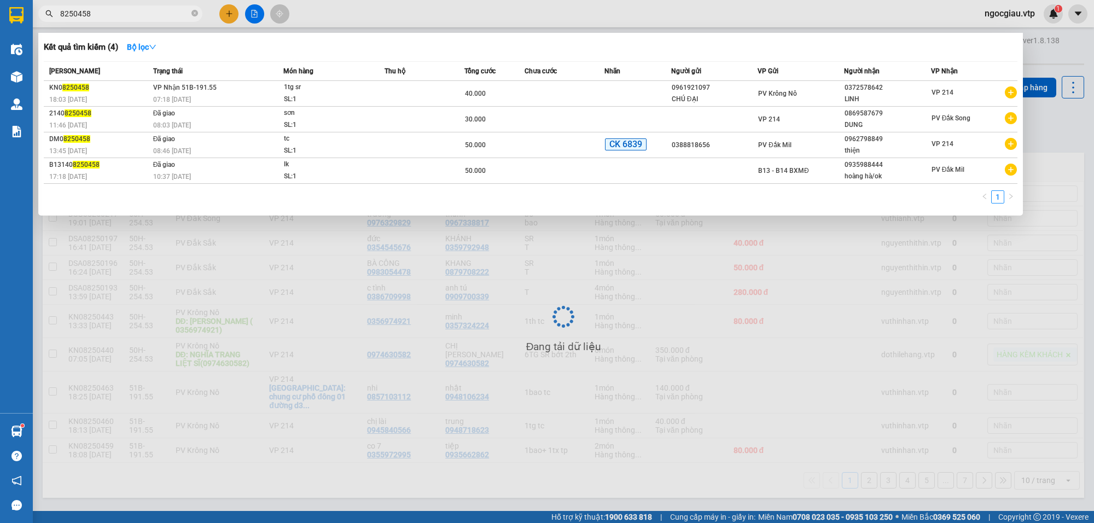
click at [146, 13] on input "8250458" at bounding box center [124, 14] width 129 height 12
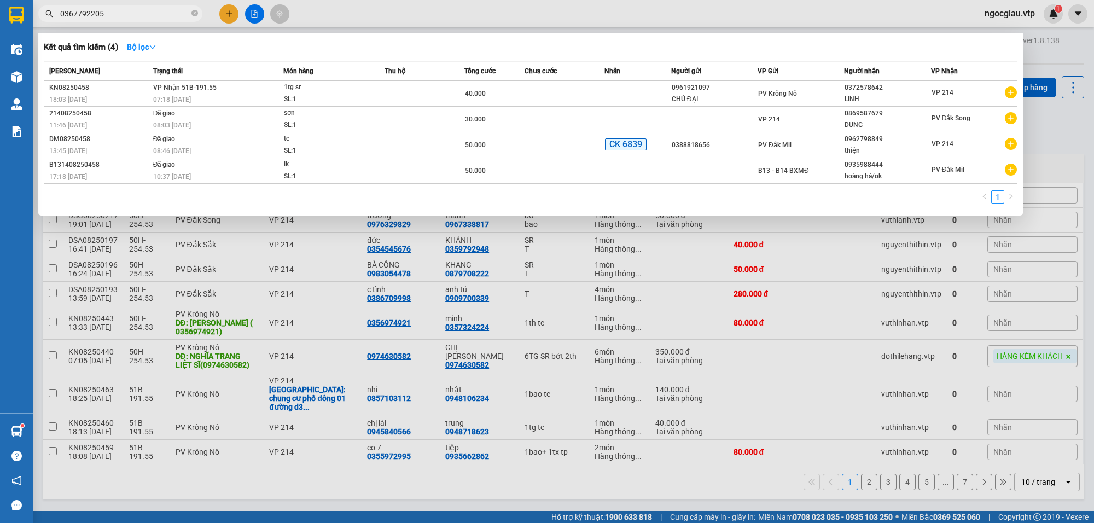
type input "0367792205"
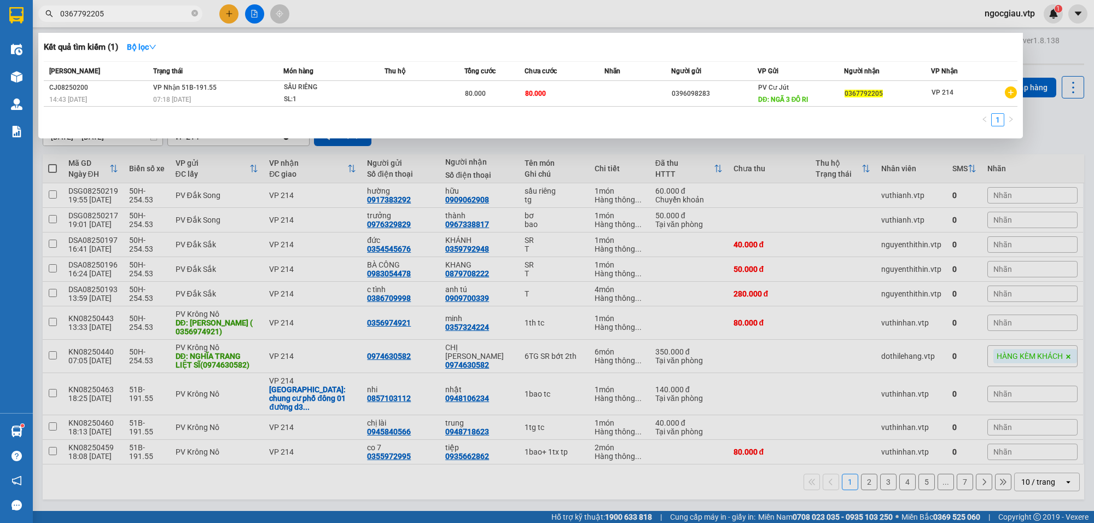
click at [122, 20] on span "0367792205" at bounding box center [120, 13] width 164 height 16
click at [143, 15] on input "0367792205" at bounding box center [124, 14] width 129 height 12
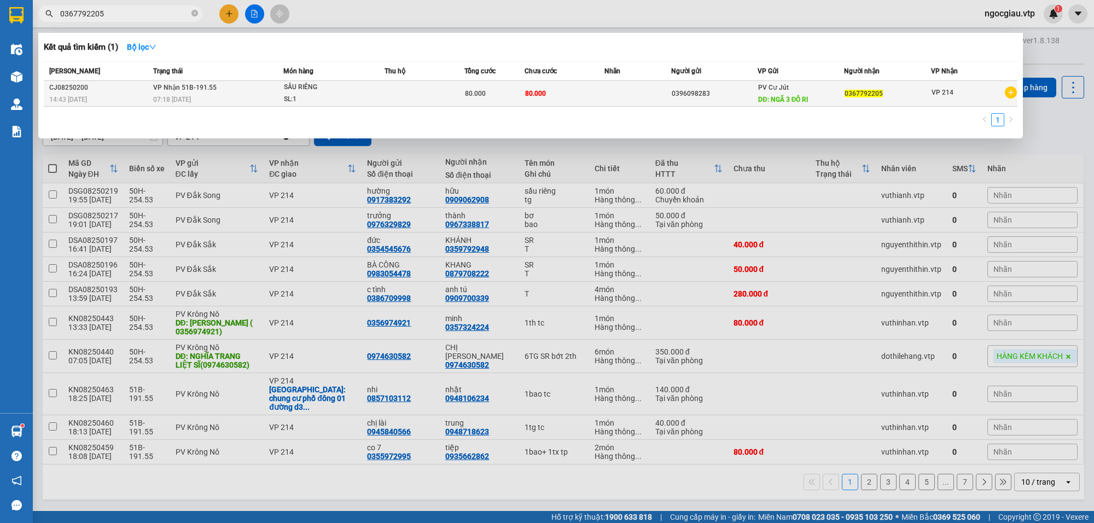
click at [580, 88] on td "80.000" at bounding box center [565, 94] width 80 height 26
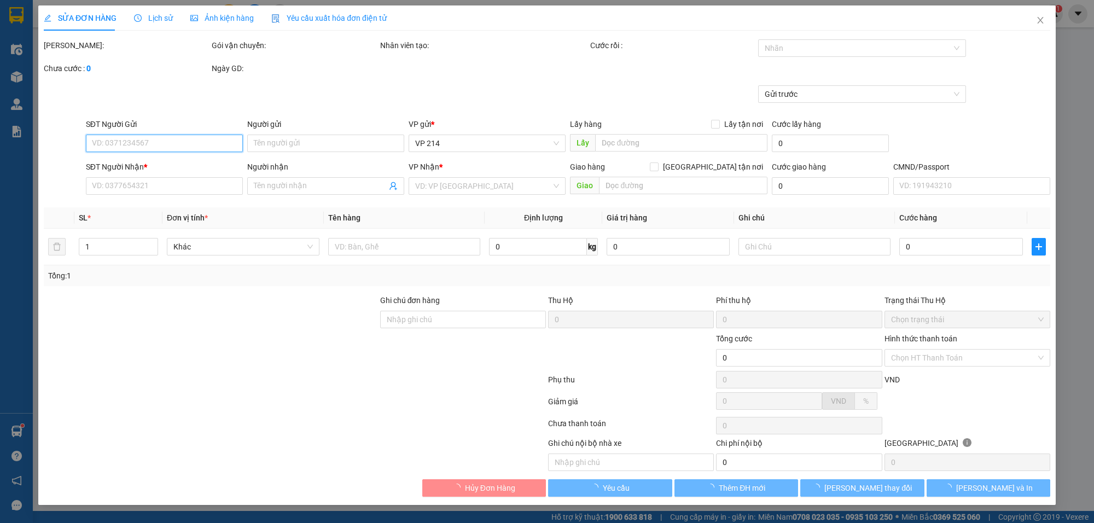
type input "4.000"
type input "0396098283"
type input "NGÃ 3 ĐÔ RI"
type input "0367792205"
type input "80.000"
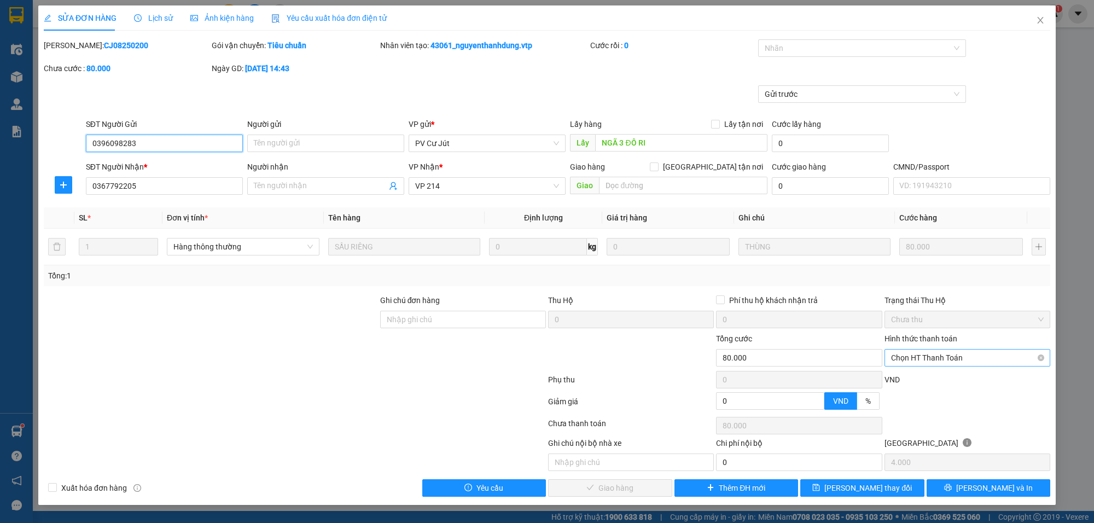
click at [905, 354] on span "Chọn HT Thanh Toán" at bounding box center [967, 358] width 153 height 16
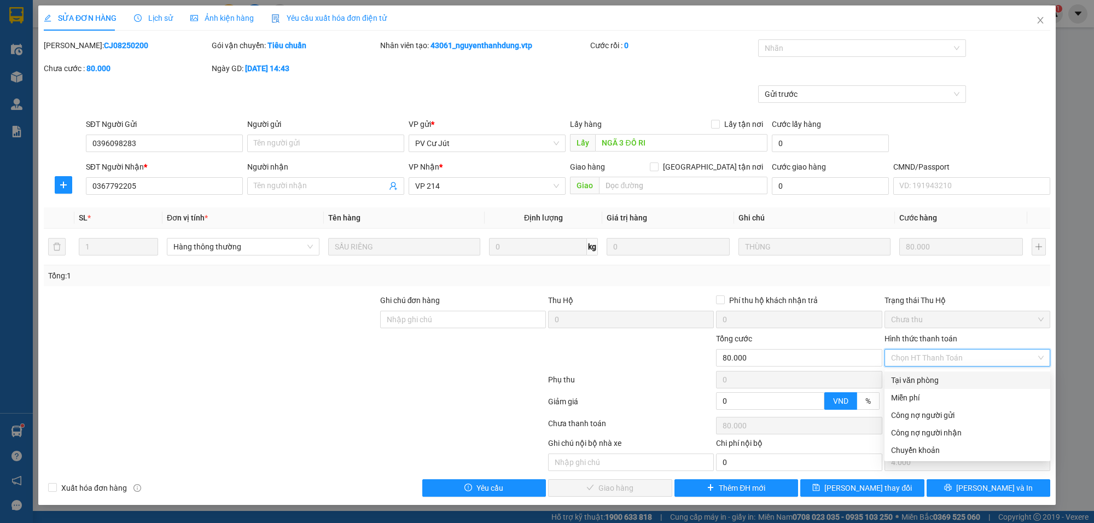
click at [903, 377] on div "Tại văn phòng" at bounding box center [967, 380] width 153 height 12
type input "0"
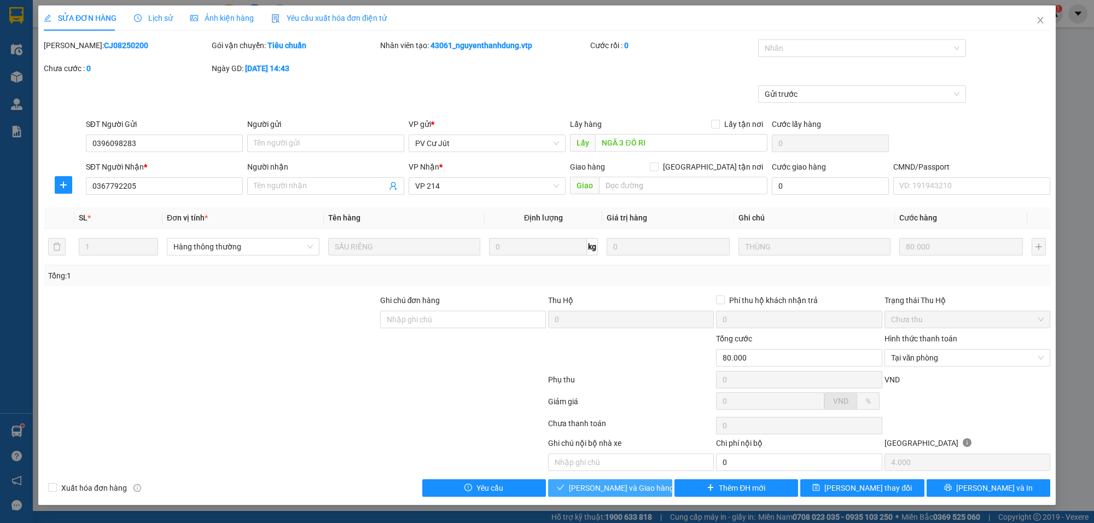
click at [623, 490] on span "[PERSON_NAME] và Giao hàng" at bounding box center [621, 488] width 105 height 12
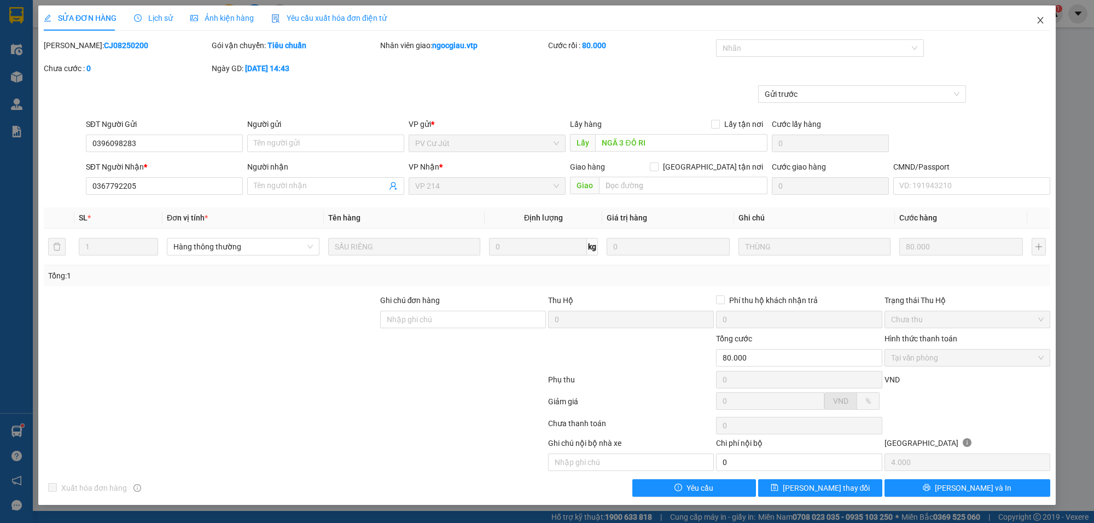
click at [1043, 16] on icon "close" at bounding box center [1040, 20] width 9 height 9
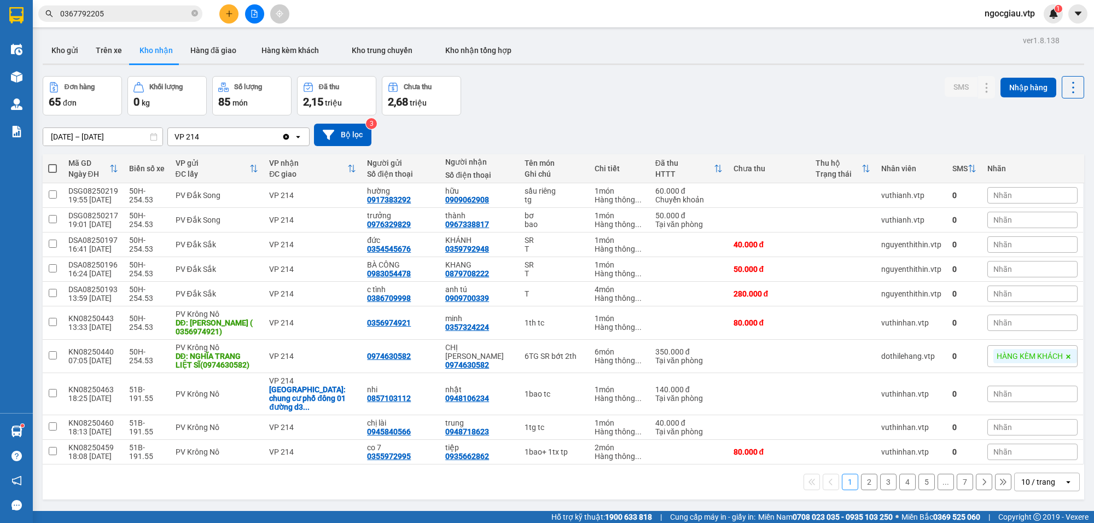
click at [116, 14] on input "0367792205" at bounding box center [124, 14] width 129 height 12
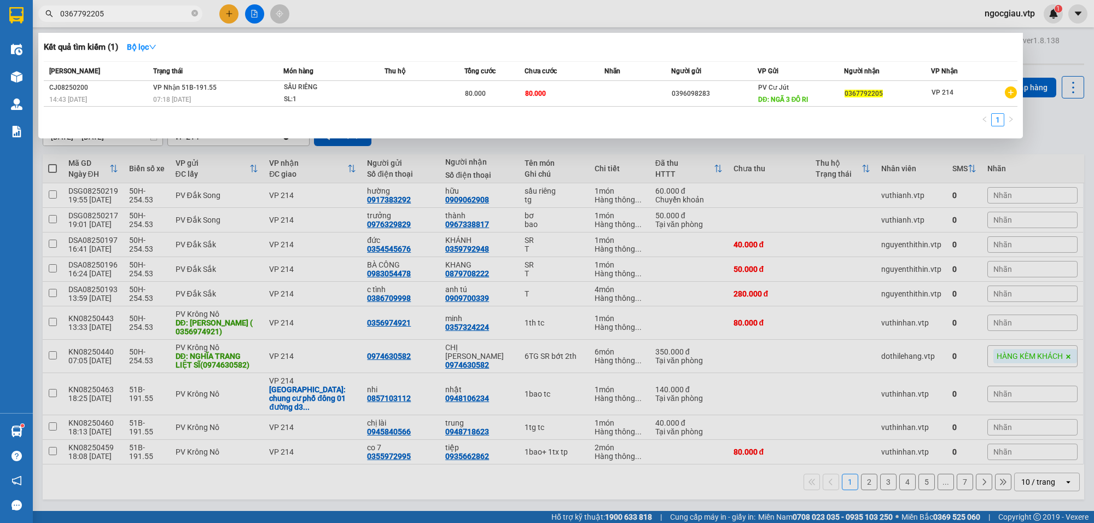
click at [116, 14] on input "0367792205" at bounding box center [124, 14] width 129 height 12
click at [134, 14] on input "0367792205" at bounding box center [124, 14] width 129 height 12
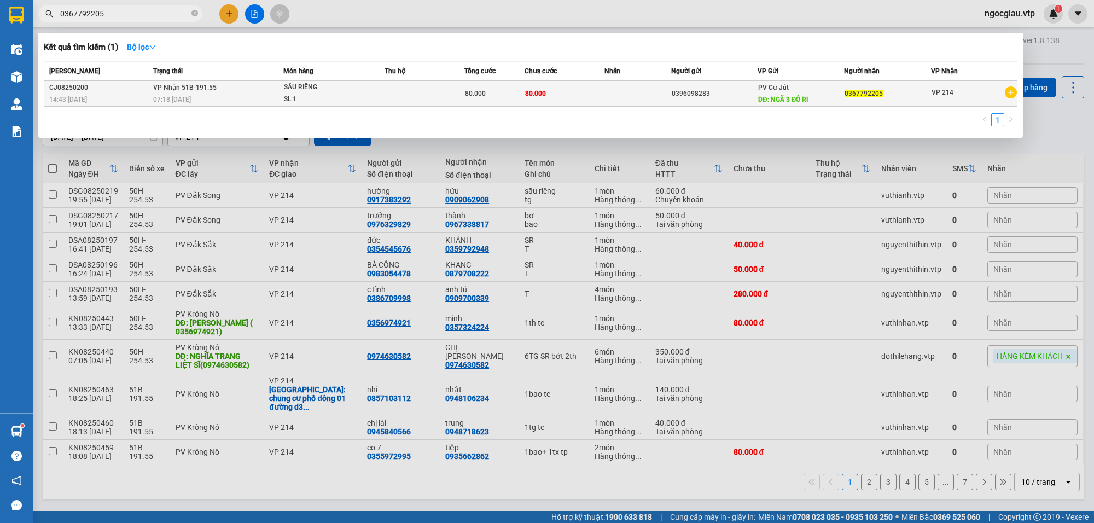
click at [374, 90] on span "SẦU RIÊNG SL: 1" at bounding box center [334, 94] width 100 height 24
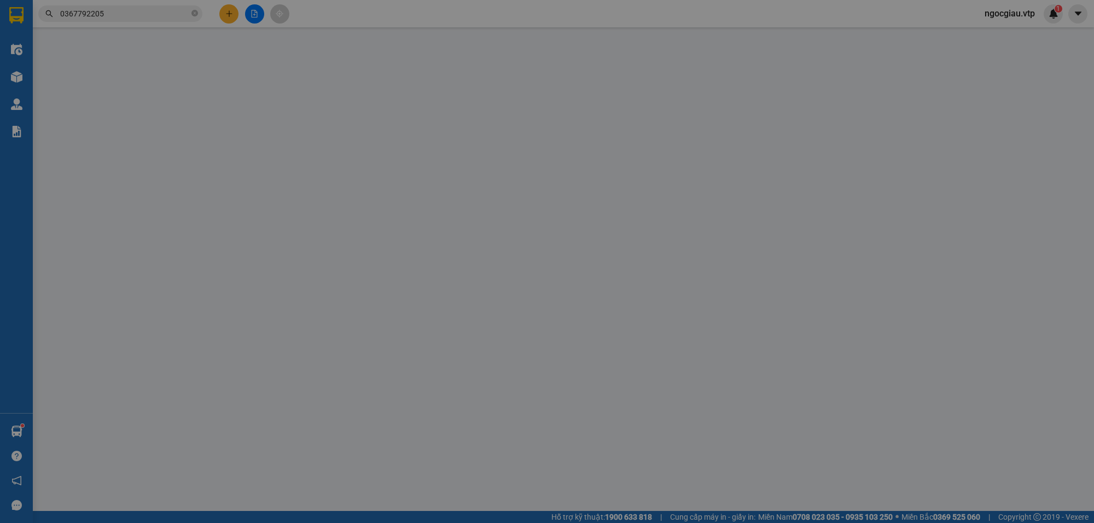
type input "0396098283"
type input "NGÃ 3 ĐÔ RI"
type input "0367792205"
type input "80.000"
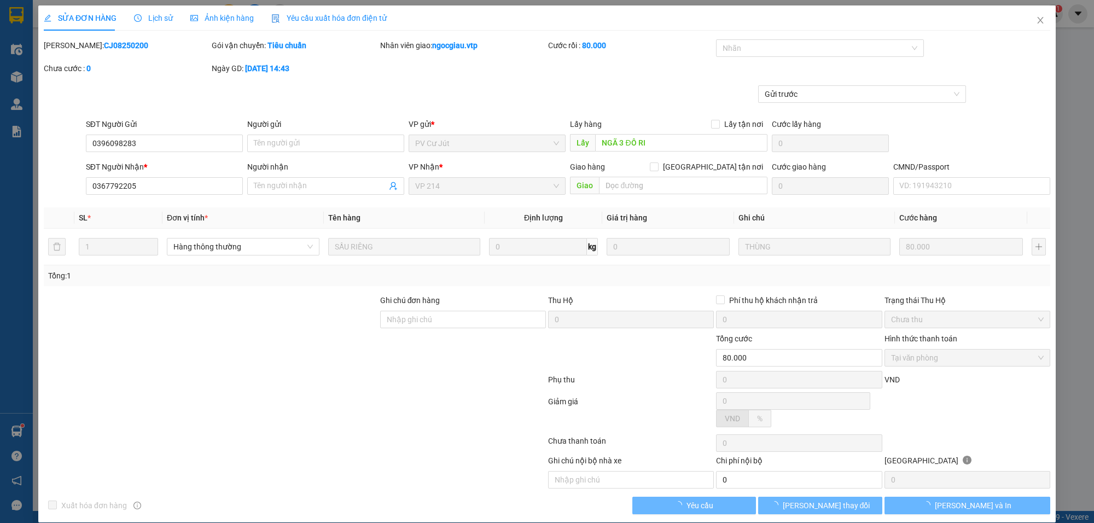
type input "4.000"
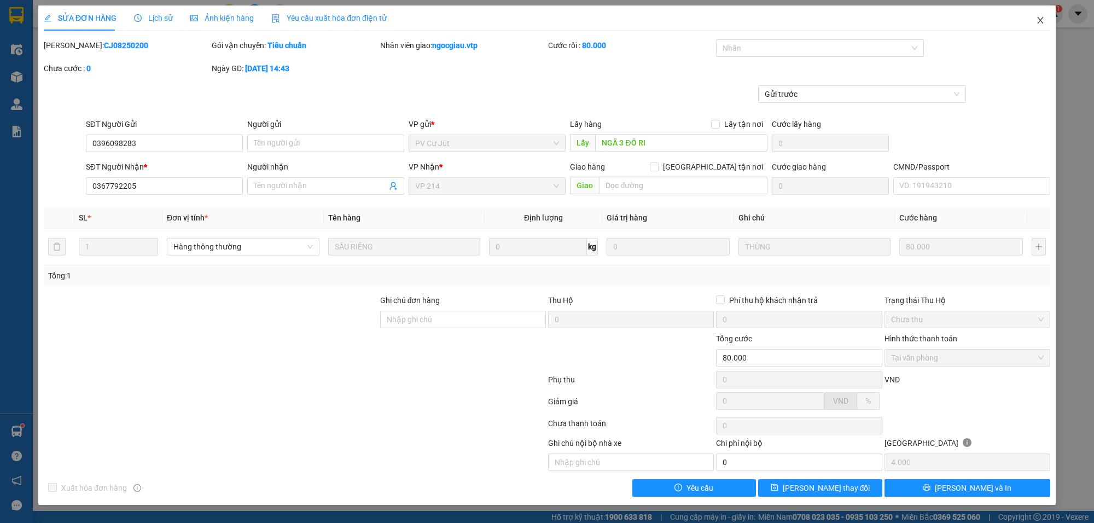
click at [1040, 18] on icon "close" at bounding box center [1040, 20] width 9 height 9
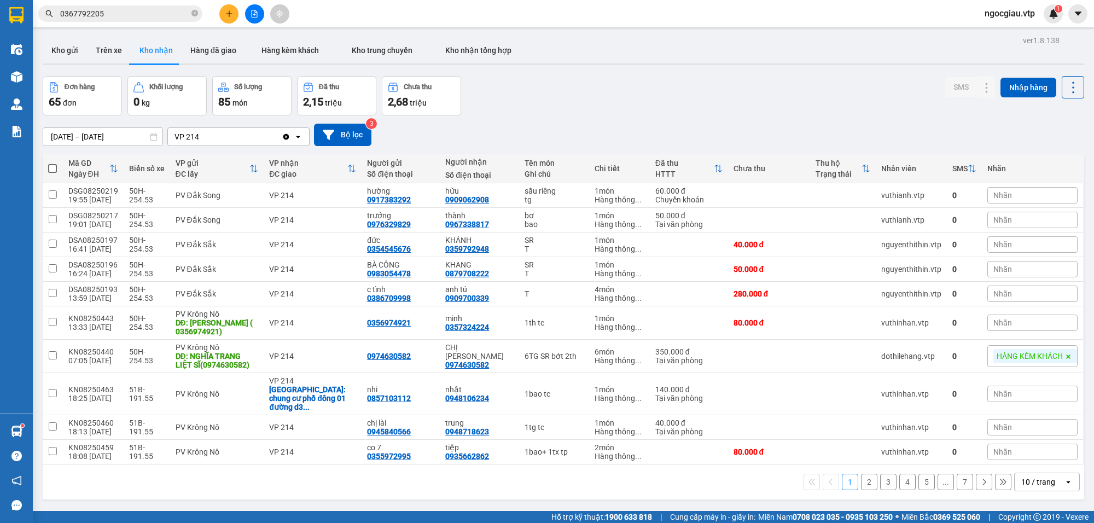
click at [133, 15] on input "0367792205" at bounding box center [124, 14] width 129 height 12
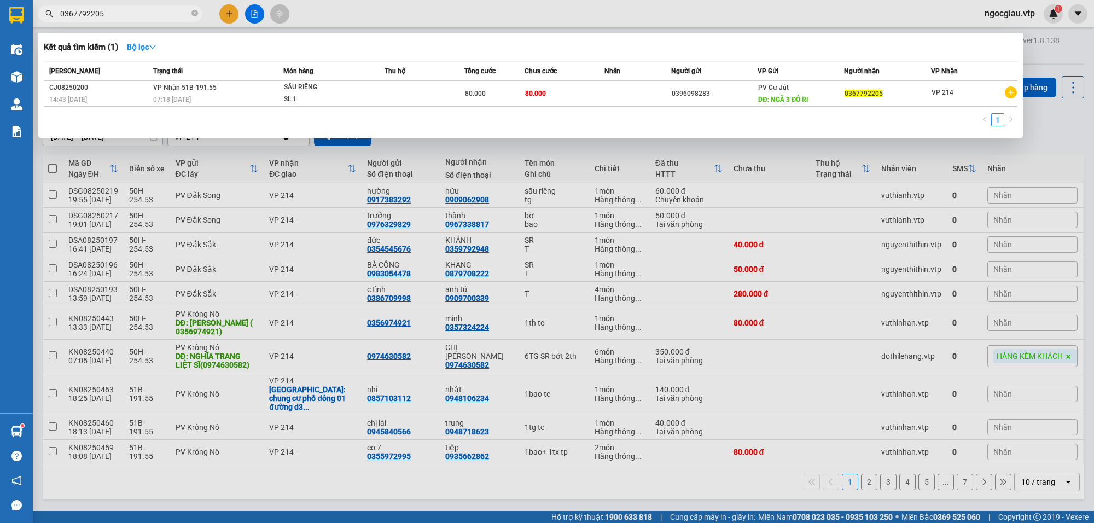
click at [133, 15] on input "0367792205" at bounding box center [124, 14] width 129 height 12
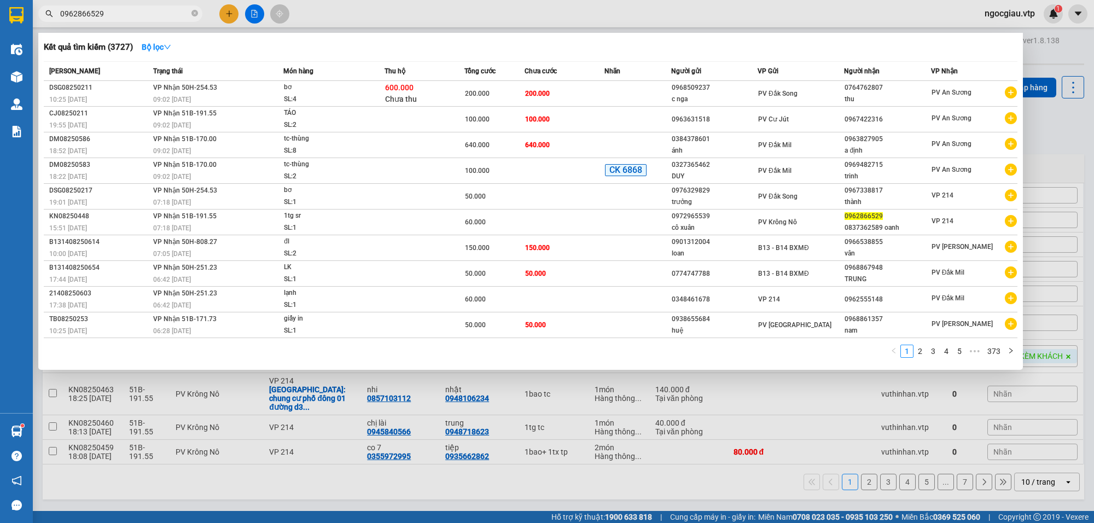
type input "0962866529"
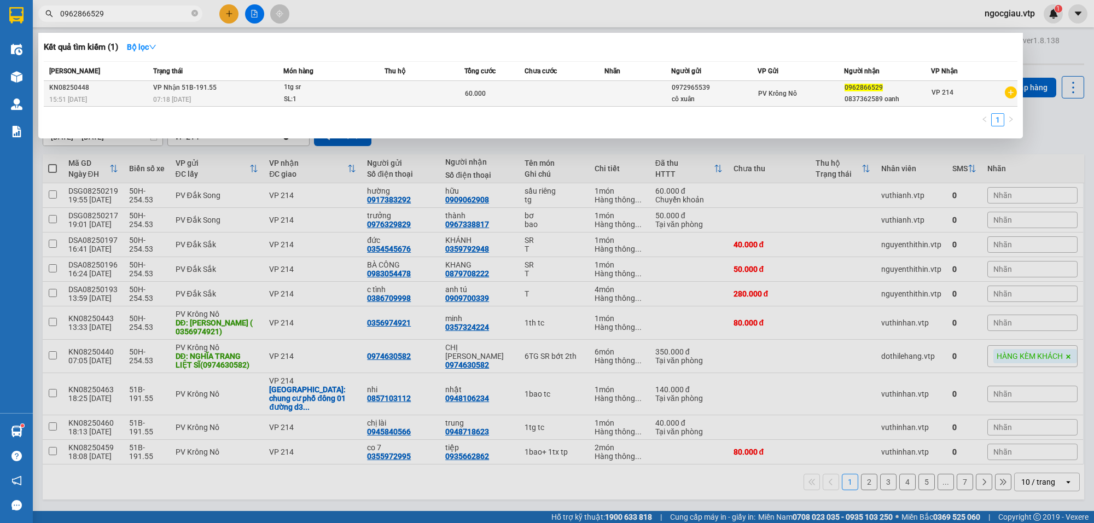
click at [350, 97] on div "SL: 1" at bounding box center [325, 100] width 82 height 12
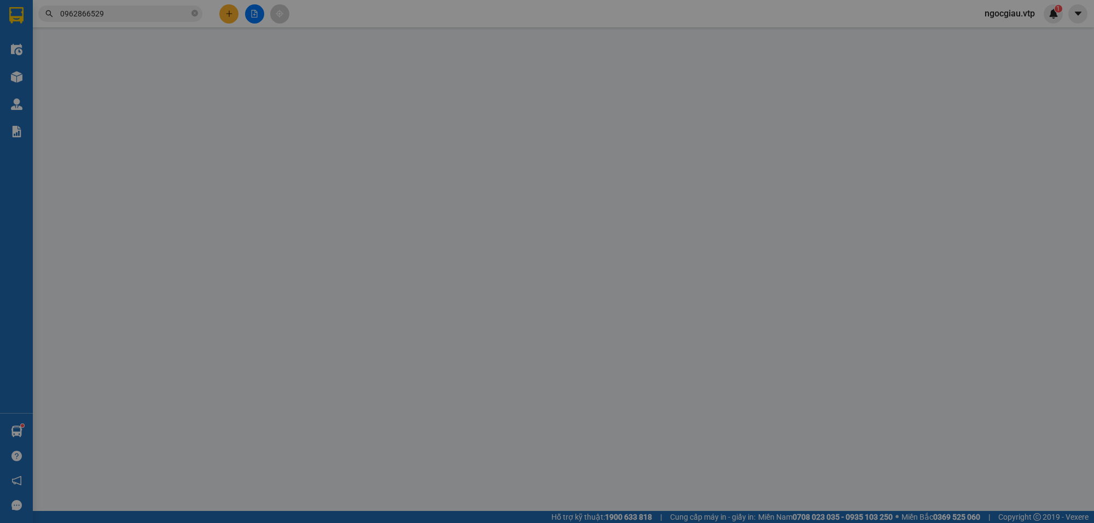
type input "3.000"
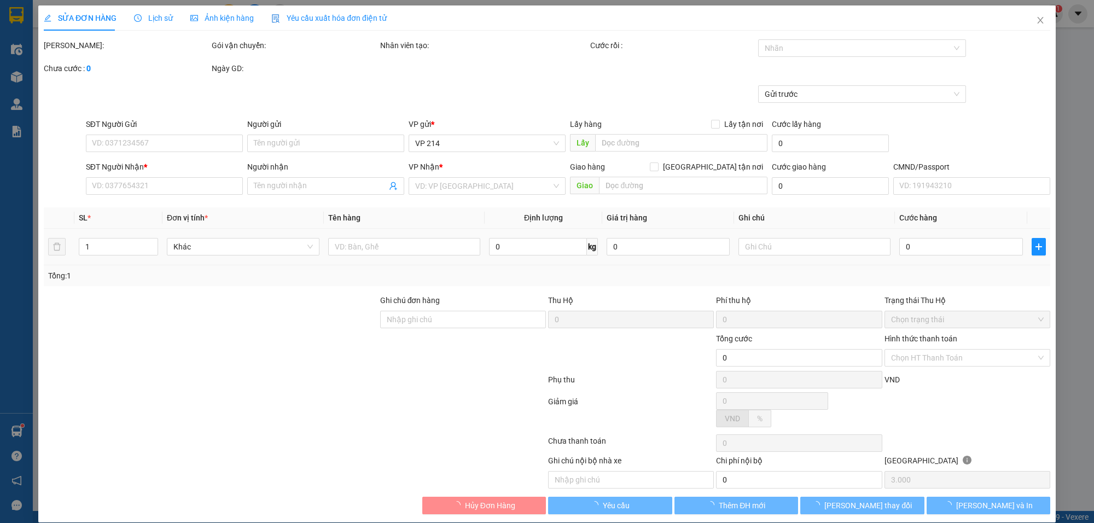
type input "0972965539"
type input "cô xuân"
type input "0962866529"
type input "0837362589 oanh"
type input "60.000"
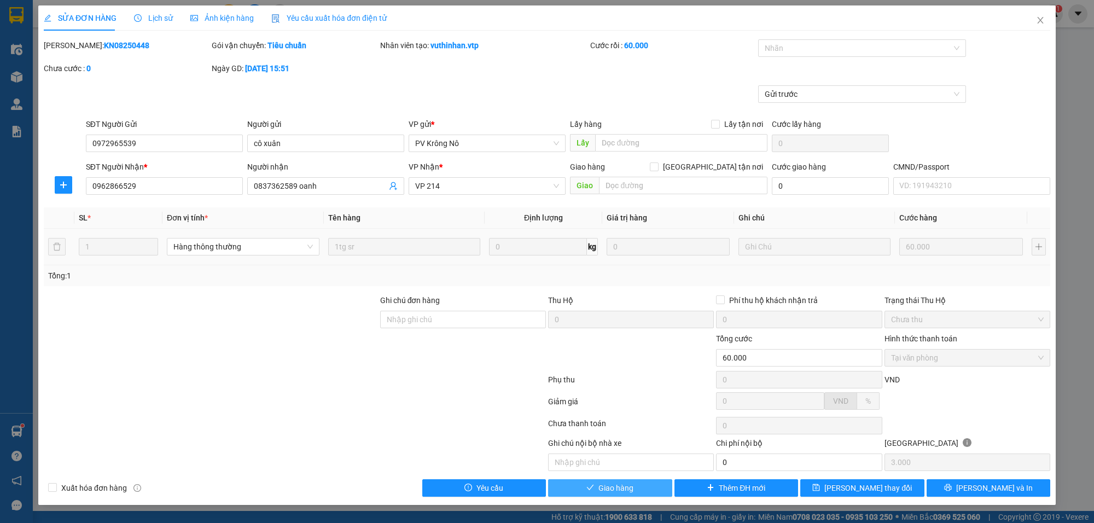
click at [622, 489] on span "Giao hàng" at bounding box center [615, 488] width 35 height 12
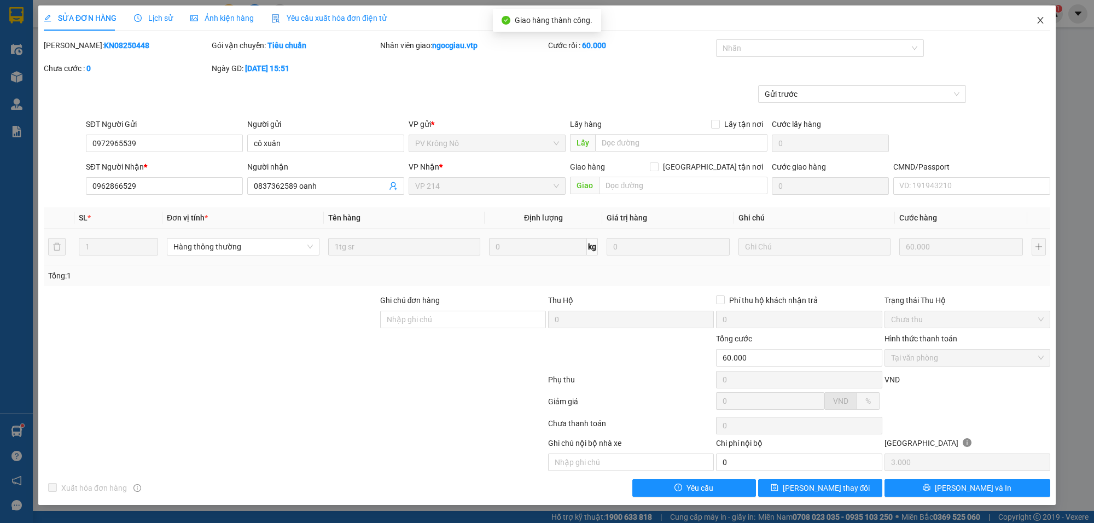
click at [1038, 22] on icon "close" at bounding box center [1040, 20] width 9 height 9
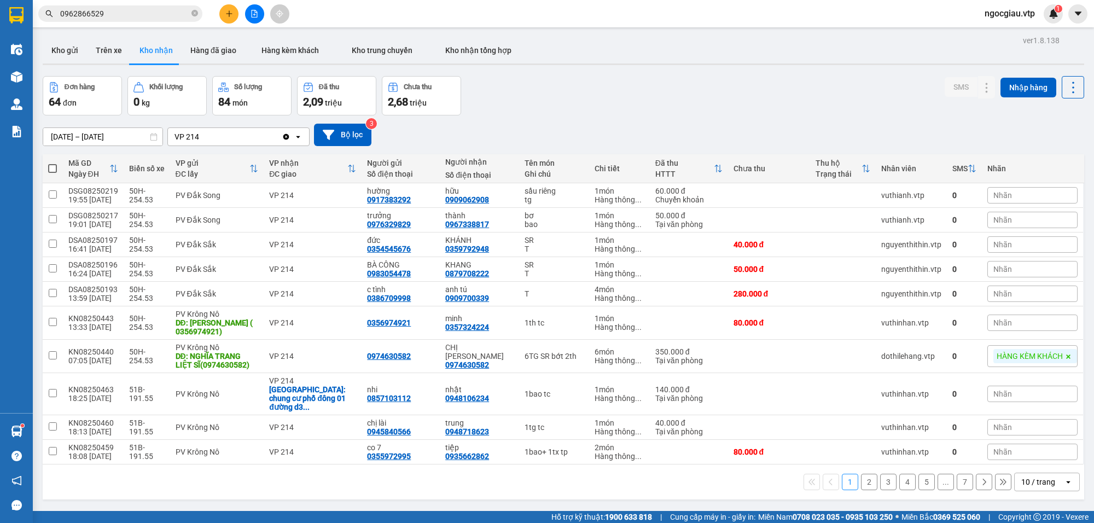
click at [141, 17] on input "0962866529" at bounding box center [124, 14] width 129 height 12
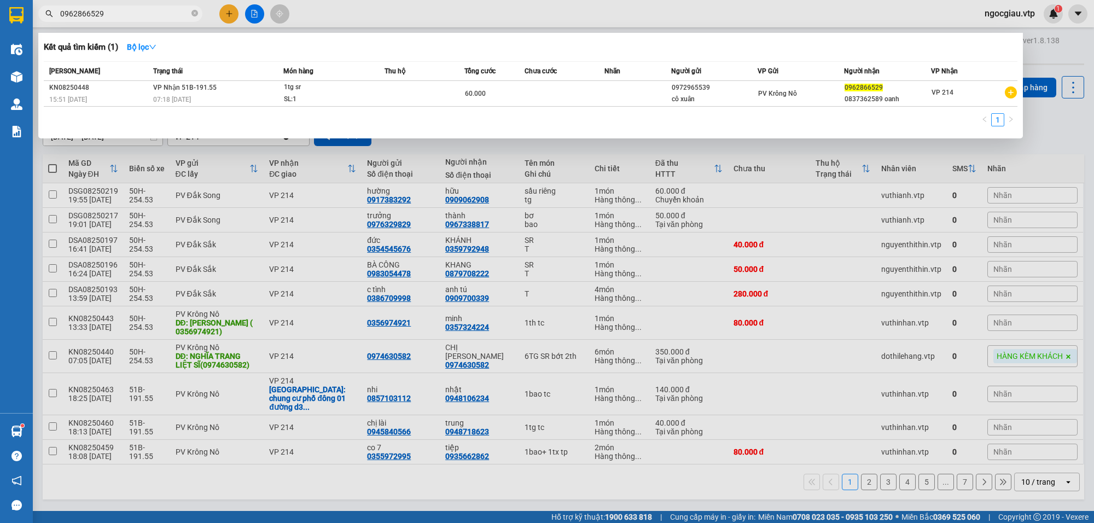
click at [141, 17] on input "0962866529" at bounding box center [124, 14] width 129 height 12
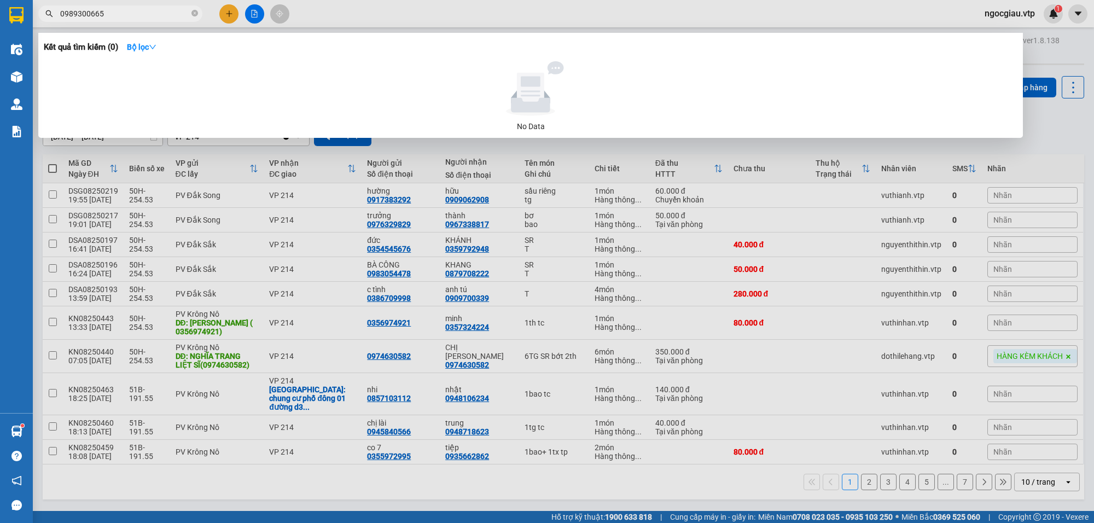
click at [116, 17] on input "0989300665" at bounding box center [124, 14] width 129 height 12
paste input "342125662"
type input "0"
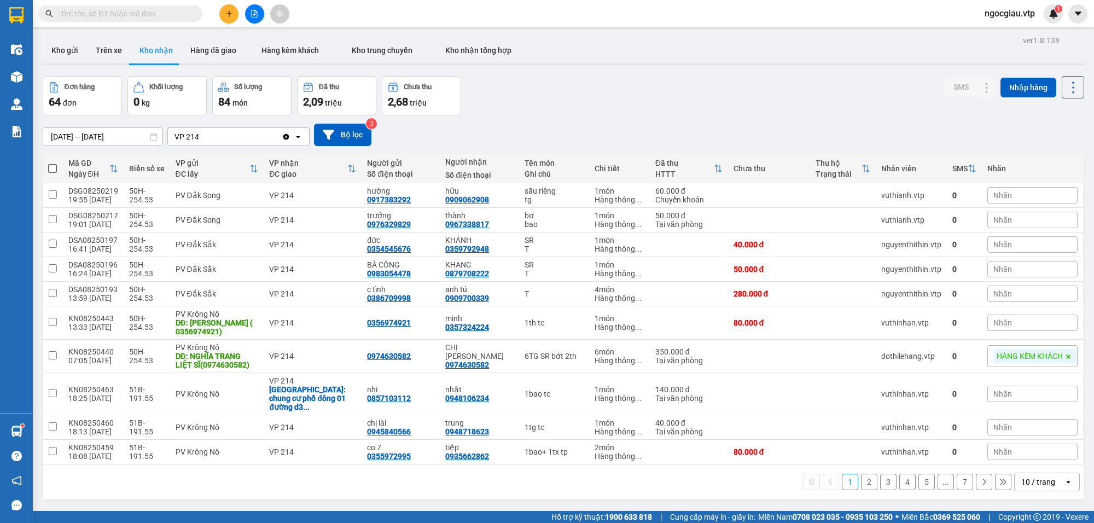
click at [94, 14] on input "text" at bounding box center [124, 14] width 129 height 12
paste input "0358736354"
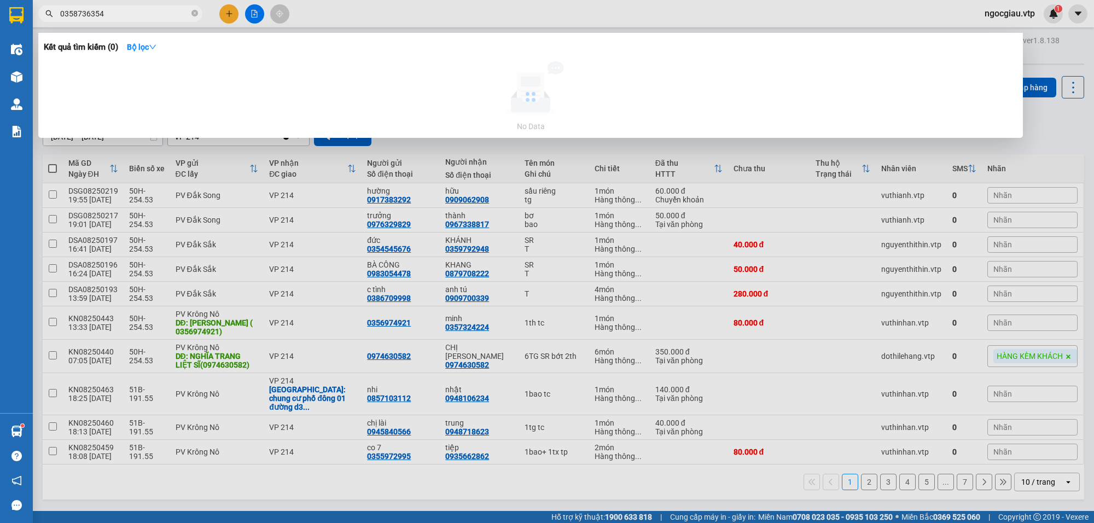
type input "0358736354"
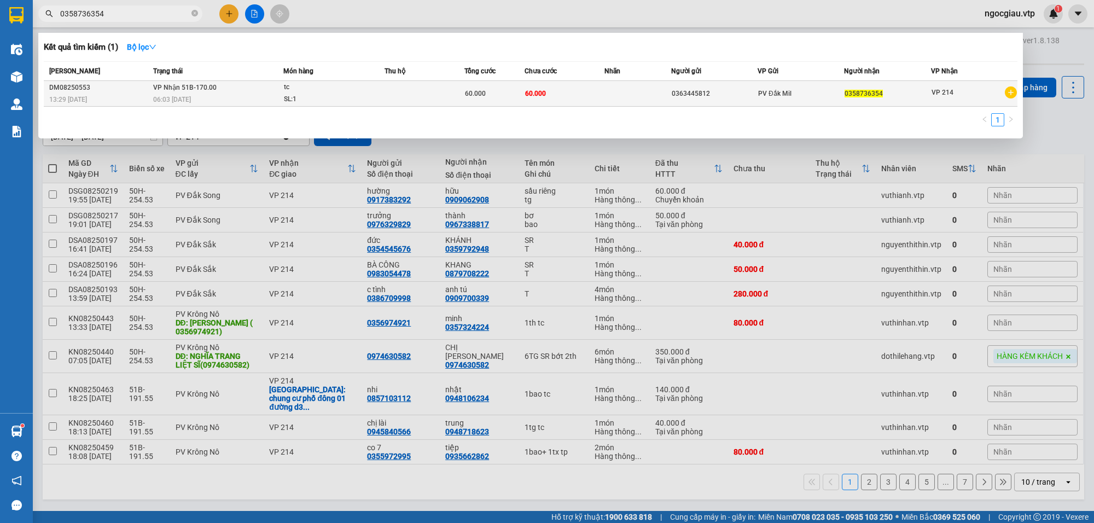
click at [372, 97] on span "tc SL: 1" at bounding box center [334, 94] width 100 height 24
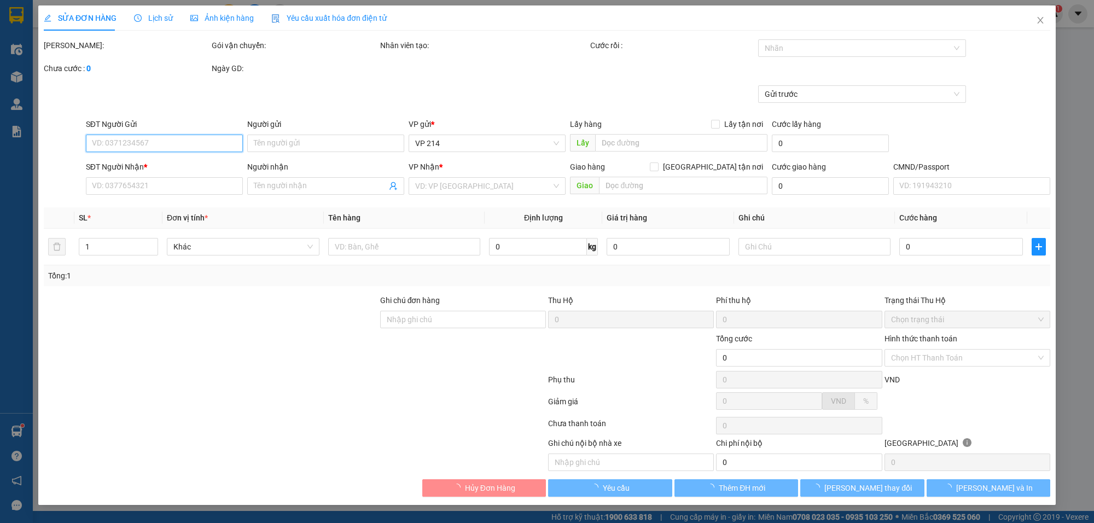
type input "3.000"
type input "0363445812"
type input "0358736354"
type input "60.000"
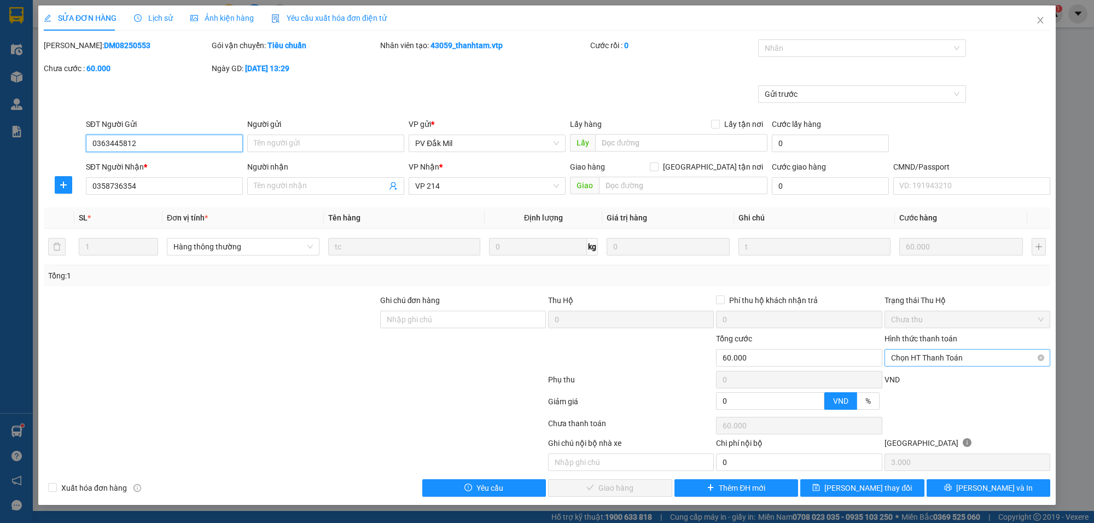
click at [916, 352] on span "Chọn HT Thanh Toán" at bounding box center [967, 358] width 153 height 16
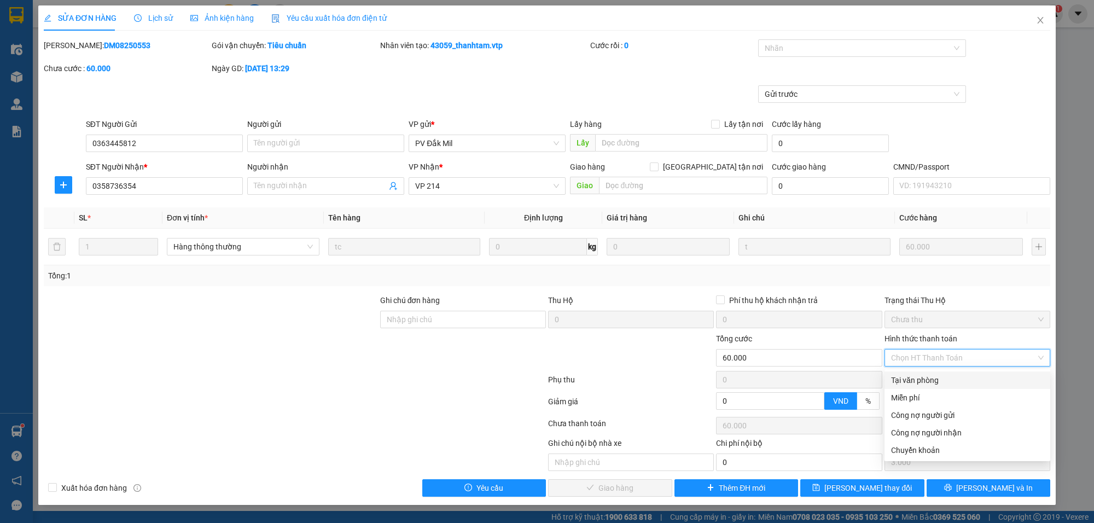
click at [902, 379] on div "Tại văn phòng" at bounding box center [967, 380] width 153 height 12
type input "0"
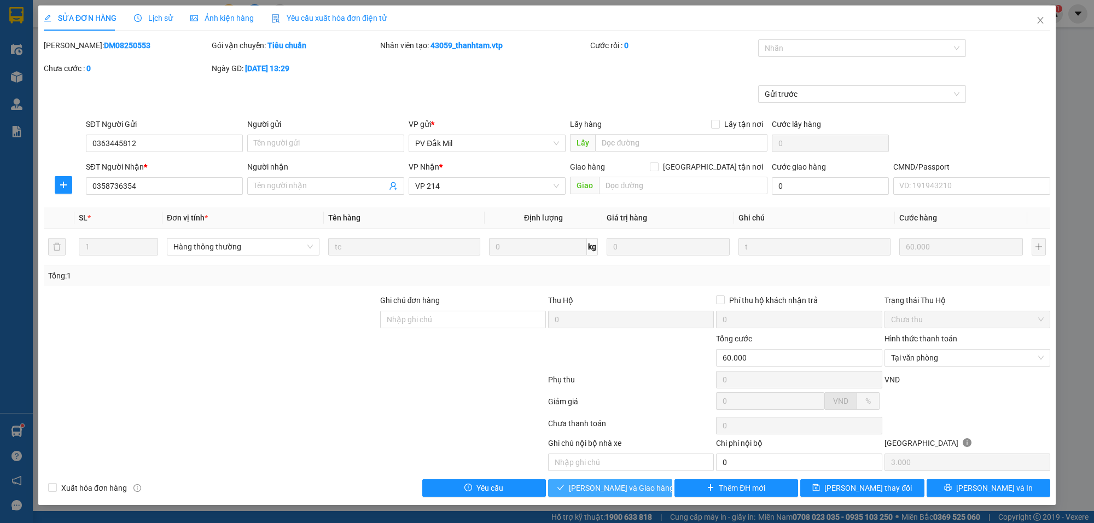
click at [619, 483] on span "[PERSON_NAME] và Giao hàng" at bounding box center [621, 488] width 105 height 12
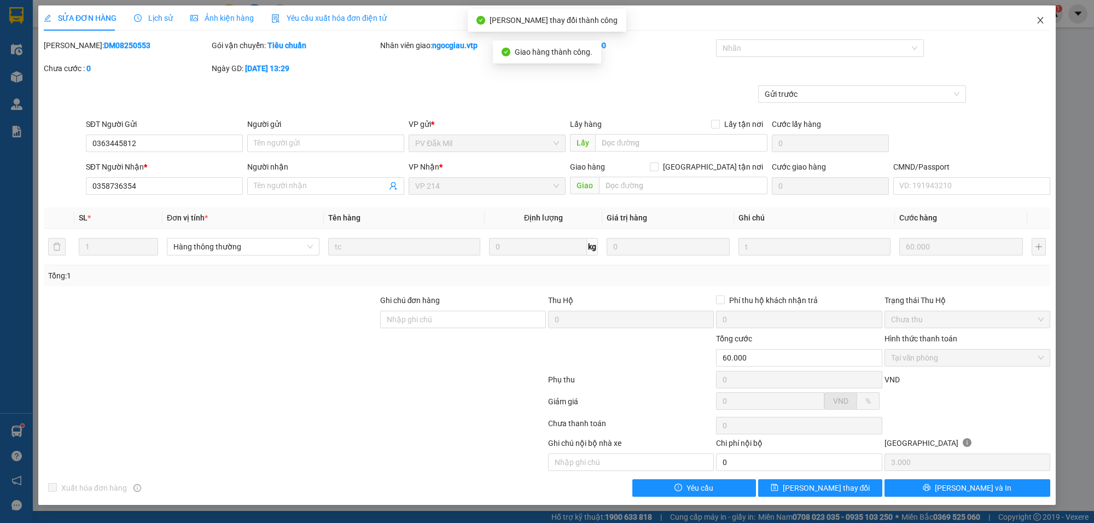
click at [1044, 17] on icon "close" at bounding box center [1040, 20] width 9 height 9
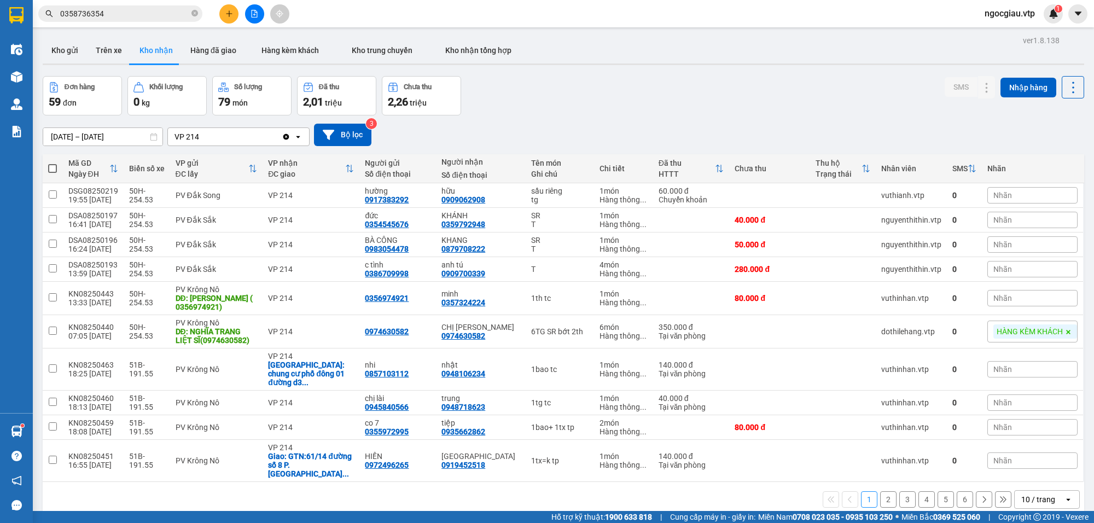
click at [149, 9] on input "0358736354" at bounding box center [124, 14] width 129 height 12
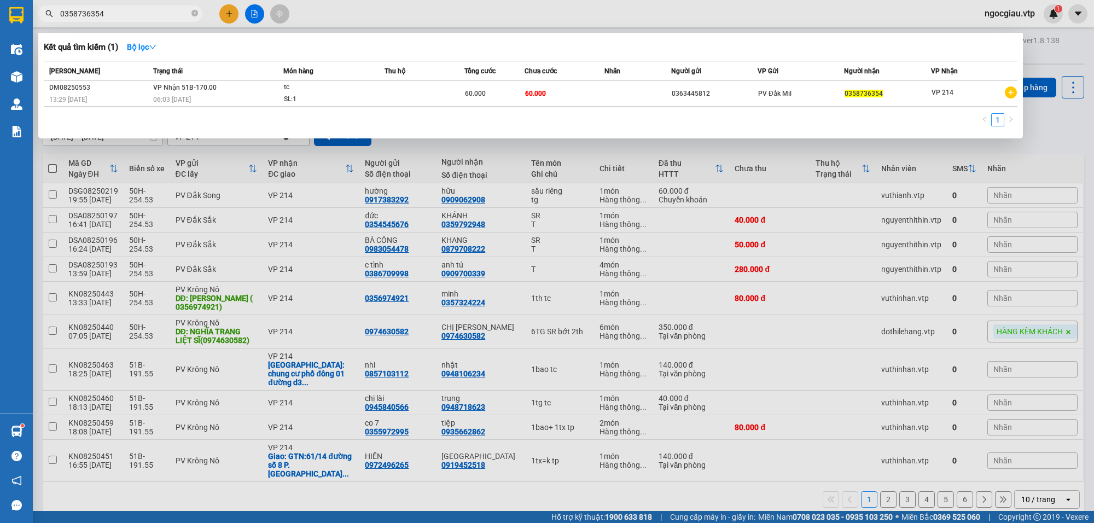
click at [149, 9] on input "0358736354" at bounding box center [124, 14] width 129 height 12
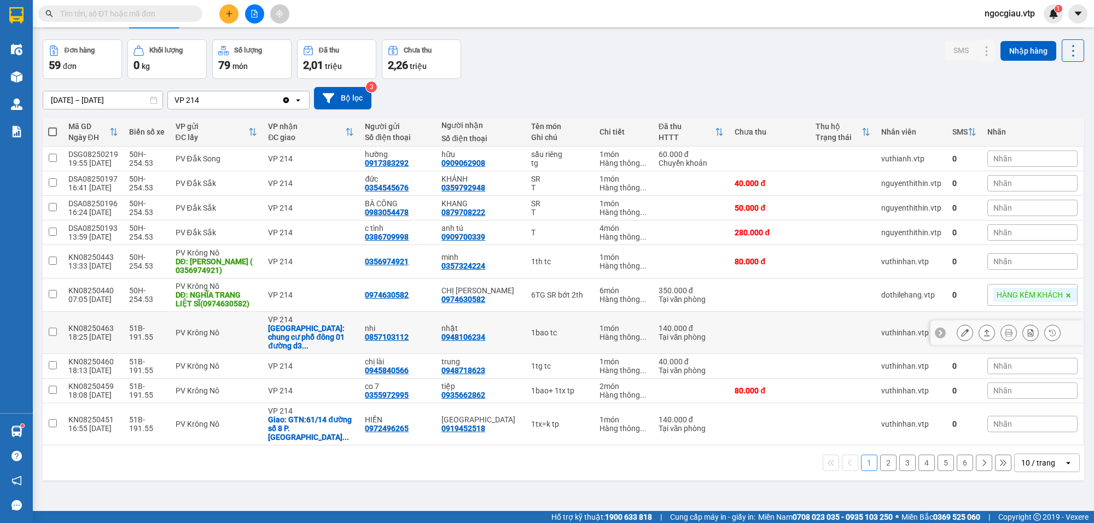
scroll to position [50, 0]
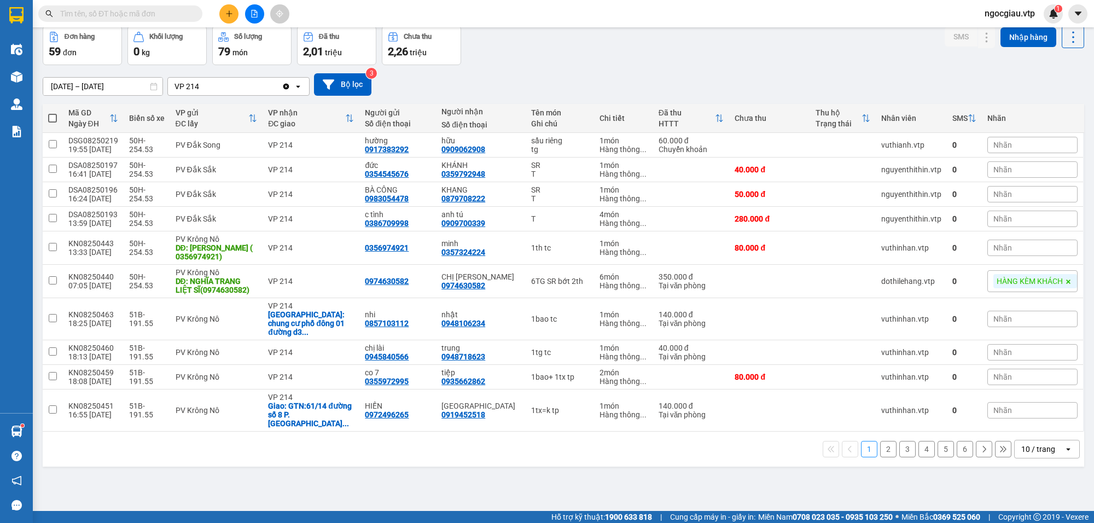
click at [1044, 444] on div "10 / trang" at bounding box center [1038, 449] width 34 height 11
click at [1054, 415] on div "100 / trang" at bounding box center [1037, 419] width 66 height 20
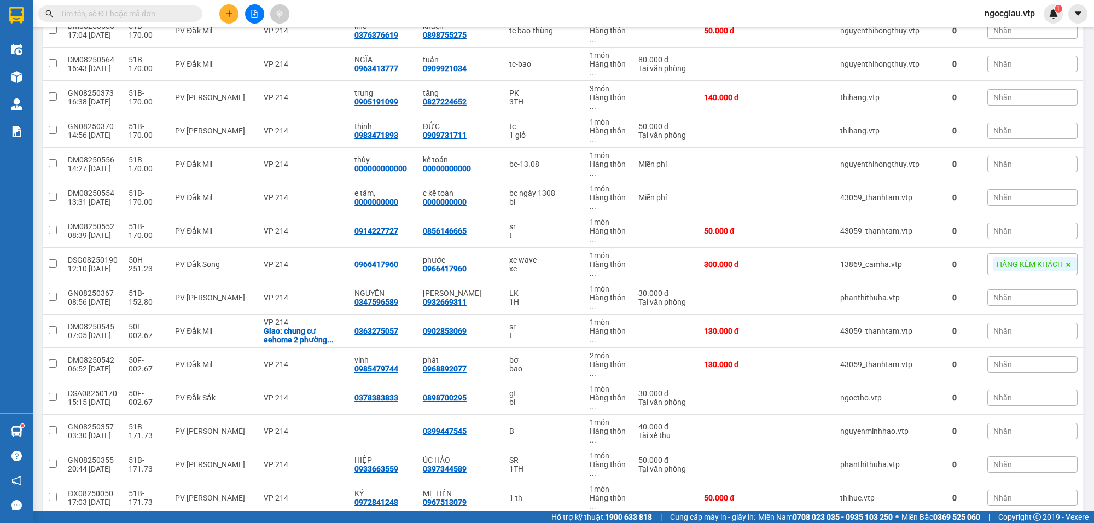
scroll to position [496, 0]
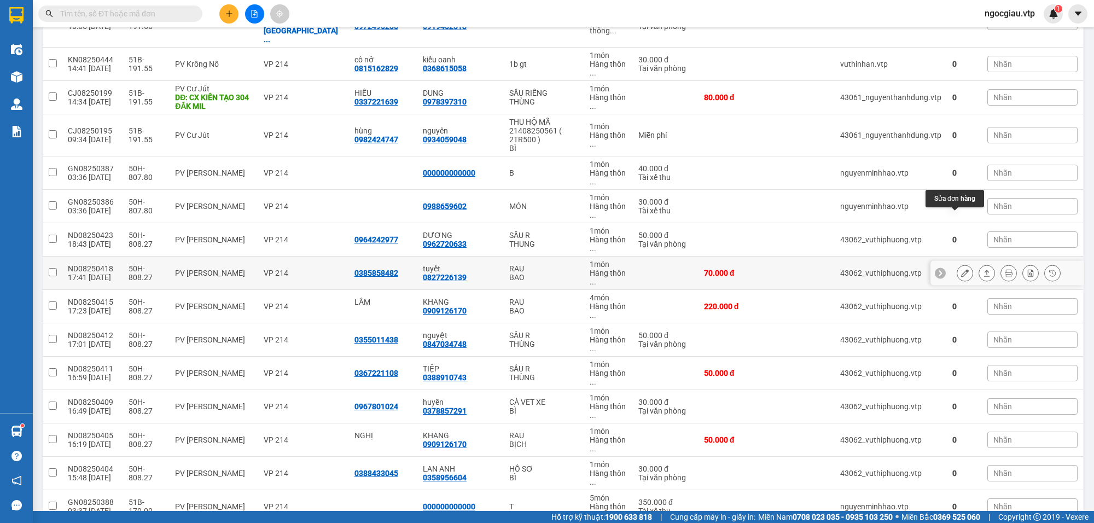
click at [961, 269] on icon at bounding box center [965, 273] width 8 height 8
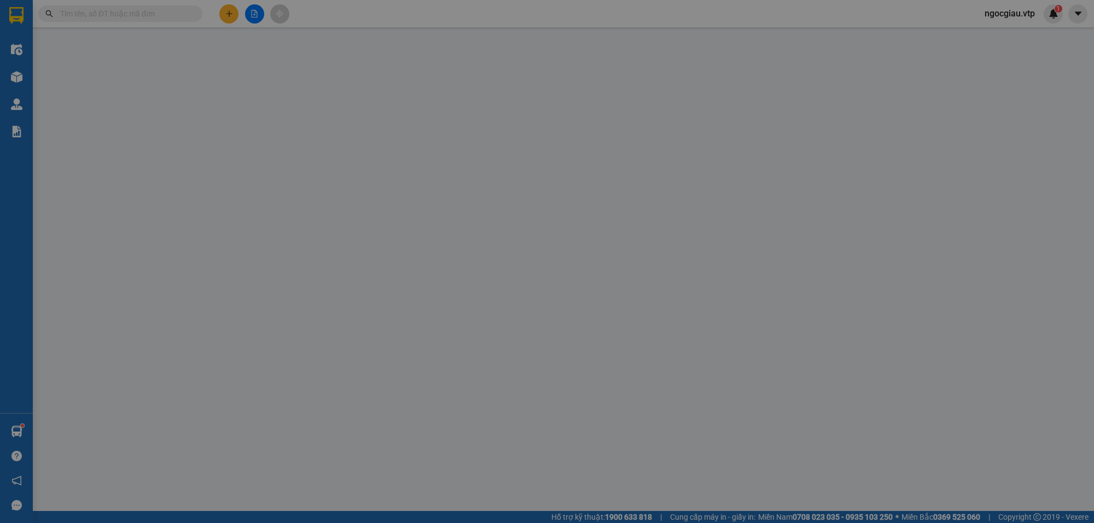
type input "0385858482"
type input "0827226139"
type input "tuyết"
type input "70.000"
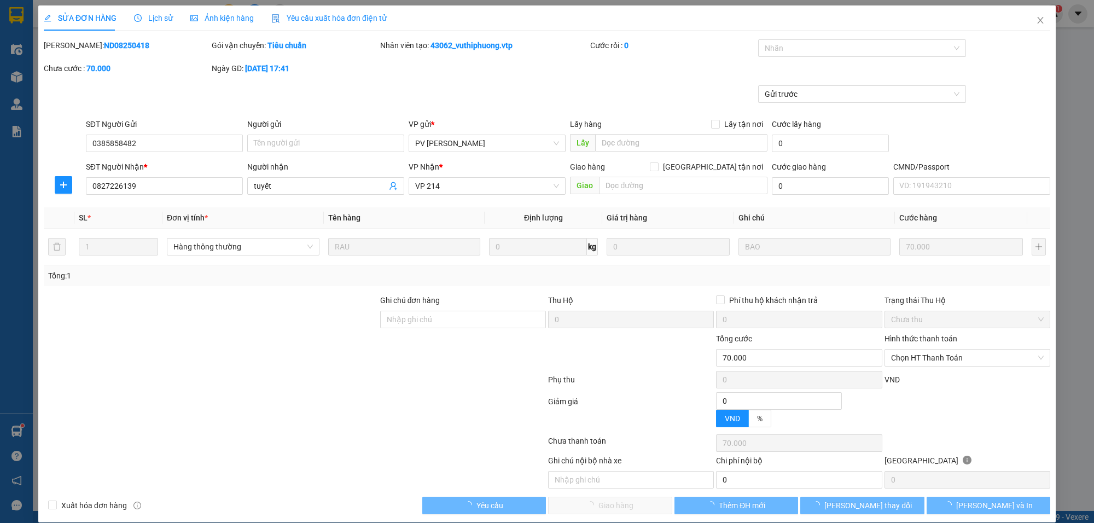
type input "3.500"
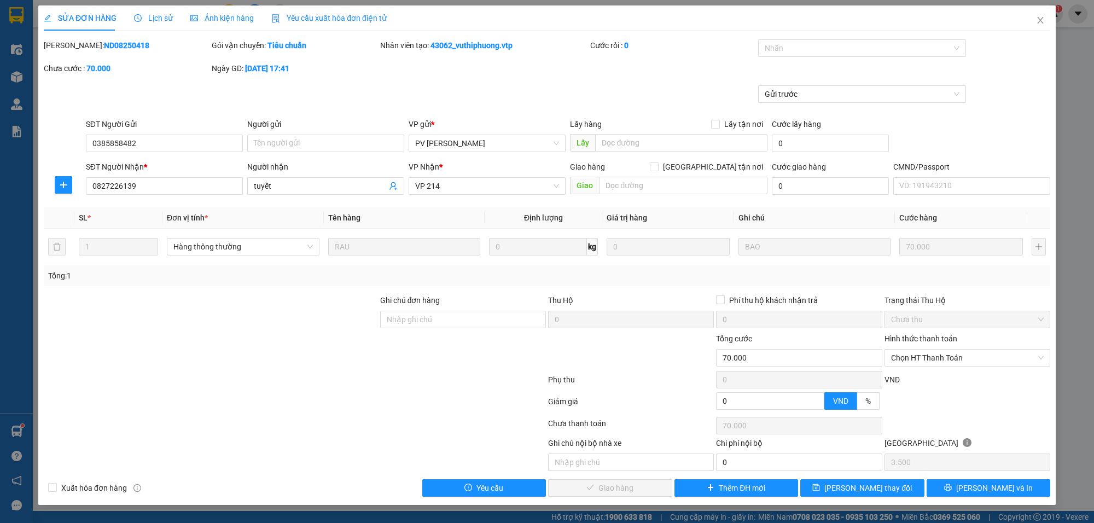
click at [931, 348] on div "Hình thức thanh toán" at bounding box center [968, 341] width 166 height 16
click at [926, 351] on span "Chọn HT Thanh Toán" at bounding box center [967, 358] width 153 height 16
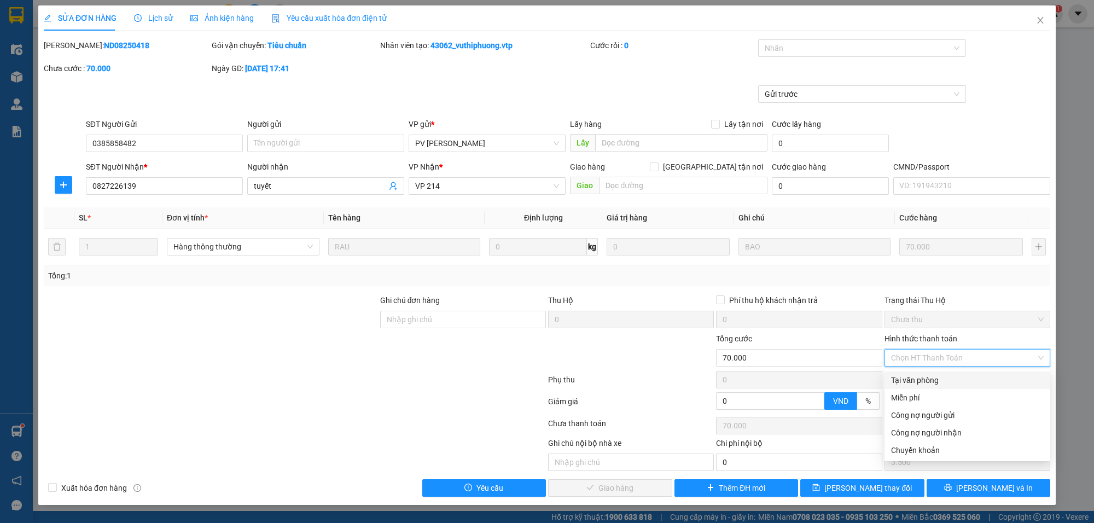
click at [917, 379] on div "Tại văn phòng" at bounding box center [967, 380] width 153 height 12
type input "0"
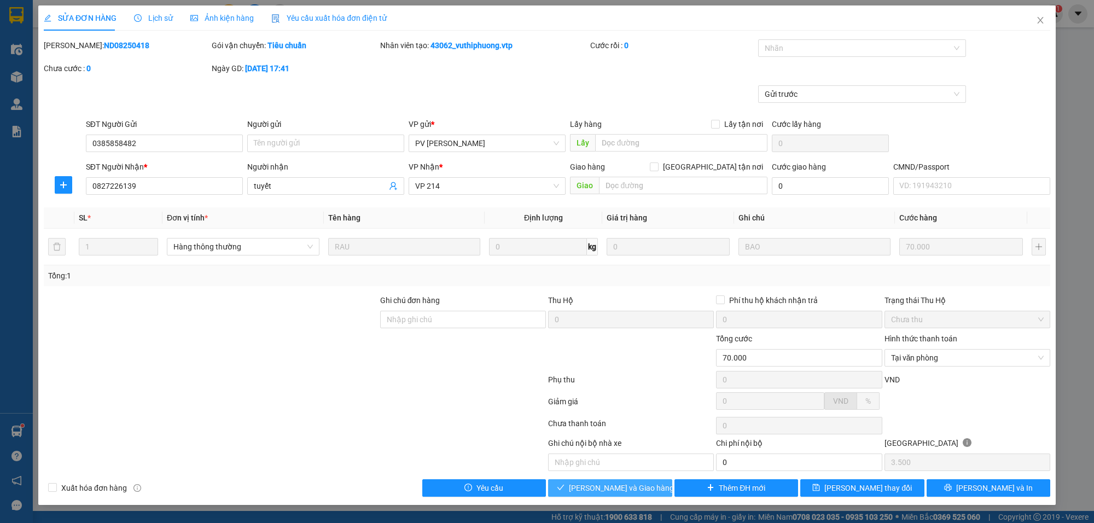
click at [642, 490] on span "[PERSON_NAME] và Giao hàng" at bounding box center [621, 488] width 105 height 12
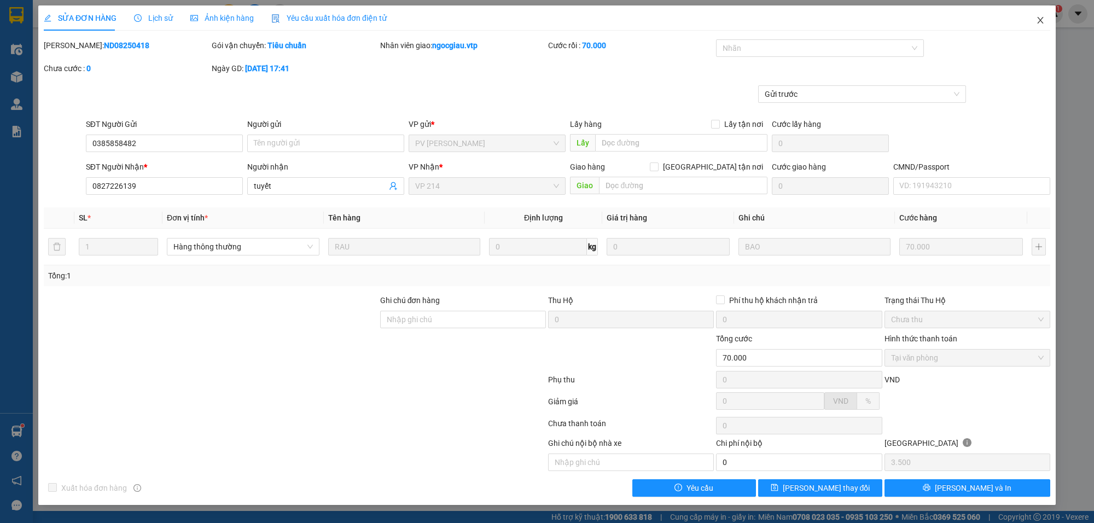
click at [1042, 21] on icon "close" at bounding box center [1040, 20] width 9 height 9
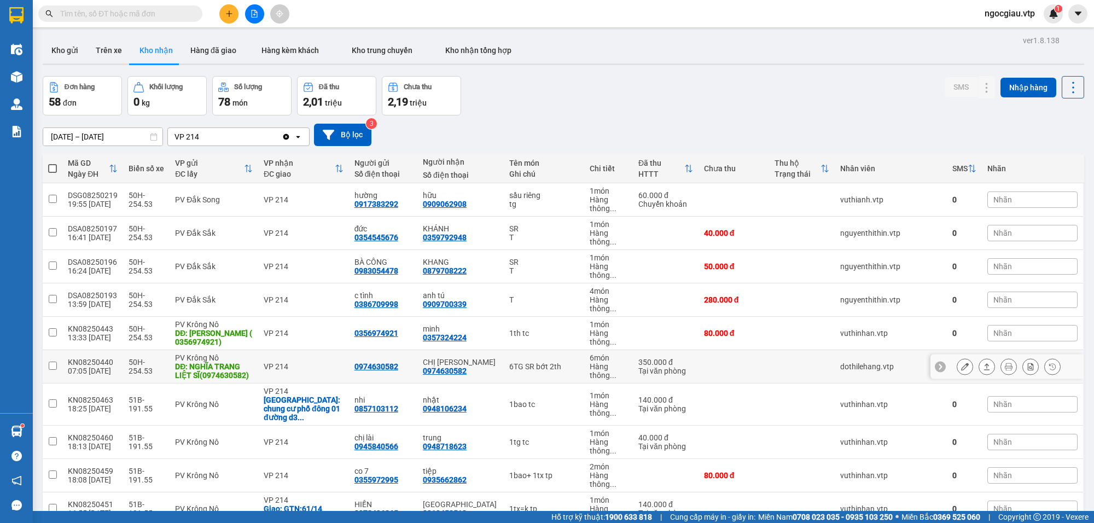
scroll to position [843, 0]
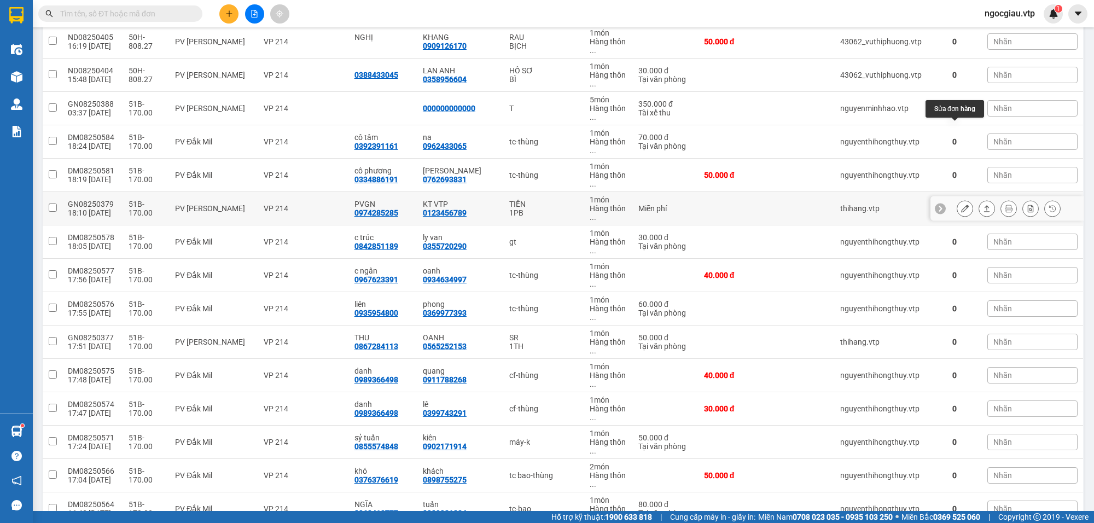
click at [957, 199] on button at bounding box center [964, 208] width 15 height 19
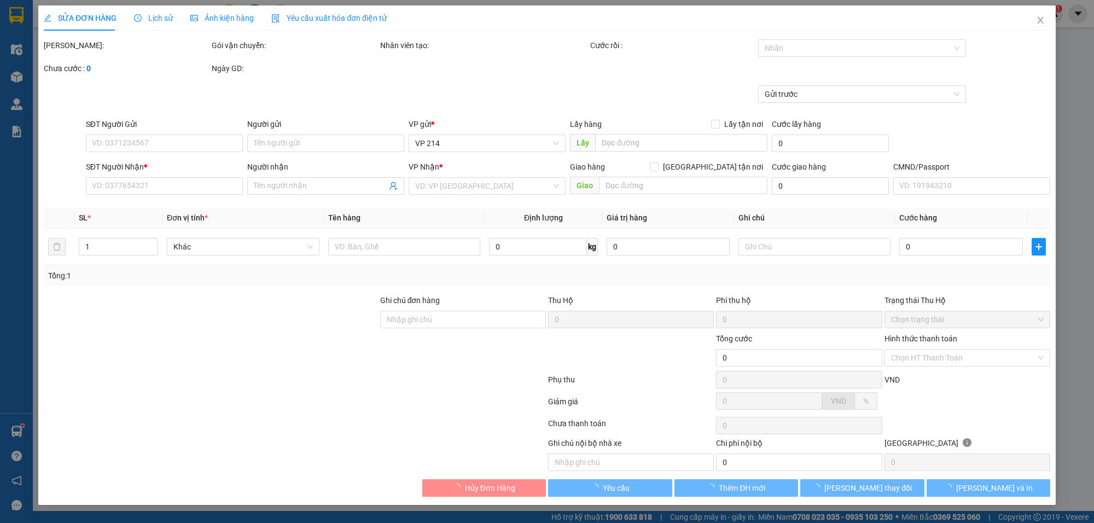
type input "0974285285"
type input "PVGN"
type input "0123456789"
type input "KT VTP"
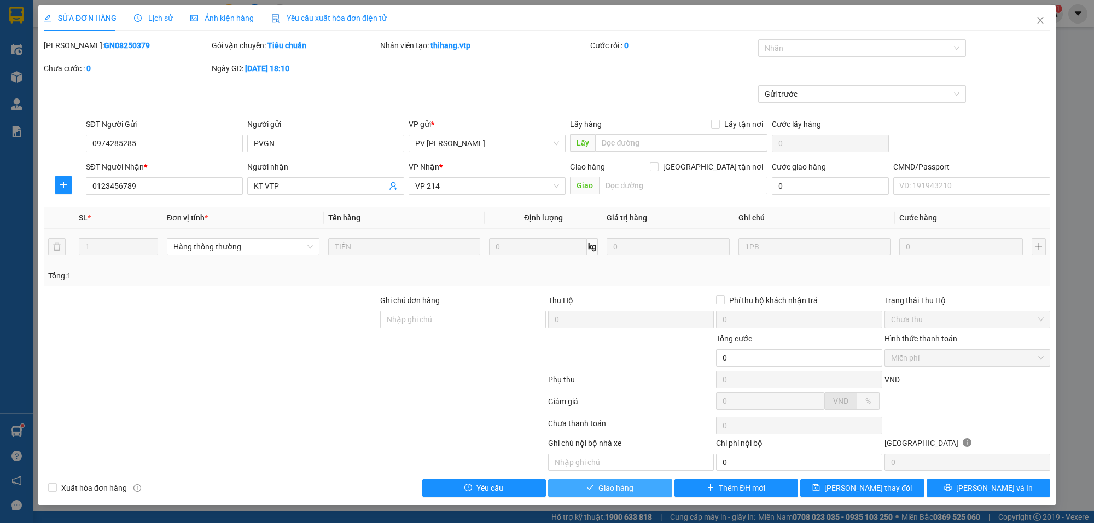
click at [608, 491] on span "Giao hàng" at bounding box center [615, 488] width 35 height 12
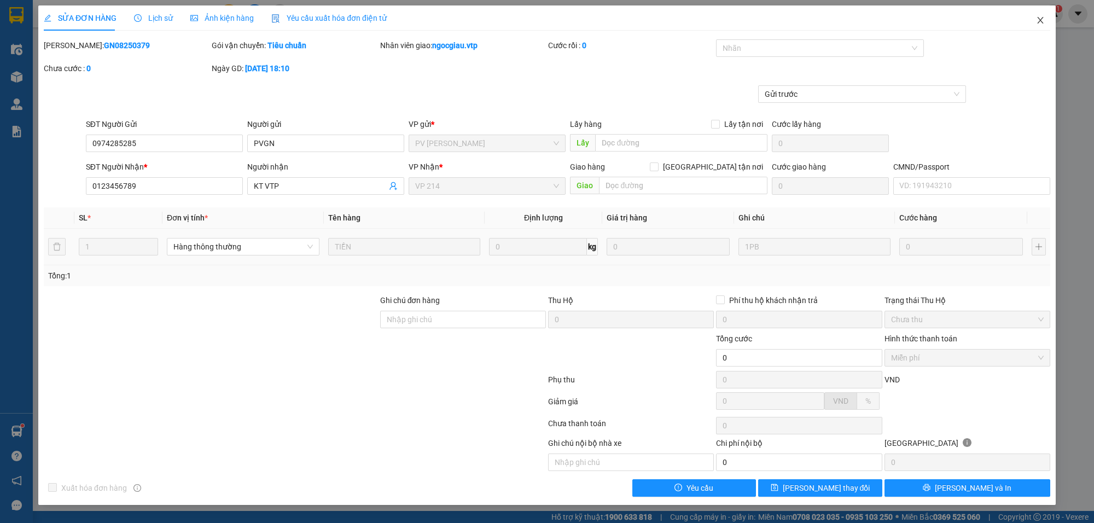
click at [1042, 20] on icon "close" at bounding box center [1040, 20] width 9 height 9
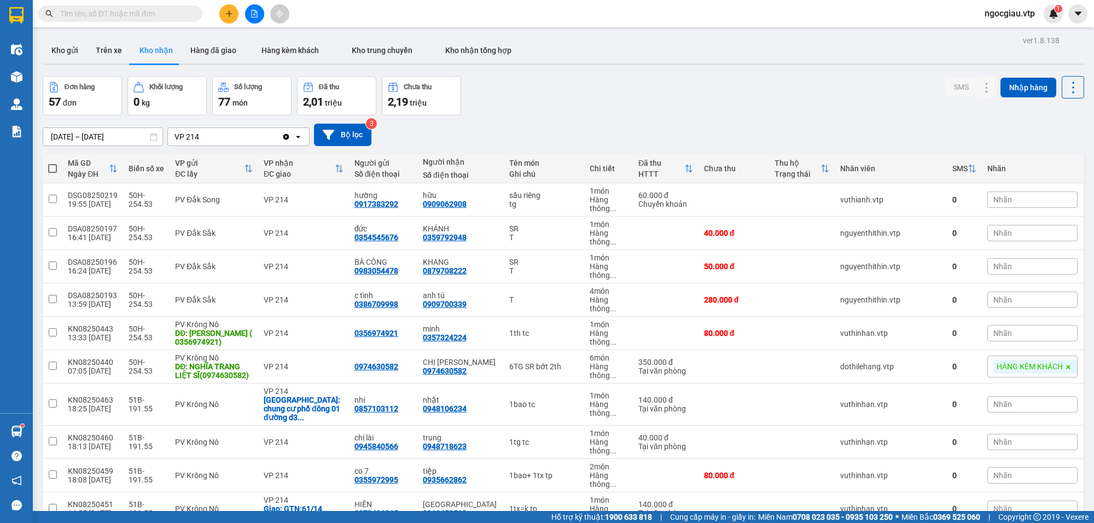
click at [113, 11] on input "text" at bounding box center [124, 14] width 129 height 12
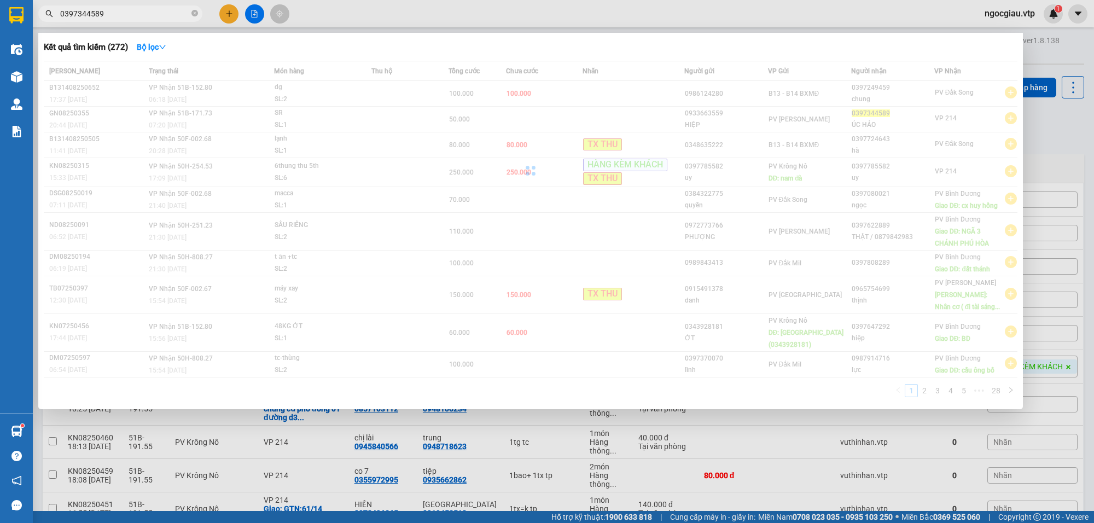
type input "0397344589"
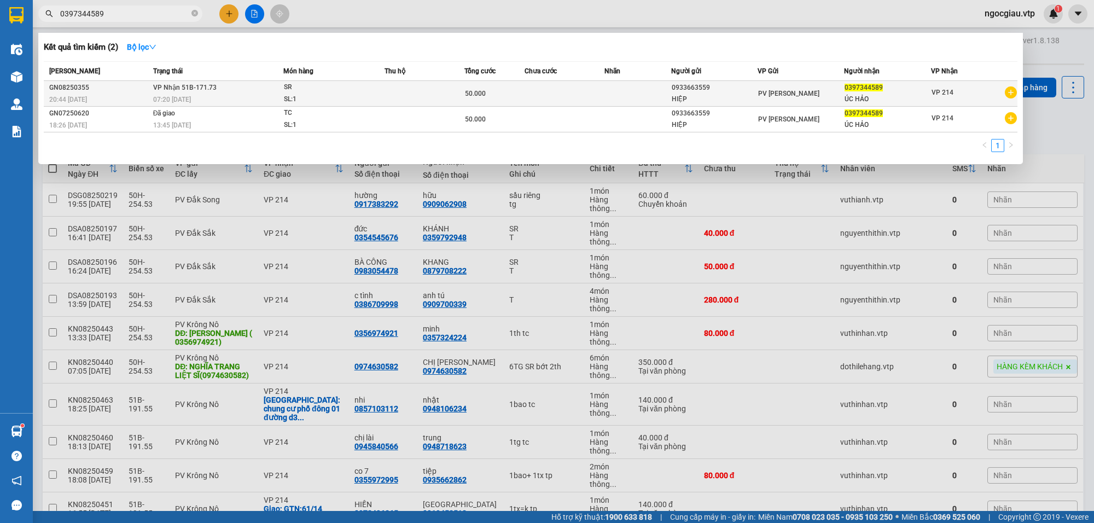
click at [347, 89] on div "SR" at bounding box center [325, 88] width 82 height 12
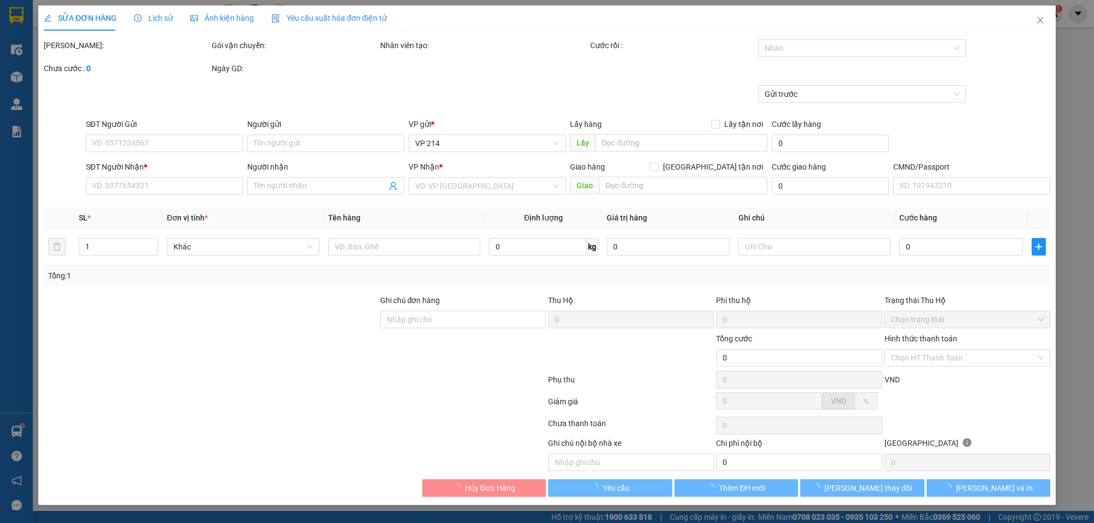
type input "0933663559"
type input "HIỆP"
type input "0397344589"
type input "ÚC HẢO"
type input "50.000"
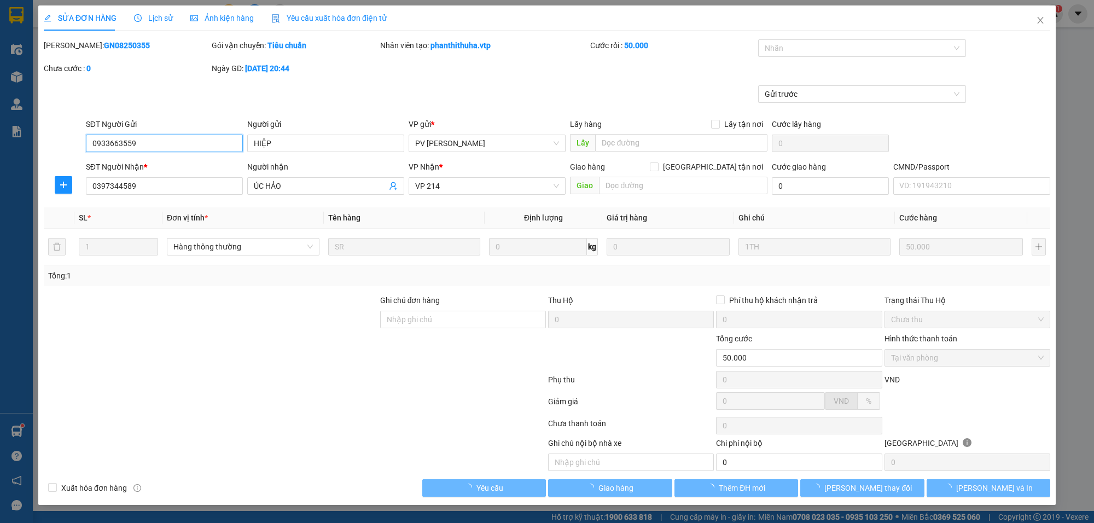
type input "2.500"
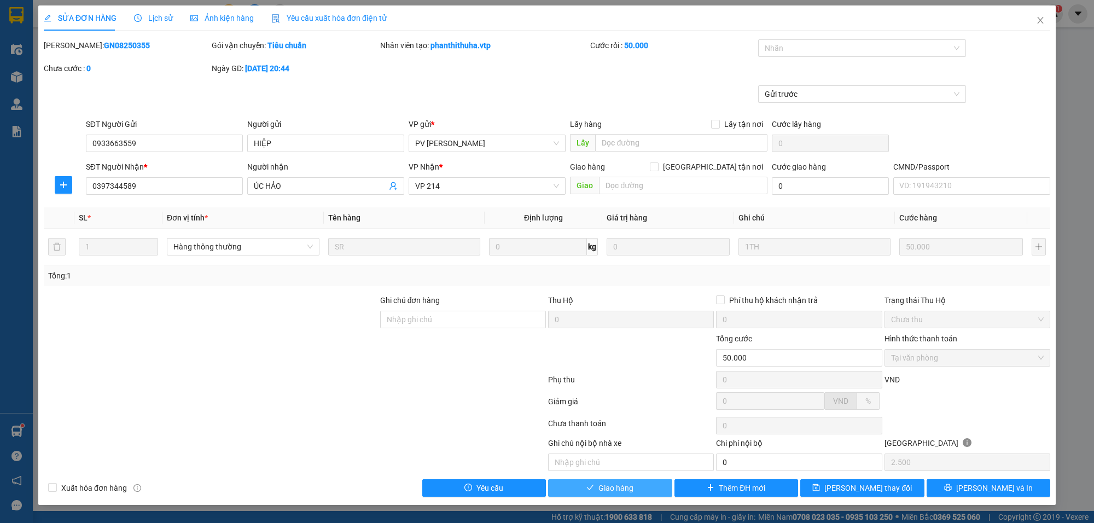
click at [630, 487] on span "Giao hàng" at bounding box center [615, 488] width 35 height 12
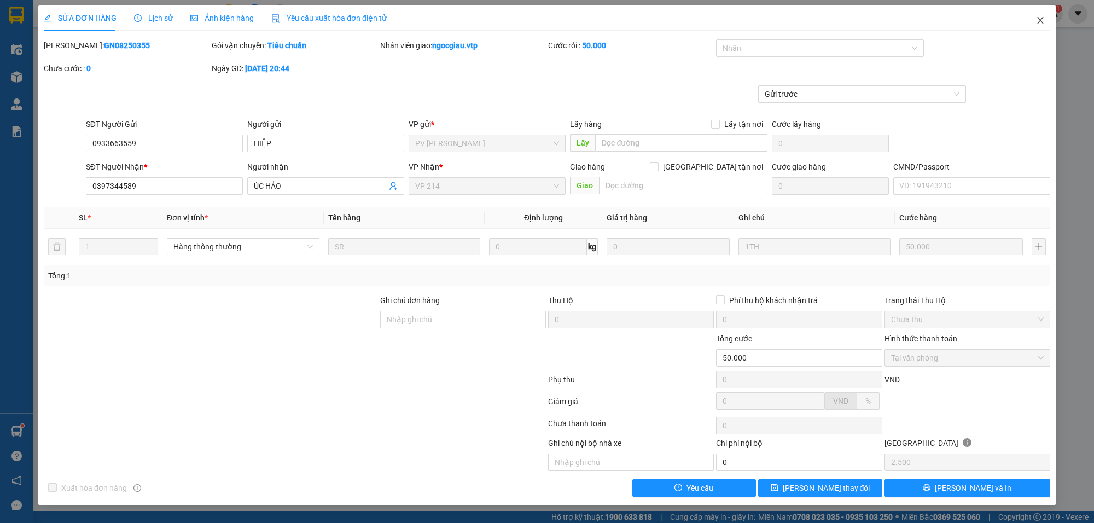
click at [1038, 18] on icon "close" at bounding box center [1040, 20] width 9 height 9
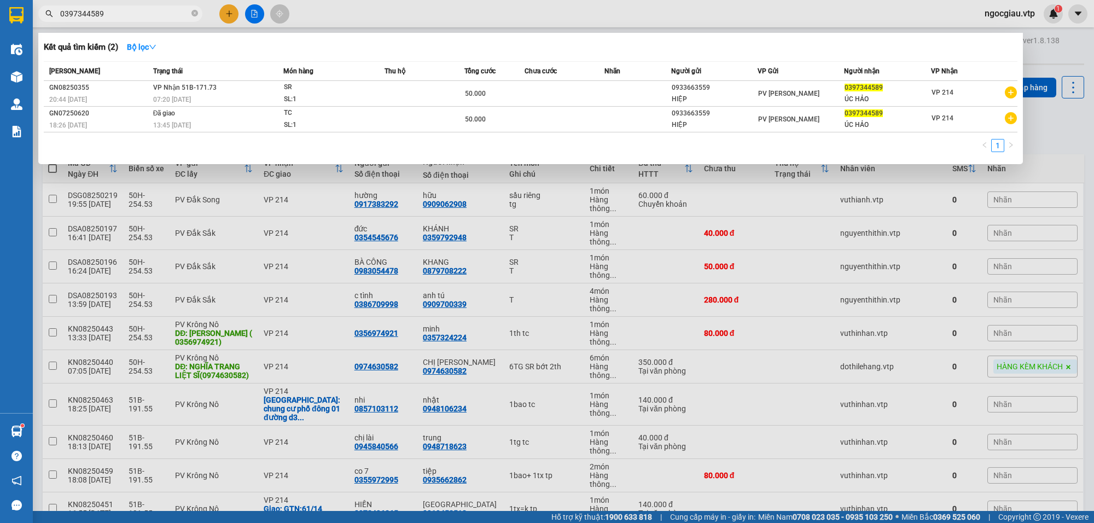
click at [133, 9] on input "0397344589" at bounding box center [124, 14] width 129 height 12
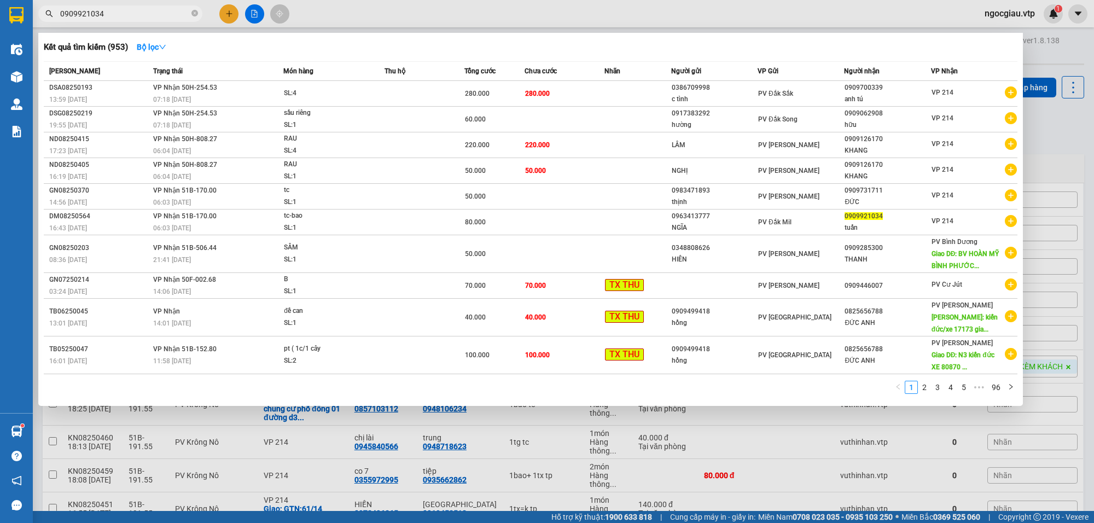
type input "0909921034"
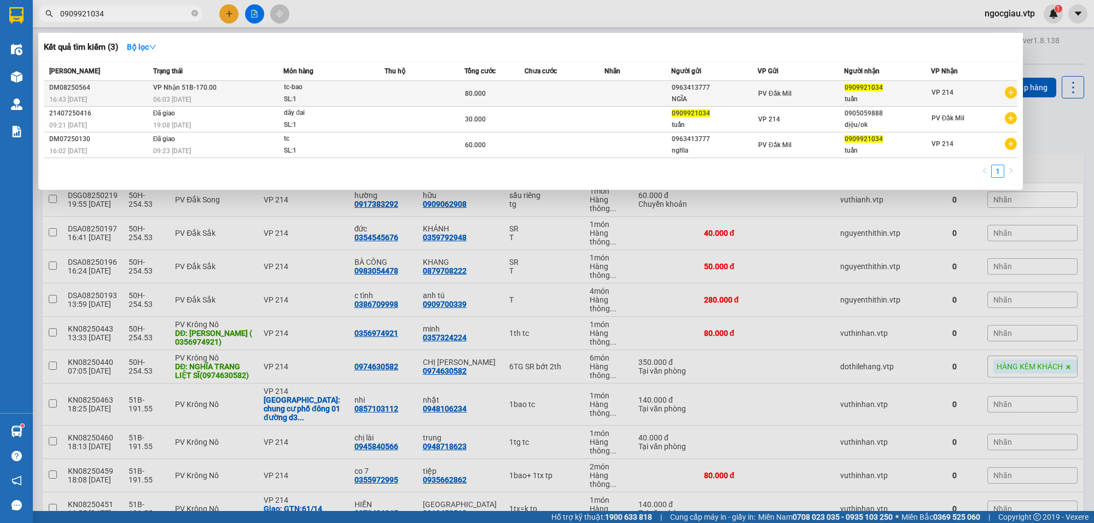
click at [394, 96] on td at bounding box center [425, 94] width 80 height 26
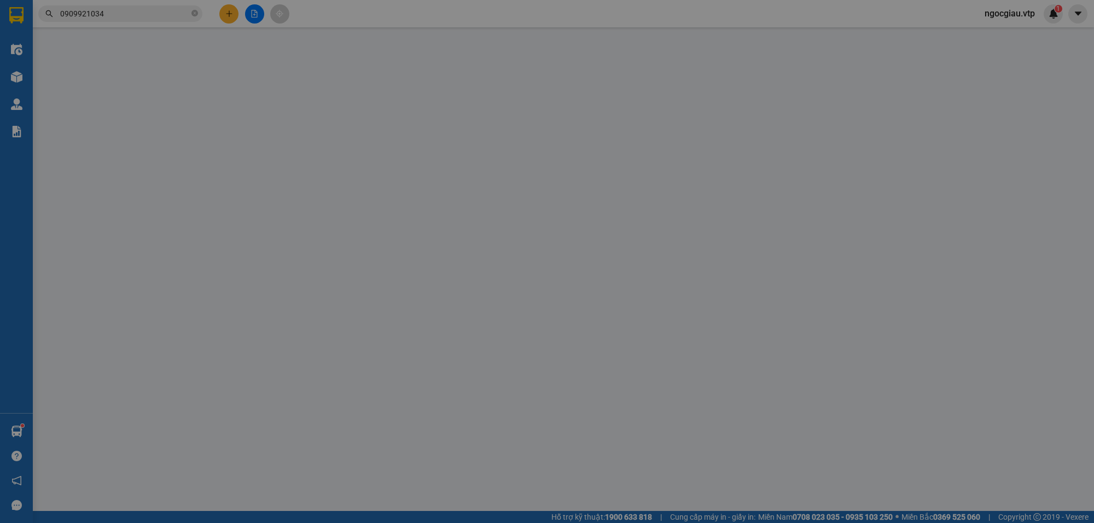
type input "0963413777"
type input "NGĨA"
type input "0909921034"
type input "tuấn"
type input "80.000"
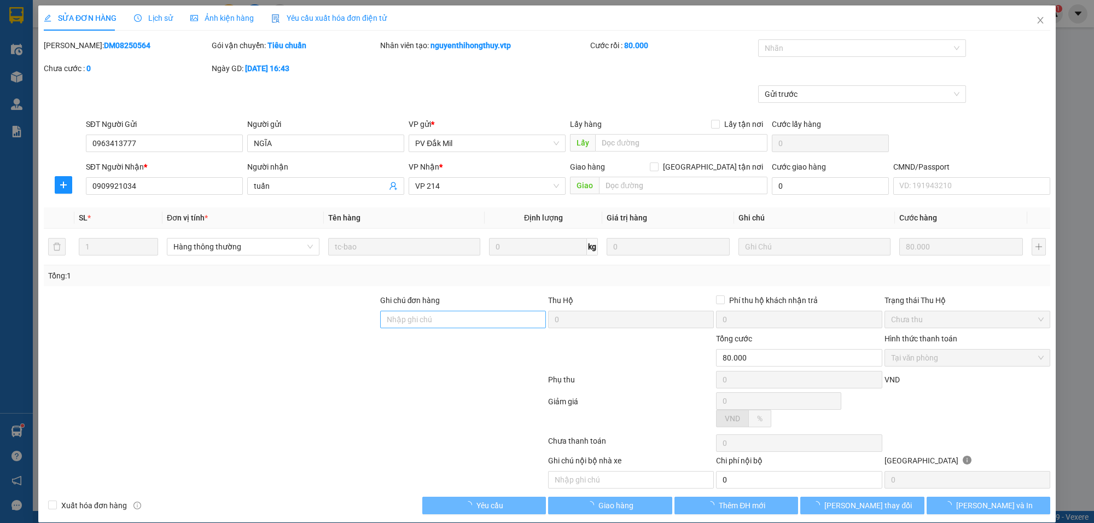
type input "4.000"
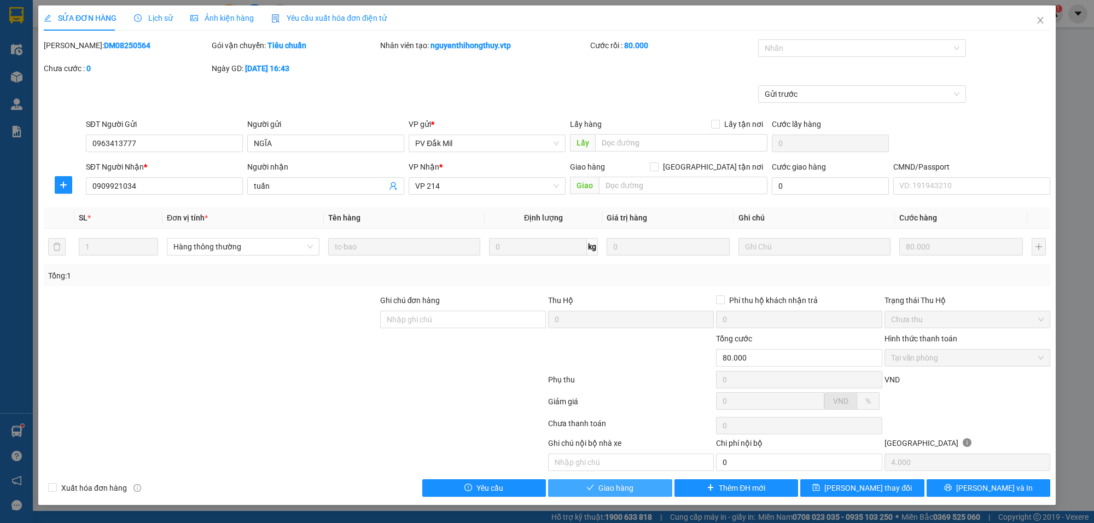
click at [647, 496] on button "Giao hàng" at bounding box center [610, 488] width 124 height 18
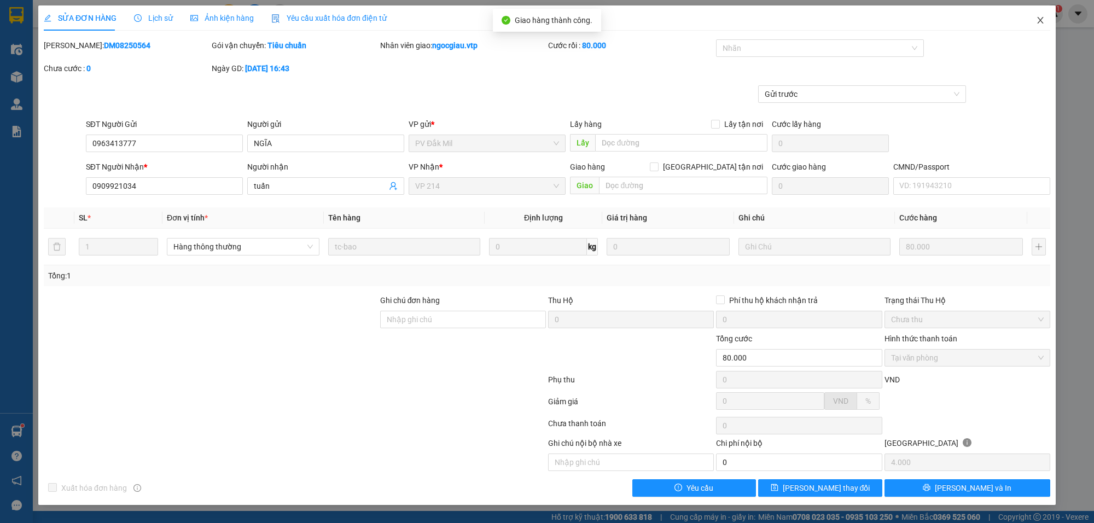
click at [1046, 22] on span "Close" at bounding box center [1040, 20] width 31 height 31
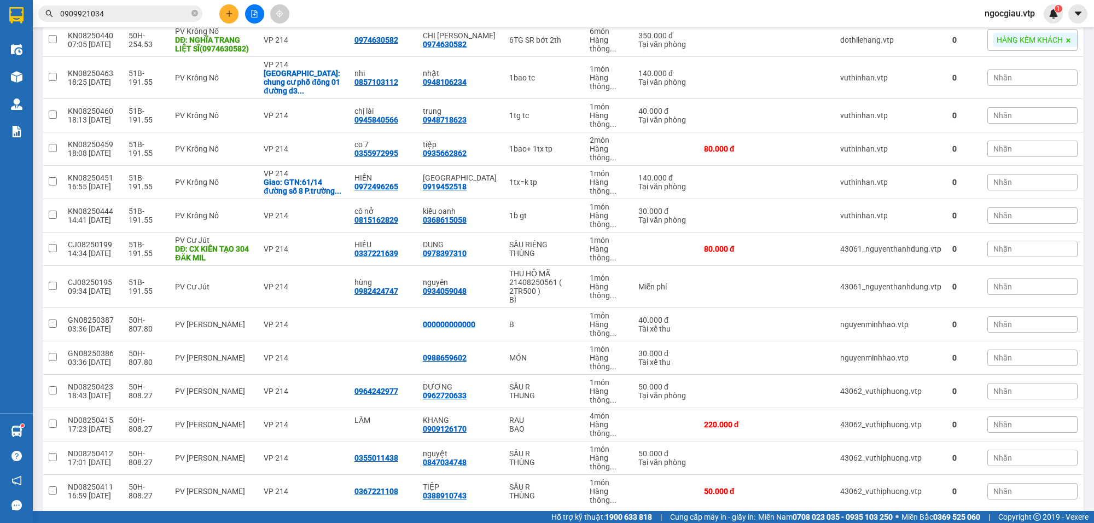
scroll to position [346, 0]
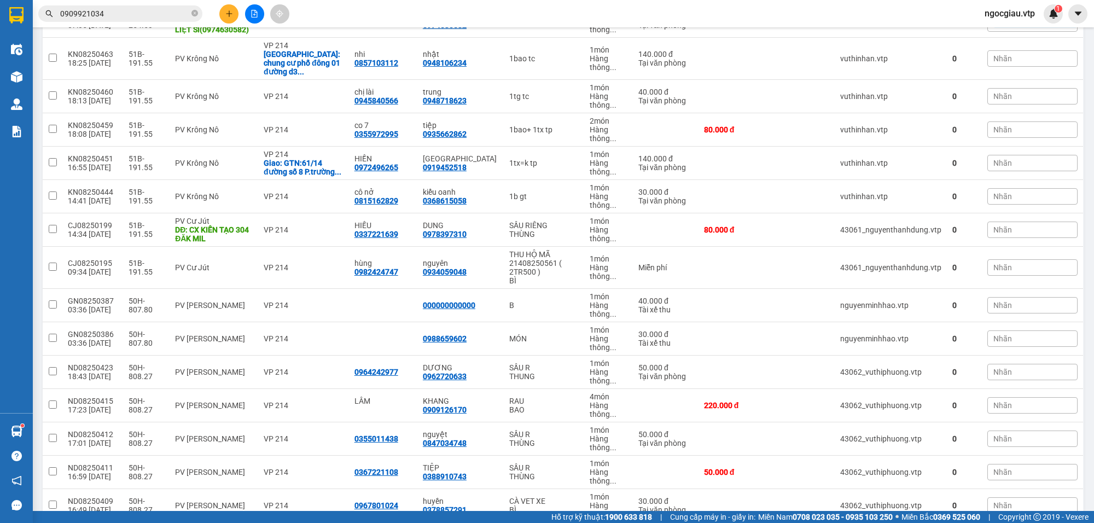
click at [132, 11] on input "0909921034" at bounding box center [124, 14] width 129 height 12
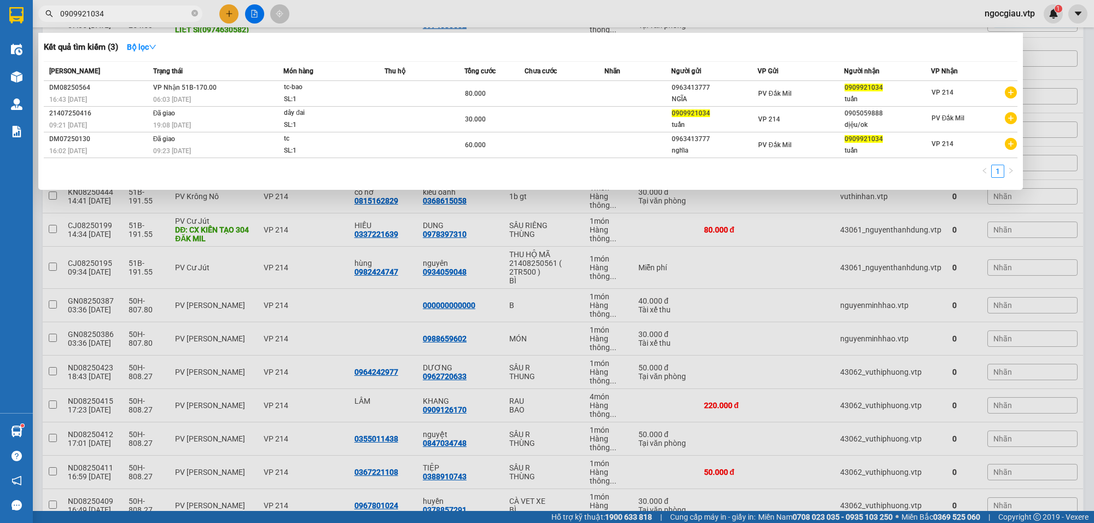
click at [132, 11] on input "0909921034" at bounding box center [124, 14] width 129 height 12
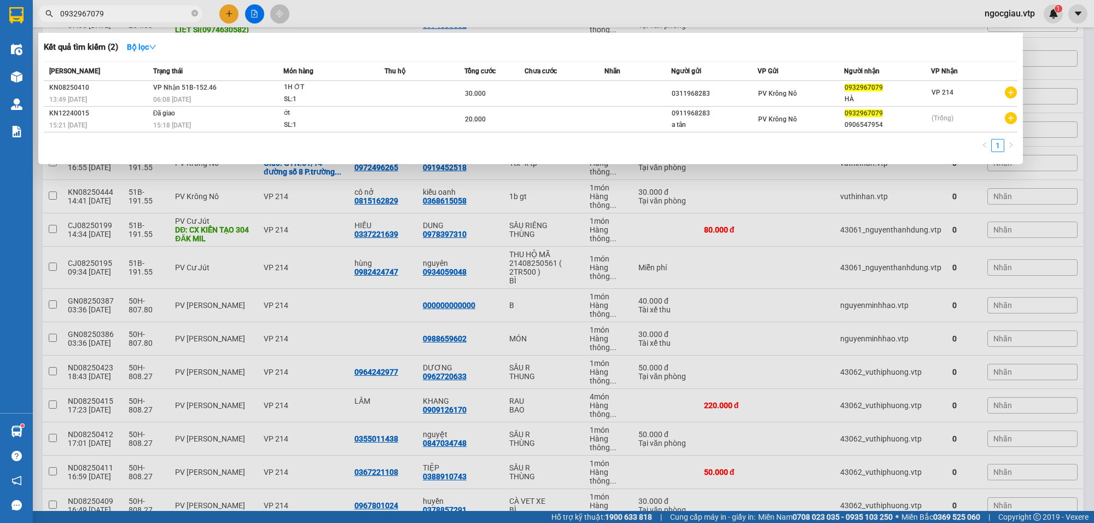
click at [126, 14] on input "0932967079" at bounding box center [124, 14] width 129 height 12
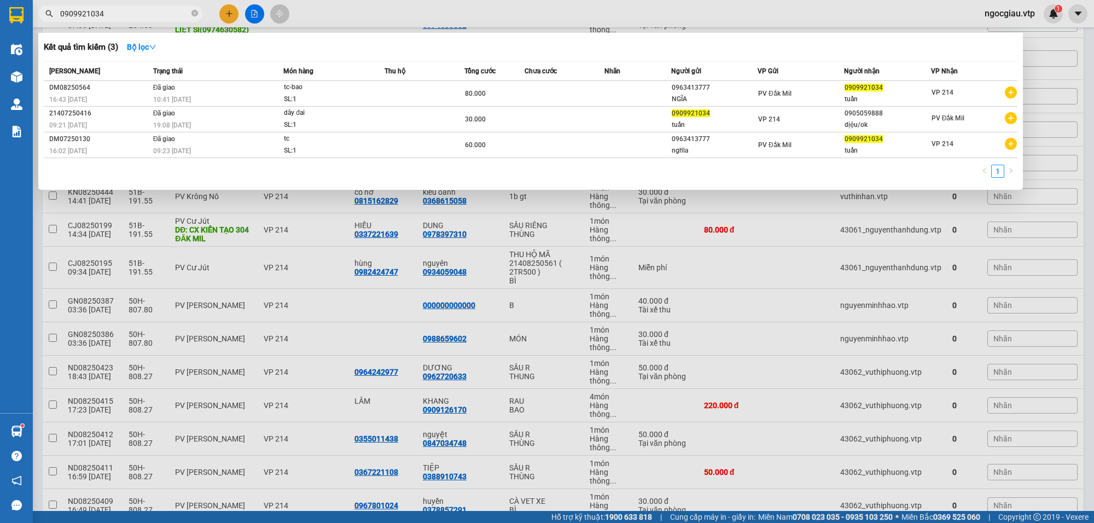
click at [124, 11] on input "0909921034" at bounding box center [124, 14] width 129 height 12
click at [131, 14] on input "0909921034" at bounding box center [124, 14] width 129 height 12
type input "8250542"
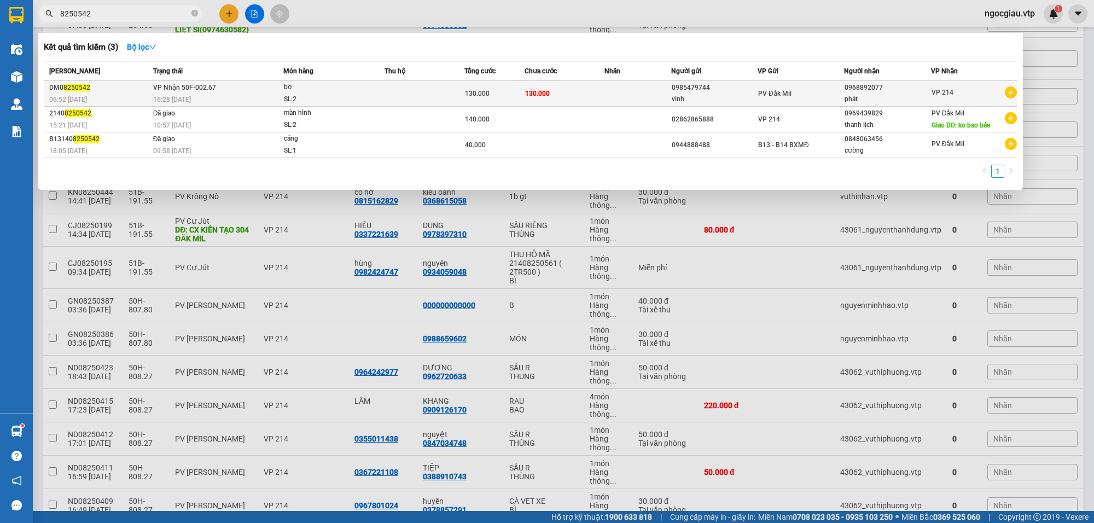
click at [624, 97] on td at bounding box center [638, 94] width 67 height 26
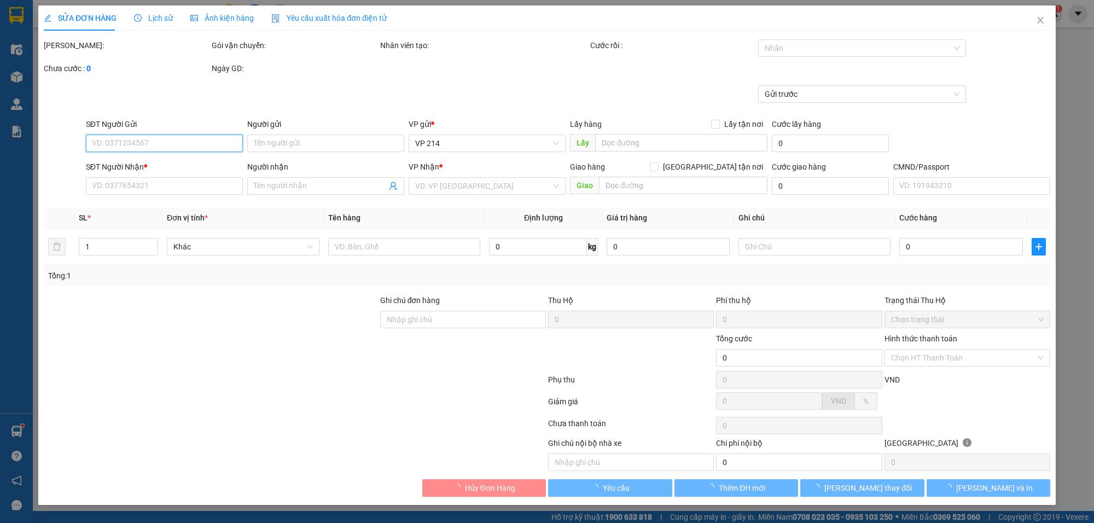
type input "6.500"
type input "0985479744"
type input "vinh"
type input "0968892077"
type input "phát"
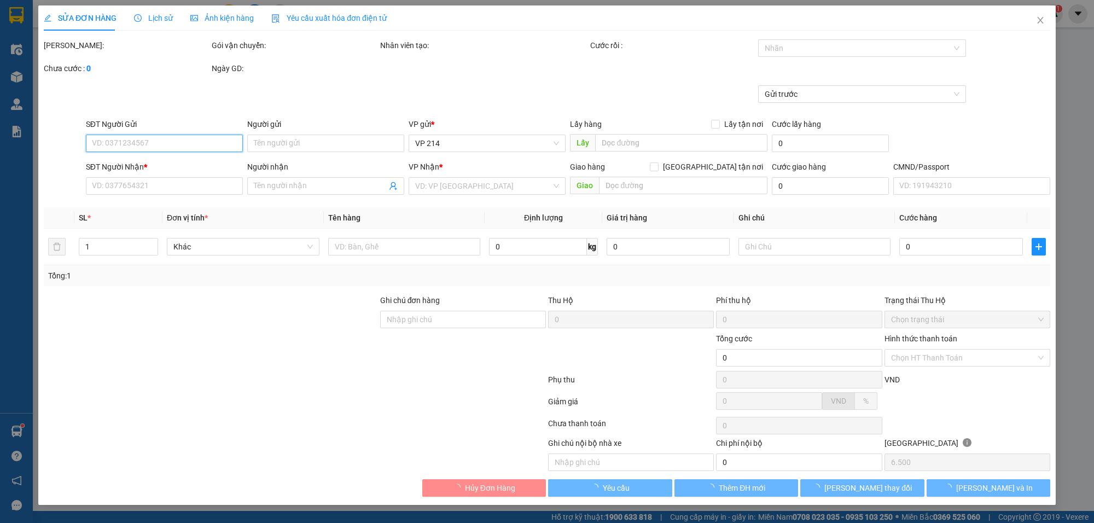
type input "130.000"
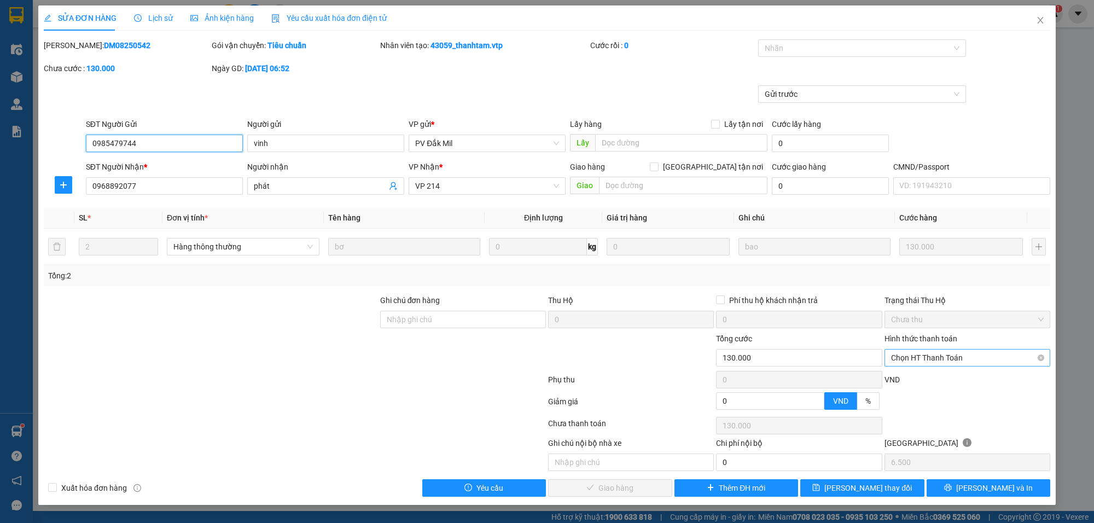
click at [923, 362] on span "Chọn HT Thanh Toán" at bounding box center [967, 358] width 153 height 16
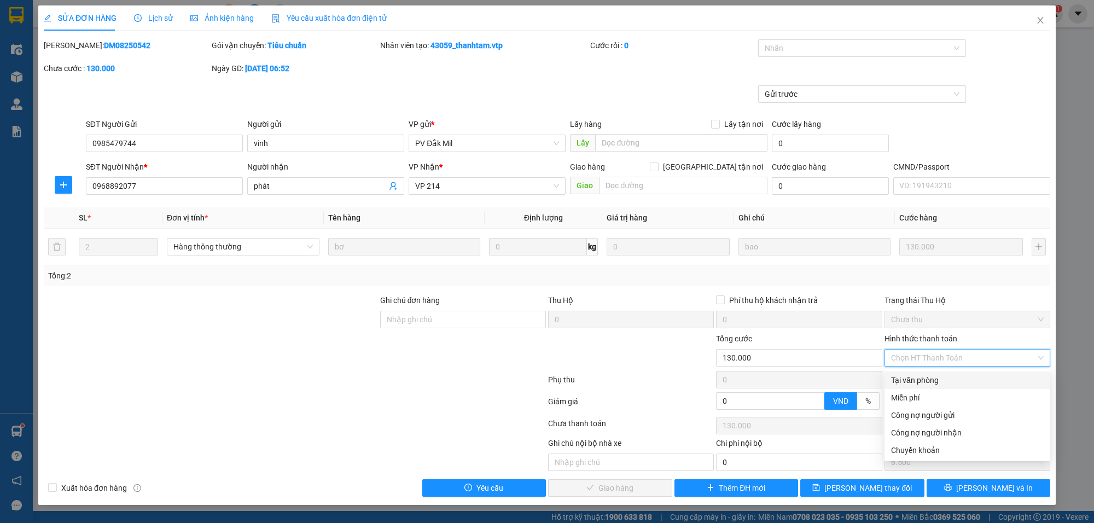
click at [922, 383] on div "Tại văn phòng" at bounding box center [967, 380] width 153 height 12
type input "0"
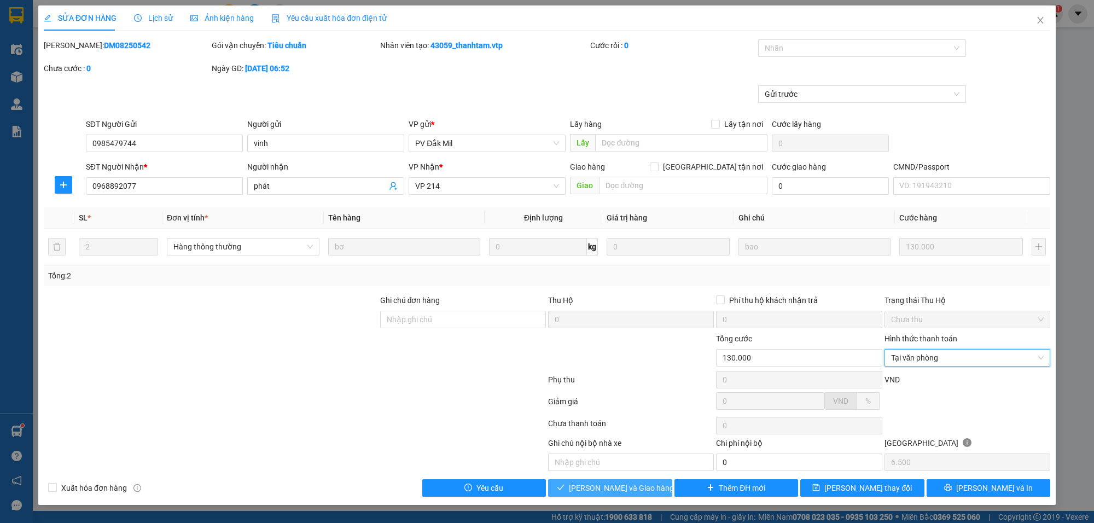
click at [630, 483] on span "[PERSON_NAME] và Giao hàng" at bounding box center [621, 488] width 105 height 12
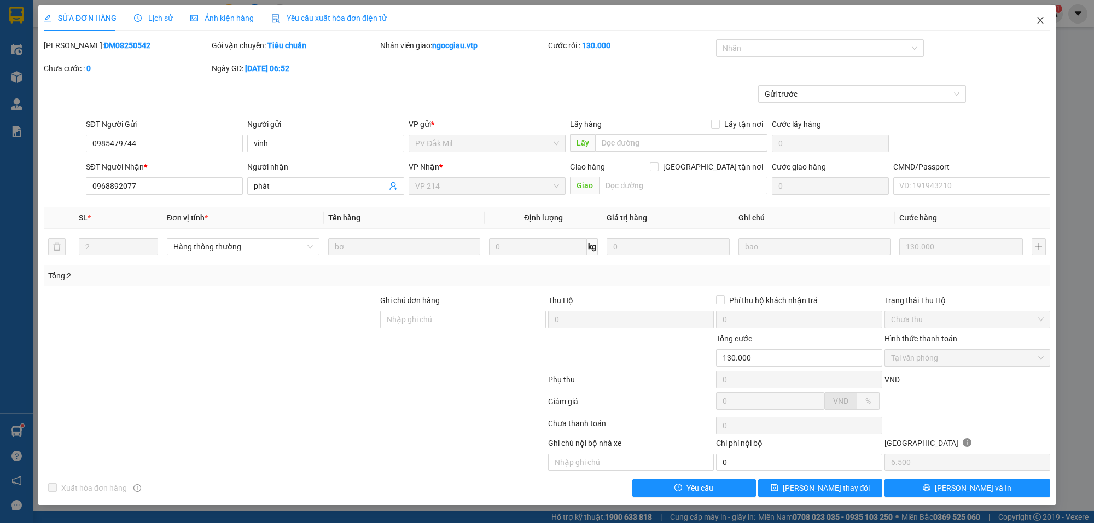
click at [1042, 19] on icon "close" at bounding box center [1040, 20] width 6 height 7
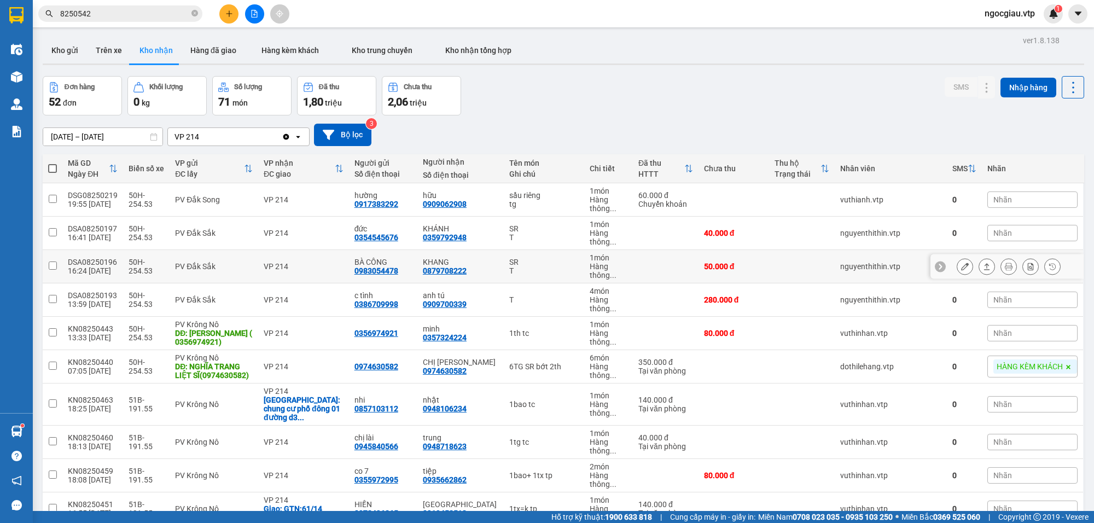
scroll to position [843, 0]
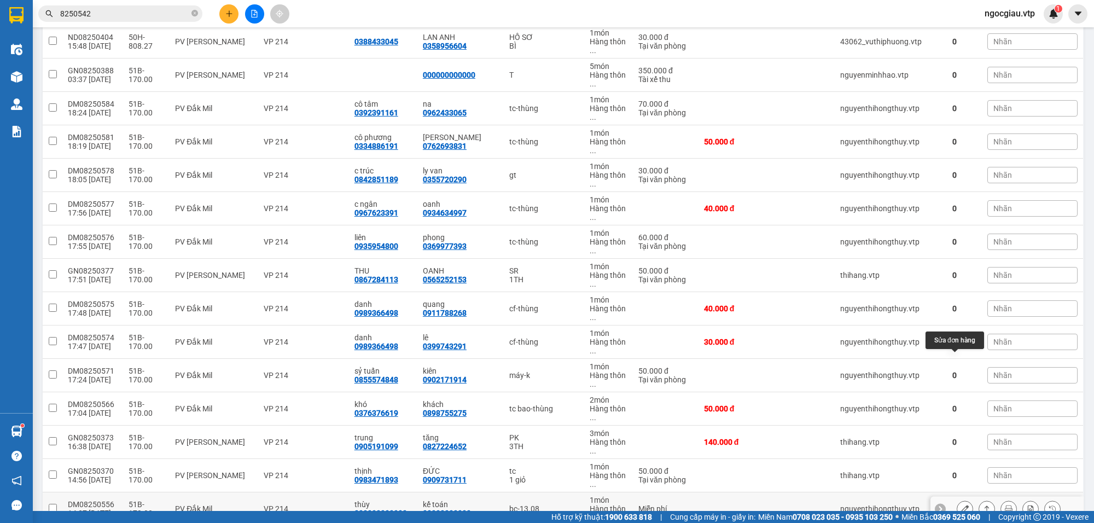
click at [961, 505] on icon at bounding box center [965, 509] width 8 height 8
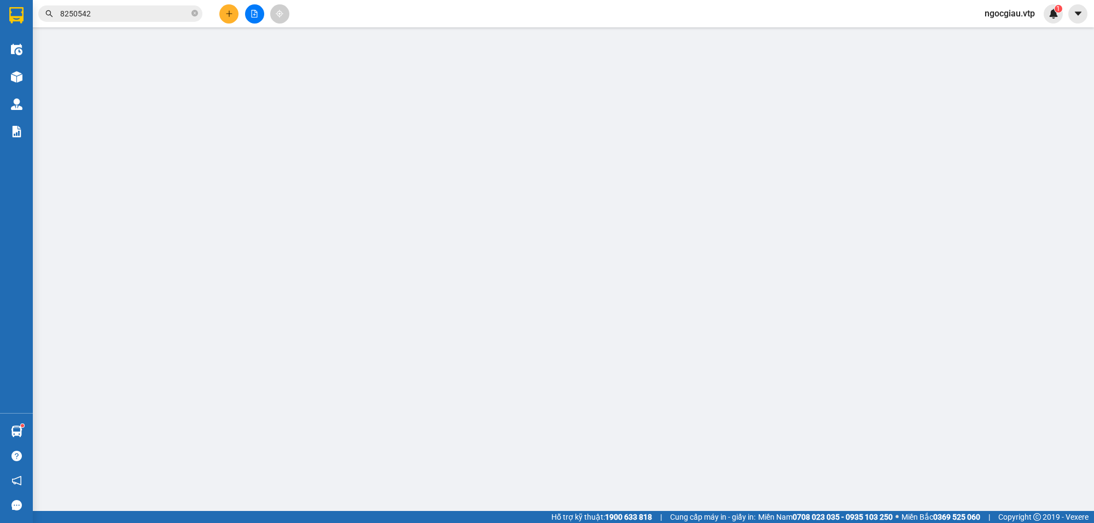
type input "000000000000"
type input "thùy"
type input "00000000000"
type input "kế toán"
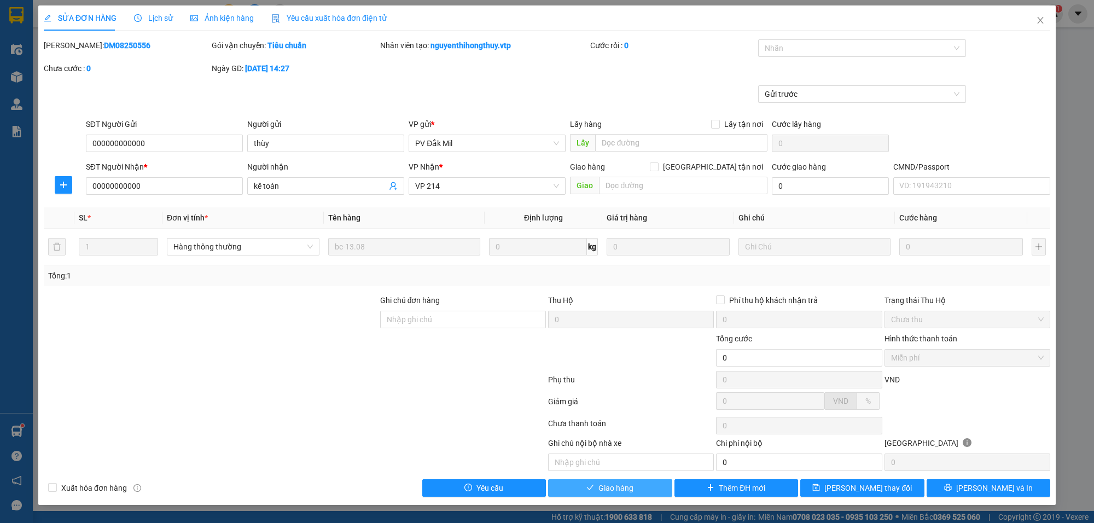
click at [644, 490] on button "Giao hàng" at bounding box center [610, 488] width 124 height 18
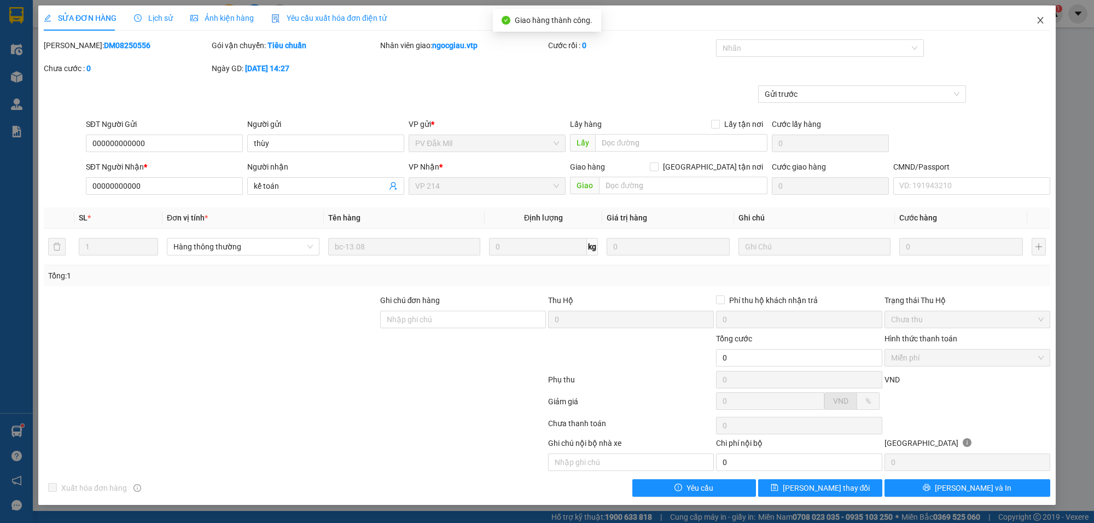
click at [1045, 21] on span "Close" at bounding box center [1040, 20] width 31 height 31
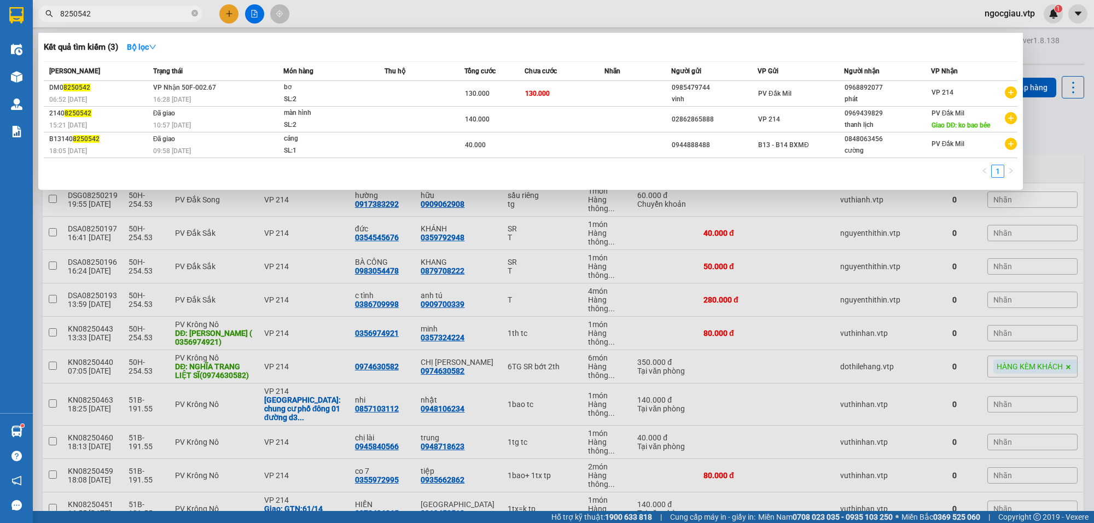
click at [149, 16] on input "8250542" at bounding box center [124, 14] width 129 height 12
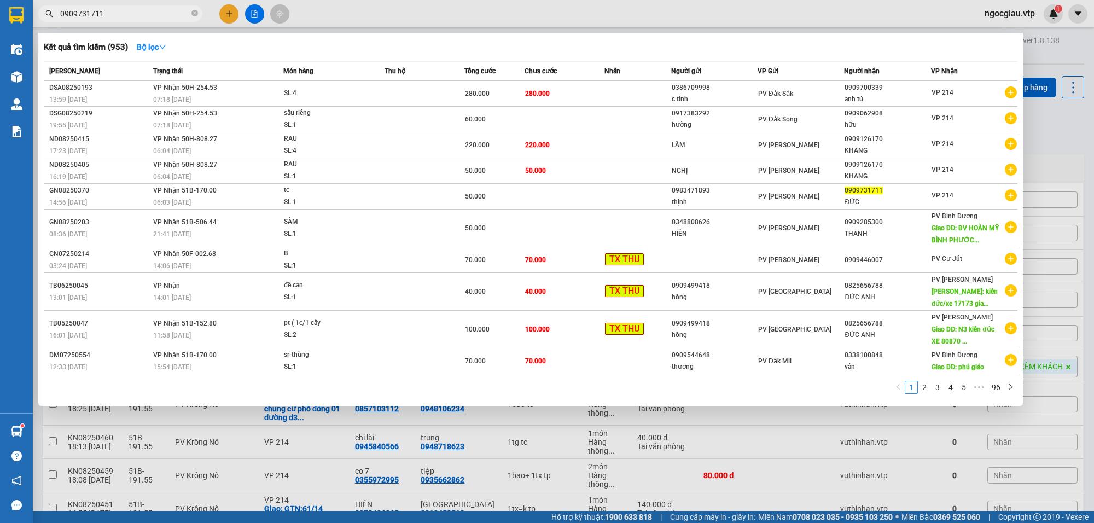
type input "0909731711"
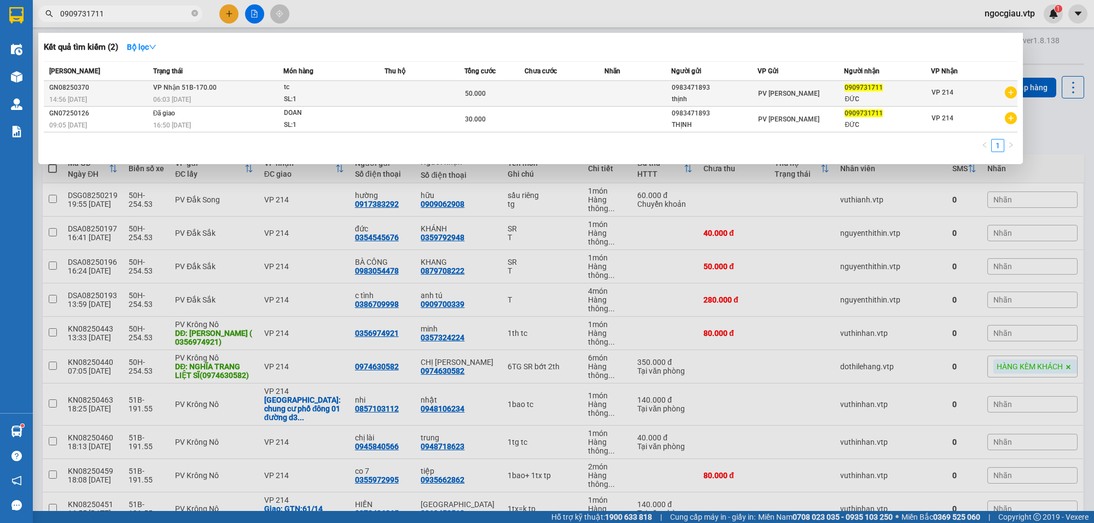
click at [306, 90] on div "tc" at bounding box center [325, 88] width 82 height 12
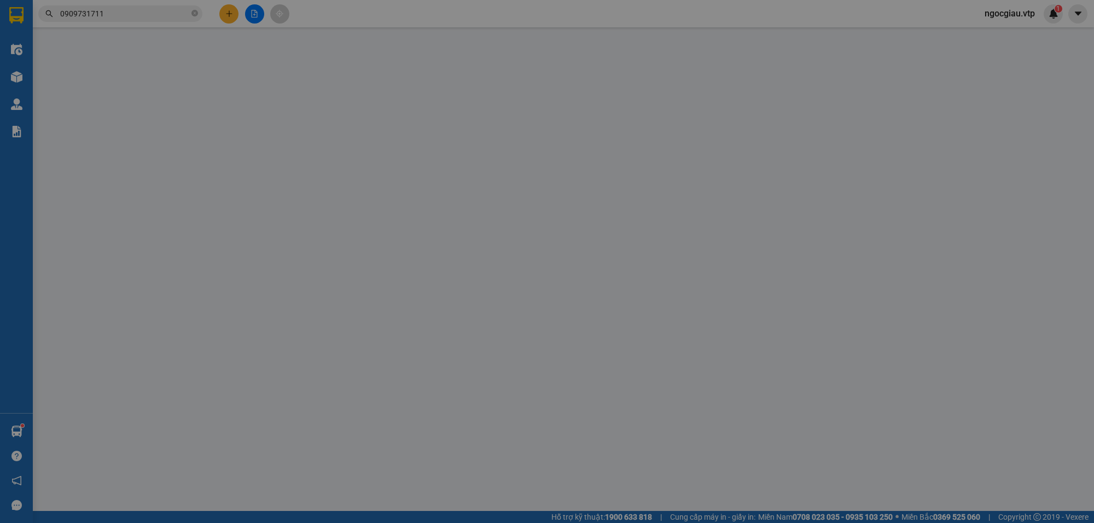
type input "0983471893"
type input "thịnh"
type input "0909731711"
type input "ĐỨC"
type input "50.000"
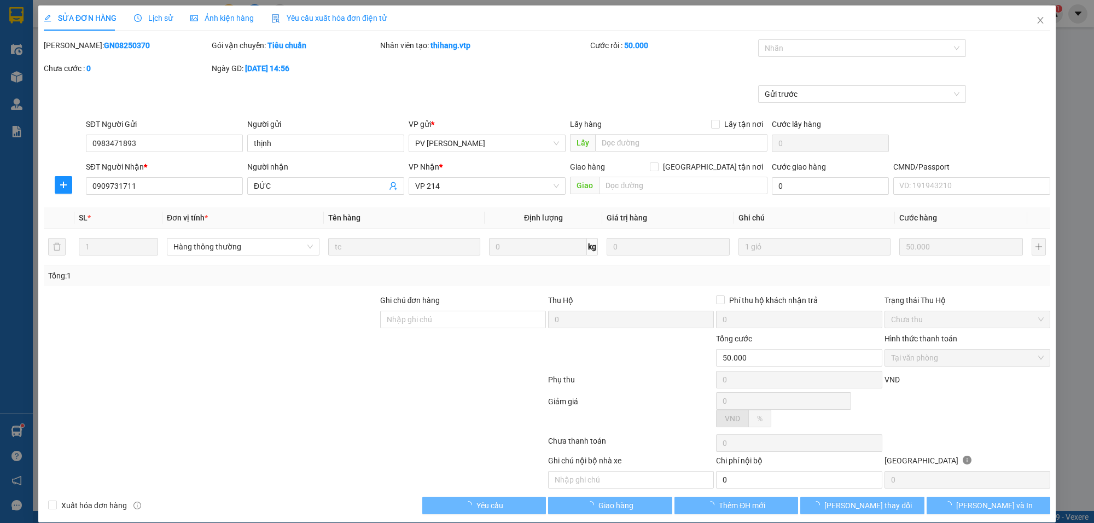
type input "2.500"
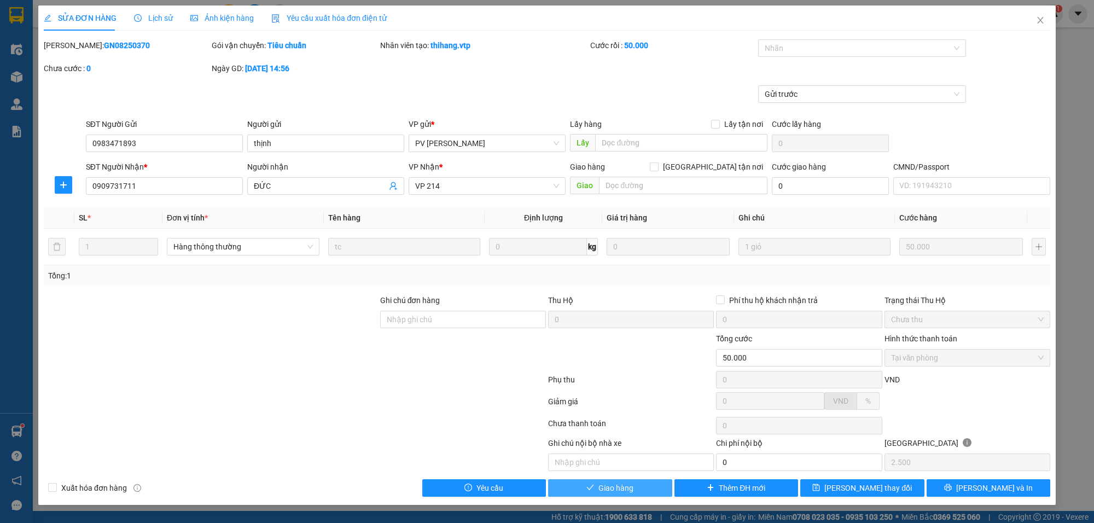
click at [628, 491] on span "Giao hàng" at bounding box center [615, 488] width 35 height 12
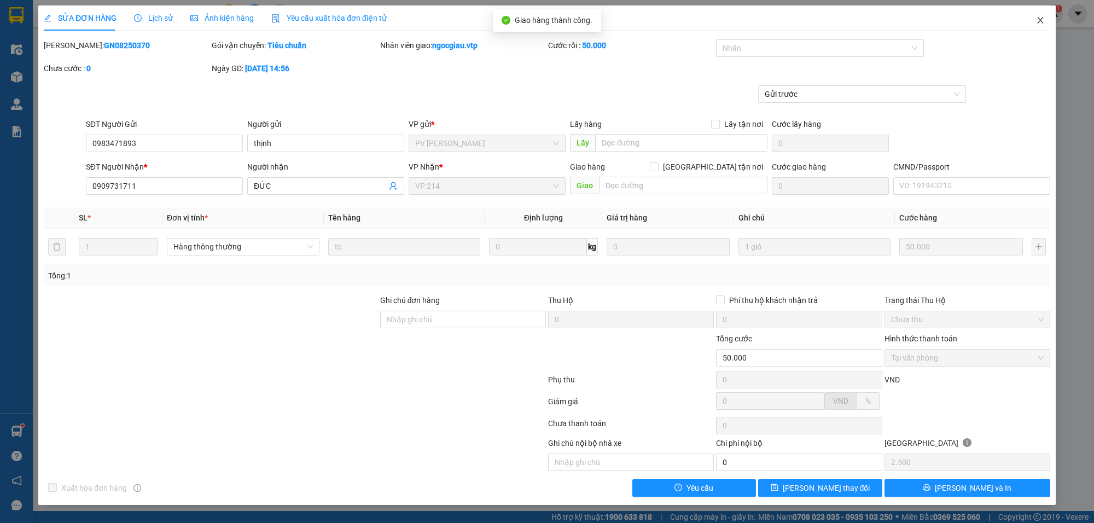
click at [1048, 23] on span "Close" at bounding box center [1040, 20] width 31 height 31
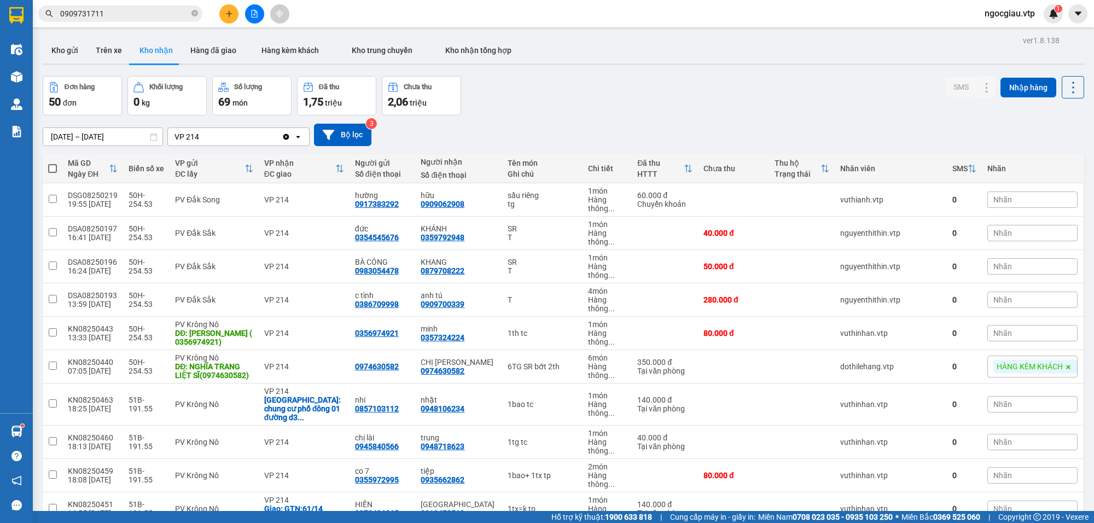
click at [111, 14] on input "0909731711" at bounding box center [124, 14] width 129 height 12
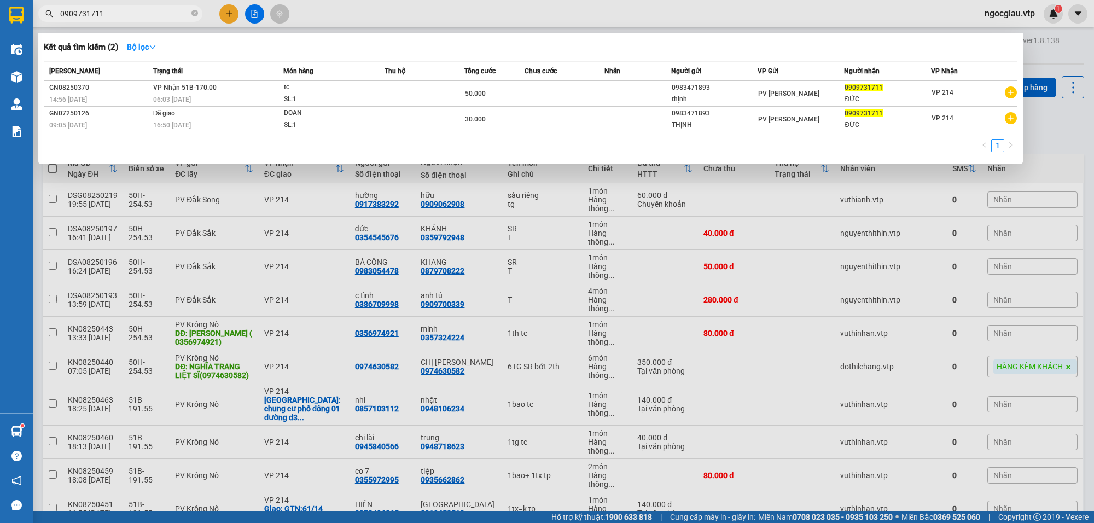
click at [111, 14] on input "0909731711" at bounding box center [124, 14] width 129 height 12
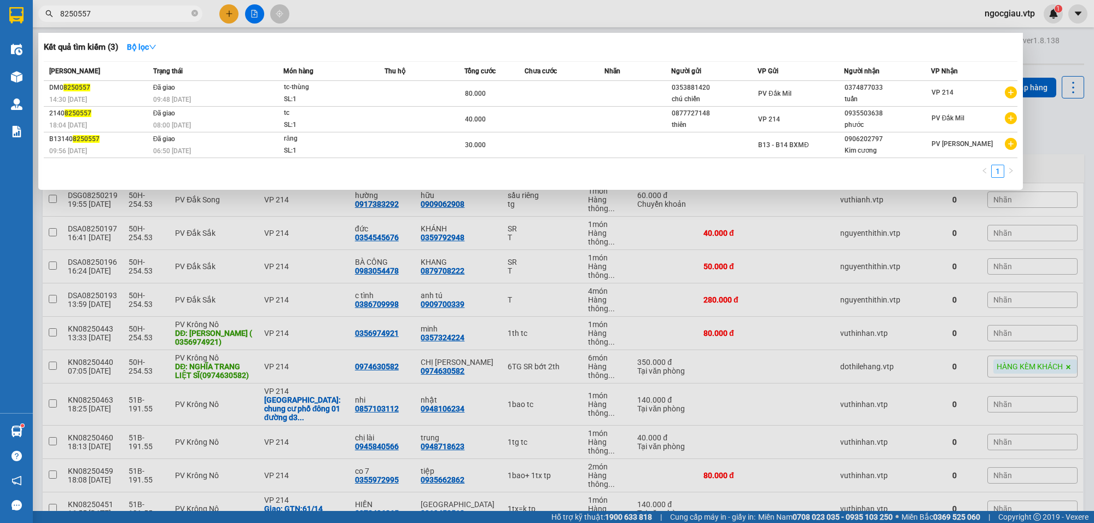
click at [111, 14] on input "8250557" at bounding box center [124, 14] width 129 height 12
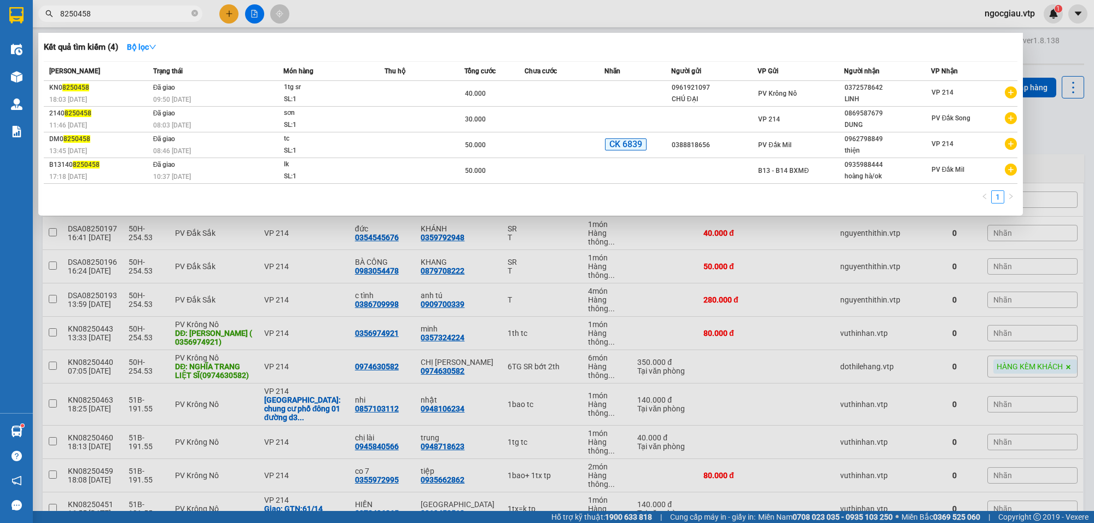
click at [118, 12] on input "8250458" at bounding box center [124, 14] width 129 height 12
click at [116, 15] on input "8250458" at bounding box center [124, 14] width 129 height 12
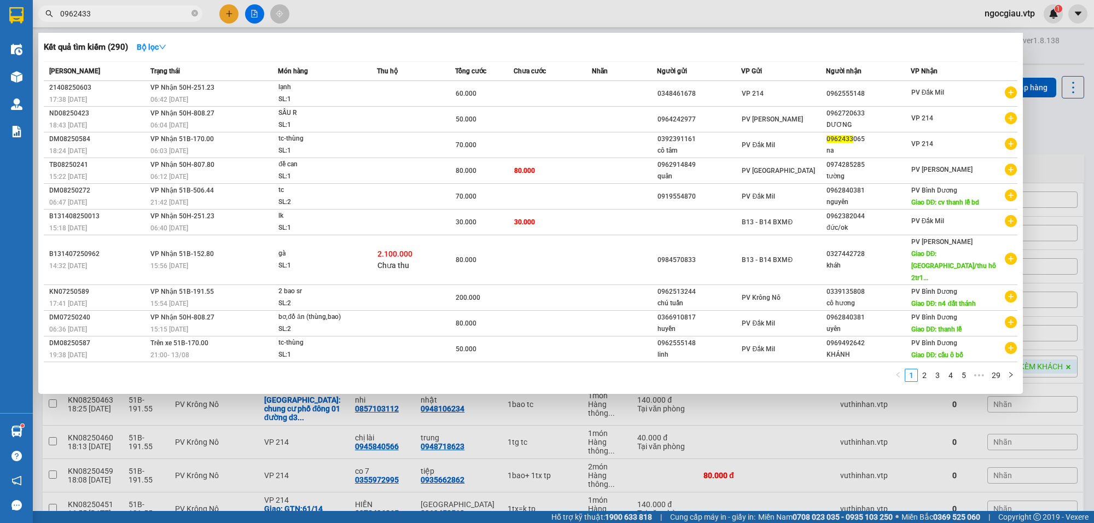
type input "0962433"
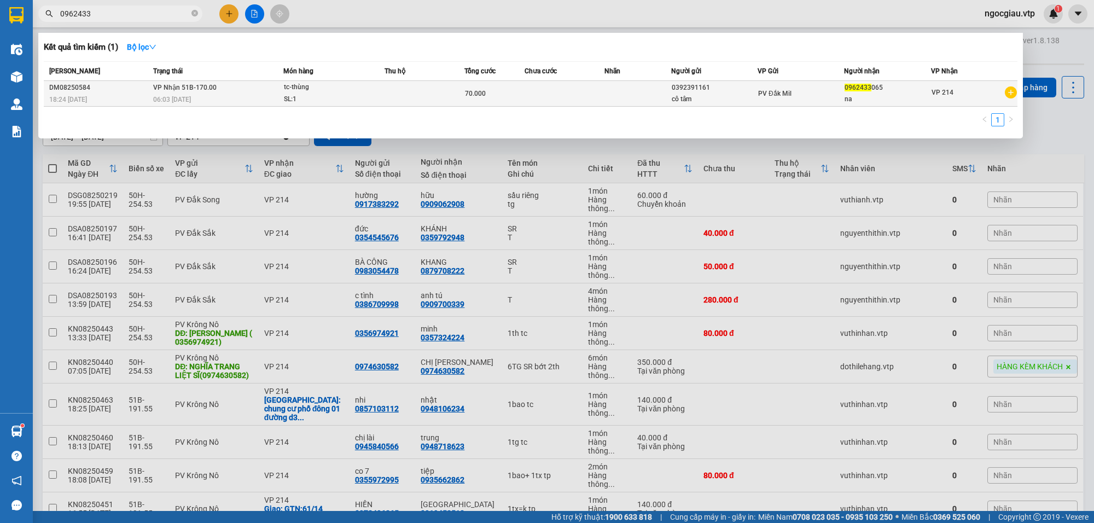
click at [644, 84] on td at bounding box center [638, 94] width 67 height 26
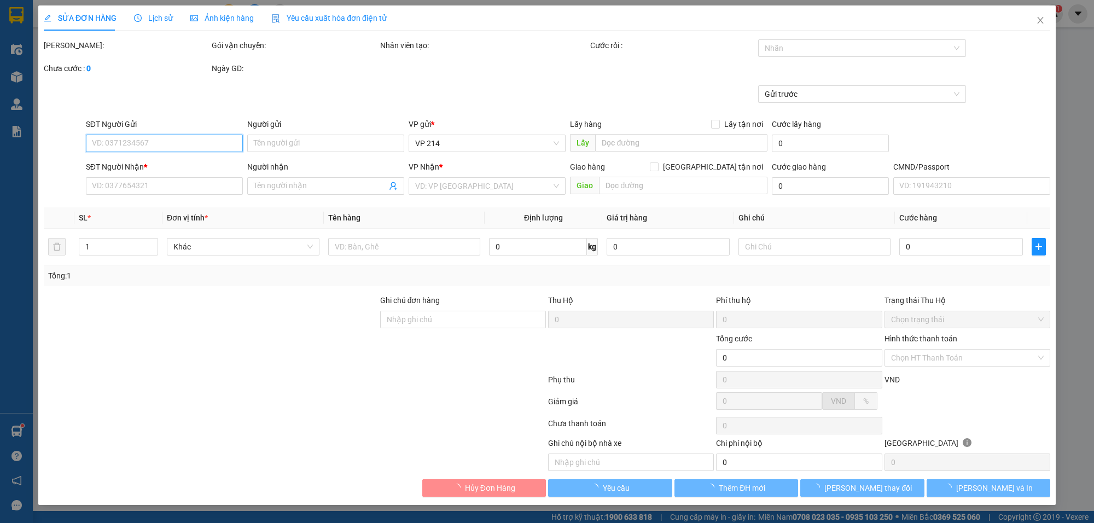
type input "0392391161"
type input "cô tâm"
type input "0962433065"
type input "na"
type input "70.000"
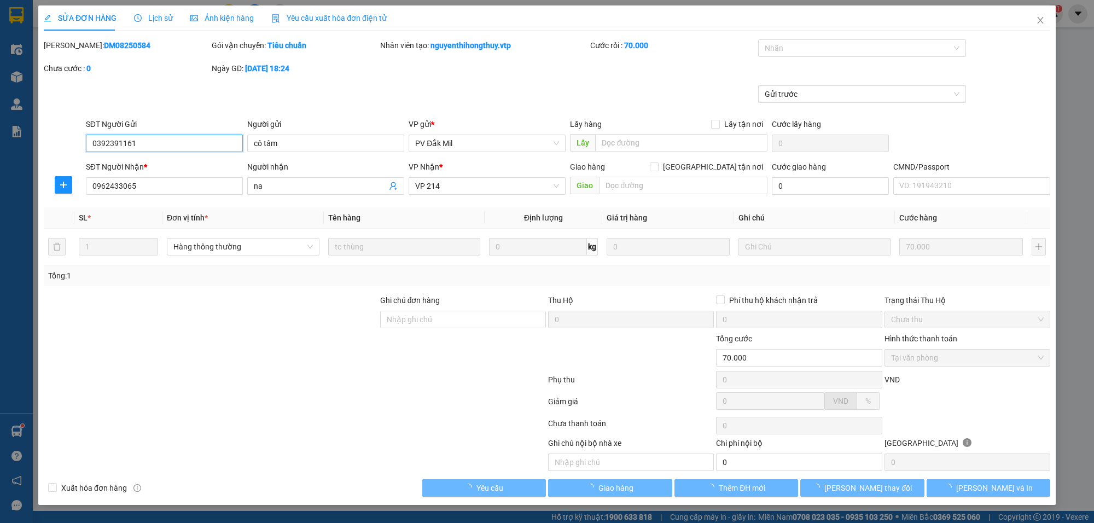
type input "3.500"
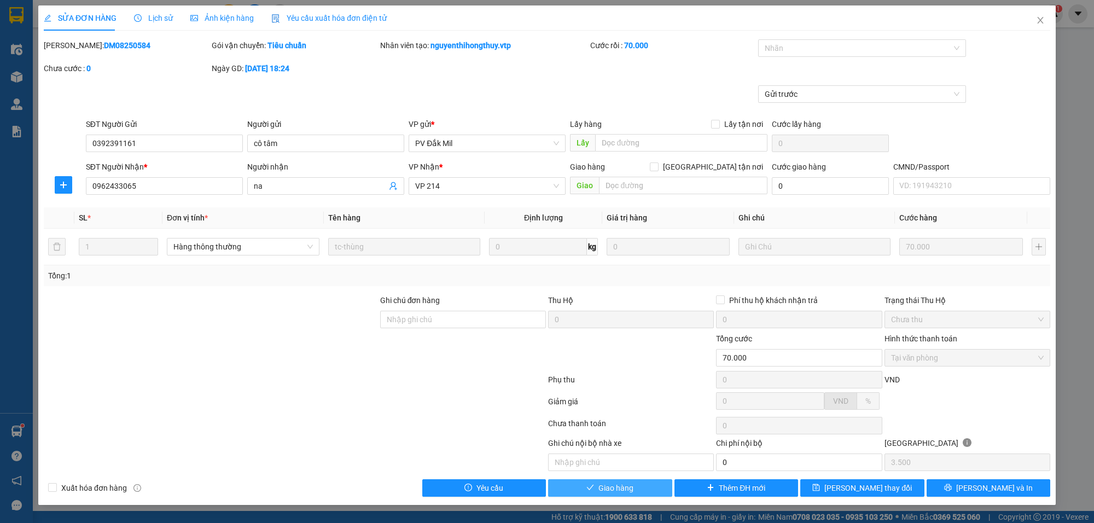
click at [617, 494] on span "Giao hàng" at bounding box center [615, 488] width 35 height 12
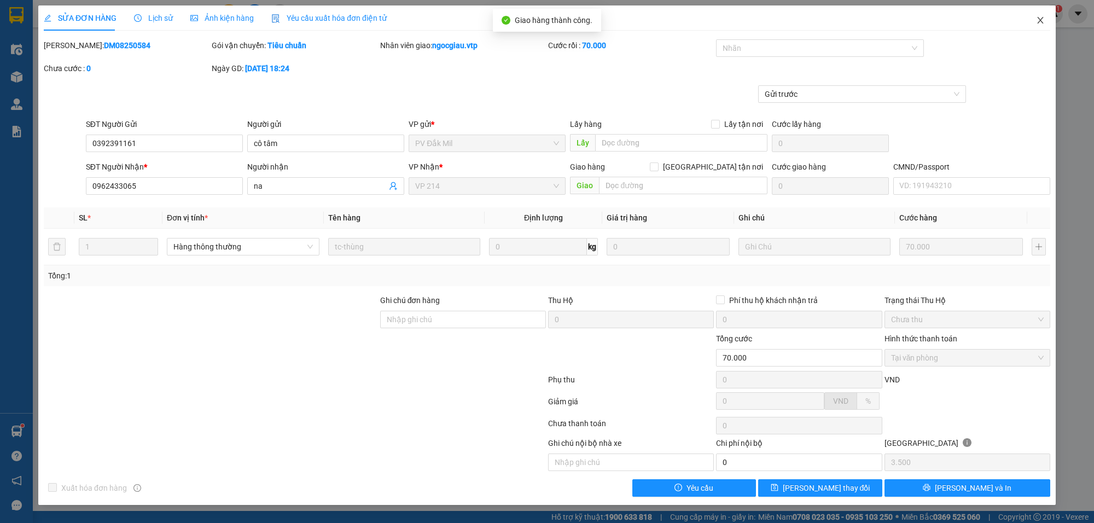
click at [1043, 22] on icon "close" at bounding box center [1040, 20] width 9 height 9
